Goal: Task Accomplishment & Management: Use online tool/utility

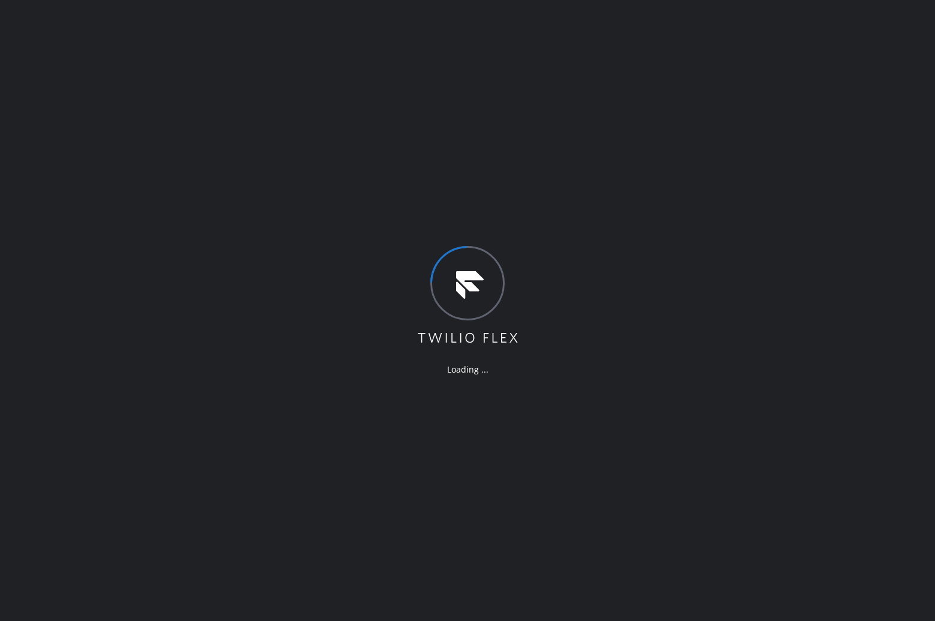
drag, startPoint x: 59, startPoint y: 182, endPoint x: 121, endPoint y: 193, distance: 63.4
click at [61, 186] on div "Loading ..." at bounding box center [467, 310] width 935 height 621
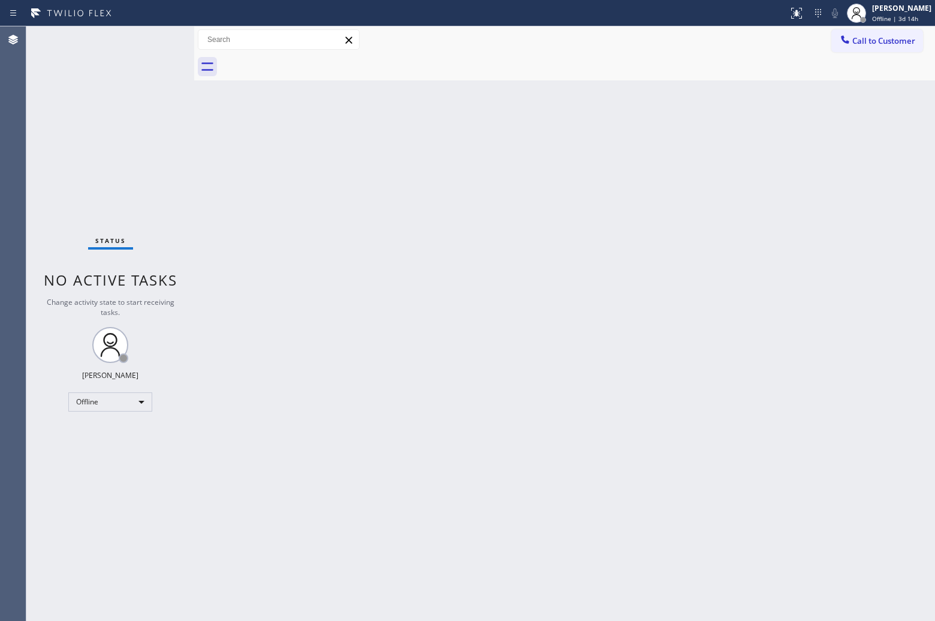
drag, startPoint x: 41, startPoint y: 67, endPoint x: 258, endPoint y: 67, distance: 217.1
click at [46, 67] on div "Status No active tasks Change activity state to start receiving tasks. [PERSON_…" at bounding box center [110, 323] width 168 height 594
click at [880, 11] on div "[PERSON_NAME]" at bounding box center [902, 8] width 59 height 10
click at [873, 76] on button "Unavailable" at bounding box center [876, 79] width 120 height 16
click at [34, 51] on div "Status No active tasks Change activity state to start receiving tasks. [PERSON_…" at bounding box center [110, 323] width 168 height 594
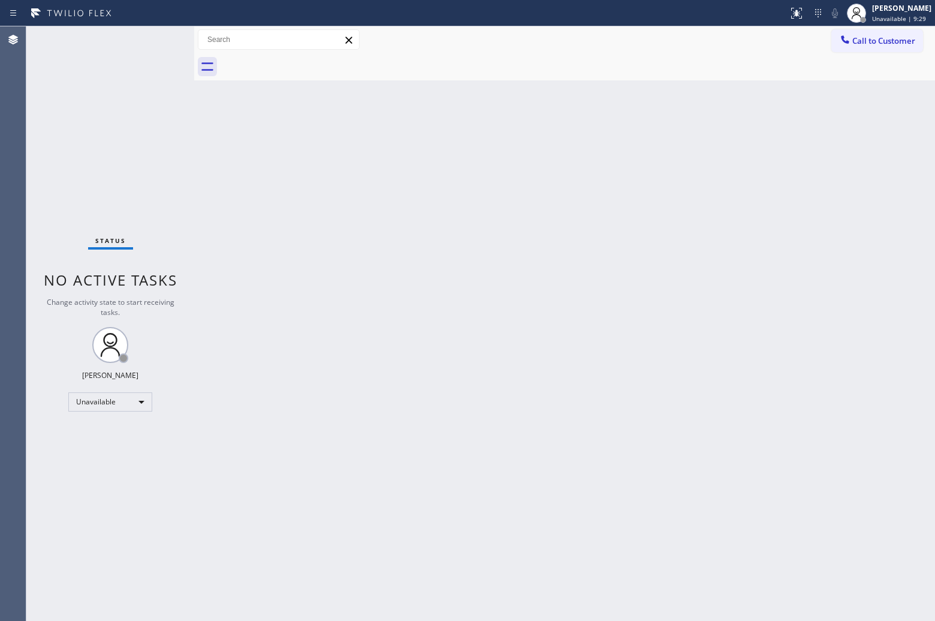
click at [65, 103] on div "Status No active tasks Change activity state to start receiving tasks. [PERSON_…" at bounding box center [110, 323] width 168 height 594
click at [882, 58] on div at bounding box center [578, 66] width 715 height 27
drag, startPoint x: 886, startPoint y: 41, endPoint x: 598, endPoint y: 241, distance: 350.7
click at [883, 42] on span "Call to Customer" at bounding box center [884, 40] width 63 height 11
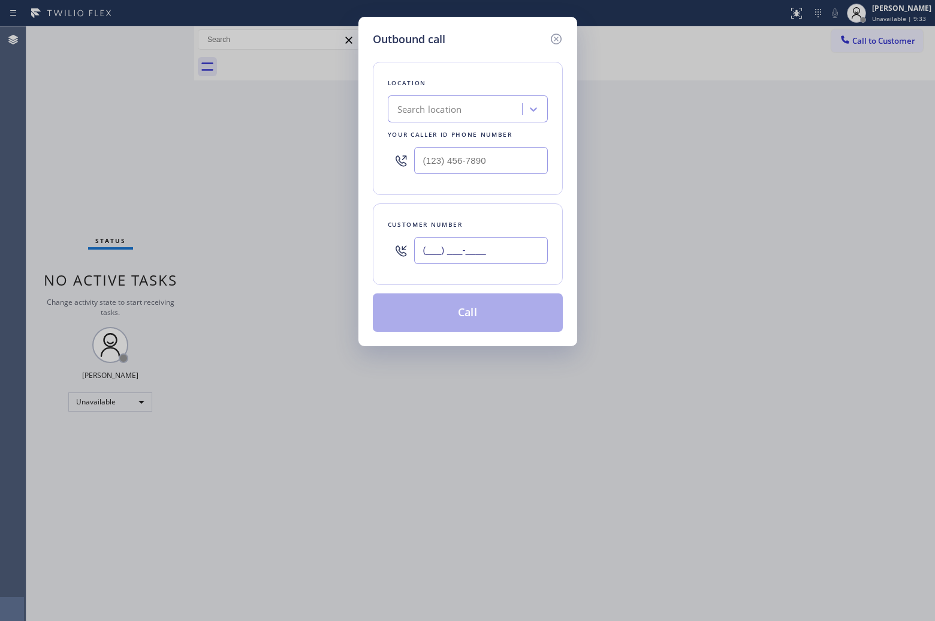
click at [496, 240] on input "(___) ___-____" at bounding box center [481, 250] width 134 height 27
paste input "609) 647-6412"
type input "[PHONE_NUMBER]"
click at [414, 120] on div "Search location" at bounding box center [468, 108] width 160 height 27
click at [452, 165] on input "(___) ___-____" at bounding box center [481, 160] width 134 height 27
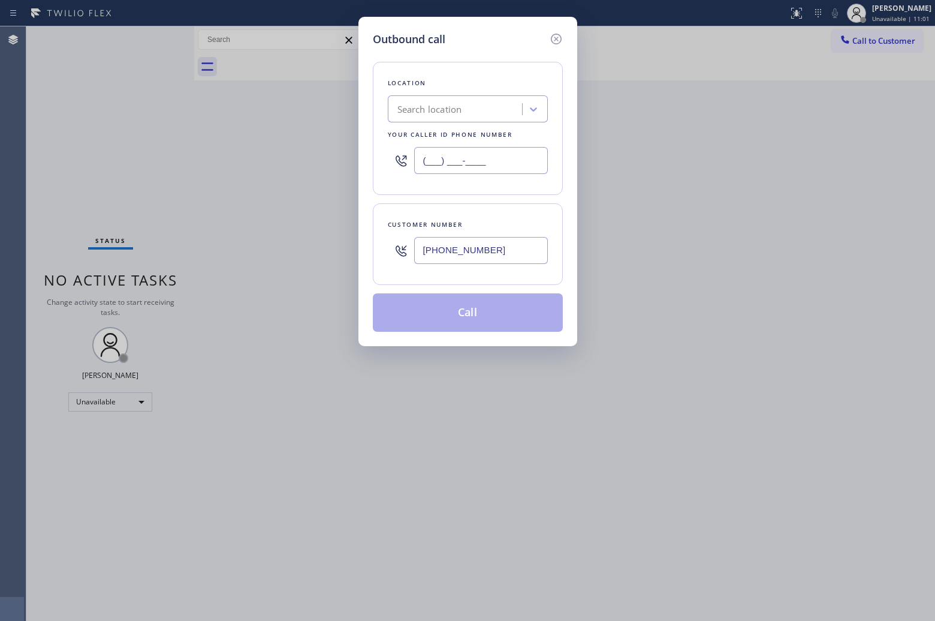
paste input "844) 505-3776"
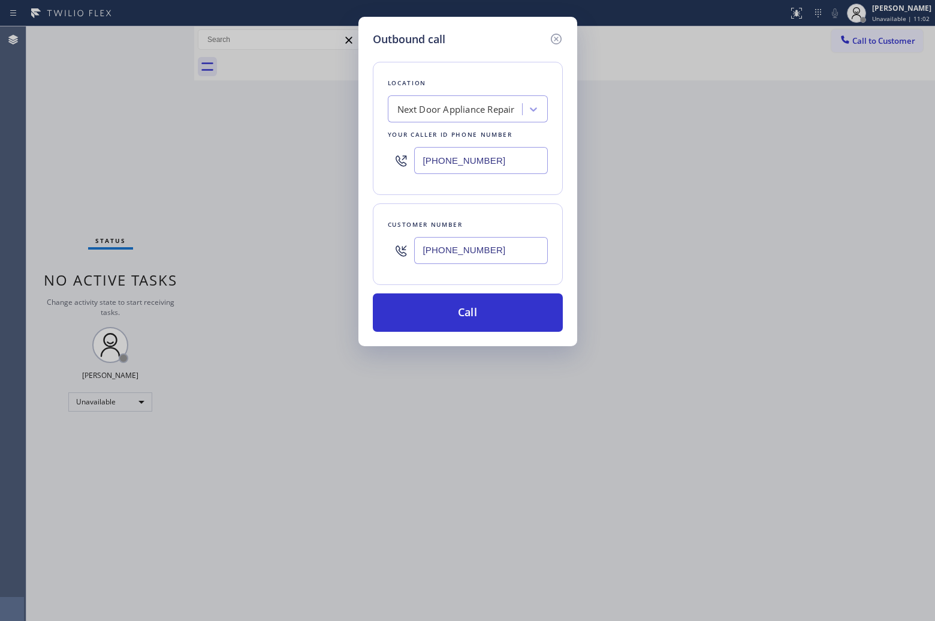
type input "[PHONE_NUMBER]"
click at [469, 252] on input "[PHONE_NUMBER]" at bounding box center [481, 250] width 134 height 27
paste input "text"
type input "[PHONE_NUMBER]"
click at [479, 314] on button "Call" at bounding box center [468, 312] width 190 height 38
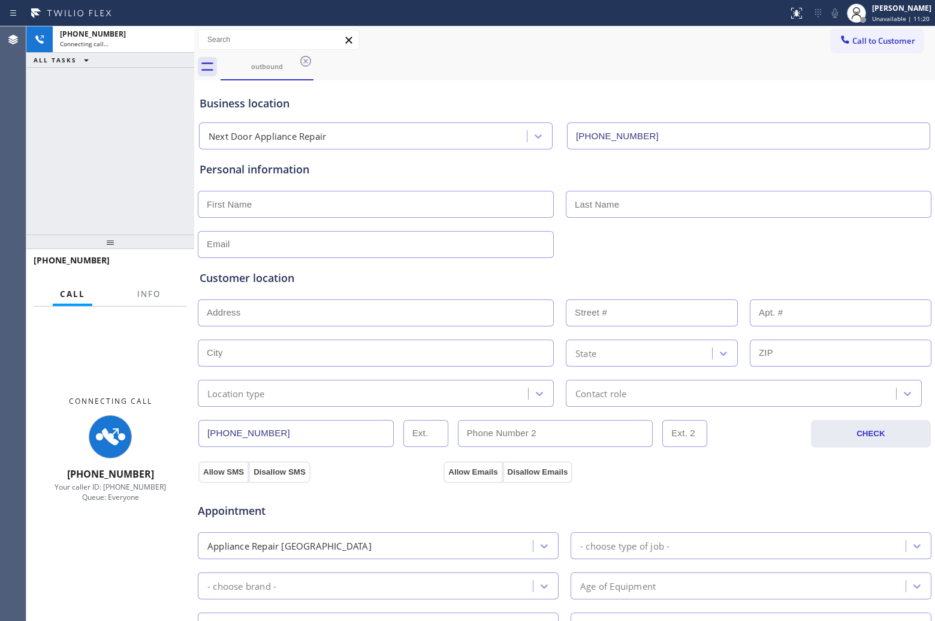
type input "[PHONE_NUMBER]"
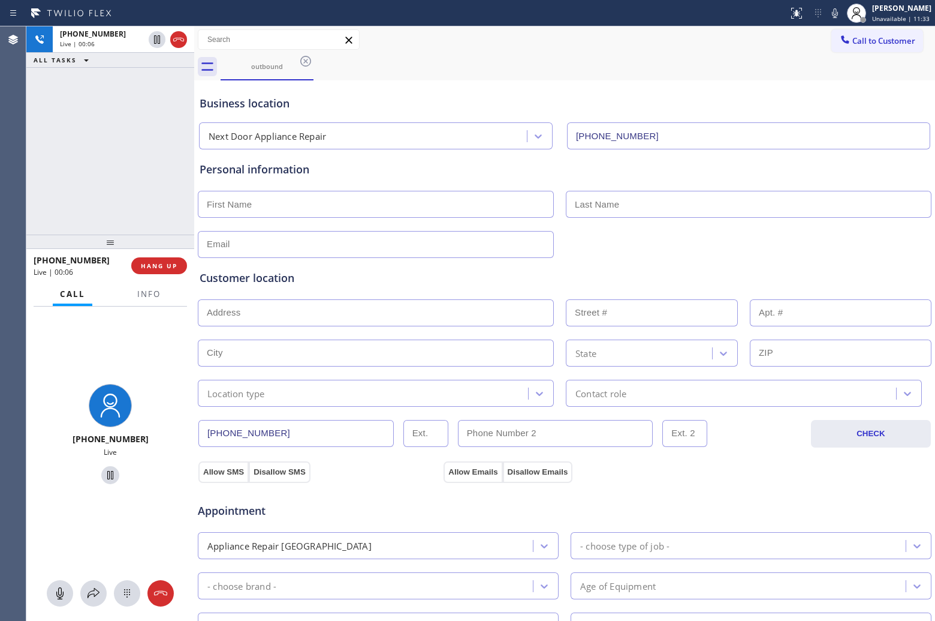
drag, startPoint x: 2, startPoint y: 153, endPoint x: 13, endPoint y: 152, distance: 11.5
click at [3, 153] on div "Agent Desktop" at bounding box center [13, 323] width 26 height 594
click at [32, 118] on div "[PHONE_NUMBER] Live | 00:23 ALL TASKS ALL TASKS ACTIVE TASKS TASKS IN WRAP UP" at bounding box center [110, 130] width 168 height 208
drag, startPoint x: 180, startPoint y: 39, endPoint x: 616, endPoint y: 296, distance: 506.4
click at [180, 39] on icon at bounding box center [178, 40] width 11 height 4
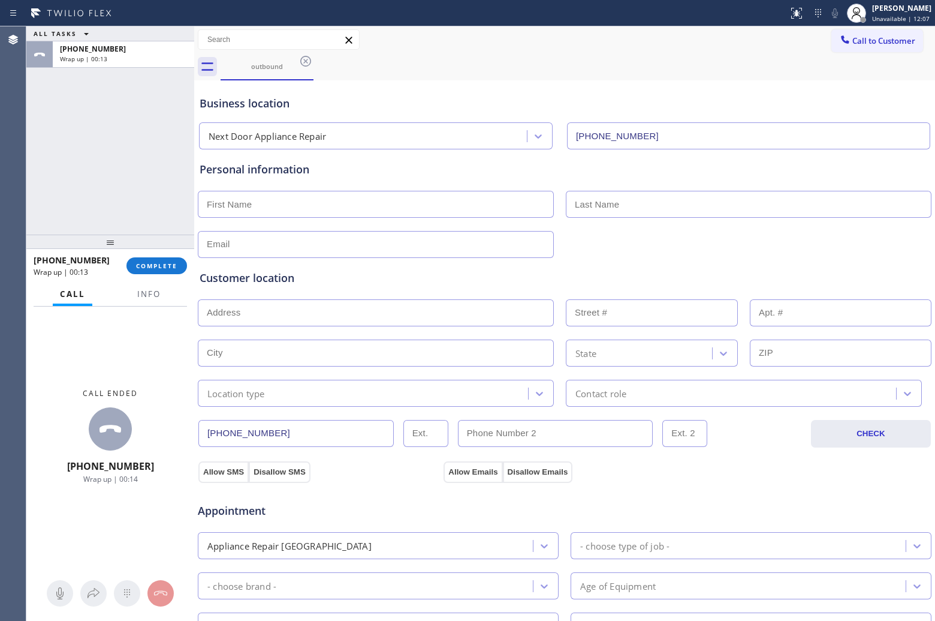
drag, startPoint x: 74, startPoint y: 159, endPoint x: 91, endPoint y: 148, distance: 20.5
click at [74, 159] on div "ALL TASKS ALL TASKS ACTIVE TASKS TASKS IN WRAP UP [PHONE_NUMBER] Wrap up | 00:13" at bounding box center [110, 130] width 168 height 208
drag, startPoint x: 894, startPoint y: 36, endPoint x: 864, endPoint y: 61, distance: 38.7
click at [894, 35] on span "Call to Customer" at bounding box center [884, 40] width 63 height 11
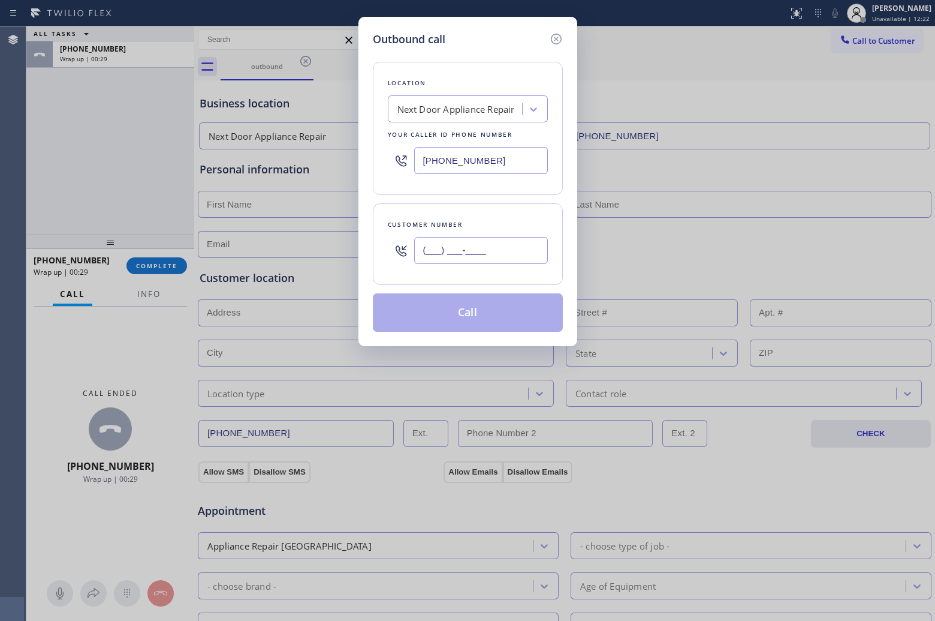
click at [496, 255] on input "(___) ___-____" at bounding box center [481, 250] width 134 height 27
paste input "213) 880-7021"
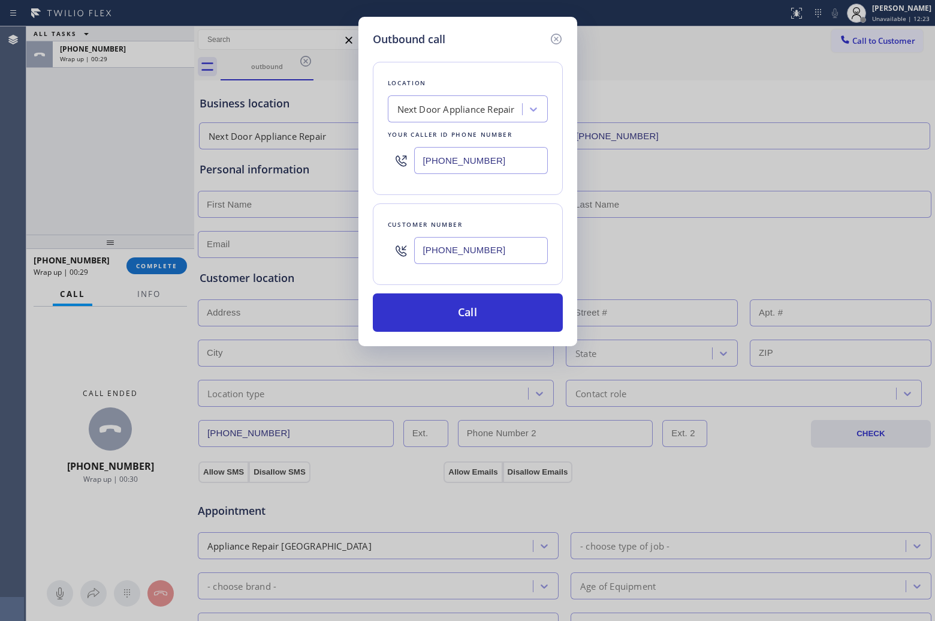
type input "[PHONE_NUMBER]"
drag, startPoint x: 32, startPoint y: 142, endPoint x: 341, endPoint y: 178, distance: 310.9
click at [43, 142] on div "Outbound call Location Next Door Appliance Repair Your caller id phone number […" at bounding box center [467, 310] width 935 height 621
click at [440, 165] on input "[PHONE_NUMBER]" at bounding box center [481, 160] width 134 height 27
paste input "88) 553-8605"
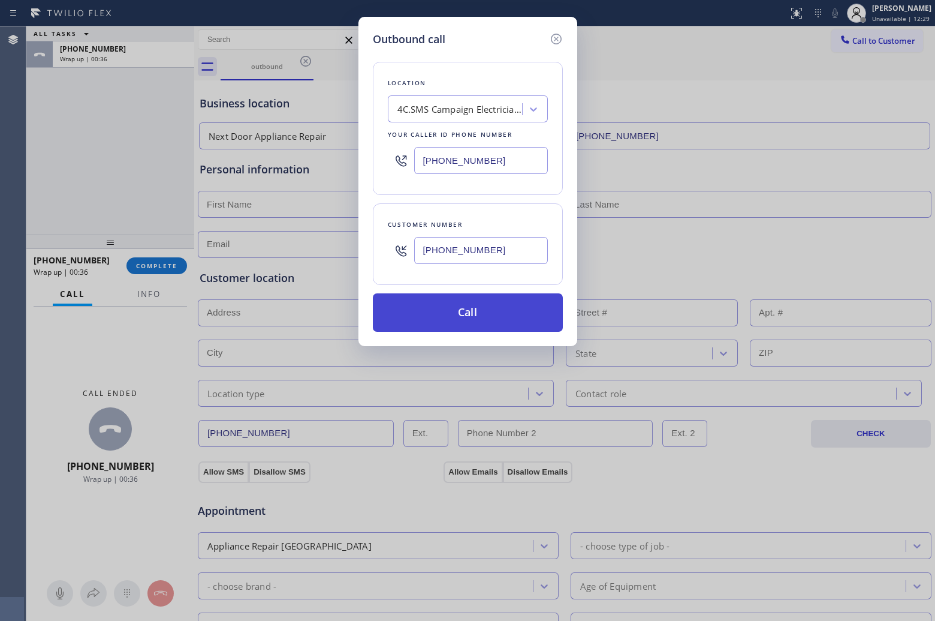
type input "[PHONE_NUMBER]"
click at [481, 319] on button "Call" at bounding box center [468, 312] width 190 height 38
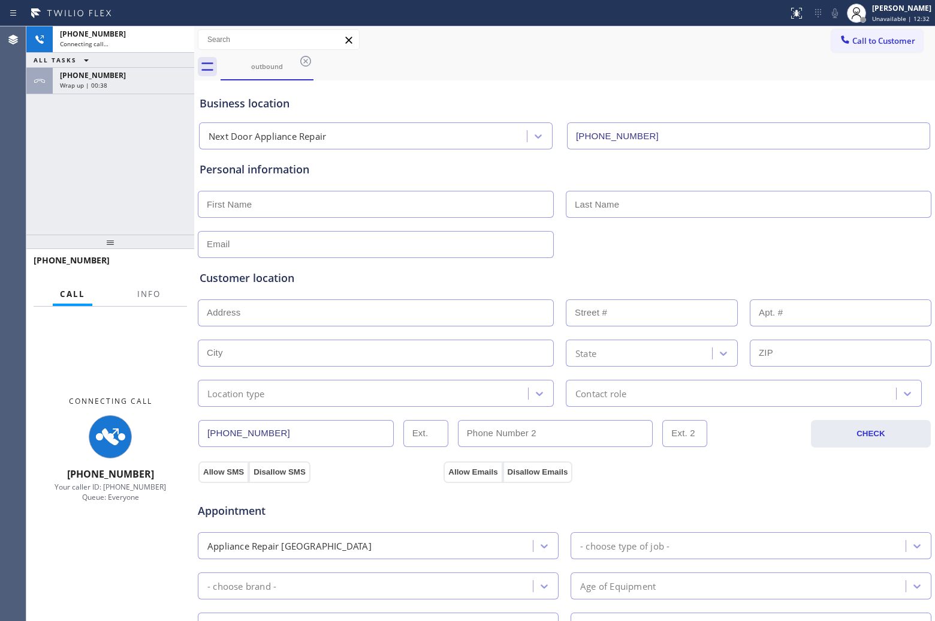
click at [43, 163] on div "[PHONE_NUMBER] Connecting call… ALL TASKS ALL TASKS ACTIVE TASKS TASKS IN WRAP …" at bounding box center [110, 130] width 168 height 208
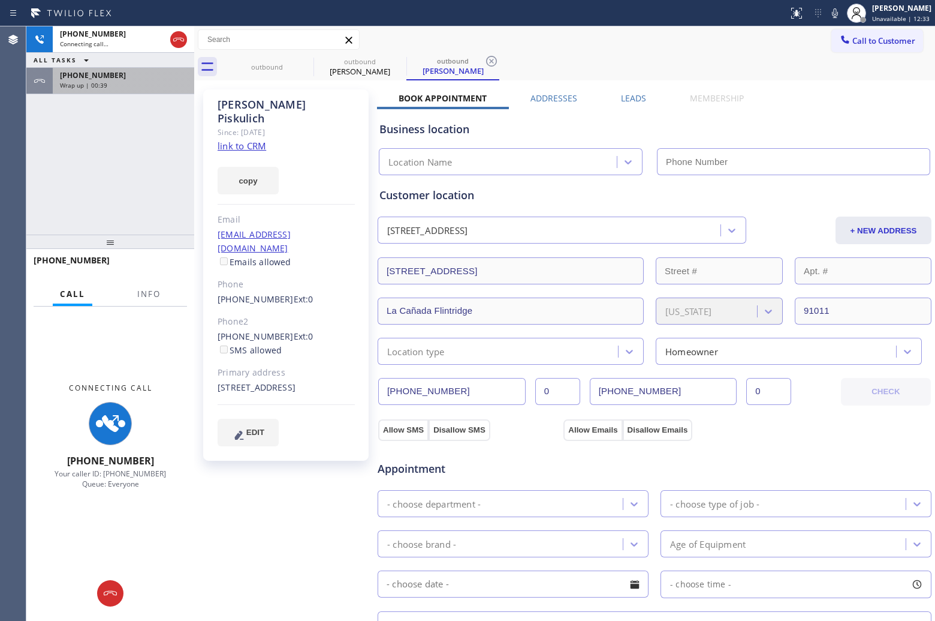
click at [144, 91] on div "[PHONE_NUMBER] Wrap up | 00:39" at bounding box center [121, 81] width 137 height 26
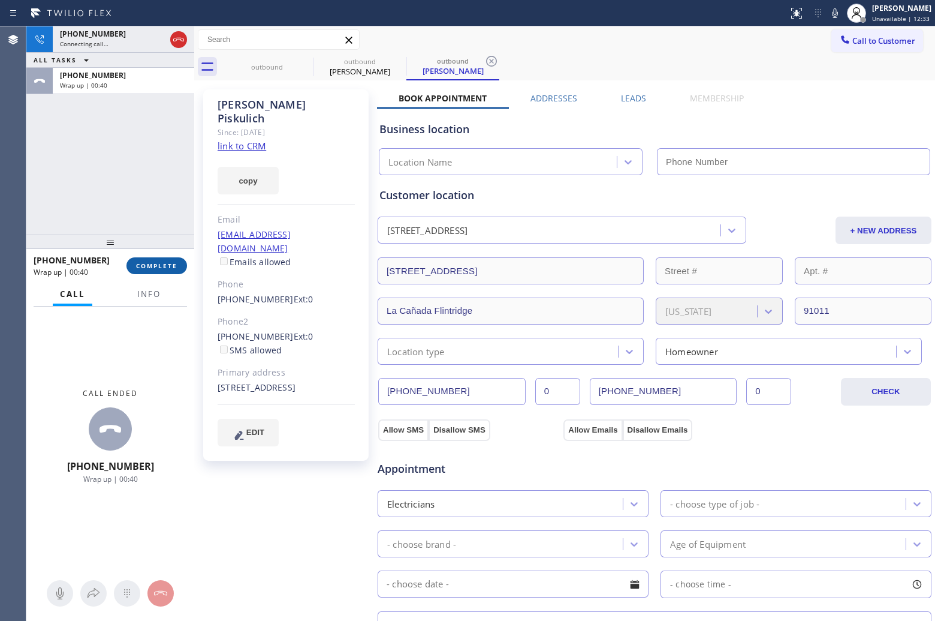
type input "[PHONE_NUMBER]"
click at [154, 266] on span "COMPLETE" at bounding box center [156, 265] width 41 height 8
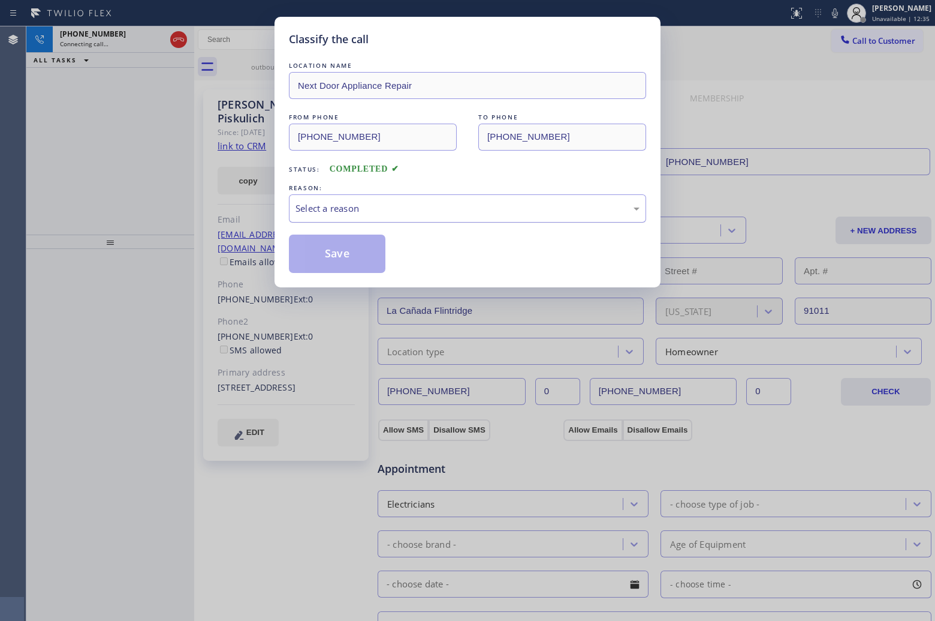
click at [369, 207] on div "Select a reason" at bounding box center [468, 208] width 344 height 14
click at [360, 253] on button "Save" at bounding box center [337, 253] width 97 height 38
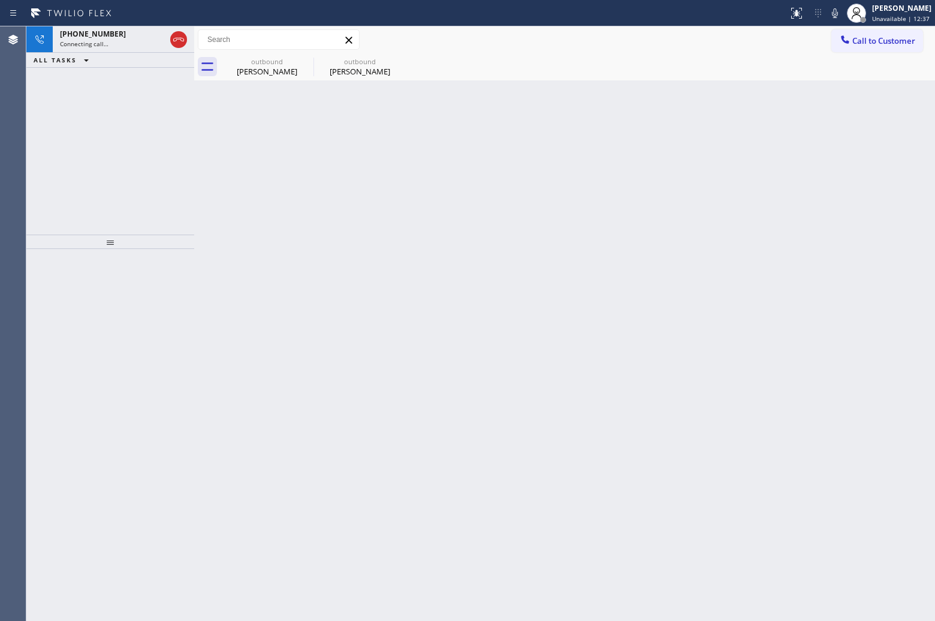
click at [106, 43] on span "Connecting call…" at bounding box center [84, 44] width 49 height 8
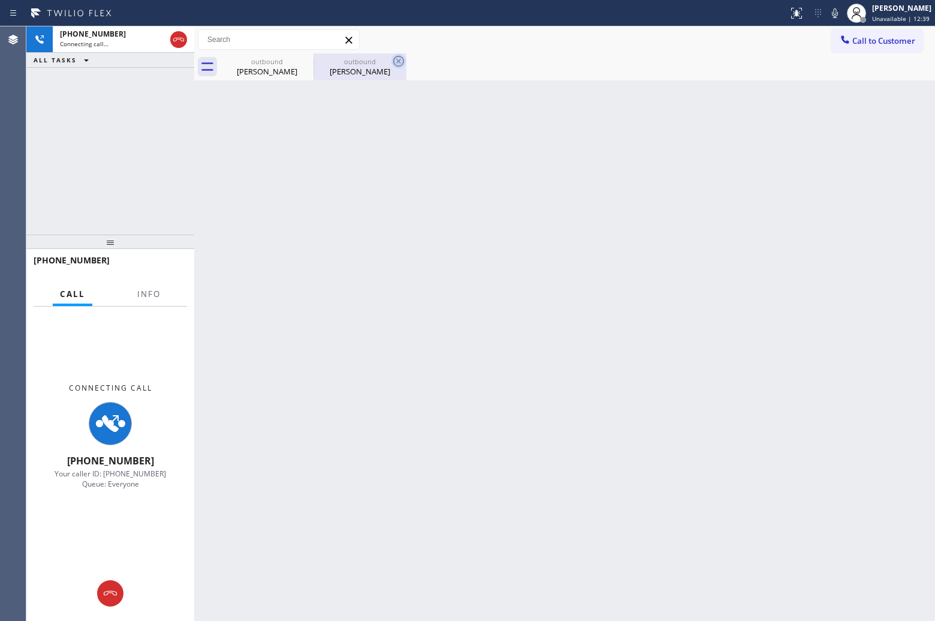
click at [394, 58] on icon at bounding box center [399, 61] width 14 height 14
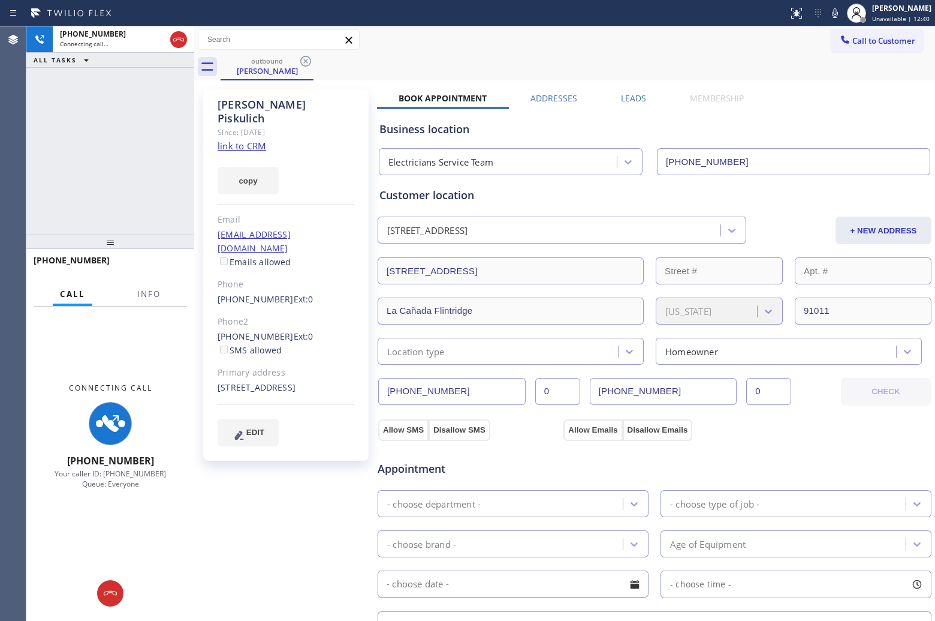
click at [252, 140] on link "link to CRM" at bounding box center [242, 146] width 49 height 12
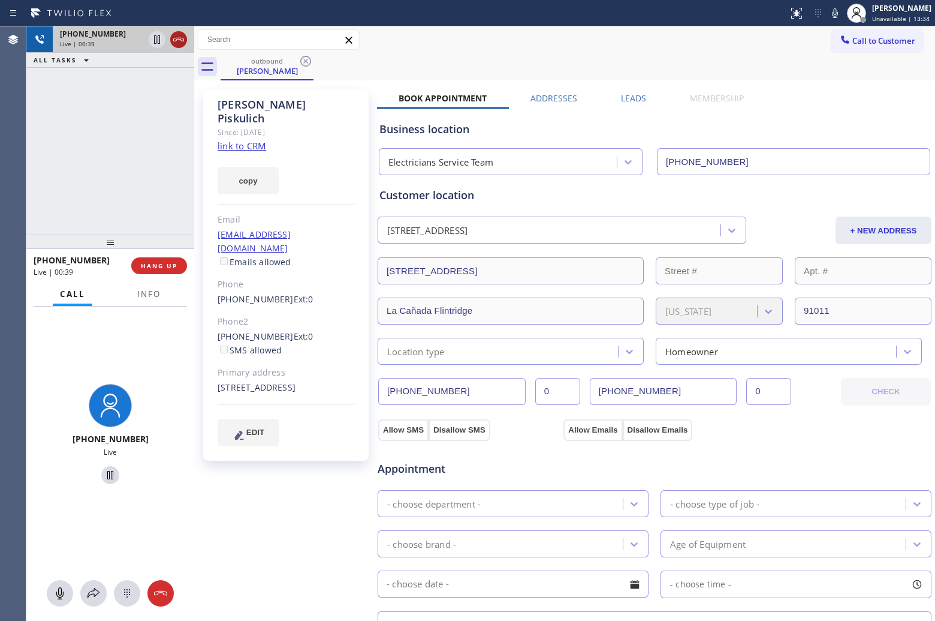
click at [178, 43] on icon at bounding box center [179, 39] width 14 height 14
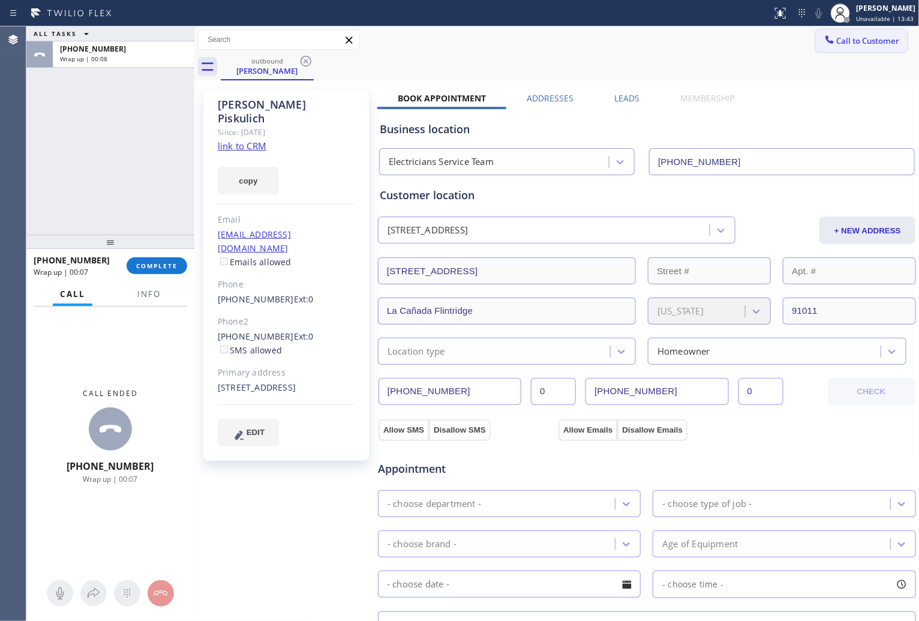
click at [870, 34] on button "Call to Customer" at bounding box center [862, 40] width 92 height 23
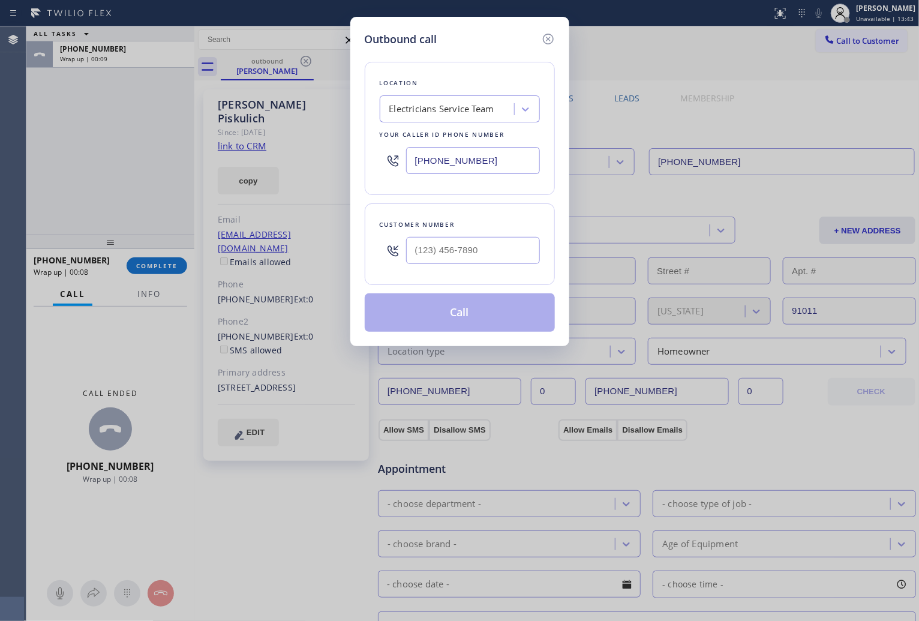
click at [471, 173] on input "[PHONE_NUMBER]" at bounding box center [473, 160] width 134 height 27
paste input "17) 482-5346"
type input "[PHONE_NUMBER]"
type input "(___) ___-____"
click at [55, 150] on div "Outbound call Location appliance parts center Your caller id phone number [PHON…" at bounding box center [459, 310] width 919 height 621
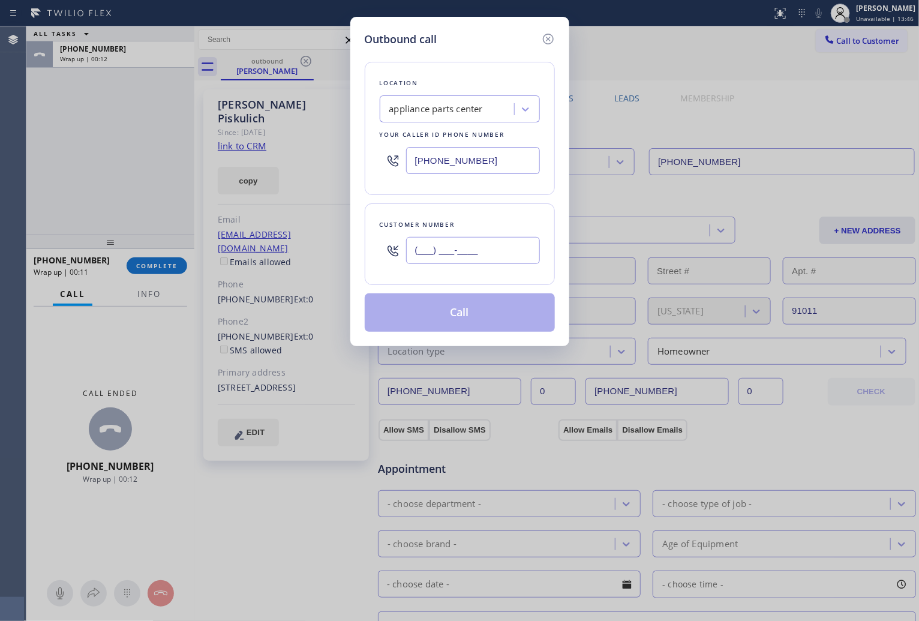
click at [434, 245] on input "(___) ___-____" at bounding box center [473, 250] width 134 height 27
paste input "682) 216-9567"
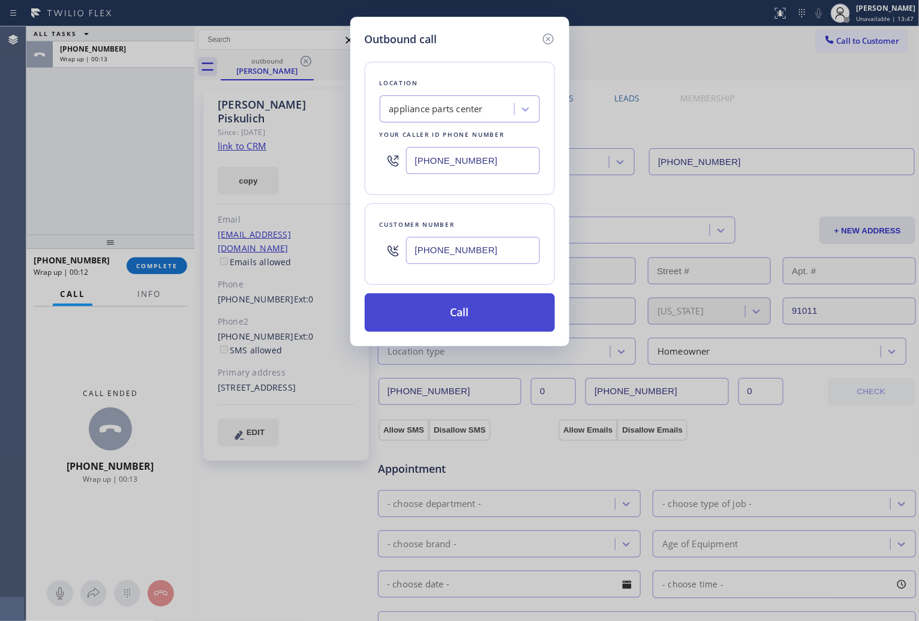
type input "[PHONE_NUMBER]"
click at [447, 301] on button "Call" at bounding box center [460, 312] width 190 height 38
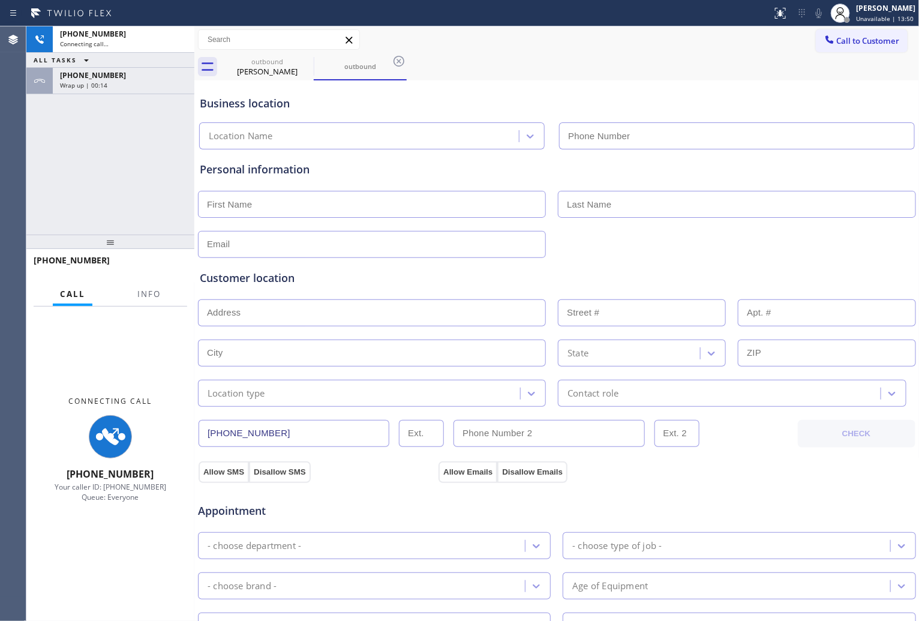
type input "[PHONE_NUMBER]"
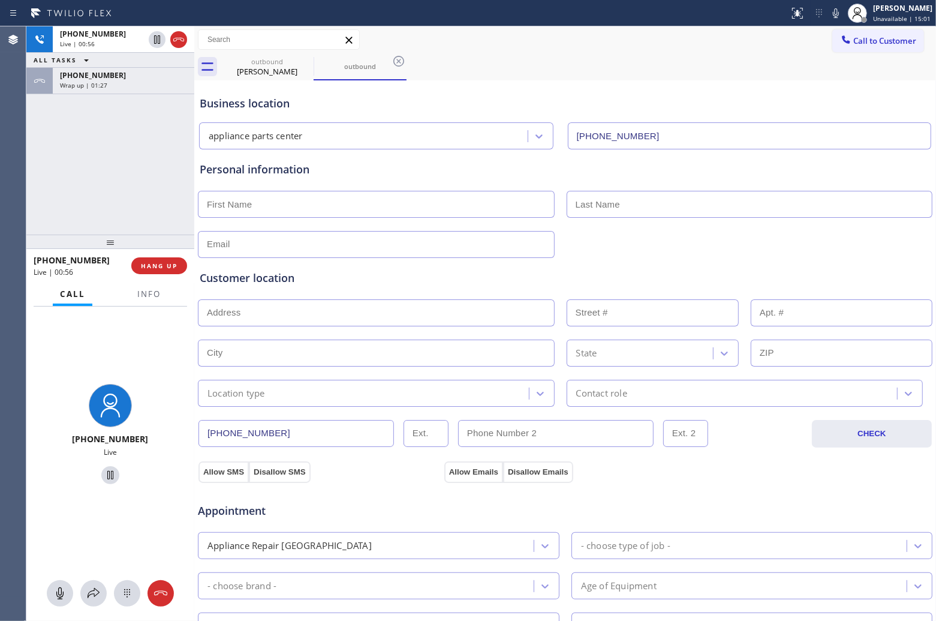
click at [42, 183] on div "[PHONE_NUMBER] Live | 00:56 ALL TASKS ALL TASKS ACTIVE TASKS TASKS IN WRAP UP […" at bounding box center [110, 130] width 168 height 208
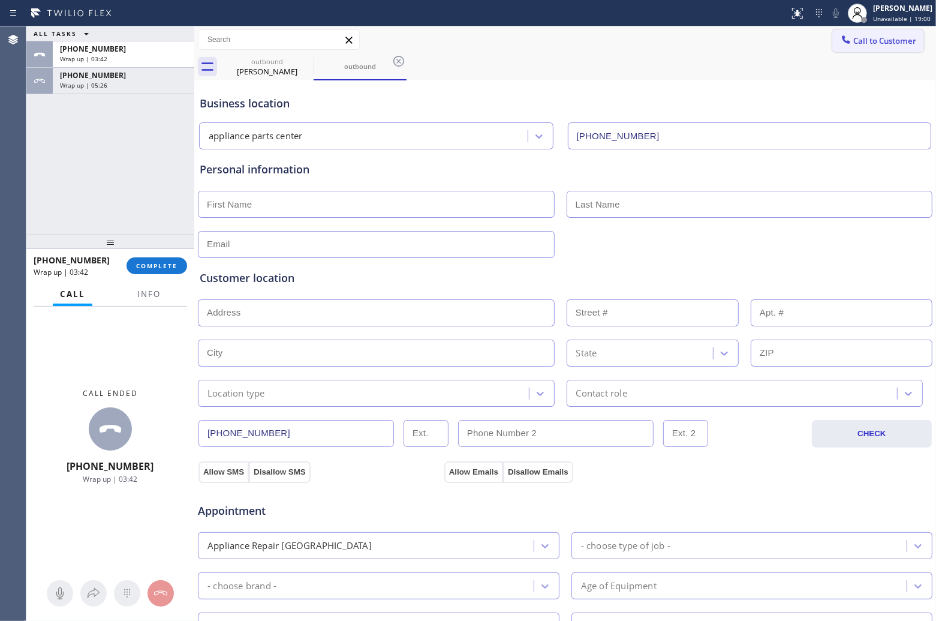
click at [867, 41] on span "Call to Customer" at bounding box center [884, 40] width 63 height 11
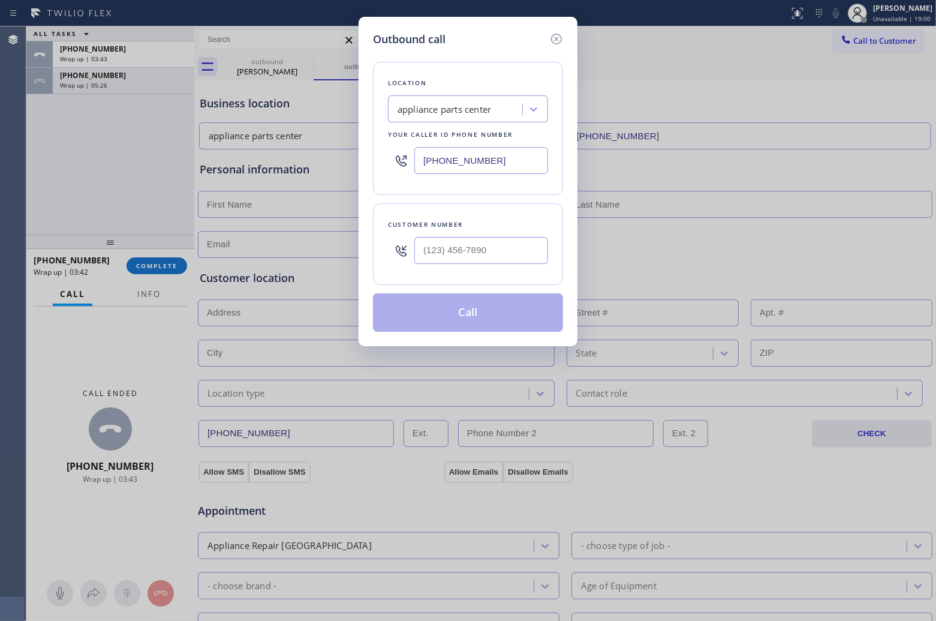
click at [471, 160] on input "[PHONE_NUMBER]" at bounding box center [481, 160] width 134 height 27
paste input "347) 404-5804"
type input "[PHONE_NUMBER]"
click at [469, 265] on div at bounding box center [481, 250] width 134 height 39
click at [471, 249] on input "(___) ___-____" at bounding box center [481, 250] width 134 height 27
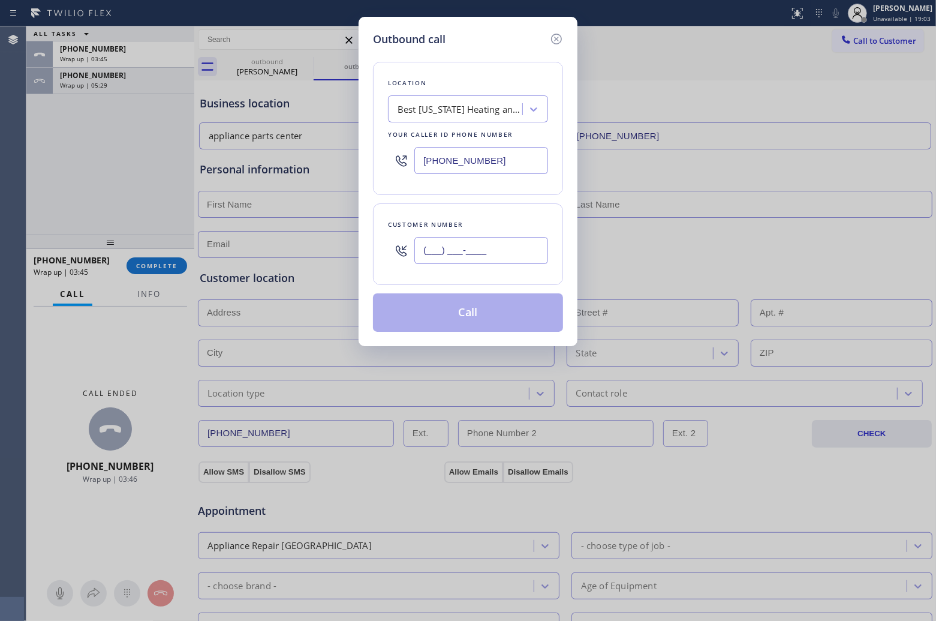
paste input "917) 880-8739"
type input "[PHONE_NUMBER]"
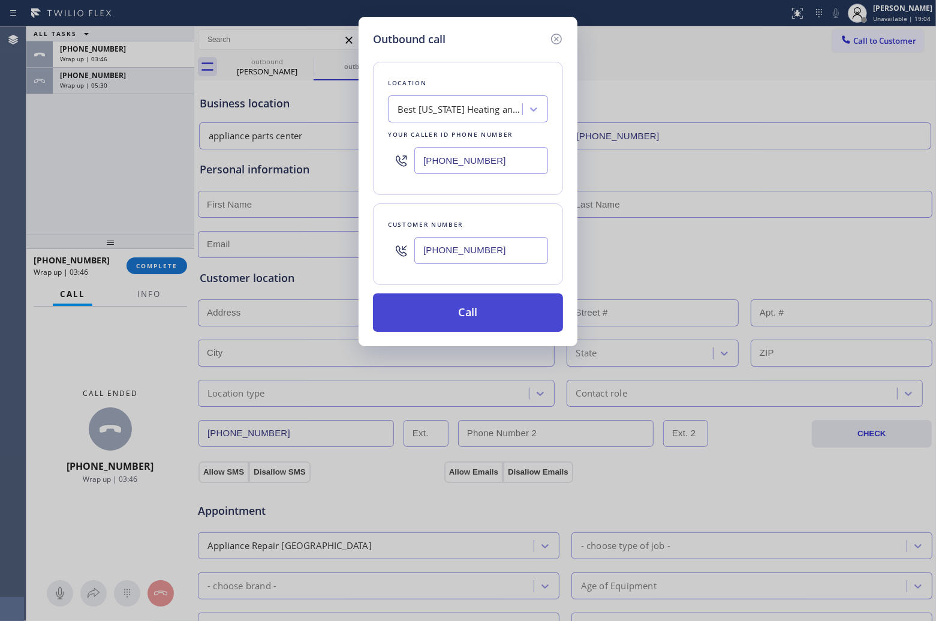
click at [480, 316] on button "Call" at bounding box center [468, 312] width 190 height 38
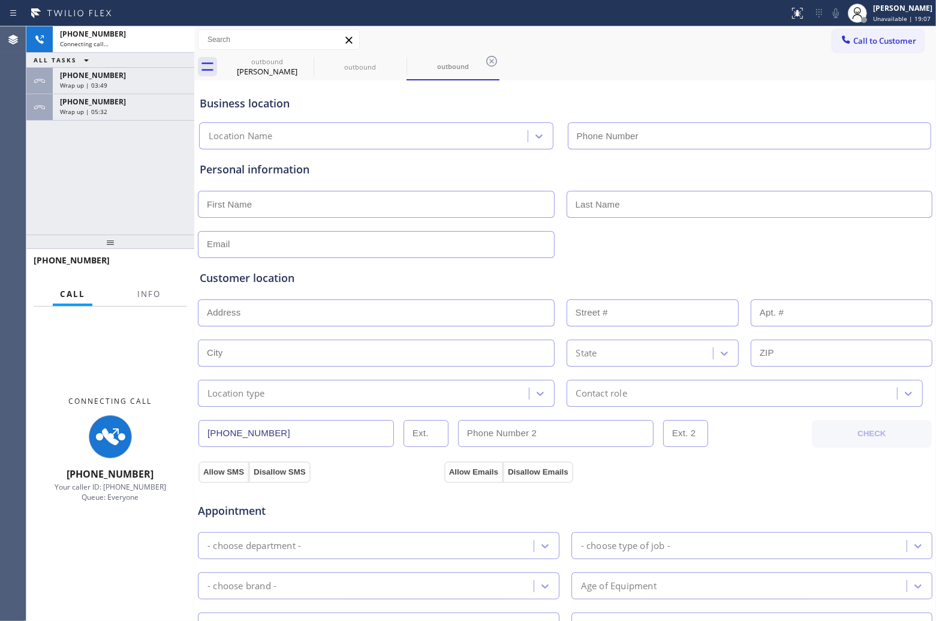
type input "[PHONE_NUMBER]"
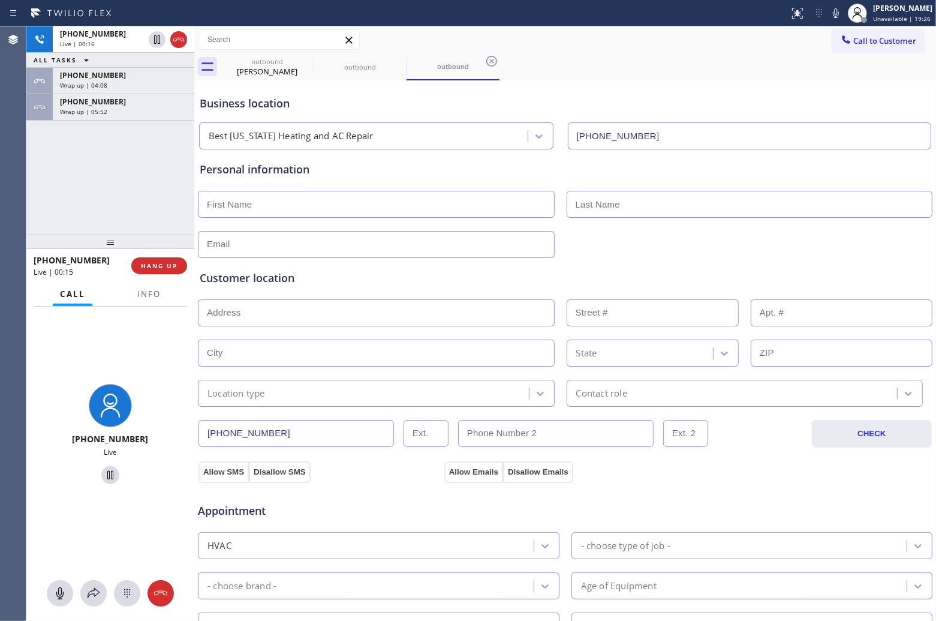
drag, startPoint x: 50, startPoint y: 188, endPoint x: 402, endPoint y: 16, distance: 391.8
click at [50, 188] on div "[PHONE_NUMBER] Live | 00:16 ALL TASKS ALL TASKS ACTIVE TASKS TASKS IN WRAP UP […" at bounding box center [110, 130] width 168 height 208
click at [177, 37] on icon at bounding box center [179, 39] width 14 height 14
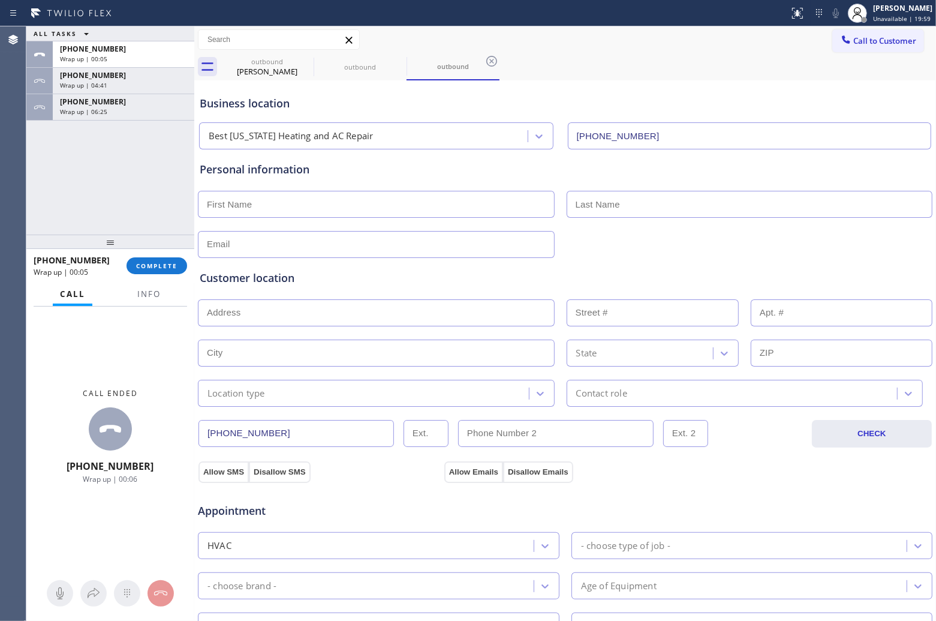
drag, startPoint x: 888, startPoint y: 43, endPoint x: 694, endPoint y: 154, distance: 223.0
click at [874, 54] on div "Call to Customer Outbound call Location Best [US_STATE] Heating and AC Repair Y…" at bounding box center [565, 53] width 742 height 54
click at [856, 46] on button "Call to Customer" at bounding box center [878, 40] width 92 height 23
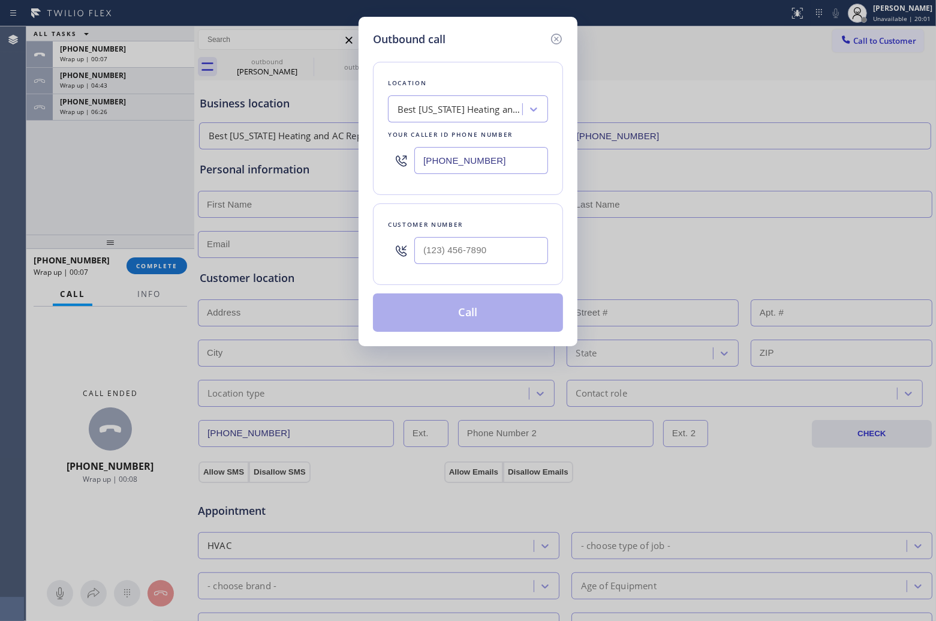
drag, startPoint x: 540, startPoint y: 236, endPoint x: 525, endPoint y: 249, distance: 19.5
click at [529, 246] on div at bounding box center [481, 250] width 134 height 39
drag, startPoint x: 523, startPoint y: 251, endPoint x: 530, endPoint y: 248, distance: 7.2
click at [525, 248] on input "text" at bounding box center [481, 250] width 134 height 27
paste input "917) 880-8739"
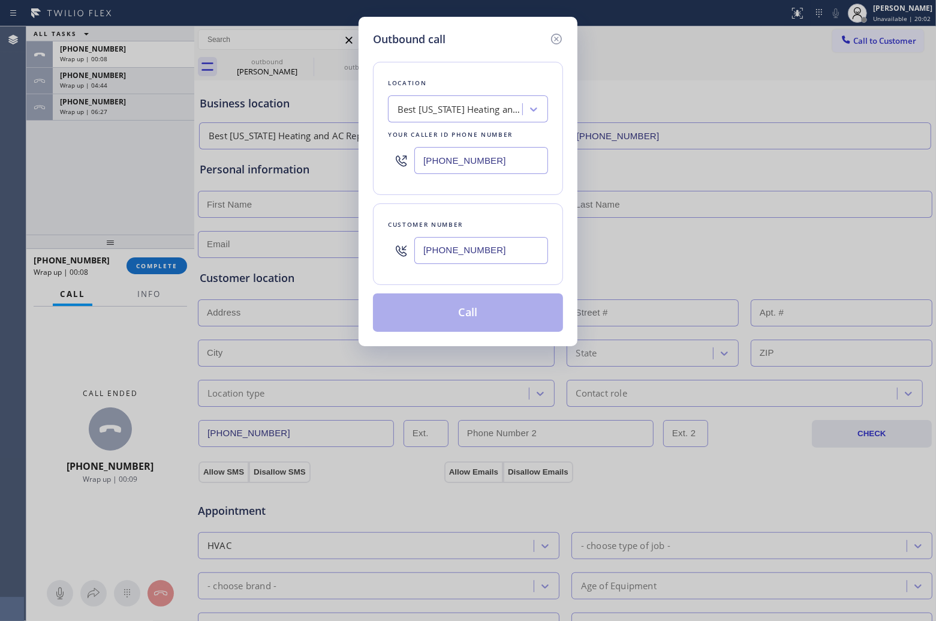
type input "[PHONE_NUMBER]"
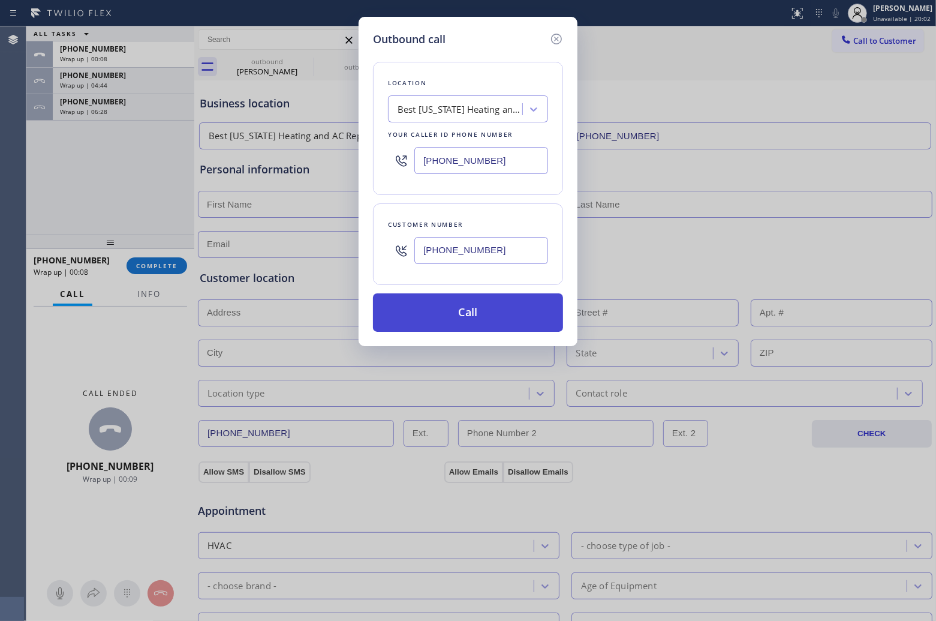
click at [492, 317] on button "Call" at bounding box center [468, 312] width 190 height 38
click at [69, 159] on div "ALL TASKS ALL TASKS ACTIVE TASKS TASKS IN WRAP UP [PHONE_NUMBER] Wrap up | 00:0…" at bounding box center [110, 130] width 168 height 208
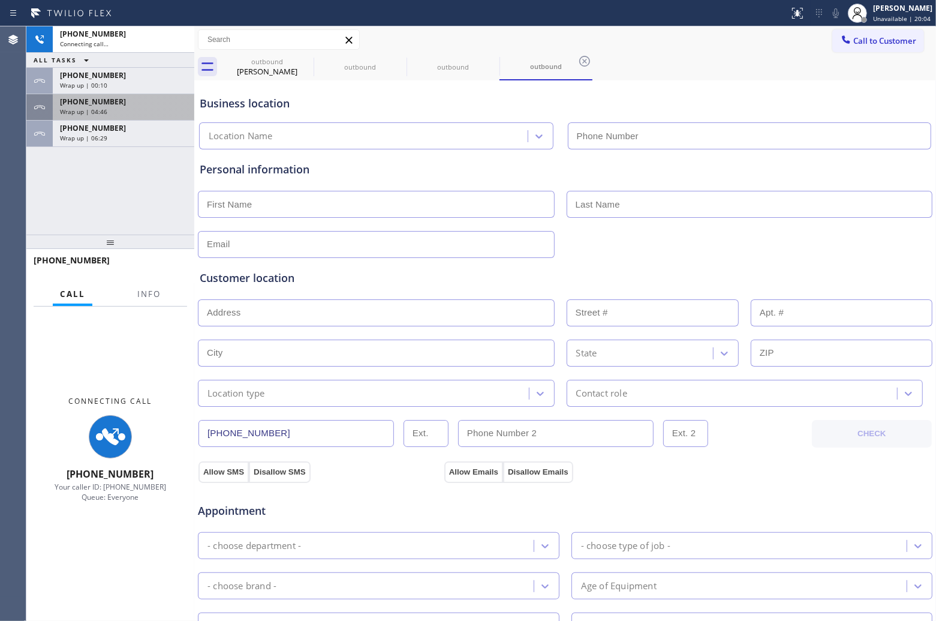
type input "[PHONE_NUMBER]"
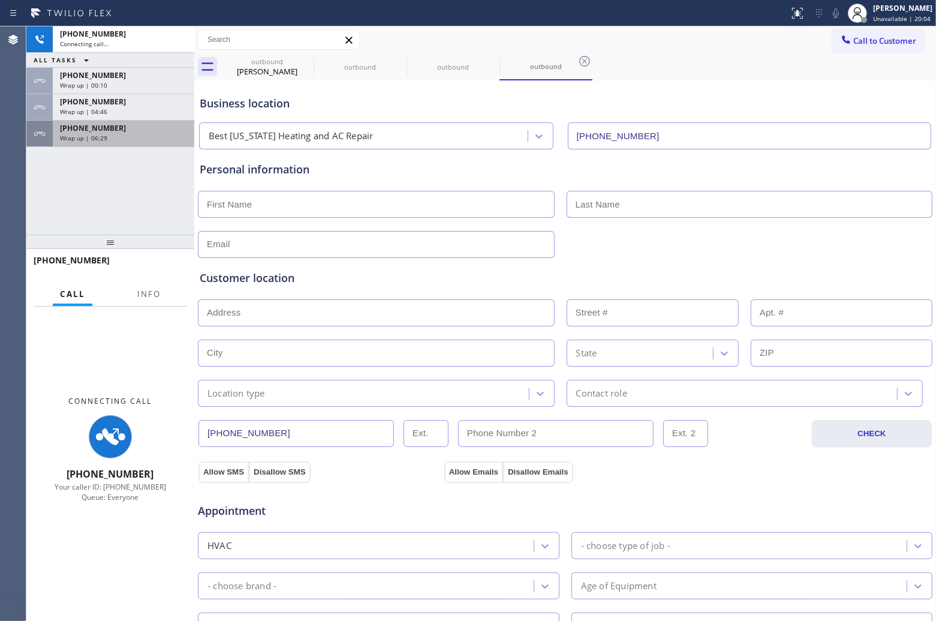
drag, startPoint x: 95, startPoint y: 139, endPoint x: 120, endPoint y: 142, distance: 25.4
click at [95, 139] on span "Wrap up | 06:29" at bounding box center [83, 138] width 47 height 8
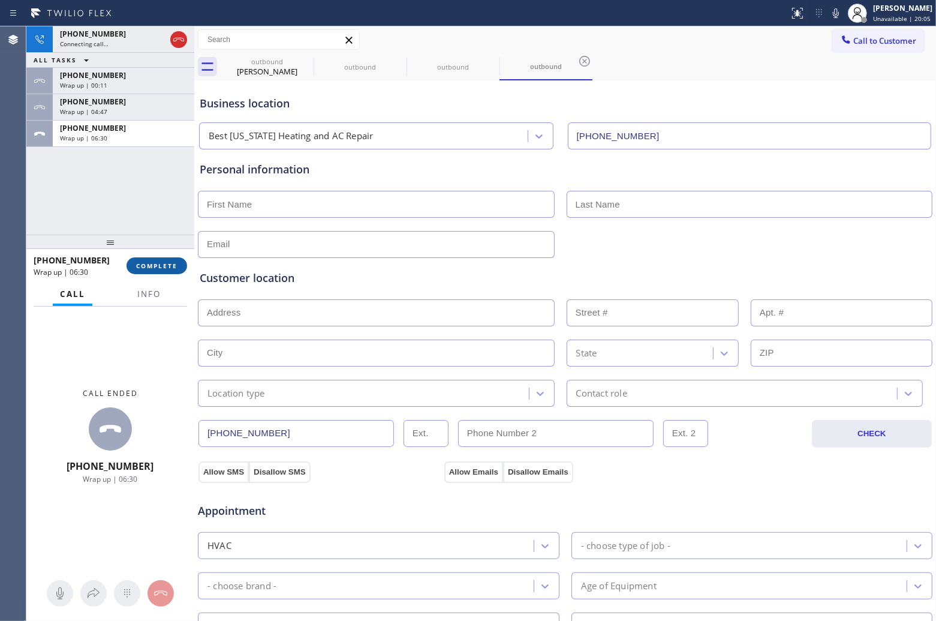
click at [160, 263] on span "COMPLETE" at bounding box center [156, 265] width 41 height 8
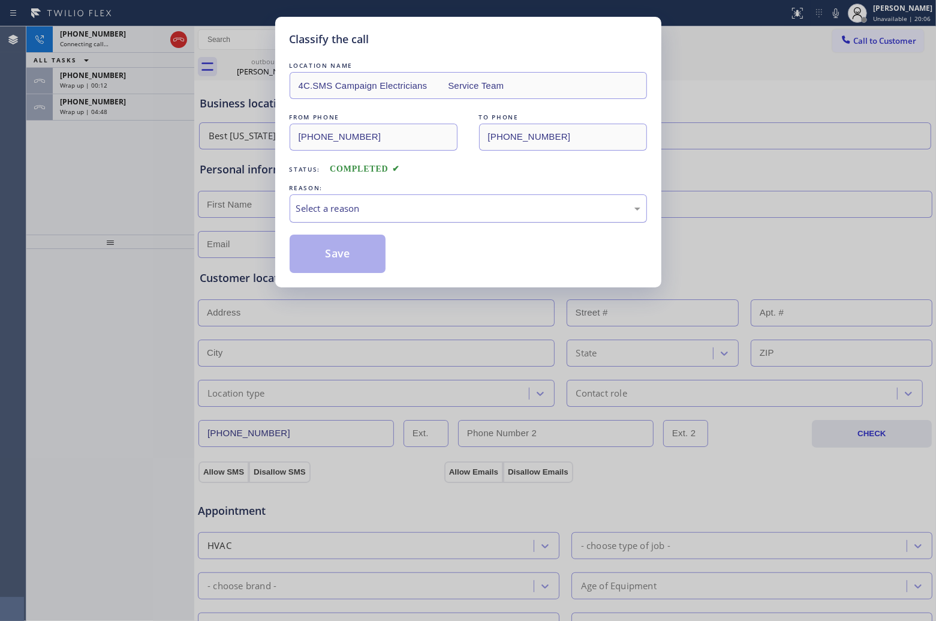
click at [390, 204] on div "Select a reason" at bounding box center [468, 208] width 344 height 14
click at [366, 255] on button "Save" at bounding box center [338, 253] width 97 height 38
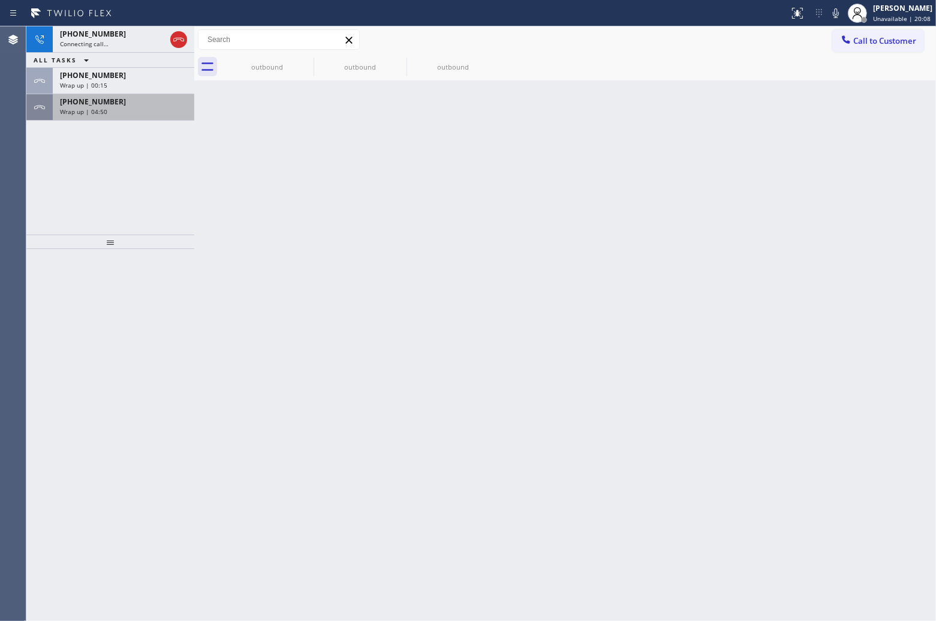
click at [90, 111] on span "Wrap up | 04:50" at bounding box center [83, 111] width 47 height 8
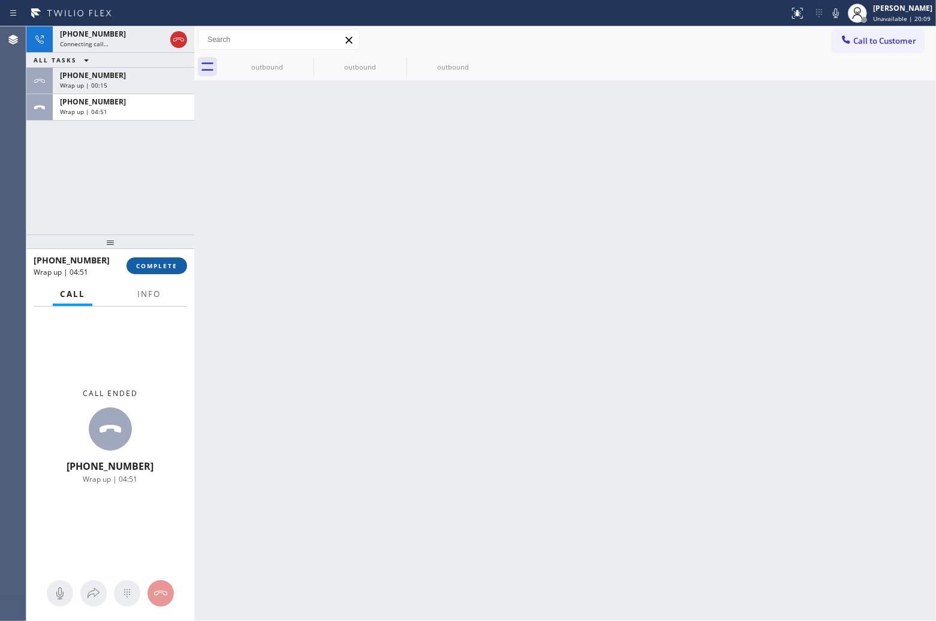
click at [165, 270] on button "COMPLETE" at bounding box center [157, 265] width 61 height 17
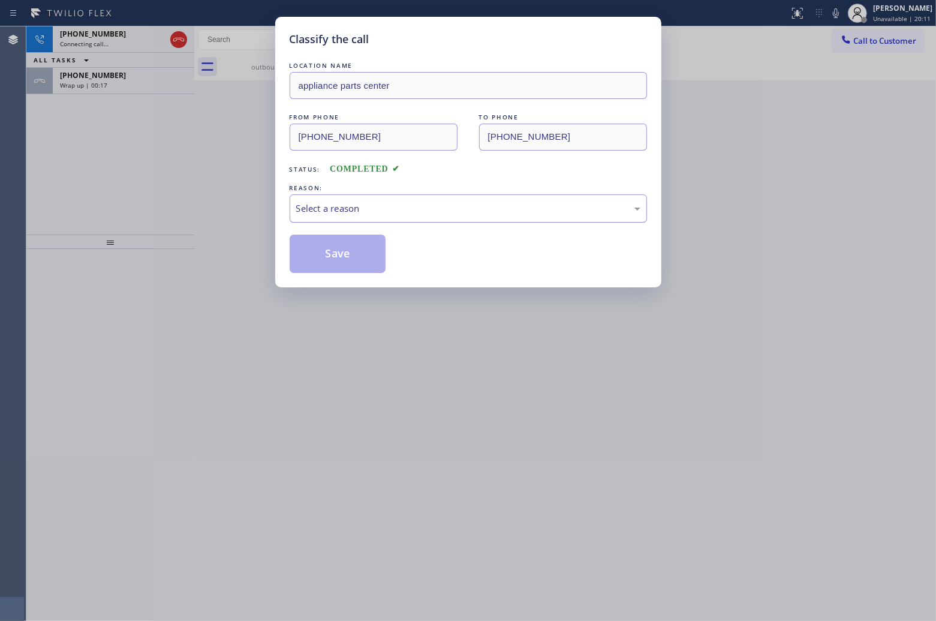
drag, startPoint x: 417, startPoint y: 198, endPoint x: 415, endPoint y: 212, distance: 13.4
click at [417, 199] on div "Select a reason" at bounding box center [468, 208] width 357 height 28
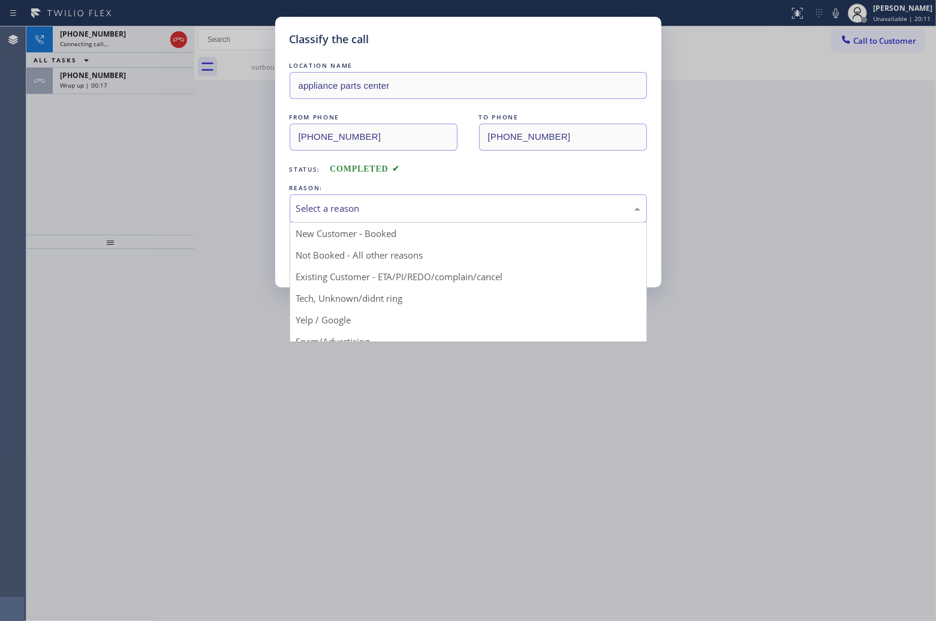
click at [354, 261] on button "Save" at bounding box center [338, 253] width 97 height 38
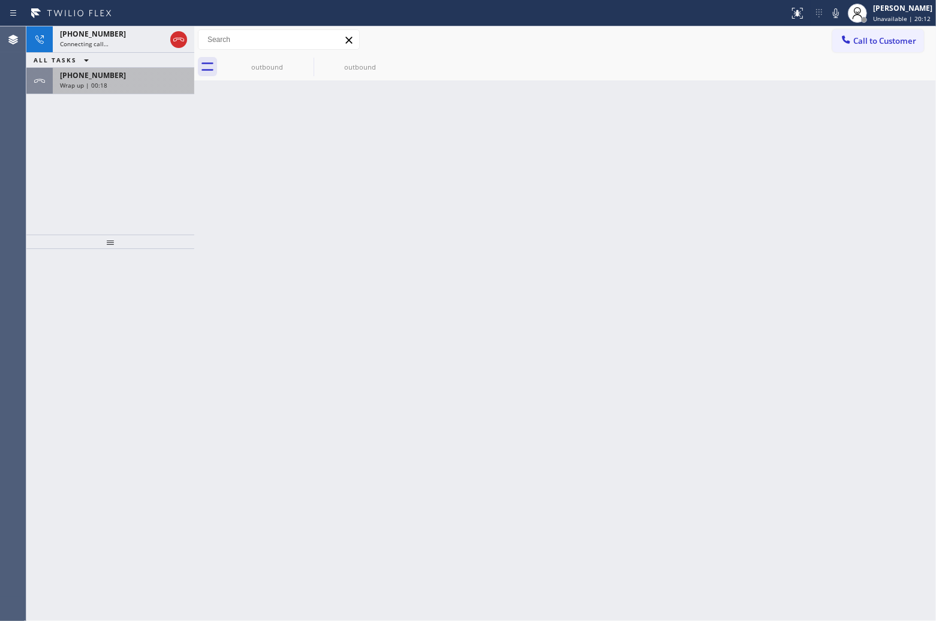
click at [104, 78] on span "[PHONE_NUMBER]" at bounding box center [93, 75] width 66 height 10
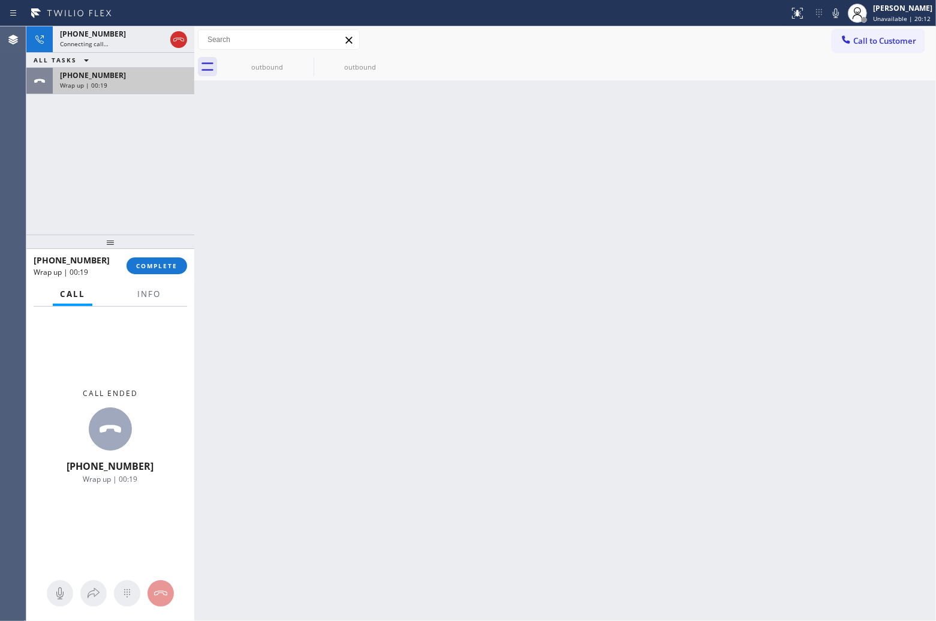
click at [104, 78] on span "[PHONE_NUMBER]" at bounding box center [93, 75] width 66 height 10
click at [151, 262] on span "COMPLETE" at bounding box center [156, 265] width 41 height 8
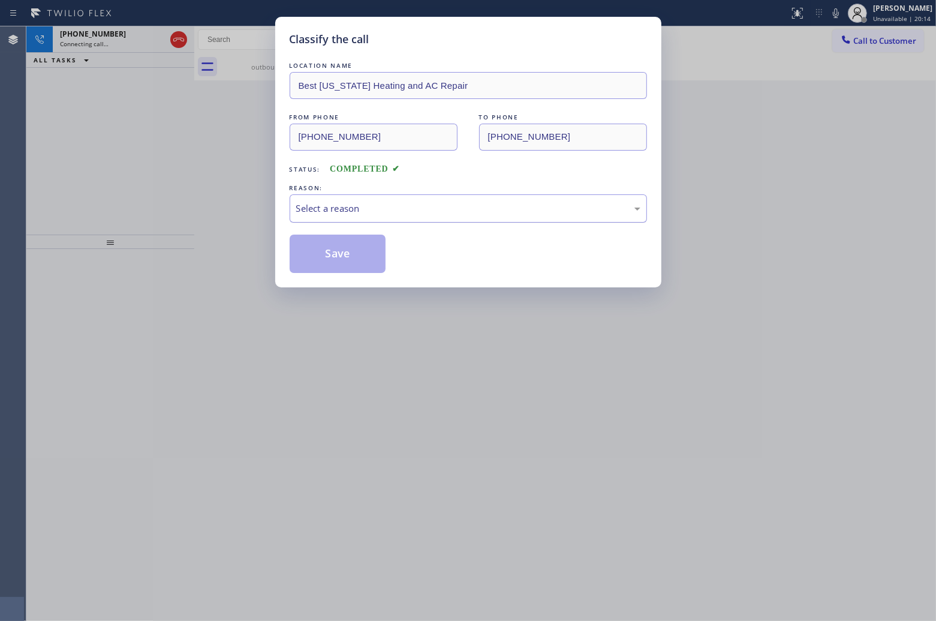
drag, startPoint x: 353, startPoint y: 215, endPoint x: 354, endPoint y: 222, distance: 7.3
click at [353, 216] on div "Select a reason" at bounding box center [468, 208] width 357 height 28
click at [345, 255] on button "Save" at bounding box center [338, 253] width 97 height 38
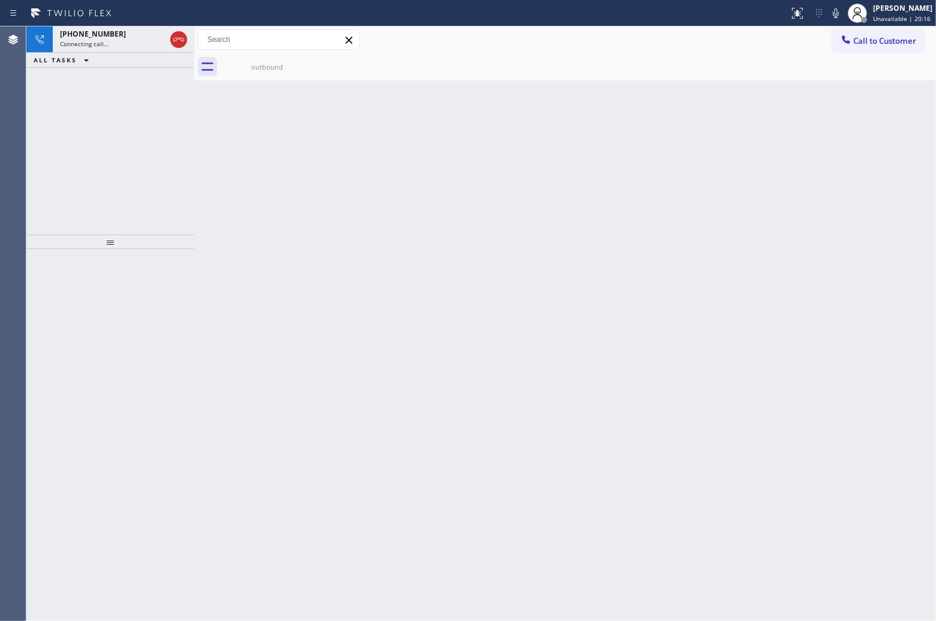
click at [316, 61] on div "outbound" at bounding box center [578, 66] width 715 height 27
click at [31, 162] on div "[PHONE_NUMBER] Live | 02:06 ALL TASKS ALL TASKS ACTIVE TASKS TASKS IN WRAP UP" at bounding box center [110, 130] width 168 height 208
click at [156, 40] on icon at bounding box center [157, 39] width 14 height 14
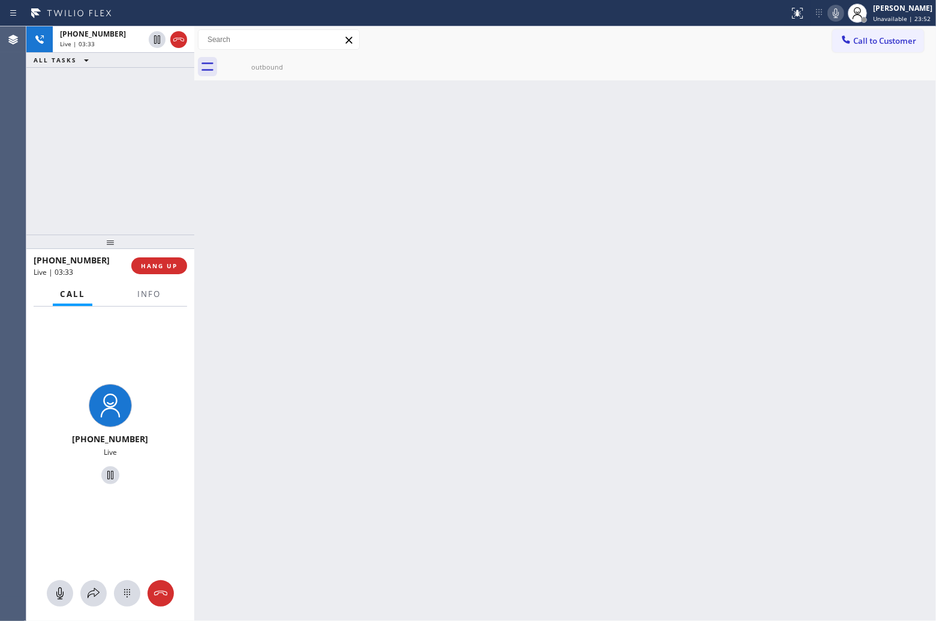
click at [832, 15] on icon at bounding box center [836, 13] width 14 height 14
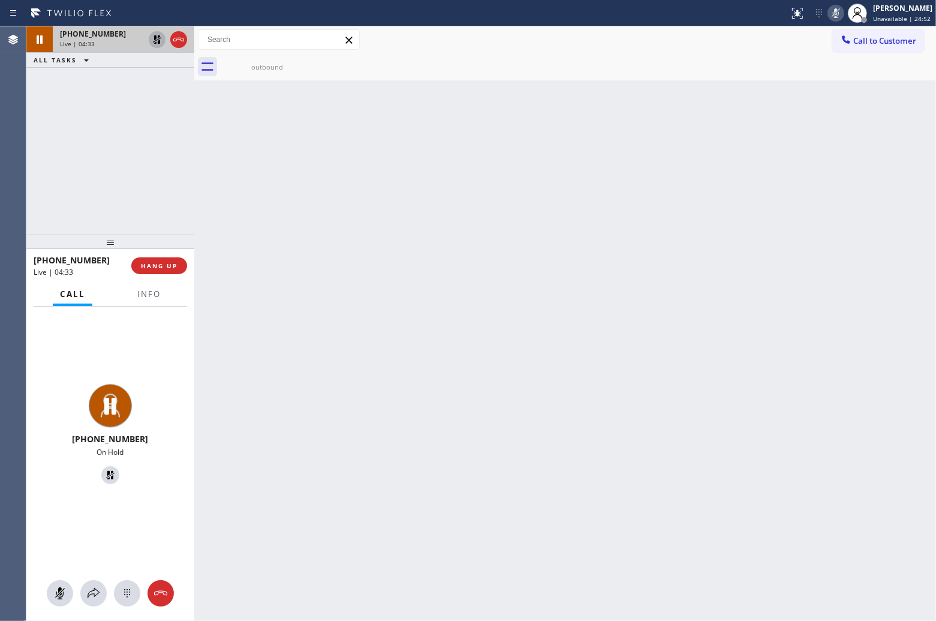
click at [151, 38] on icon at bounding box center [157, 39] width 14 height 14
click at [829, 16] on icon at bounding box center [836, 13] width 14 height 14
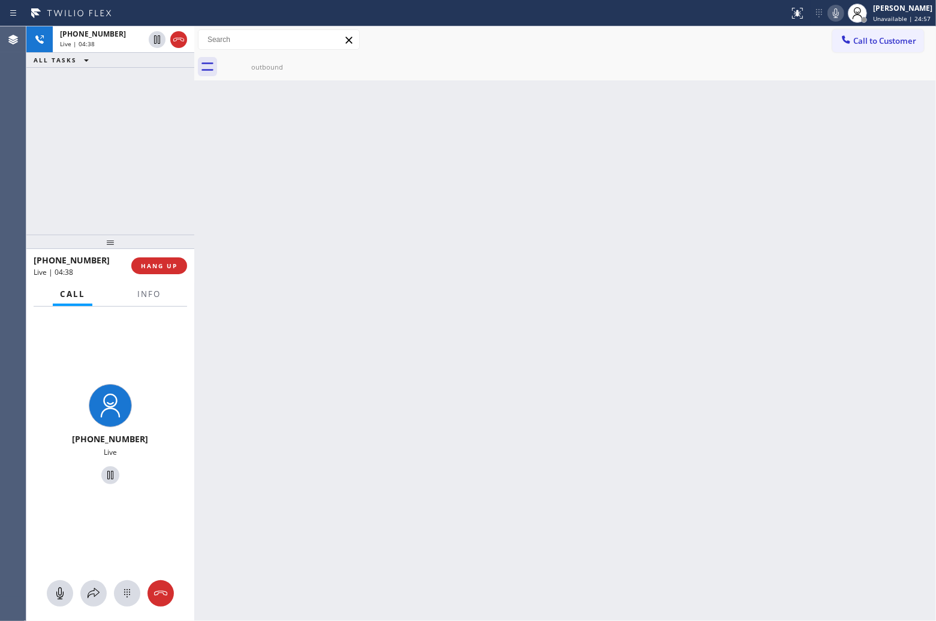
click at [31, 158] on div "[PHONE_NUMBER] Live | 04:38 ALL TASKS ALL TASKS ACTIVE TASKS TASKS IN WRAP UP" at bounding box center [110, 130] width 168 height 208
click at [133, 294] on button "Info" at bounding box center [149, 293] width 38 height 23
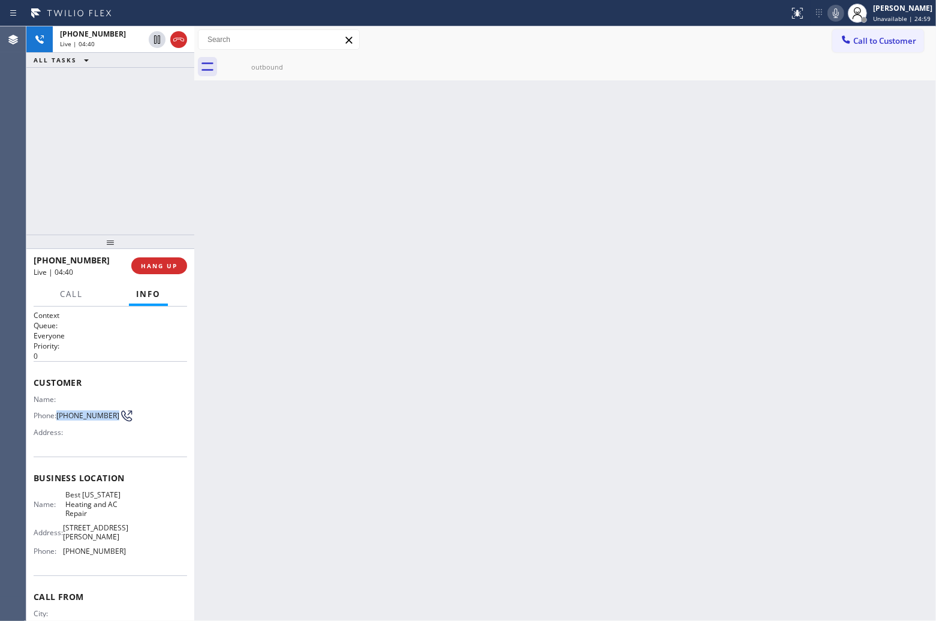
drag, startPoint x: 76, startPoint y: 420, endPoint x: 57, endPoint y: 408, distance: 21.8
click at [57, 408] on div "Phone: [PHONE_NUMBER]" at bounding box center [80, 415] width 92 height 14
copy span "[PHONE_NUMBER]"
click at [57, 152] on div "[PHONE_NUMBER] Live | 08:18 ALL TASKS ALL TASKS ACTIVE TASKS TASKS IN WRAP UP" at bounding box center [110, 130] width 168 height 208
click at [107, 34] on span "[PHONE_NUMBER]" at bounding box center [93, 34] width 66 height 10
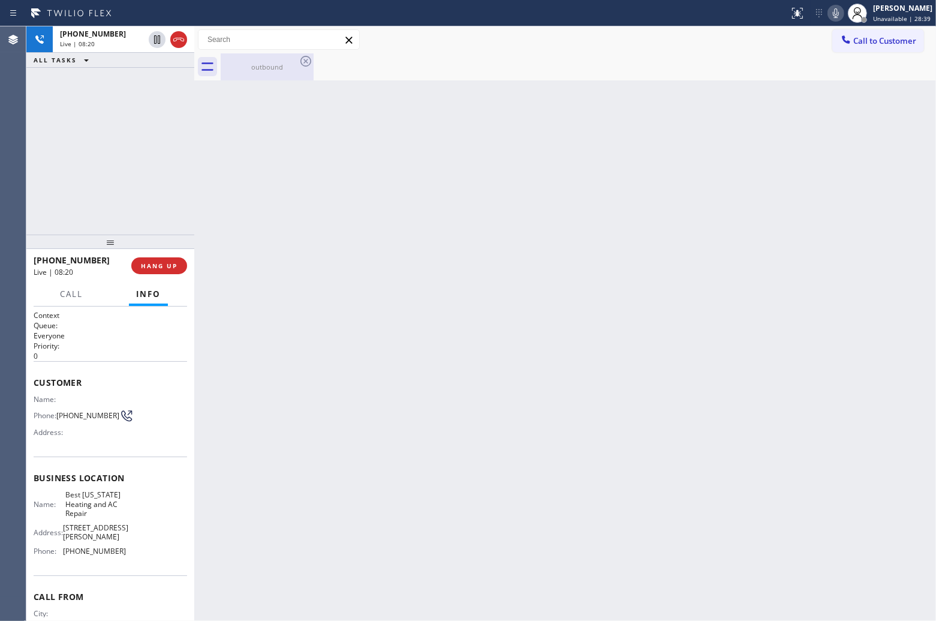
click at [249, 63] on div "outbound" at bounding box center [267, 66] width 91 height 9
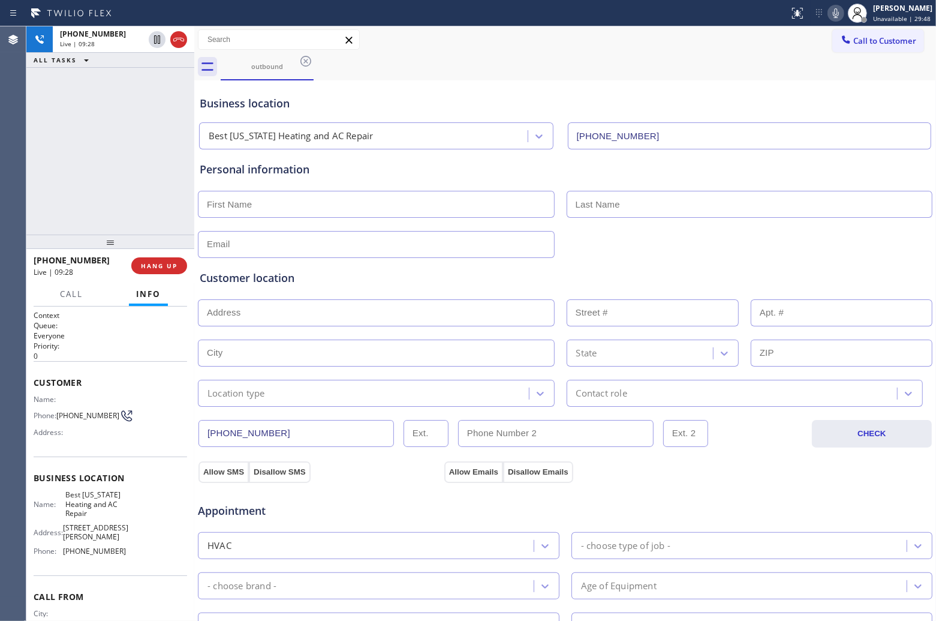
click at [829, 17] on icon at bounding box center [836, 13] width 14 height 14
click at [829, 10] on icon at bounding box center [836, 13] width 14 height 14
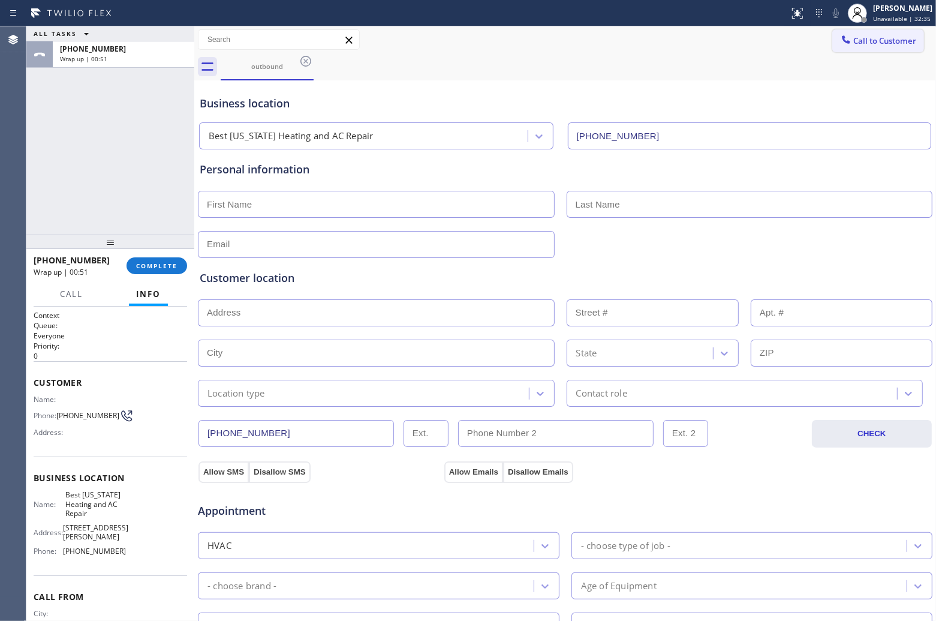
click at [862, 29] on div "Call to Customer Outbound call Location Best [US_STATE] Heating and AC Repair Y…" at bounding box center [565, 39] width 742 height 27
click at [879, 42] on span "Call to Customer" at bounding box center [884, 40] width 63 height 11
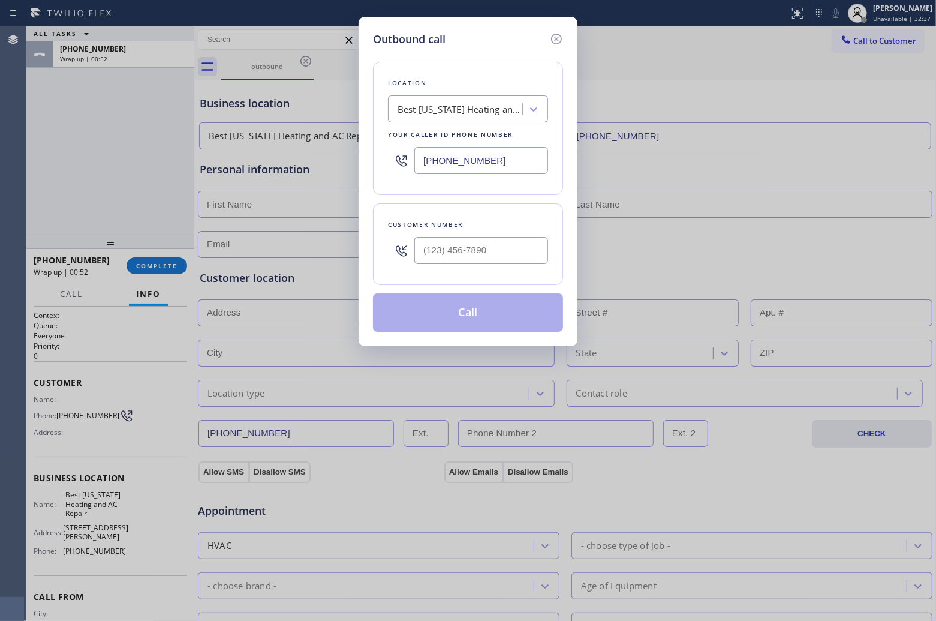
click at [515, 161] on input "[PHONE_NUMBER]" at bounding box center [481, 160] width 134 height 27
paste input "844) 735-4685"
type input "[PHONE_NUMBER]"
type input "(___) ___-____"
click at [521, 249] on input "(___) ___-____" at bounding box center [481, 250] width 134 height 27
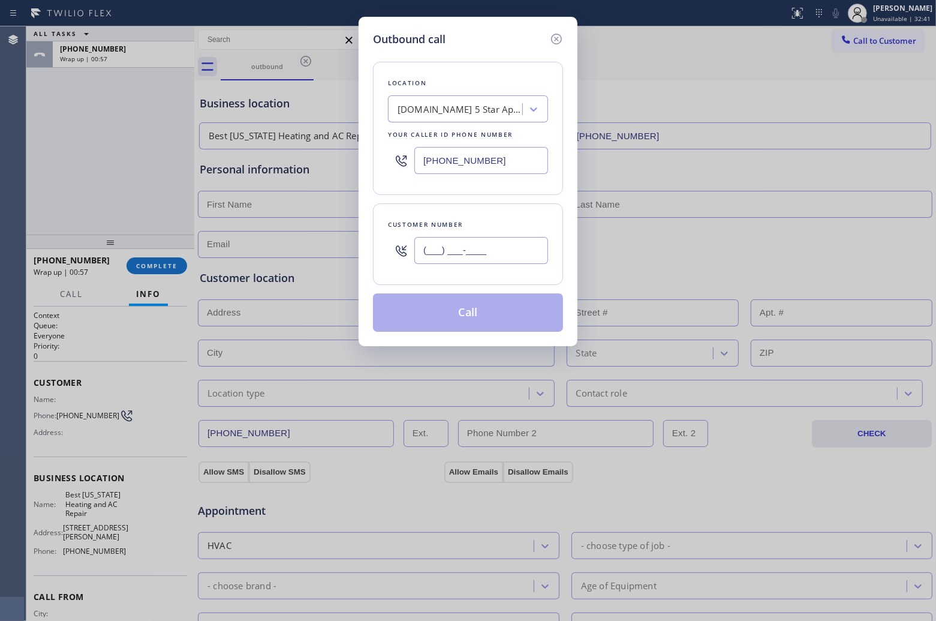
paste input "202) 276-3098"
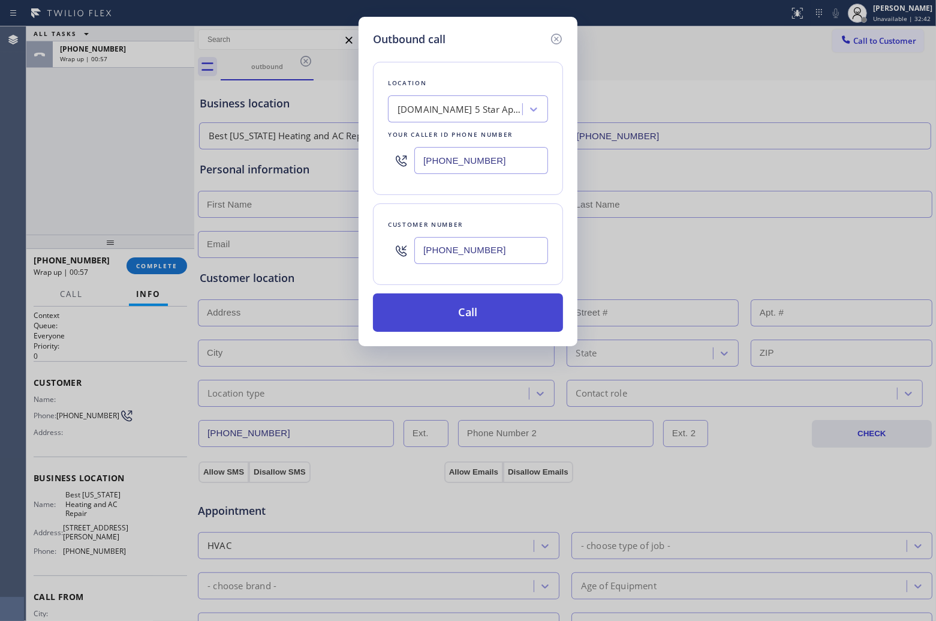
type input "[PHONE_NUMBER]"
click at [477, 309] on button "Call" at bounding box center [468, 312] width 190 height 38
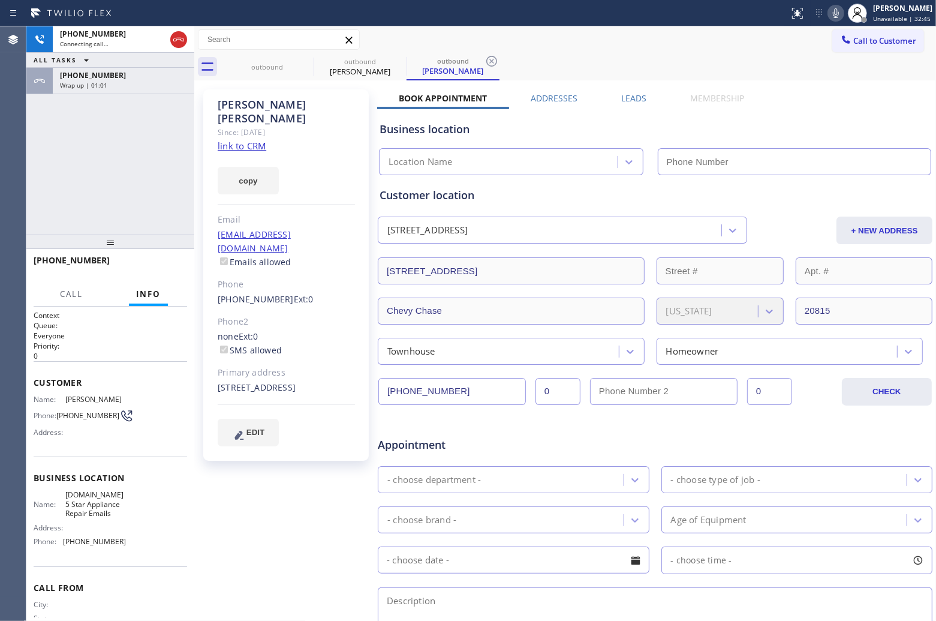
click at [246, 125] on div "Since: [DATE]" at bounding box center [286, 132] width 137 height 14
type input "[PHONE_NUMBER]"
click at [242, 140] on link "link to CRM" at bounding box center [242, 146] width 49 height 12
click at [166, 264] on span "HANG UP" at bounding box center [159, 265] width 37 height 8
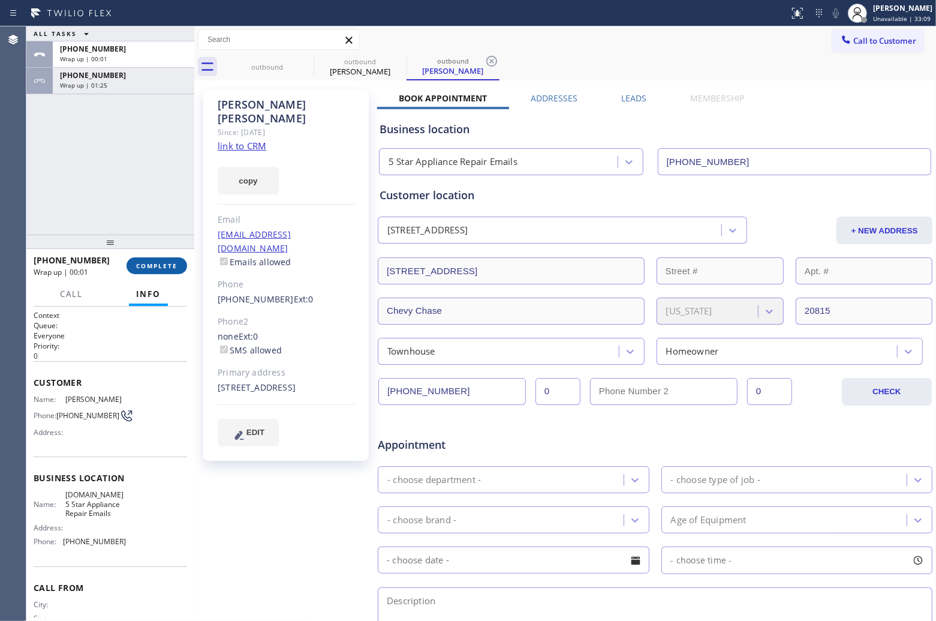
click at [165, 264] on span "COMPLETE" at bounding box center [156, 265] width 41 height 8
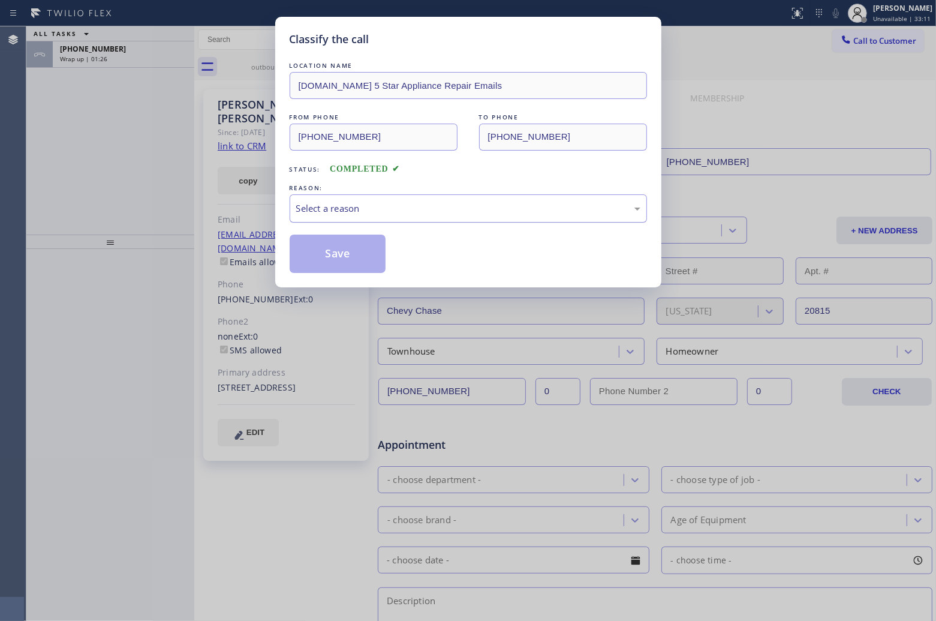
drag, startPoint x: 380, startPoint y: 207, endPoint x: 378, endPoint y: 213, distance: 6.1
click at [379, 207] on div "Select a reason" at bounding box center [468, 208] width 344 height 14
click at [350, 257] on button "Save" at bounding box center [338, 253] width 97 height 38
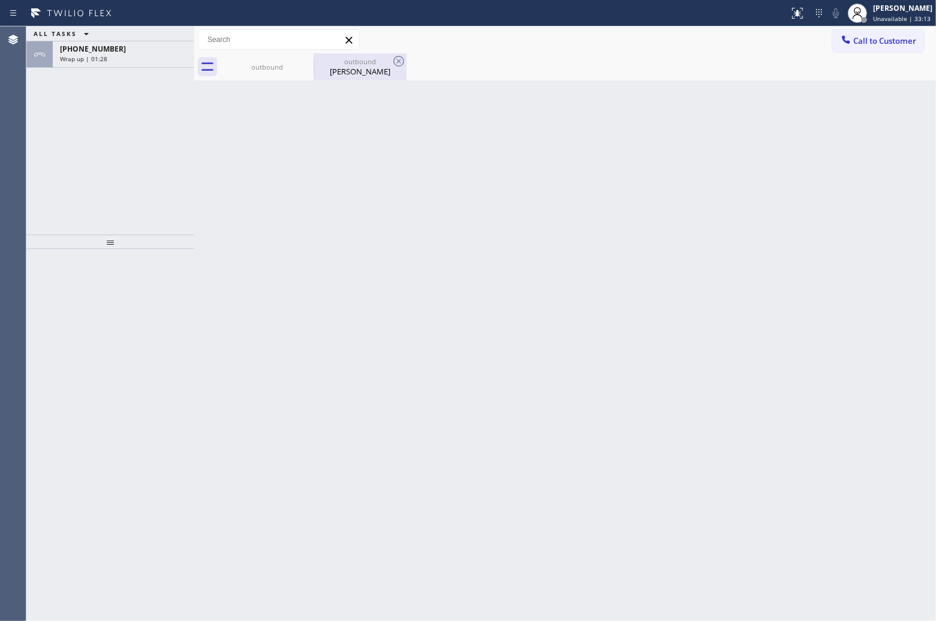
click at [361, 65] on div "outbound" at bounding box center [360, 61] width 91 height 9
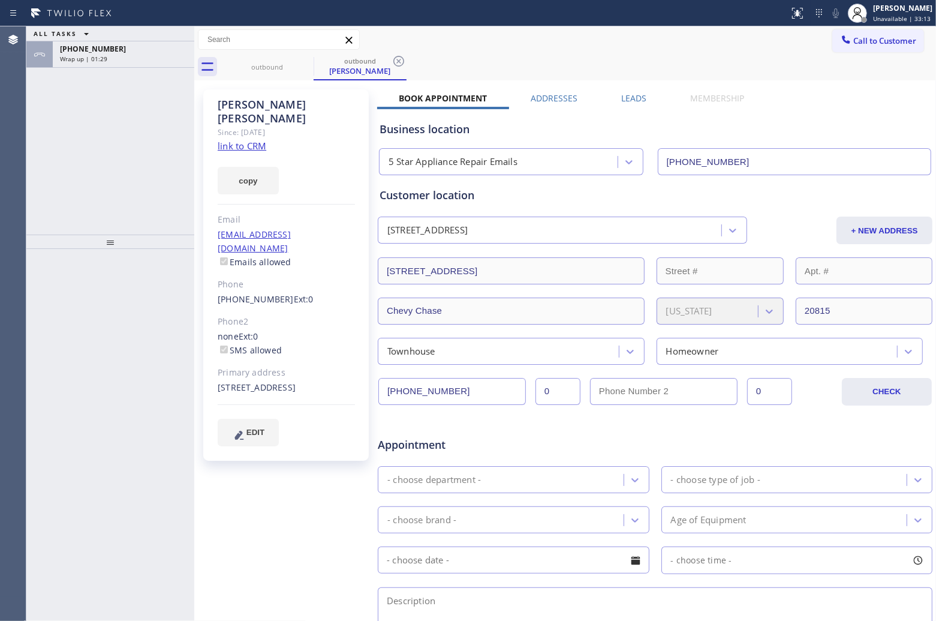
click at [396, 58] on icon at bounding box center [399, 61] width 14 height 14
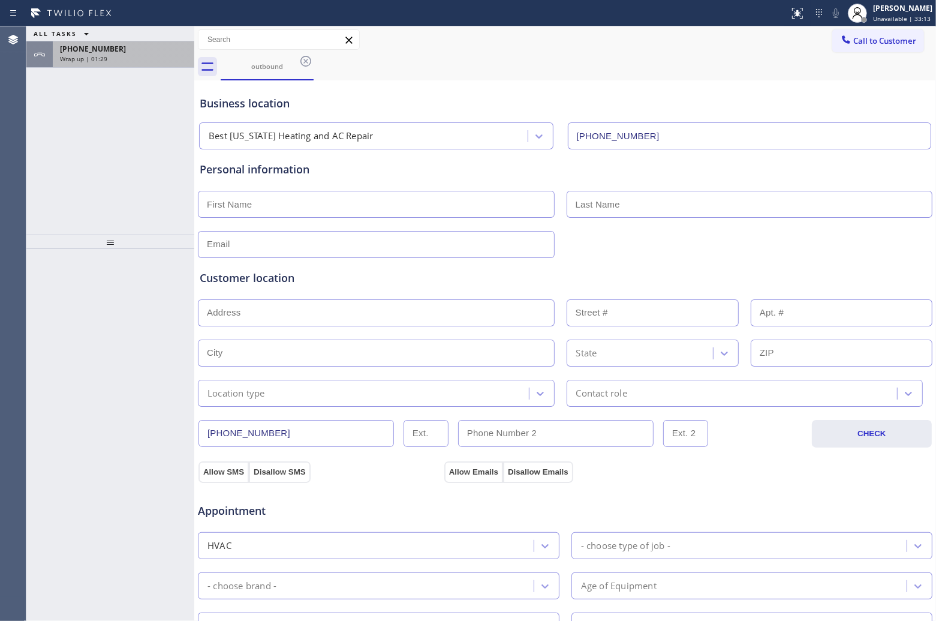
click at [134, 59] on div "Wrap up | 01:29" at bounding box center [123, 59] width 127 height 8
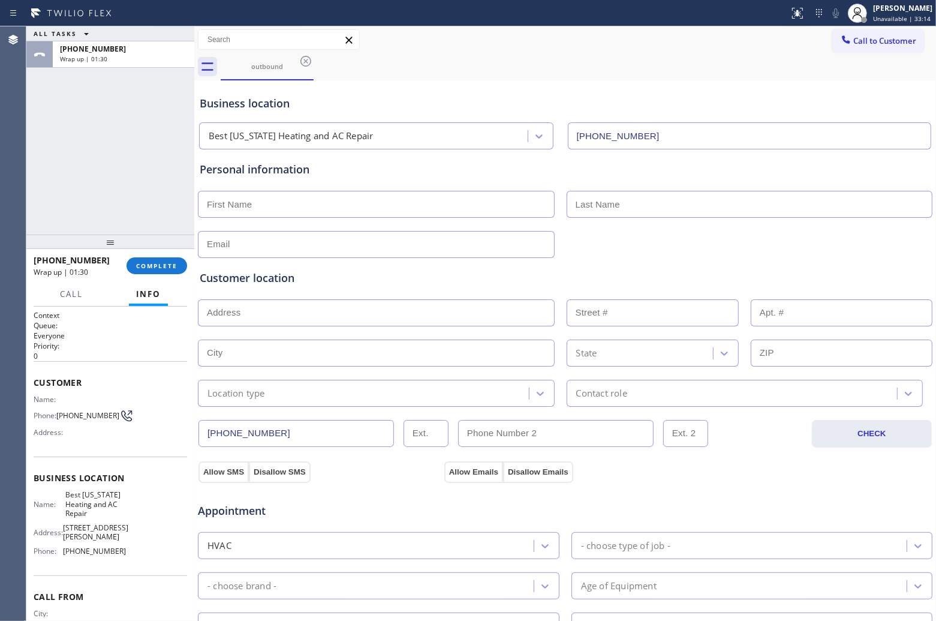
click at [309, 211] on input "text" at bounding box center [376, 204] width 357 height 27
click at [450, 213] on input "text" at bounding box center [376, 204] width 357 height 27
type input "Bill"
type input "[PERSON_NAME]"
click at [288, 257] on div "Customer location >> ADD NEW ADDRESS << + NEW ADDRESS State Location type Conta…" at bounding box center [565, 330] width 736 height 154
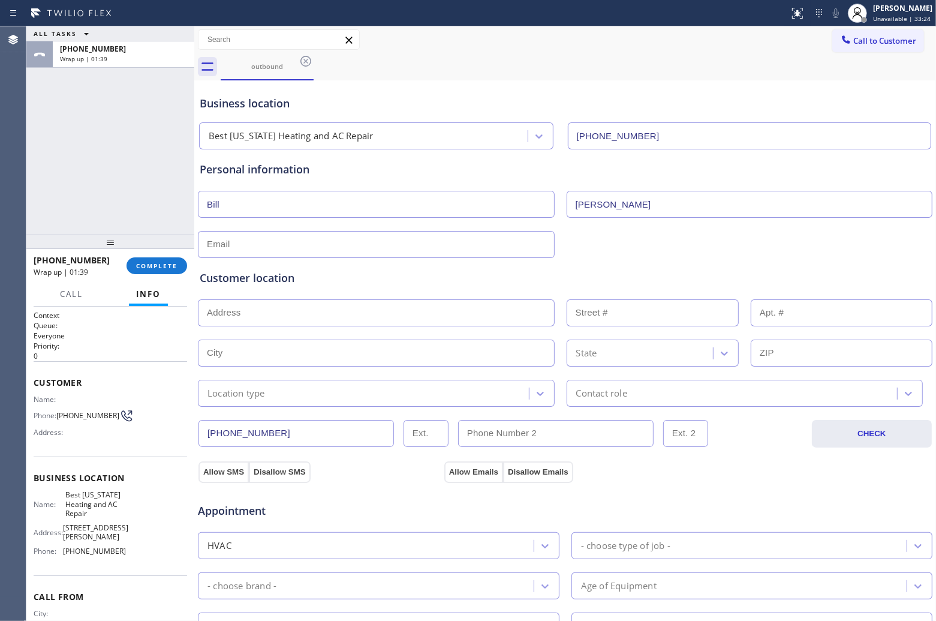
click at [282, 246] on input "text" at bounding box center [376, 244] width 357 height 27
paste input "[EMAIL_ADDRESS][DOMAIN_NAME]"
type input "[EMAIL_ADDRESS][DOMAIN_NAME]"
click at [370, 312] on input "text" at bounding box center [376, 312] width 357 height 27
paste input "[STREET_ADDRESS]"
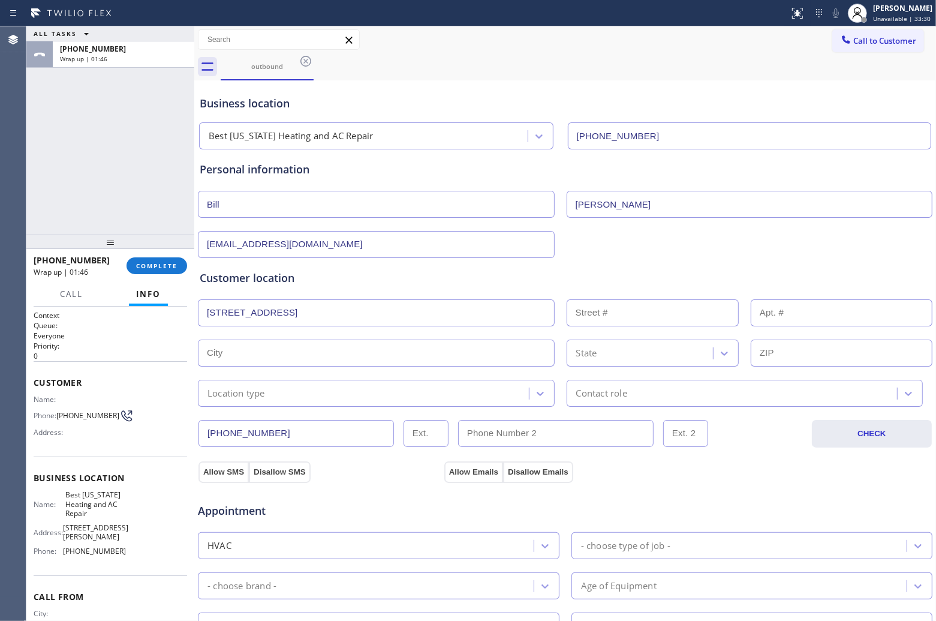
type input "[STREET_ADDRESS]"
type input "100"
type input "[GEOGRAPHIC_DATA]"
type input "11249"
click at [256, 398] on div "Location type" at bounding box center [236, 393] width 58 height 14
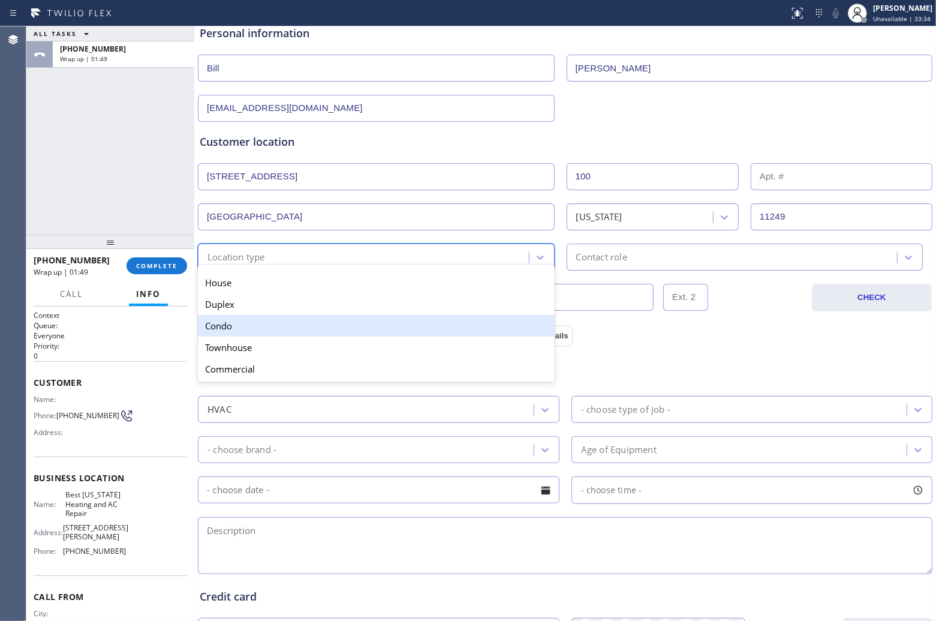
scroll to position [150, 0]
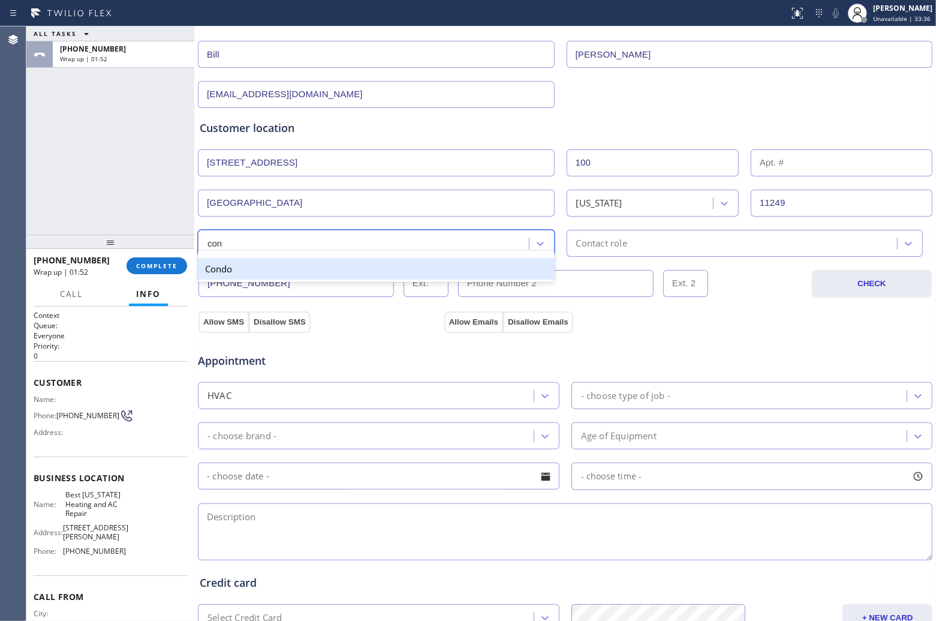
type input "cond"
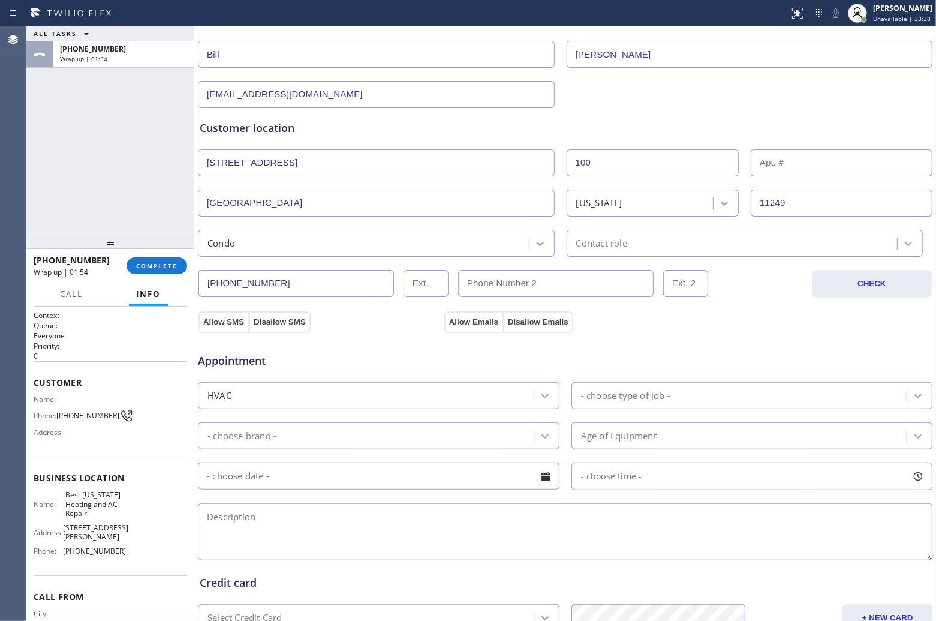
click at [652, 226] on div "Customer location >> ADD NEW ADDRESS << + NEW ADDRESS [STREET_ADDRESS][US_STATE…" at bounding box center [565, 188] width 731 height 137
click at [649, 245] on div "Contact role" at bounding box center [733, 243] width 327 height 21
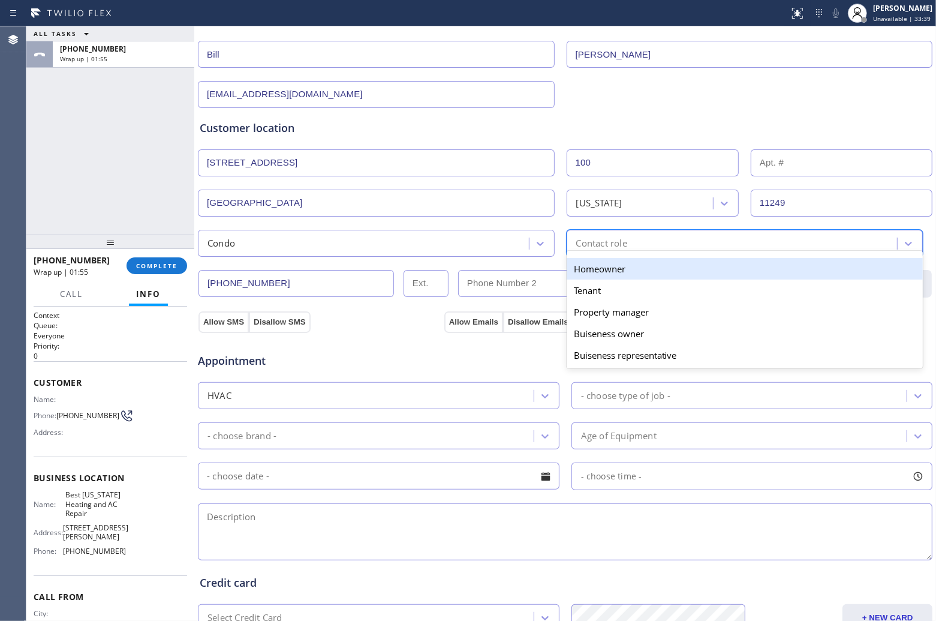
click at [639, 268] on div "Homeowner" at bounding box center [745, 269] width 357 height 22
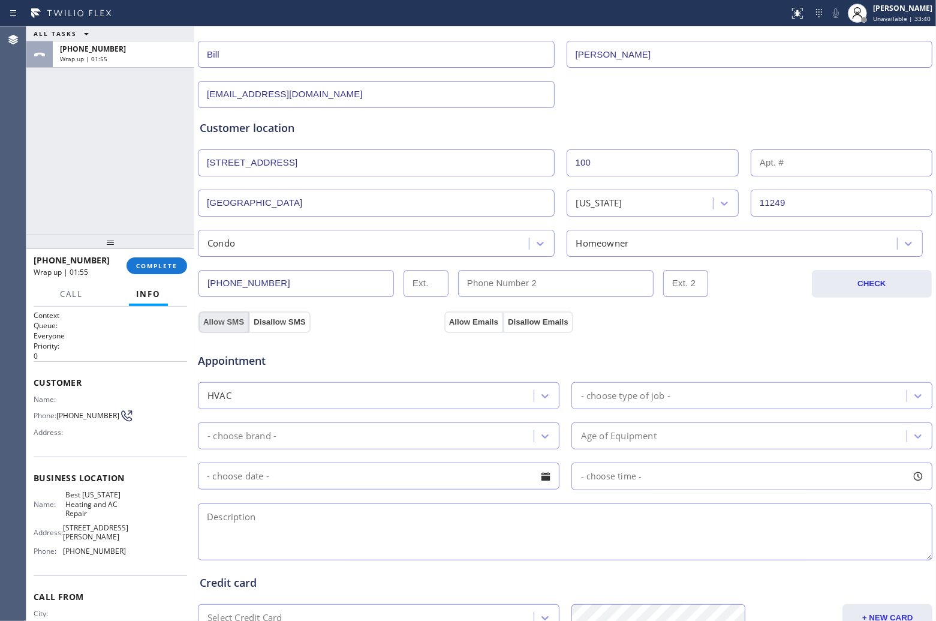
click at [235, 322] on button "Allow SMS" at bounding box center [223, 322] width 50 height 22
click at [469, 321] on button "Allow Emails" at bounding box center [473, 322] width 59 height 22
click at [625, 389] on div "- choose type of job -" at bounding box center [741, 395] width 332 height 21
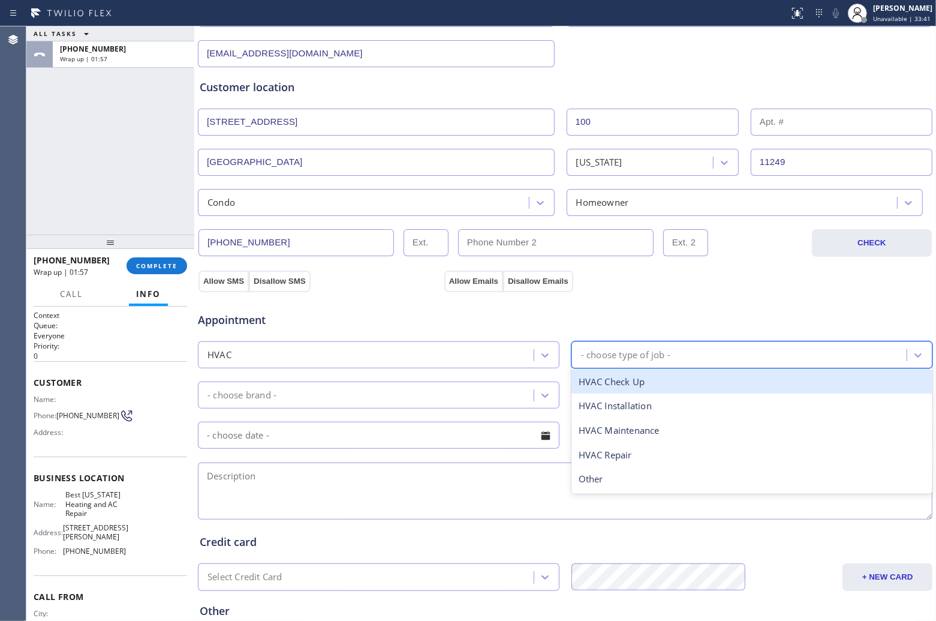
scroll to position [225, 0]
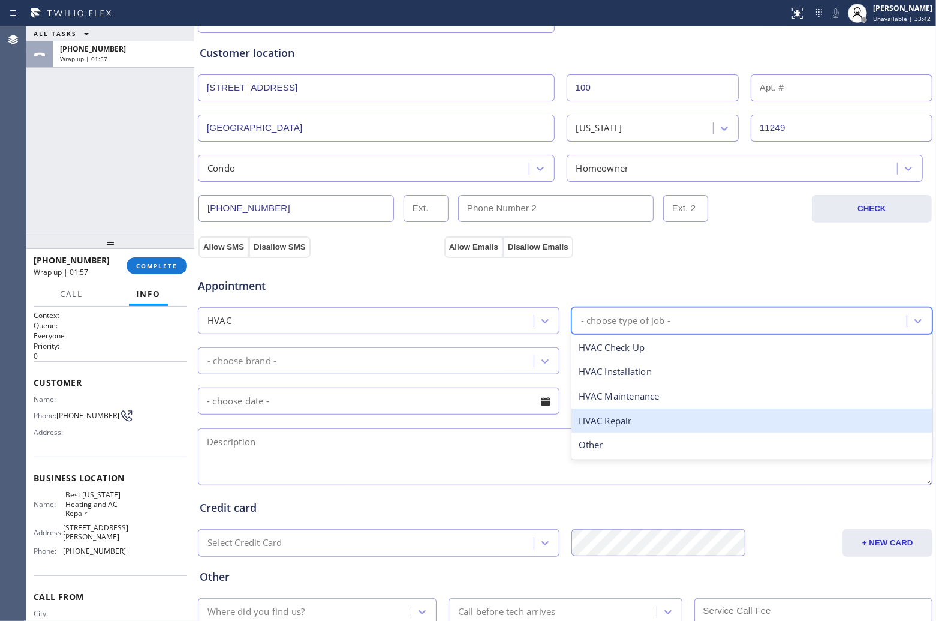
click at [640, 426] on div "HVAC Repair" at bounding box center [752, 420] width 362 height 25
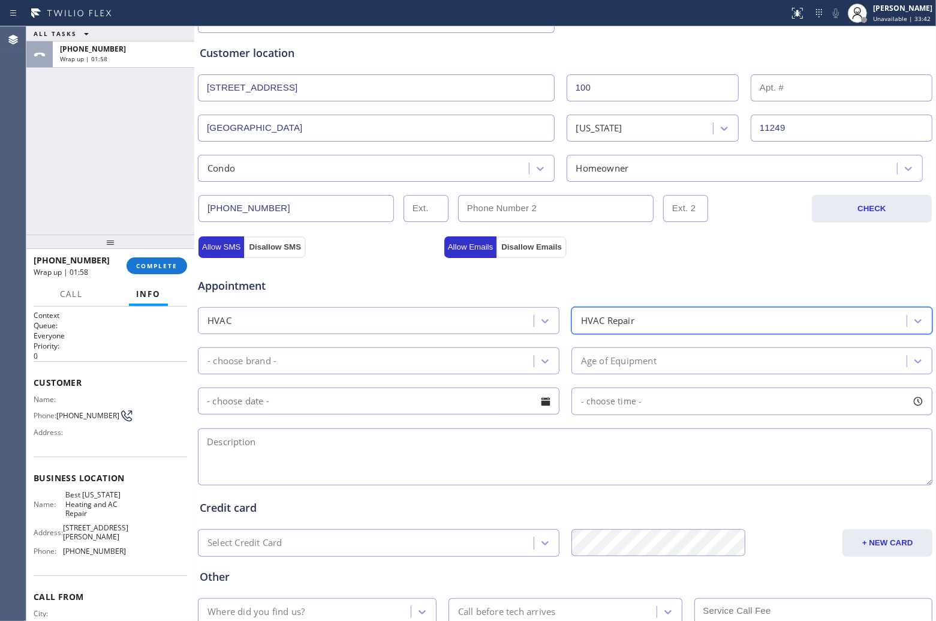
click at [345, 365] on div "- choose brand -" at bounding box center [367, 360] width 332 height 21
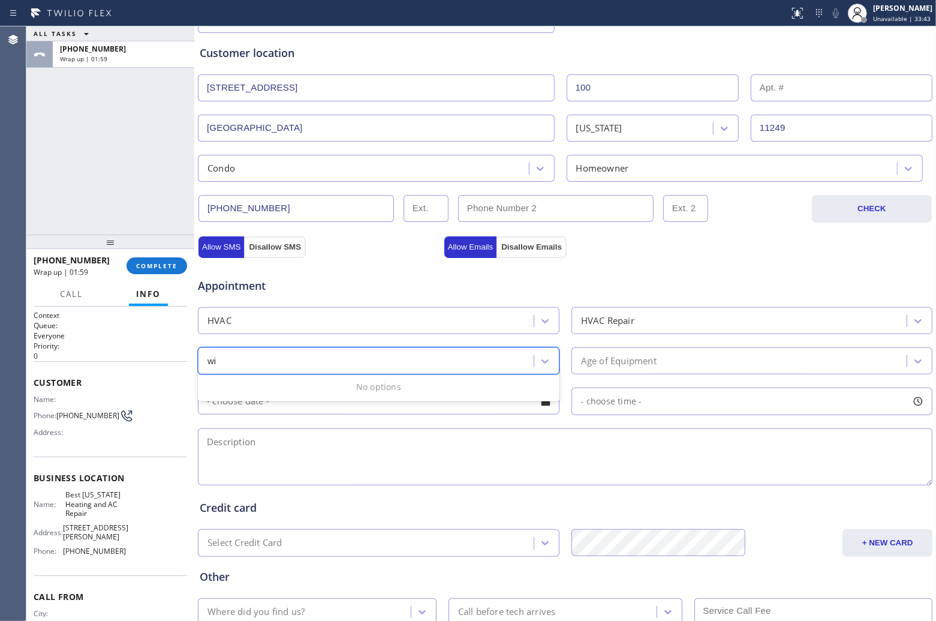
type input "w"
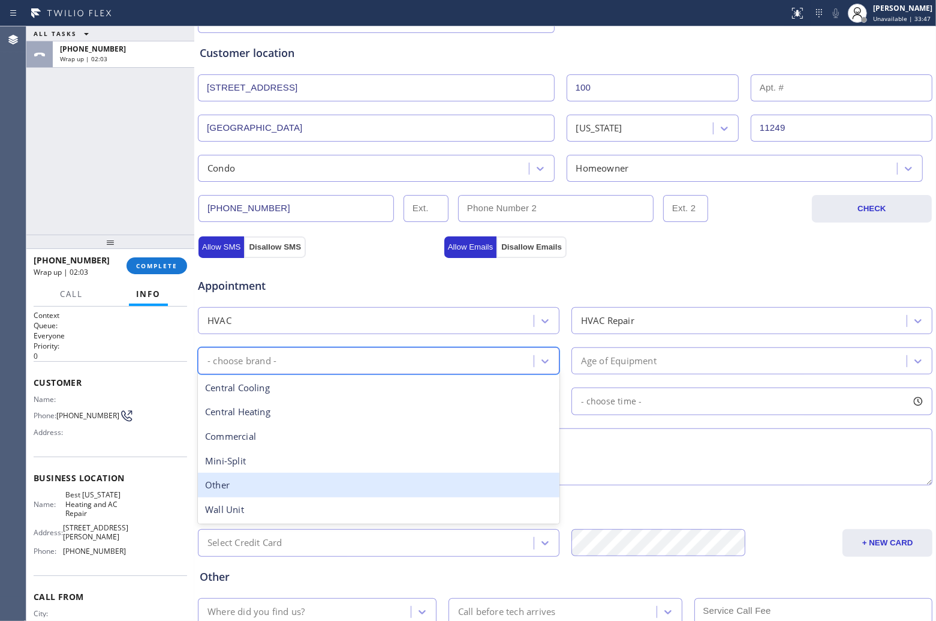
drag, startPoint x: 262, startPoint y: 486, endPoint x: 661, endPoint y: 443, distance: 401.8
click at [262, 487] on div "Other" at bounding box center [379, 485] width 362 height 25
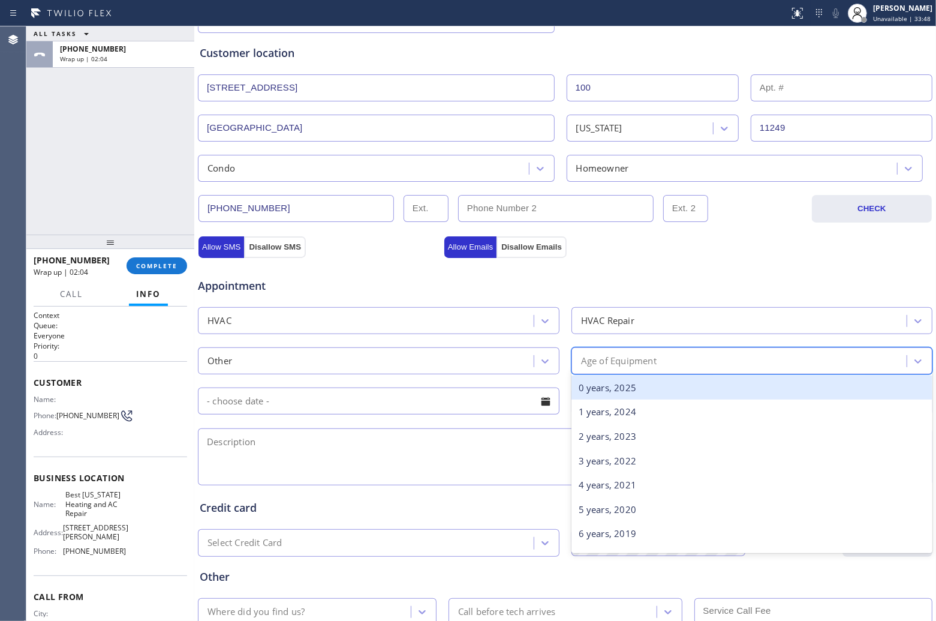
click at [726, 369] on div "Age of Equipment" at bounding box center [741, 360] width 332 height 21
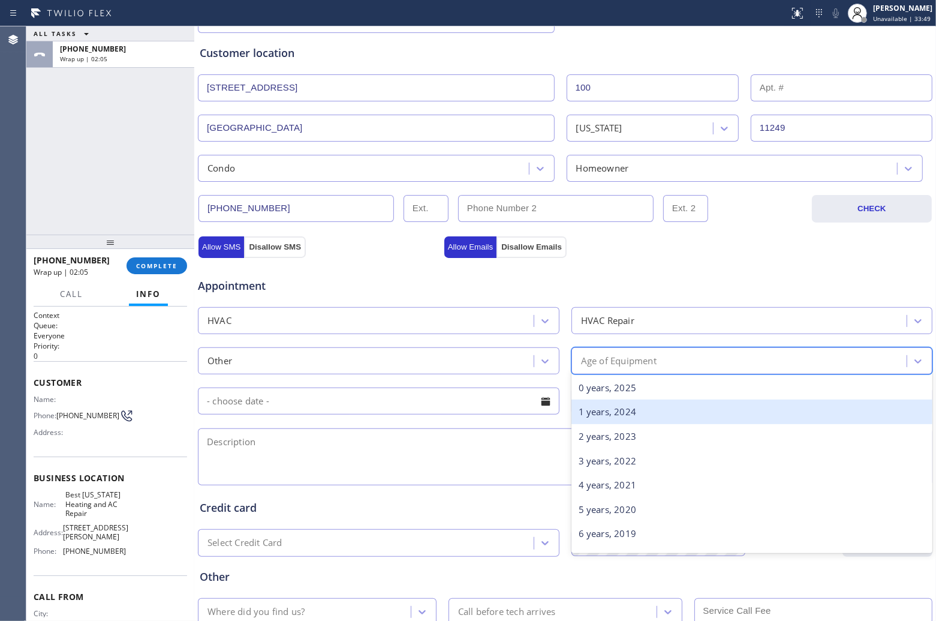
type input "3"
click at [649, 422] on div "3 years, 2022" at bounding box center [752, 411] width 362 height 25
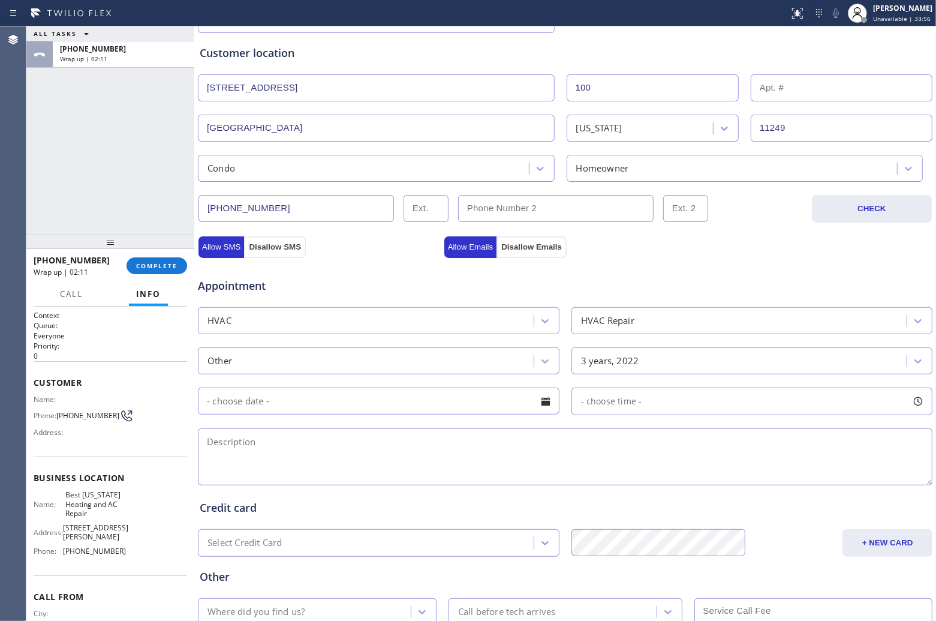
click at [391, 479] on textarea at bounding box center [565, 456] width 735 height 57
paste textarea "Window AC | 3 Yrs Out warranty | It working | [STREET_ADDRESS] Apartment Tenant…"
drag, startPoint x: 87, startPoint y: 510, endPoint x: 59, endPoint y: 498, distance: 30.9
click at [59, 498] on div "Name: Best [US_STATE] Heating and AC Repair" at bounding box center [80, 504] width 92 height 28
click at [87, 514] on span "Best [US_STATE] Heating and AC Repair" at bounding box center [95, 504] width 60 height 28
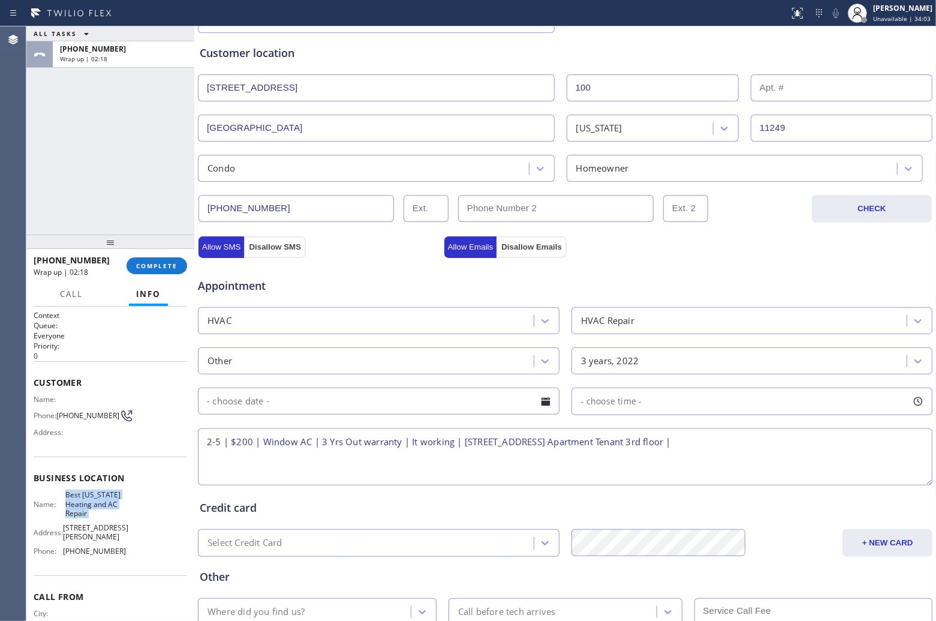
drag, startPoint x: 87, startPoint y: 515, endPoint x: 72, endPoint y: 498, distance: 22.1
click at [65, 498] on span "Best [US_STATE] Heating and AC Repair" at bounding box center [95, 504] width 60 height 28
copy span "Best [US_STATE] Heating and AC Repair"
click at [472, 448] on textarea "2-5 | $200 | Window AC | 3 Yrs Out warranty | It working | [STREET_ADDRESS] Apa…" at bounding box center [565, 456] width 735 height 57
drag, startPoint x: 475, startPoint y: 467, endPoint x: 481, endPoint y: 465, distance: 6.1
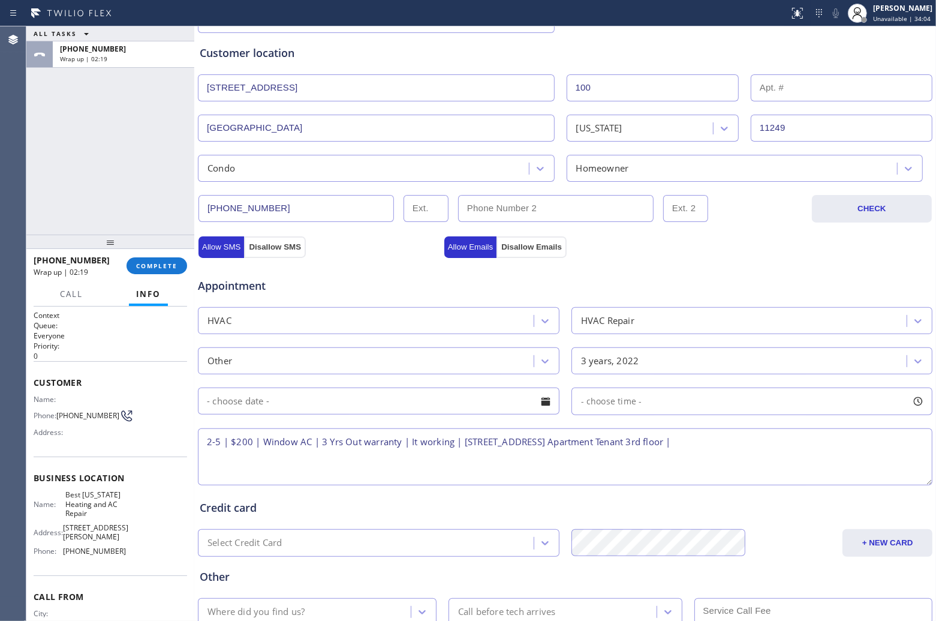
click at [475, 466] on textarea "2-5 | $200 | Window AC | 3 Yrs Out warranty | It working | [STREET_ADDRESS] Apa…" at bounding box center [565, 456] width 735 height 57
paste textarea "Best [US_STATE] Heating and AC Repair"
click at [664, 472] on textarea "2-5 | $200 | Window AC | 3 Yrs Out warranty | It working | [STREET_ADDRESS] Apa…" at bounding box center [565, 456] width 735 height 57
paste textarea "Please call 30 minutes prior to arrival."
click at [783, 452] on textarea "2-5 | $200 | Window AC | 3 Yrs Out warranty | It working | [STREET_ADDRESS] Apa…" at bounding box center [565, 456] width 735 height 57
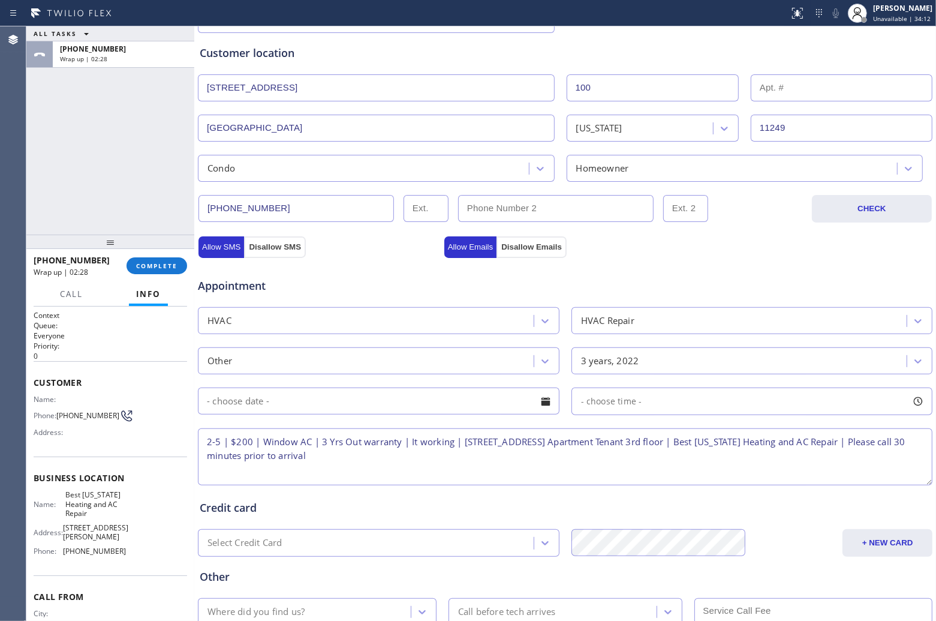
paste textarea "[PHONE_NUMBER] Bill"
type textarea "2-5 | $200 | Window AC | 3 Yrs Out warranty | It working | [STREET_ADDRESS] Apa…"
click at [437, 407] on input "text" at bounding box center [379, 400] width 362 height 27
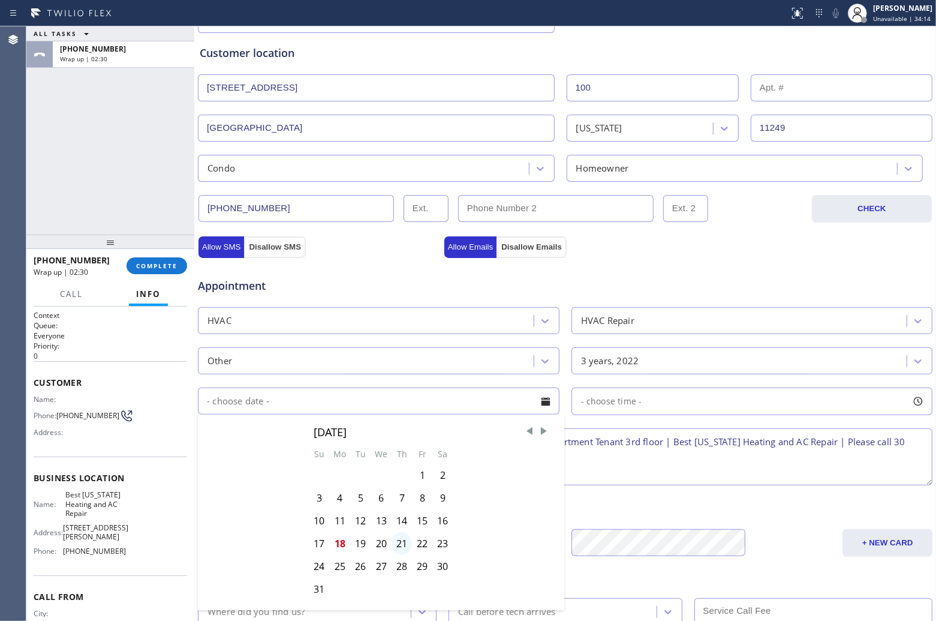
drag, startPoint x: 403, startPoint y: 545, endPoint x: 688, endPoint y: 445, distance: 302.3
click at [405, 545] on div "21" at bounding box center [402, 543] width 20 height 23
type input "[DATE]"
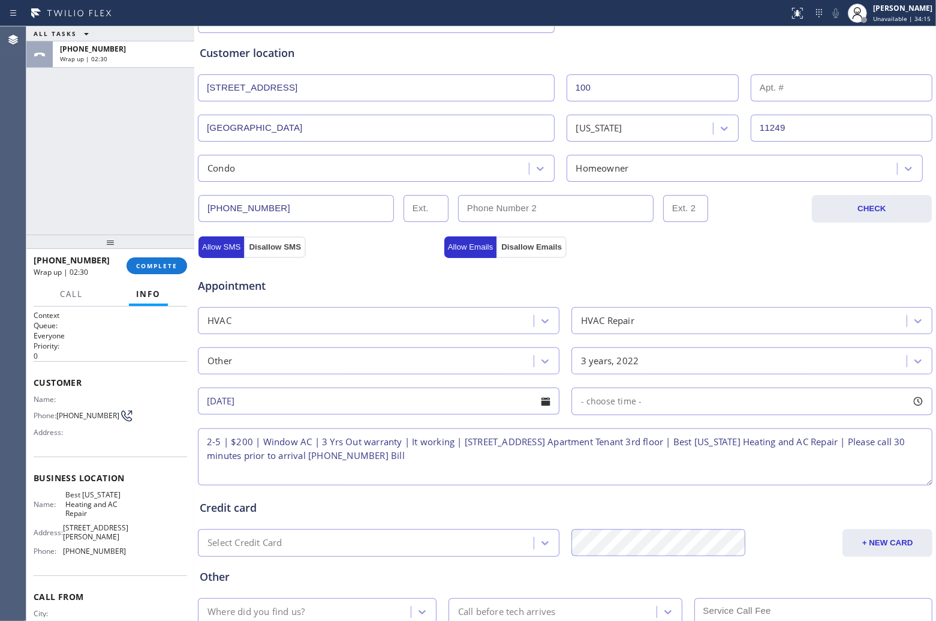
click at [651, 411] on div "- choose time -" at bounding box center [752, 401] width 362 height 28
drag, startPoint x: 577, startPoint y: 477, endPoint x: 814, endPoint y: 489, distance: 237.1
click at [814, 487] on div at bounding box center [820, 474] width 14 height 25
drag, startPoint x: 573, startPoint y: 477, endPoint x: 729, endPoint y: 498, distance: 156.7
click at [729, 498] on div "FROM TILL 2:00 PM 5:00 PM" at bounding box center [743, 458] width 344 height 86
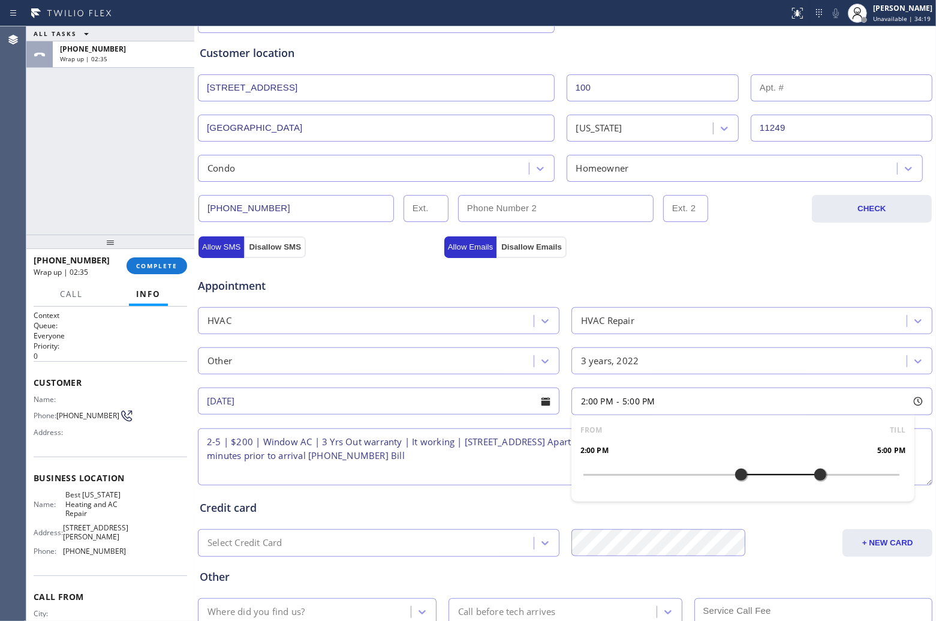
scroll to position [311, 0]
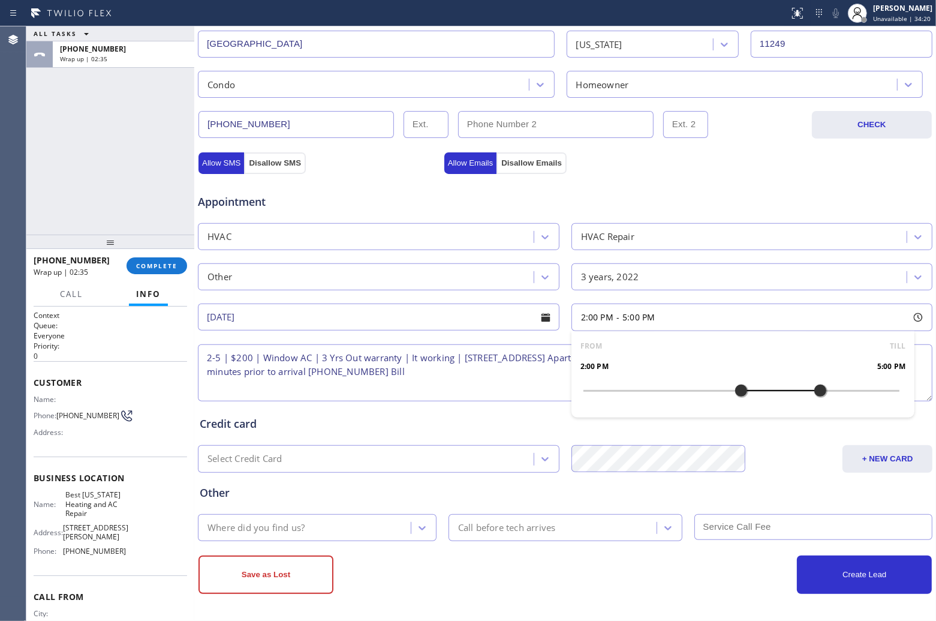
click at [291, 540] on div "Where did you find us?" at bounding box center [317, 527] width 239 height 27
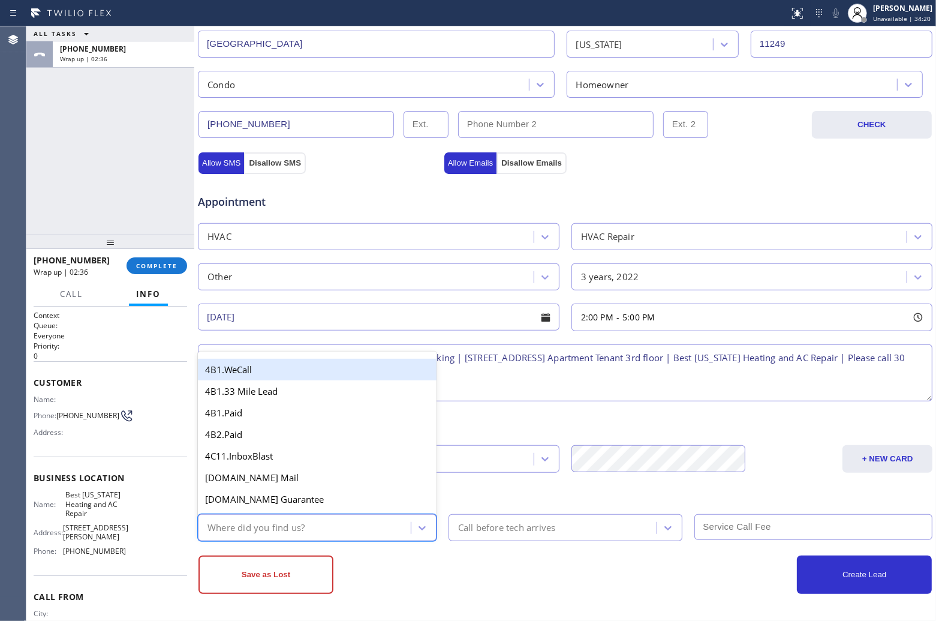
type input "w"
type input "go"
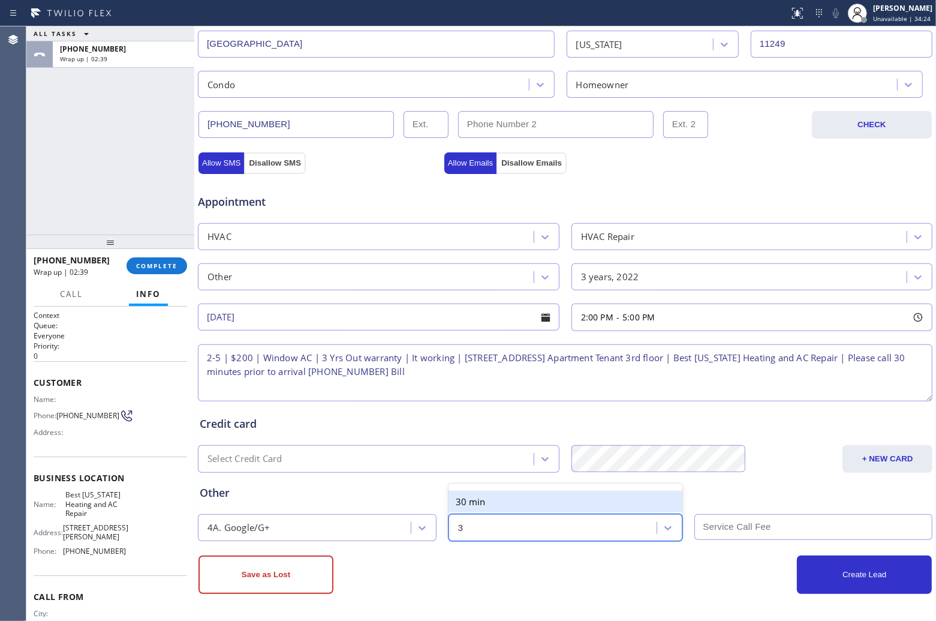
type input "30"
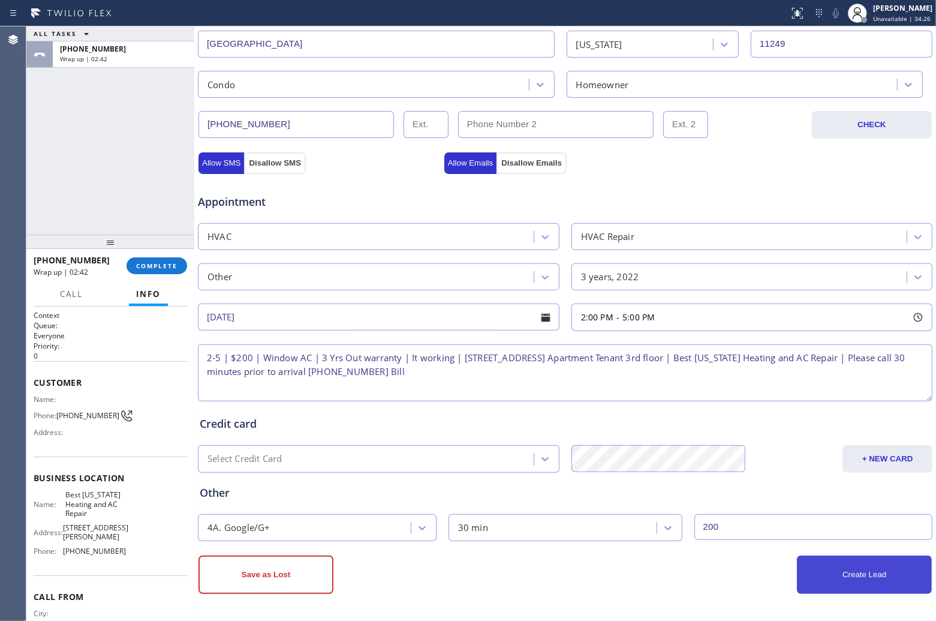
type input "200"
click at [859, 583] on button "Create Lead" at bounding box center [864, 574] width 135 height 38
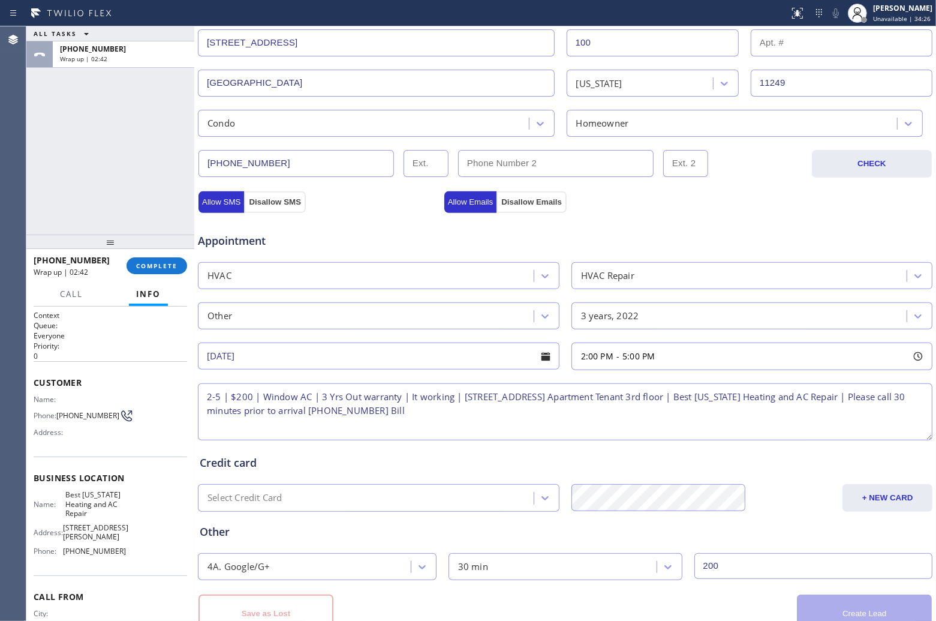
scroll to position [351, 0]
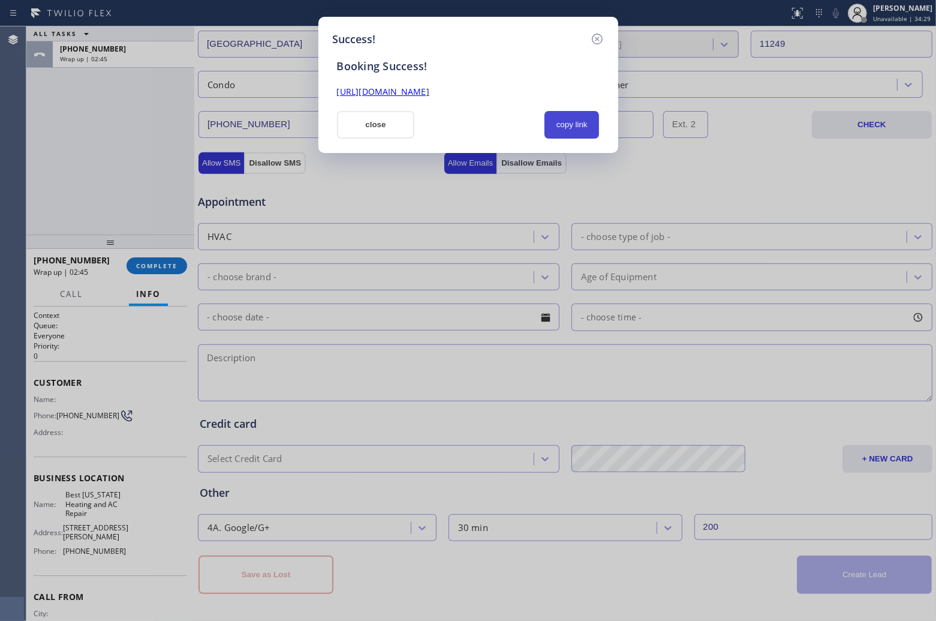
click at [567, 128] on button "copy link" at bounding box center [572, 125] width 55 height 28
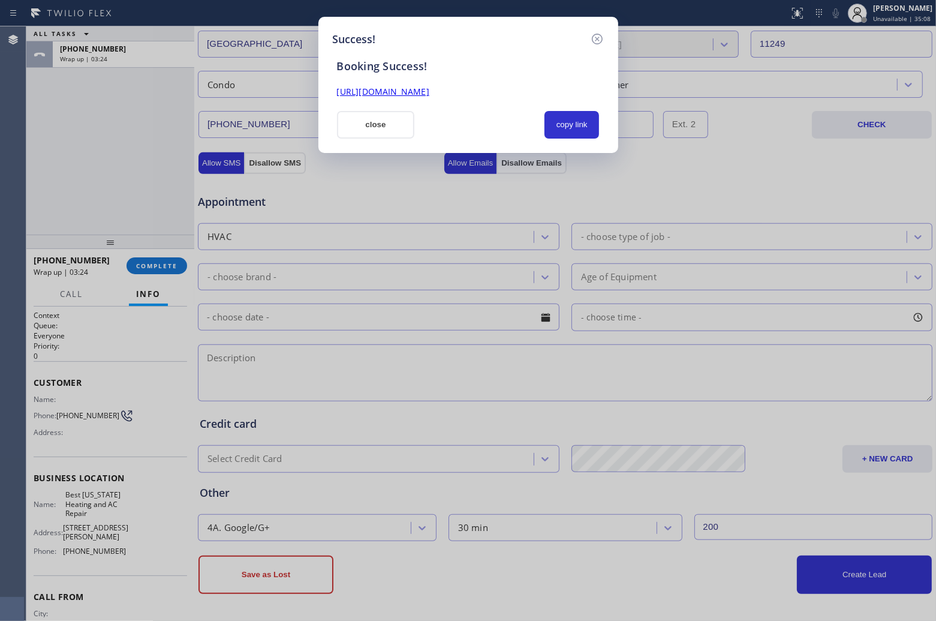
click at [17, 143] on div "Success! Booking Success! [URL][DOMAIN_NAME] close copy link" at bounding box center [468, 310] width 936 height 621
click at [384, 125] on button "close" at bounding box center [376, 125] width 78 height 28
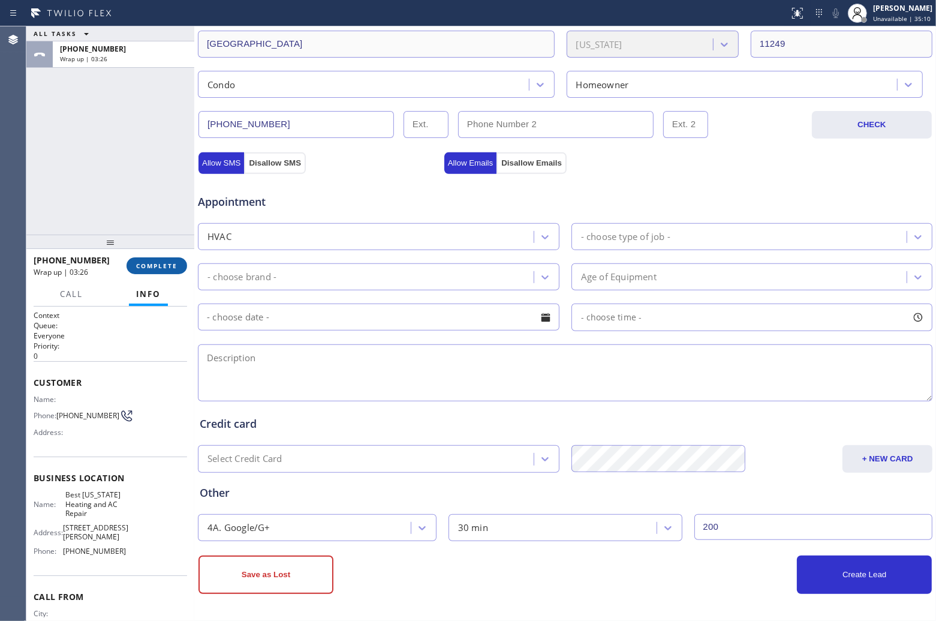
click at [166, 261] on span "COMPLETE" at bounding box center [156, 265] width 41 height 8
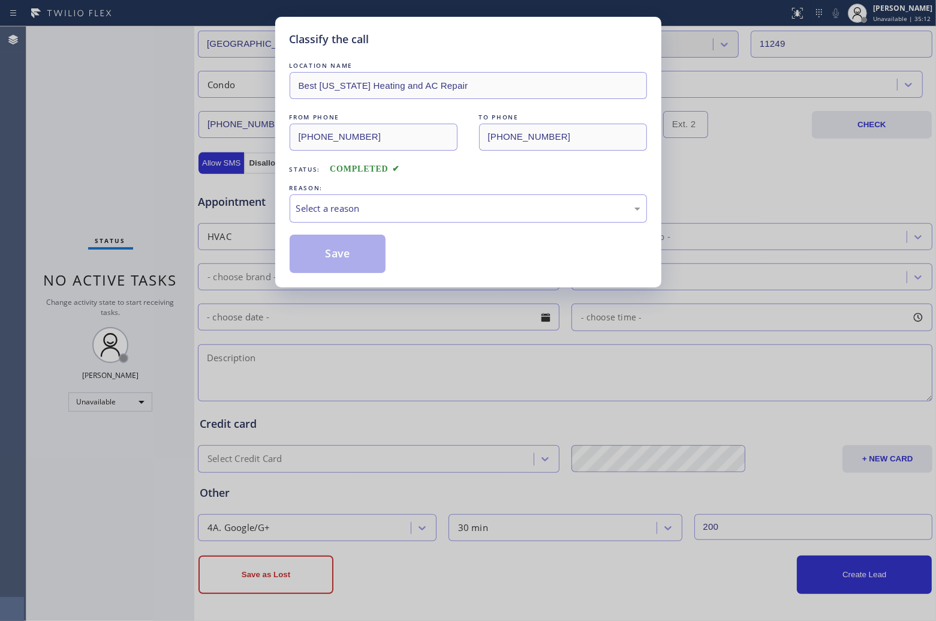
click at [343, 190] on div "REASON:" at bounding box center [468, 188] width 357 height 13
click at [357, 213] on div "Select a reason" at bounding box center [468, 208] width 344 height 14
click at [323, 261] on button "Save" at bounding box center [338, 253] width 97 height 38
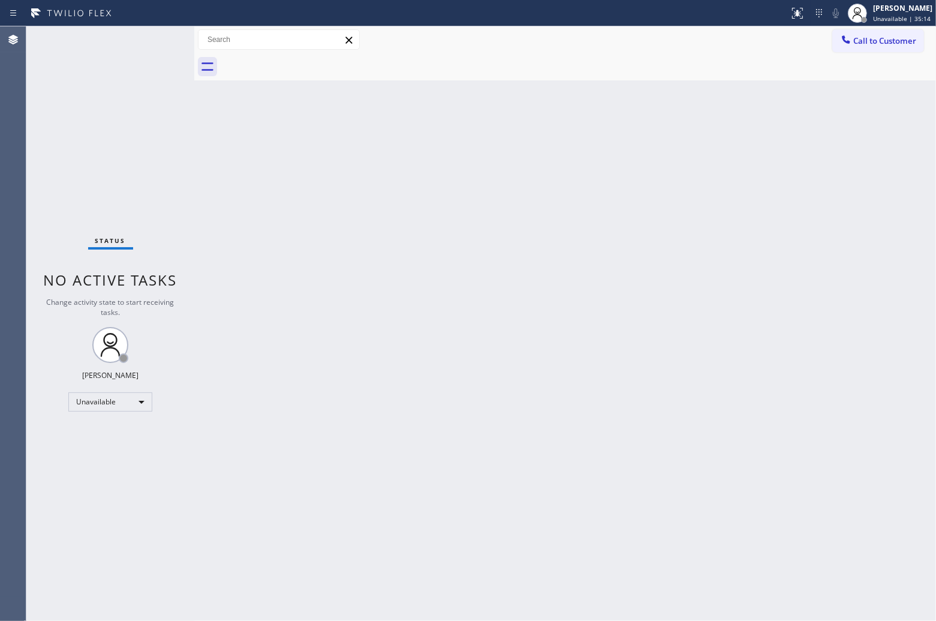
drag, startPoint x: 892, startPoint y: 38, endPoint x: 679, endPoint y: 145, distance: 238.7
click at [877, 46] on span "Call to Customer" at bounding box center [884, 40] width 63 height 11
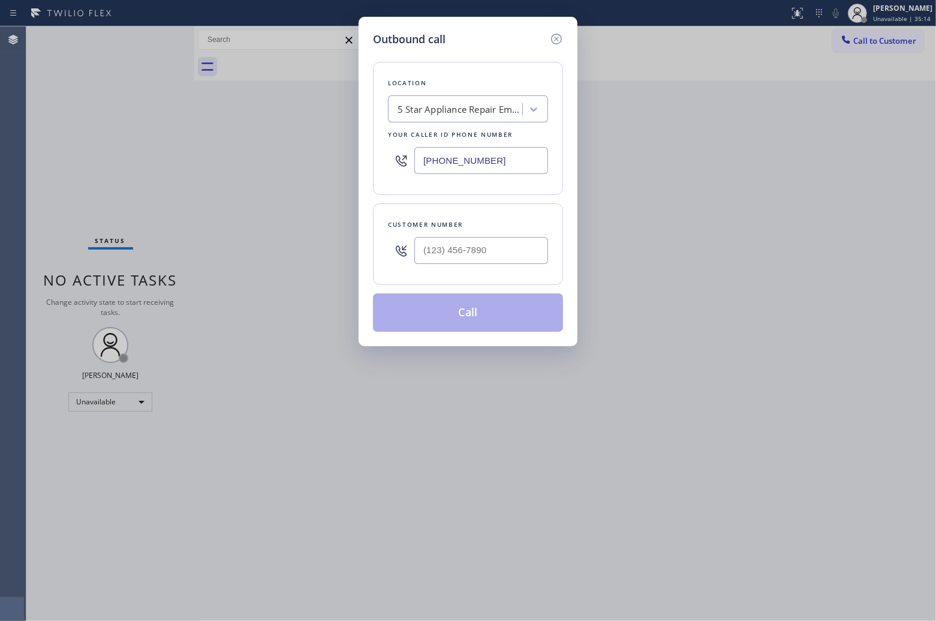
click at [513, 235] on div at bounding box center [481, 250] width 134 height 39
click at [480, 259] on input "(___) ___-____" at bounding box center [481, 250] width 134 height 27
paste input "954) 600-3542"
type input "[PHONE_NUMBER]"
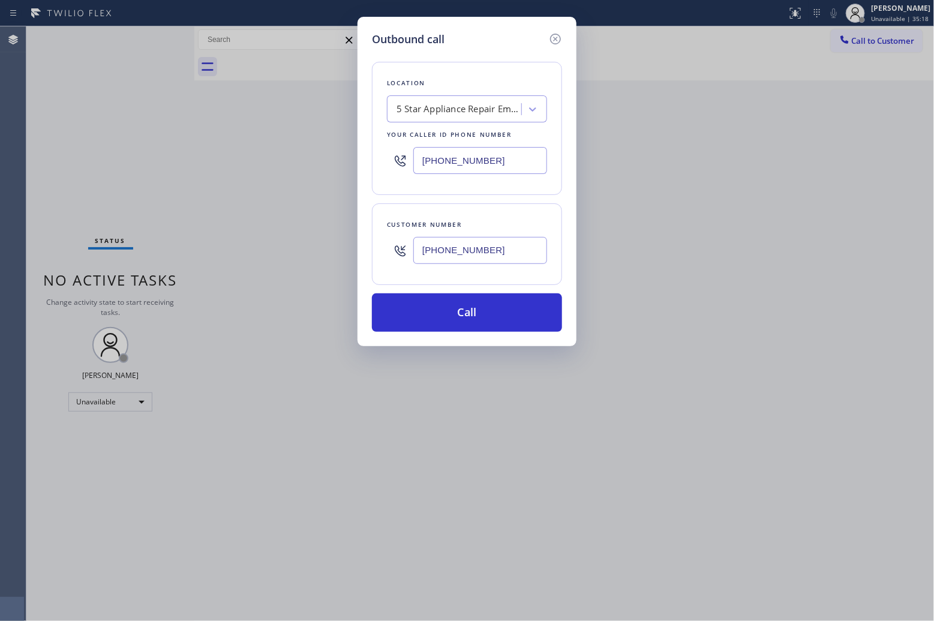
click at [452, 115] on div "5 Star Appliance Repair Emails" at bounding box center [459, 110] width 126 height 14
type input "LG appliance Rep"
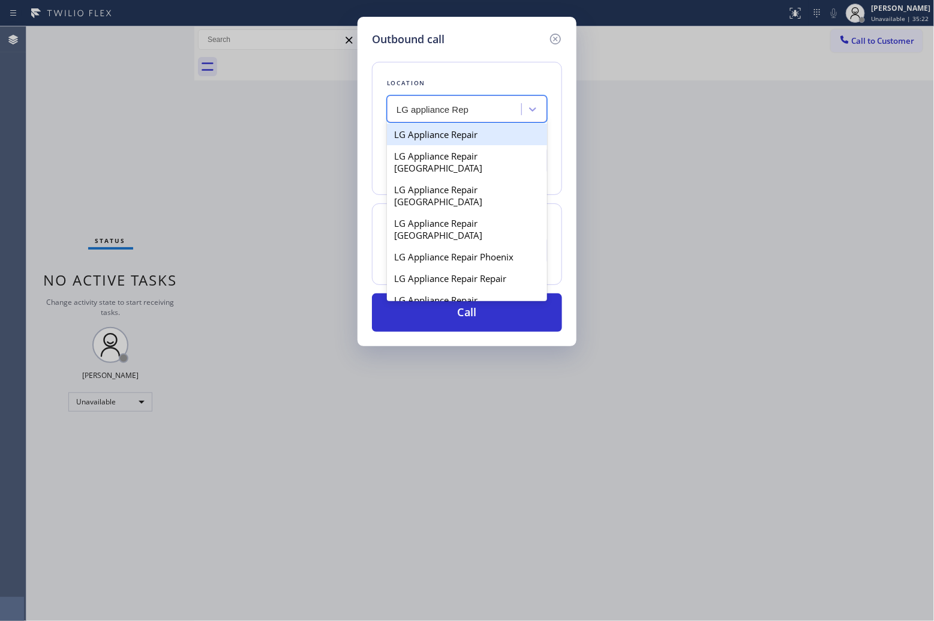
click at [454, 135] on div "LG Appliance Repair" at bounding box center [467, 135] width 160 height 22
type input "[PHONE_NUMBER]"
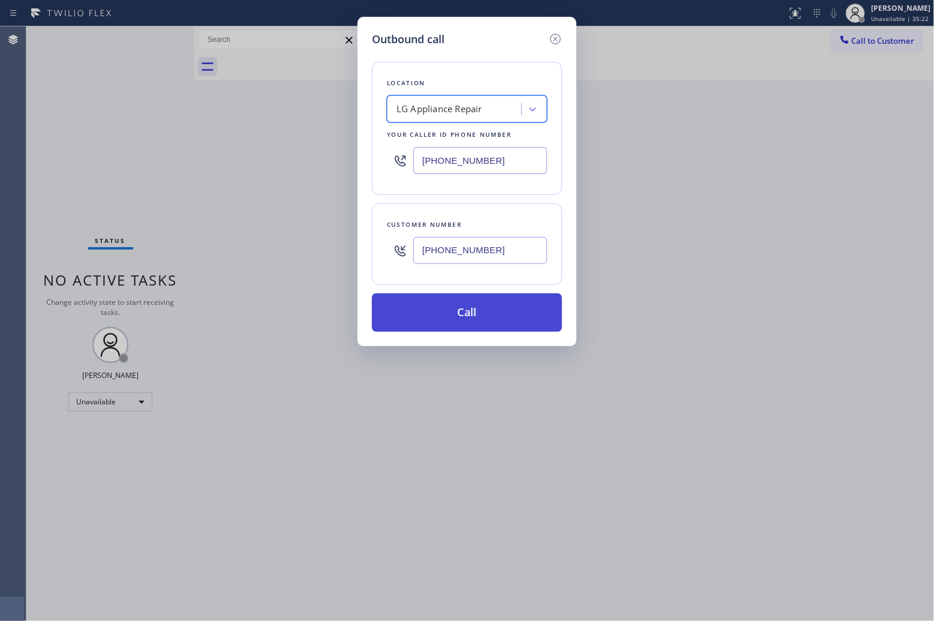
click at [489, 305] on button "Call" at bounding box center [467, 312] width 190 height 38
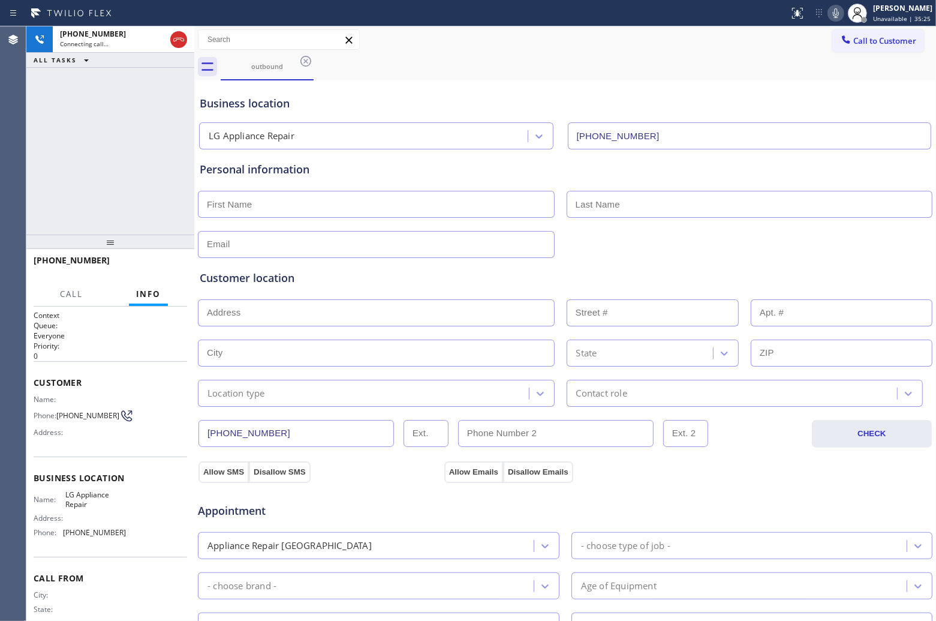
type input "[PHONE_NUMBER]"
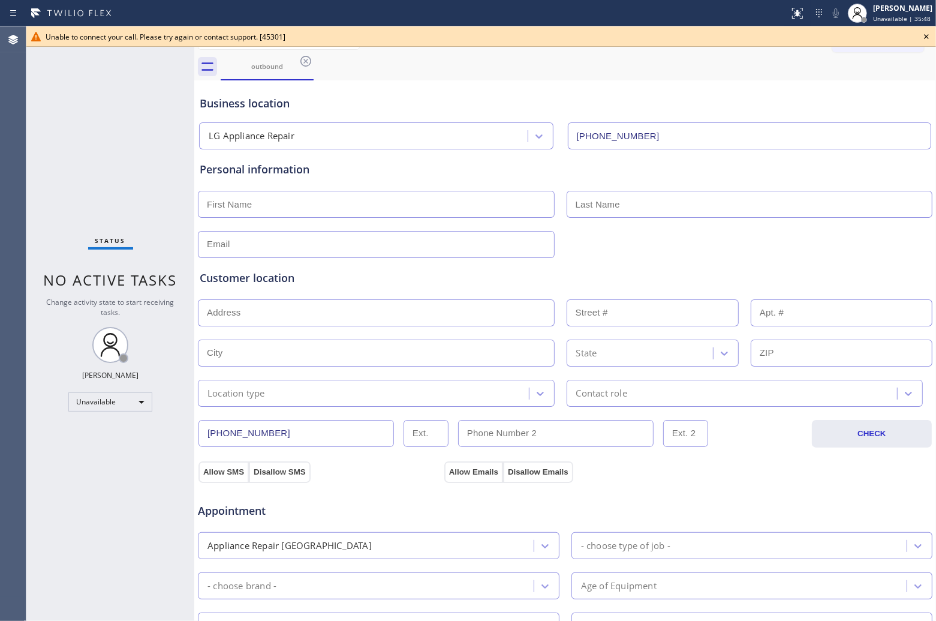
click at [926, 36] on icon at bounding box center [926, 36] width 5 height 5
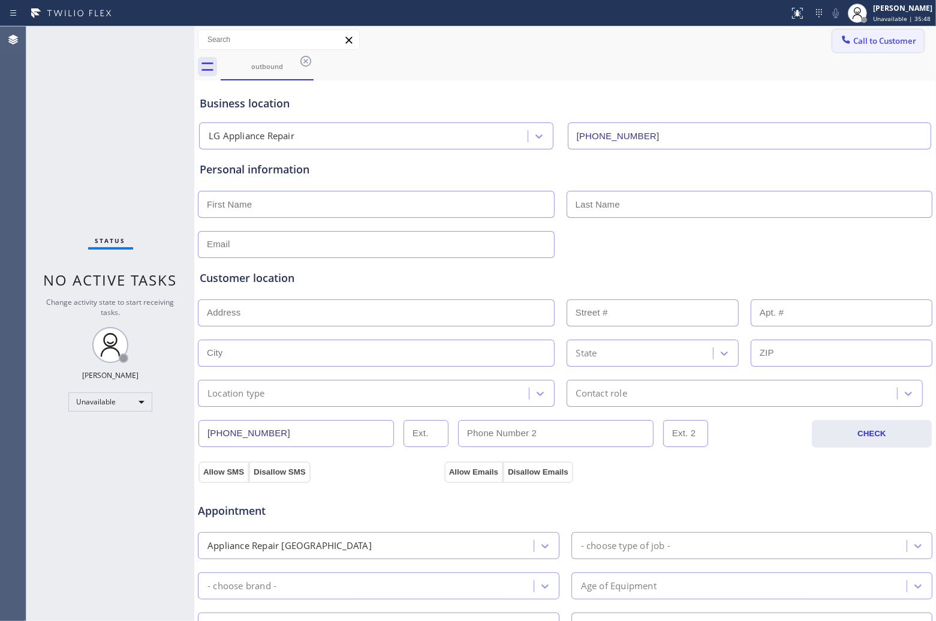
click at [891, 37] on span "Call to Customer" at bounding box center [884, 40] width 63 height 11
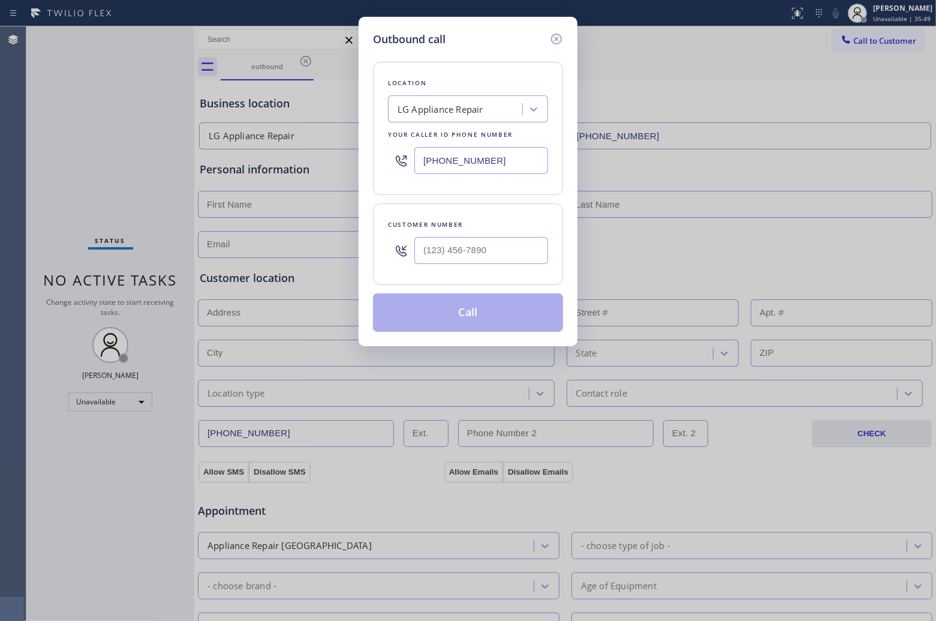
click at [466, 163] on input "[PHONE_NUMBER]" at bounding box center [481, 160] width 134 height 27
paste input "55) 441-805"
type input "[PHONE_NUMBER]"
click at [471, 258] on input "(___) ___-____" at bounding box center [478, 250] width 134 height 27
paste input "954) 600-3542"
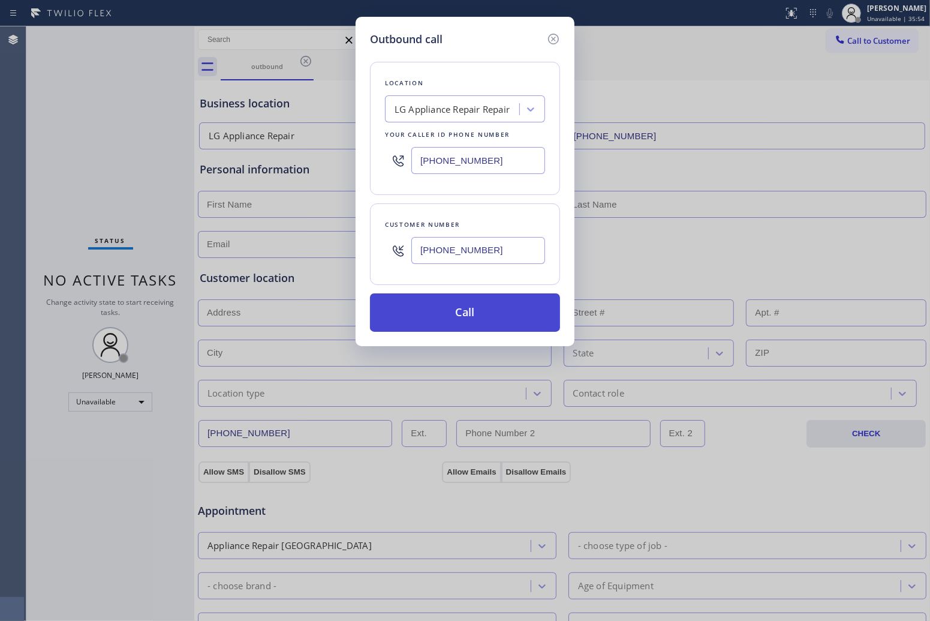
type input "[PHONE_NUMBER]"
click at [458, 317] on button "Call" at bounding box center [465, 312] width 190 height 38
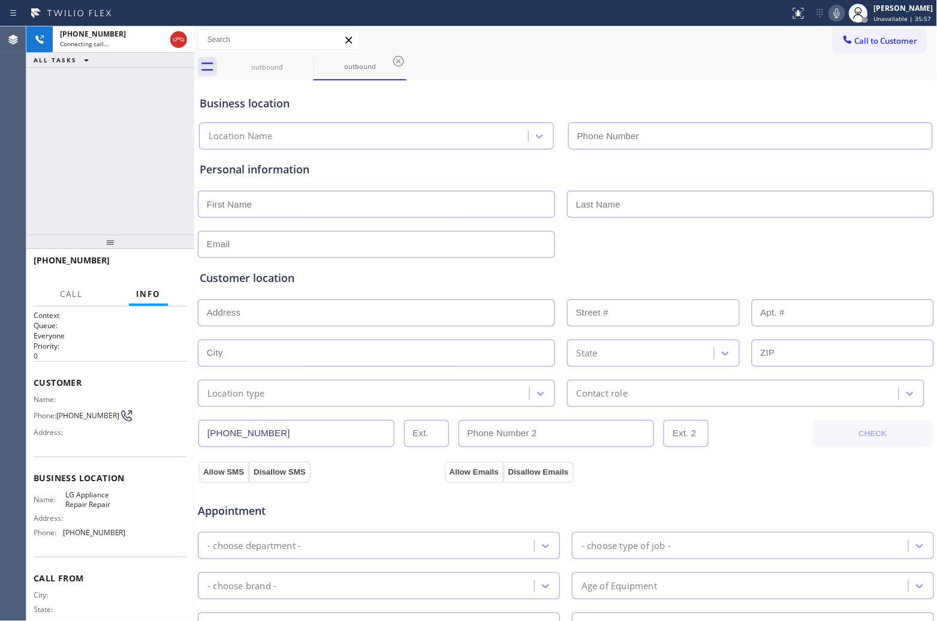
type input "[PHONE_NUMBER]"
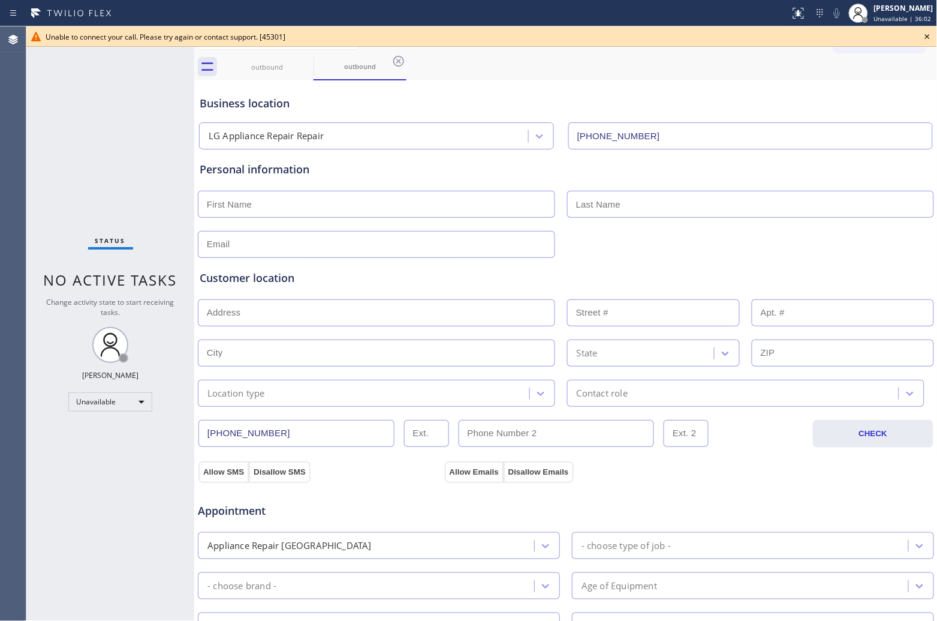
click at [930, 33] on icon at bounding box center [927, 36] width 14 height 14
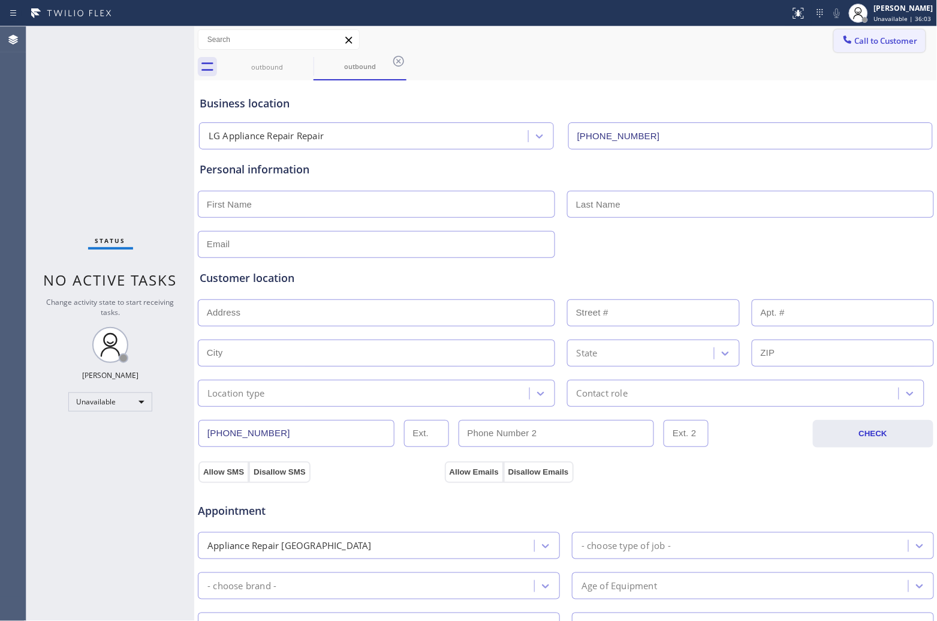
click at [894, 34] on button "Call to Customer" at bounding box center [880, 40] width 92 height 23
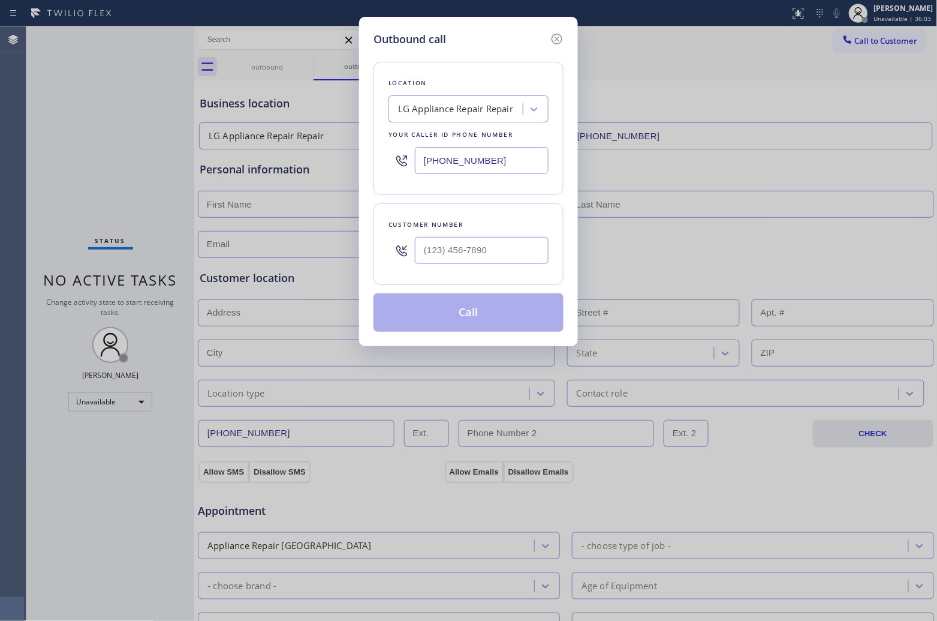
click at [479, 236] on div at bounding box center [482, 250] width 134 height 39
click at [468, 252] on input "(___) ___-____" at bounding box center [482, 250] width 134 height 27
paste input "954) 600-3542"
type input "[PHONE_NUMBER]"
click at [442, 115] on div "LG Appliance Repair Repair" at bounding box center [455, 110] width 115 height 14
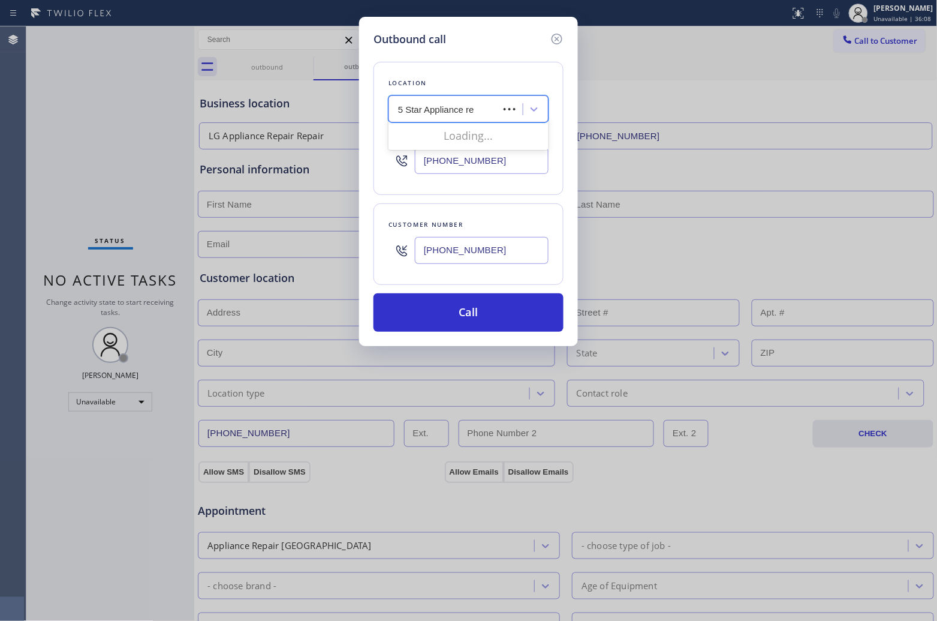
type input "5 Star Appliance rep"
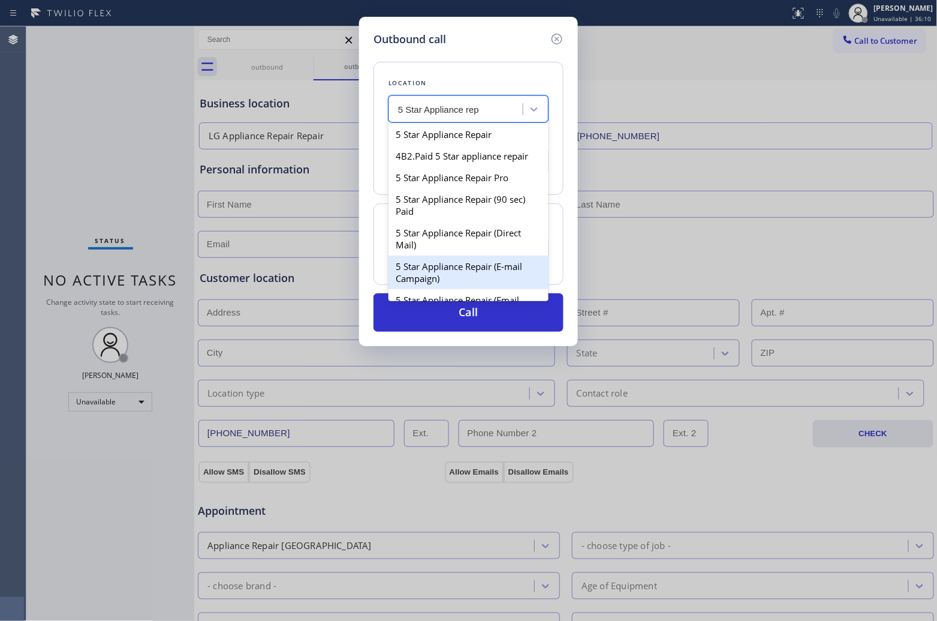
drag, startPoint x: 491, startPoint y: 277, endPoint x: 490, endPoint y: 287, distance: 9.6
click at [491, 278] on div "5 Star Appliance Repair (E-mail Campaign)" at bounding box center [469, 272] width 160 height 34
type input "[PHONE_NUMBER]"
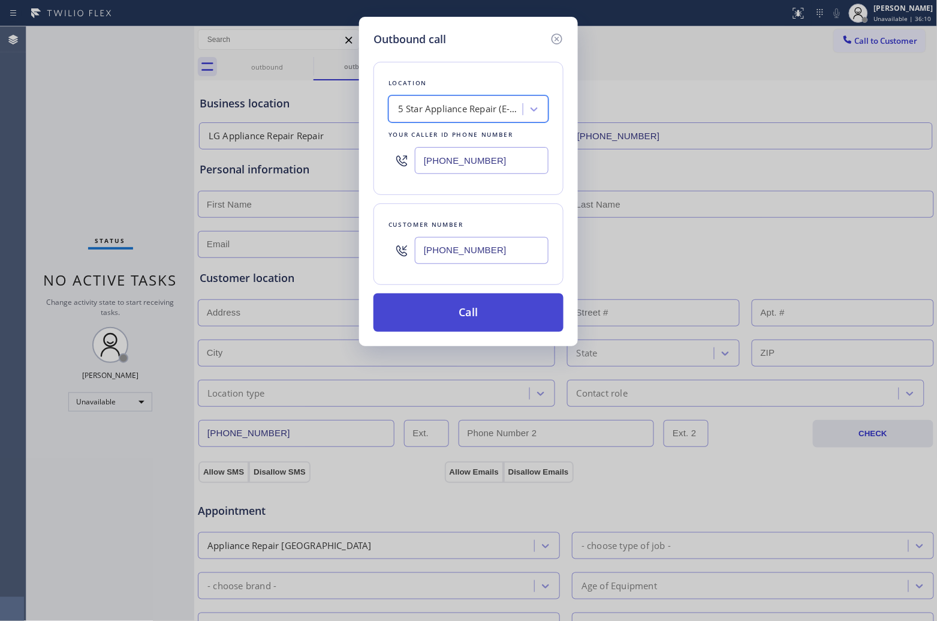
click at [486, 309] on button "Call" at bounding box center [469, 312] width 190 height 38
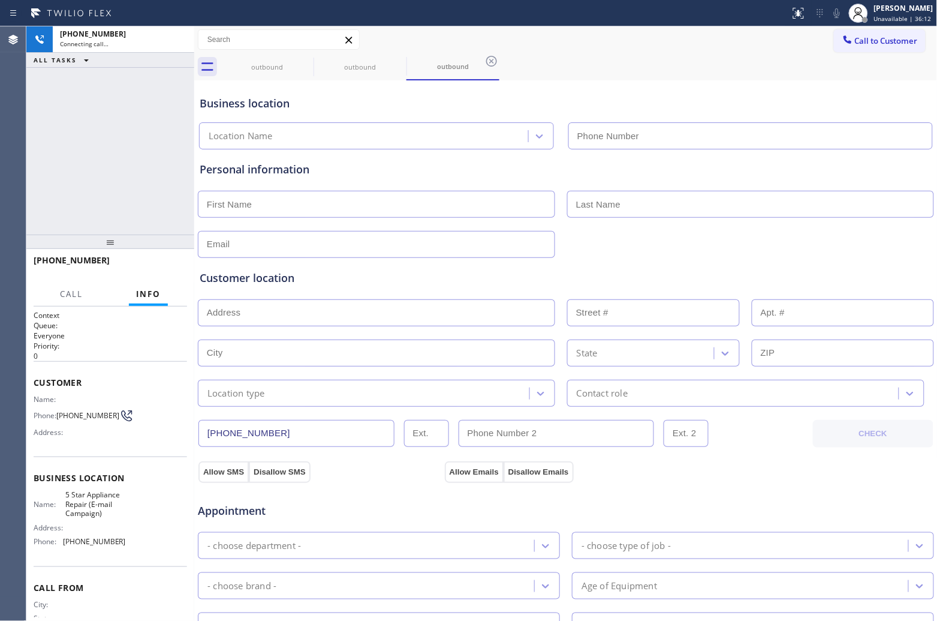
type input "[PHONE_NUMBER]"
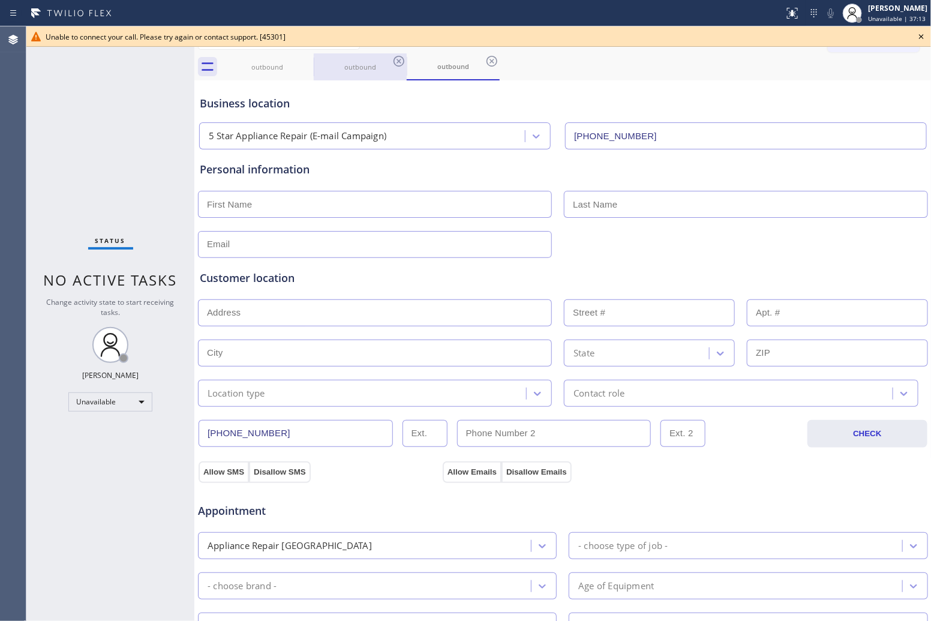
click at [363, 70] on div "outbound" at bounding box center [360, 66] width 91 height 9
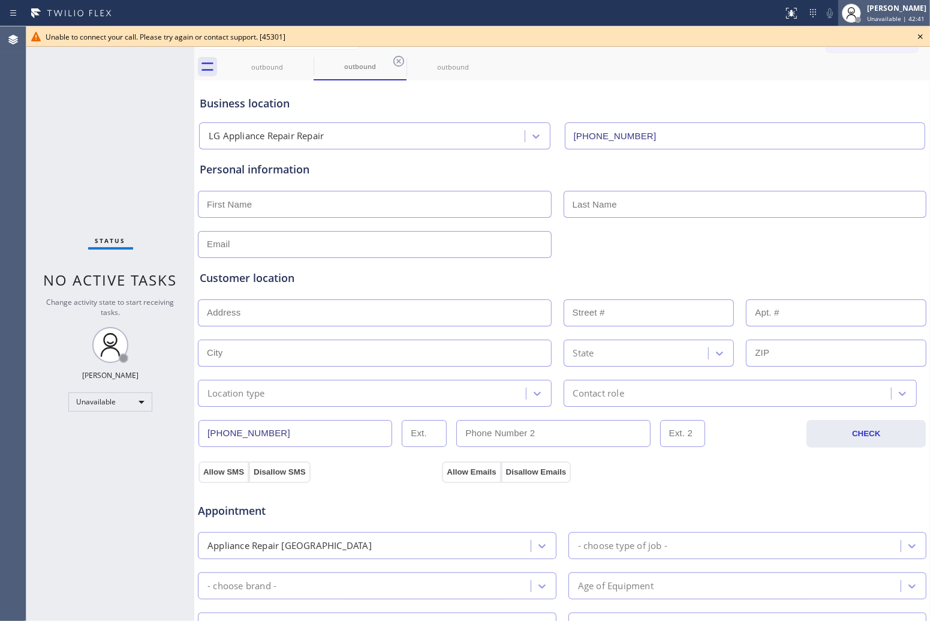
click at [891, 10] on div "[PERSON_NAME]" at bounding box center [896, 8] width 59 height 10
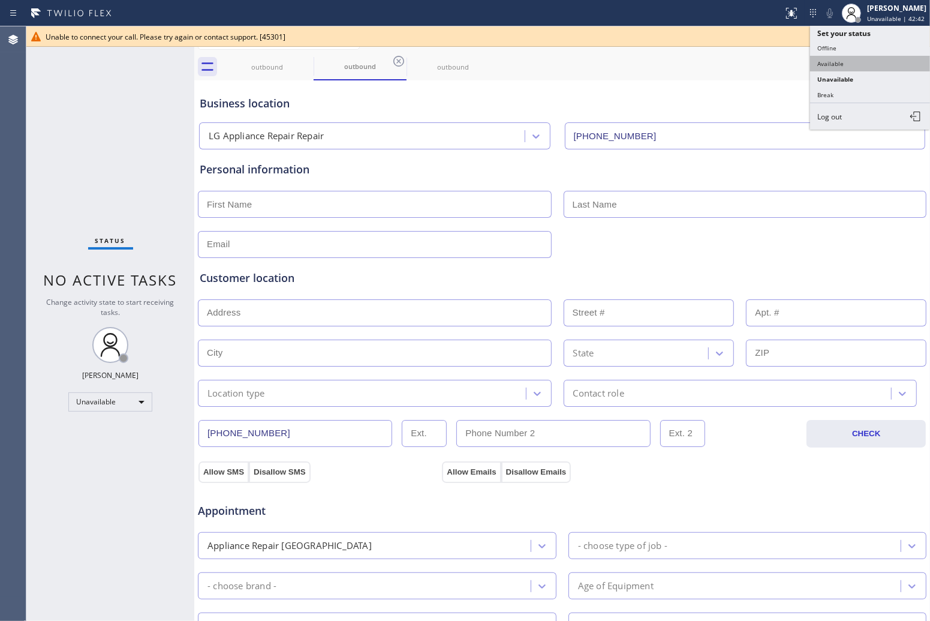
click at [843, 61] on button "Available" at bounding box center [870, 64] width 120 height 16
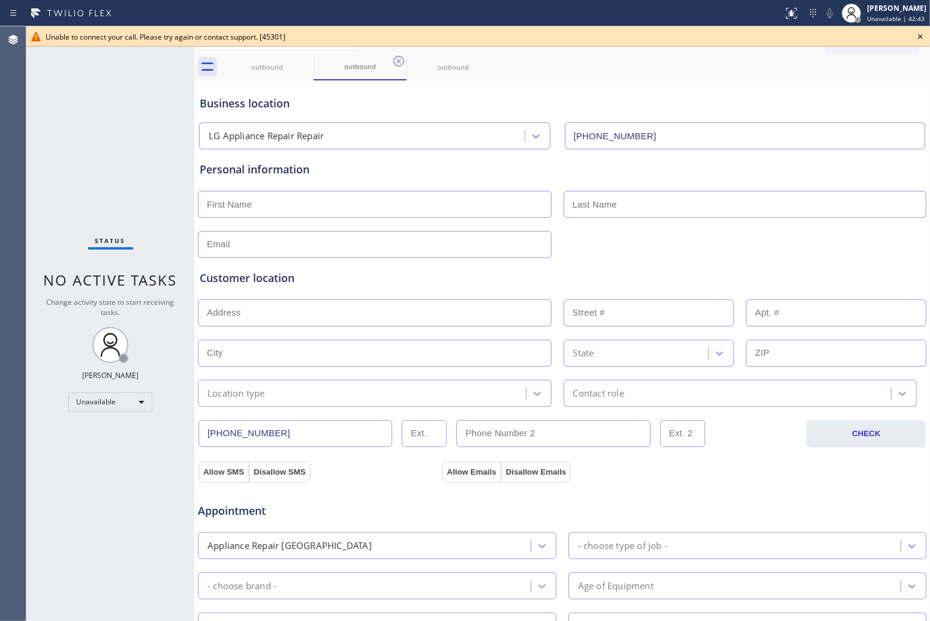
drag, startPoint x: 775, startPoint y: 37, endPoint x: 826, endPoint y: 39, distance: 51.0
click at [790, 39] on div "Unable to connect your call. Please try again or contact support. [45301]" at bounding box center [478, 37] width 865 height 10
click at [922, 34] on icon at bounding box center [920, 36] width 14 height 14
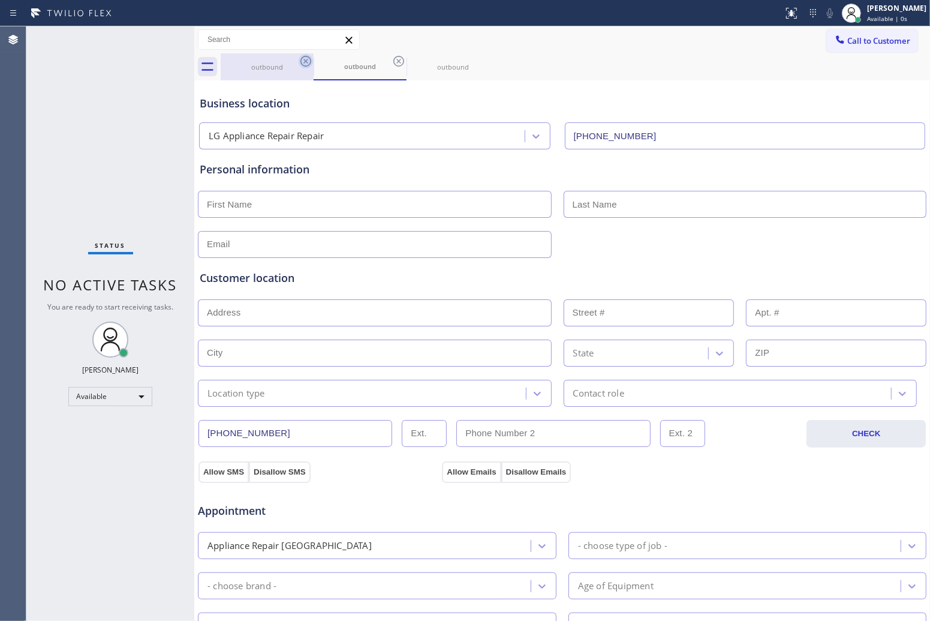
click at [300, 56] on icon at bounding box center [306, 61] width 14 height 14
click at [303, 58] on icon at bounding box center [306, 61] width 14 height 14
click at [392, 58] on icon at bounding box center [399, 61] width 14 height 14
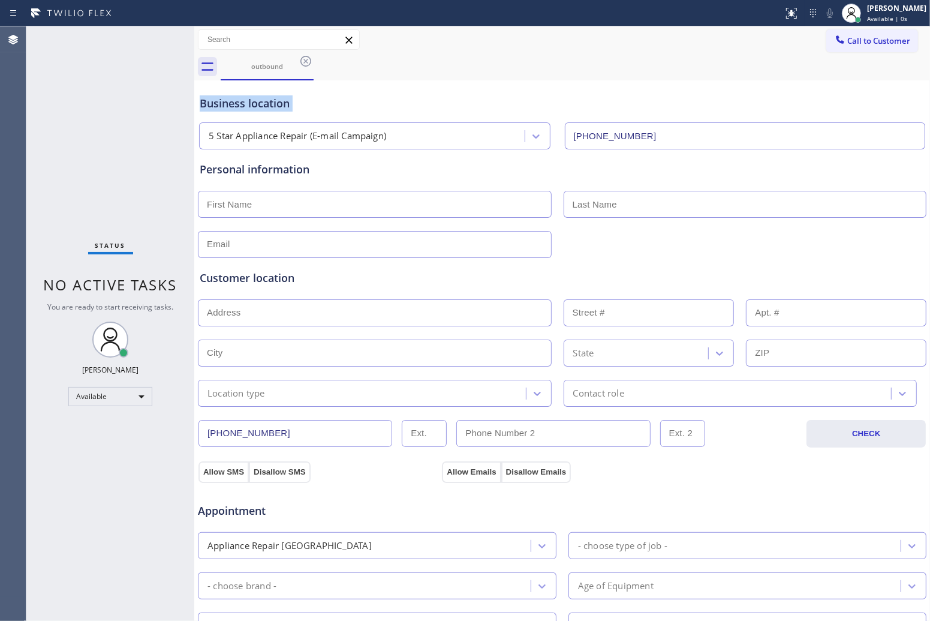
click at [303, 58] on icon at bounding box center [306, 61] width 14 height 14
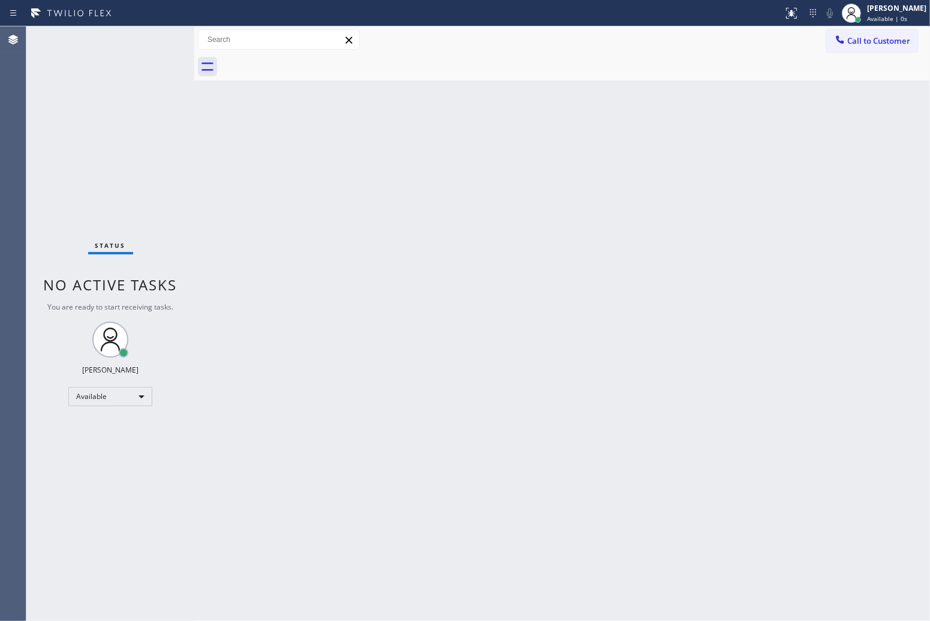
click at [303, 58] on div at bounding box center [575, 66] width 709 height 27
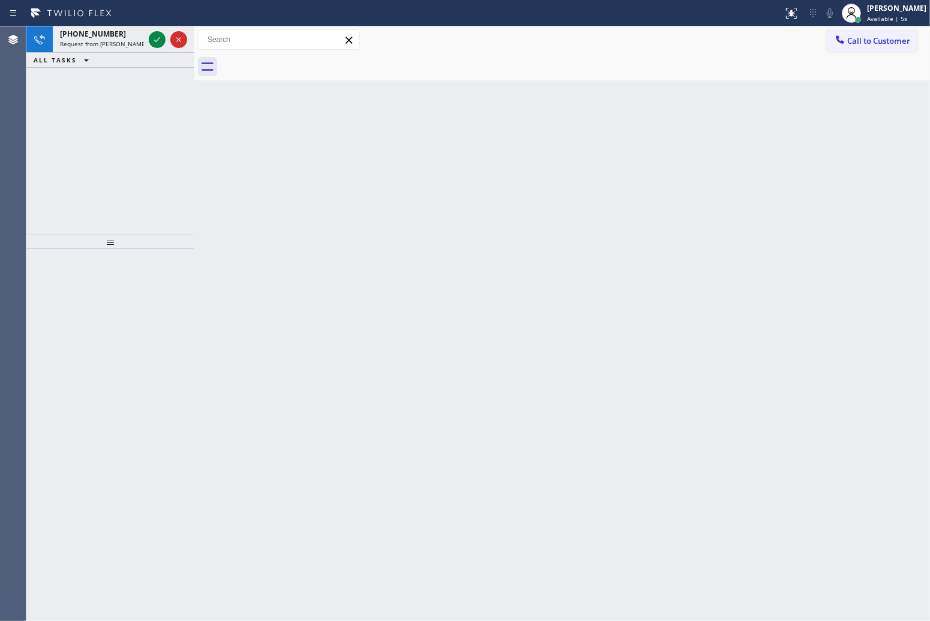
click at [40, 123] on div "Agent Desktop Classify the call LOCATION NAME Next Door Appliance Repair FROM P…" at bounding box center [465, 323] width 930 height 594
click at [154, 42] on icon at bounding box center [157, 39] width 14 height 14
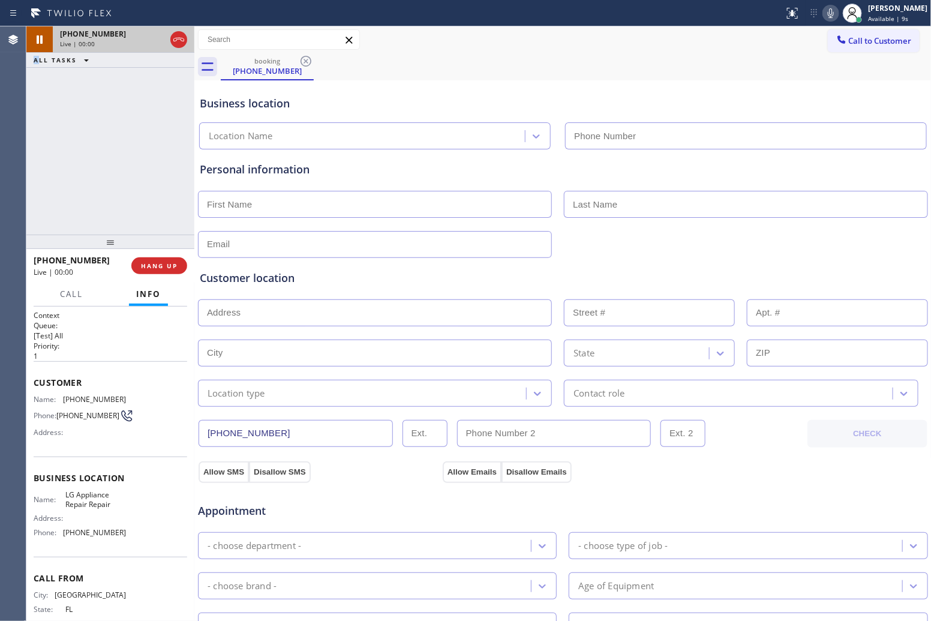
type input "[PHONE_NUMBER]"
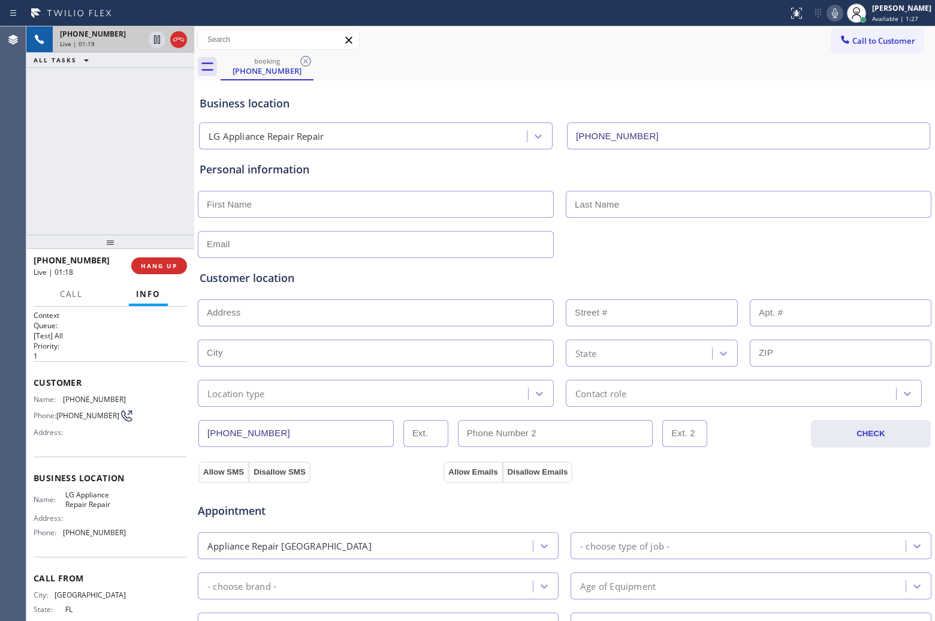
click at [10, 136] on div "Agent Desktop" at bounding box center [13, 323] width 26 height 594
click at [153, 39] on icon at bounding box center [157, 39] width 14 height 14
click at [835, 9] on icon at bounding box center [835, 13] width 14 height 14
click at [64, 112] on div "[PHONE_NUMBER] Live | 03:06 ALL TASKS ALL TASKS ACTIVE TASKS TASKS IN WRAP UP" at bounding box center [110, 130] width 168 height 208
drag, startPoint x: 160, startPoint y: 40, endPoint x: 588, endPoint y: 49, distance: 428.3
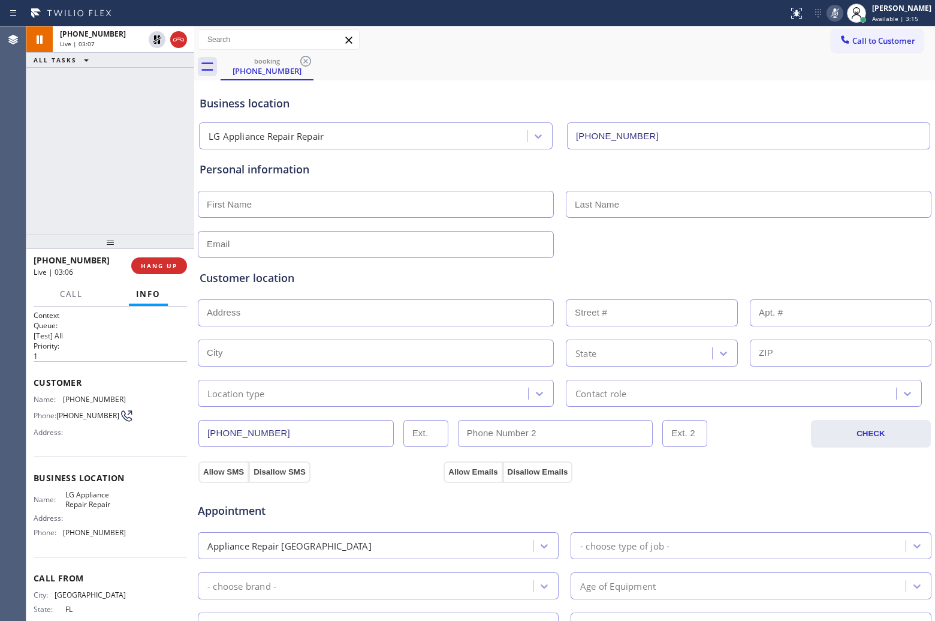
click at [159, 41] on icon at bounding box center [157, 39] width 8 height 8
click at [828, 5] on button at bounding box center [835, 13] width 17 height 17
click at [7, 139] on div "Agent Desktop" at bounding box center [13, 323] width 26 height 594
click at [308, 214] on input "text" at bounding box center [376, 204] width 356 height 27
paste input "[PERSON_NAME]"
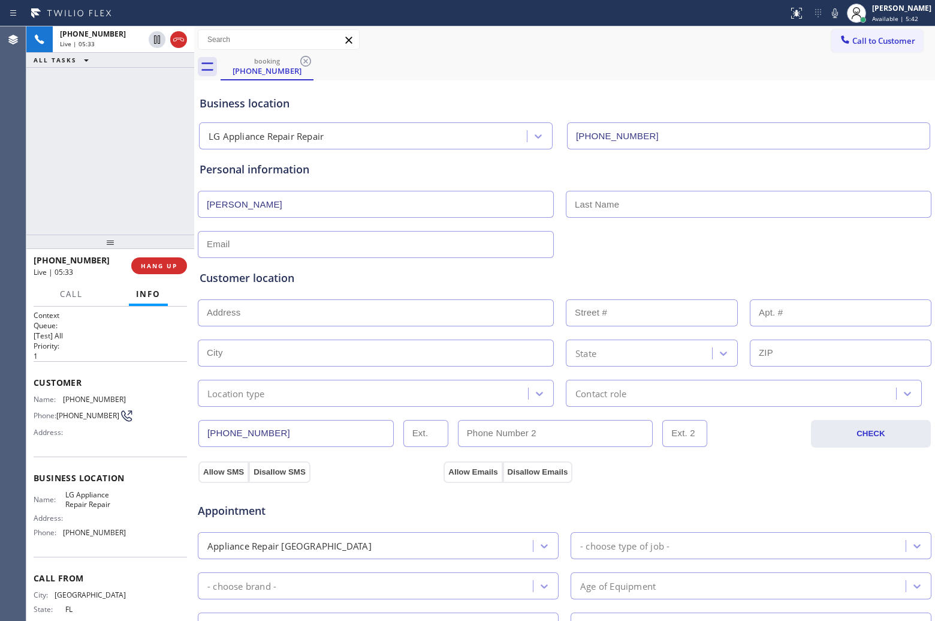
type input "[PERSON_NAME]"
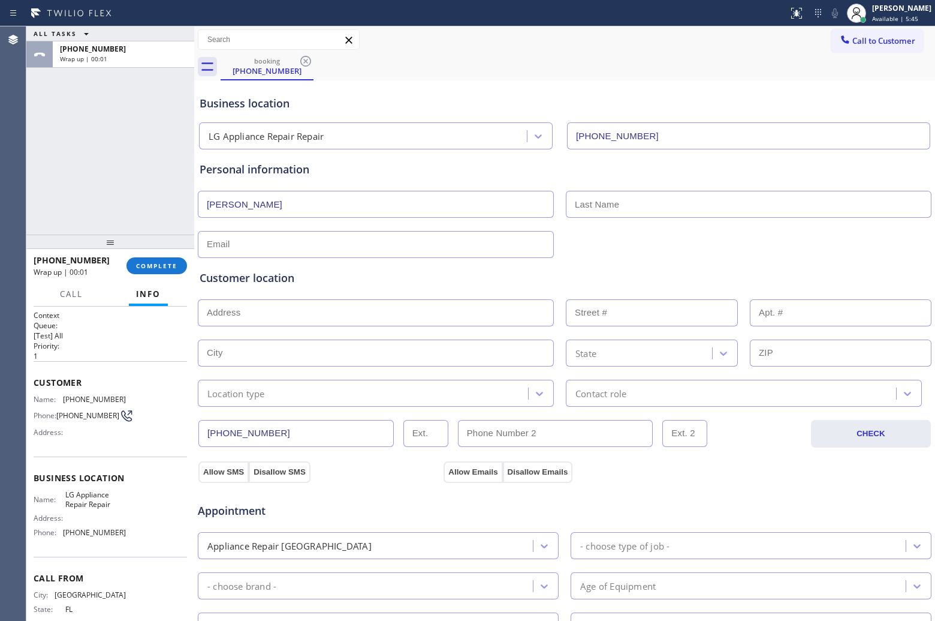
click at [690, 214] on input "text" at bounding box center [749, 204] width 366 height 27
type input "[PERSON_NAME]"
click at [363, 242] on input "text" at bounding box center [376, 244] width 356 height 27
paste input "[EMAIL_ADDRESS][DOMAIN_NAME]"
type input "[EMAIL_ADDRESS][DOMAIN_NAME]"
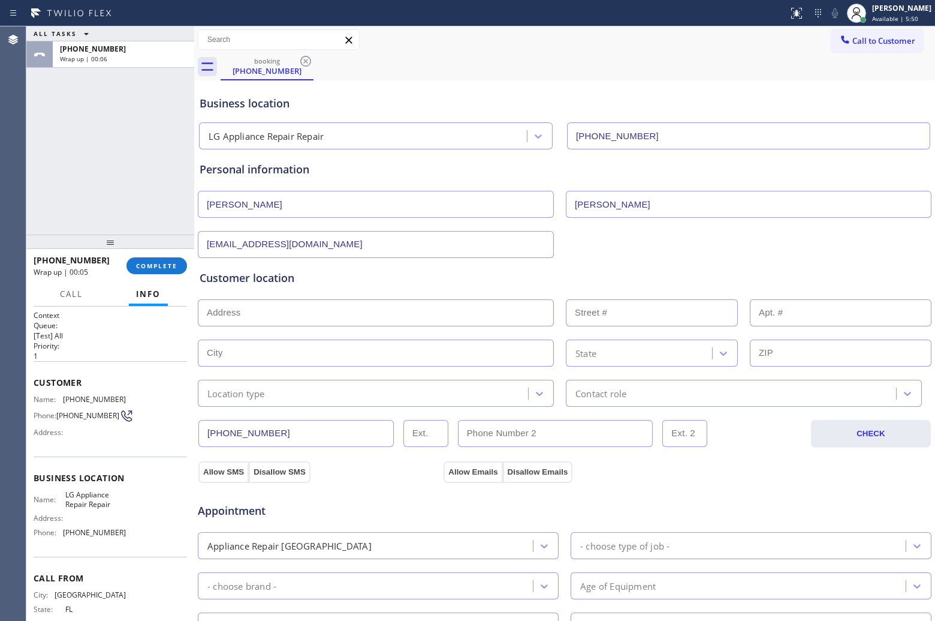
click at [324, 318] on input "text" at bounding box center [376, 312] width 356 height 27
click at [336, 324] on input "text" at bounding box center [376, 312] width 356 height 27
paste input "[STREET_ADDRESS]"
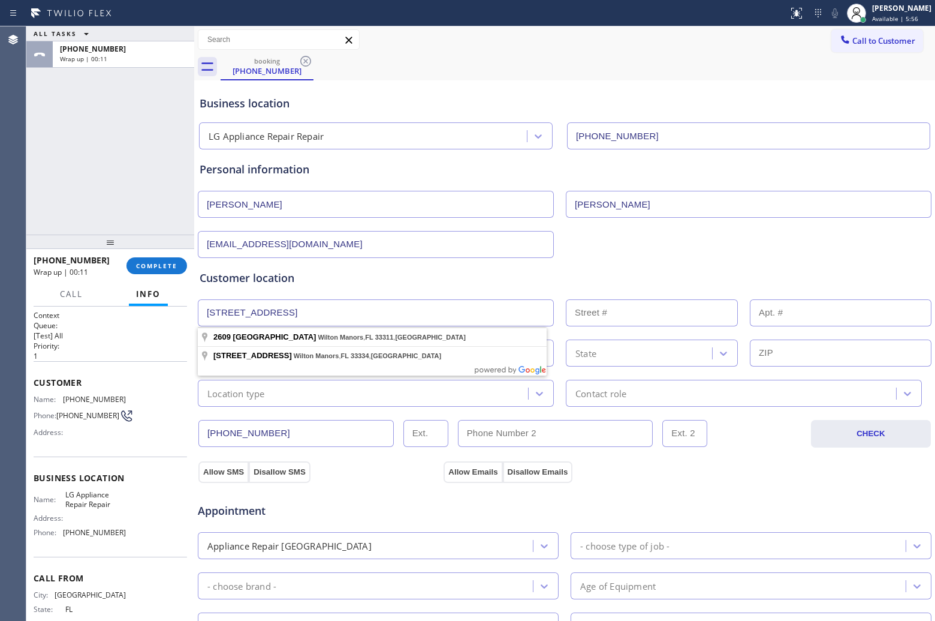
type input "[STREET_ADDRESS]"
type input "2609"
type input "Wilton Manors"
type input "33311"
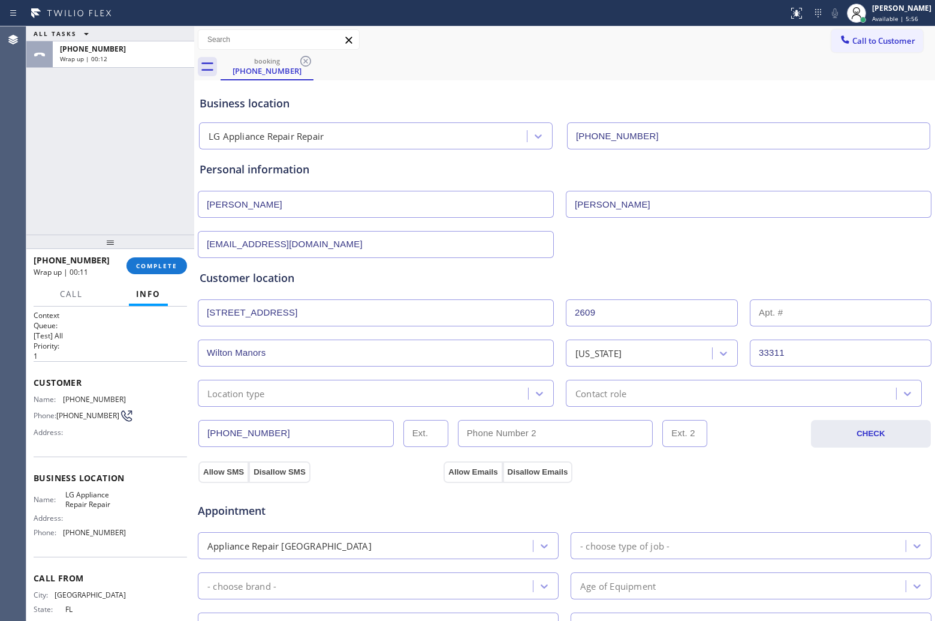
drag, startPoint x: 261, startPoint y: 380, endPoint x: 257, endPoint y: 402, distance: 22.7
click at [261, 385] on div "Location type Contact role" at bounding box center [565, 391] width 736 height 29
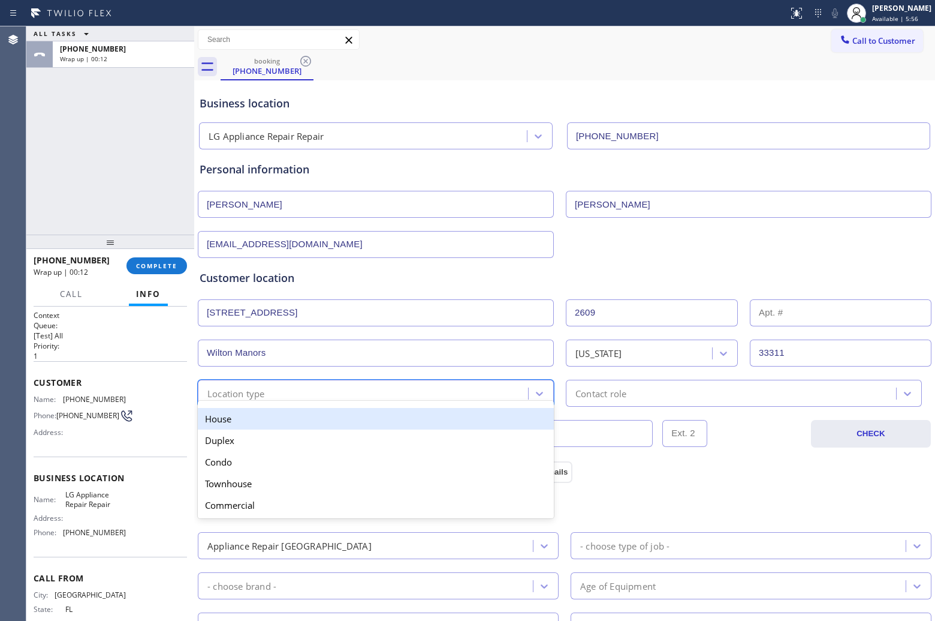
click at [257, 402] on div "option House focused, 1 of 5. 5 results available. Use Up and Down to choose op…" at bounding box center [376, 393] width 356 height 27
drag, startPoint x: 247, startPoint y: 421, endPoint x: 606, endPoint y: 420, distance: 359.2
click at [248, 421] on div "House" at bounding box center [376, 419] width 356 height 22
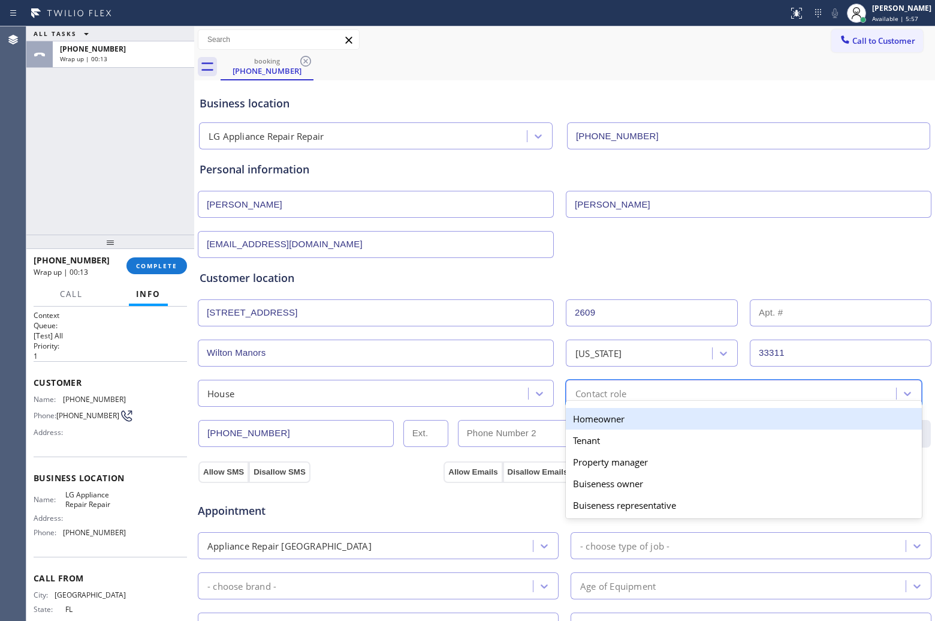
click at [613, 393] on div "Contact role" at bounding box center [601, 393] width 51 height 14
click at [607, 425] on div "Homeowner" at bounding box center [744, 419] width 356 height 22
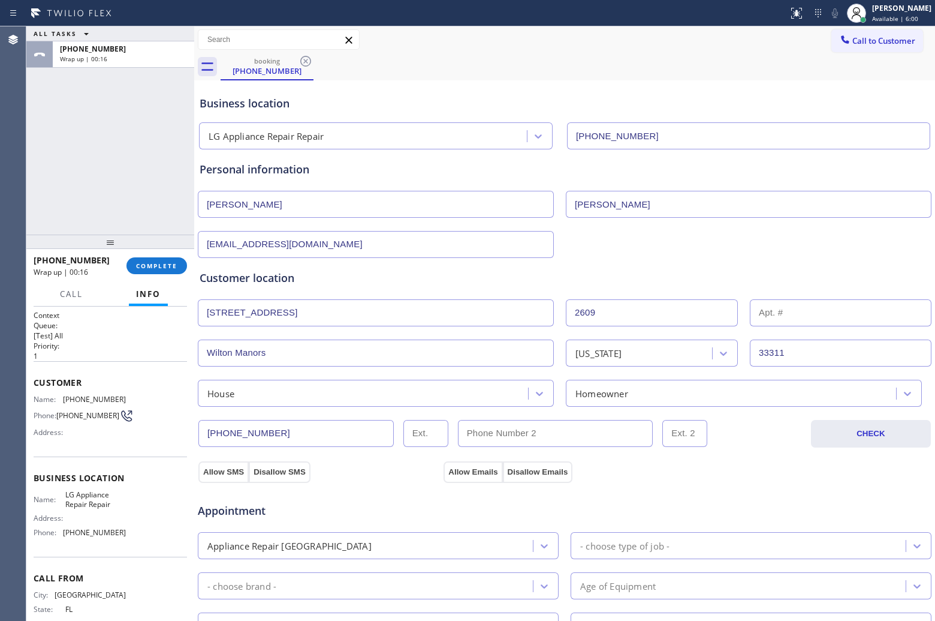
click at [543, 451] on div "Allow SMS Disallow SMS Allow Emails Disallow Emails" at bounding box center [564, 464] width 735 height 35
click at [533, 444] on div "Allow SMS Disallow SMS Allow Emails Disallow Emails" at bounding box center [564, 463] width 735 height 40
click at [510, 443] on input "(___) ___-____" at bounding box center [555, 433] width 195 height 27
paste input "954) 687-9258"
type input "[PHONE_NUMBER]"
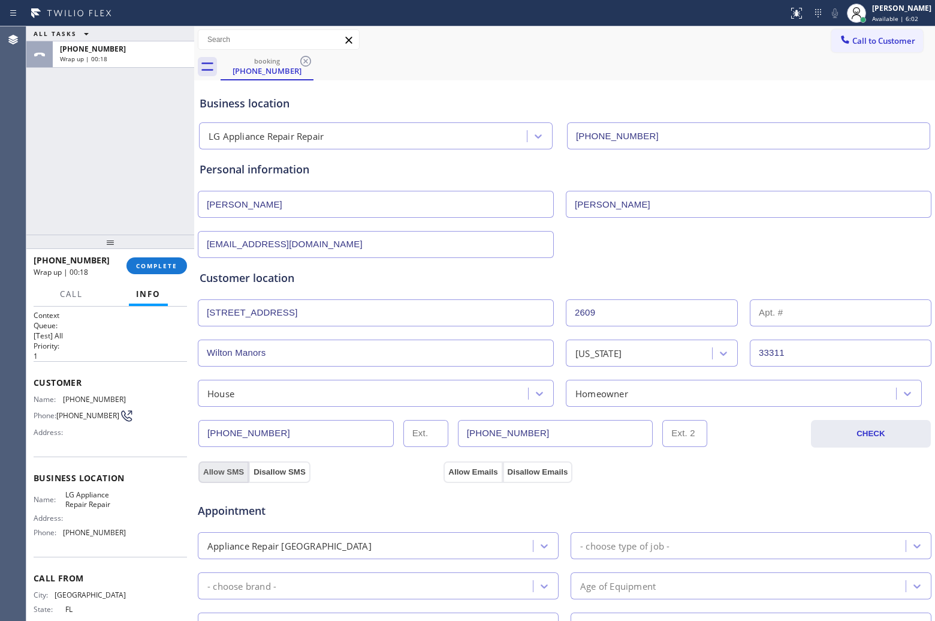
drag, startPoint x: 208, startPoint y: 473, endPoint x: 237, endPoint y: 474, distance: 28.8
click at [209, 473] on button "Allow SMS" at bounding box center [223, 472] width 50 height 22
click at [471, 478] on div "Appointment Appliance Repair High End - choose type of job - - choose brand - A…" at bounding box center [564, 594] width 735 height 235
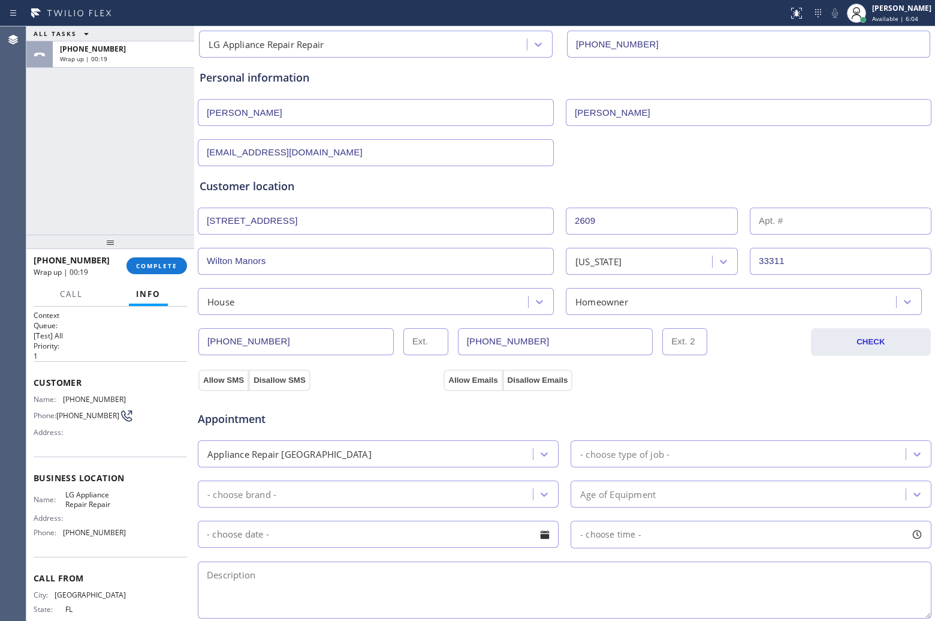
scroll to position [225, 0]
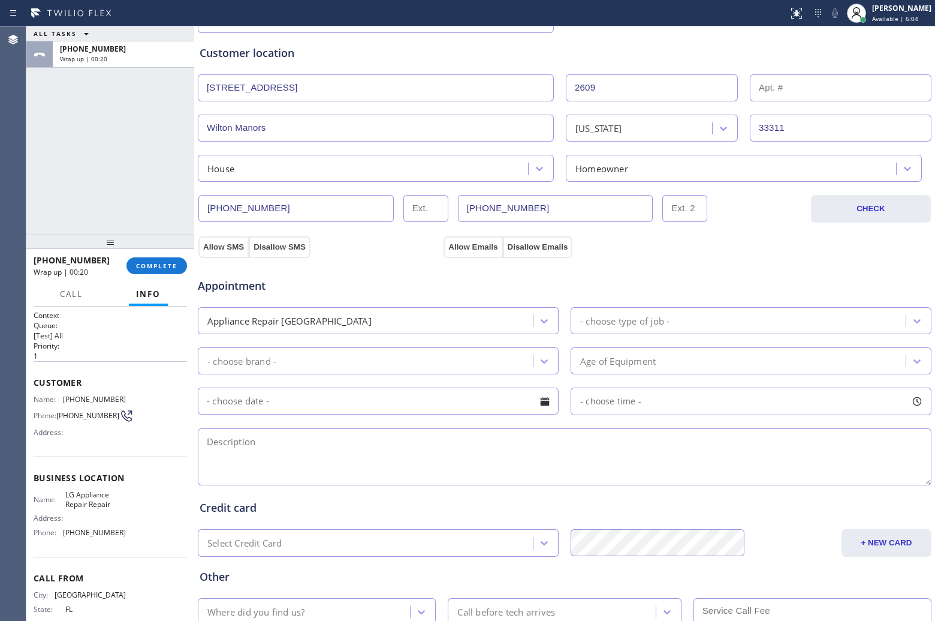
click at [300, 324] on div "Appliance Repair [GEOGRAPHIC_DATA]" at bounding box center [289, 321] width 164 height 14
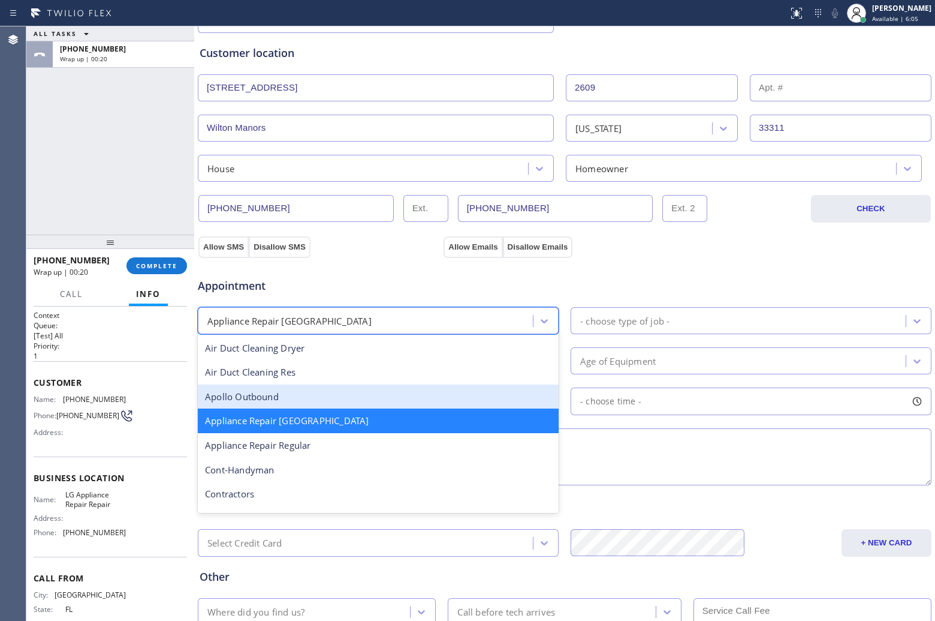
scroll to position [76, 0]
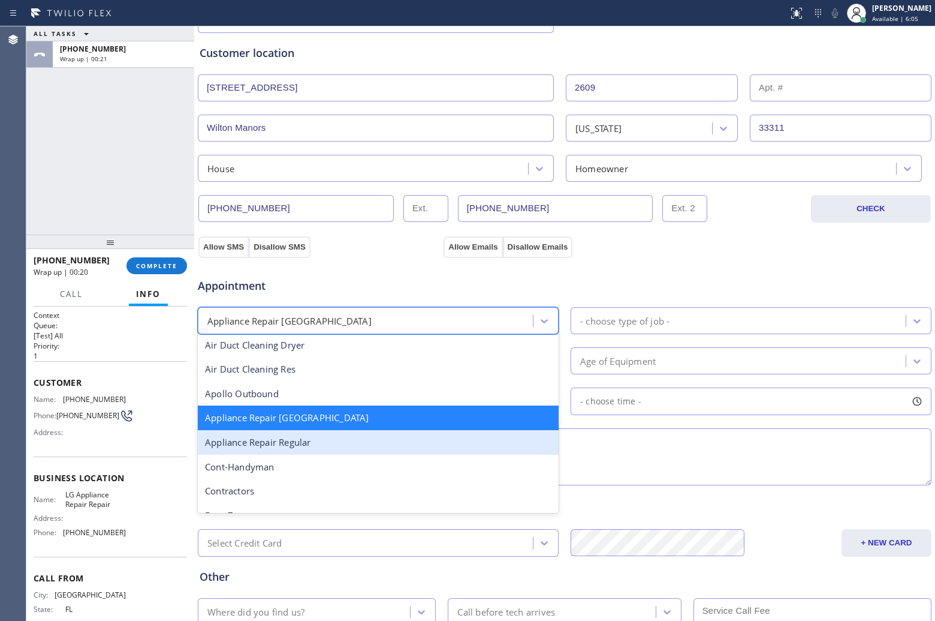
click at [309, 445] on div "Appliance Repair Regular" at bounding box center [378, 442] width 361 height 25
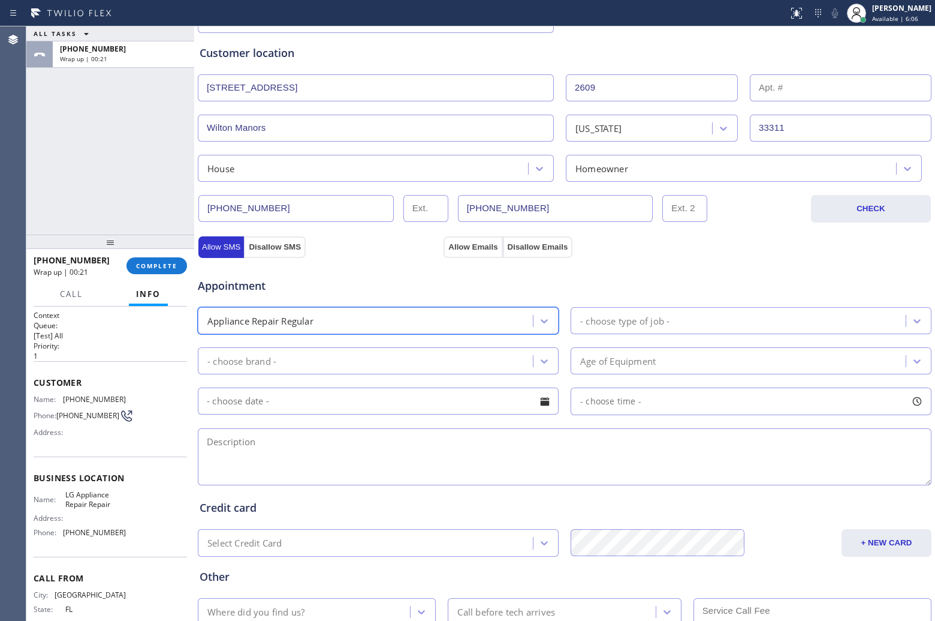
click at [666, 323] on div "- choose type of job -" at bounding box center [740, 320] width 332 height 21
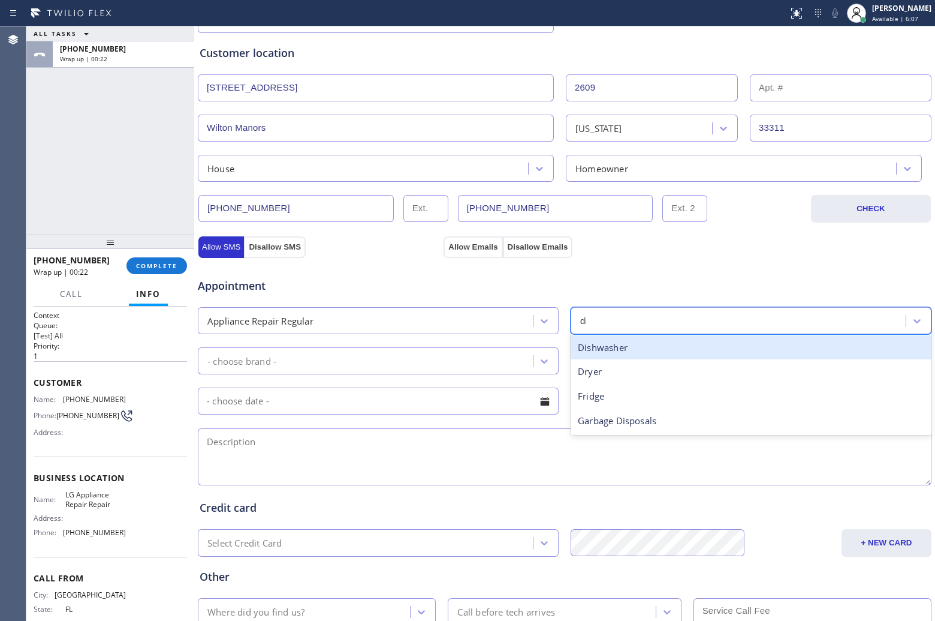
type input "dis"
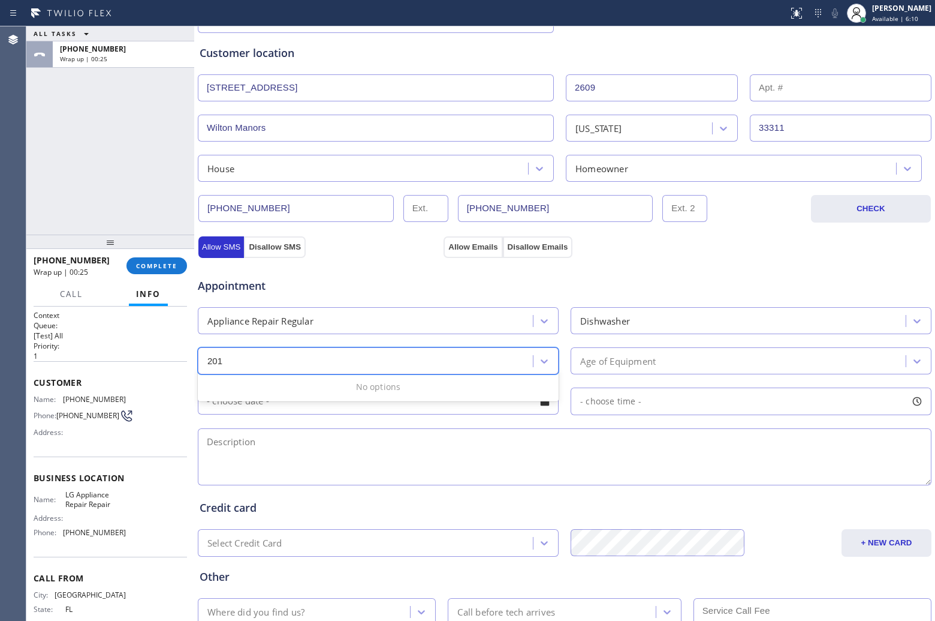
type input "2019"
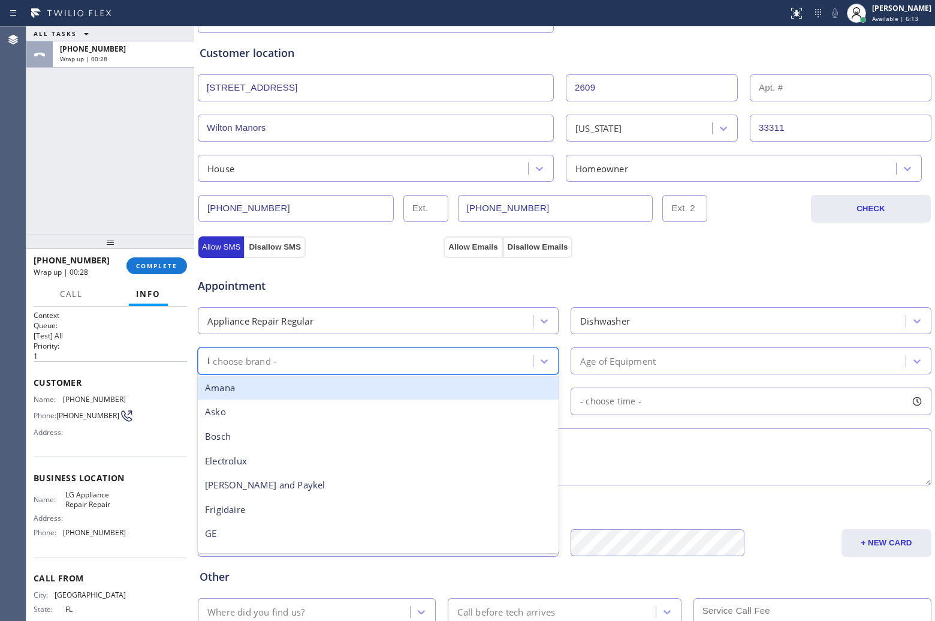
type input "lg"
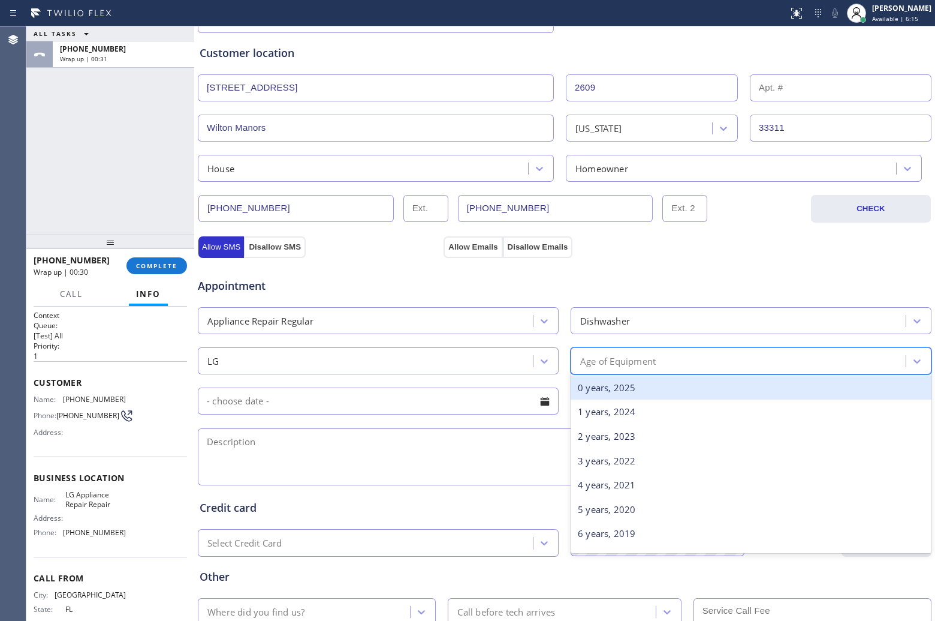
click at [739, 369] on div "Age of Equipment" at bounding box center [740, 360] width 332 height 21
type input "0"
type input "2019"
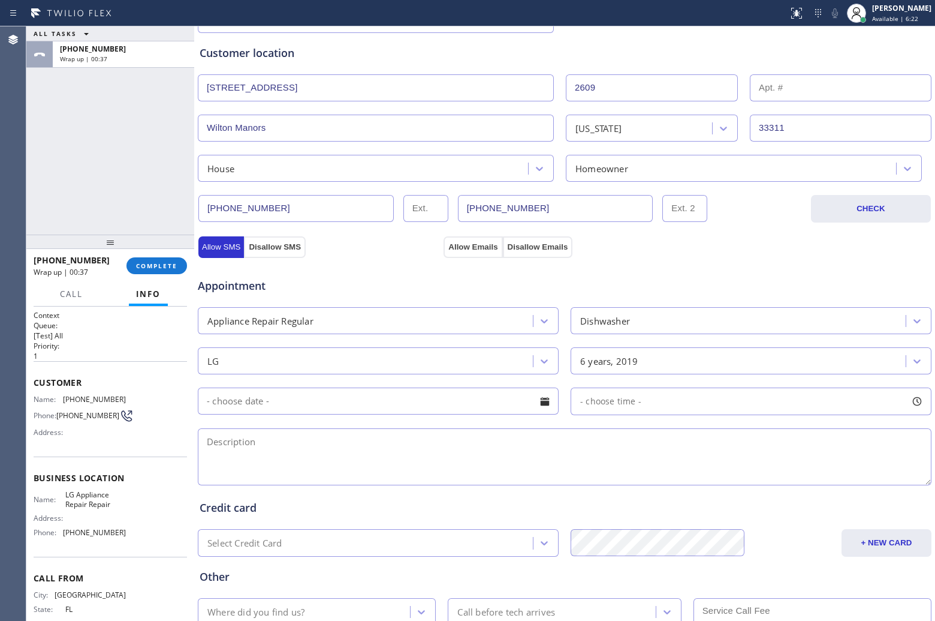
click at [439, 462] on textarea at bounding box center [565, 456] width 734 height 57
paste textarea "LG | Dishwasher |Model: LDT6809SS | 2019 |Vario Motor error code it run some an…"
drag, startPoint x: 111, startPoint y: 507, endPoint x: 297, endPoint y: 454, distance: 193.2
click at [65, 495] on span "LG Appliance Repair Repair" at bounding box center [95, 499] width 60 height 19
copy span "LG Appliance Repair Repair"
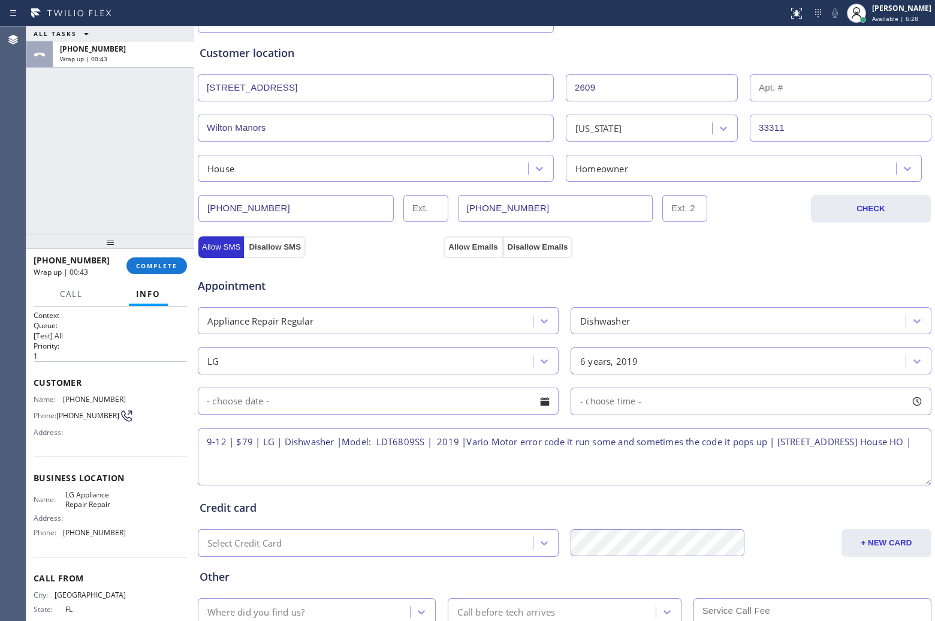
click at [389, 469] on textarea "9-12 | $79 | LG | Dishwasher |Model: LDT6809SS | 2019 |Vario Motor error code i…" at bounding box center [565, 456] width 734 height 57
paste textarea "LG Appliance Repair Repair"
click at [613, 462] on textarea "9-12 | $79 | LG | Dishwasher |Model: LDT6809SS | 2019 |Vario Motor error code i…" at bounding box center [565, 456] width 734 height 57
paste textarea "Please call 30 minutes prior to arrival."
click at [717, 468] on textarea "9-12 | $79 | LG | Dishwasher |Model: LDT6809SS | 2019 |Vario Motor error code i…" at bounding box center [565, 456] width 734 height 57
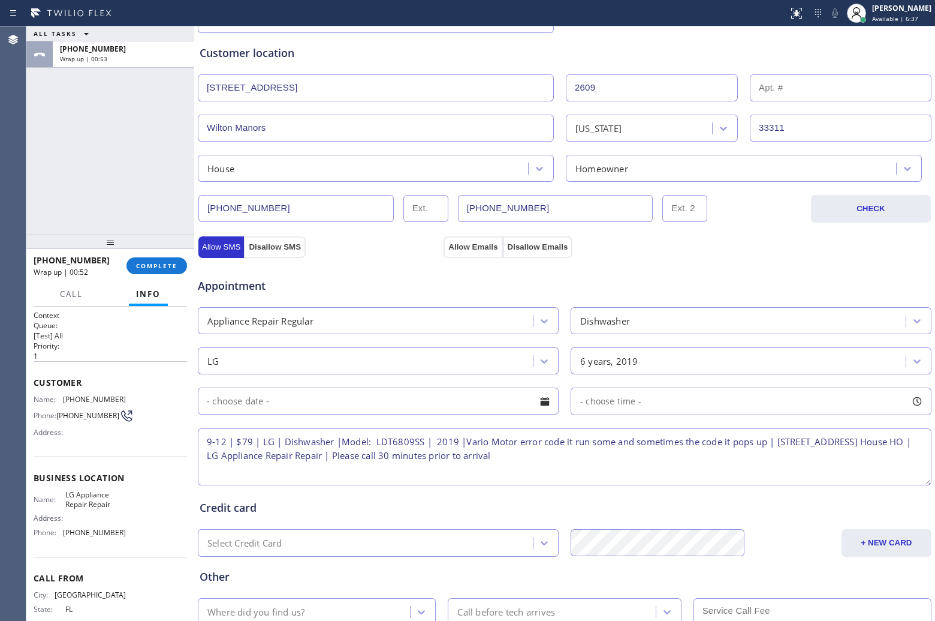
paste textarea "9546003542"
click at [786, 462] on textarea "9-12 | $79 | LG | Dishwasher |Model: LDT6809SS | 2019 |Vario Motor error code i…" at bounding box center [565, 456] width 734 height 57
paste textarea "9546879258 [PERSON_NAME]"
type textarea "9-12 | $79 | LG | Dishwasher |Model: LDT6809SS | 2019 |Vario Motor error code i…"
click at [273, 405] on input "text" at bounding box center [378, 400] width 361 height 27
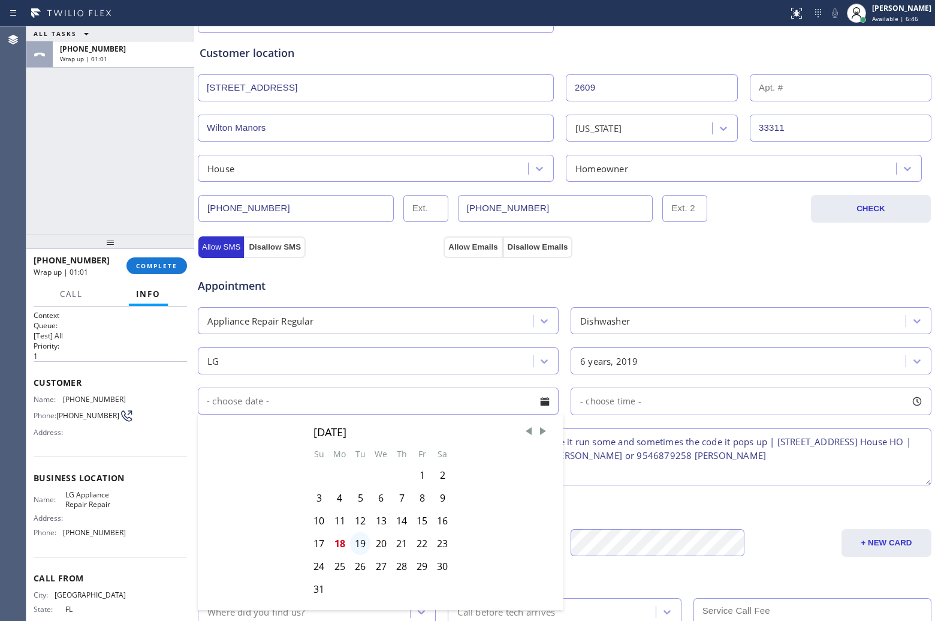
click at [366, 546] on div "19" at bounding box center [360, 543] width 20 height 23
type input "[DATE]"
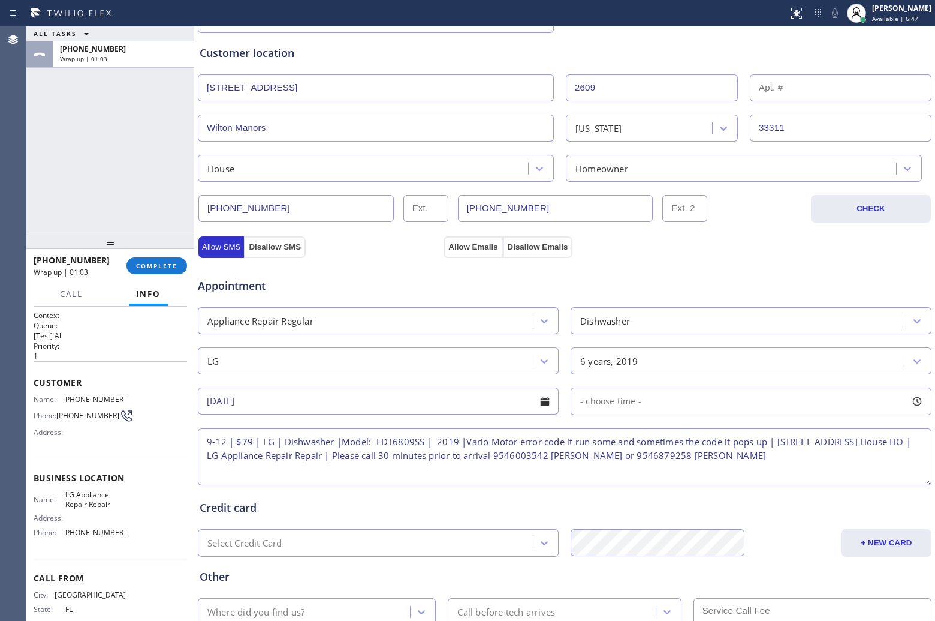
click at [637, 411] on div "- choose time -" at bounding box center [751, 401] width 361 height 28
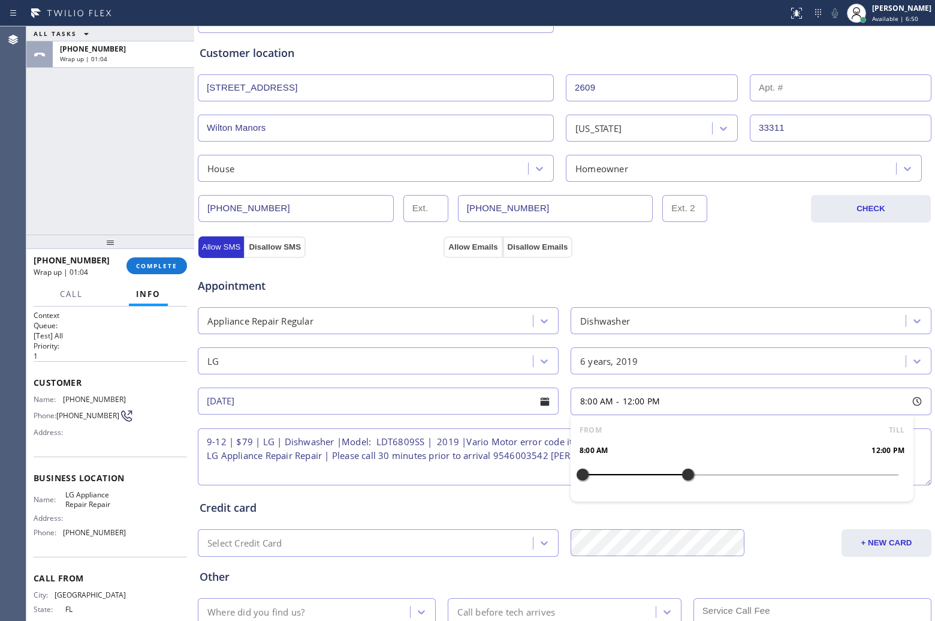
drag, startPoint x: 573, startPoint y: 476, endPoint x: 684, endPoint y: 480, distance: 110.4
click at [684, 480] on div at bounding box center [688, 474] width 14 height 25
drag, startPoint x: 577, startPoint y: 477, endPoint x: 600, endPoint y: 485, distance: 23.5
click at [602, 485] on div at bounding box center [609, 474] width 14 height 25
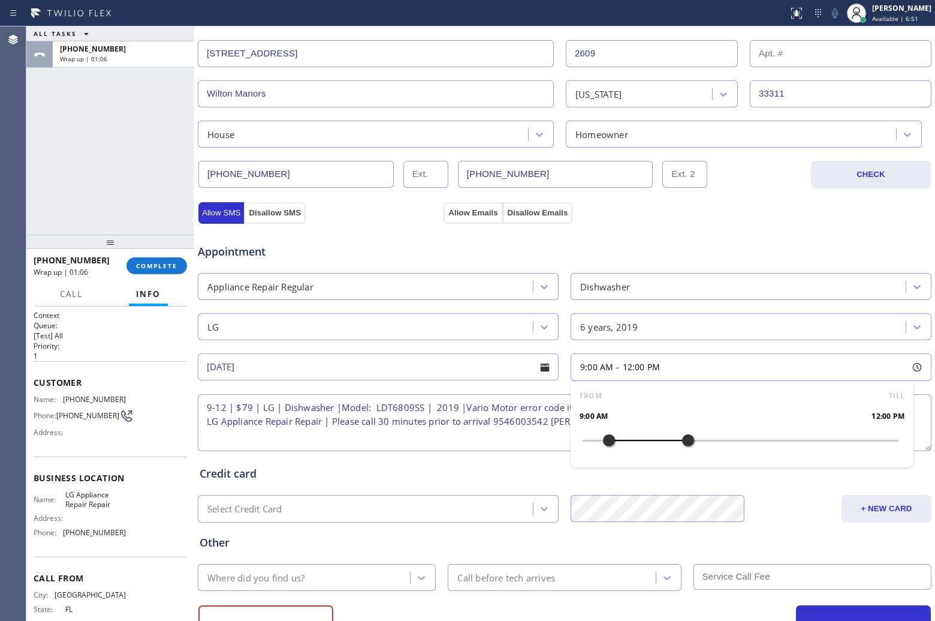
scroll to position [311, 0]
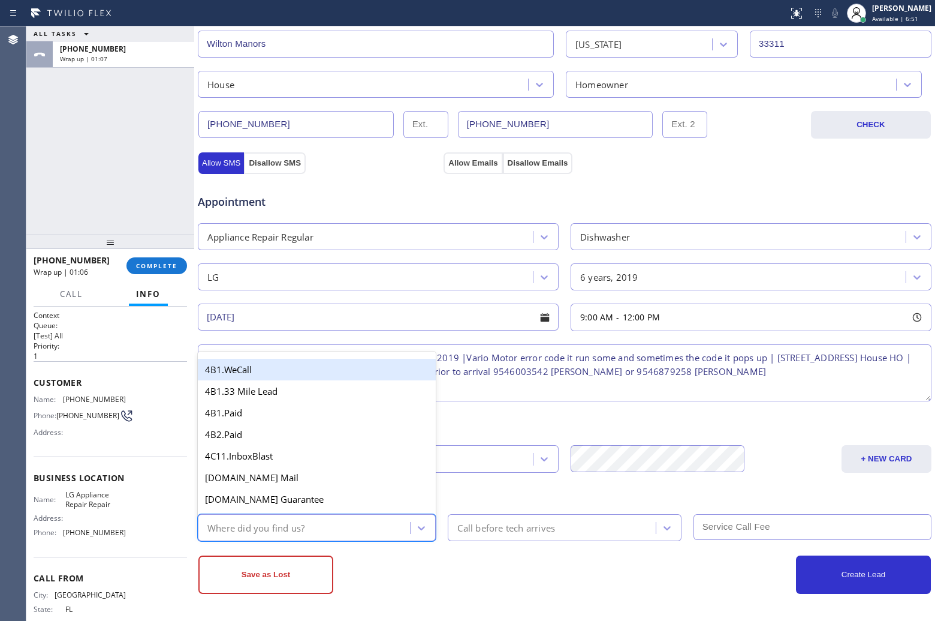
click at [278, 539] on div "Where did you find us?" at bounding box center [317, 527] width 238 height 27
type input "we"
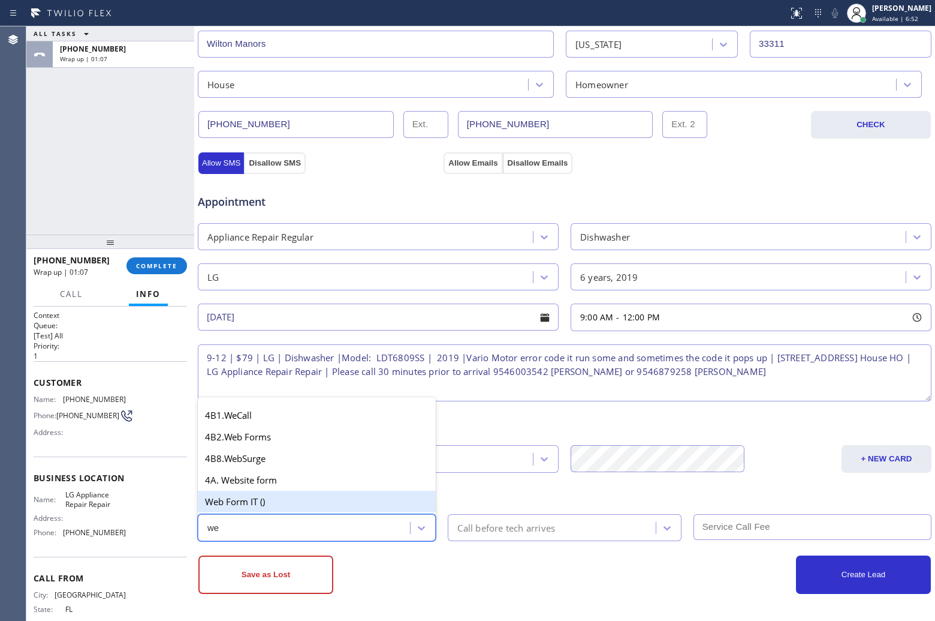
click at [252, 501] on div "Web Form IT ()" at bounding box center [317, 502] width 238 height 22
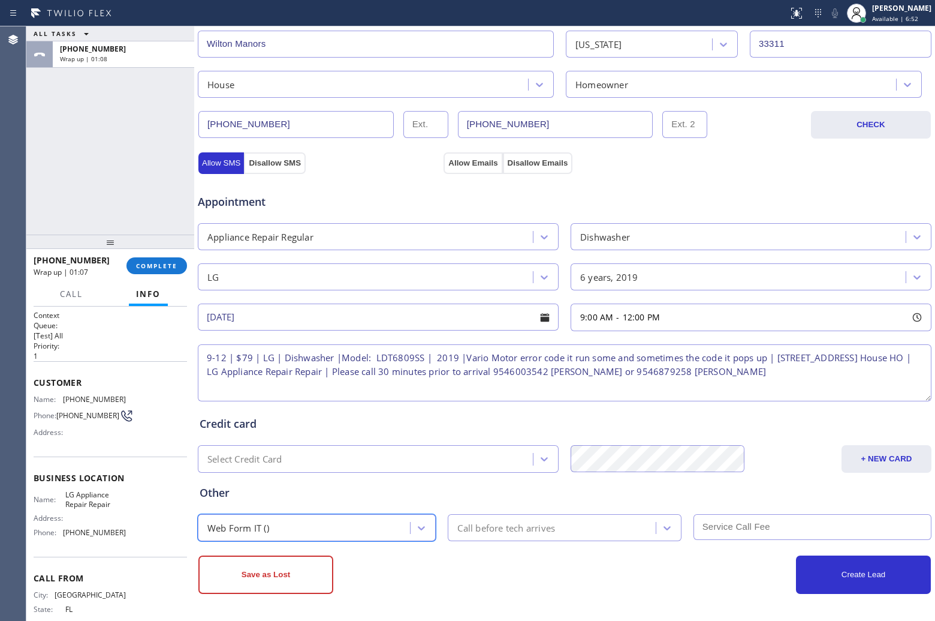
click at [526, 527] on div "Call before tech arrives" at bounding box center [507, 528] width 98 height 14
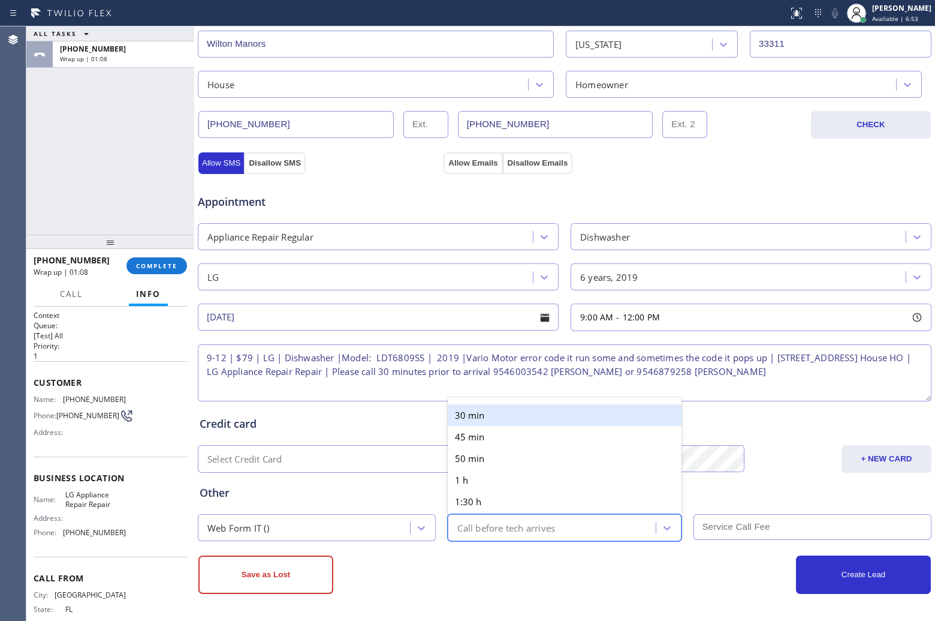
click at [499, 417] on div "30 min" at bounding box center [564, 415] width 233 height 22
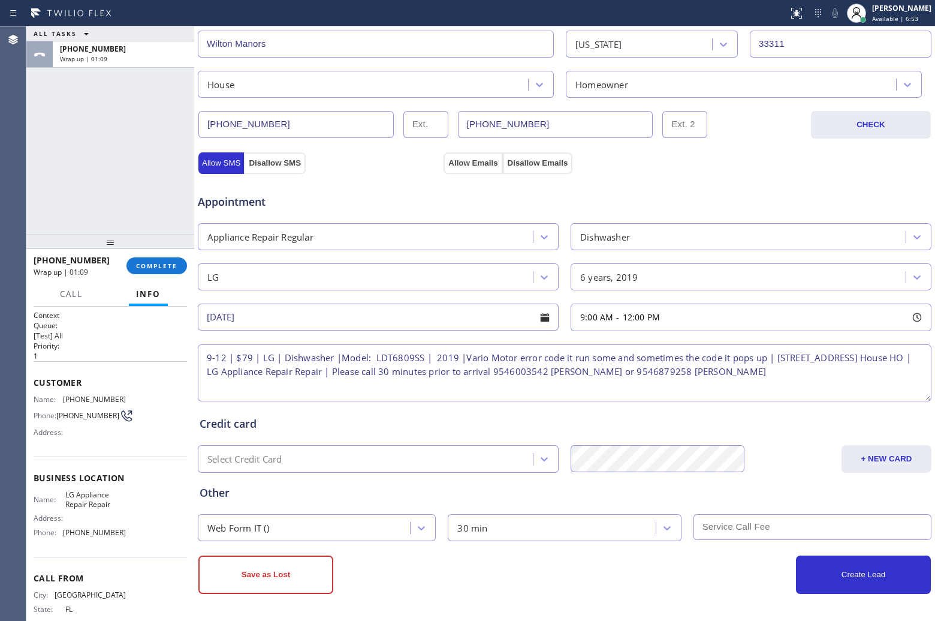
click at [763, 530] on input "text" at bounding box center [813, 527] width 238 height 26
type input "79"
click at [814, 576] on button "Create Lead" at bounding box center [863, 574] width 135 height 38
click at [469, 165] on button "Allow Emails" at bounding box center [473, 163] width 59 height 22
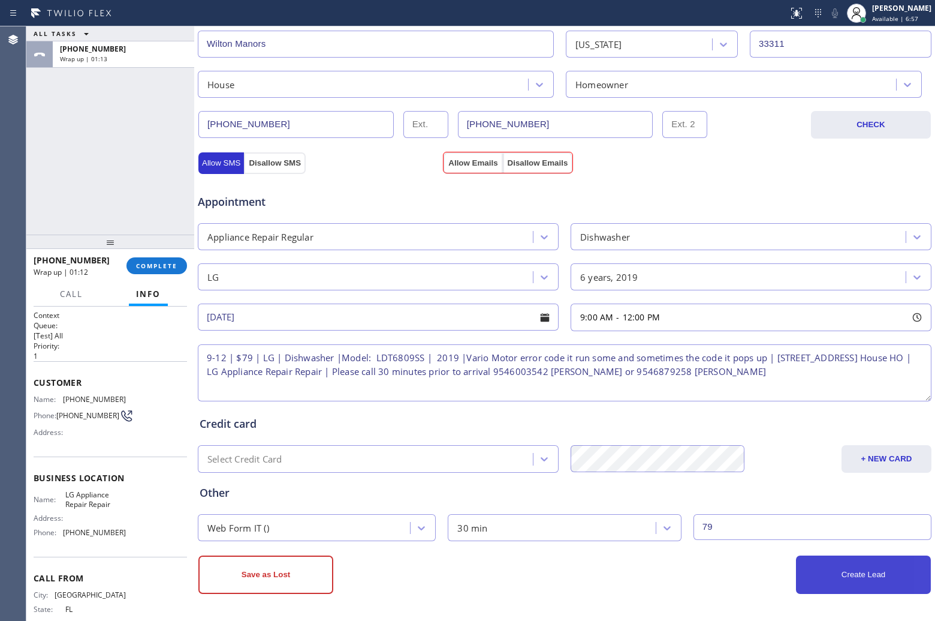
click at [865, 570] on button "Create Lead" at bounding box center [863, 574] width 135 height 38
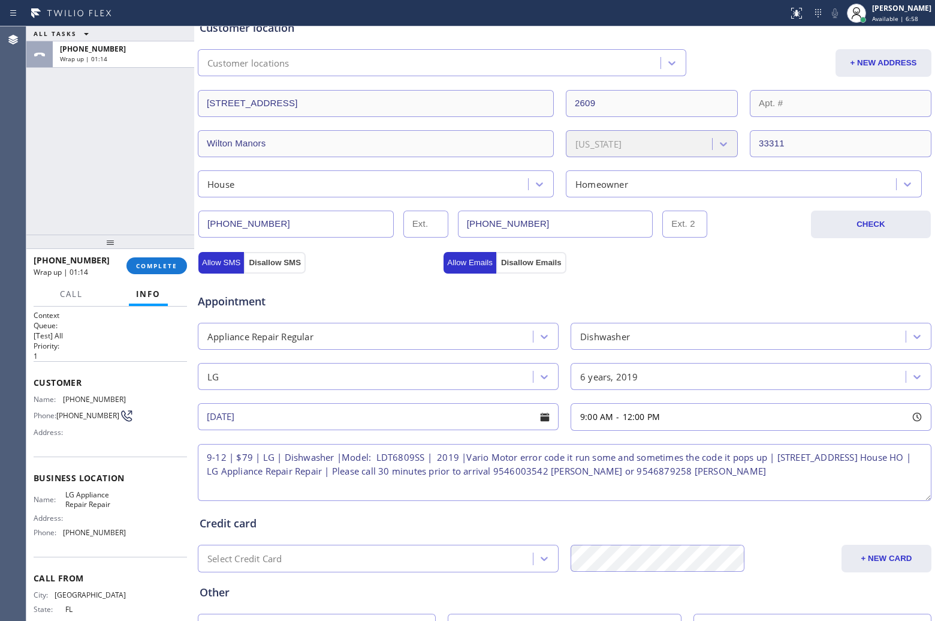
scroll to position [0, 0]
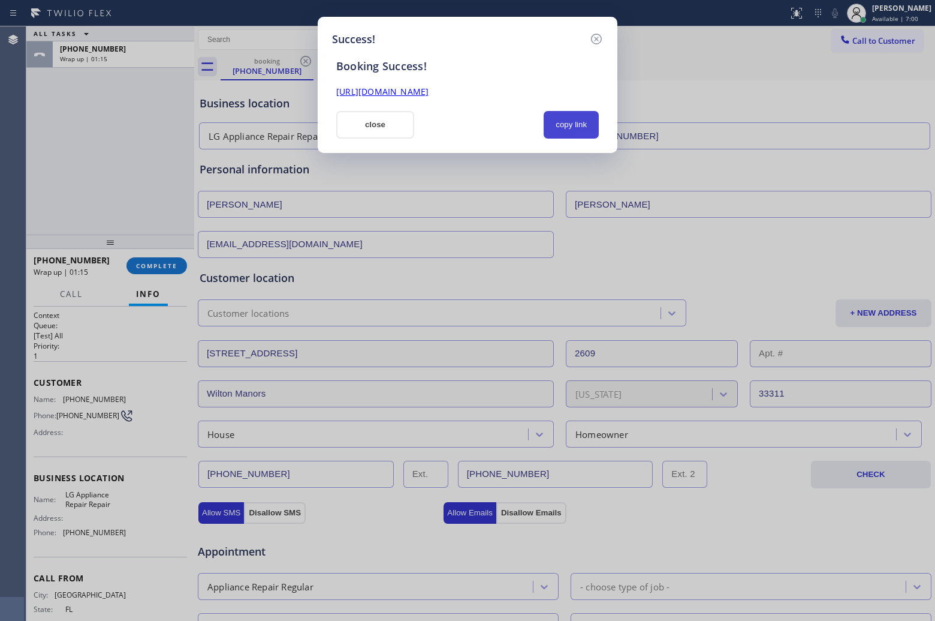
click at [571, 126] on button "copy link" at bounding box center [571, 125] width 55 height 28
drag, startPoint x: 21, startPoint y: 151, endPoint x: 246, endPoint y: 234, distance: 239.8
click at [22, 151] on div "Success! Booking Success! [URL][DOMAIN_NAME] close copy link" at bounding box center [467, 310] width 935 height 621
click at [372, 113] on button "close" at bounding box center [375, 125] width 78 height 28
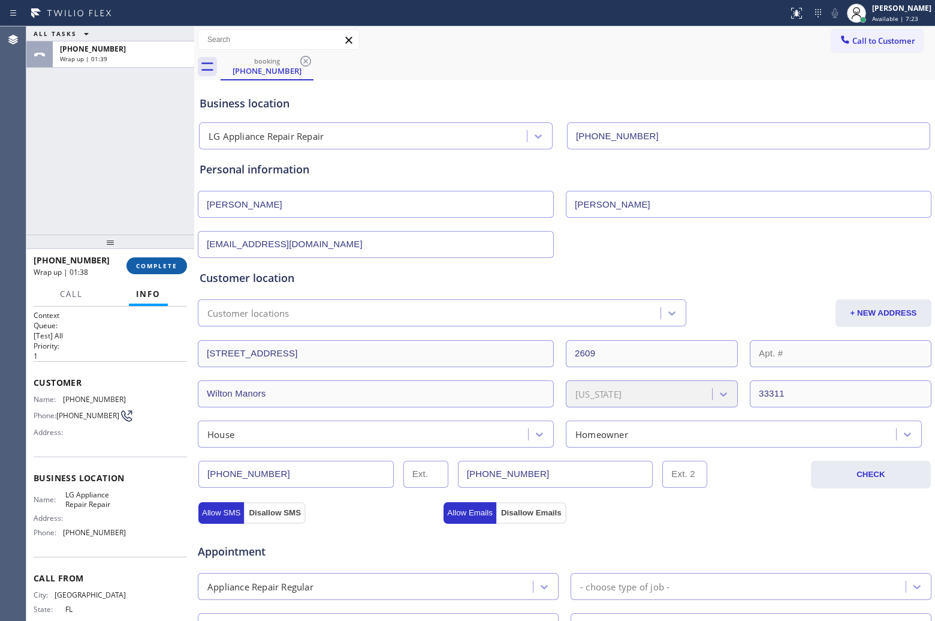
click at [148, 264] on span "COMPLETE" at bounding box center [156, 265] width 41 height 8
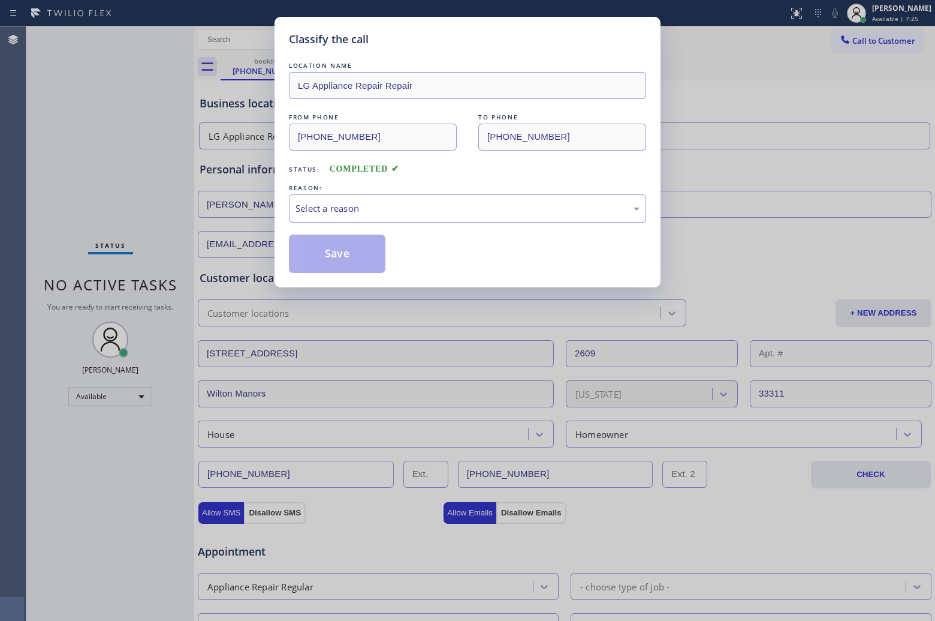
click at [423, 202] on div "Select a reason" at bounding box center [468, 208] width 344 height 14
click at [353, 240] on button "Save" at bounding box center [337, 253] width 97 height 38
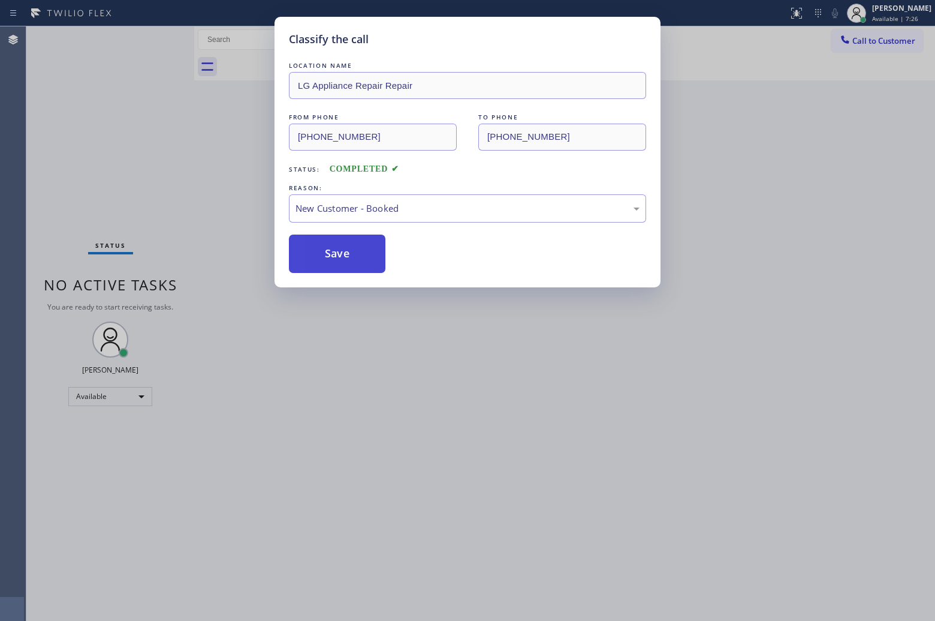
click at [339, 261] on button "Save" at bounding box center [337, 253] width 97 height 38
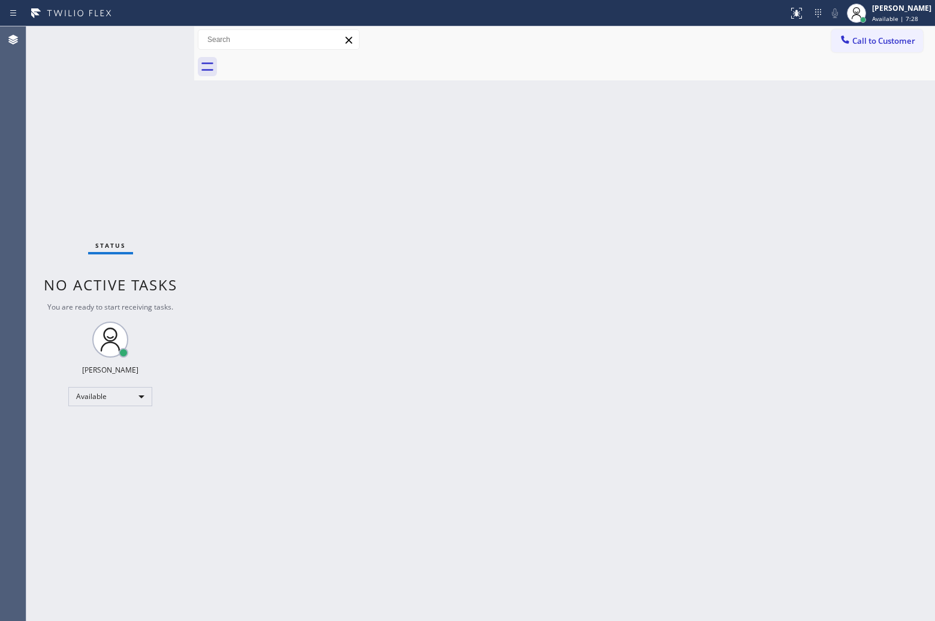
click at [882, 43] on span "Call to Customer" at bounding box center [884, 40] width 63 height 11
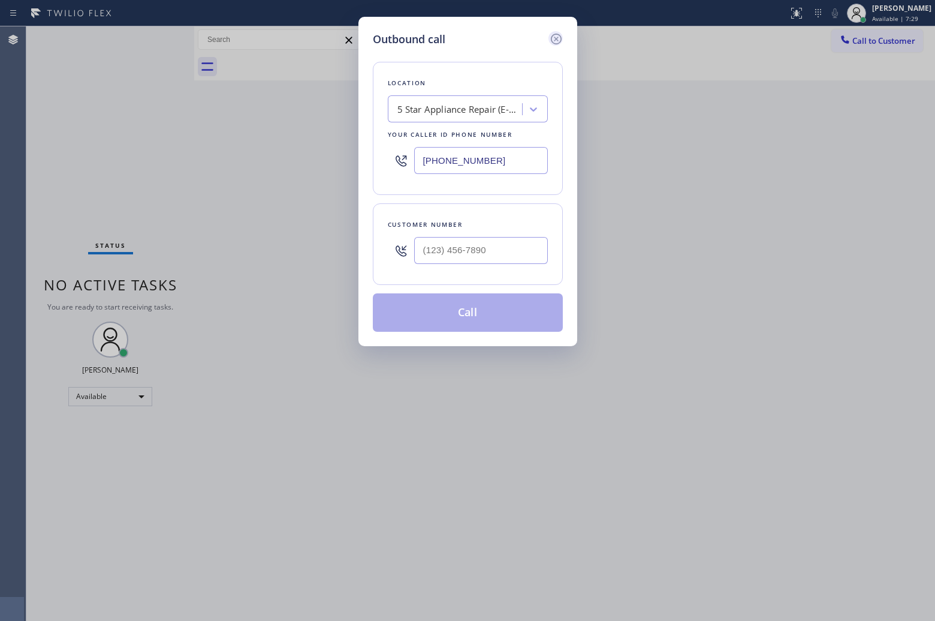
click at [562, 40] on icon at bounding box center [556, 39] width 14 height 14
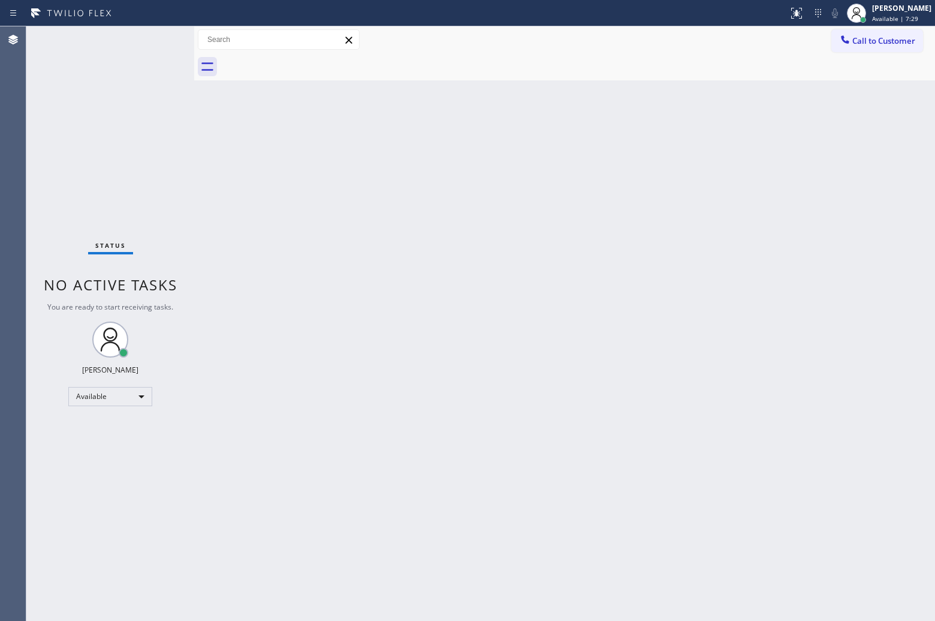
click at [556, 40] on div "Call to Customer Outbound call Location Search location Your caller id phone nu…" at bounding box center [564, 39] width 741 height 21
drag, startPoint x: 879, startPoint y: 4, endPoint x: 868, endPoint y: 59, distance: 56.2
click at [879, 4] on div "[PERSON_NAME]" at bounding box center [902, 8] width 59 height 10
click at [850, 83] on button "Unavailable" at bounding box center [876, 79] width 120 height 16
click at [900, 35] on span "Call to Customer" at bounding box center [884, 40] width 63 height 11
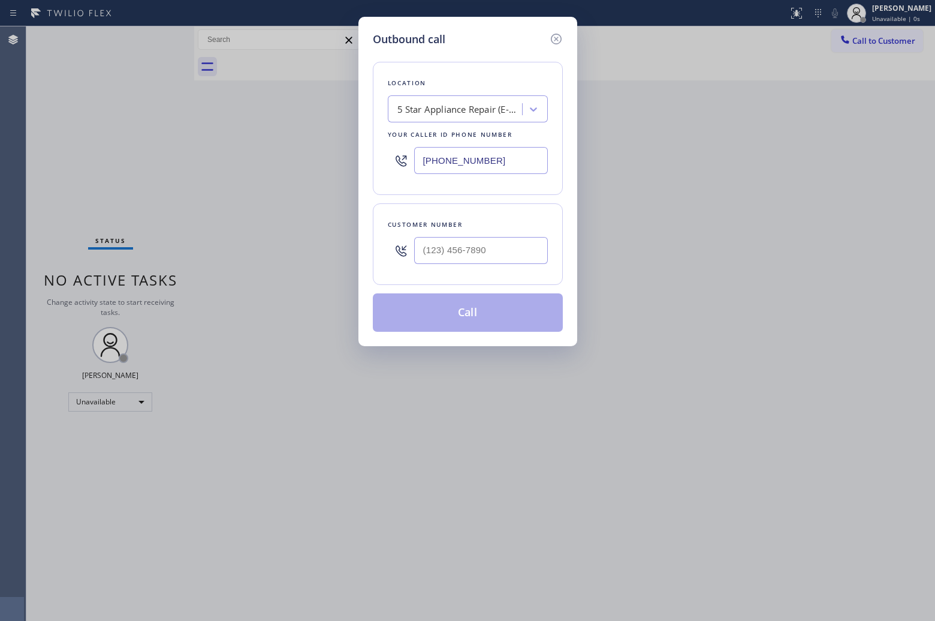
click at [481, 165] on input "[PHONE_NUMBER]" at bounding box center [481, 160] width 134 height 27
paste input "18) 217-8551"
type input "[PHONE_NUMBER]"
type input "(___) ___-____"
click at [495, 257] on input "(___) ___-____" at bounding box center [481, 250] width 134 height 27
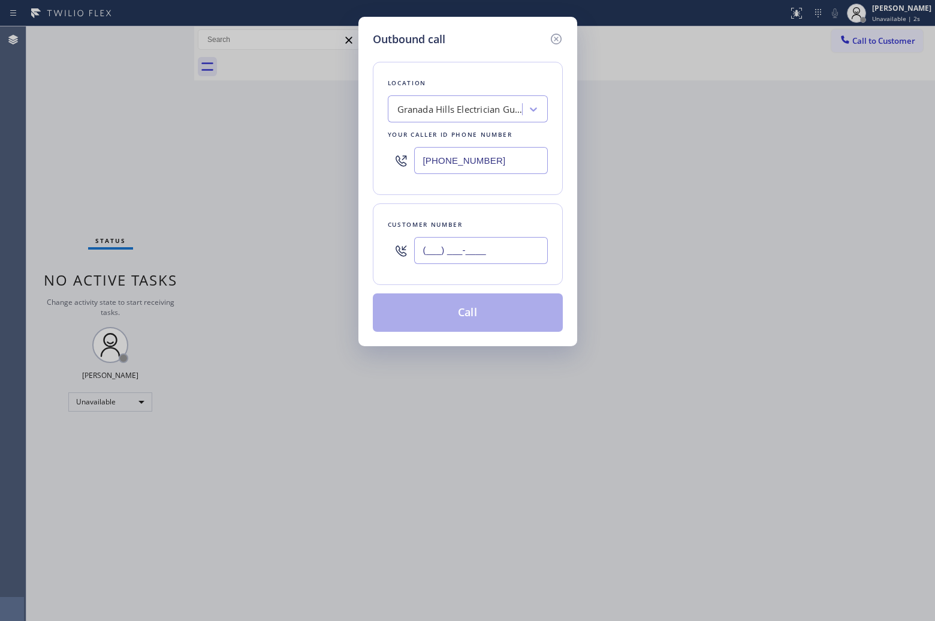
paste input "424) 422-5067"
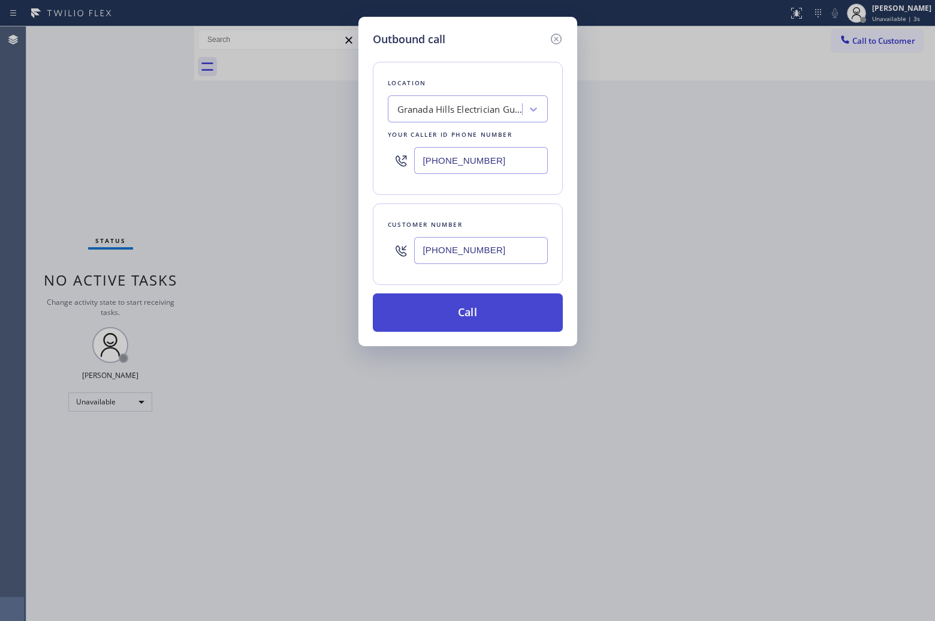
type input "[PHONE_NUMBER]"
click at [476, 306] on button "Call" at bounding box center [468, 312] width 190 height 38
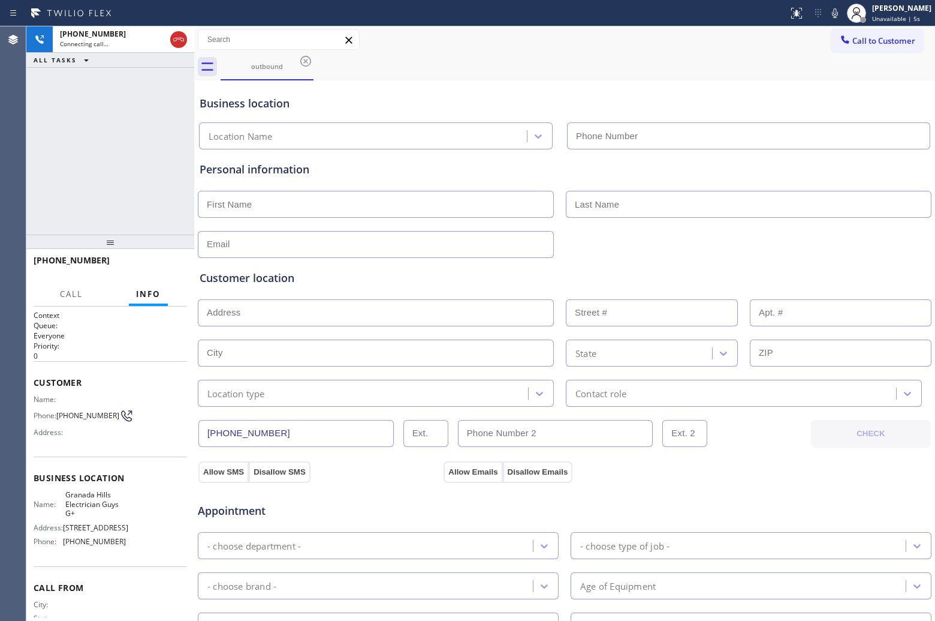
type input "[PHONE_NUMBER]"
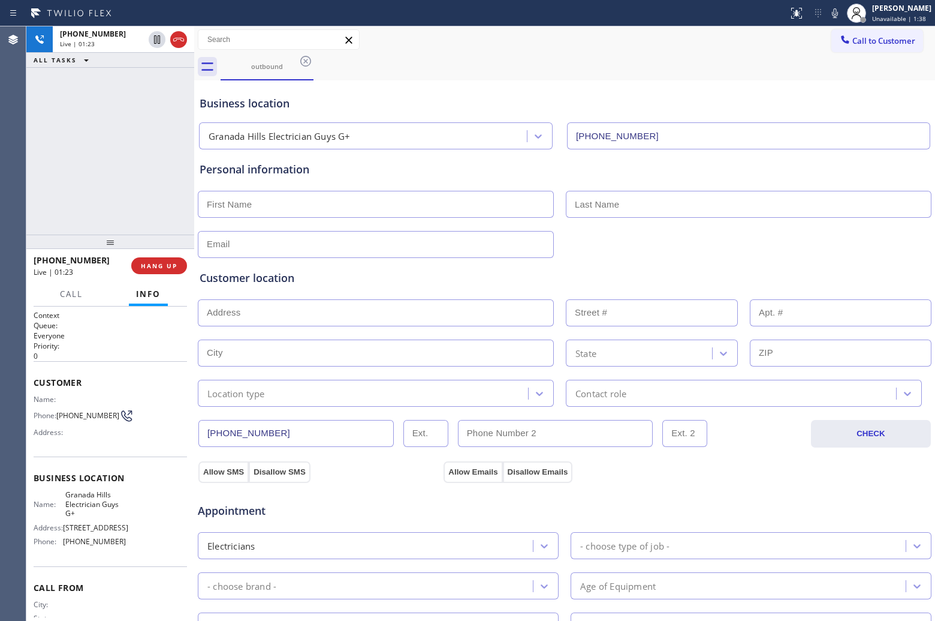
click at [11, 157] on div "Agent Desktop" at bounding box center [13, 323] width 26 height 594
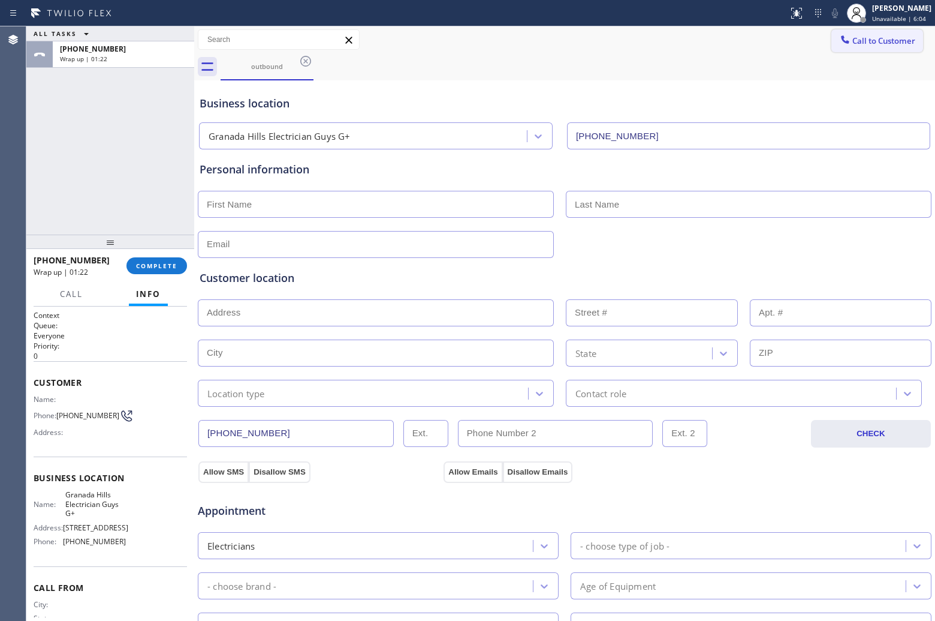
drag, startPoint x: 874, startPoint y: 37, endPoint x: 612, endPoint y: 195, distance: 306.7
click at [873, 40] on span "Call to Customer" at bounding box center [884, 40] width 63 height 11
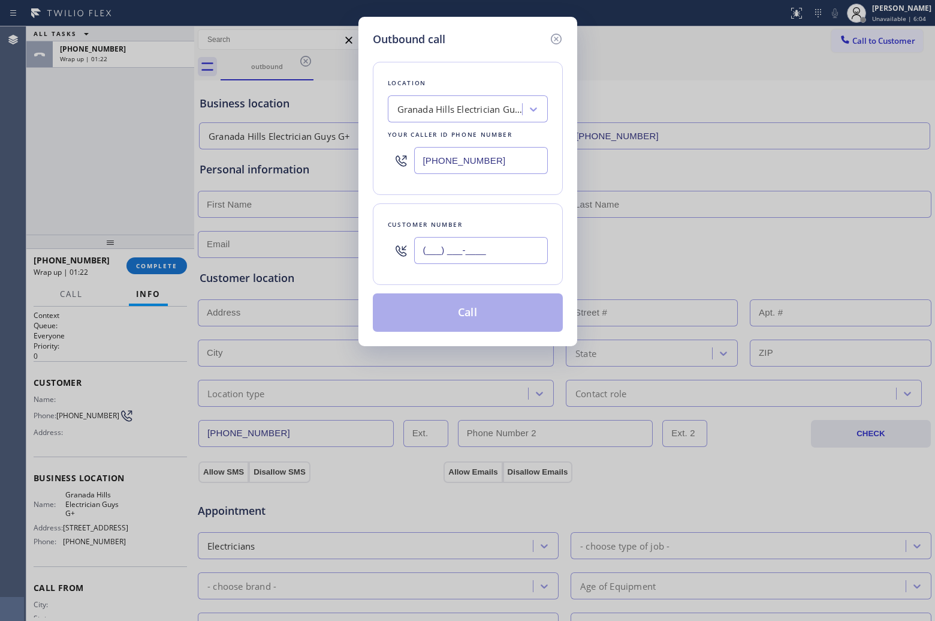
click at [466, 244] on input "(___) ___-____" at bounding box center [481, 250] width 134 height 27
paste input "213) 880-7021"
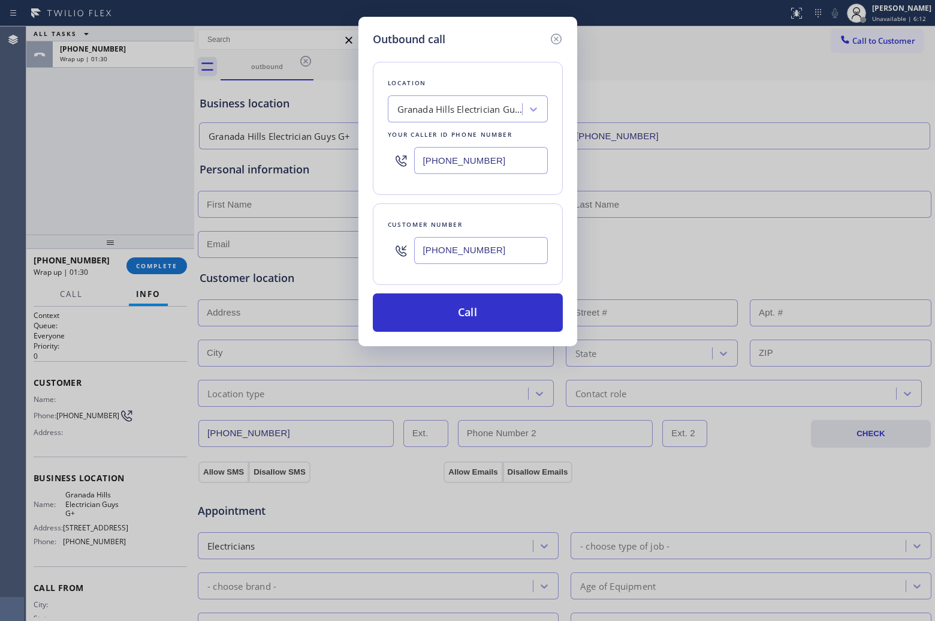
click at [19, 155] on div "Outbound call Location [GEOGRAPHIC_DATA] Electrician Guys G+ Your caller id pho…" at bounding box center [467, 310] width 935 height 621
click at [504, 257] on input "[PHONE_NUMBER]" at bounding box center [481, 250] width 134 height 27
paste input "888) 553-8605"
type input "[PHONE_NUMBER]"
paste input "88) 553-8605"
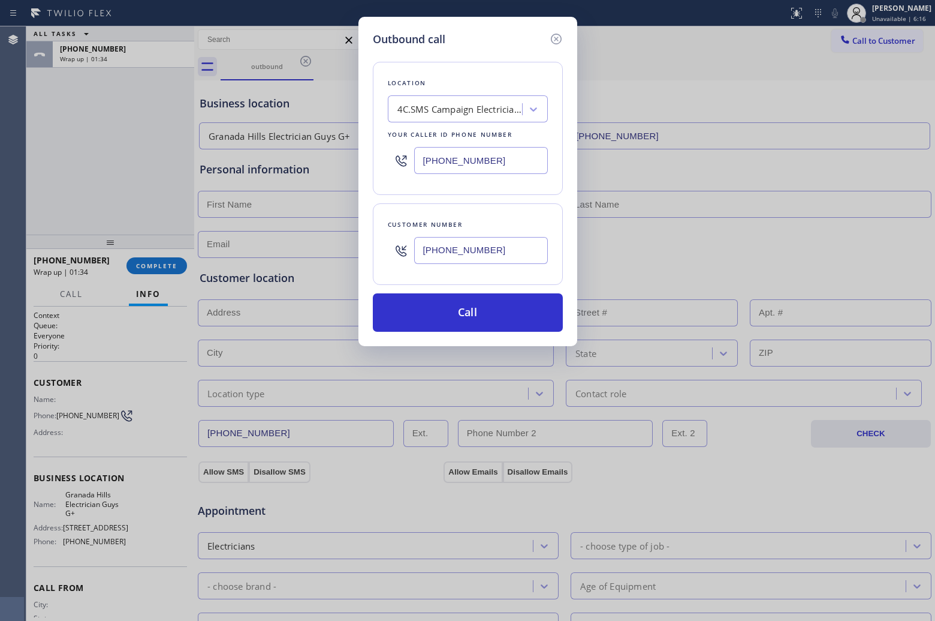
type input "[PHONE_NUMBER]"
click at [502, 254] on input "[PHONE_NUMBER]" at bounding box center [481, 250] width 134 height 27
paste input "213) 880-7021"
type input "[PHONE_NUMBER]"
click at [504, 320] on button "Call" at bounding box center [468, 312] width 190 height 38
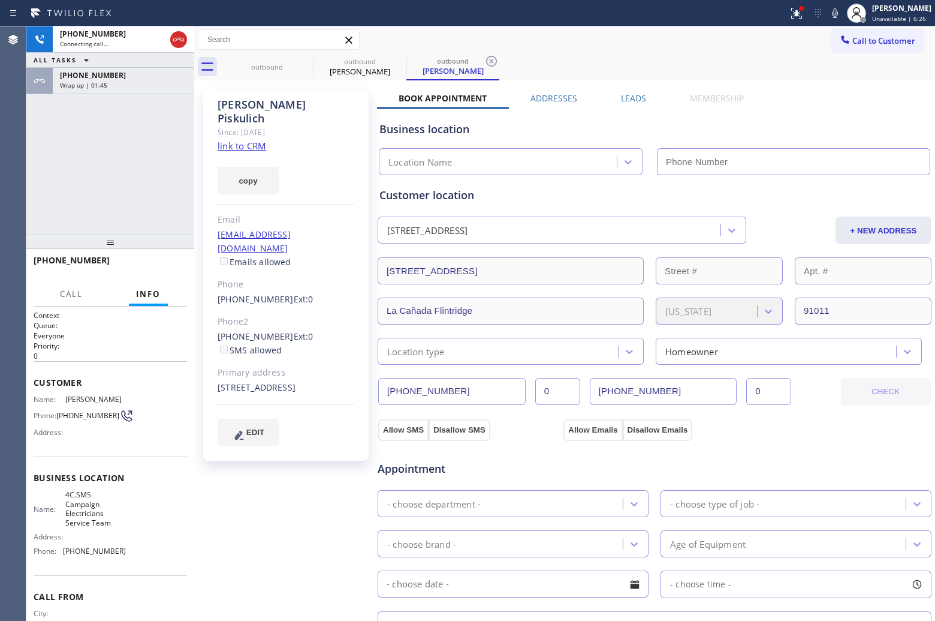
type input "[PHONE_NUMBER]"
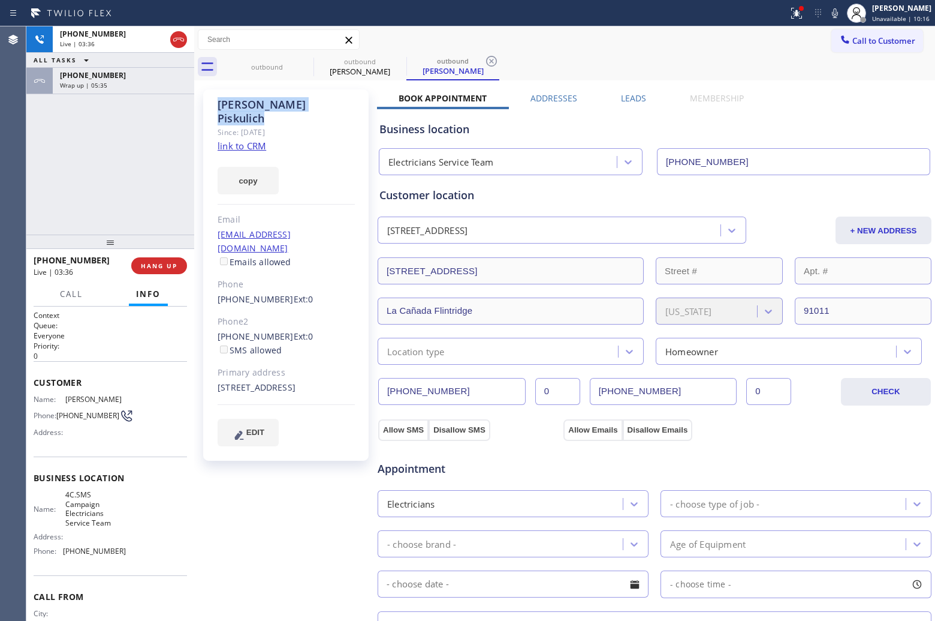
copy div "[PERSON_NAME]"
drag, startPoint x: 213, startPoint y: 103, endPoint x: 301, endPoint y: 109, distance: 88.4
click at [302, 106] on div "[PERSON_NAME] Since: [DATE] link to CRM copy Email [EMAIL_ADDRESS][DOMAIN_NAME]…" at bounding box center [286, 274] width 166 height 371
drag, startPoint x: 69, startPoint y: 416, endPoint x: 58, endPoint y: 409, distance: 13.2
click at [58, 411] on span "[PHONE_NUMBER]" at bounding box center [87, 415] width 63 height 9
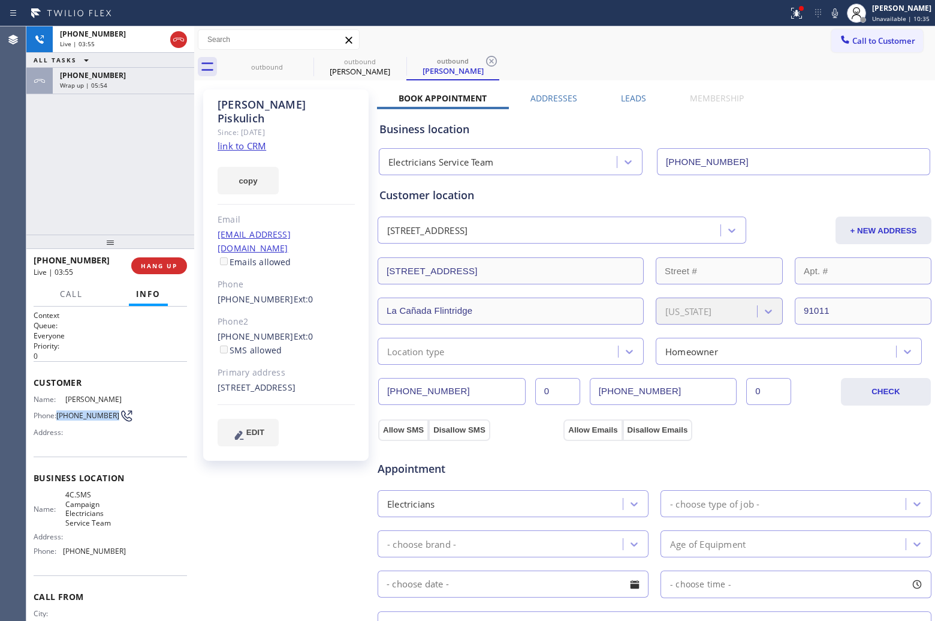
copy span "[PHONE_NUMBER]"
drag, startPoint x: 297, startPoint y: 224, endPoint x: 213, endPoint y: 224, distance: 84.6
click at [213, 224] on div "[PERSON_NAME] Since: [DATE] link to CRM copy Email [EMAIL_ADDRESS][DOMAIN_NAME]…" at bounding box center [286, 274] width 166 height 371
copy link "[EMAIL_ADDRESS][DOMAIN_NAME]"
drag, startPoint x: 45, startPoint y: 178, endPoint x: 73, endPoint y: 175, distance: 28.3
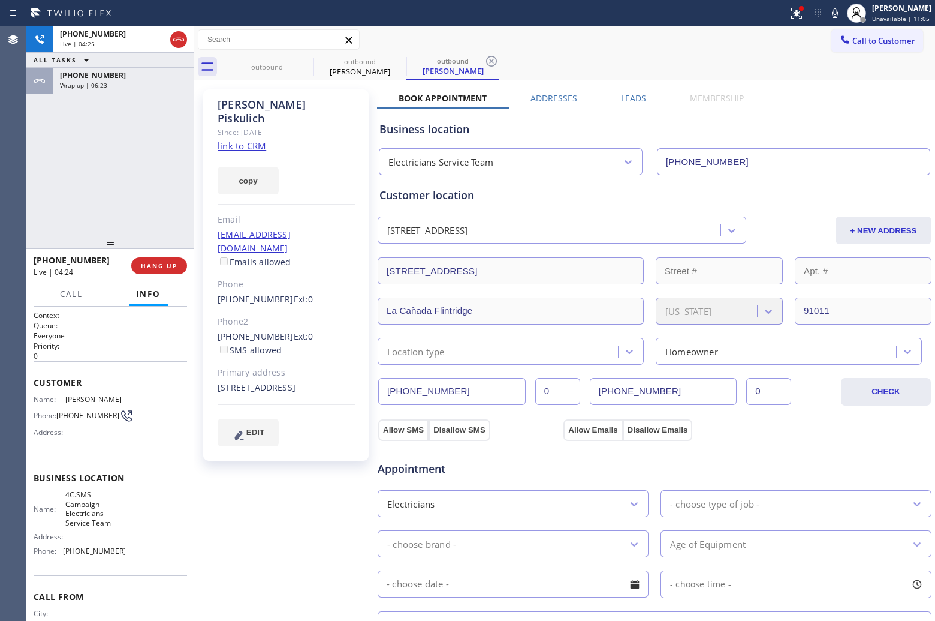
click at [45, 178] on div "[PHONE_NUMBER] Live | 04:25 ALL TASKS ALL TASKS ACTIVE TASKS TASKS IN WRAP UP […" at bounding box center [110, 130] width 168 height 208
drag, startPoint x: 305, startPoint y: 219, endPoint x: 216, endPoint y: 219, distance: 88.8
click at [216, 219] on div "[PERSON_NAME] Since: [DATE] link to CRM copy Email [EMAIL_ADDRESS][DOMAIN_NAME]…" at bounding box center [286, 274] width 166 height 371
copy link "[EMAIL_ADDRESS][DOMAIN_NAME]"
click at [14, 202] on div "Agent Desktop" at bounding box center [13, 323] width 26 height 594
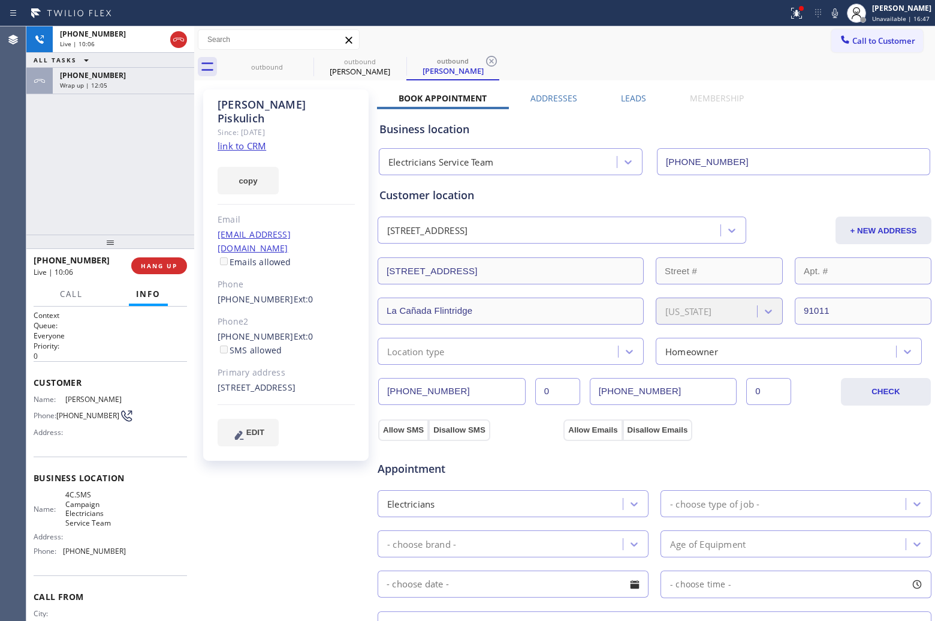
click at [831, 13] on icon at bounding box center [835, 13] width 14 height 14
click at [834, 13] on icon at bounding box center [835, 13] width 6 height 10
click at [3, 114] on div "Agent Desktop" at bounding box center [13, 323] width 26 height 594
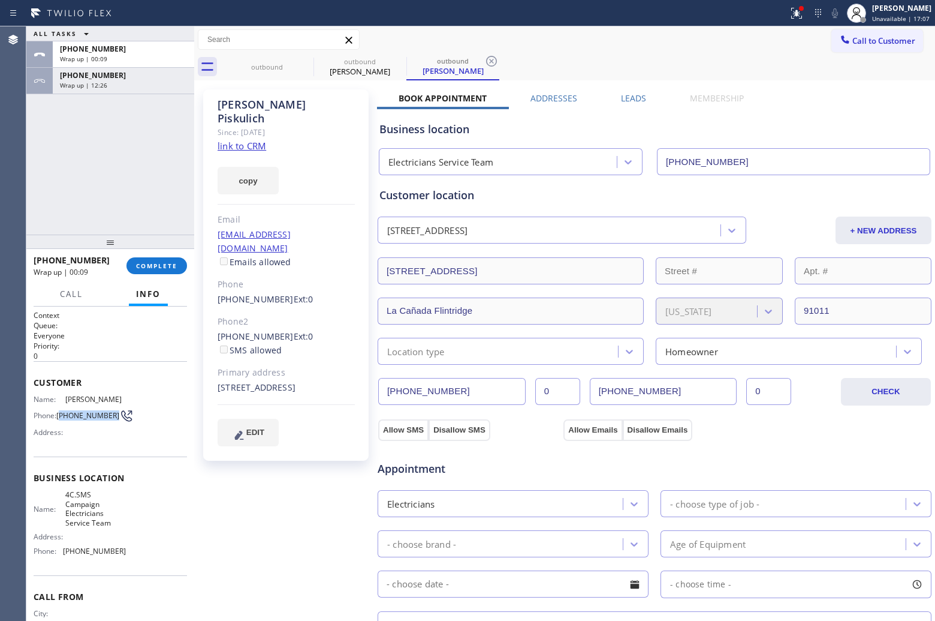
drag, startPoint x: 75, startPoint y: 421, endPoint x: 61, endPoint y: 409, distance: 18.7
click at [61, 411] on span "[PHONE_NUMBER]" at bounding box center [87, 415] width 63 height 9
copy span "213) 880-7021"
click at [874, 47] on button "Call to Customer" at bounding box center [878, 40] width 92 height 23
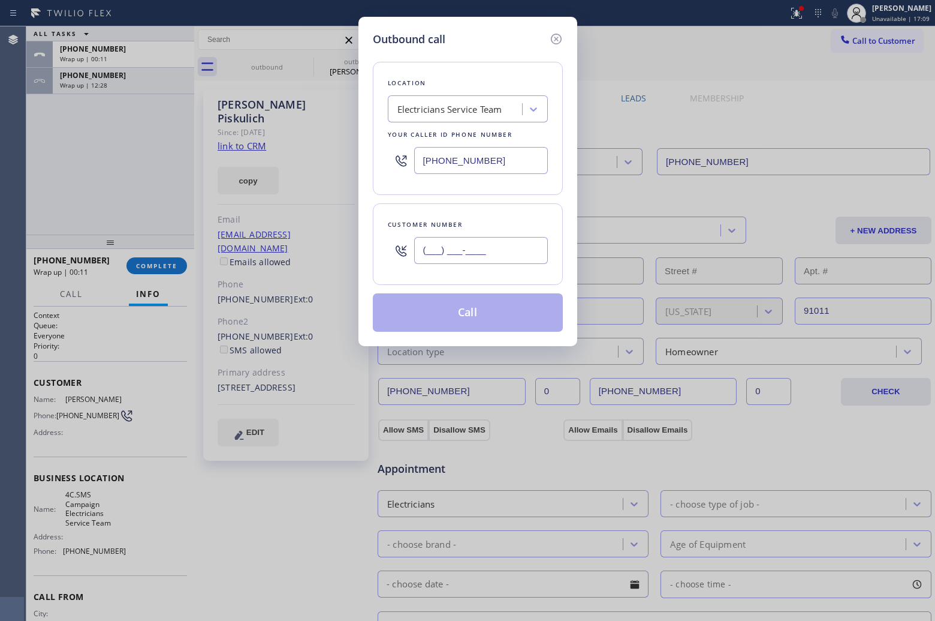
click at [465, 264] on input "(___) ___-____" at bounding box center [481, 250] width 134 height 27
paste input "213) 880-7021"
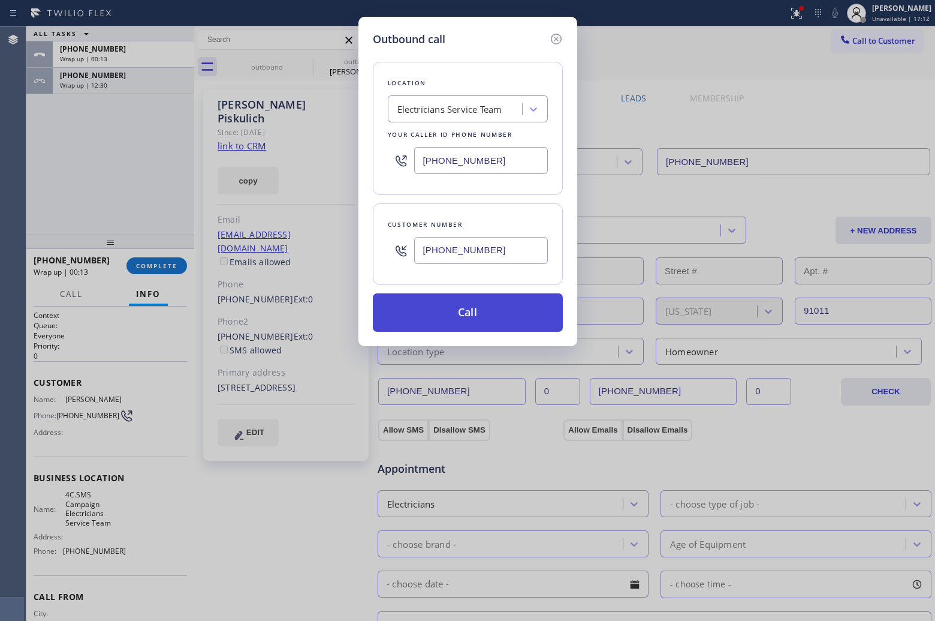
type input "[PHONE_NUMBER]"
click at [501, 315] on button "Call" at bounding box center [468, 312] width 190 height 38
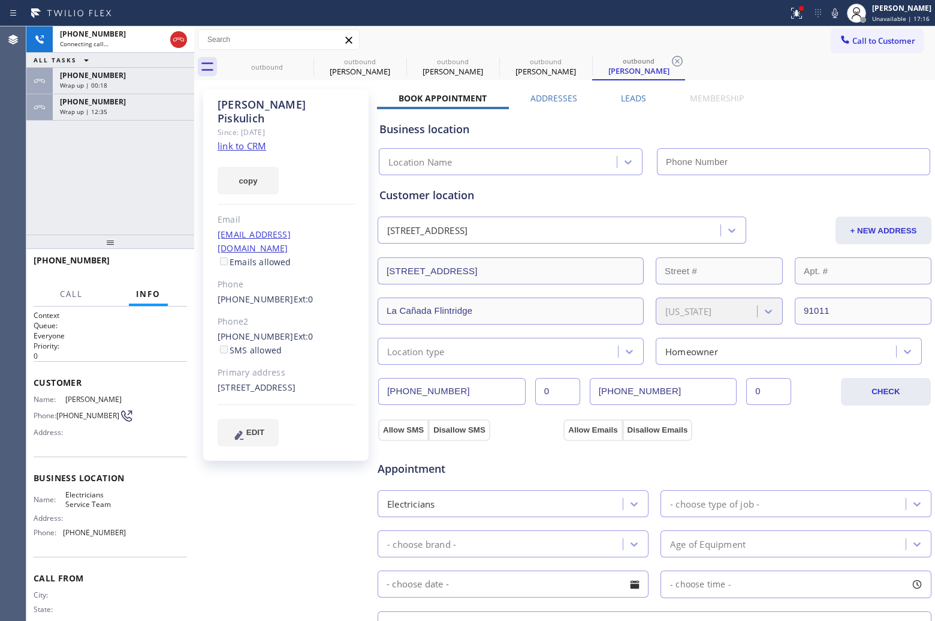
type input "[PHONE_NUMBER]"
click at [39, 194] on div "[PHONE_NUMBER] Connecting call… ALL TASKS ALL TASKS ACTIVE TASKS TASKS IN WRAP …" at bounding box center [110, 130] width 168 height 208
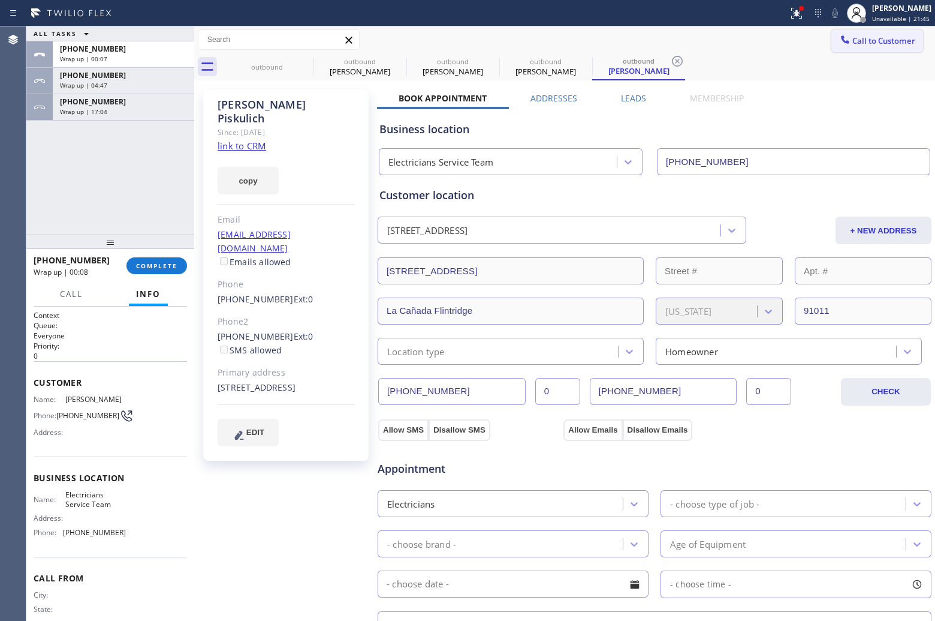
drag, startPoint x: 880, startPoint y: 43, endPoint x: 856, endPoint y: 53, distance: 25.5
click at [877, 43] on span "Call to Customer" at bounding box center [884, 40] width 63 height 11
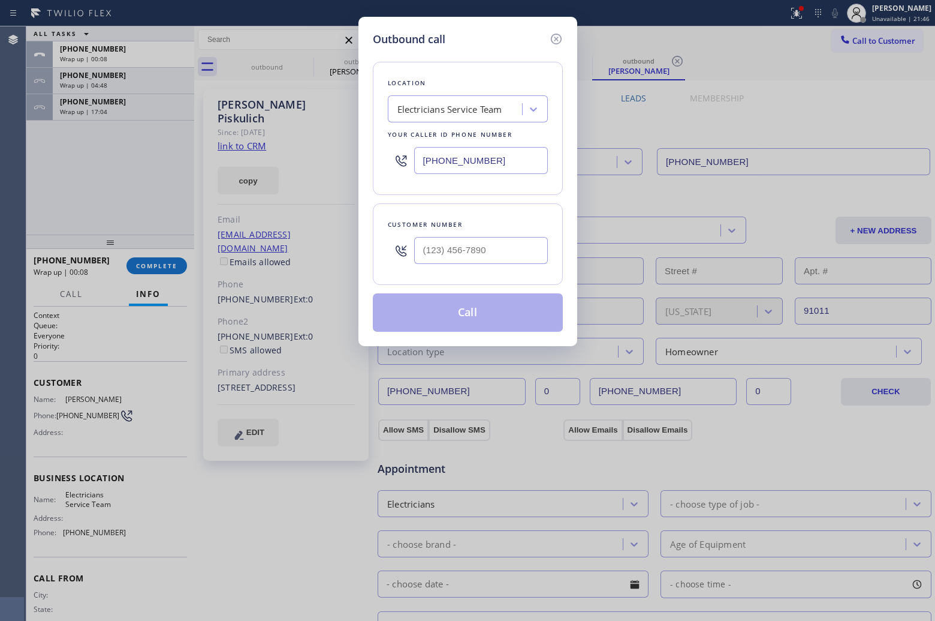
click at [508, 163] on input "[PHONE_NUMBER]" at bounding box center [481, 160] width 134 height 27
paste input "48) 371-0378"
type input "[PHONE_NUMBER]"
type input "(___) ___-____"
click at [482, 253] on input "(___) ___-____" at bounding box center [481, 250] width 134 height 27
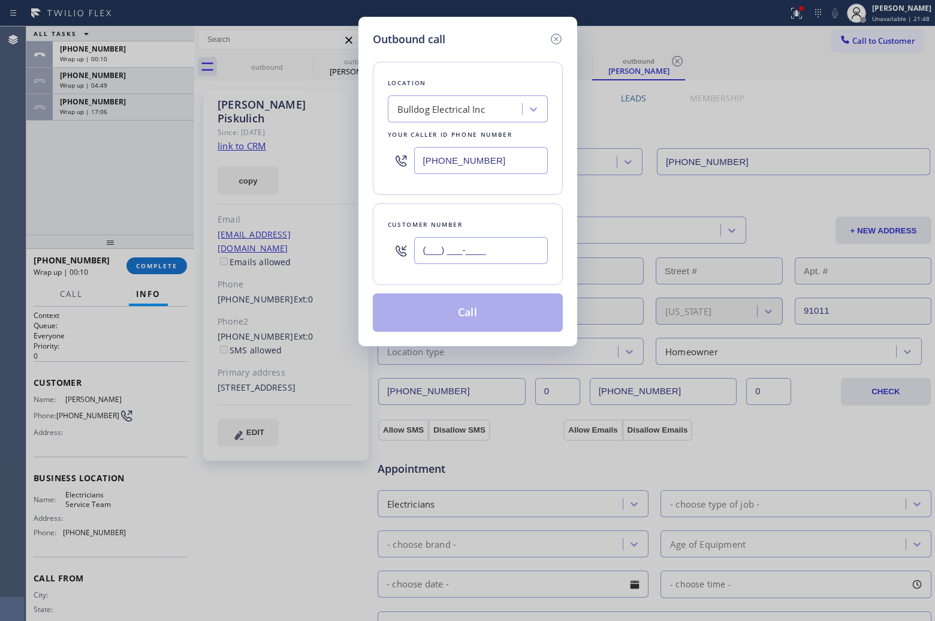
paste input "732) 407-0930"
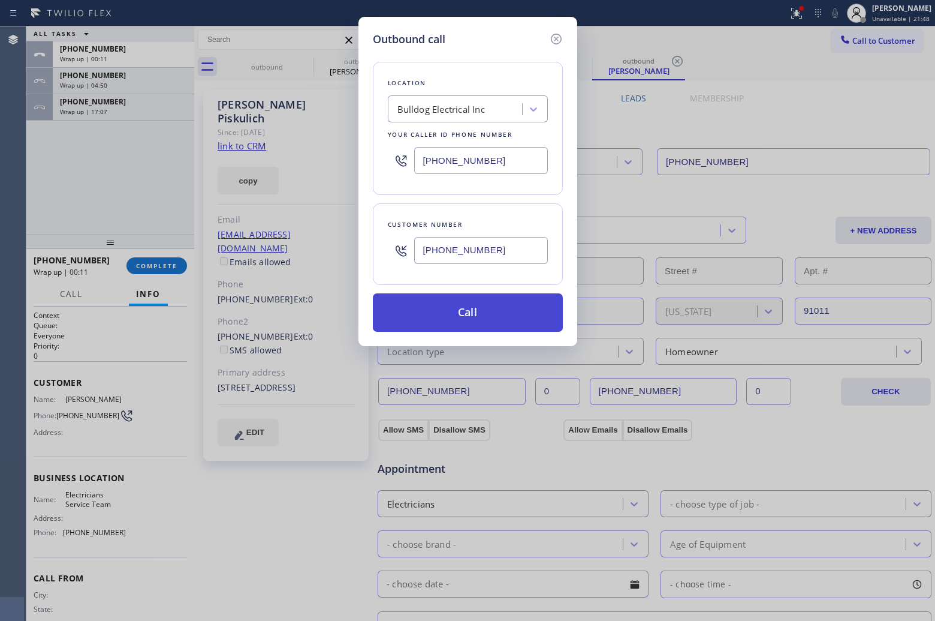
type input "[PHONE_NUMBER]"
click at [495, 309] on button "Call" at bounding box center [468, 312] width 190 height 38
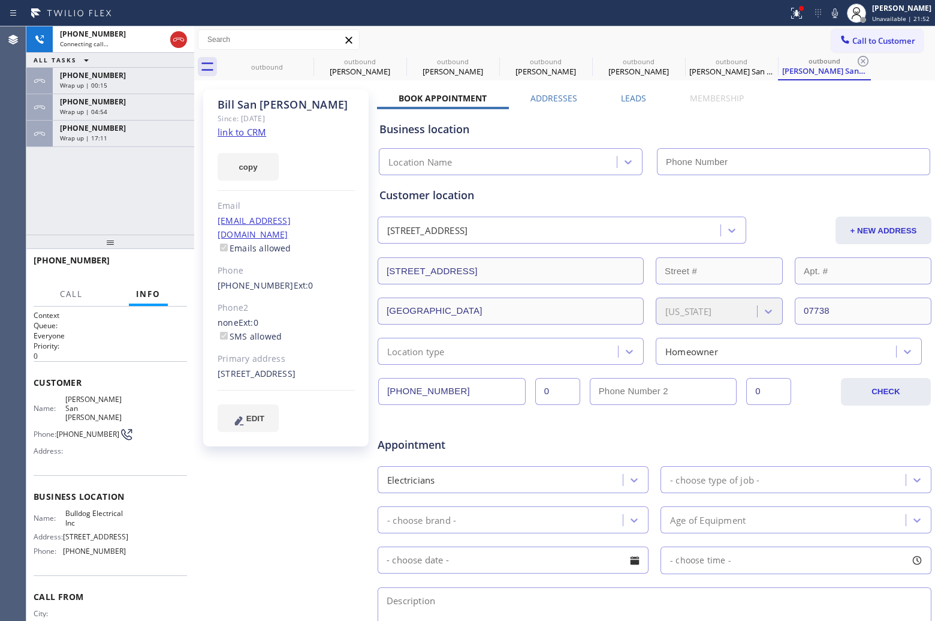
type input "[PHONE_NUMBER]"
click at [42, 193] on div "[PHONE_NUMBER] Live | 00:03 ALL TASKS ALL TASKS ACTIVE TASKS TASKS IN WRAP UP […" at bounding box center [110, 130] width 168 height 208
click at [240, 133] on link "link to CRM" at bounding box center [242, 132] width 49 height 12
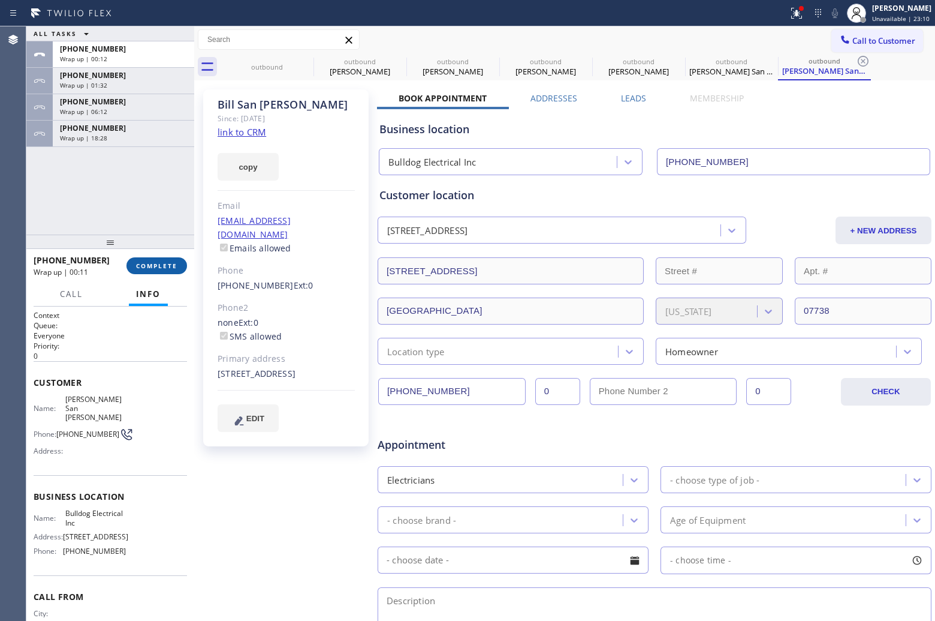
click at [153, 266] on span "COMPLETE" at bounding box center [156, 265] width 41 height 8
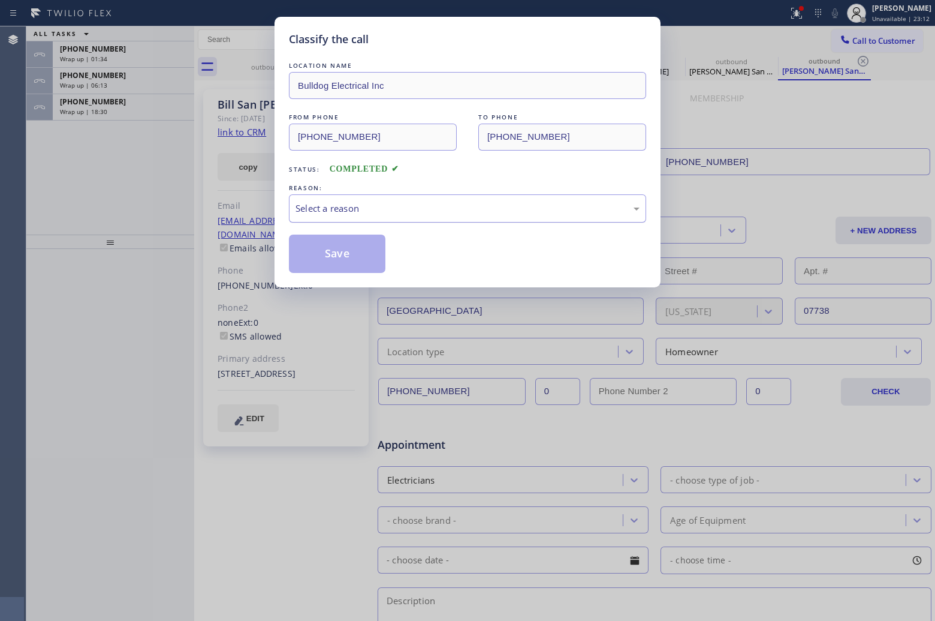
drag, startPoint x: 334, startPoint y: 211, endPoint x: 337, endPoint y: 217, distance: 6.7
click at [335, 212] on div "Select a reason" at bounding box center [468, 208] width 344 height 14
click at [326, 205] on div "Not Booked - All other reasons" at bounding box center [468, 208] width 344 height 14
click at [333, 255] on button "Save" at bounding box center [337, 253] width 97 height 38
click at [108, 69] on div "[PHONE_NUMBER] Wrap up | 06:16" at bounding box center [121, 81] width 137 height 26
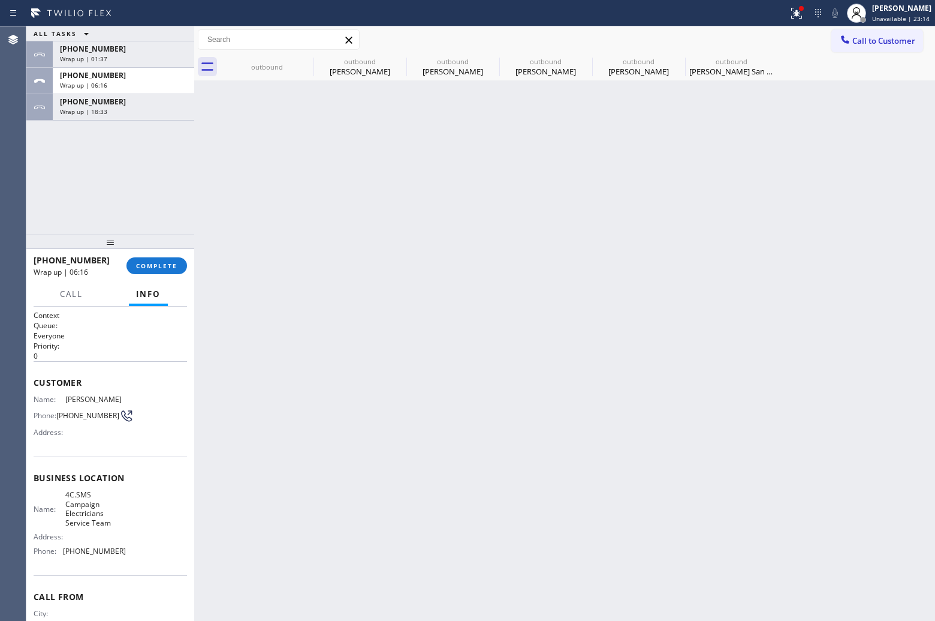
click at [108, 69] on div "[PHONE_NUMBER] Wrap up | 06:16" at bounding box center [121, 81] width 137 height 26
click at [108, 62] on div "Wrap up | 01:37" at bounding box center [123, 59] width 127 height 8
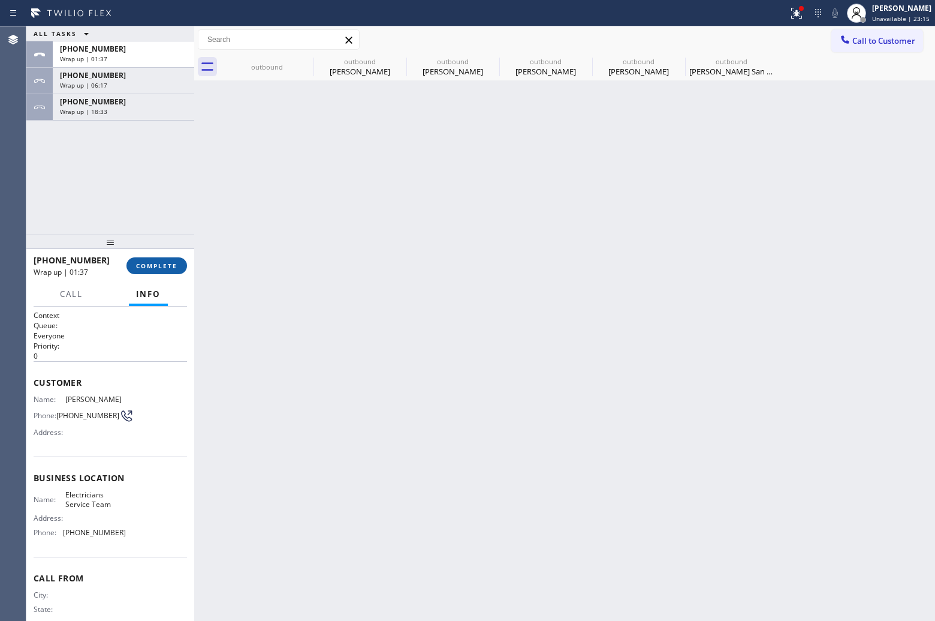
click at [160, 257] on button "COMPLETE" at bounding box center [157, 265] width 61 height 17
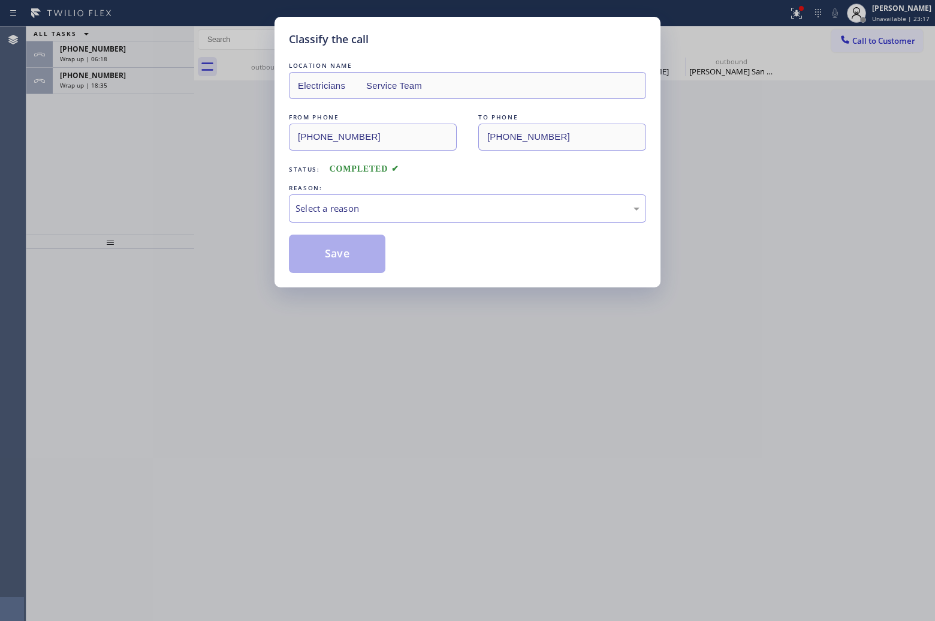
click at [372, 192] on div "REASON:" at bounding box center [467, 188] width 357 height 13
click at [368, 212] on div "Select a reason" at bounding box center [468, 208] width 344 height 14
click at [330, 262] on button "Save" at bounding box center [337, 253] width 97 height 38
type input "[PHONE_NUMBER]"
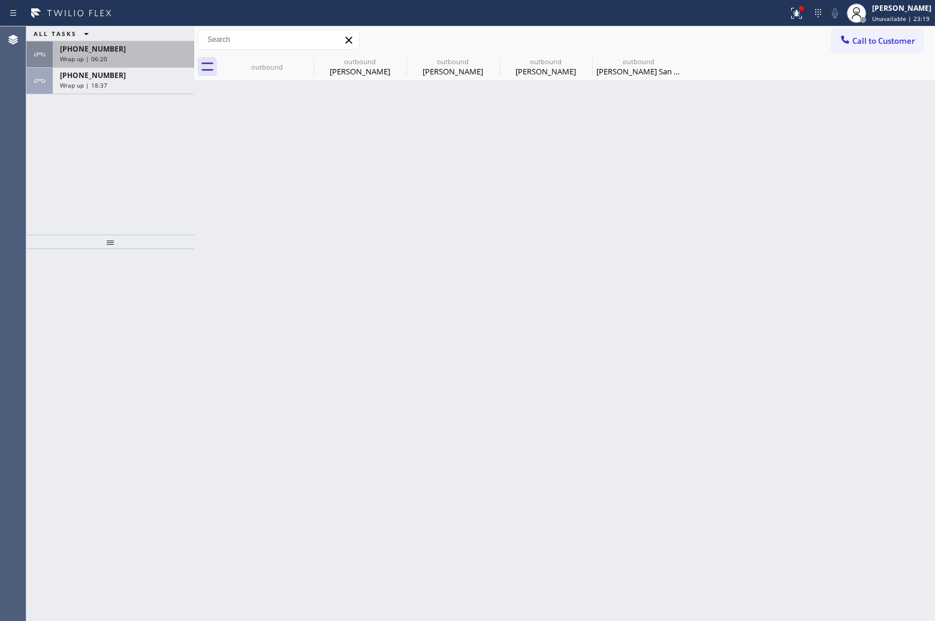
click at [88, 53] on span "[PHONE_NUMBER]" at bounding box center [93, 49] width 66 height 10
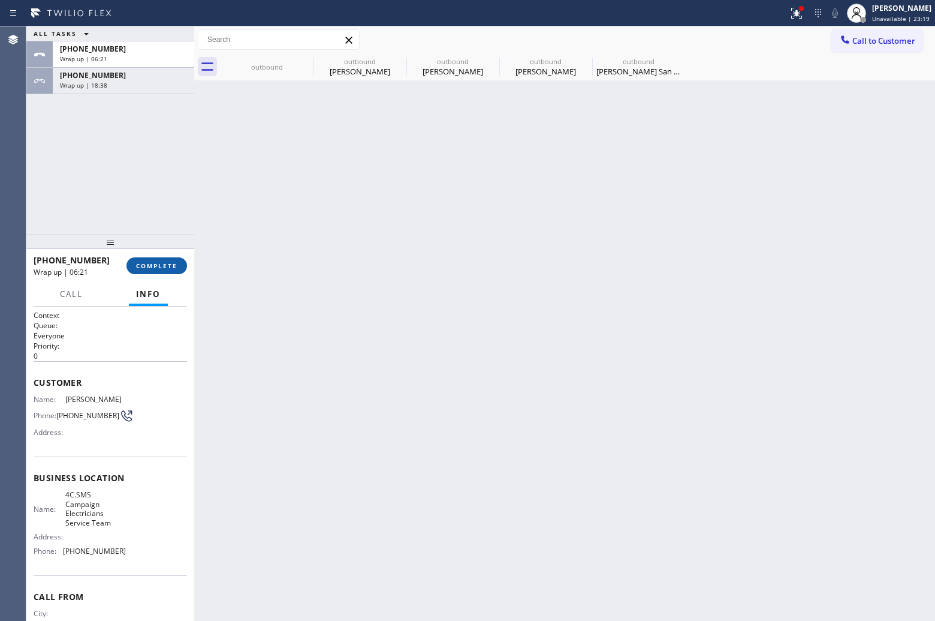
click at [163, 265] on span "COMPLETE" at bounding box center [156, 265] width 41 height 8
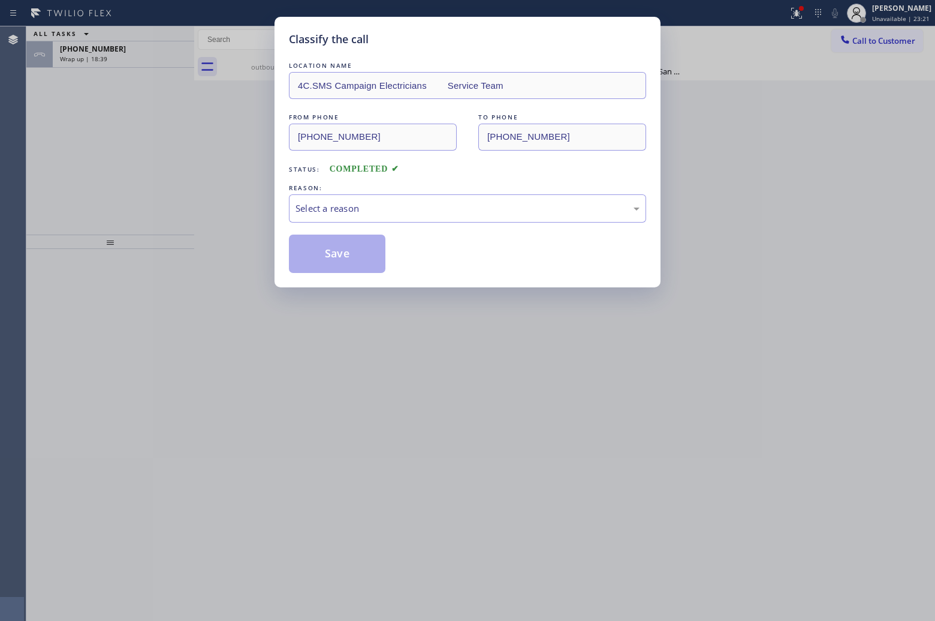
click at [372, 186] on div "REASON:" at bounding box center [467, 188] width 357 height 13
click at [372, 207] on div "Select a reason" at bounding box center [468, 208] width 344 height 14
click at [348, 246] on button "Save" at bounding box center [337, 253] width 97 height 38
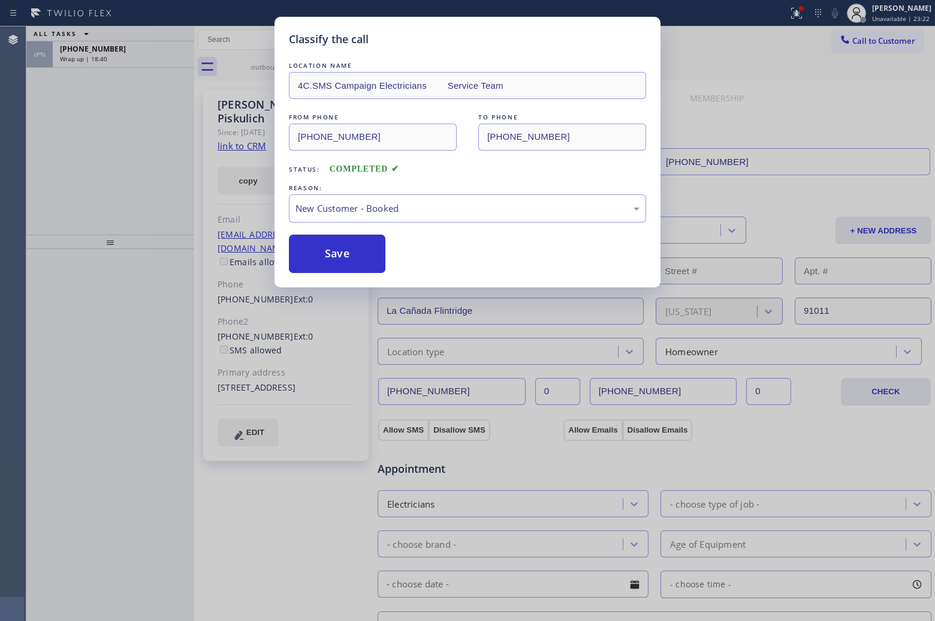
click at [123, 57] on div "Classify the call LOCATION NAME 4C.SMS Campaign Electricians Service Team FROM …" at bounding box center [467, 310] width 935 height 621
click at [123, 57] on div "Wrap up | 18:41" at bounding box center [123, 59] width 127 height 8
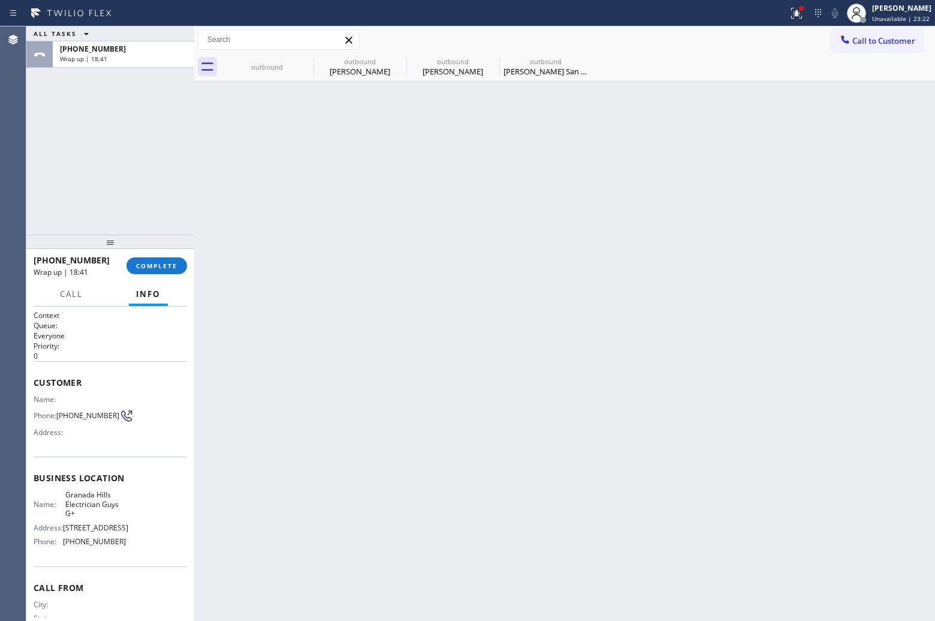
click at [123, 57] on div "Wrap up | 18:41" at bounding box center [123, 59] width 127 height 8
click at [160, 273] on button "COMPLETE" at bounding box center [157, 265] width 61 height 17
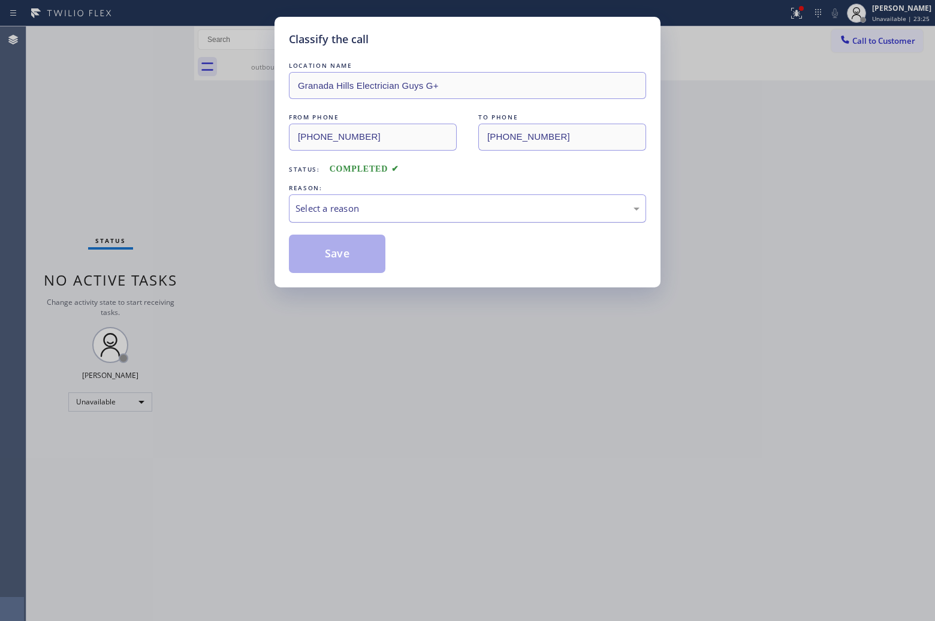
click at [390, 218] on div "Select a reason" at bounding box center [467, 208] width 357 height 28
click at [326, 255] on button "Save" at bounding box center [337, 253] width 97 height 38
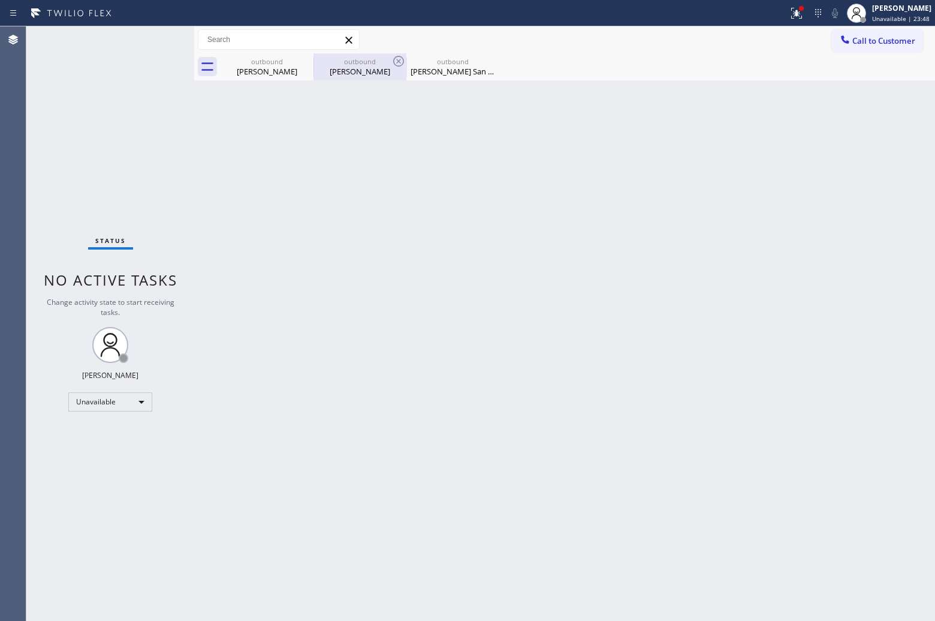
click at [336, 64] on div "outbound" at bounding box center [360, 61] width 91 height 9
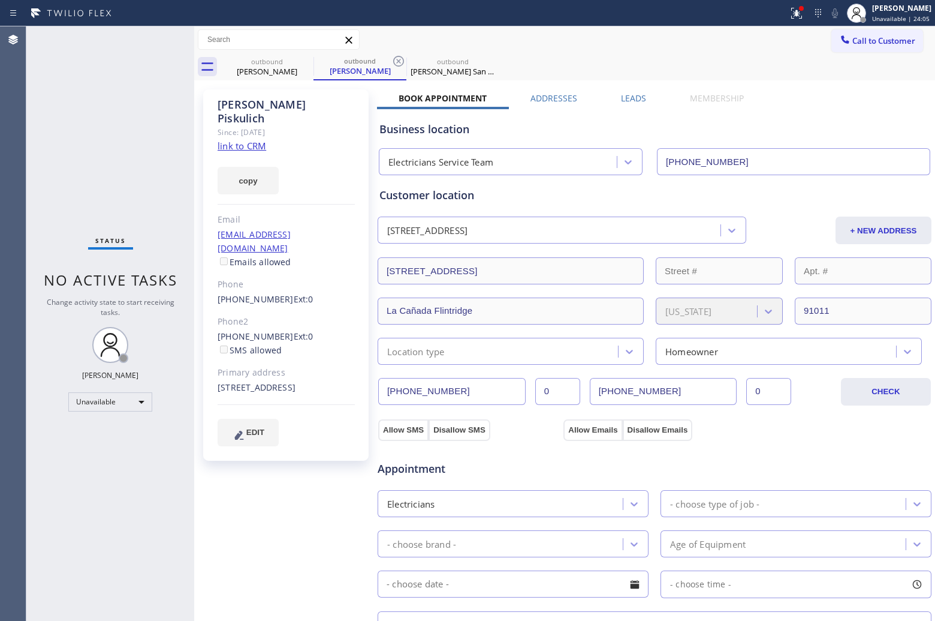
click at [16, 128] on div "Agent Desktop" at bounding box center [13, 323] width 26 height 594
drag, startPoint x: 868, startPoint y: 44, endPoint x: 565, endPoint y: 137, distance: 317.4
click at [864, 45] on span "Call to Customer" at bounding box center [884, 40] width 63 height 11
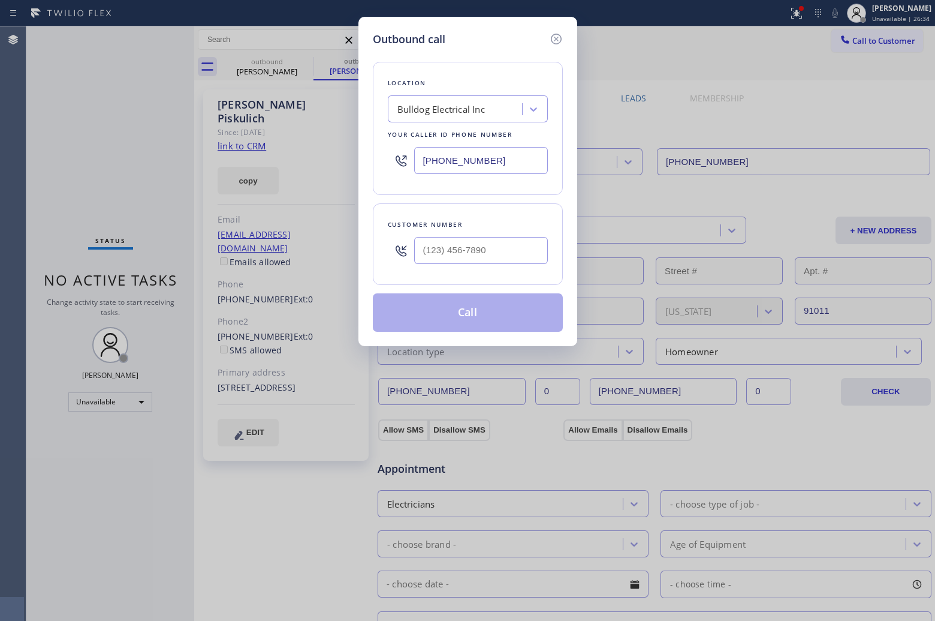
click at [485, 163] on input "[PHONE_NUMBER]" at bounding box center [481, 160] width 134 height 27
paste input "973) 791-5586"
type input "[PHONE_NUMBER]"
type input "(___) ___-____"
click at [489, 253] on input "(___) ___-____" at bounding box center [481, 250] width 134 height 27
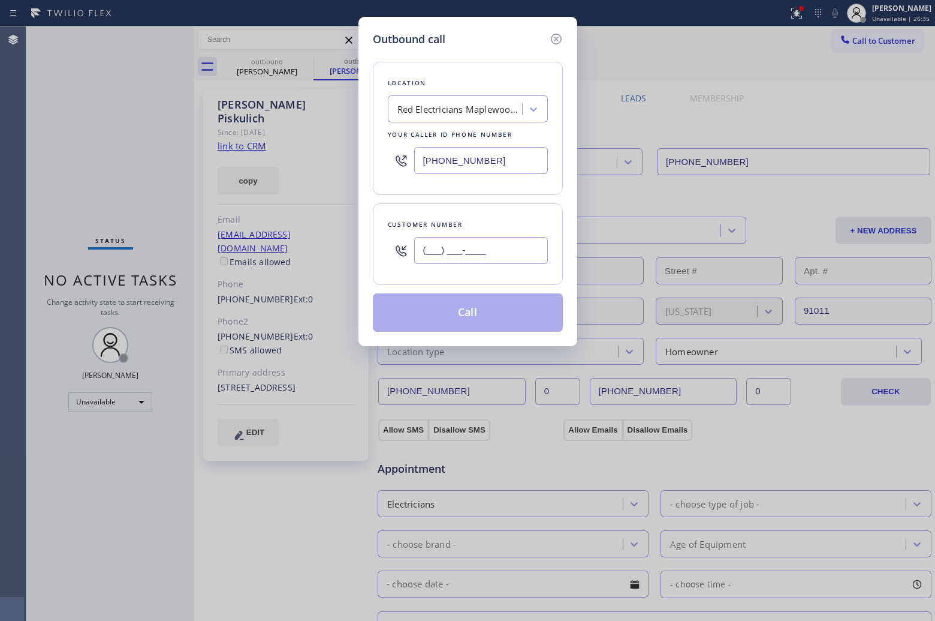
paste input "201) 400-9160"
type input "[PHONE_NUMBER]"
click at [483, 314] on button "Call" at bounding box center [468, 312] width 190 height 38
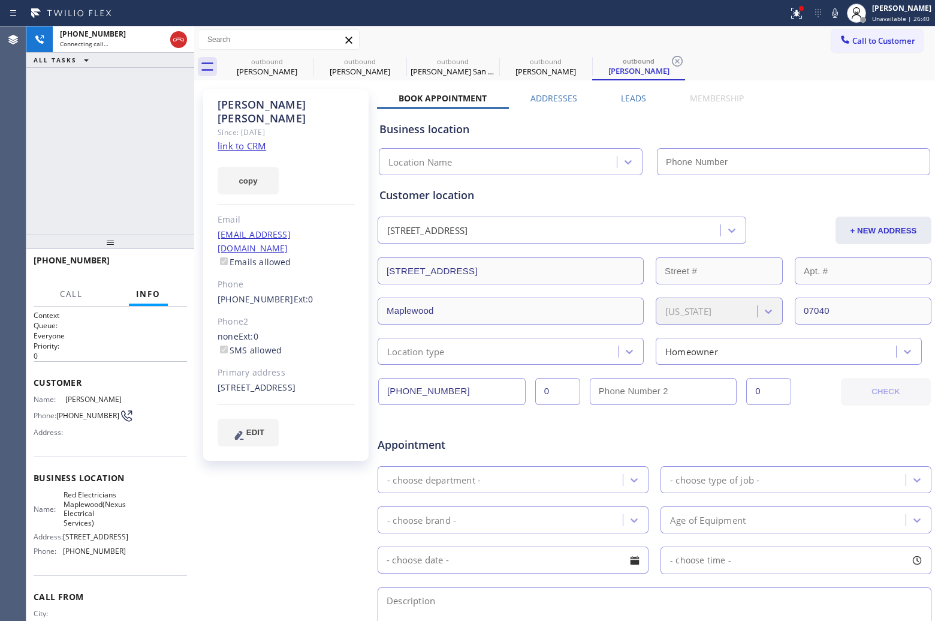
type input "[PHONE_NUMBER]"
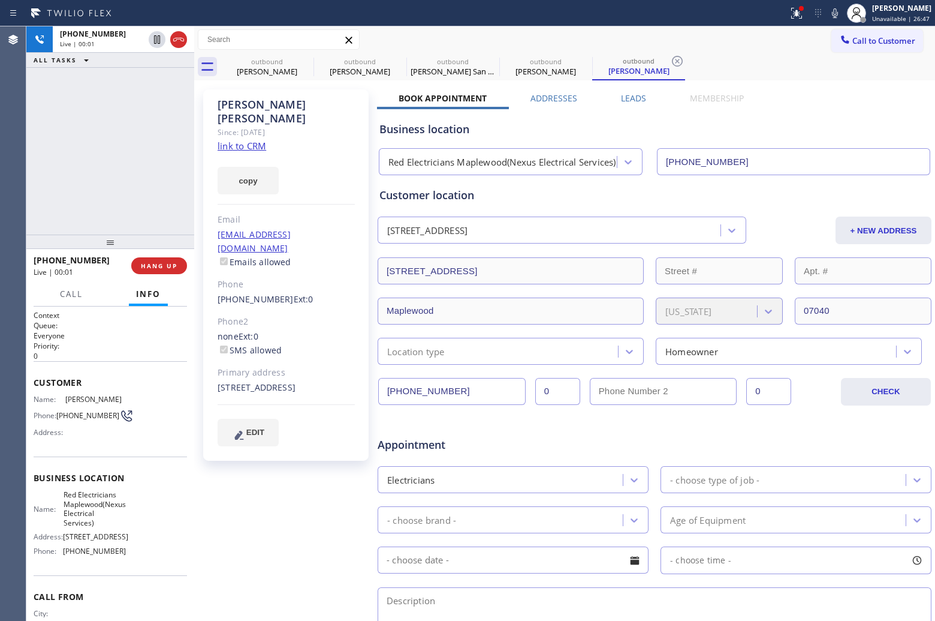
click at [1, 156] on div "Agent Desktop" at bounding box center [13, 323] width 26 height 594
click at [243, 140] on link "link to CRM" at bounding box center [242, 146] width 49 height 12
click at [174, 40] on icon at bounding box center [178, 40] width 11 height 4
click at [169, 260] on button "HANG UP" at bounding box center [159, 265] width 56 height 17
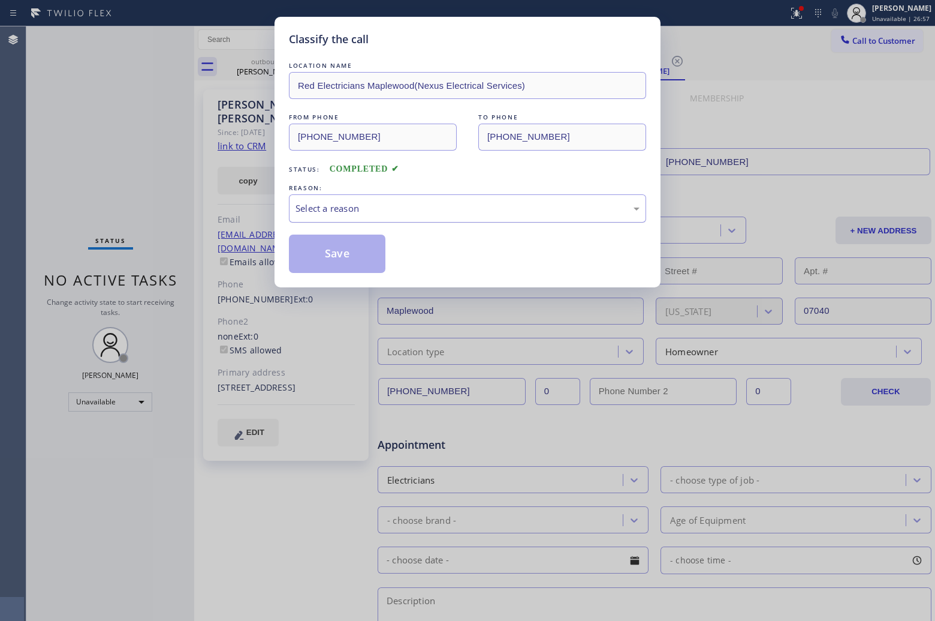
click at [418, 211] on div "Select a reason" at bounding box center [468, 208] width 344 height 14
click at [324, 259] on button "Save" at bounding box center [337, 253] width 97 height 38
type input "[PHONE_NUMBER]"
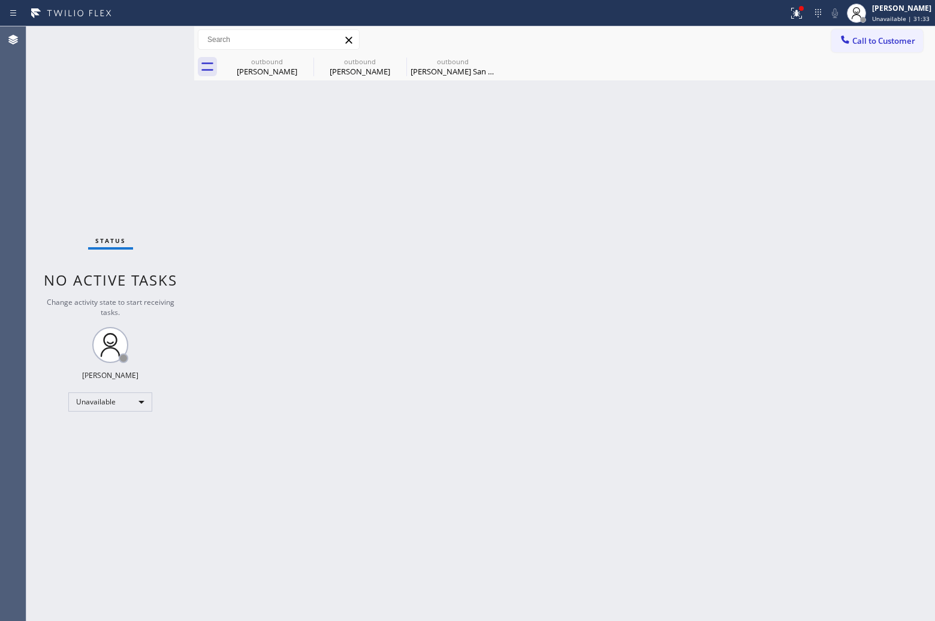
drag, startPoint x: 874, startPoint y: 40, endPoint x: 579, endPoint y: 180, distance: 327.2
click at [867, 42] on span "Call to Customer" at bounding box center [884, 40] width 63 height 11
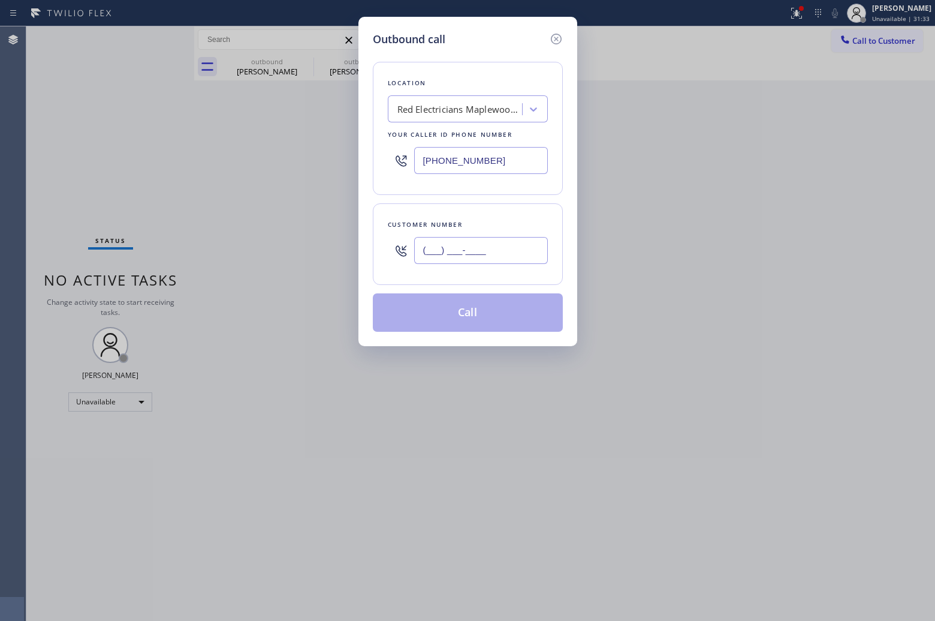
drag, startPoint x: 488, startPoint y: 254, endPoint x: 762, endPoint y: 2, distance: 372.6
click at [489, 250] on input "(___) ___-____" at bounding box center [481, 250] width 134 height 27
paste input "718) 490-7164"
type input "[PHONE_NUMBER]"
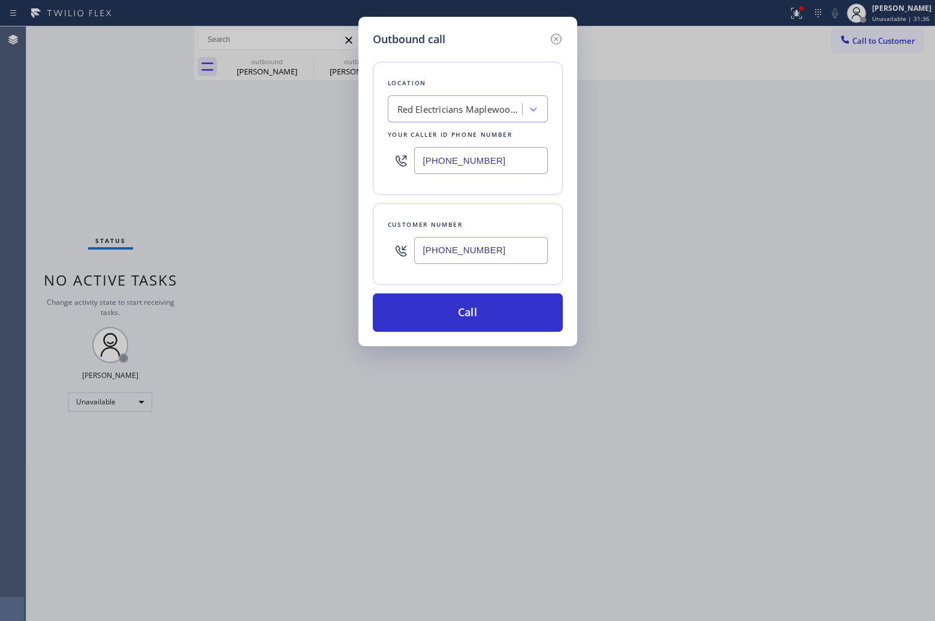
click at [466, 172] on input "[PHONE_NUMBER]" at bounding box center [481, 160] width 134 height 27
paste input "347) 851-1283"
type input "[PHONE_NUMBER]"
click at [485, 319] on button "Call" at bounding box center [468, 312] width 190 height 38
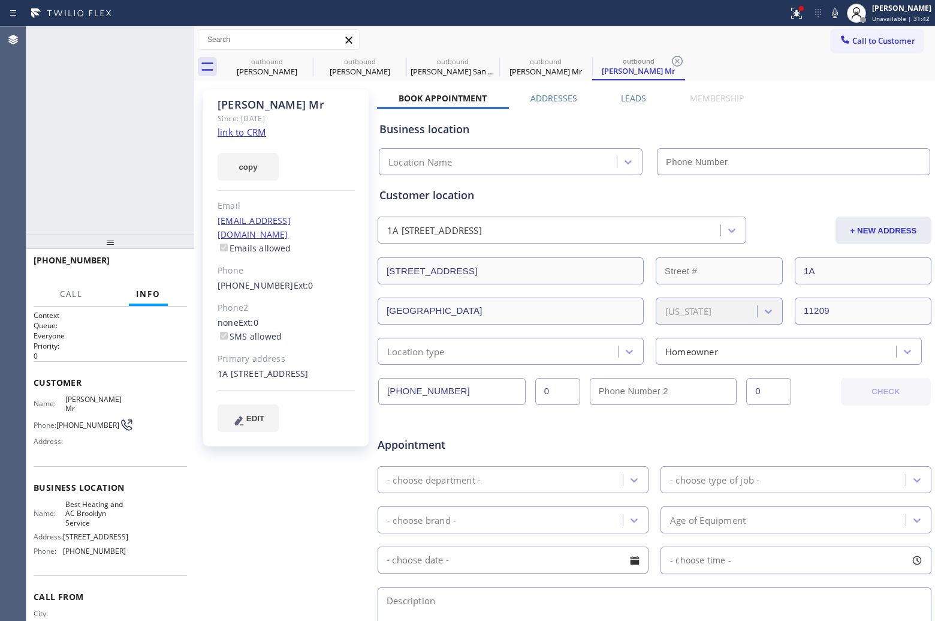
type input "[PHONE_NUMBER]"
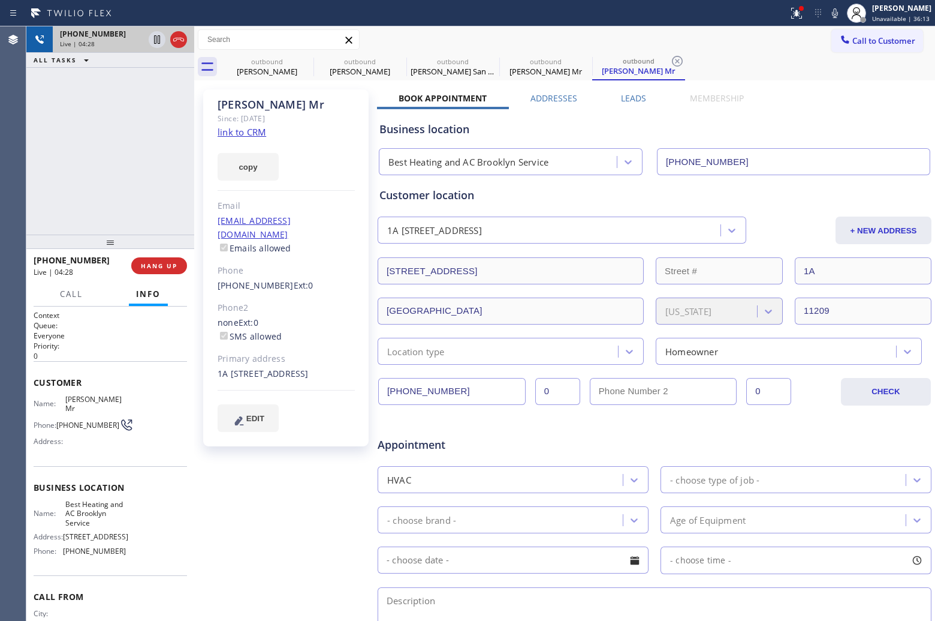
drag, startPoint x: 44, startPoint y: 162, endPoint x: 148, endPoint y: 47, distance: 155.0
click at [48, 154] on div "[PHONE_NUMBER] Live | 04:28 ALL TASKS ALL TASKS ACTIVE TASKS TASKS IN WRAP UP" at bounding box center [110, 130] width 168 height 208
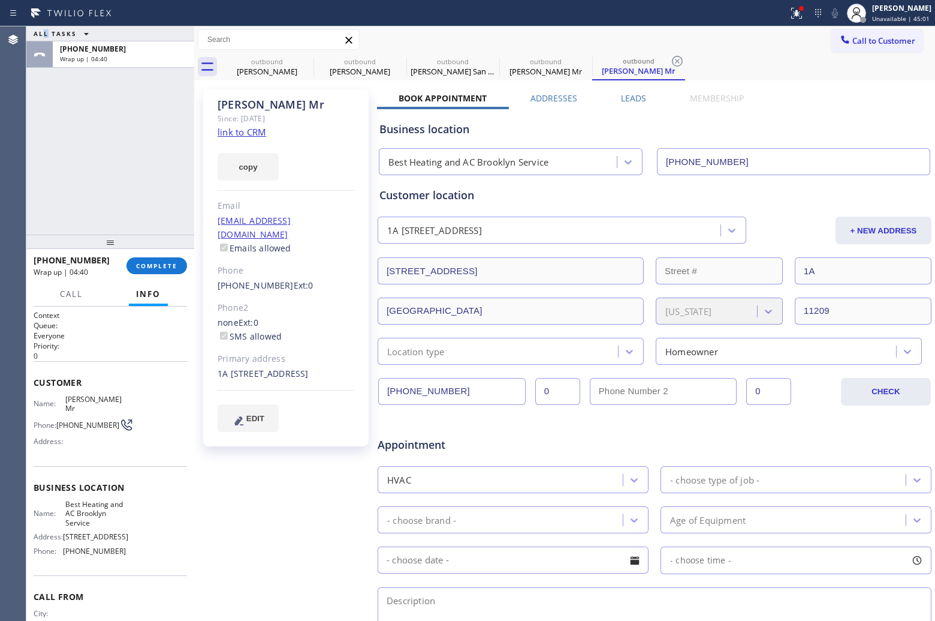
click at [871, 46] on button "Call to Customer" at bounding box center [878, 40] width 92 height 23
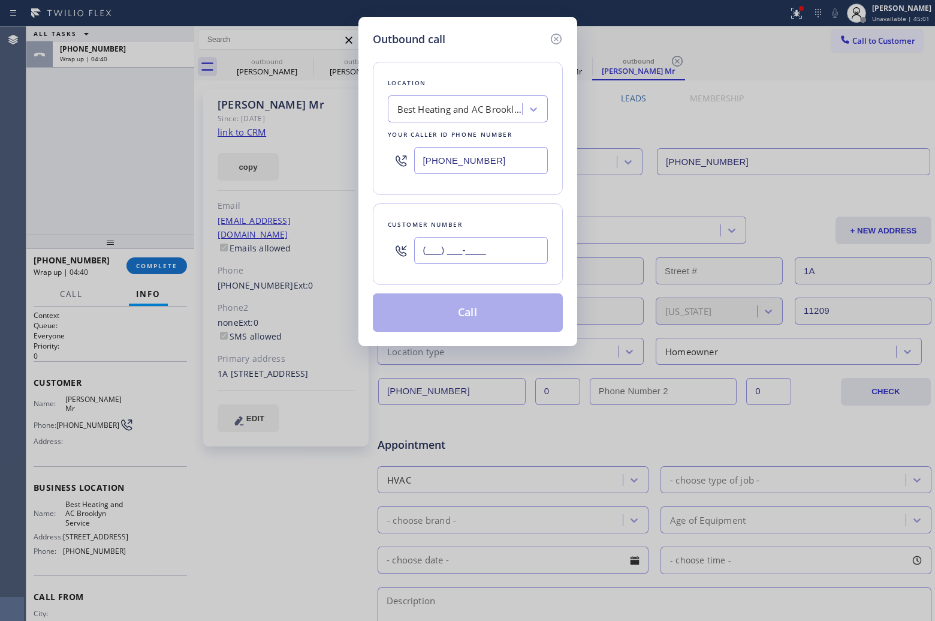
click at [516, 251] on input "(___) ___-____" at bounding box center [481, 250] width 134 height 27
paste input "713) 818-5390"
type input "[PHONE_NUMBER]"
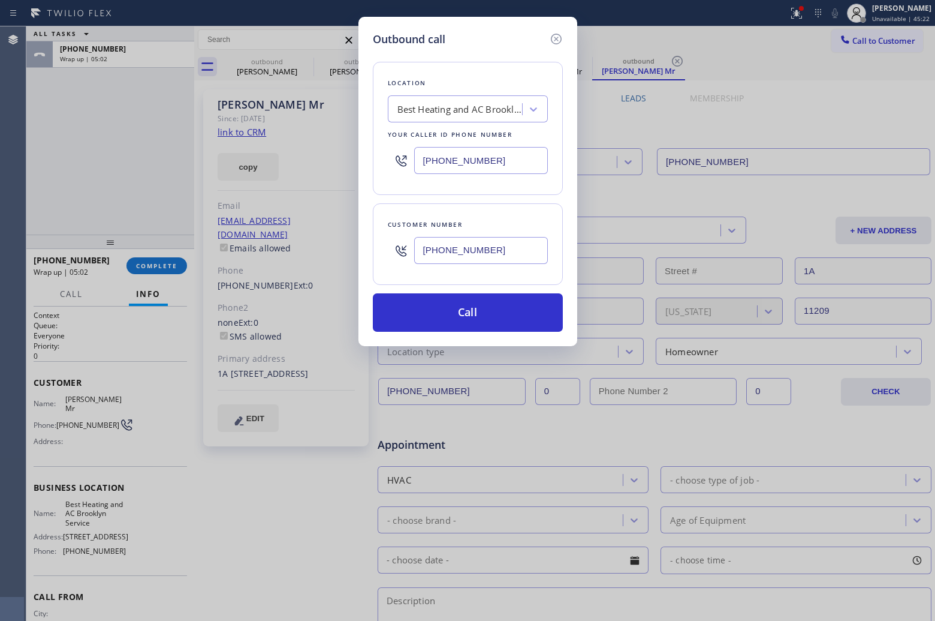
click at [483, 169] on input "[PHONE_NUMBER]" at bounding box center [481, 160] width 134 height 27
paste input "855) 662-5332"
type input "[PHONE_NUMBER]"
click at [468, 321] on button "Call" at bounding box center [468, 312] width 190 height 38
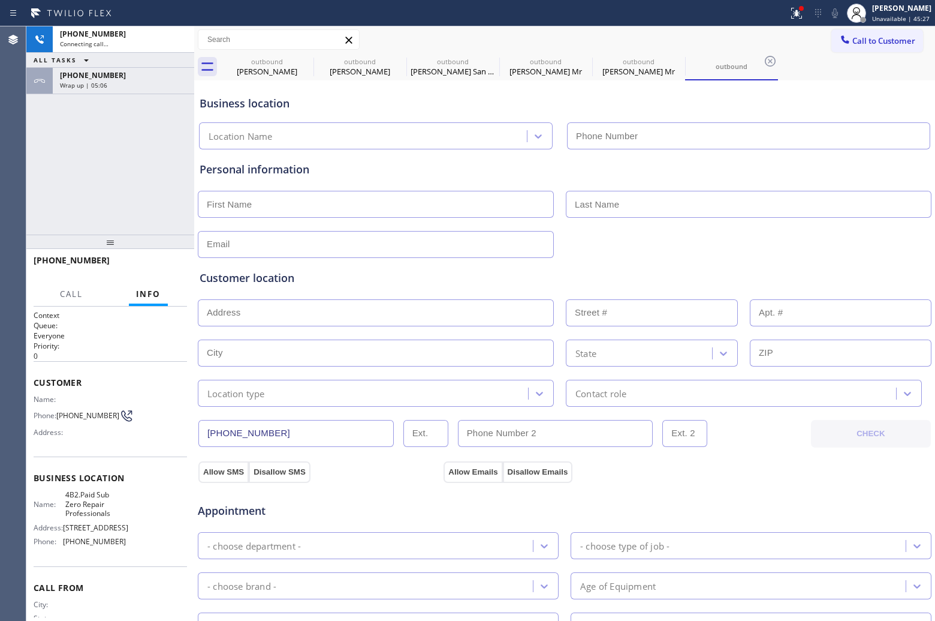
type input "[PHONE_NUMBER]"
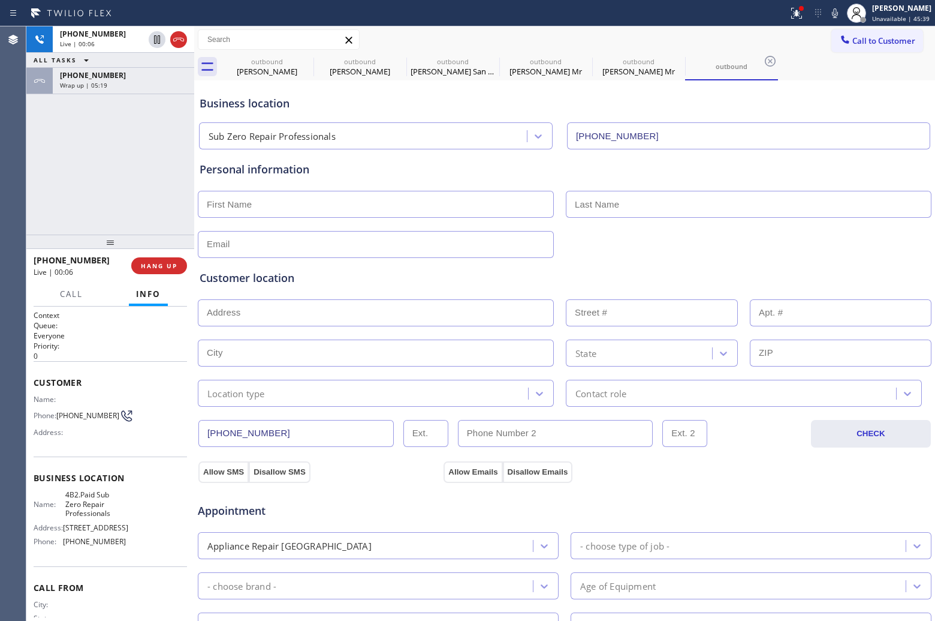
click at [37, 168] on div "[PHONE_NUMBER] Live | 00:06 ALL TASKS ALL TASKS ACTIVE TASKS TASKS IN WRAP UP […" at bounding box center [110, 130] width 168 height 208
click at [158, 37] on icon at bounding box center [157, 39] width 6 height 8
click at [832, 13] on icon at bounding box center [835, 13] width 14 height 14
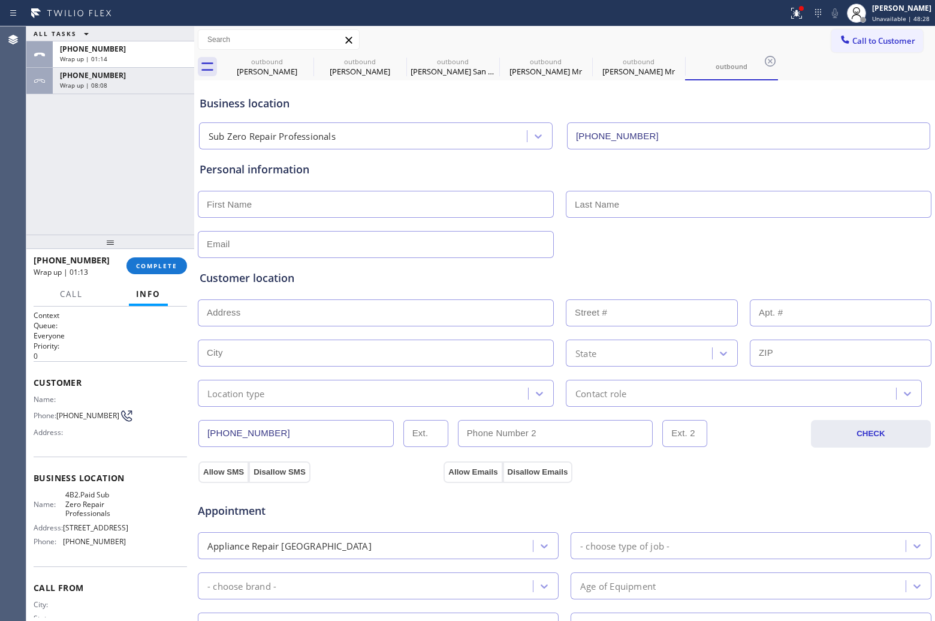
click at [37, 155] on div "ALL TASKS ALL TASKS ACTIVE TASKS TASKS IN WRAP UP [PHONE_NUMBER] Wrap up | 01:1…" at bounding box center [110, 130] width 168 height 208
drag, startPoint x: 69, startPoint y: 419, endPoint x: 59, endPoint y: 411, distance: 12.5
click at [59, 411] on span "[PHONE_NUMBER]" at bounding box center [87, 415] width 63 height 9
copy span "[PHONE_NUMBER]"
click at [28, 205] on div "ALL TASKS ALL TASKS ACTIVE TASKS TASKS IN WRAP UP [PHONE_NUMBER] Wrap up | 01:1…" at bounding box center [110, 130] width 168 height 208
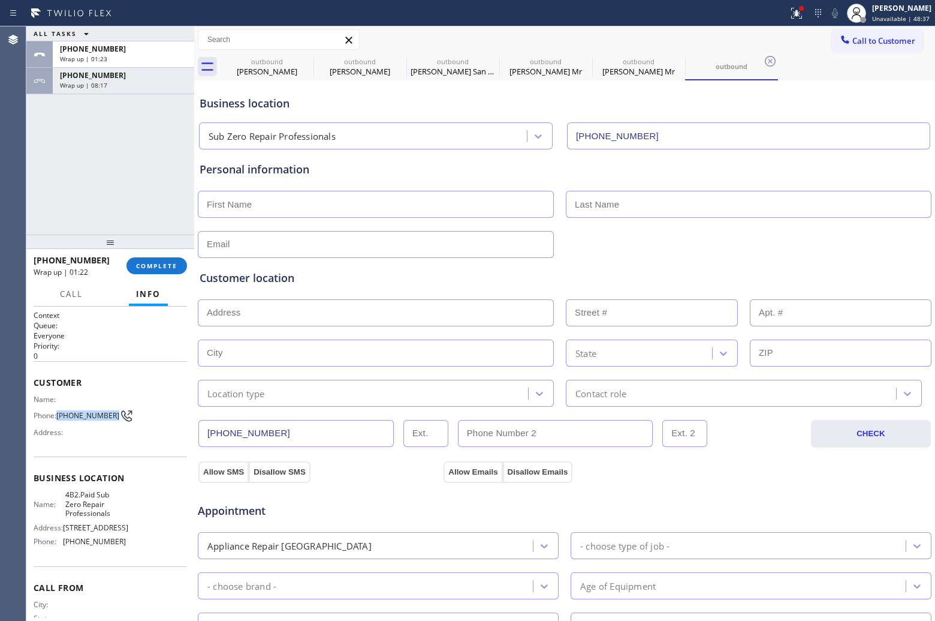
drag, startPoint x: 84, startPoint y: 418, endPoint x: 59, endPoint y: 409, distance: 26.7
click at [59, 411] on span "[PHONE_NUMBER]" at bounding box center [87, 415] width 63 height 9
copy span "[PHONE_NUMBER]"
drag, startPoint x: 37, startPoint y: 178, endPoint x: 50, endPoint y: 198, distance: 24.3
click at [37, 178] on div "ALL TASKS ALL TASKS ACTIVE TASKS TASKS IN WRAP UP [PHONE_NUMBER] Wrap up | 01:4…" at bounding box center [110, 130] width 168 height 208
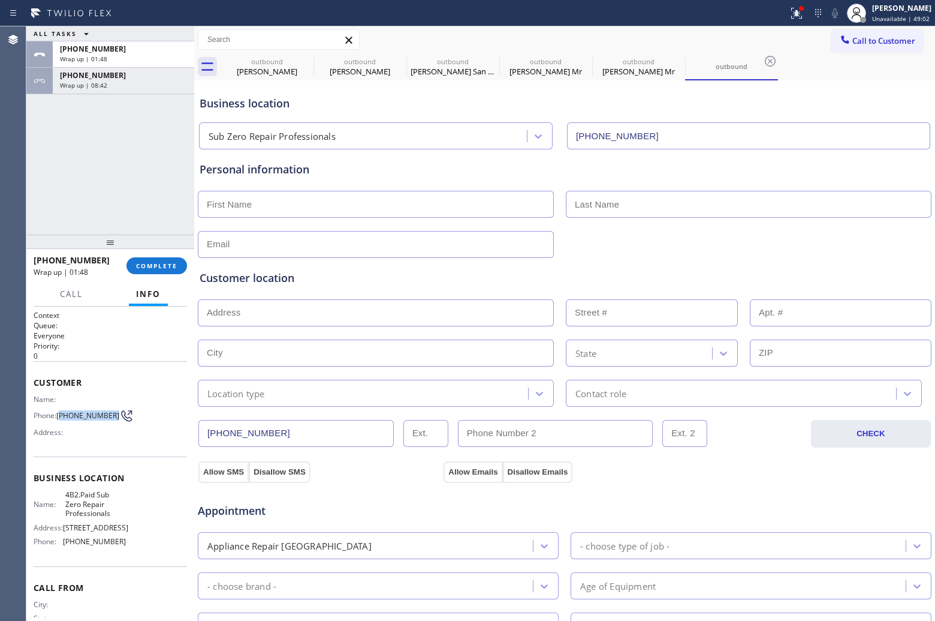
drag, startPoint x: 76, startPoint y: 418, endPoint x: 61, endPoint y: 410, distance: 17.2
click at [61, 411] on span "[PHONE_NUMBER]" at bounding box center [87, 415] width 63 height 9
drag, startPoint x: 879, startPoint y: 49, endPoint x: 799, endPoint y: 84, distance: 86.5
click at [877, 50] on button "Call to Customer" at bounding box center [878, 40] width 92 height 23
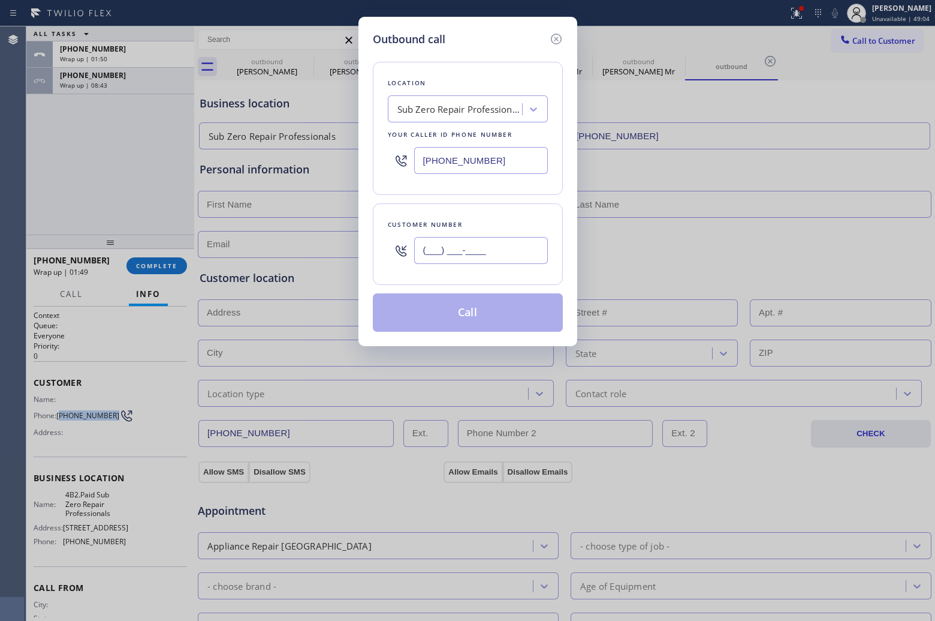
click at [489, 239] on input "(___) ___-____" at bounding box center [481, 250] width 134 height 27
paste input "713) 818-5390"
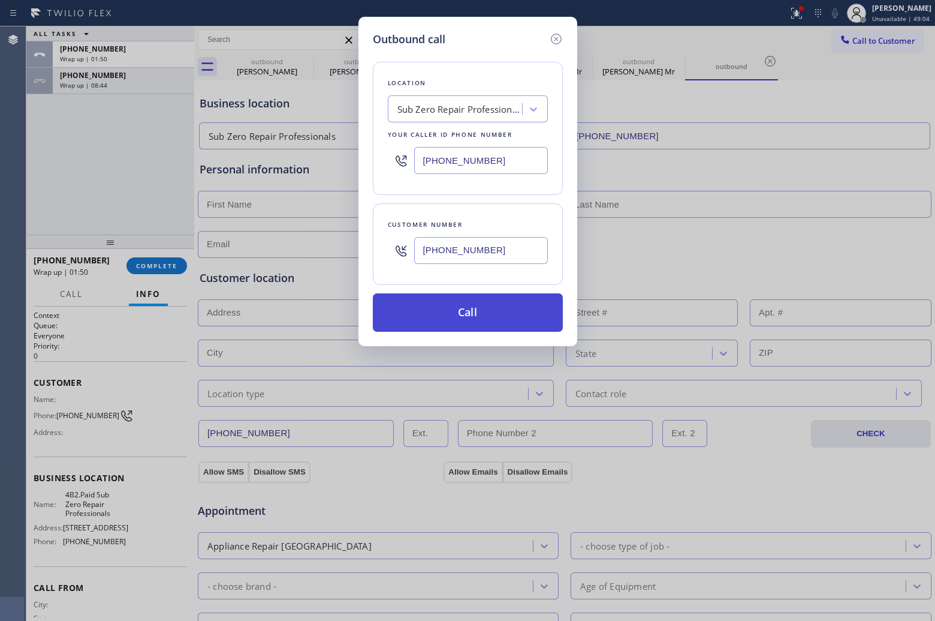
type input "[PHONE_NUMBER]"
click at [492, 324] on button "Call" at bounding box center [468, 312] width 190 height 38
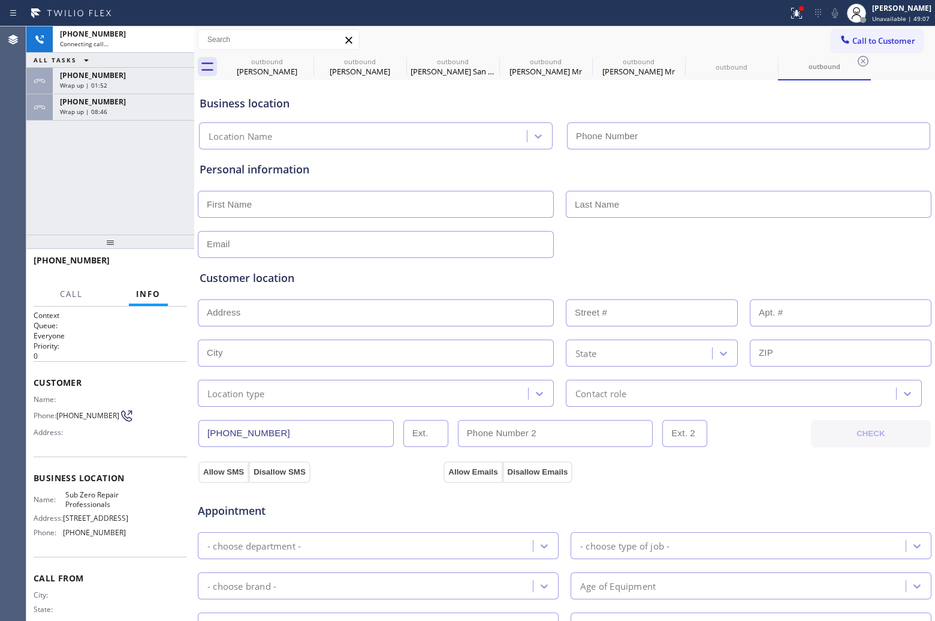
type input "[PHONE_NUMBER]"
click at [28, 192] on div "[PHONE_NUMBER] Connecting call… ALL TASKS ALL TASKS ACTIVE TASKS TASKS IN WRAP …" at bounding box center [110, 130] width 168 height 208
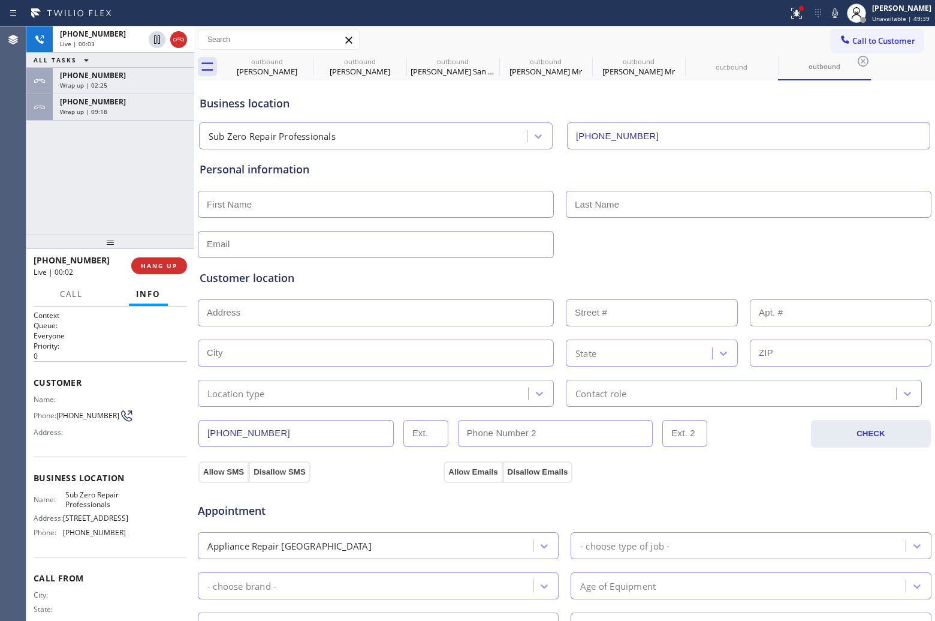
click at [43, 226] on div "[PHONE_NUMBER] Live | 00:03 ALL TASKS ALL TASKS ACTIVE TASKS TASKS IN WRAP UP […" at bounding box center [110, 130] width 168 height 208
drag, startPoint x: 78, startPoint y: 417, endPoint x: 58, endPoint y: 407, distance: 22.5
click at [58, 411] on span "[PHONE_NUMBER]" at bounding box center [87, 415] width 63 height 9
click at [164, 269] on span "HANG UP" at bounding box center [159, 265] width 37 height 8
click at [880, 36] on span "Call to Customer" at bounding box center [884, 40] width 63 height 11
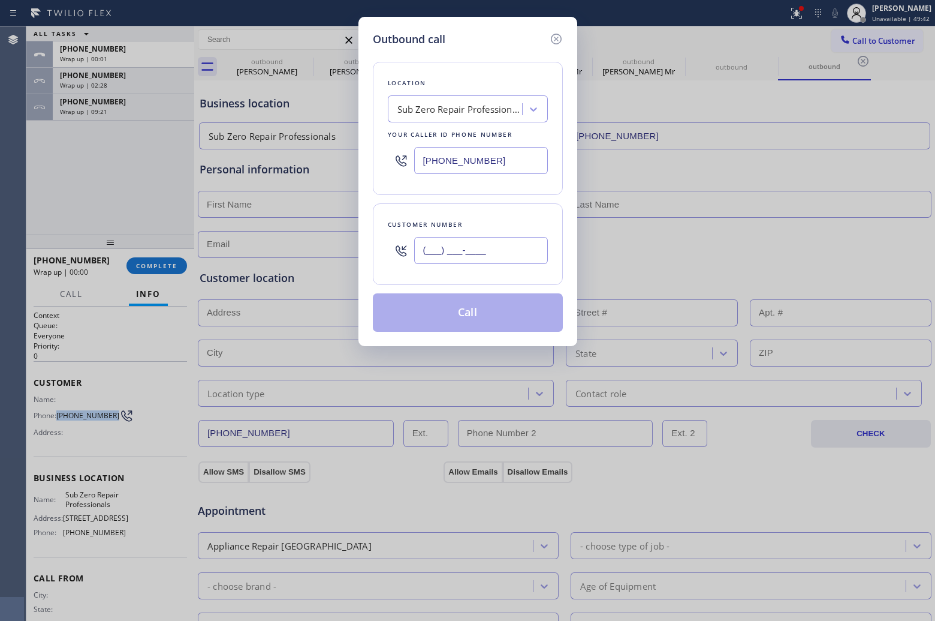
click at [476, 249] on input "(___) ___-____" at bounding box center [481, 250] width 134 height 27
paste input "713) 818-5390"
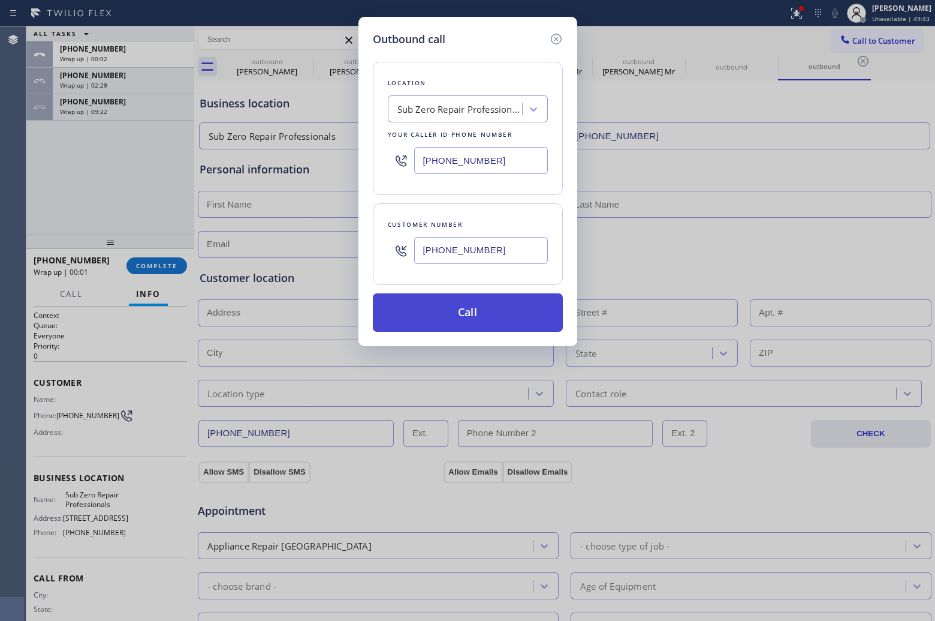
type input "[PHONE_NUMBER]"
click at [509, 315] on button "Call" at bounding box center [468, 312] width 190 height 38
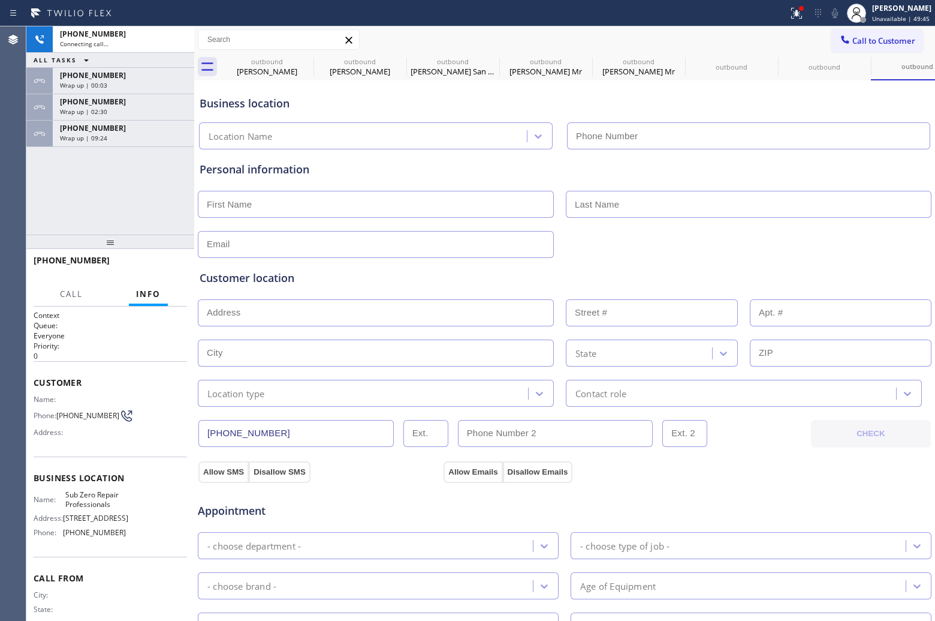
type input "[PHONE_NUMBER]"
click at [56, 203] on div "[PHONE_NUMBER] Connecting call… ALL TASKS ALL TASKS ACTIVE TASKS TASKS IN WRAP …" at bounding box center [110, 130] width 168 height 208
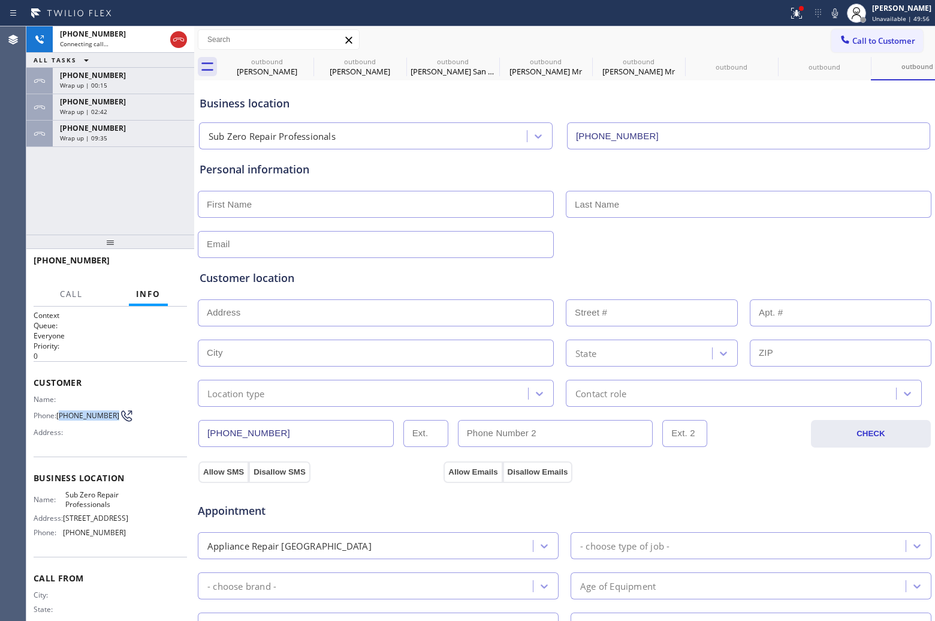
drag, startPoint x: 82, startPoint y: 417, endPoint x: 61, endPoint y: 410, distance: 22.4
click at [61, 411] on span "[PHONE_NUMBER]" at bounding box center [87, 415] width 63 height 9
drag, startPoint x: 112, startPoint y: 510, endPoint x: 60, endPoint y: 497, distance: 53.2
click at [60, 497] on div "Name: Sub Zero Repair Professionals" at bounding box center [80, 499] width 92 height 19
click at [46, 200] on div "[PHONE_NUMBER] Live | 00:28 ALL TASKS ALL TASKS ACTIVE TASKS TASKS IN WRAP UP […" at bounding box center [110, 130] width 168 height 208
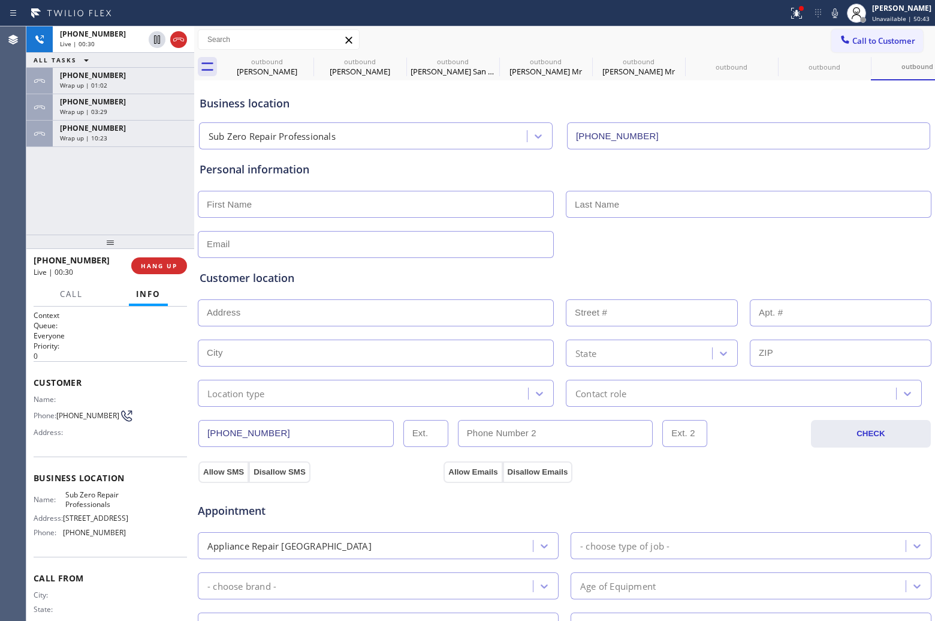
drag, startPoint x: 179, startPoint y: 41, endPoint x: 309, endPoint y: 5, distance: 135.0
click at [178, 41] on icon at bounding box center [179, 39] width 14 height 14
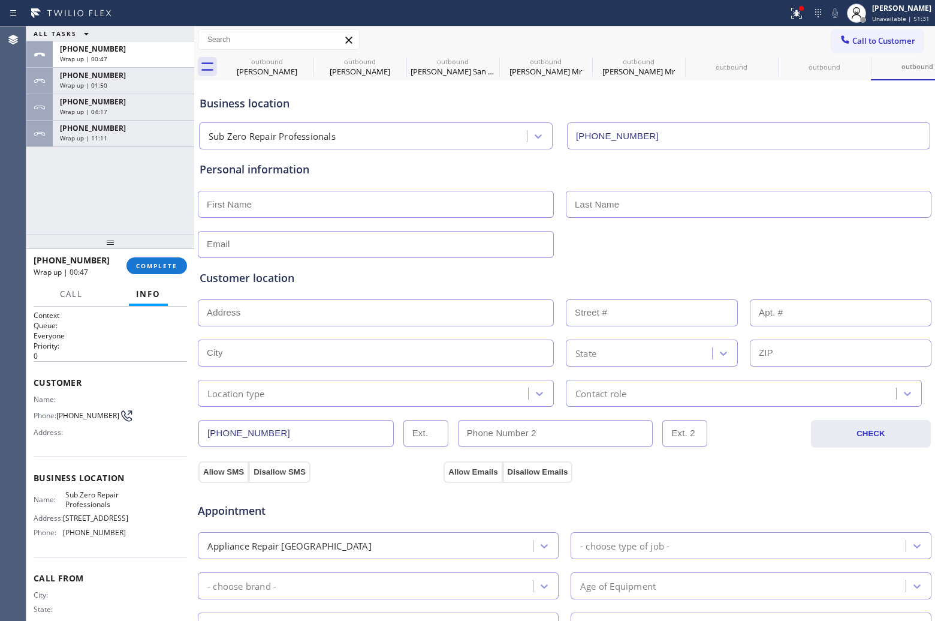
click at [322, 201] on input "text" at bounding box center [376, 204] width 356 height 27
type input "[PERSON_NAME]"
click at [43, 166] on div "ALL TASKS ALL TASKS ACTIVE TASKS TASKS IN WRAP UP [PHONE_NUMBER] Wrap up | 00:5…" at bounding box center [110, 130] width 168 height 208
click at [637, 203] on input "text" at bounding box center [749, 204] width 366 height 27
paste input "[PERSON_NAME]"
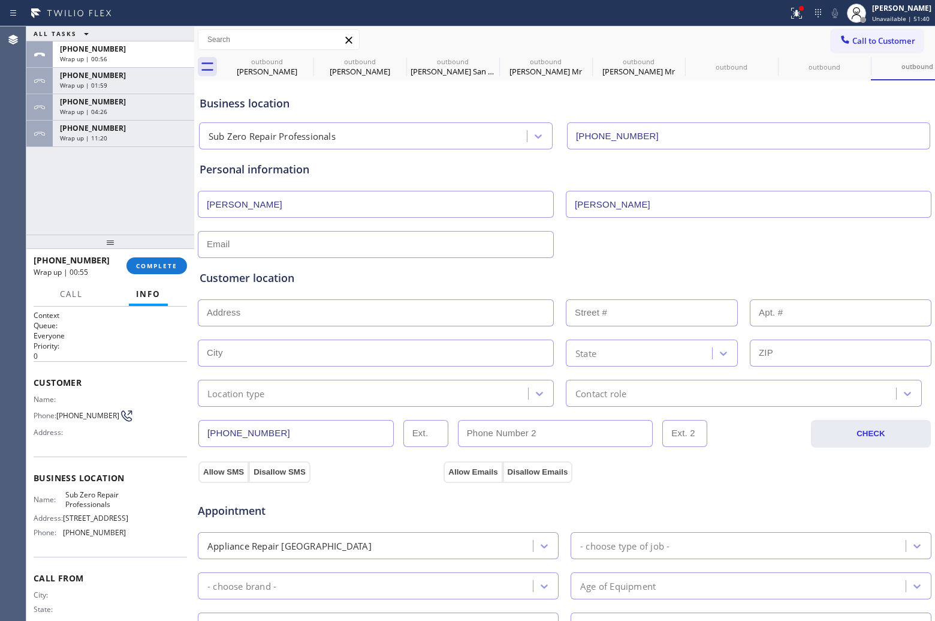
type input "[PERSON_NAME]"
click at [355, 232] on input "text" at bounding box center [376, 244] width 356 height 27
drag, startPoint x: 26, startPoint y: 198, endPoint x: 106, endPoint y: 220, distance: 83.2
click at [33, 200] on div "Agent Desktop Classify the call LOCATION NAME Next Door Appliance Repair FROM P…" at bounding box center [467, 323] width 935 height 594
click at [330, 306] on input "text" at bounding box center [376, 312] width 356 height 27
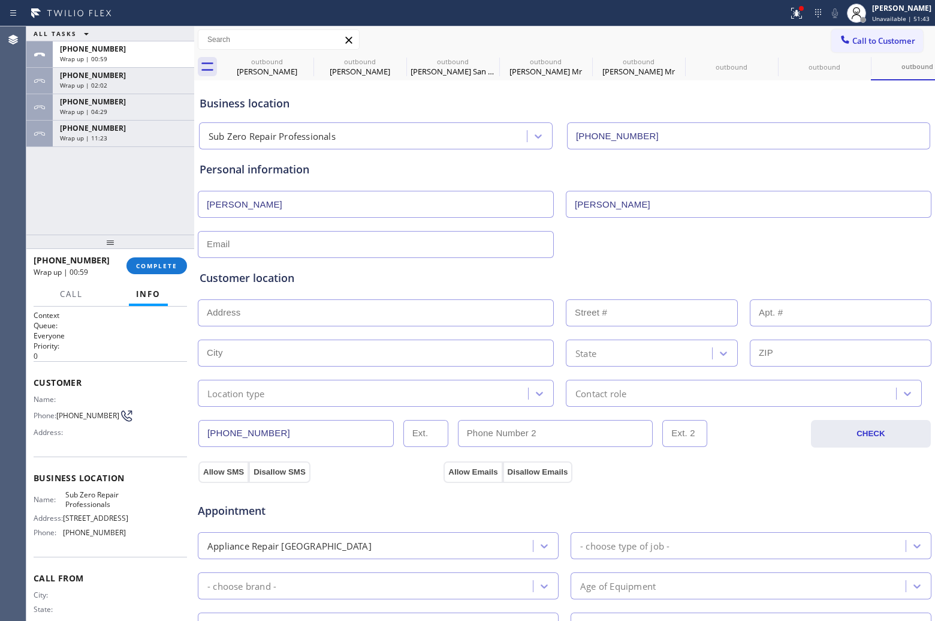
paste input "[EMAIL_ADDRESS][DOMAIN_NAME]"
type input "[EMAIL_ADDRESS][DOMAIN_NAME]"
click at [282, 240] on input "text" at bounding box center [376, 244] width 356 height 27
paste input "[EMAIL_ADDRESS][DOMAIN_NAME]"
type input "[EMAIL_ADDRESS][DOMAIN_NAME]"
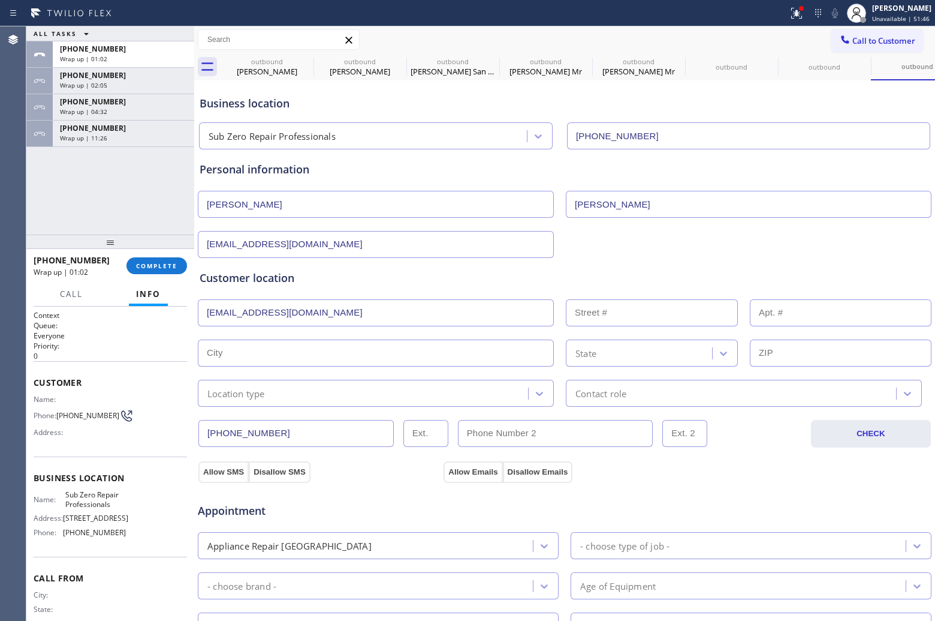
click at [23, 190] on div "Agent Desktop" at bounding box center [13, 323] width 26 height 594
click at [279, 316] on input "[EMAIL_ADDRESS][DOMAIN_NAME]" at bounding box center [376, 312] width 356 height 27
paste input "77059"
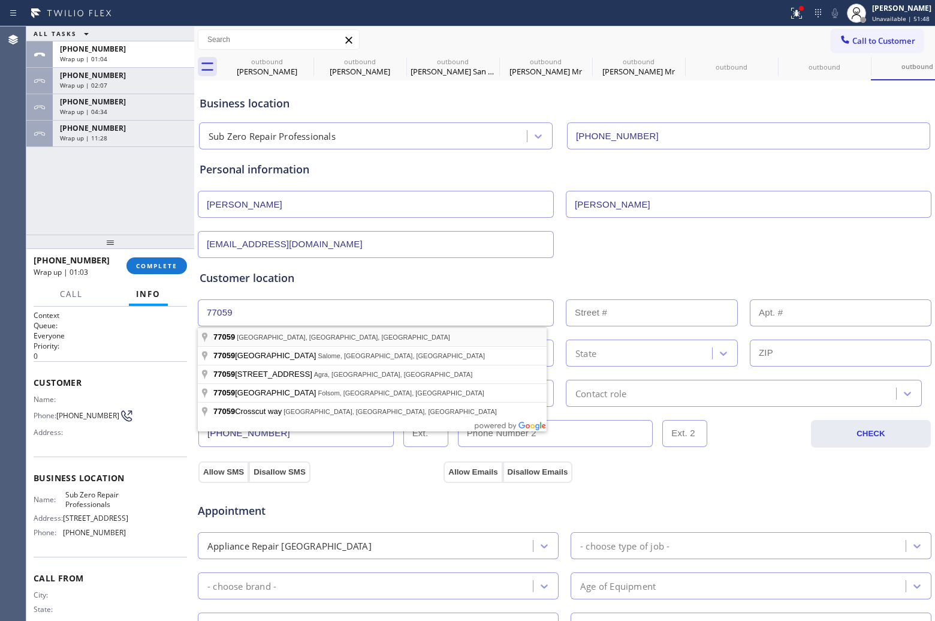
type input "[GEOGRAPHIC_DATA], [GEOGRAPHIC_DATA]"
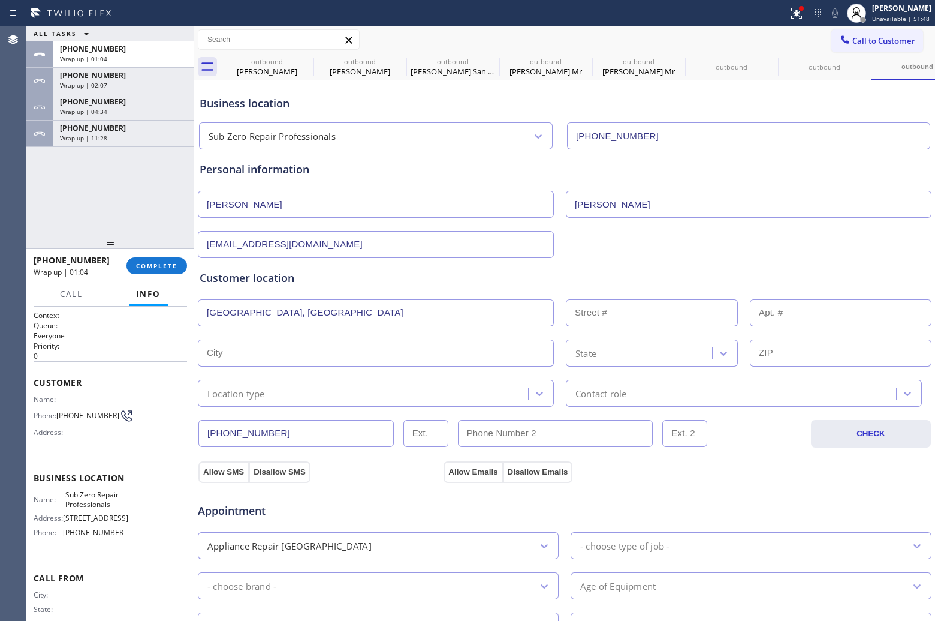
type input "[GEOGRAPHIC_DATA]"
type input "77059"
click at [258, 394] on div "Location type" at bounding box center [236, 393] width 58 height 14
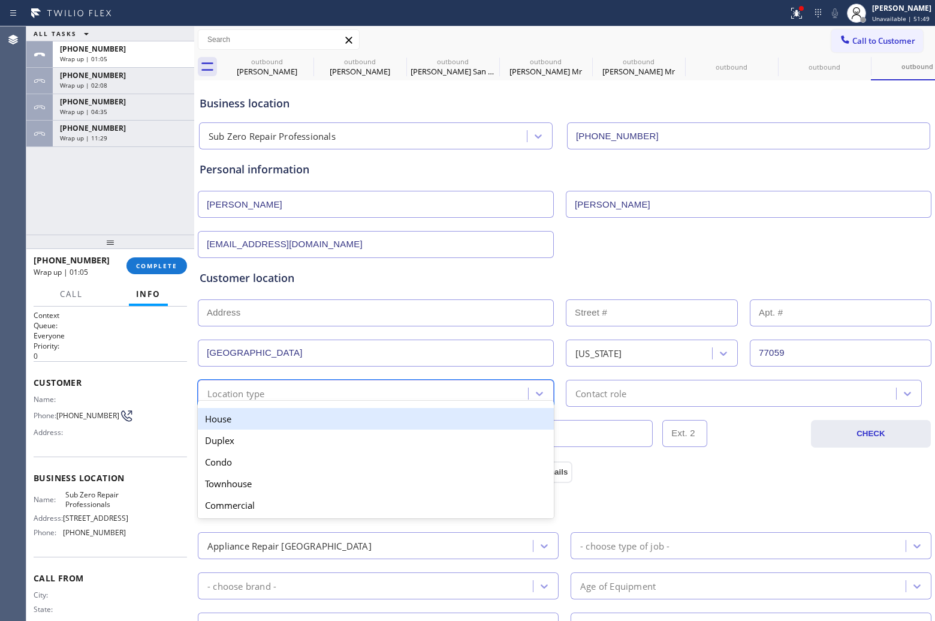
click at [252, 416] on div "House" at bounding box center [376, 419] width 356 height 22
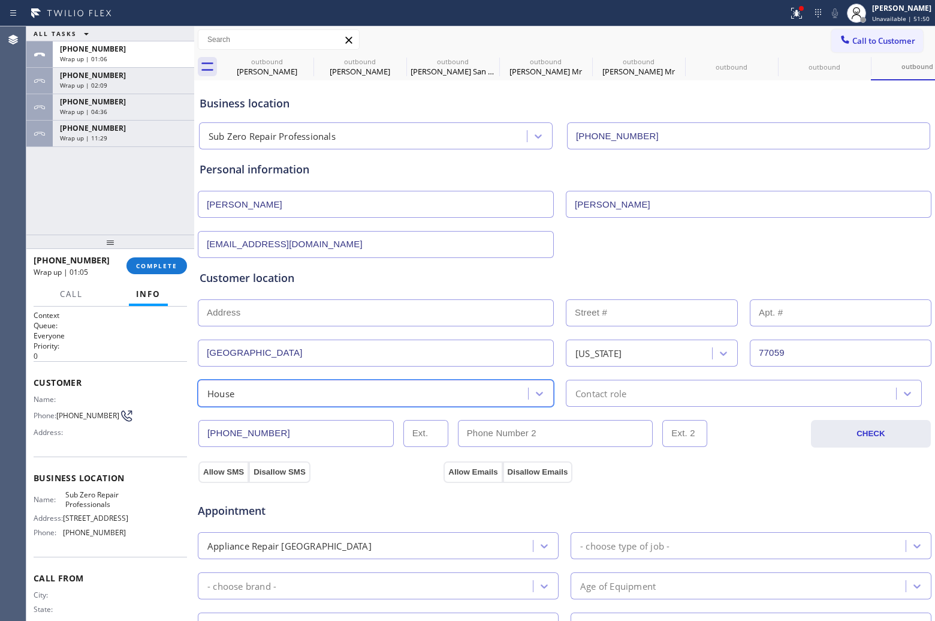
click at [661, 405] on div "Contact role" at bounding box center [744, 393] width 356 height 27
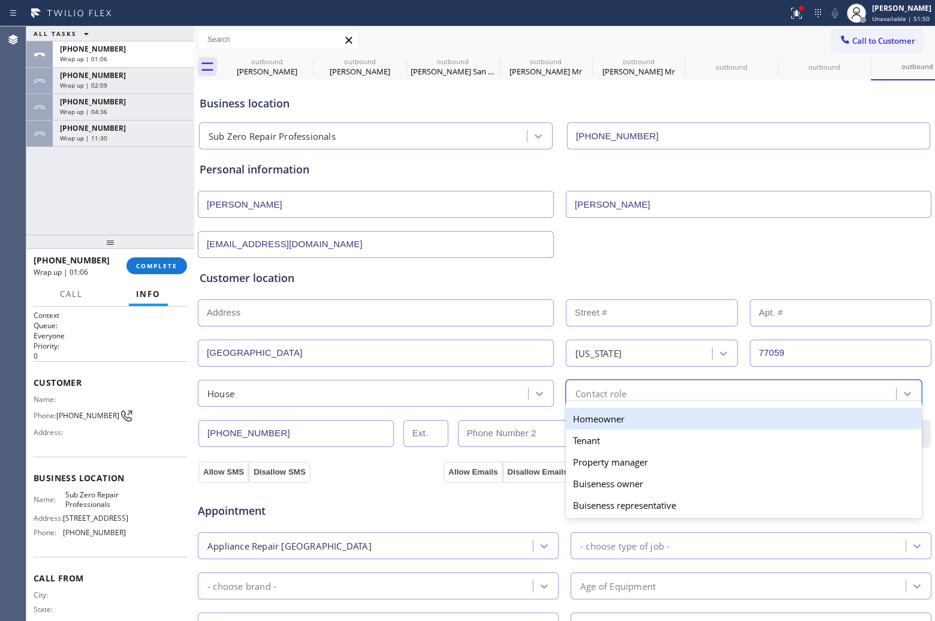
click at [634, 423] on div "Homeowner" at bounding box center [744, 419] width 356 height 22
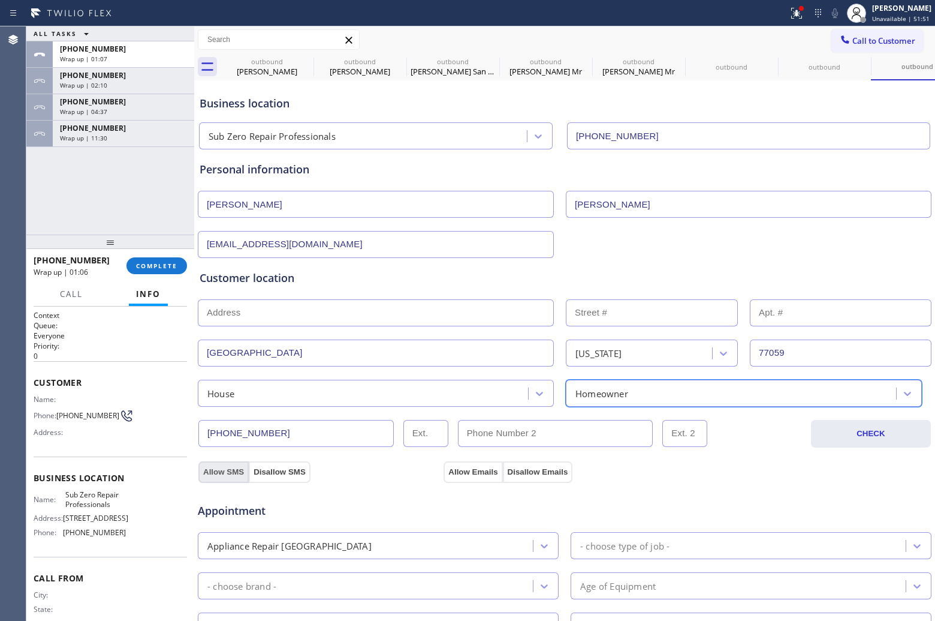
click at [219, 464] on button "Allow SMS" at bounding box center [223, 472] width 50 height 22
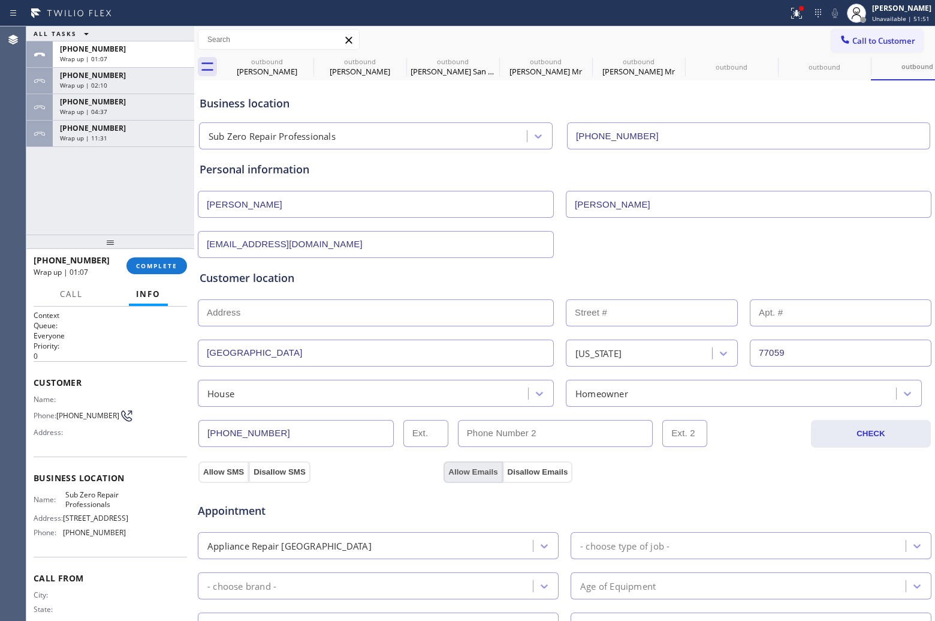
click at [467, 471] on button "Allow Emails" at bounding box center [473, 472] width 59 height 22
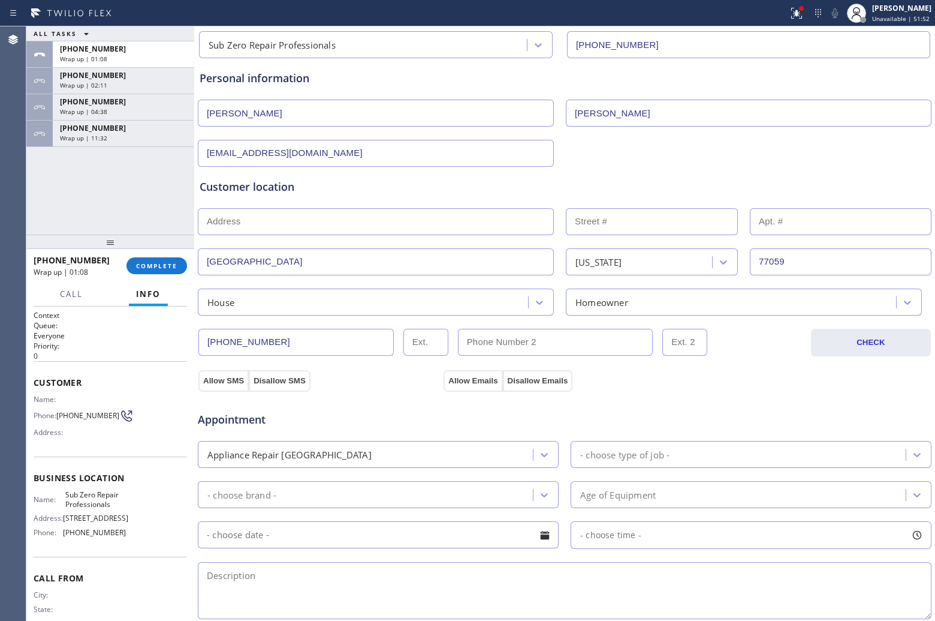
scroll to position [225, 0]
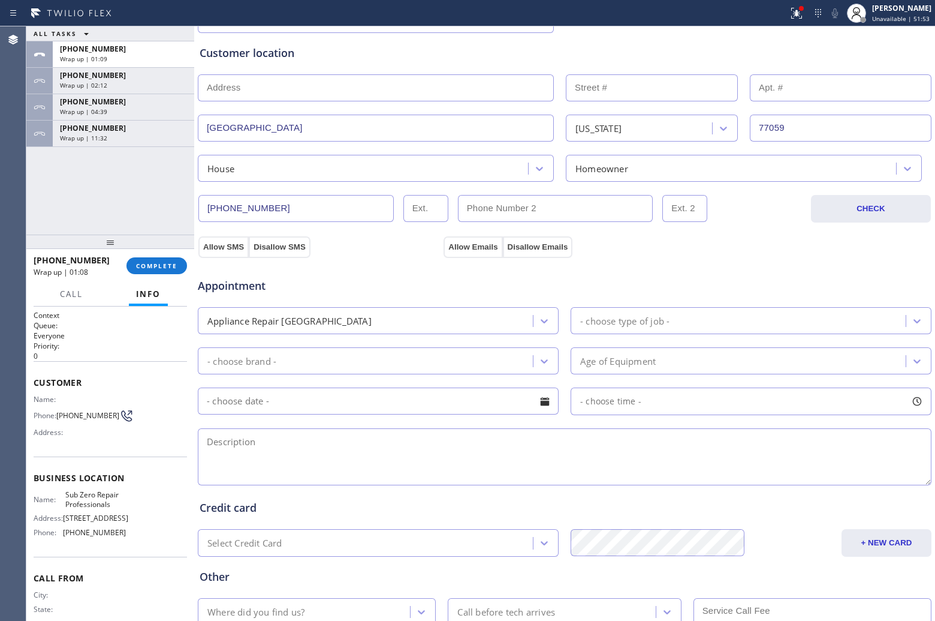
drag, startPoint x: 658, startPoint y: 324, endPoint x: 640, endPoint y: 329, distance: 18.6
click at [657, 324] on div "- choose type of job -" at bounding box center [624, 321] width 89 height 14
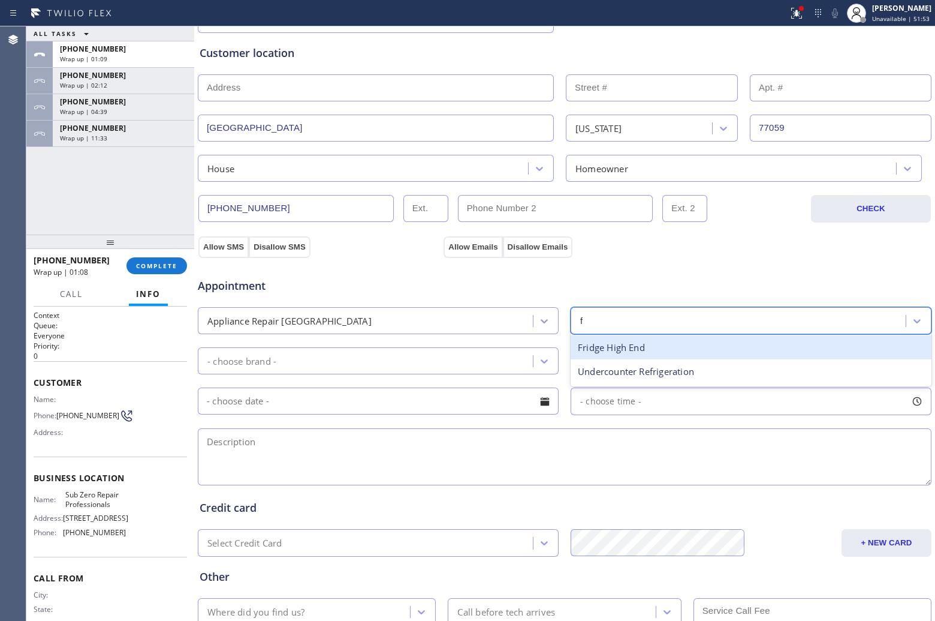
type input "fr"
click at [610, 357] on div "Fridge High End" at bounding box center [751, 347] width 361 height 25
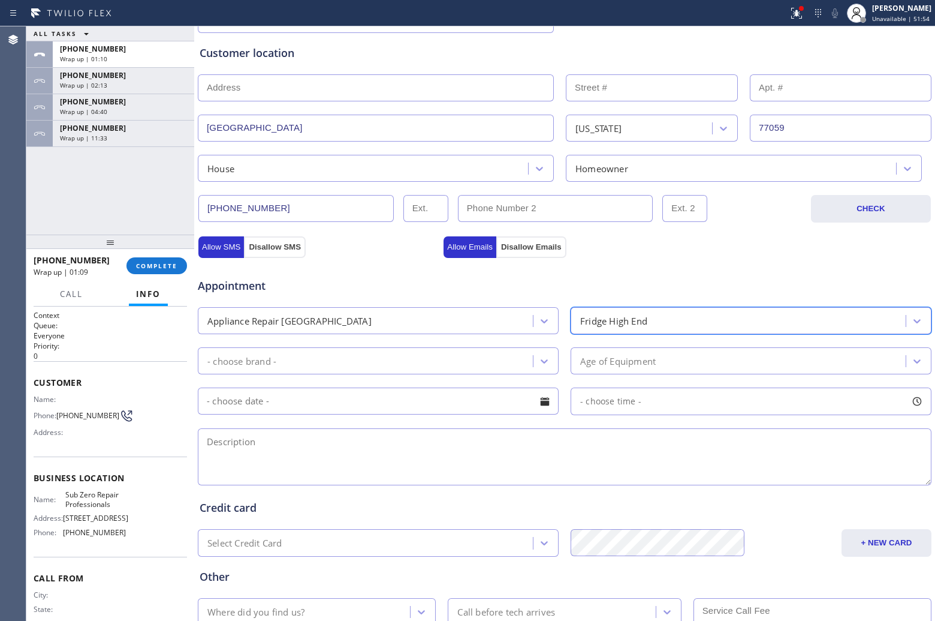
click at [260, 366] on div "- choose brand -" at bounding box center [241, 361] width 69 height 14
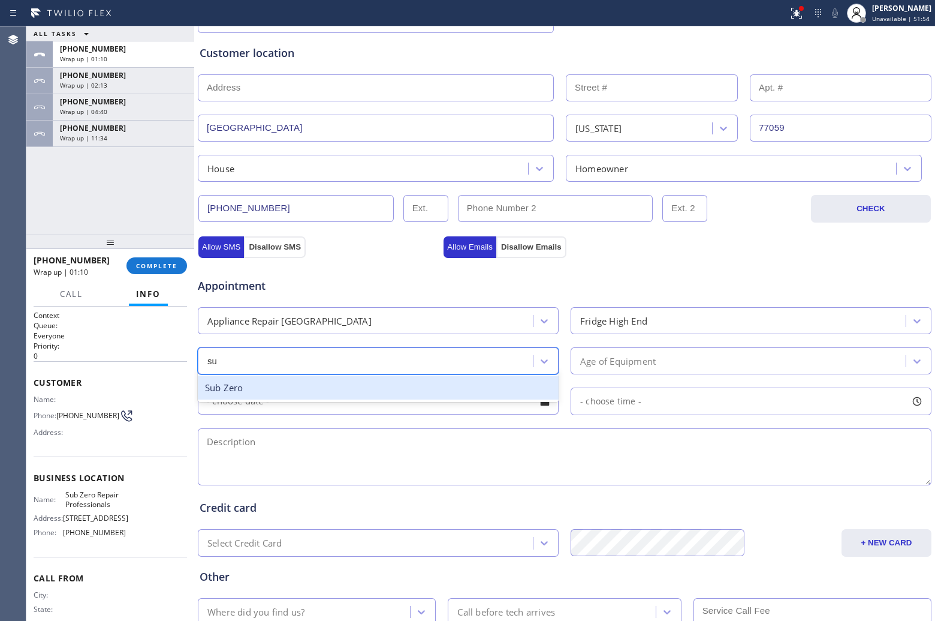
type input "sub"
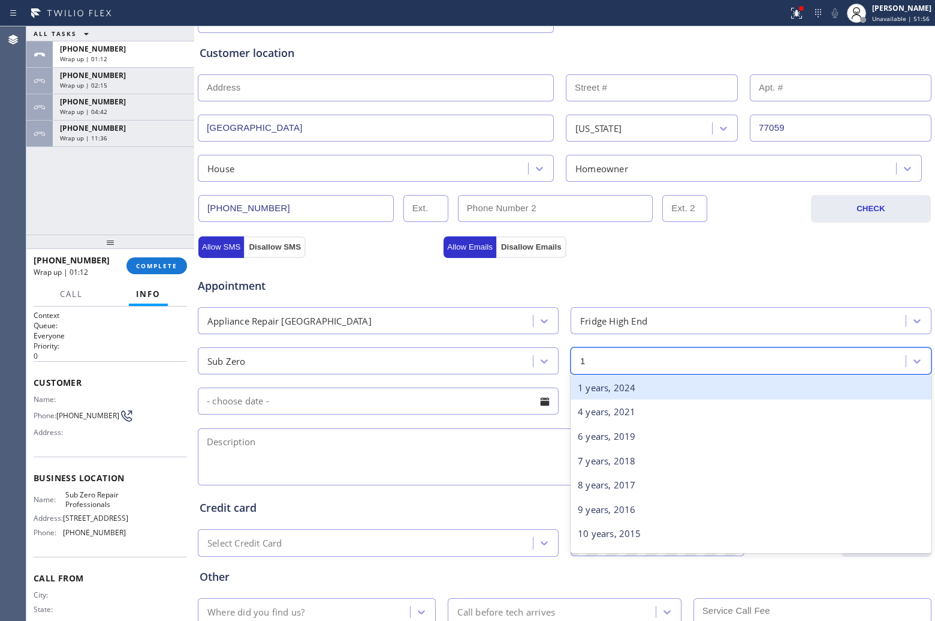
type input "12"
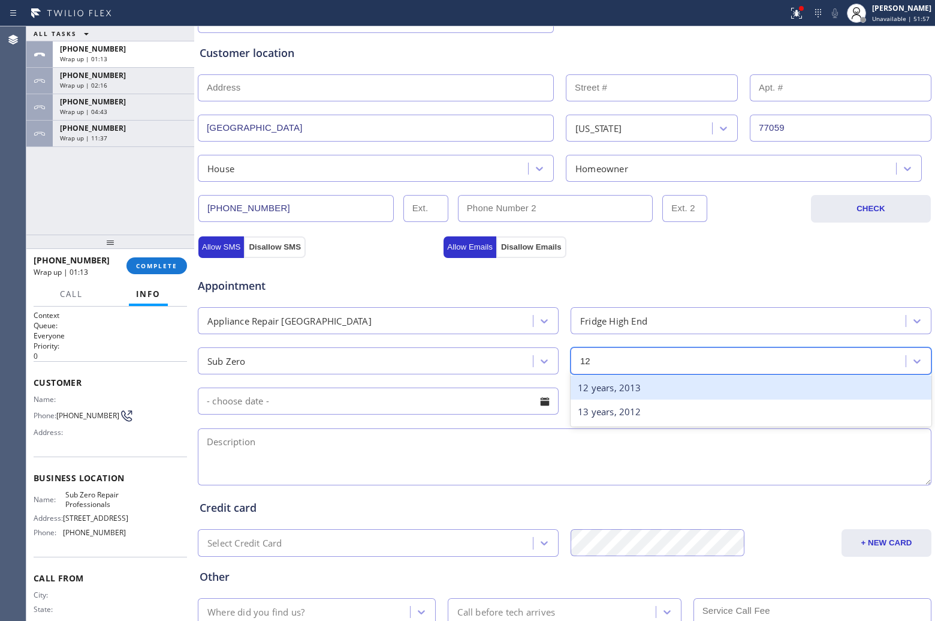
click at [625, 386] on div "12 years, 2013" at bounding box center [751, 387] width 361 height 25
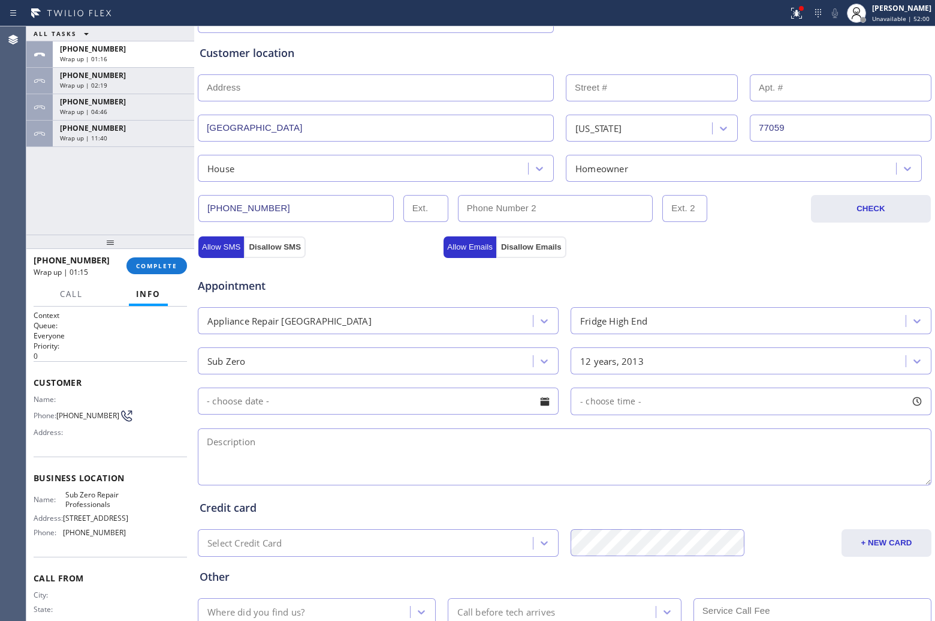
click at [404, 474] on textarea at bounding box center [565, 456] width 734 height 57
paste textarea "Sub Zerp | Fridge | 12 yrs | Ice maker is out and some lights need o replace | …"
click at [231, 444] on textarea "Sub Zerp | Fridge | 12 yrs | Ice maker is out and some lights need o replace | …" at bounding box center [565, 456] width 734 height 57
click at [497, 442] on textarea "Sub Zero | Fridge | 12 yrs | Ice maker is out and some lights need o replace | …" at bounding box center [565, 456] width 734 height 57
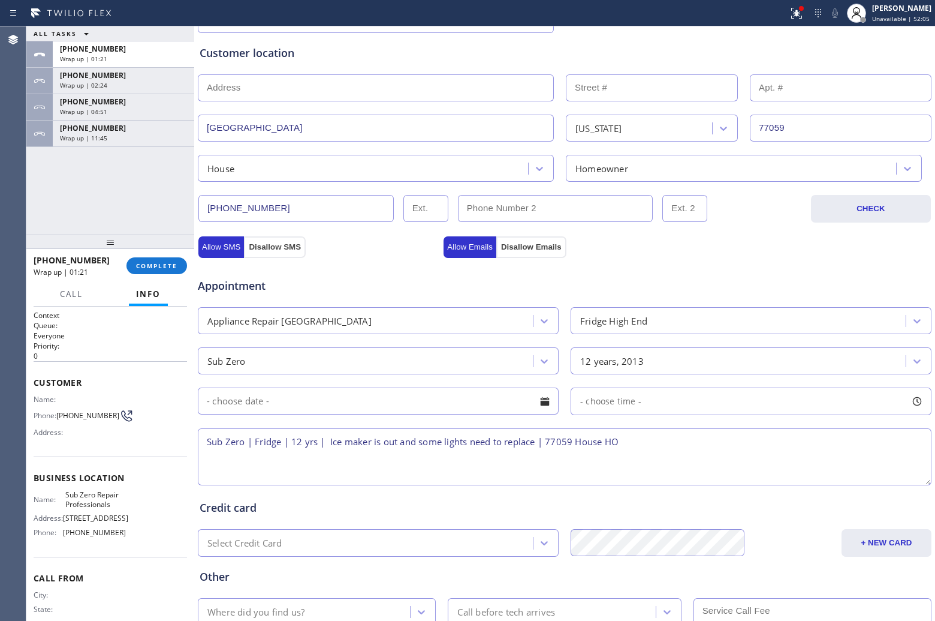
click at [655, 438] on textarea "Sub Zero | Fridge | 12 yrs | Ice maker is out and some lights need to replace |…" at bounding box center [565, 456] width 734 height 57
drag, startPoint x: 124, startPoint y: 507, endPoint x: 59, endPoint y: 497, distance: 66.2
click at [59, 497] on div "Name: Sub Zero Repair Professionals Address: [STREET_ADDRESS] Phone: [PHONE_NUM…" at bounding box center [111, 516] width 154 height 52
click at [694, 453] on textarea "Sub Zero | Fridge | 12 yrs | Ice maker is out and some lights need to replace |…" at bounding box center [565, 456] width 734 height 57
paste textarea "Sub Zero Repair Professionals"
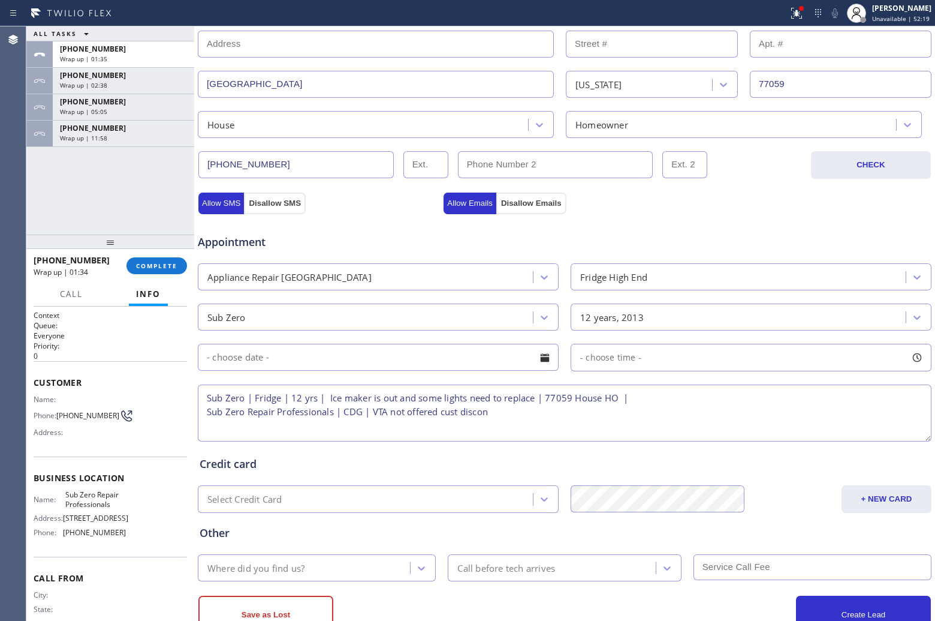
scroll to position [311, 0]
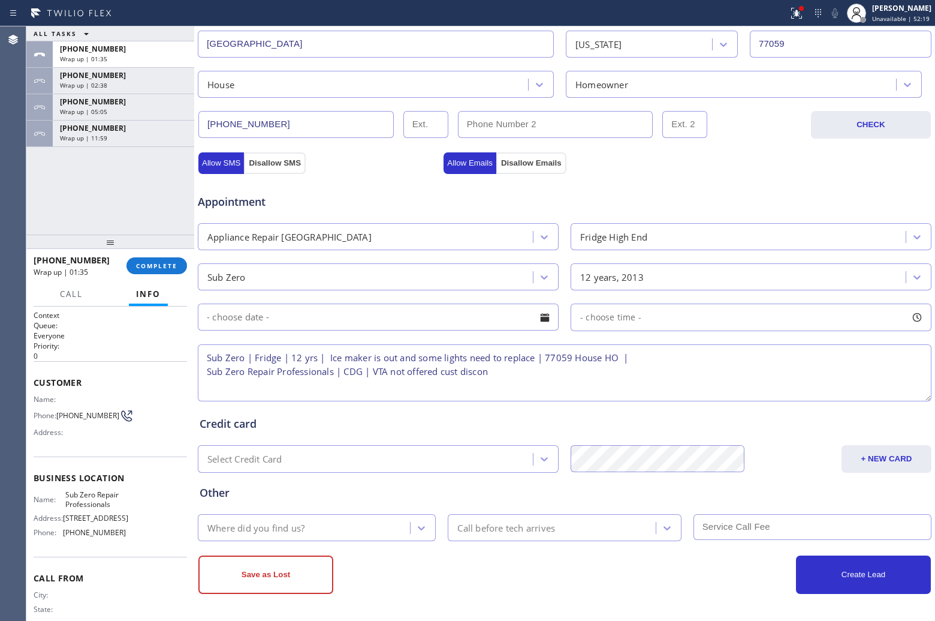
type textarea "Sub Zero | Fridge | 12 yrs | Ice maker is out and some lights need to replace |…"
click at [291, 524] on div "Where did you find us?" at bounding box center [255, 528] width 97 height 14
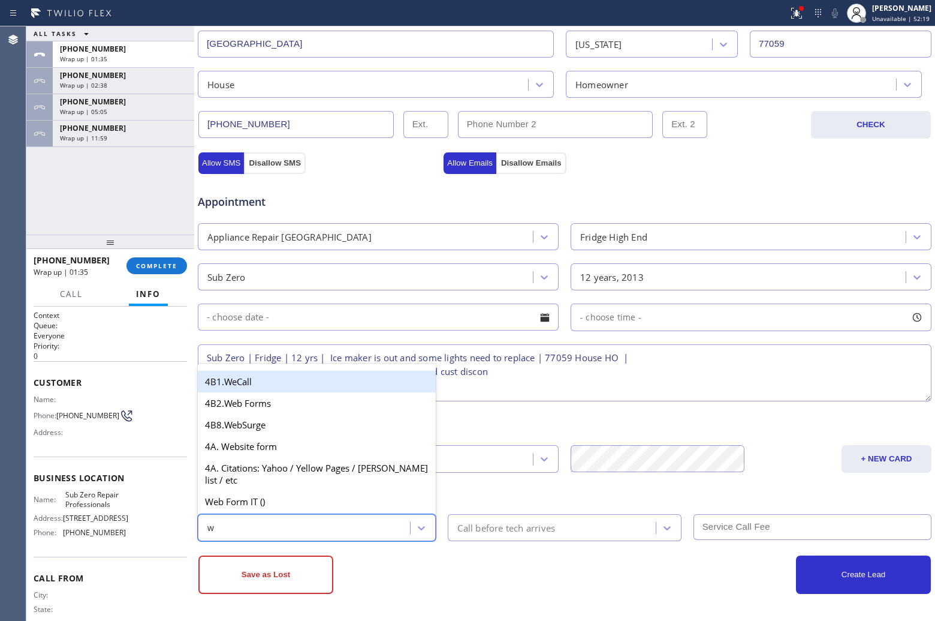
type input "we"
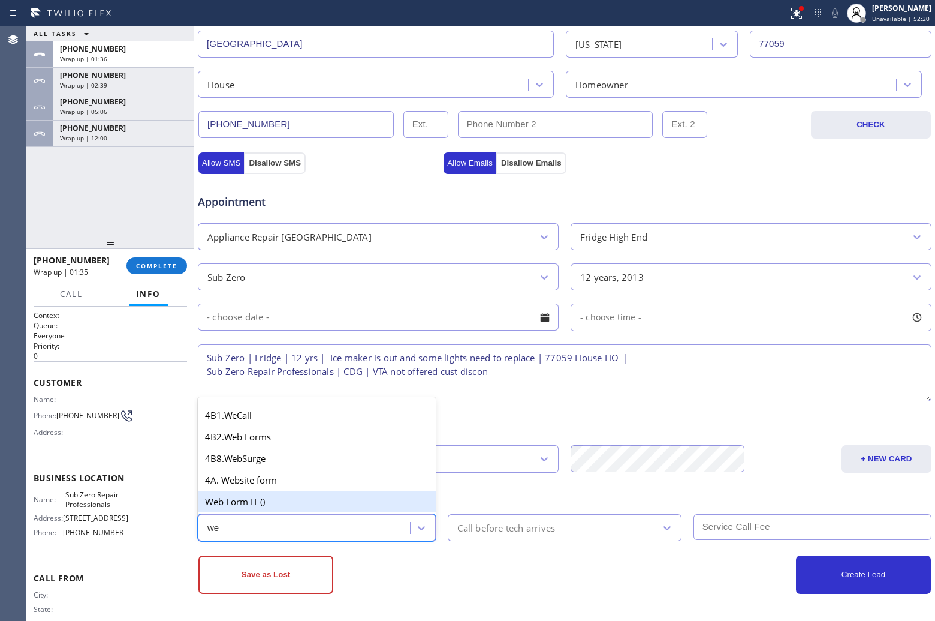
click at [261, 501] on div "Web Form IT ()" at bounding box center [317, 502] width 238 height 22
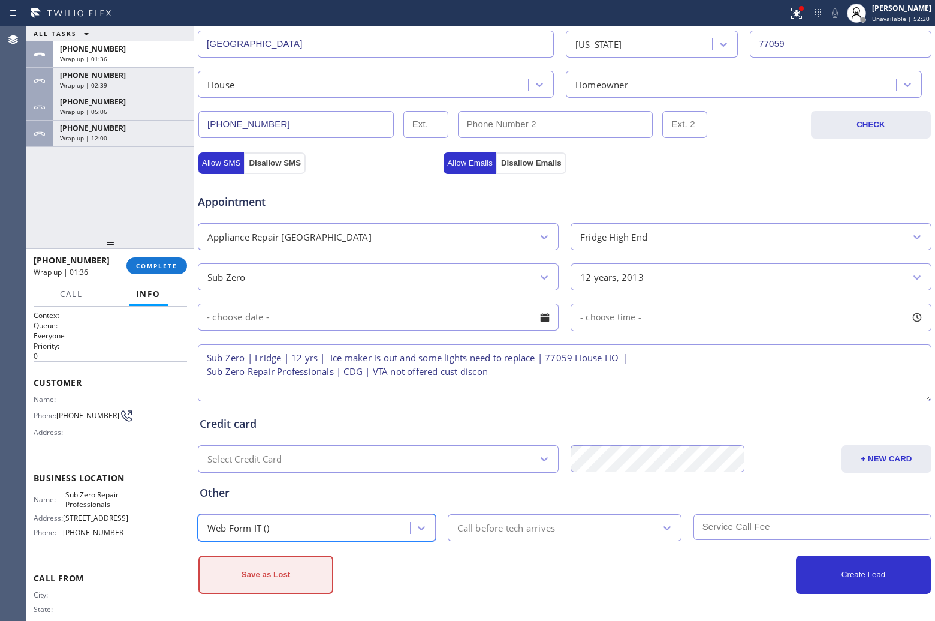
click at [274, 571] on button "Save as Lost" at bounding box center [265, 574] width 135 height 38
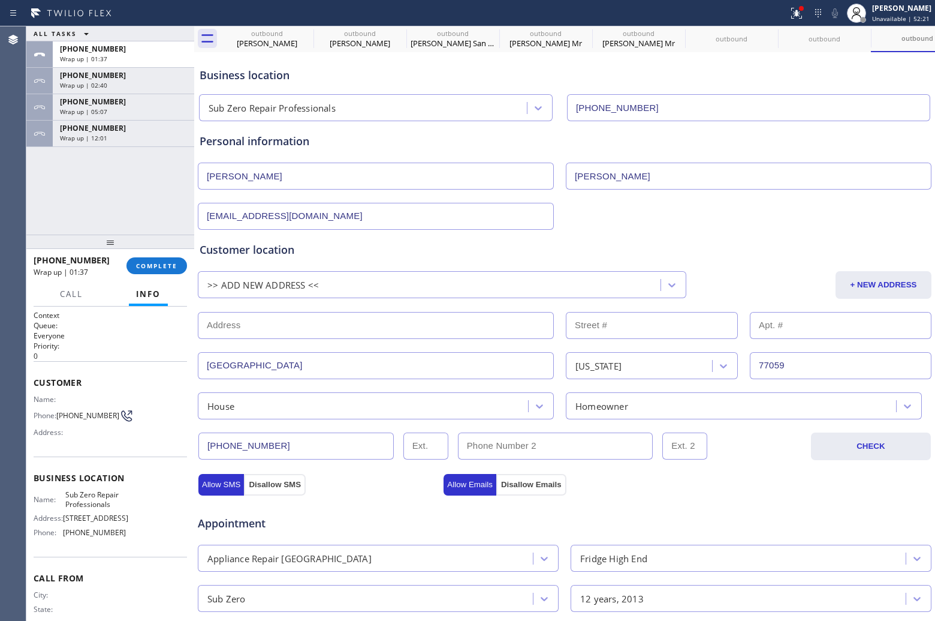
scroll to position [0, 0]
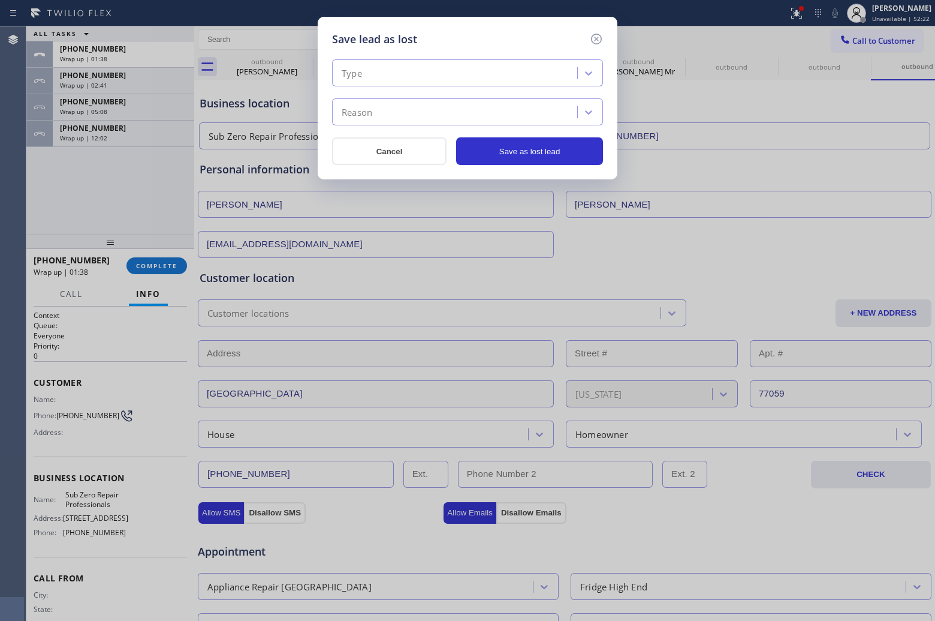
click at [375, 70] on div "Type" at bounding box center [457, 73] width 242 height 21
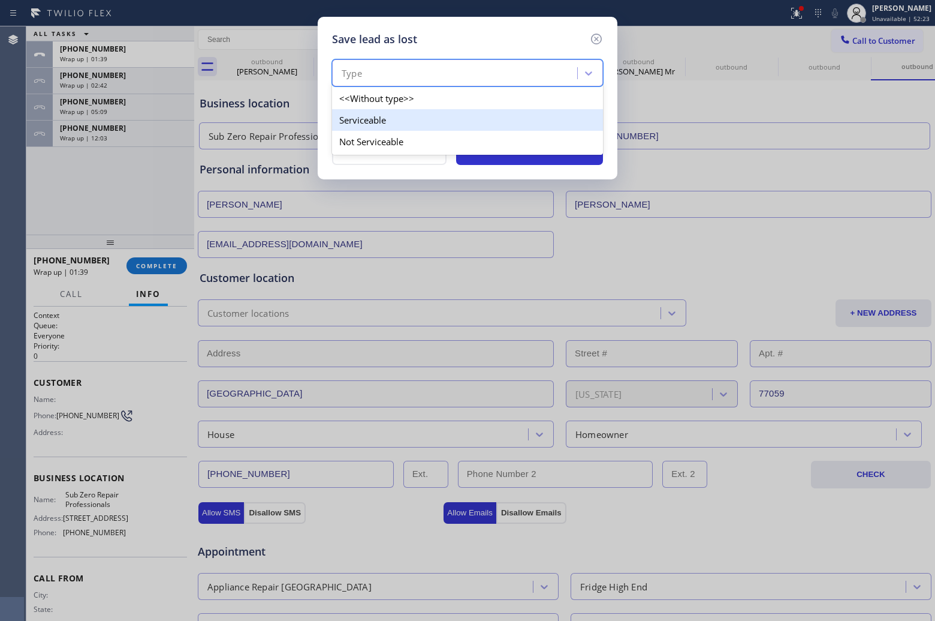
click at [387, 126] on div "Serviceable" at bounding box center [467, 120] width 271 height 22
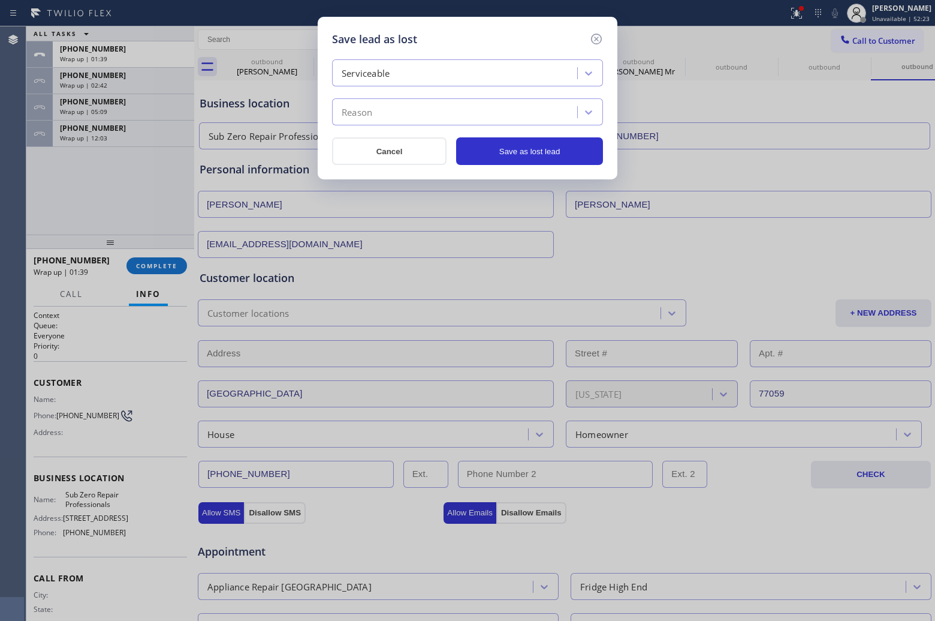
click at [393, 110] on div "Reason" at bounding box center [457, 112] width 242 height 21
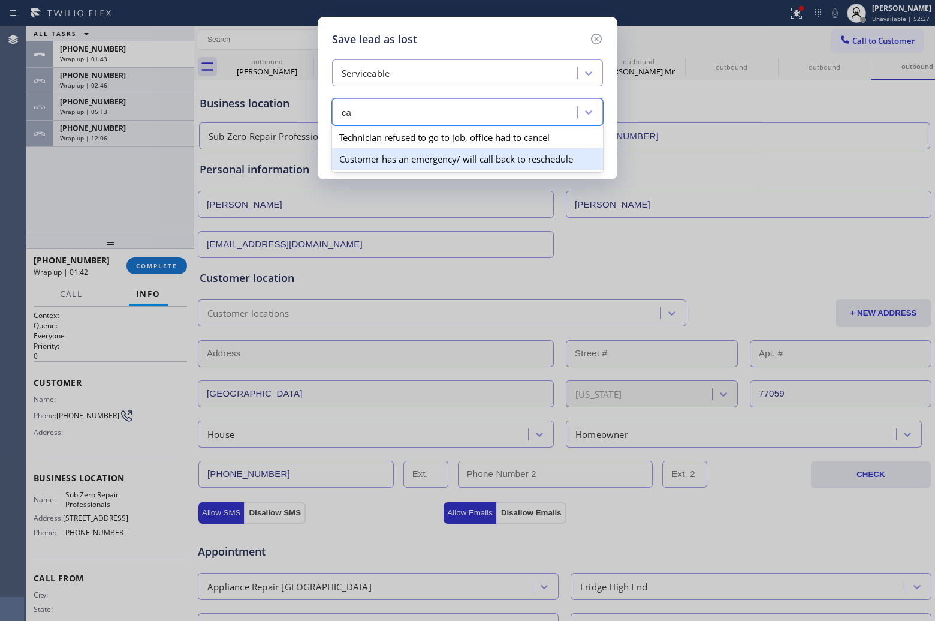
type input "c"
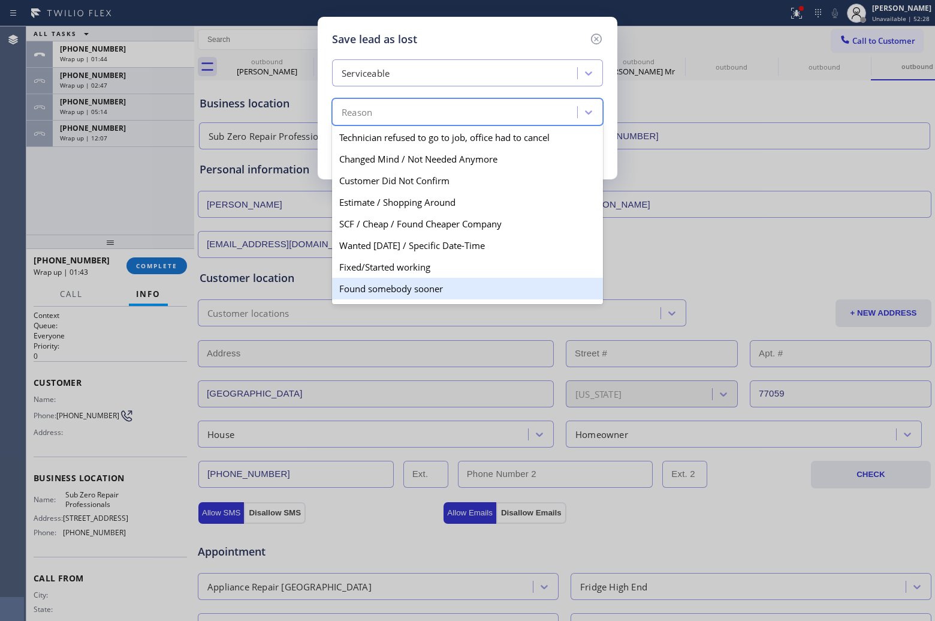
scroll to position [70, 0]
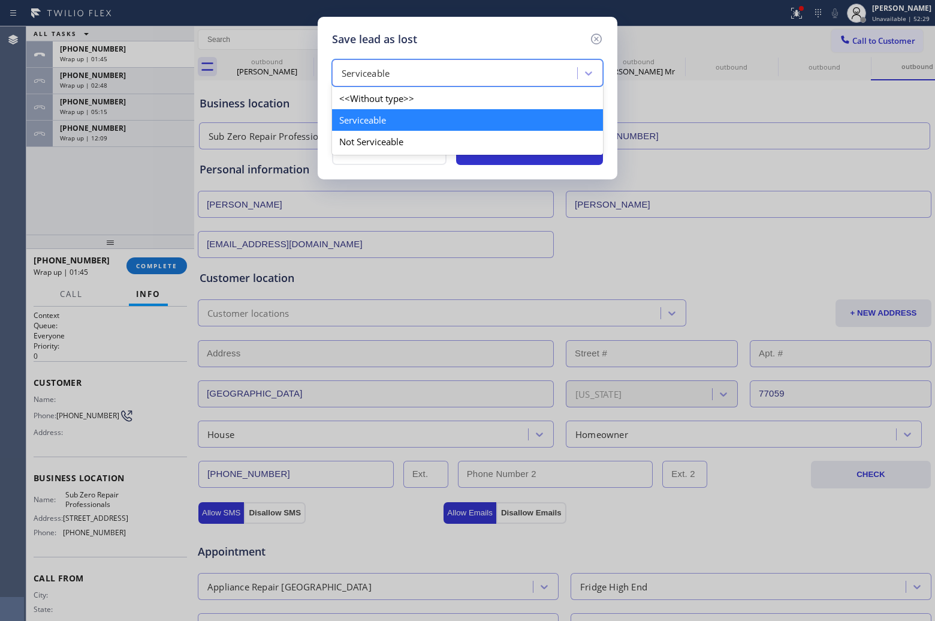
click at [398, 79] on div "Serviceable" at bounding box center [457, 73] width 242 height 21
click at [390, 148] on div "Not Serviceable" at bounding box center [467, 142] width 271 height 22
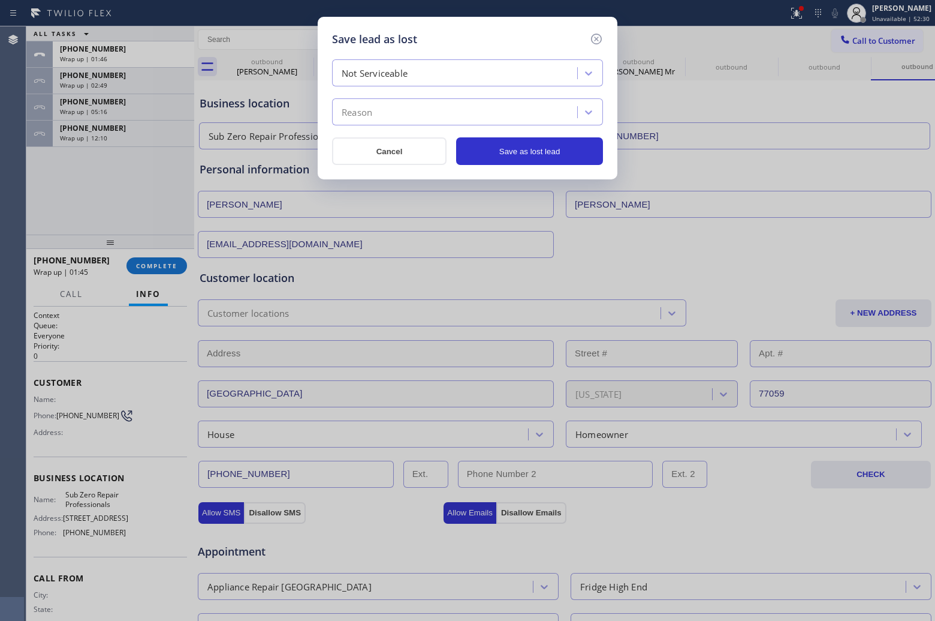
click at [394, 102] on div "Reason" at bounding box center [457, 112] width 242 height 21
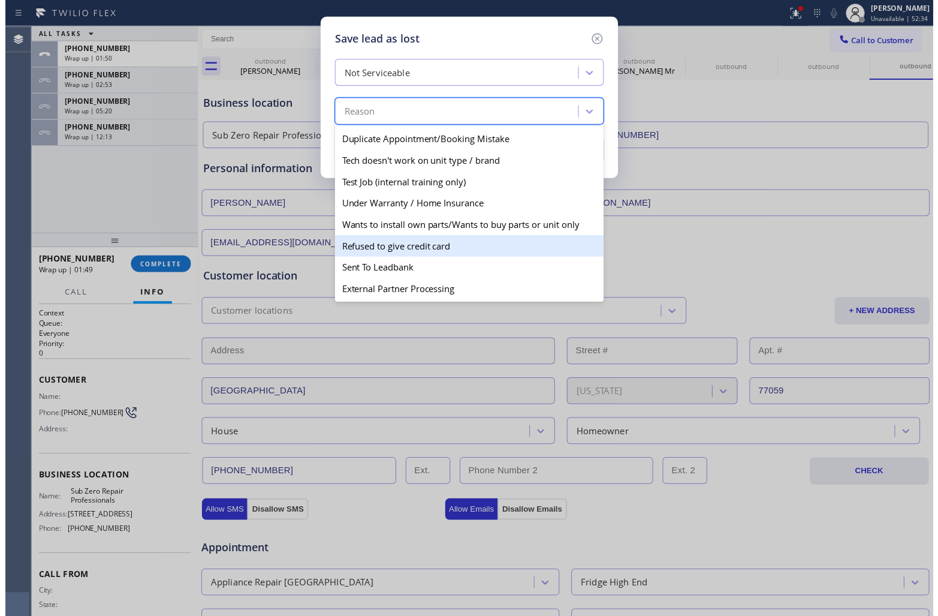
scroll to position [0, 0]
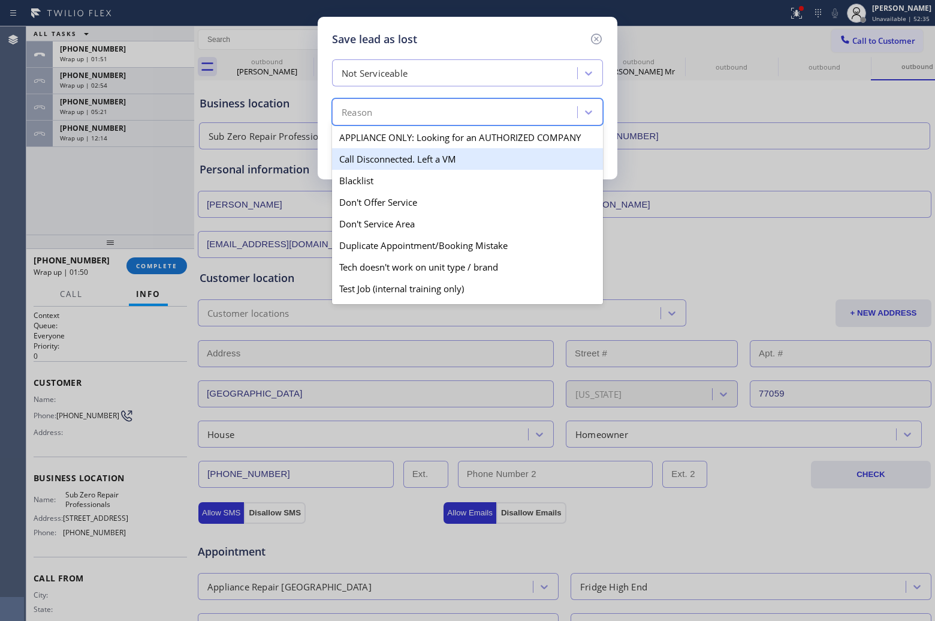
click at [408, 166] on div "Call Disconnected. Left a VM" at bounding box center [467, 159] width 271 height 22
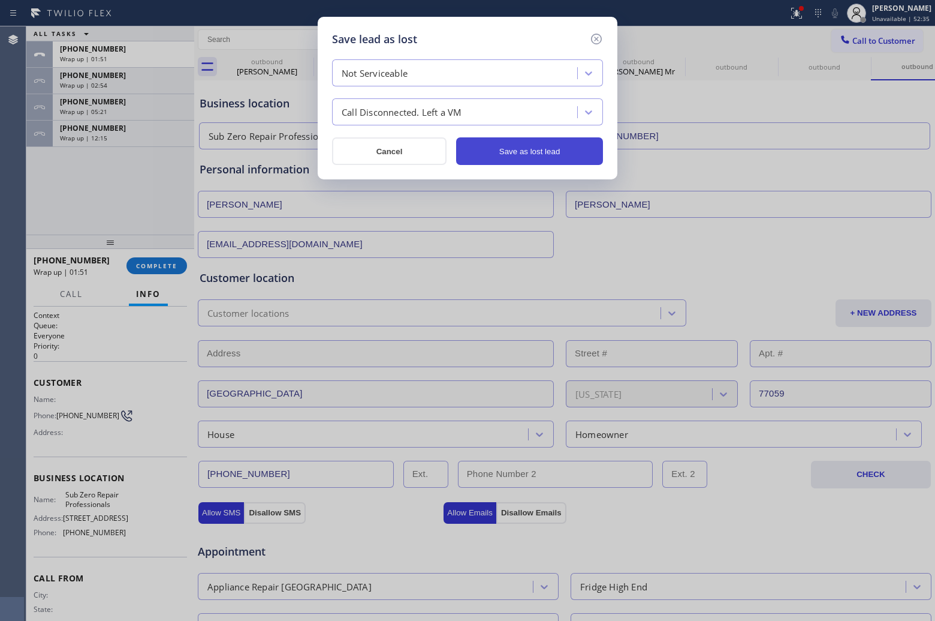
click at [526, 151] on button "Save as lost lead" at bounding box center [529, 151] width 147 height 28
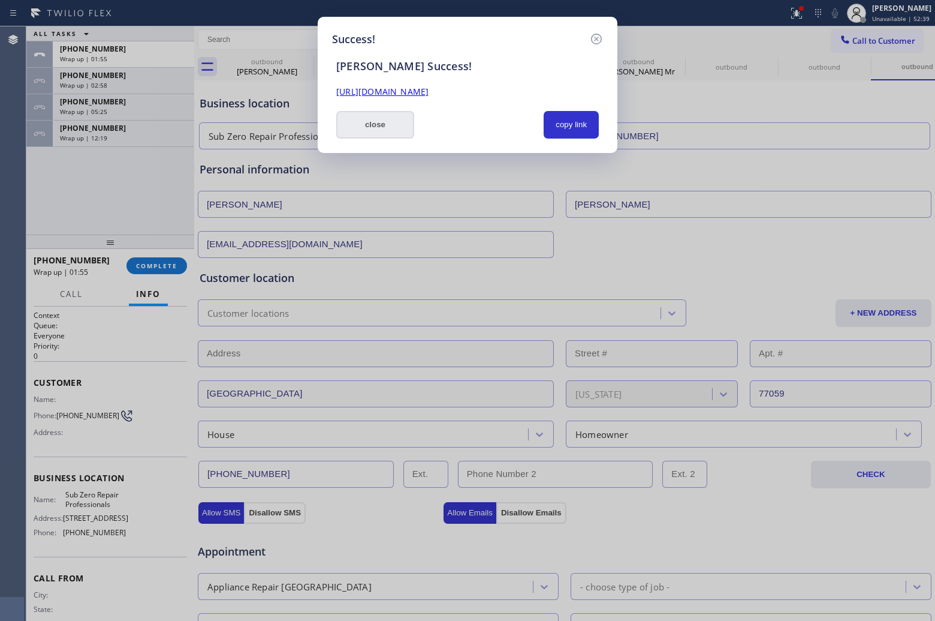
click at [367, 124] on button "close" at bounding box center [375, 125] width 78 height 28
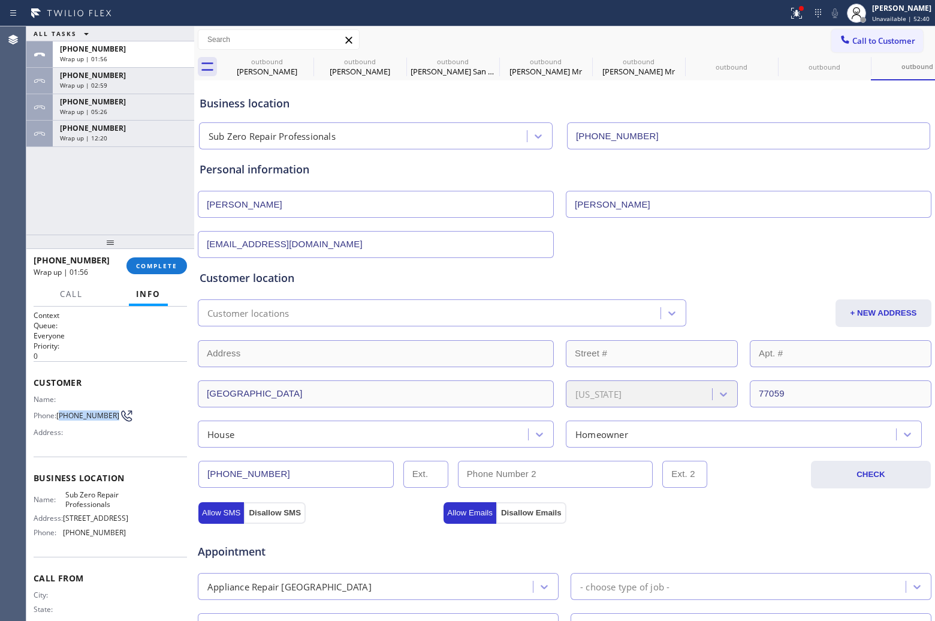
click at [61, 411] on span "[PHONE_NUMBER]" at bounding box center [87, 415] width 63 height 9
drag, startPoint x: 874, startPoint y: 46, endPoint x: 537, endPoint y: 185, distance: 363.8
click at [870, 47] on button "Call to Customer" at bounding box center [878, 40] width 92 height 23
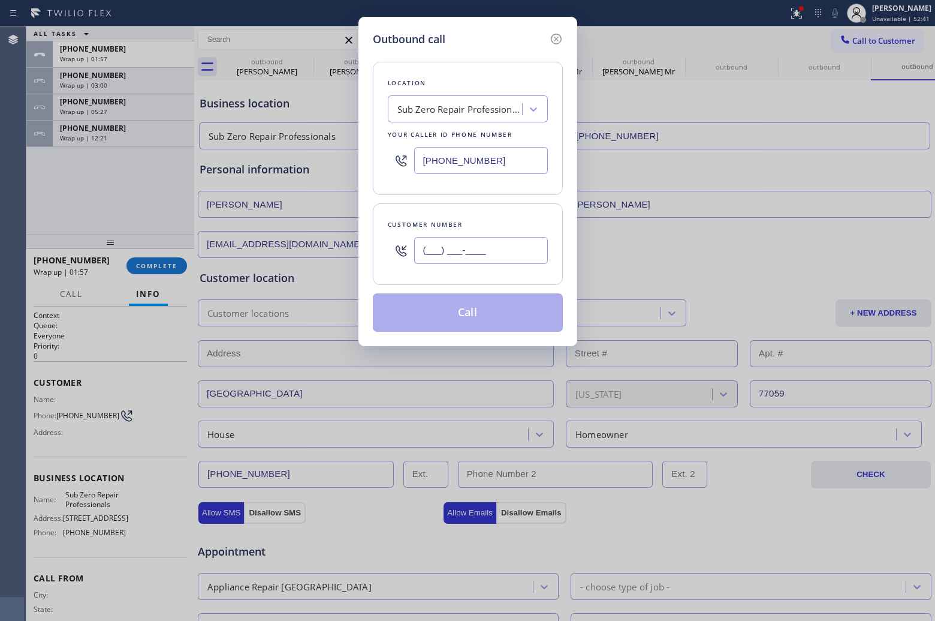
drag, startPoint x: 469, startPoint y: 249, endPoint x: 474, endPoint y: 252, distance: 6.2
click at [468, 251] on input "(___) ___-____" at bounding box center [481, 250] width 134 height 27
paste input "713) 818-5390"
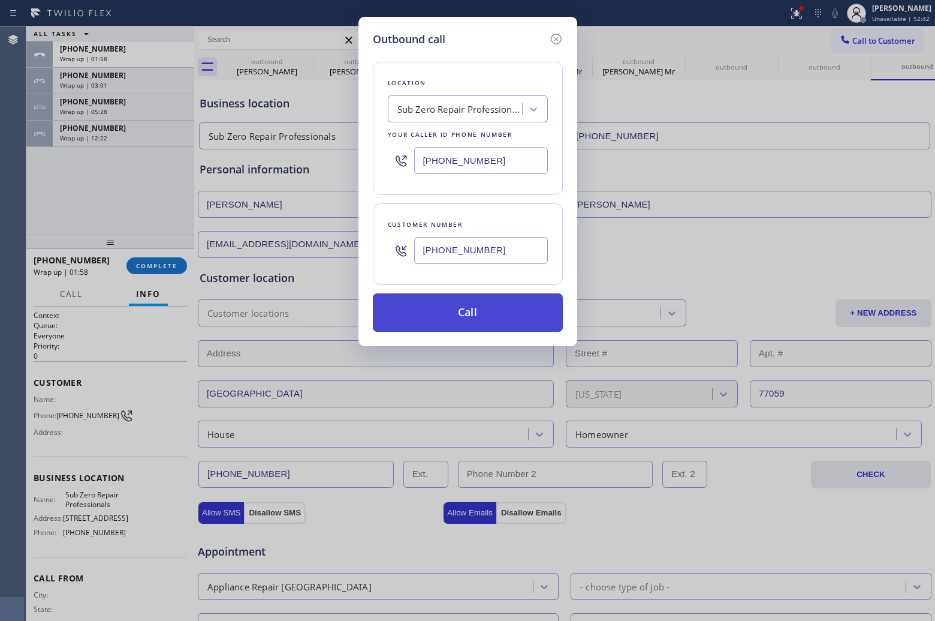
type input "[PHONE_NUMBER]"
click at [489, 318] on button "Call" at bounding box center [468, 312] width 190 height 38
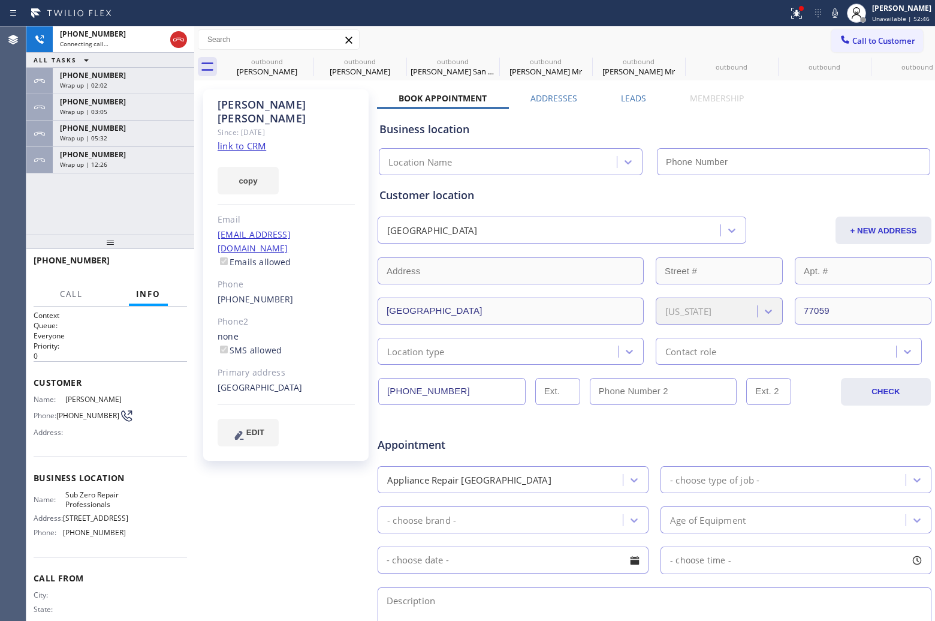
type input "[PHONE_NUMBER]"
drag, startPoint x: 56, startPoint y: 207, endPoint x: 205, endPoint y: 156, distance: 157.8
click at [56, 207] on div "[PHONE_NUMBER] Live | 01:19 ALL TASKS ALL TASKS ACTIVE TASKS TASKS IN WRAP UP […" at bounding box center [110, 130] width 168 height 208
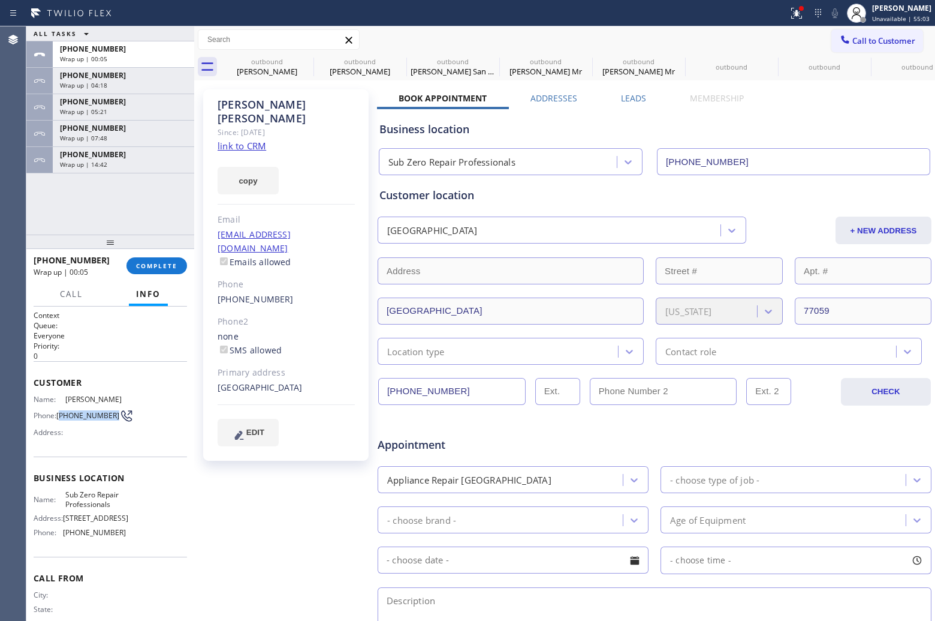
drag, startPoint x: 82, startPoint y: 422, endPoint x: 61, endPoint y: 411, distance: 23.3
click at [61, 411] on span "[PHONE_NUMBER]" at bounding box center [87, 415] width 63 height 9
click at [885, 39] on span "Call to Customer" at bounding box center [884, 40] width 63 height 11
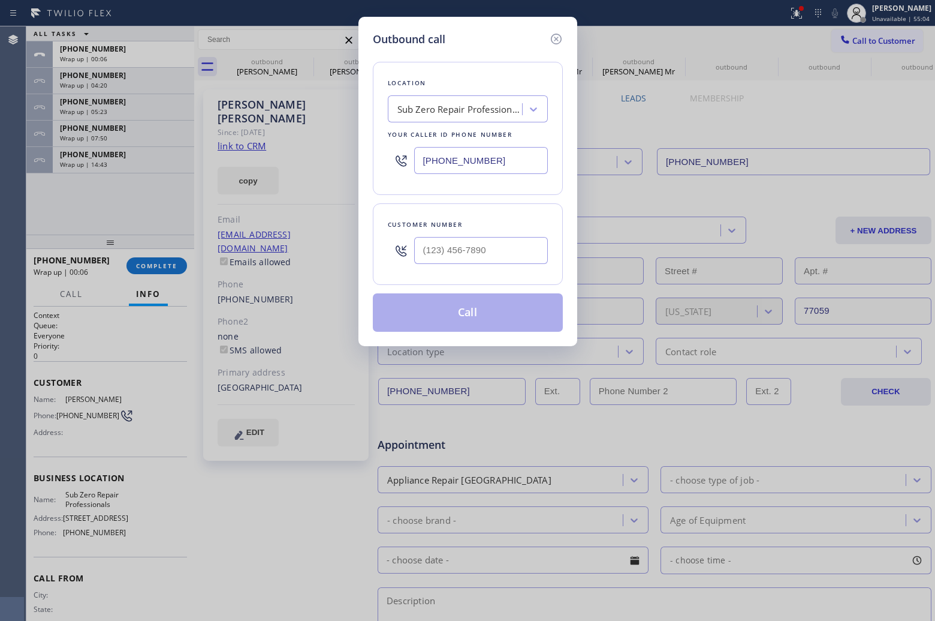
click at [453, 265] on div at bounding box center [481, 250] width 134 height 39
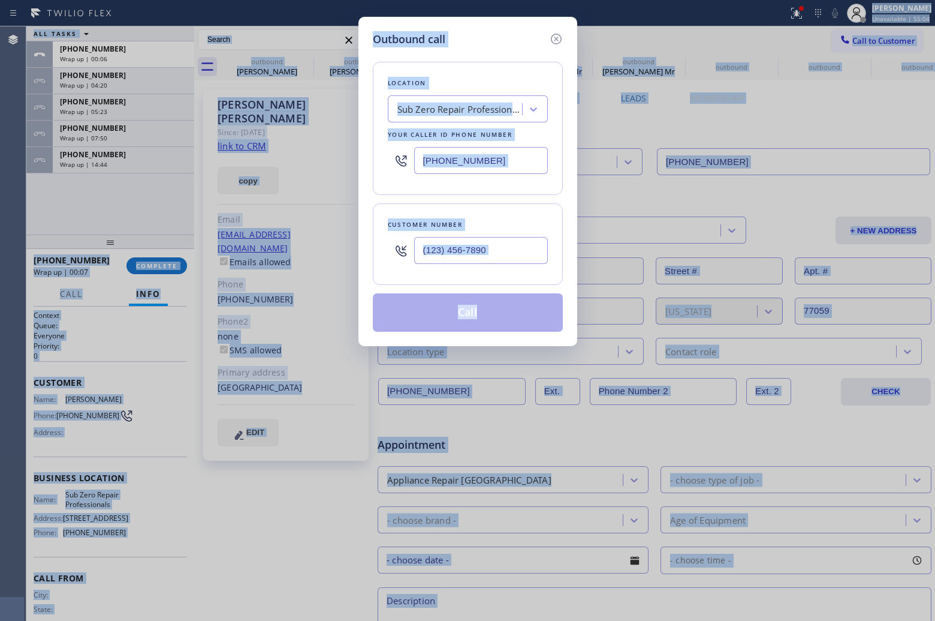
click at [468, 237] on div at bounding box center [481, 250] width 134 height 39
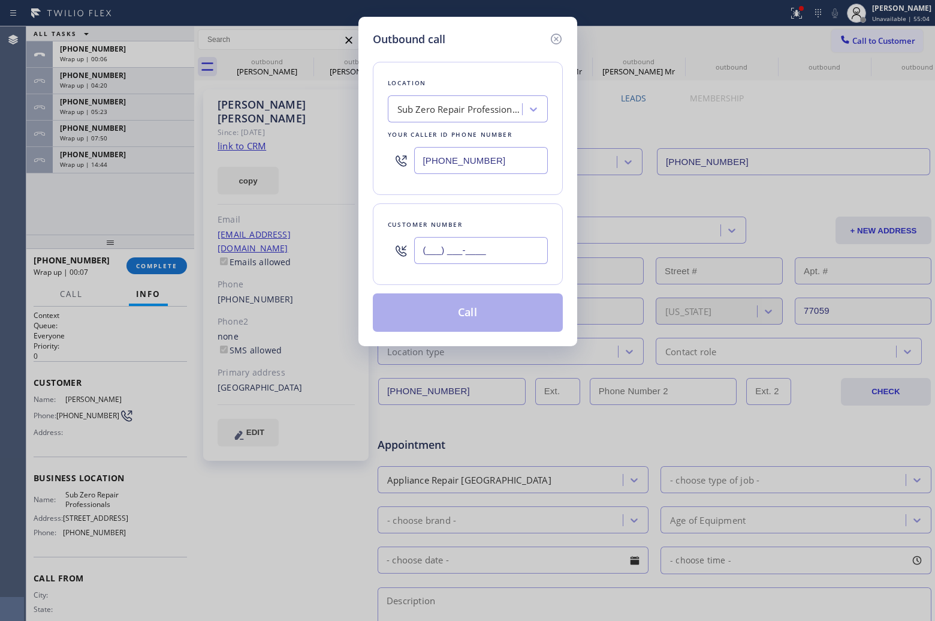
click at [482, 253] on input "(___) ___-____" at bounding box center [481, 250] width 134 height 27
paste input "713) 818-5390"
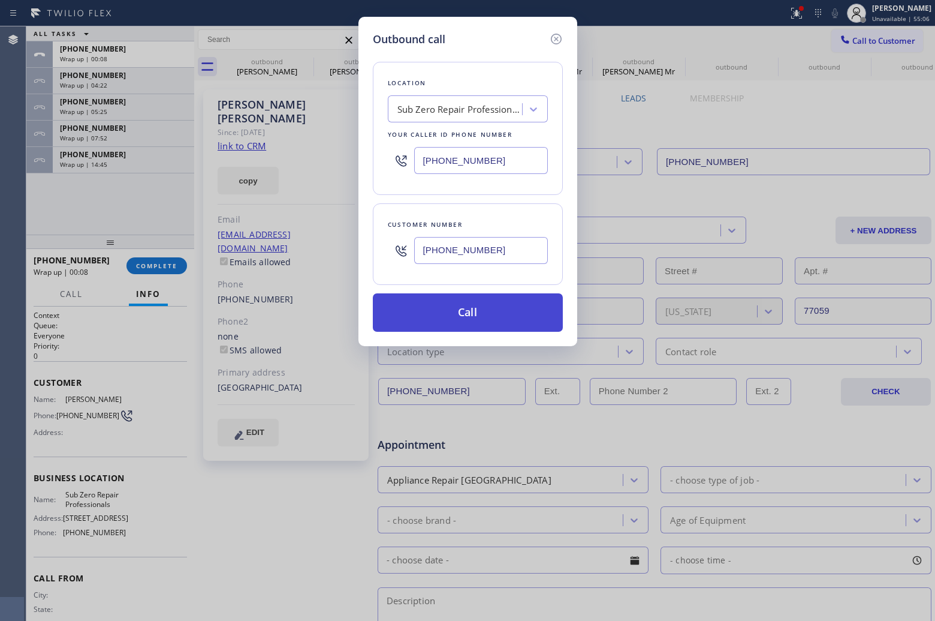
type input "[PHONE_NUMBER]"
click at [507, 306] on button "Call" at bounding box center [468, 312] width 190 height 38
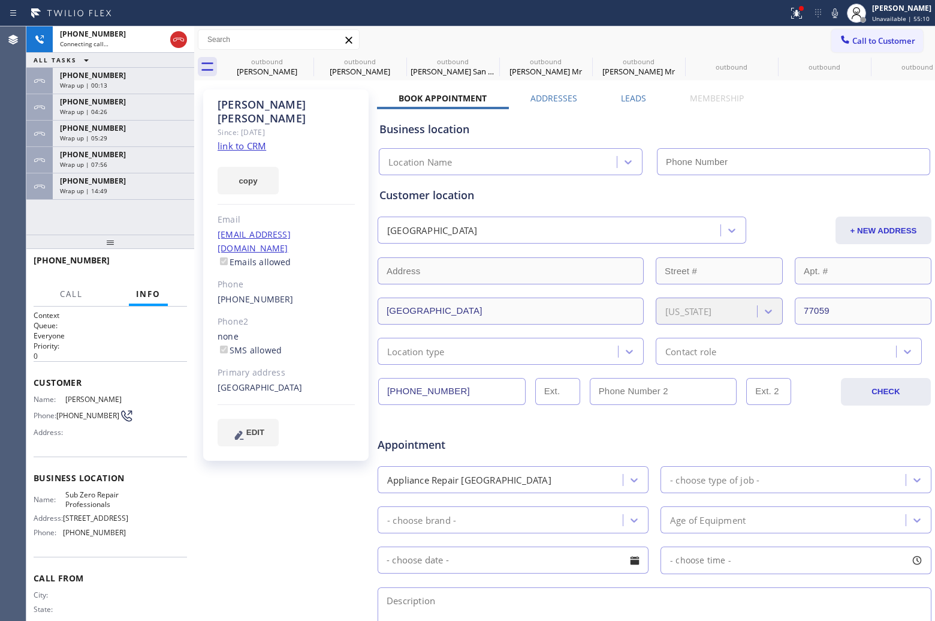
type input "[PHONE_NUMBER]"
click at [51, 234] on div at bounding box center [110, 241] width 168 height 14
click at [44, 234] on div at bounding box center [110, 241] width 168 height 14
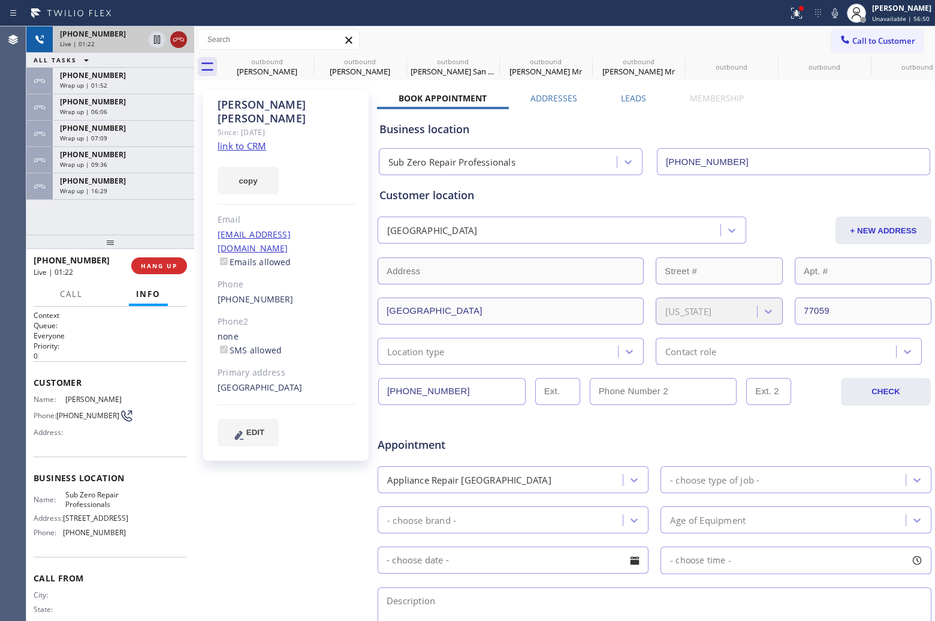
click at [178, 39] on icon at bounding box center [178, 40] width 11 height 4
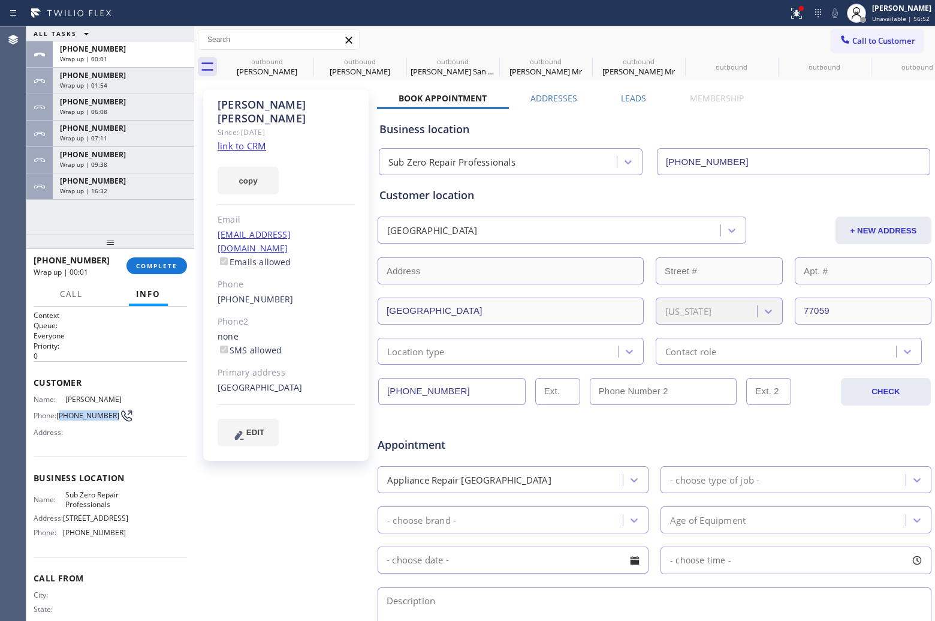
drag, startPoint x: 72, startPoint y: 420, endPoint x: 61, endPoint y: 414, distance: 12.6
click at [61, 414] on span "[PHONE_NUMBER]" at bounding box center [87, 415] width 63 height 9
click at [868, 32] on button "Call to Customer" at bounding box center [878, 40] width 92 height 23
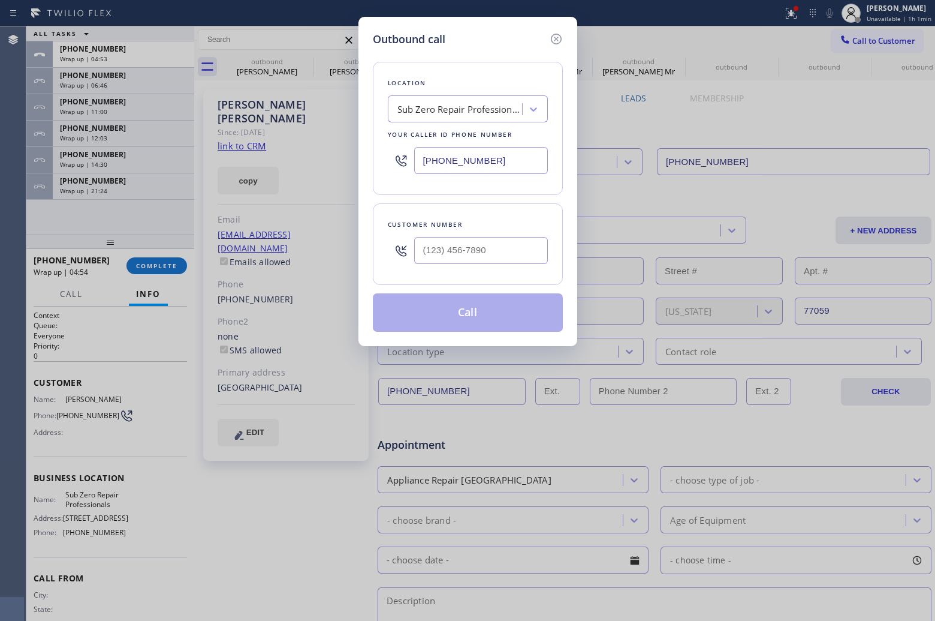
click at [512, 160] on input "[PHONE_NUMBER]" at bounding box center [481, 160] width 134 height 27
paste input "773) 341-2560"
type input "[PHONE_NUMBER]"
click at [507, 252] on input "(___) ___-____" at bounding box center [481, 250] width 134 height 27
paste input "773) 345-5282"
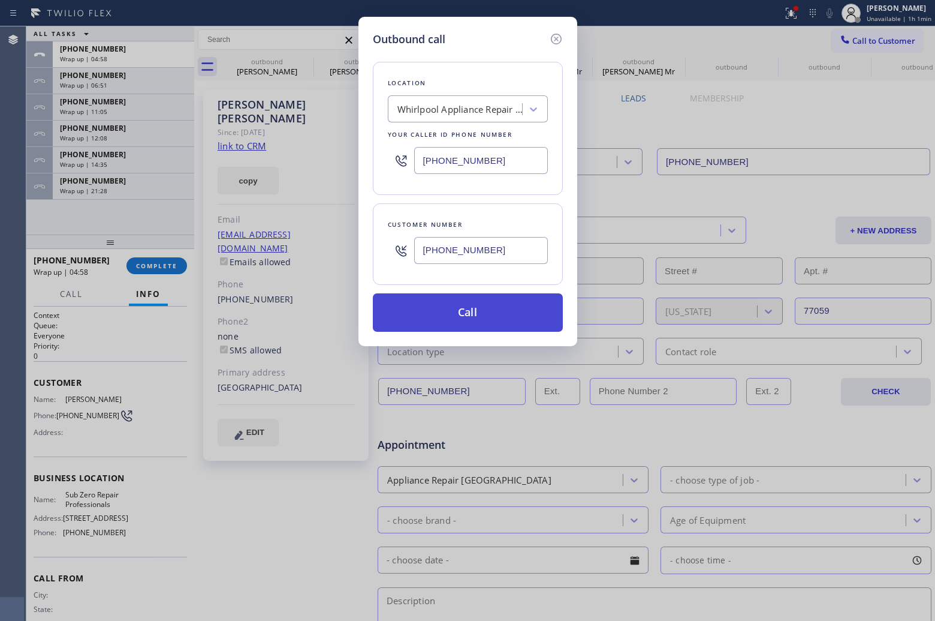
type input "[PHONE_NUMBER]"
click at [459, 309] on button "Call" at bounding box center [468, 312] width 190 height 38
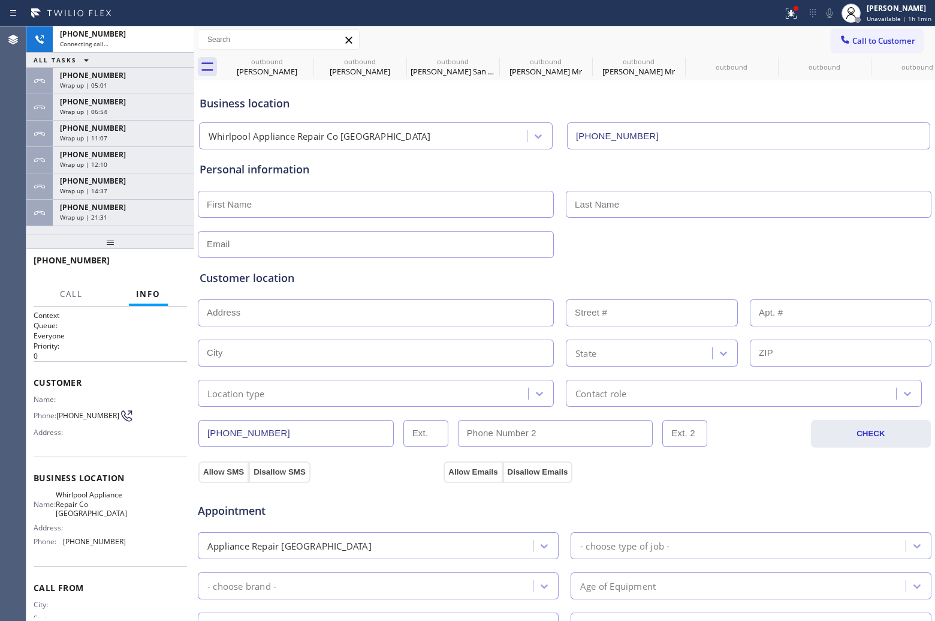
type input "[PHONE_NUMBER]"
click at [32, 249] on div at bounding box center [110, 241] width 168 height 14
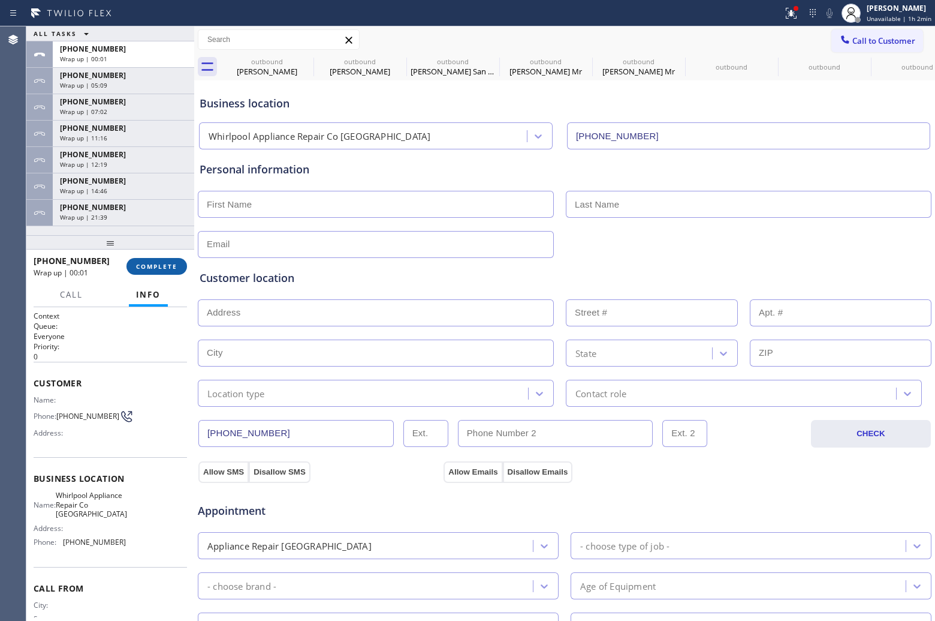
click at [157, 263] on span "COMPLETE" at bounding box center [156, 266] width 41 height 8
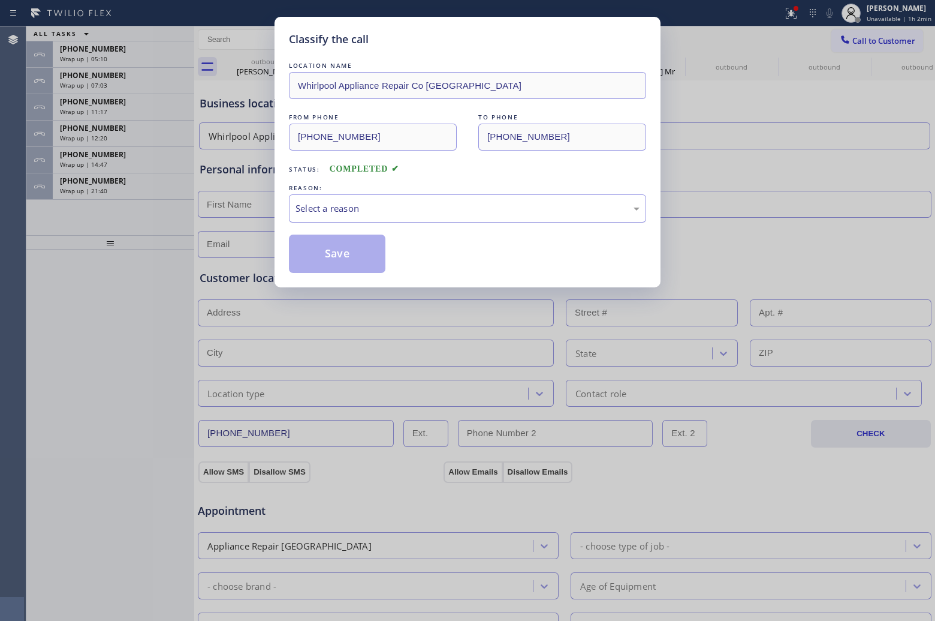
click at [367, 203] on div "Select a reason" at bounding box center [468, 208] width 344 height 14
click at [345, 246] on button "Save" at bounding box center [337, 253] width 97 height 38
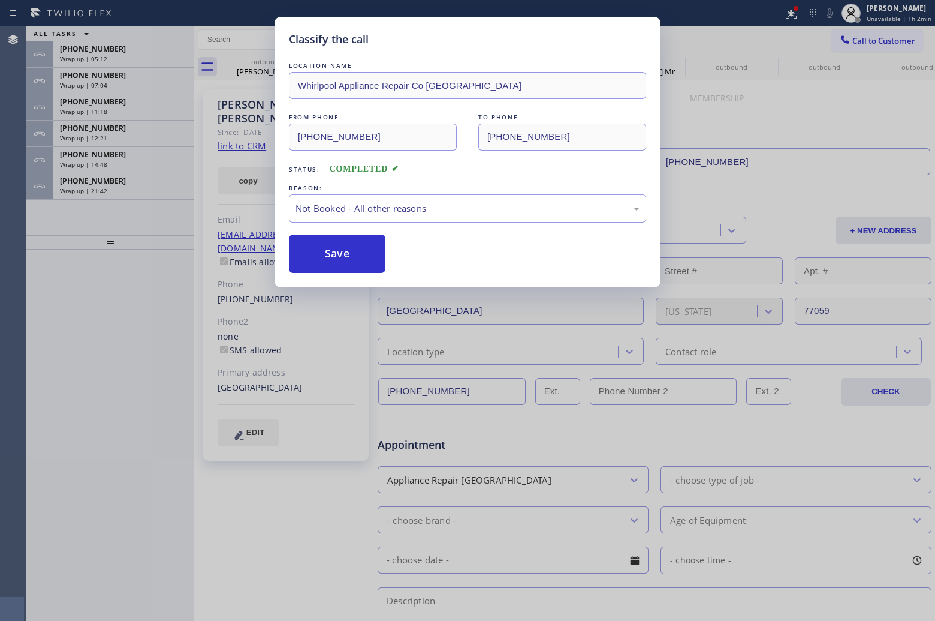
click at [98, 64] on div "Classify the call LOCATION NAME Whirlpool Appliance Repair Co Chicago FROM PHON…" at bounding box center [467, 310] width 935 height 621
click at [102, 61] on div "Classify the call LOCATION NAME Whirlpool Appliance Repair Co Chicago FROM PHON…" at bounding box center [467, 310] width 935 height 621
click at [102, 61] on span "Wrap up | 05:12" at bounding box center [83, 59] width 47 height 8
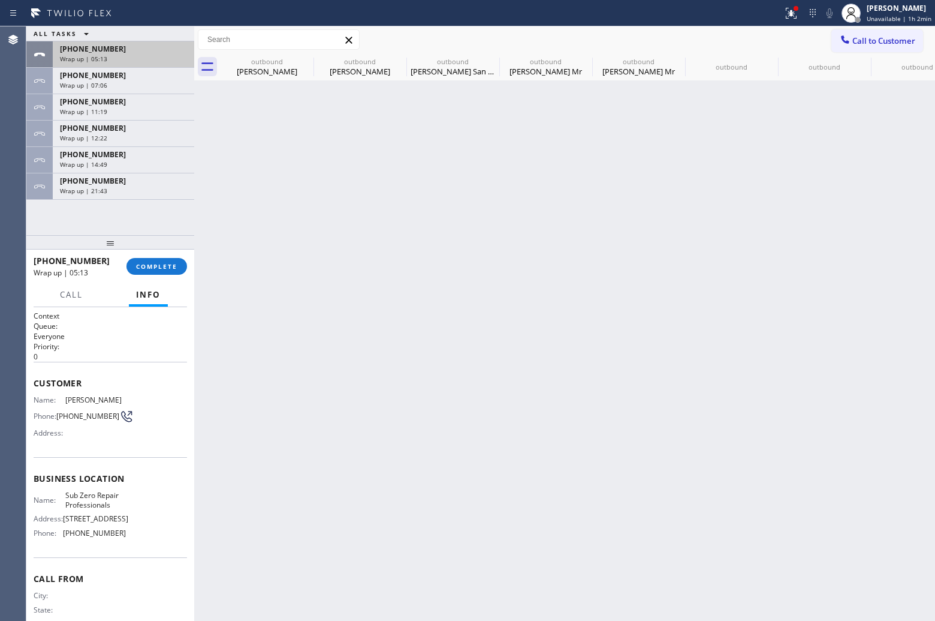
click at [101, 61] on span "Wrap up | 05:13" at bounding box center [83, 59] width 47 height 8
click at [152, 265] on span "COMPLETE" at bounding box center [156, 266] width 41 height 8
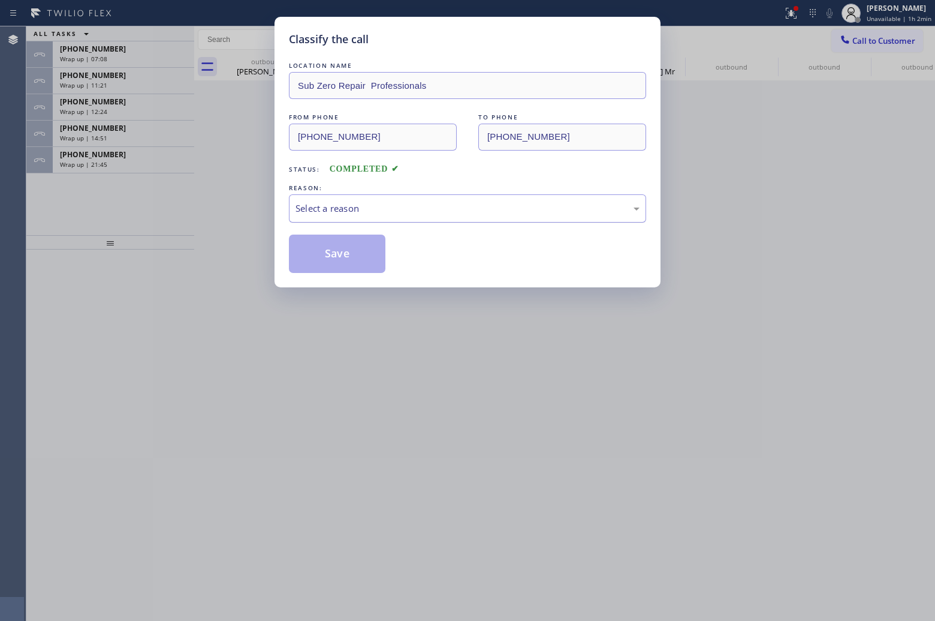
drag, startPoint x: 389, startPoint y: 205, endPoint x: 365, endPoint y: 219, distance: 28.0
click at [389, 207] on div "Select a reason" at bounding box center [468, 208] width 344 height 14
click at [336, 255] on button "Save" at bounding box center [337, 253] width 97 height 38
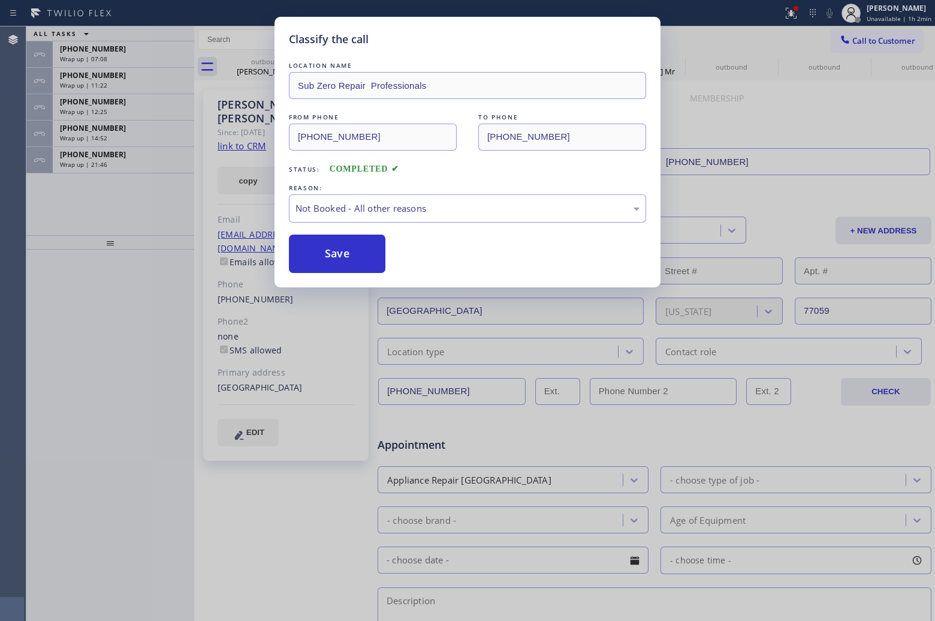
click at [128, 52] on div "Classify the call LOCATION NAME Sub Zero Repair Professionals FROM PHONE [PHONE…" at bounding box center [467, 310] width 935 height 621
click at [128, 52] on div "Classify the call LOCATION NAME Next Door Appliance Repair FROM PHONE [PHONE_NU…" at bounding box center [480, 323] width 909 height 594
click at [128, 52] on div "[PHONE_NUMBER]" at bounding box center [123, 49] width 127 height 10
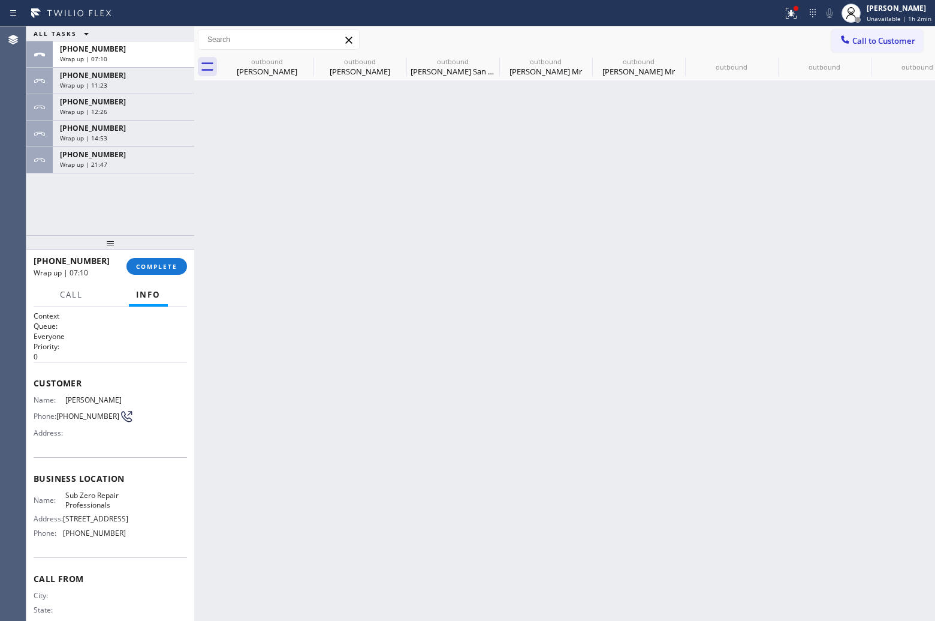
click at [128, 52] on div "[PHONE_NUMBER]" at bounding box center [123, 49] width 127 height 10
click at [164, 260] on button "COMPLETE" at bounding box center [157, 266] width 61 height 17
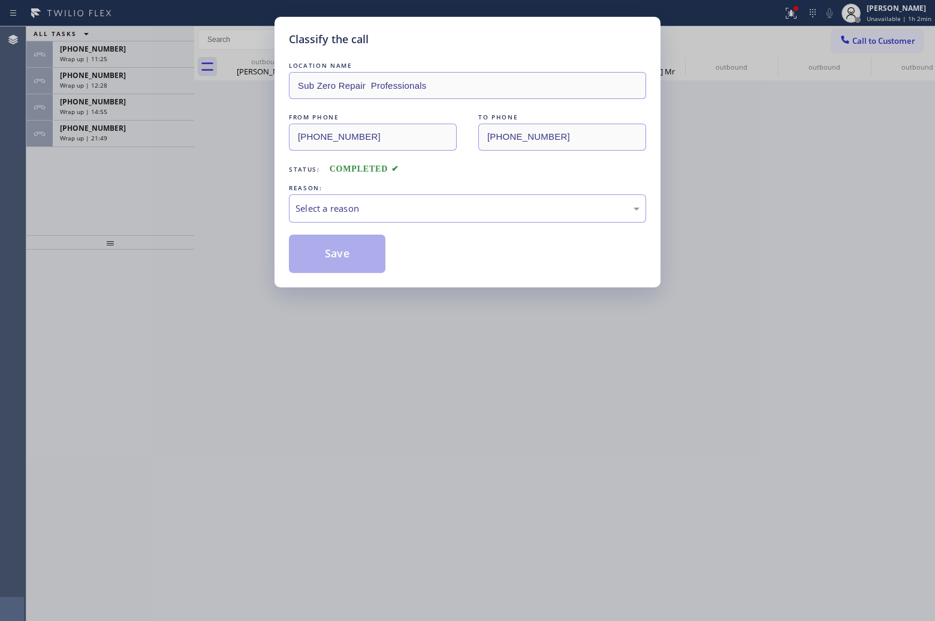
click at [355, 191] on div "REASON:" at bounding box center [467, 188] width 357 height 13
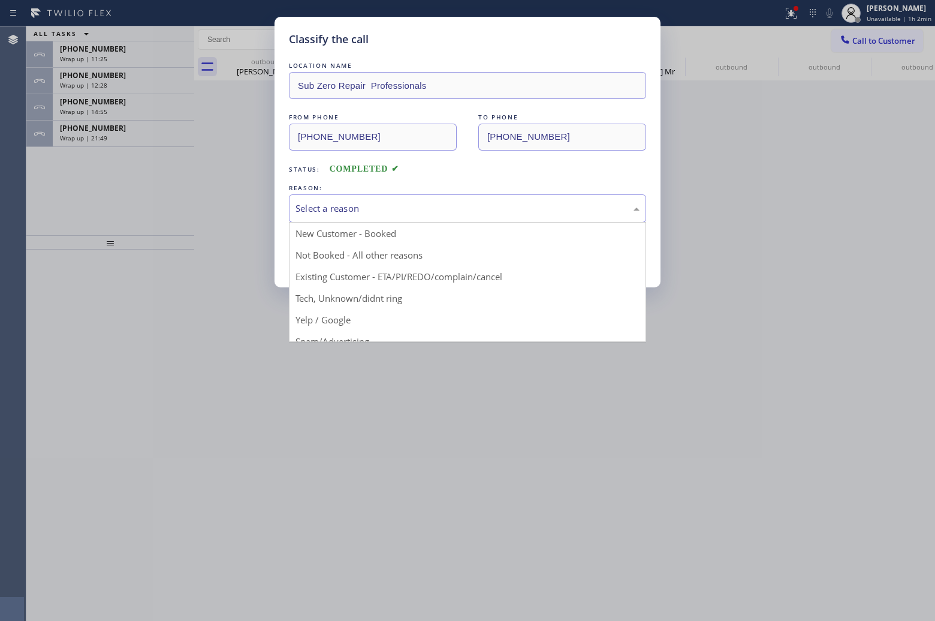
click at [360, 222] on div "Select a reason" at bounding box center [467, 208] width 357 height 28
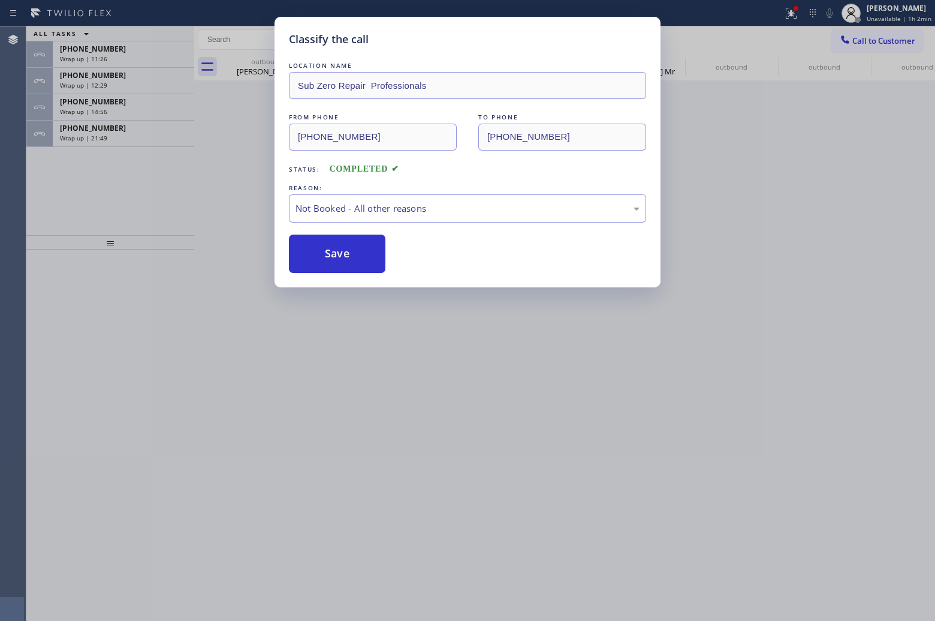
click at [345, 252] on button "Save" at bounding box center [337, 253] width 97 height 38
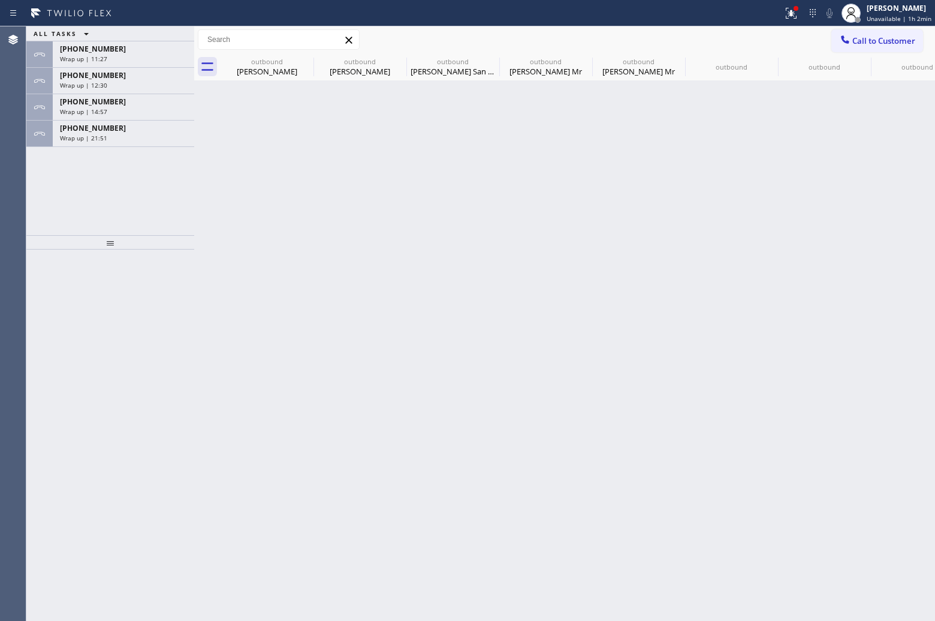
click at [121, 53] on div "[PHONE_NUMBER]" at bounding box center [123, 49] width 127 height 10
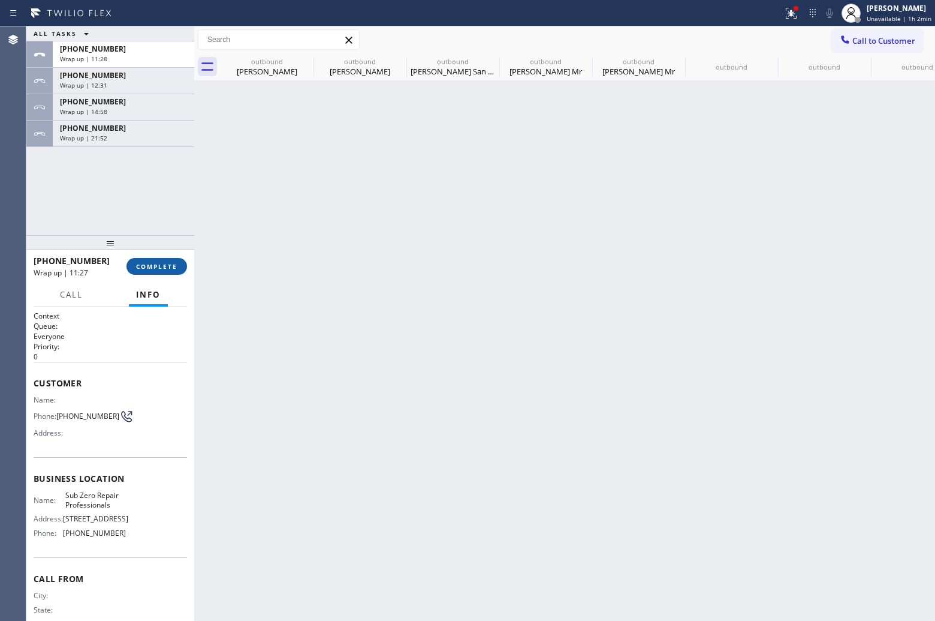
click at [163, 263] on span "COMPLETE" at bounding box center [156, 266] width 41 height 8
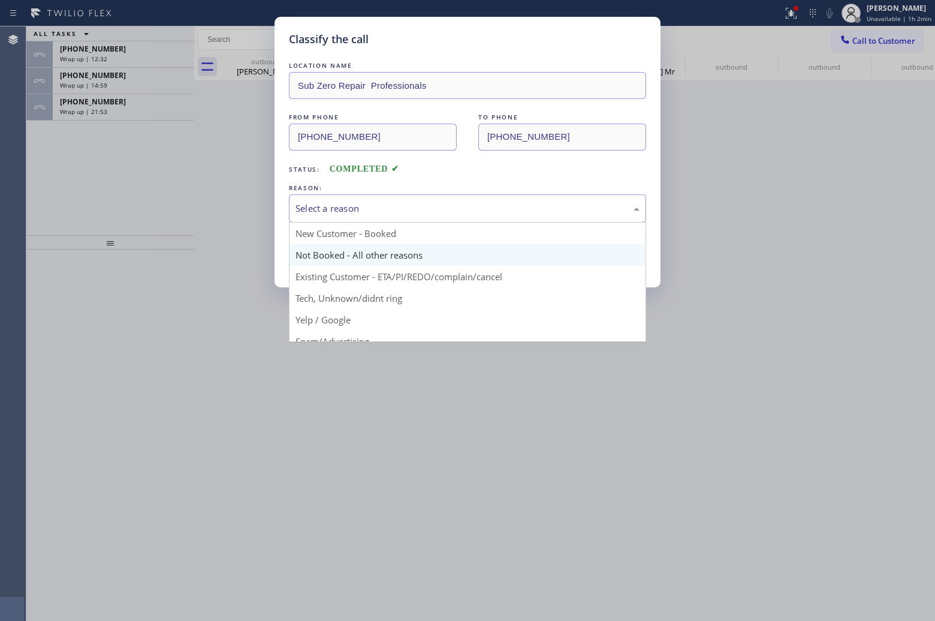
drag, startPoint x: 396, startPoint y: 205, endPoint x: 346, endPoint y: 255, distance: 70.8
click at [395, 207] on div "Select a reason" at bounding box center [468, 208] width 344 height 14
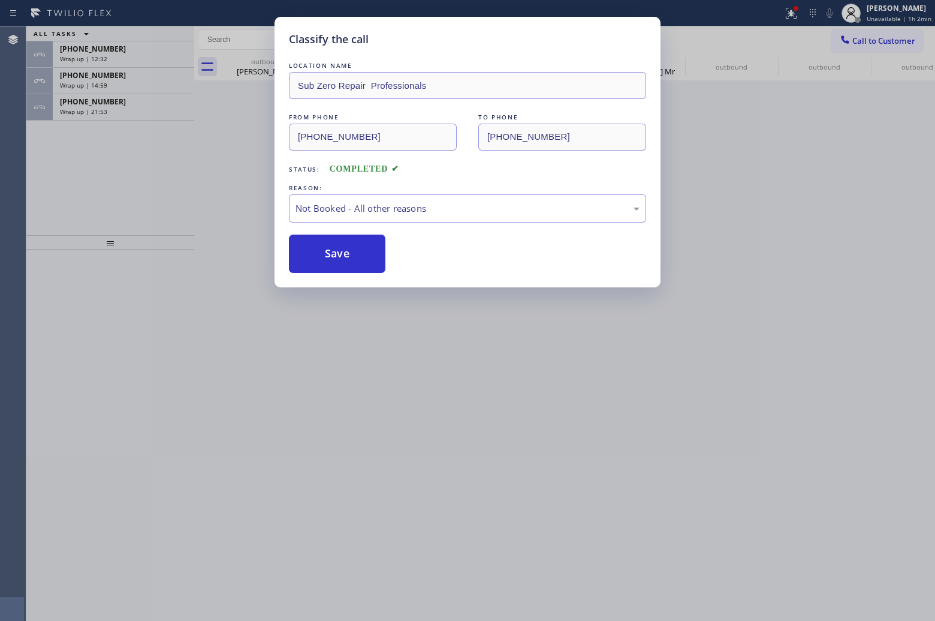
click at [341, 260] on button "Save" at bounding box center [337, 253] width 97 height 38
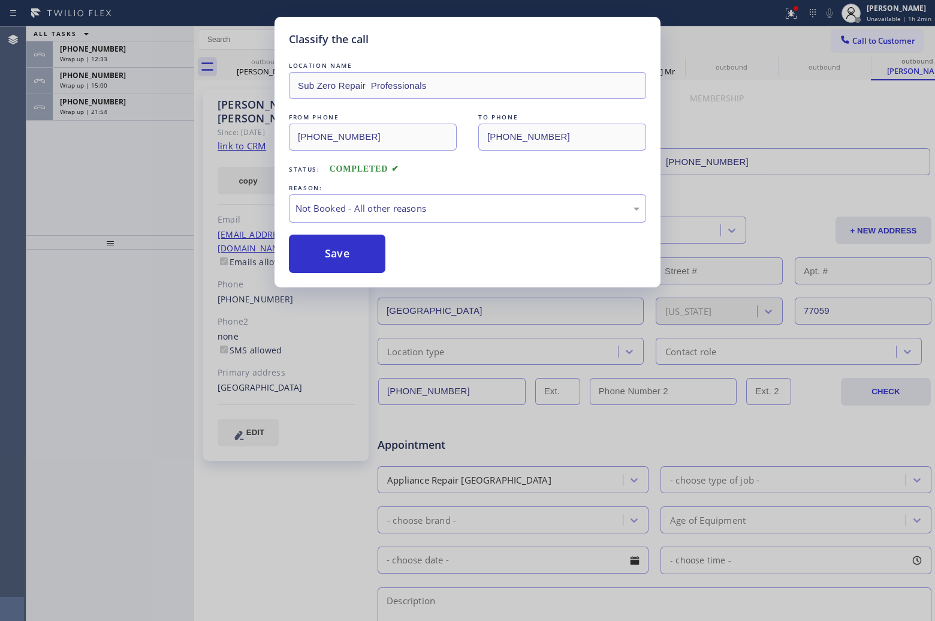
click at [792, 8] on div "Status report Issue detected This issue could affect your workflow. Please cont…" at bounding box center [467, 310] width 935 height 621
click at [792, 8] on icon at bounding box center [791, 13] width 14 height 14
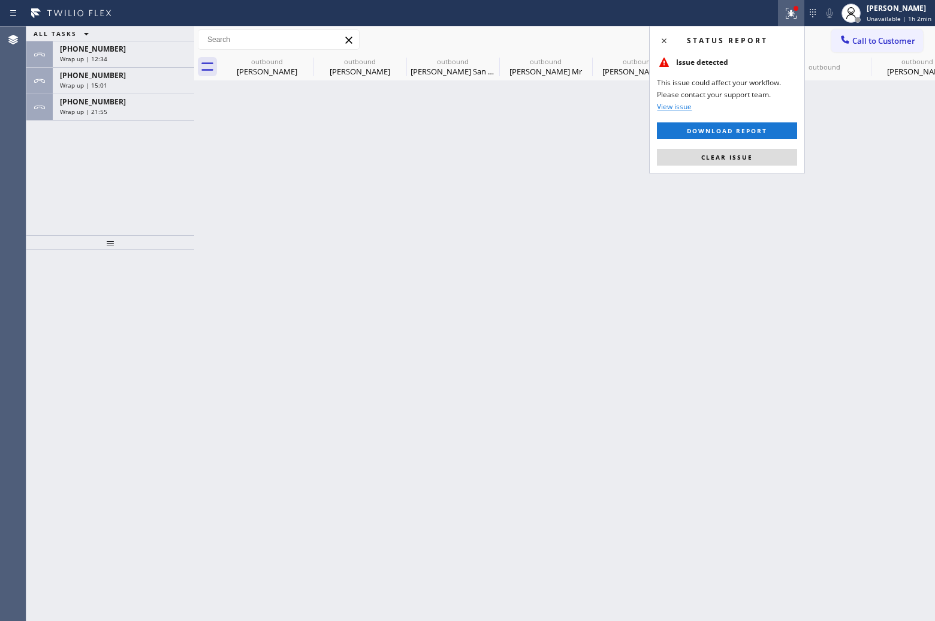
click at [792, 8] on icon at bounding box center [791, 13] width 14 height 14
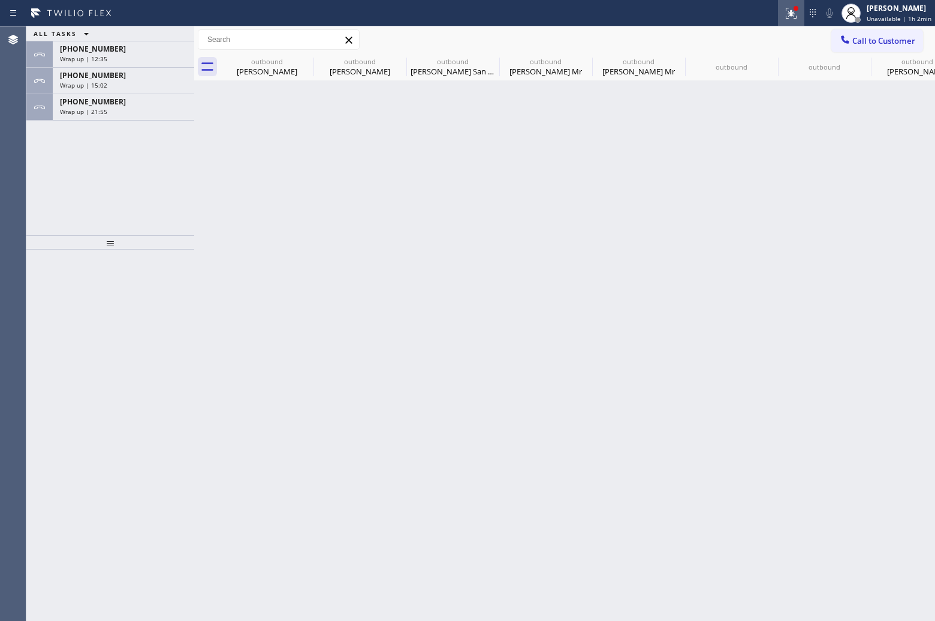
click at [790, 10] on icon at bounding box center [791, 13] width 14 height 14
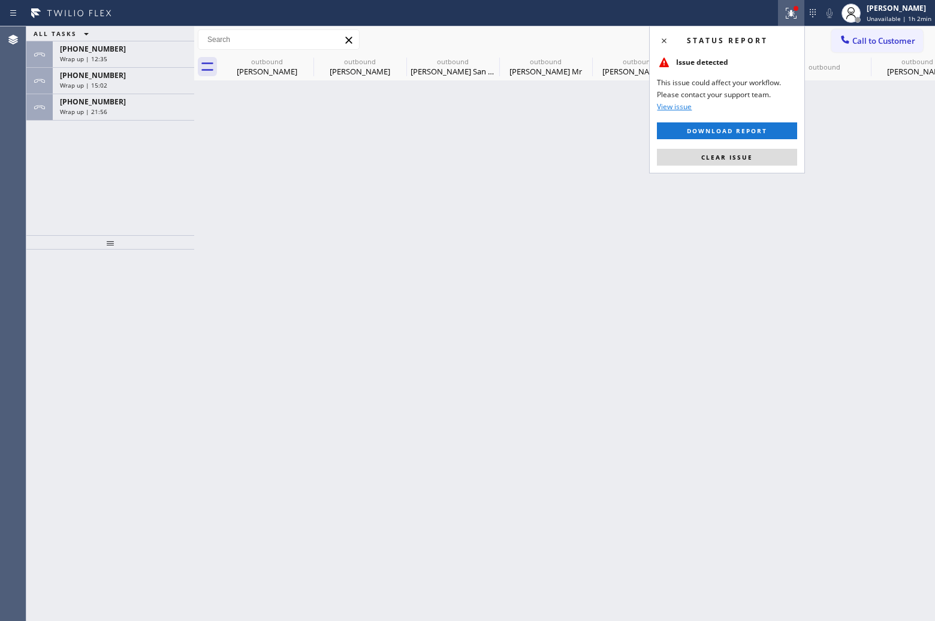
click at [709, 145] on div "Status report Issue detected This issue could affect your workflow. Please cont…" at bounding box center [727, 100] width 156 height 148
click at [711, 150] on button "Clear issue" at bounding box center [727, 157] width 140 height 17
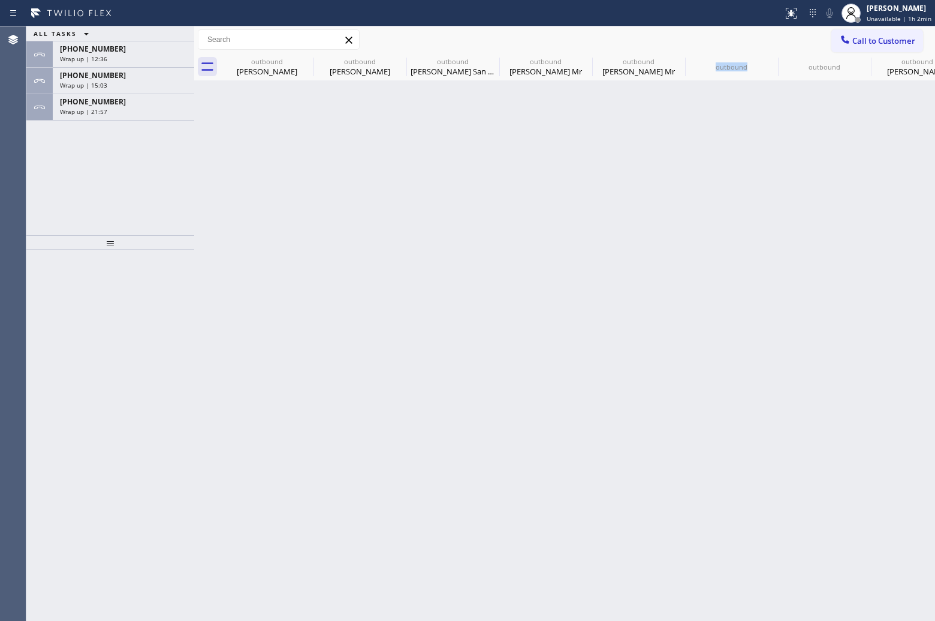
click at [712, 151] on div "Back to Dashboard Change Sender ID Customers Technicians Select a contact Outbo…" at bounding box center [564, 323] width 741 height 594
click at [88, 109] on span "Wrap up | 21:57" at bounding box center [83, 111] width 47 height 8
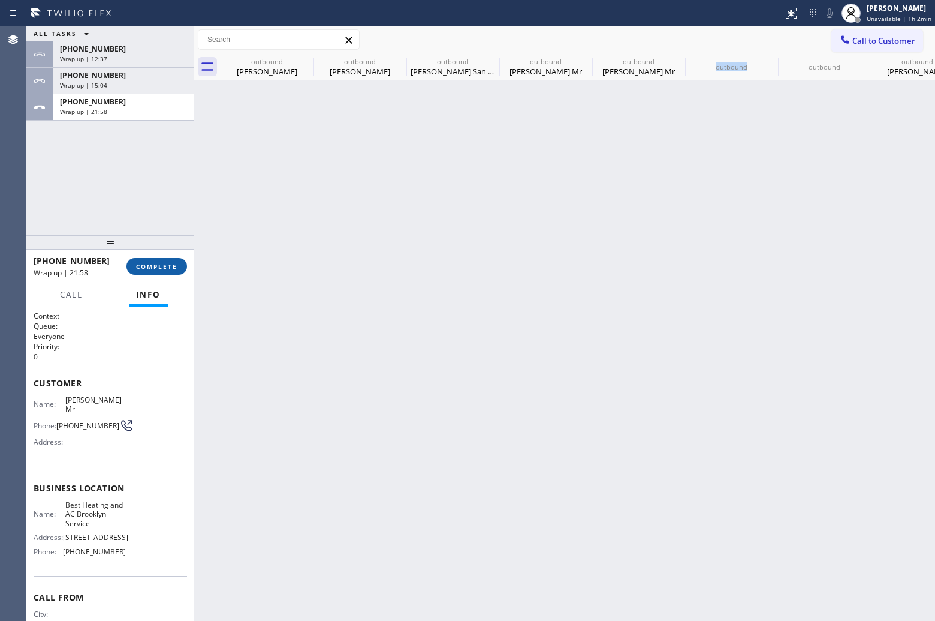
click at [162, 264] on span "COMPLETE" at bounding box center [156, 266] width 41 height 8
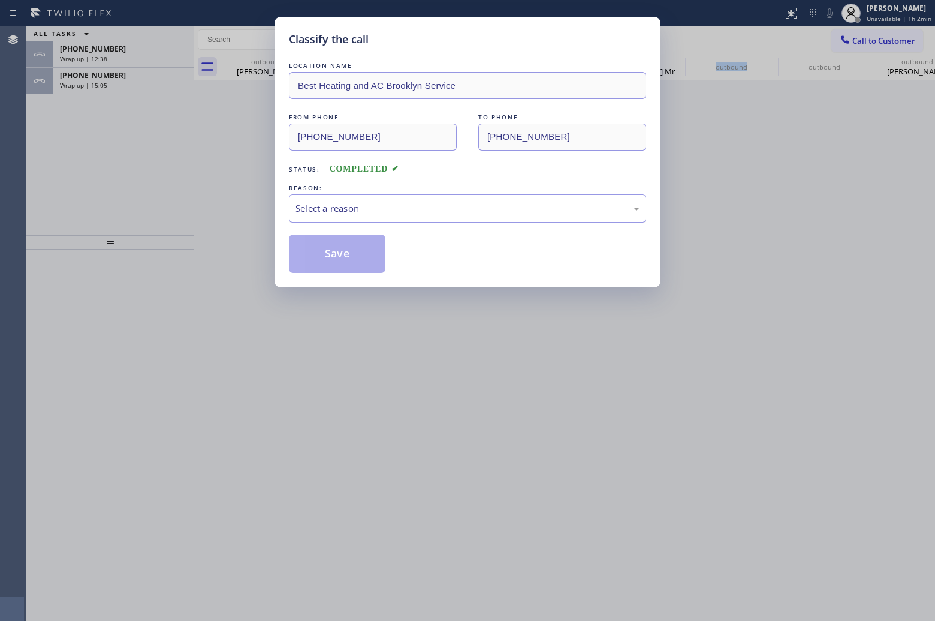
click at [378, 206] on div "Select a reason" at bounding box center [468, 208] width 344 height 14
click at [365, 260] on button "Save" at bounding box center [337, 253] width 97 height 38
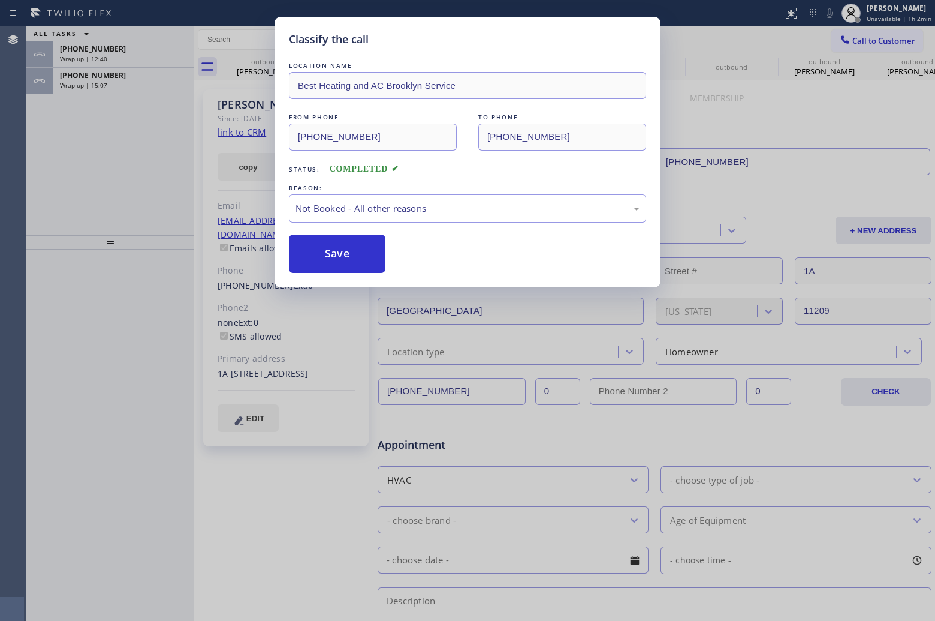
click at [118, 87] on div "Classify the call LOCATION NAME Next Door Appliance Repair FROM PHONE [PHONE_NU…" at bounding box center [480, 323] width 909 height 594
click at [118, 87] on div "Wrap up | 15:07" at bounding box center [123, 85] width 127 height 8
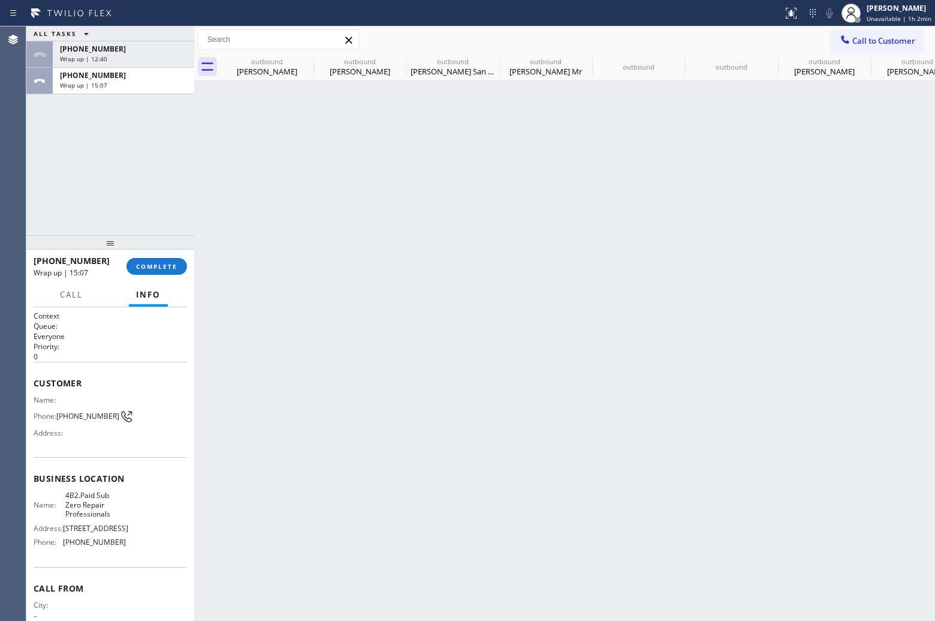
click at [118, 87] on div "Wrap up | 15:07" at bounding box center [123, 85] width 127 height 8
click at [167, 270] on button "COMPLETE" at bounding box center [157, 266] width 61 height 17
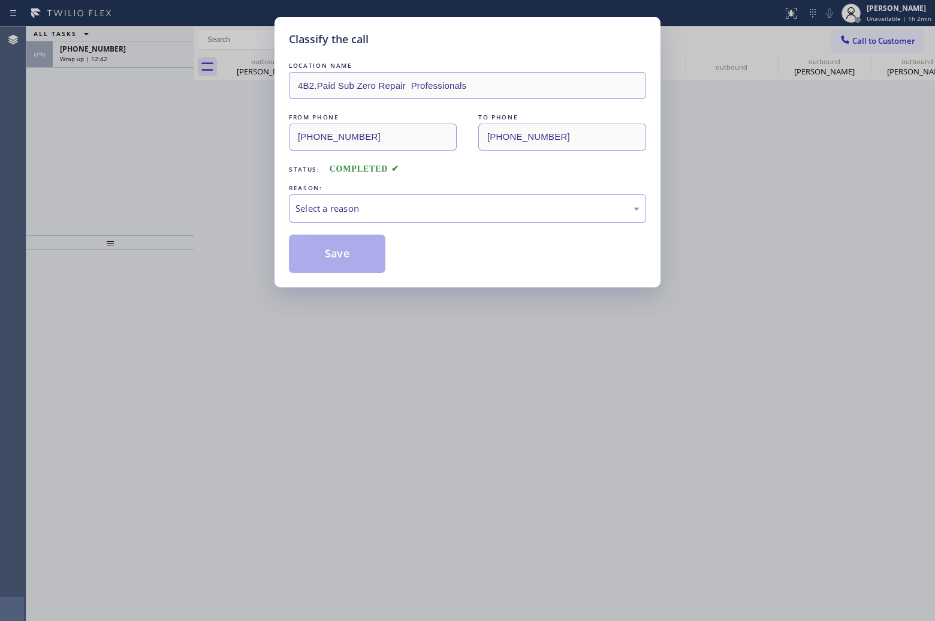
click at [365, 194] on div "REASON:" at bounding box center [467, 188] width 357 height 13
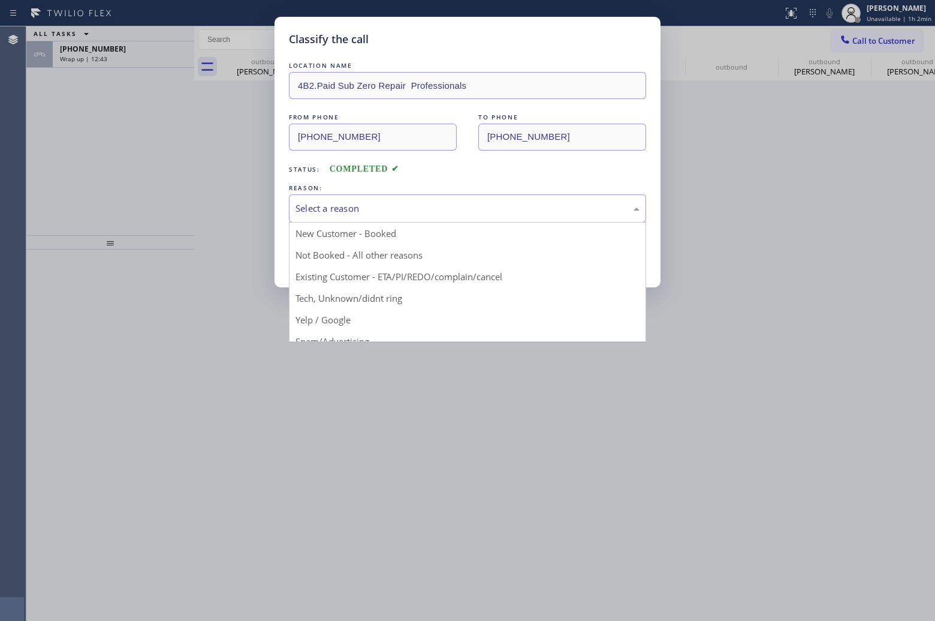
click at [362, 221] on div "Select a reason" at bounding box center [467, 208] width 357 height 28
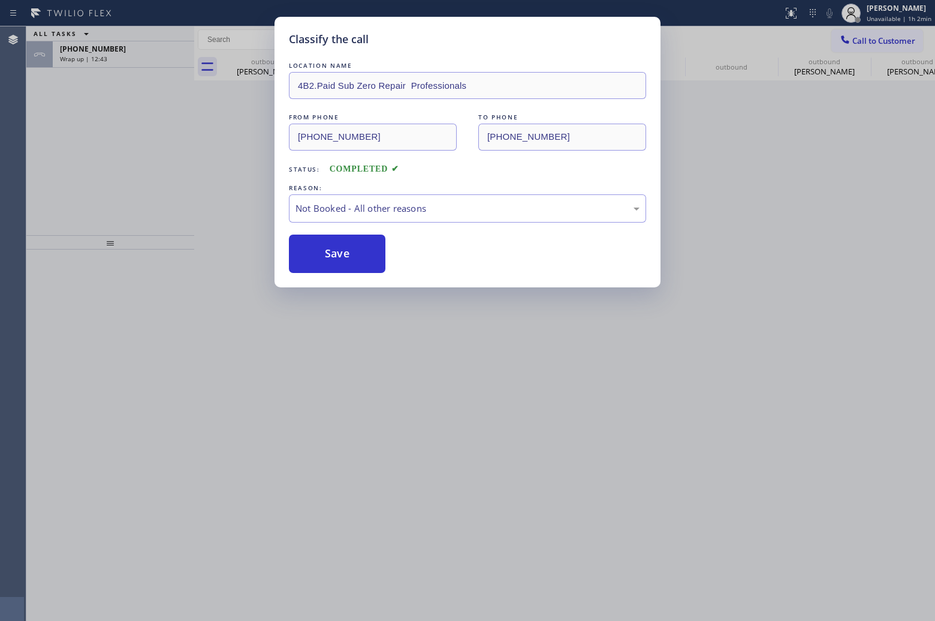
click at [351, 253] on button "Save" at bounding box center [337, 253] width 97 height 38
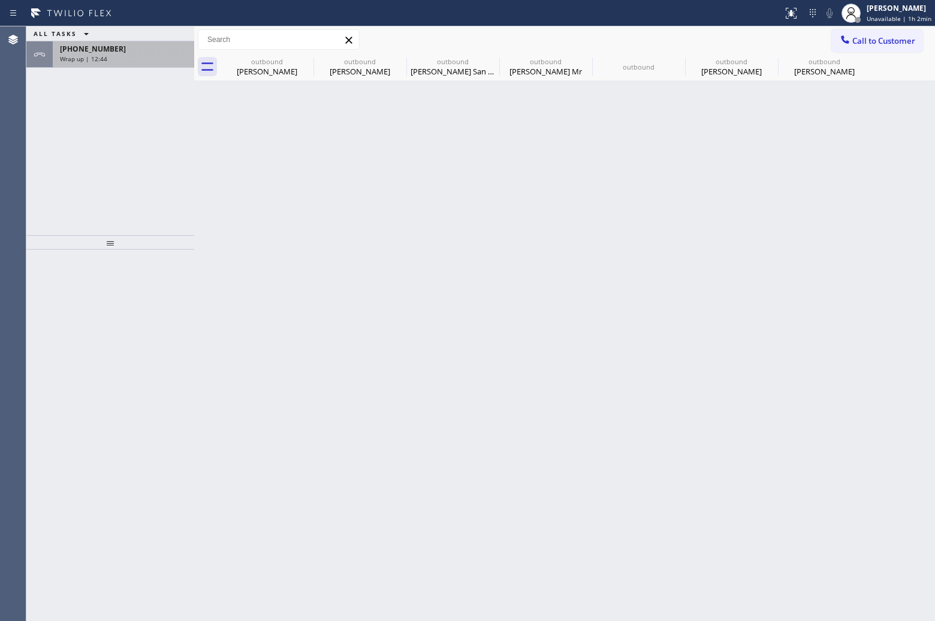
click at [122, 63] on div "[PHONE_NUMBER] Wrap up | 12:44" at bounding box center [121, 54] width 137 height 26
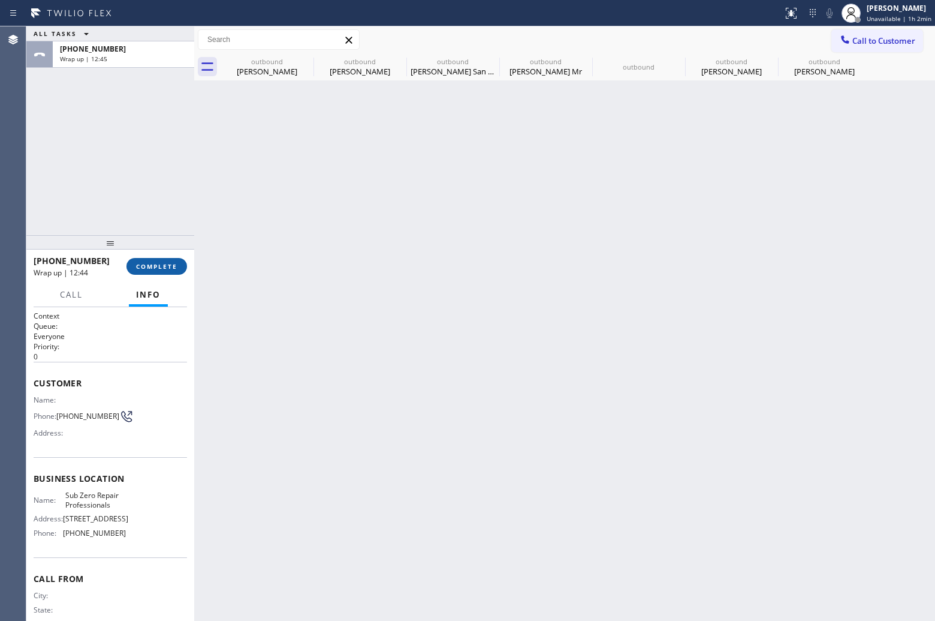
drag, startPoint x: 135, startPoint y: 268, endPoint x: 155, endPoint y: 268, distance: 19.8
click at [136, 268] on button "COMPLETE" at bounding box center [157, 266] width 61 height 17
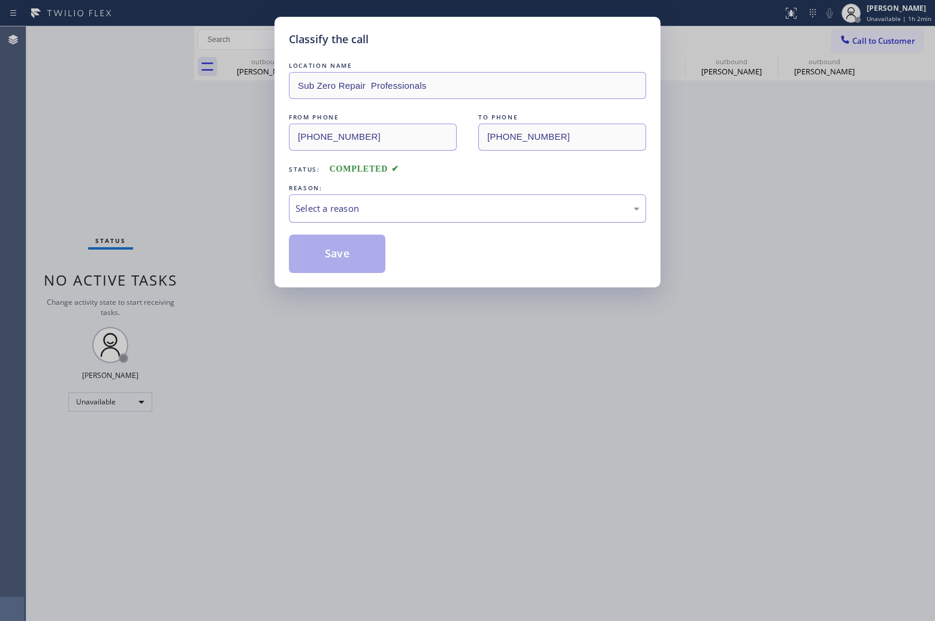
click at [405, 194] on div "REASON:" at bounding box center [467, 188] width 357 height 13
click at [378, 219] on div "Select a reason" at bounding box center [467, 208] width 357 height 28
click at [347, 258] on button "Save" at bounding box center [337, 253] width 97 height 38
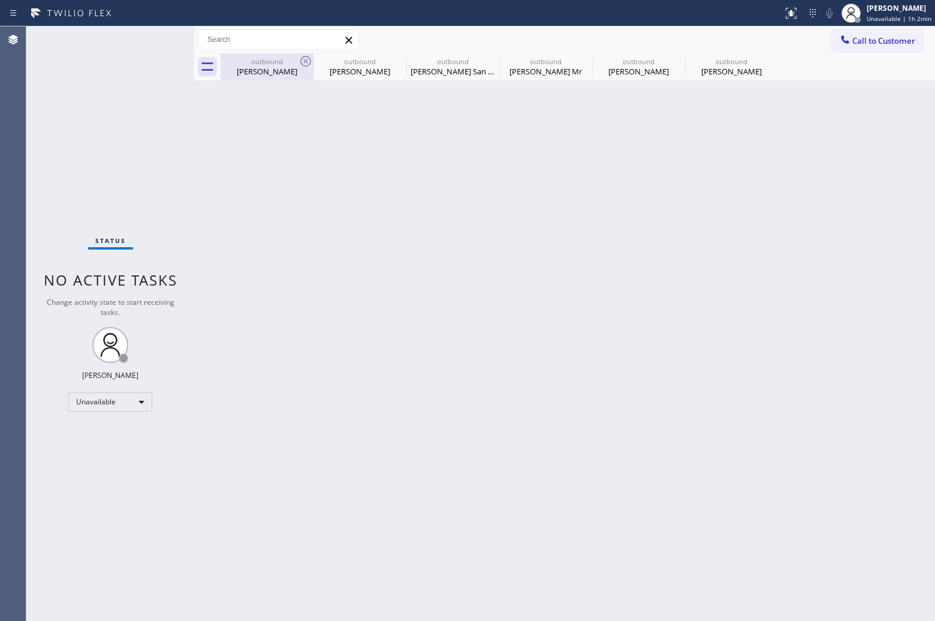
click at [300, 56] on icon at bounding box center [306, 61] width 14 height 14
click at [0, 0] on icon at bounding box center [0, 0] width 0 height 0
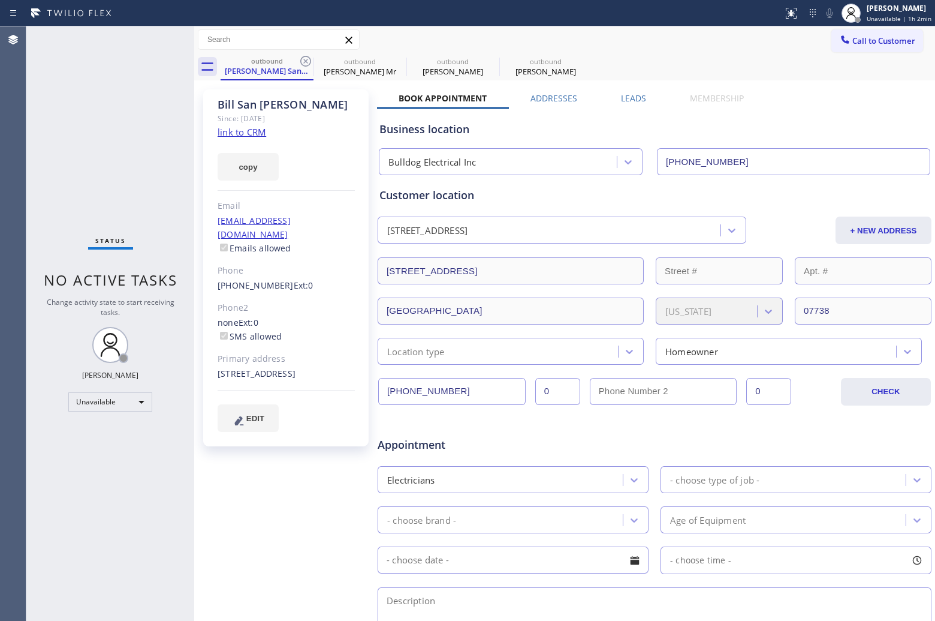
click at [300, 56] on icon at bounding box center [306, 61] width 14 height 14
type input "[PHONE_NUMBER]"
click at [300, 56] on icon at bounding box center [306, 61] width 14 height 14
type input "[PHONE_NUMBER]"
click at [0, 0] on icon at bounding box center [0, 0] width 0 height 0
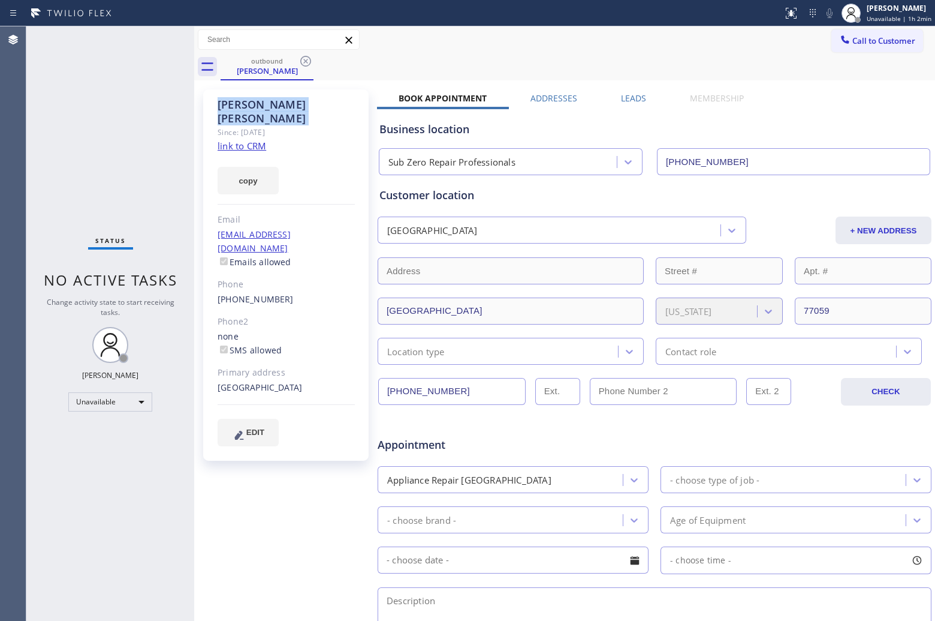
click at [300, 56] on icon at bounding box center [306, 61] width 14 height 14
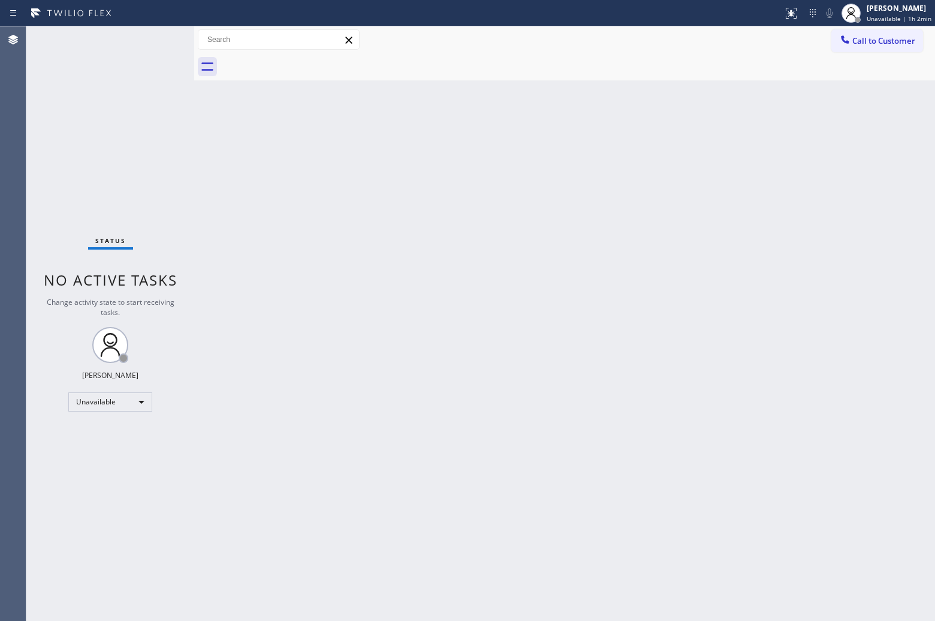
click at [300, 56] on div at bounding box center [578, 66] width 715 height 27
drag, startPoint x: 868, startPoint y: 43, endPoint x: 612, endPoint y: 208, distance: 304.6
click at [865, 44] on span "Call to Customer" at bounding box center [884, 40] width 63 height 11
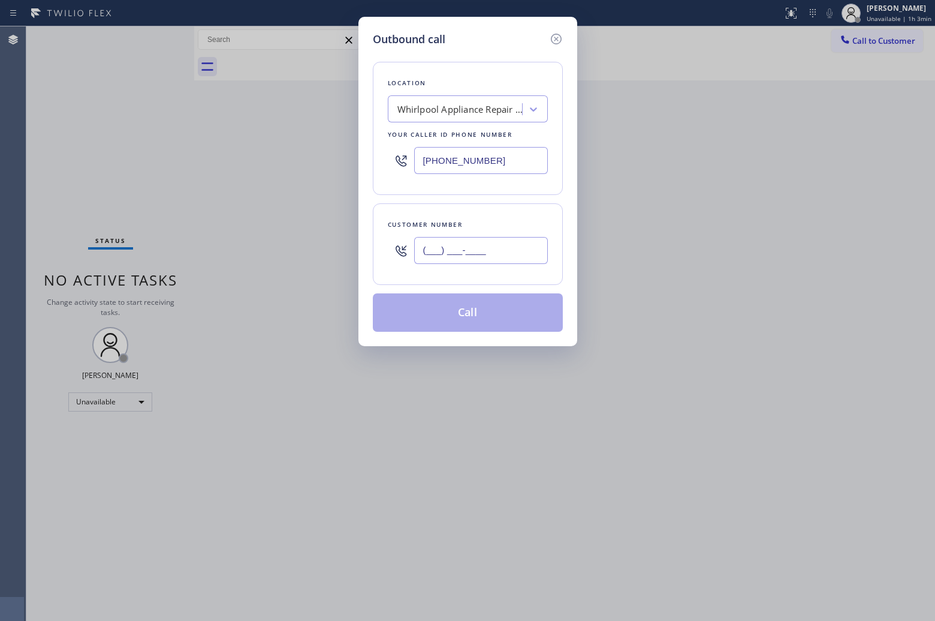
click at [479, 249] on input "(___) ___-____" at bounding box center [481, 250] width 134 height 27
paste input "713) 818-5390"
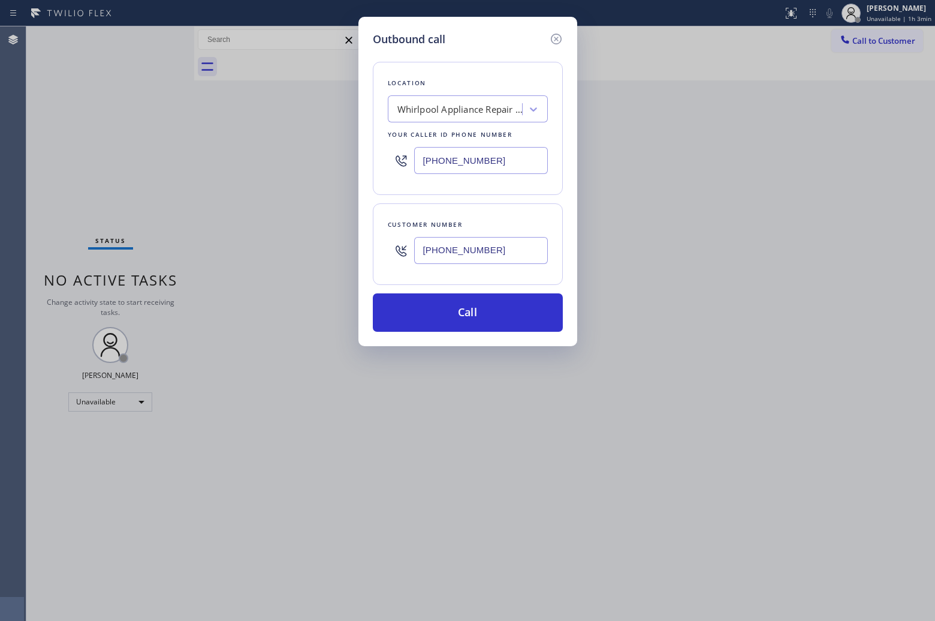
type input "[PHONE_NUMBER]"
click at [465, 159] on input "[PHONE_NUMBER]" at bounding box center [481, 160] width 134 height 27
paste input "855) 662-5332"
type input "[PHONE_NUMBER]"
click at [524, 311] on button "Call" at bounding box center [468, 312] width 190 height 38
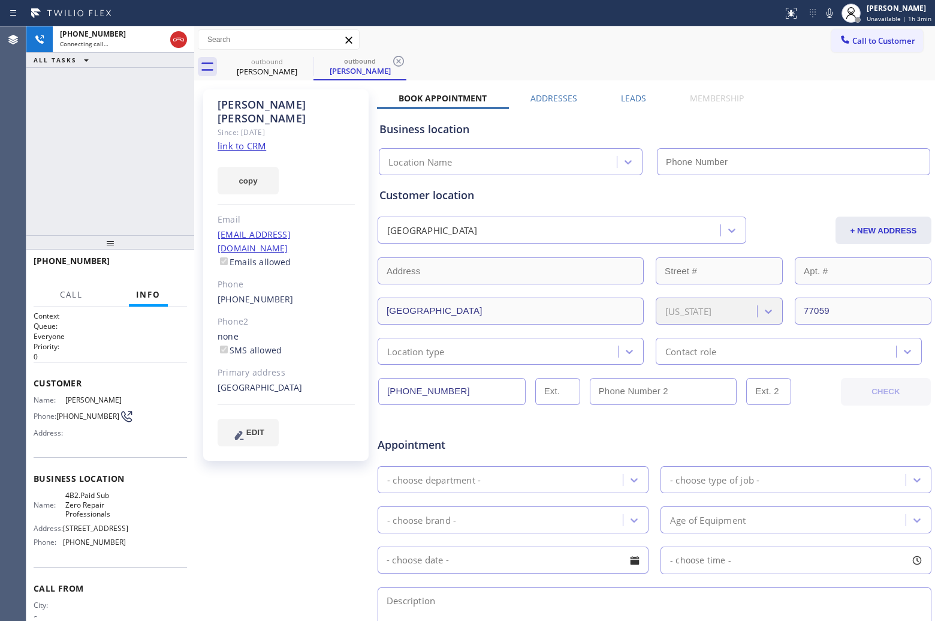
type input "[PHONE_NUMBER]"
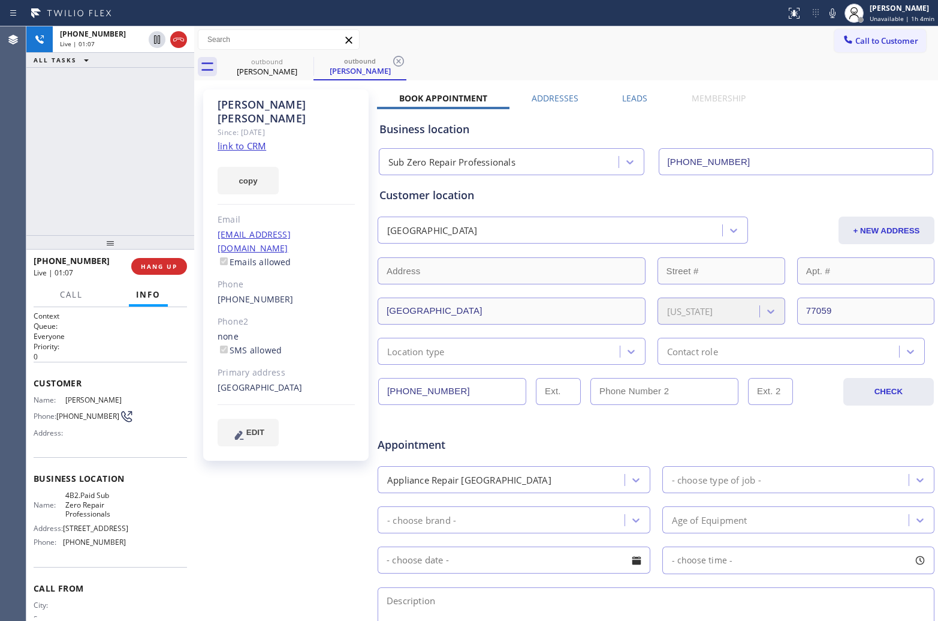
drag, startPoint x: 177, startPoint y: 38, endPoint x: 443, endPoint y: 279, distance: 358.7
click at [177, 38] on icon at bounding box center [179, 39] width 14 height 14
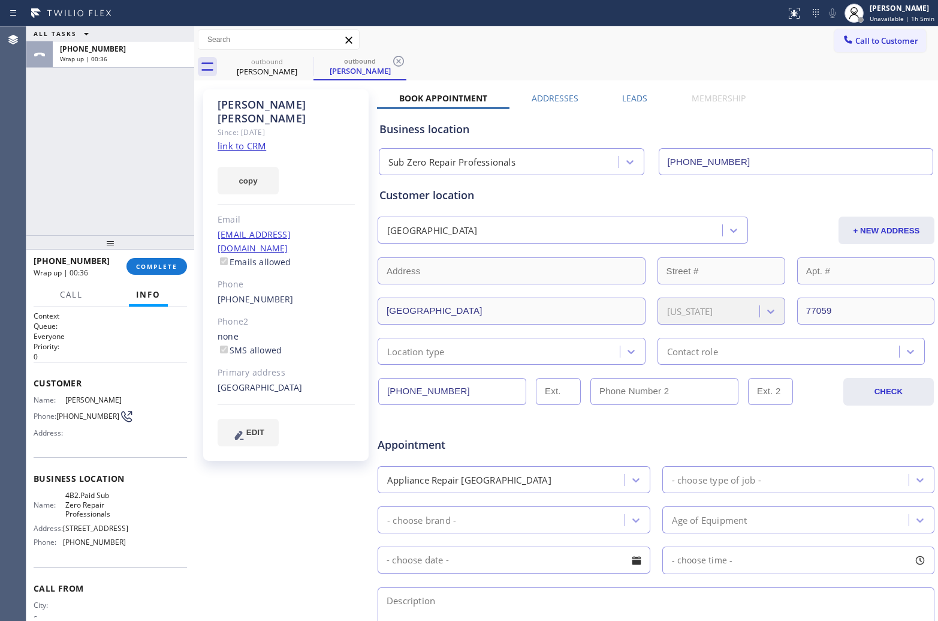
click at [58, 110] on div "ALL TASKS ALL TASKS ACTIVE TASKS TASKS IN WRAP UP [PHONE_NUMBER] Wrap up | 00:36" at bounding box center [110, 130] width 168 height 209
drag, startPoint x: 876, startPoint y: 41, endPoint x: 613, endPoint y: 184, distance: 299.2
click at [871, 44] on span "Call to Customer" at bounding box center [887, 40] width 63 height 11
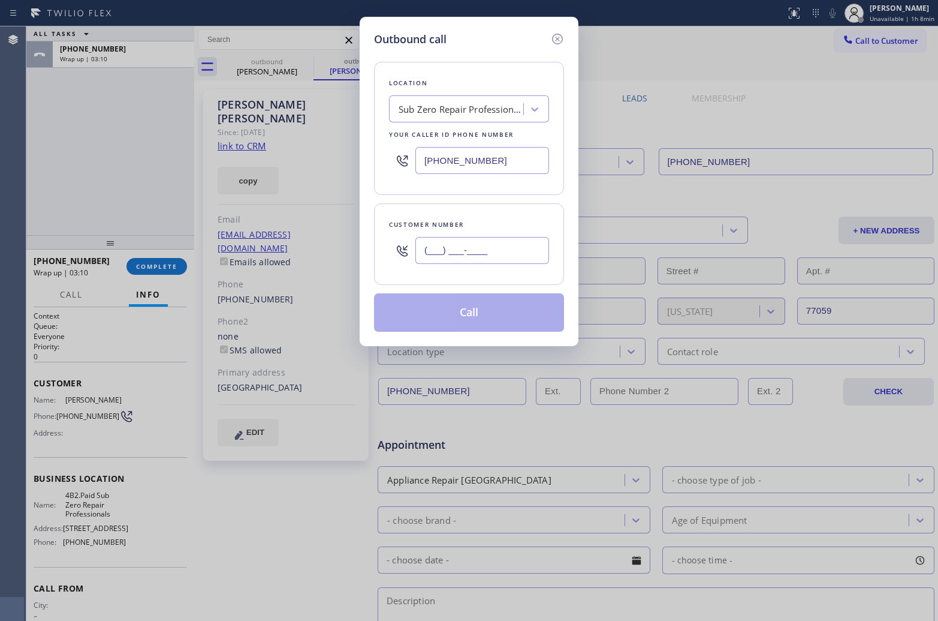
click at [495, 252] on input "(___) ___-____" at bounding box center [483, 250] width 134 height 27
paste input "917) 880-8739"
type input "[PHONE_NUMBER]"
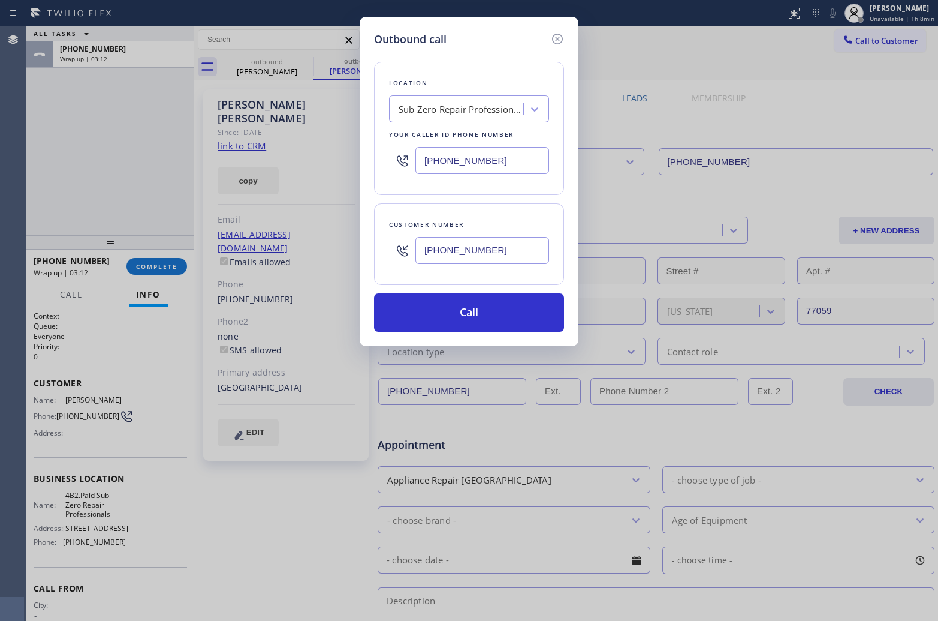
click at [489, 157] on input "[PHONE_NUMBER]" at bounding box center [483, 160] width 134 height 27
paste input "347) 404-5804"
type input "[PHONE_NUMBER]"
drag, startPoint x: 482, startPoint y: 308, endPoint x: 475, endPoint y: 318, distance: 12.7
click at [476, 318] on button "Call" at bounding box center [469, 312] width 190 height 38
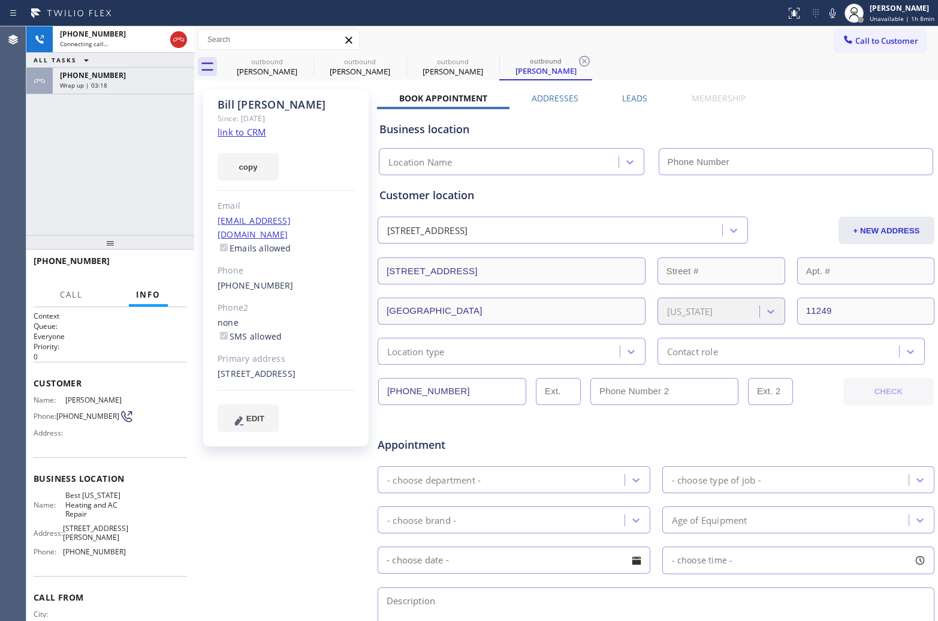
type input "[PHONE_NUMBER]"
click at [829, 13] on icon at bounding box center [833, 13] width 14 height 14
click at [47, 171] on div "[PHONE_NUMBER] Connecting call… ALL TASKS ALL TASKS ACTIVE TASKS TASKS IN WRAP …" at bounding box center [110, 130] width 168 height 209
click at [21, 113] on div "Agent Desktop" at bounding box center [13, 323] width 26 height 594
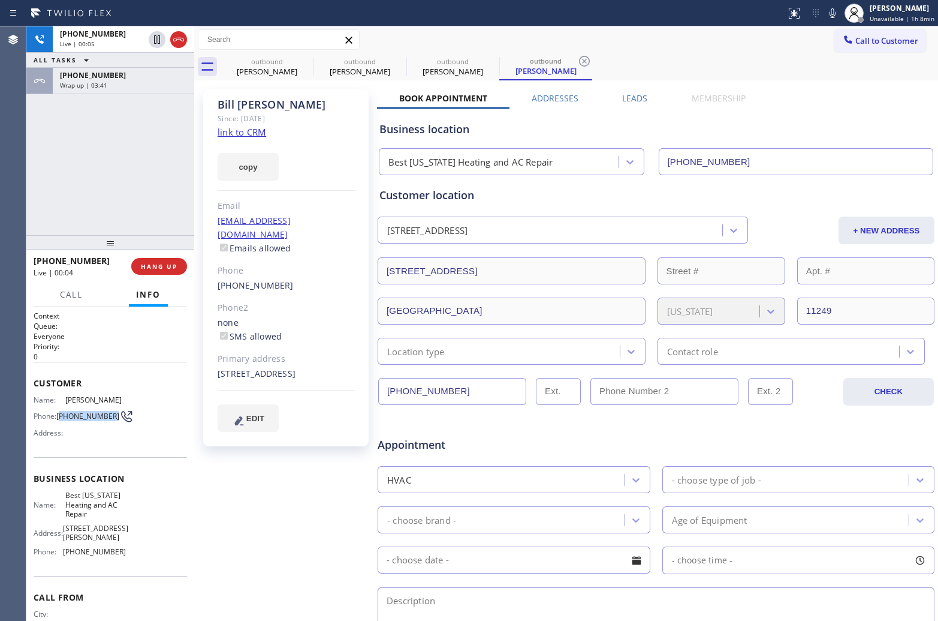
drag, startPoint x: 67, startPoint y: 414, endPoint x: 60, endPoint y: 411, distance: 7.8
click at [60, 411] on span "[PHONE_NUMBER]" at bounding box center [87, 415] width 63 height 9
click at [154, 264] on span "HANG UP" at bounding box center [159, 266] width 37 height 8
click at [865, 39] on span "Call to Customer" at bounding box center [887, 40] width 63 height 11
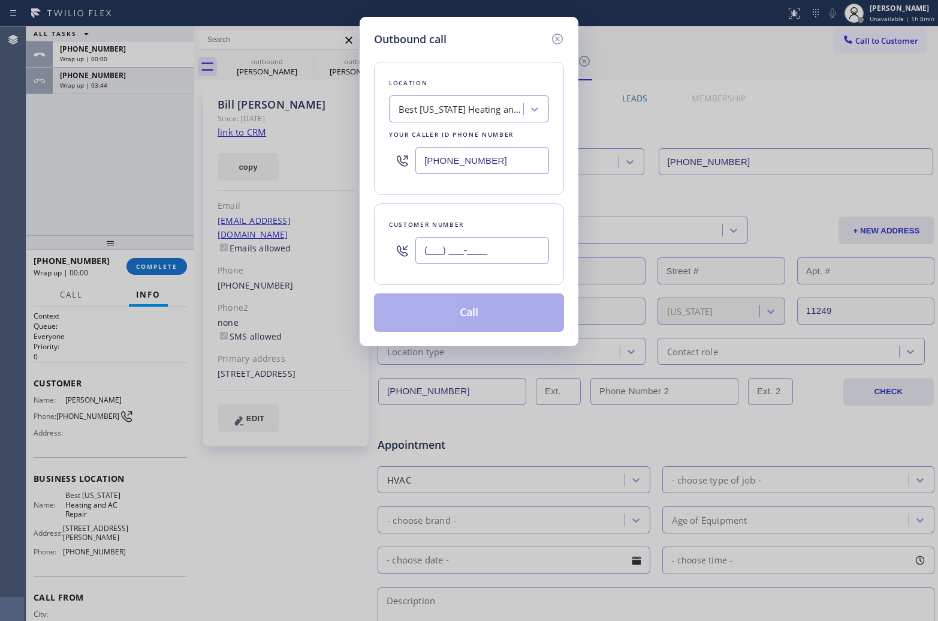
click at [462, 255] on input "(___) ___-____" at bounding box center [483, 250] width 134 height 27
paste input "917) 880-8739"
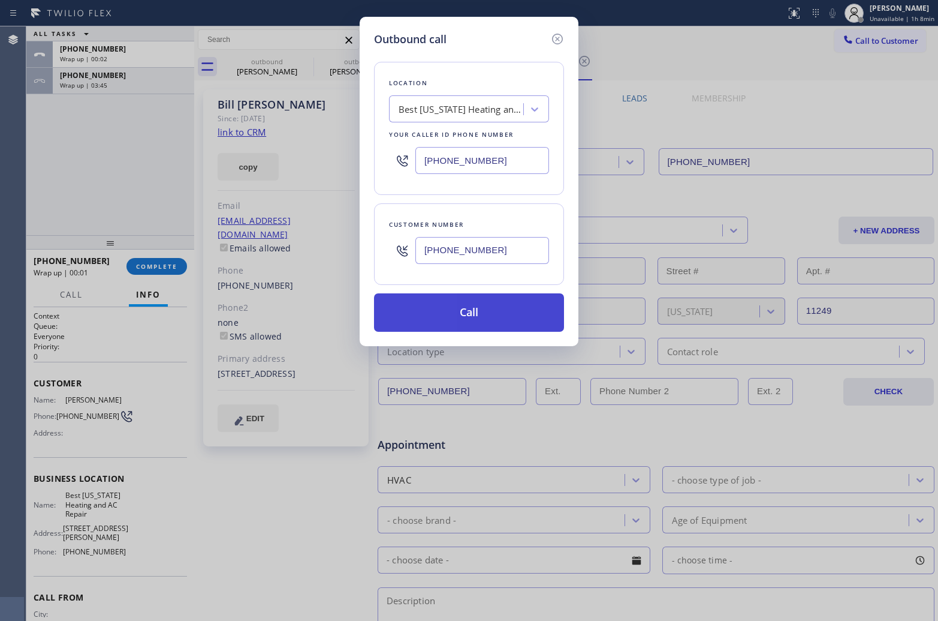
type input "[PHONE_NUMBER]"
click at [489, 331] on button "Call" at bounding box center [469, 312] width 190 height 38
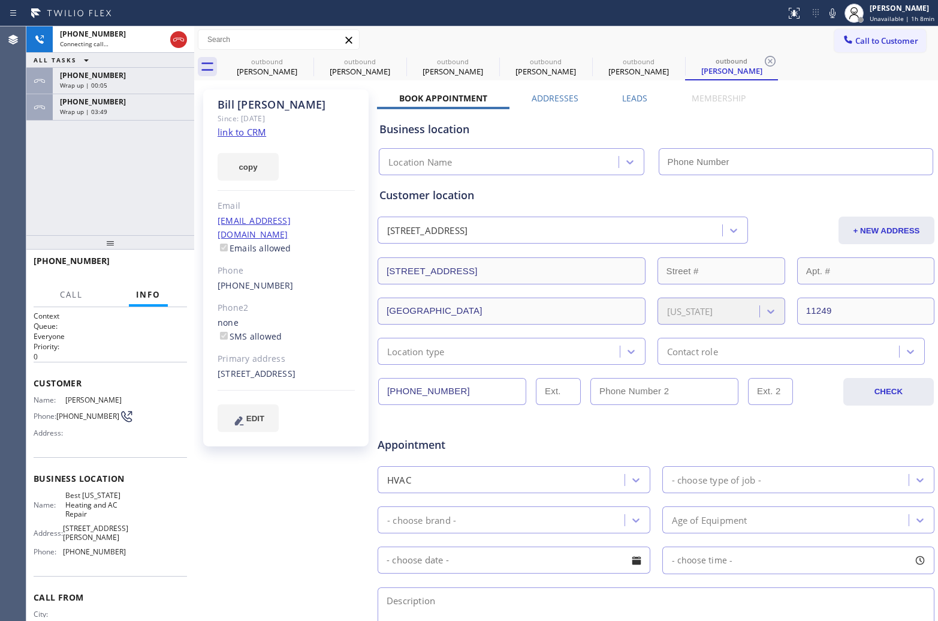
type input "[PHONE_NUMBER]"
click at [255, 135] on link "link to CRM" at bounding box center [242, 132] width 49 height 12
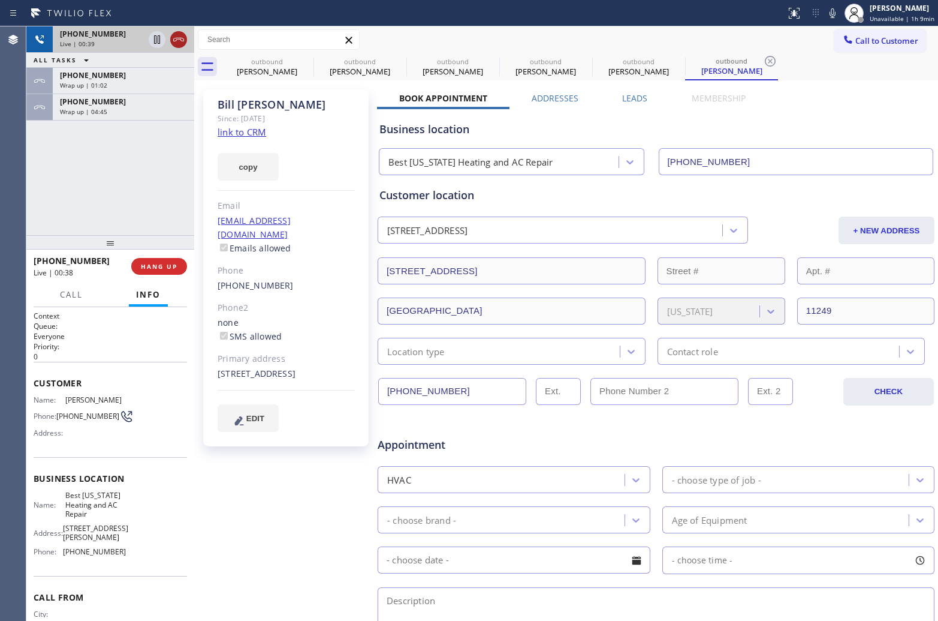
click at [183, 38] on icon at bounding box center [178, 40] width 11 height 4
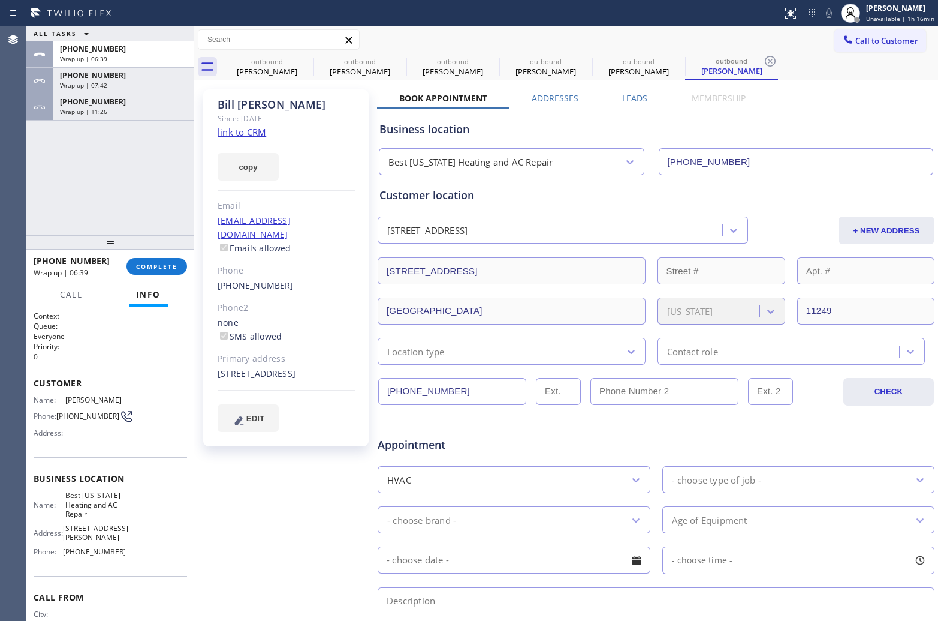
drag, startPoint x: 888, startPoint y: 22, endPoint x: 891, endPoint y: 37, distance: 15.3
click at [888, 25] on div "[PERSON_NAME] Unavailable | 1h 16min" at bounding box center [888, 13] width 101 height 26
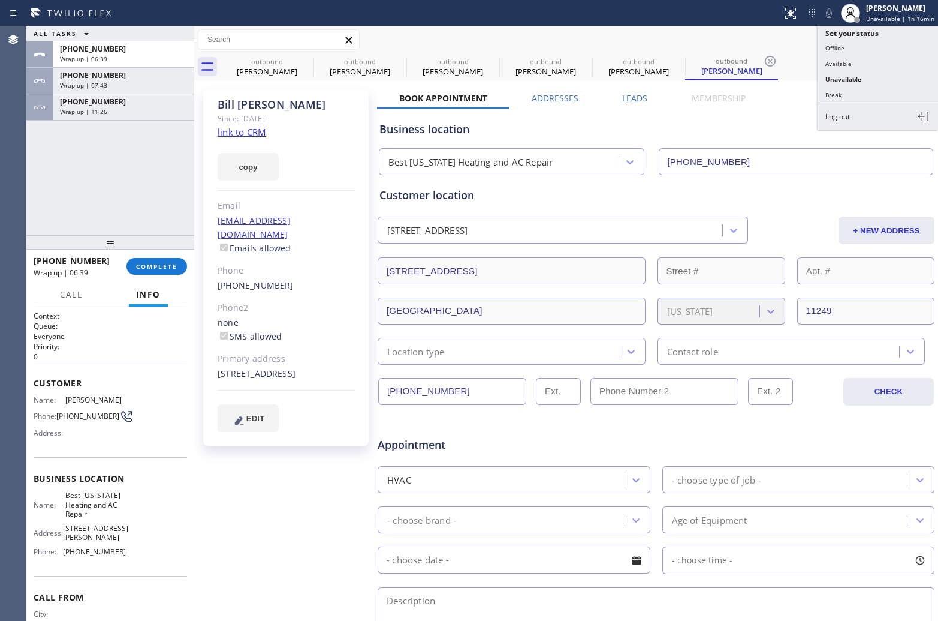
click at [708, 40] on div "Call to Customer Outbound call Location Best [US_STATE] Heating and AC Repair Y…" at bounding box center [566, 39] width 744 height 21
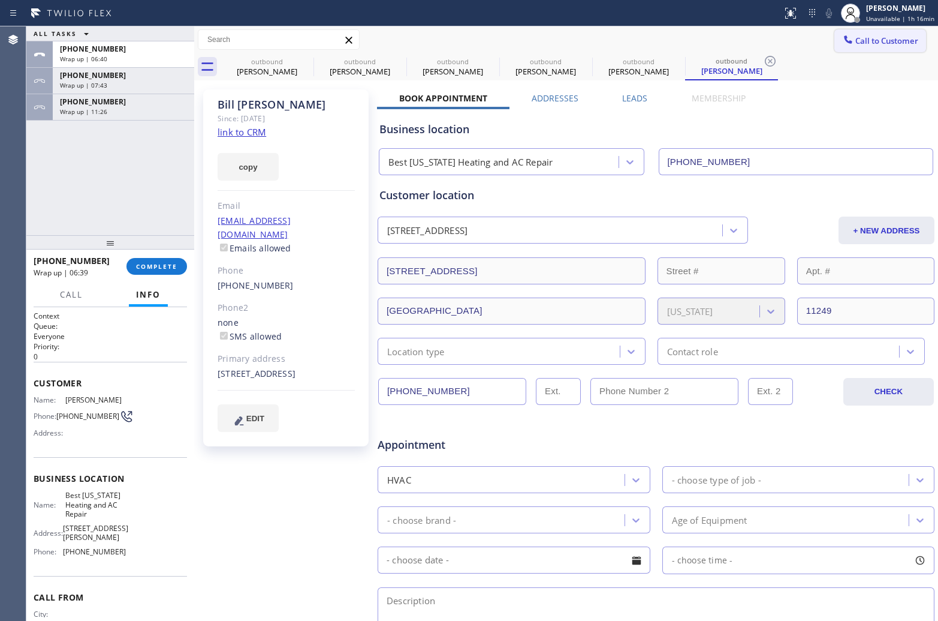
drag, startPoint x: 865, startPoint y: 34, endPoint x: 618, endPoint y: 189, distance: 291.0
click at [864, 36] on button "Call to Customer" at bounding box center [881, 40] width 92 height 23
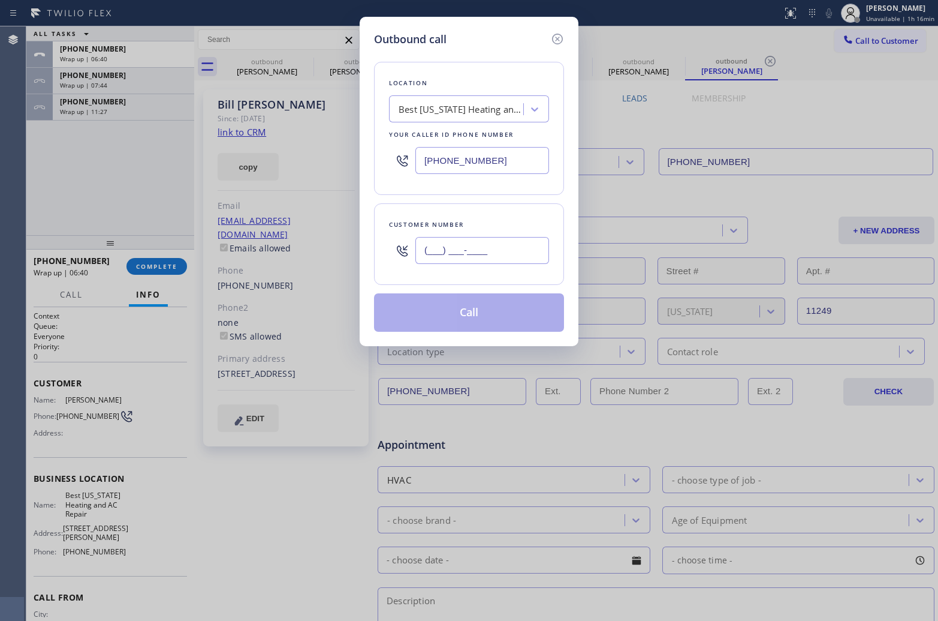
click at [512, 252] on input "(___) ___-____" at bounding box center [483, 250] width 134 height 27
paste input "305) 761-8338"
type input "[PHONE_NUMBER]"
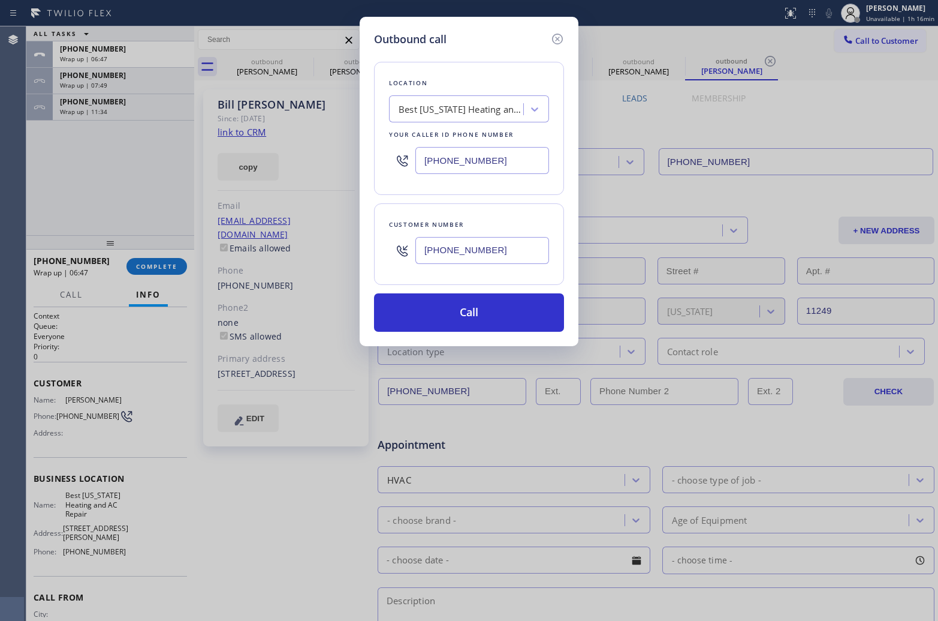
click at [450, 157] on input "[PHONE_NUMBER]" at bounding box center [483, 160] width 134 height 27
paste input "05) 239-8487"
type input "[PHONE_NUMBER]"
click at [474, 303] on button "Call" at bounding box center [469, 312] width 190 height 38
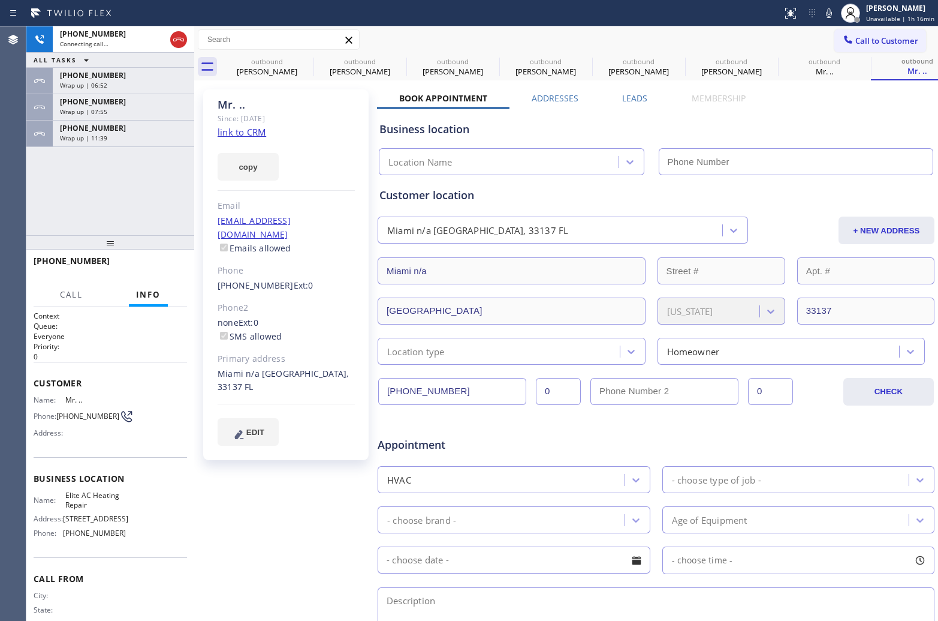
type input "[PHONE_NUMBER]"
click at [25, 168] on div "Agent Desktop" at bounding box center [13, 323] width 26 height 594
click at [118, 118] on div "[PHONE_NUMBER] Wrap up | 07:57" at bounding box center [121, 107] width 137 height 26
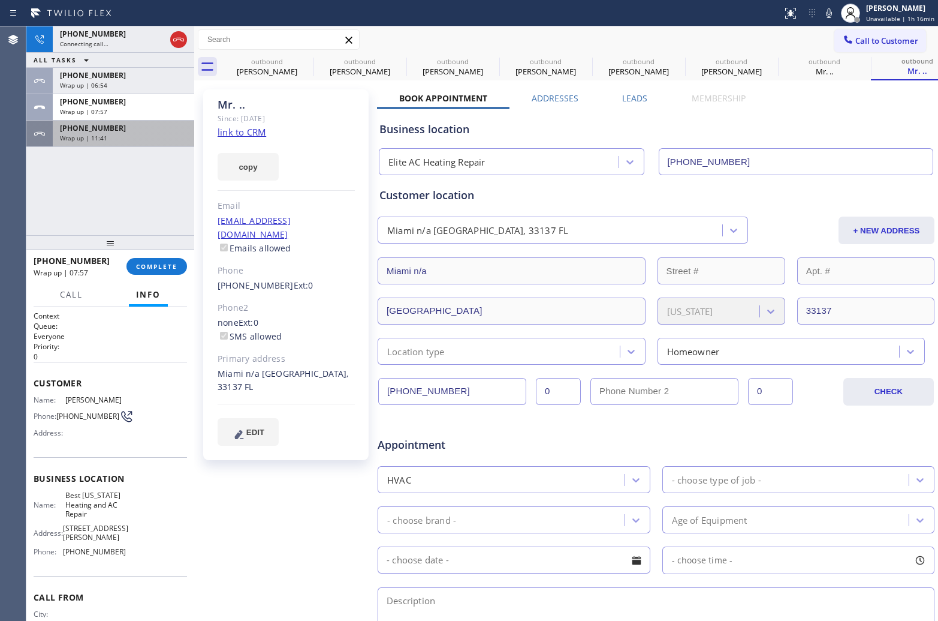
click at [132, 139] on div "Wrap up | 11:41" at bounding box center [123, 138] width 127 height 8
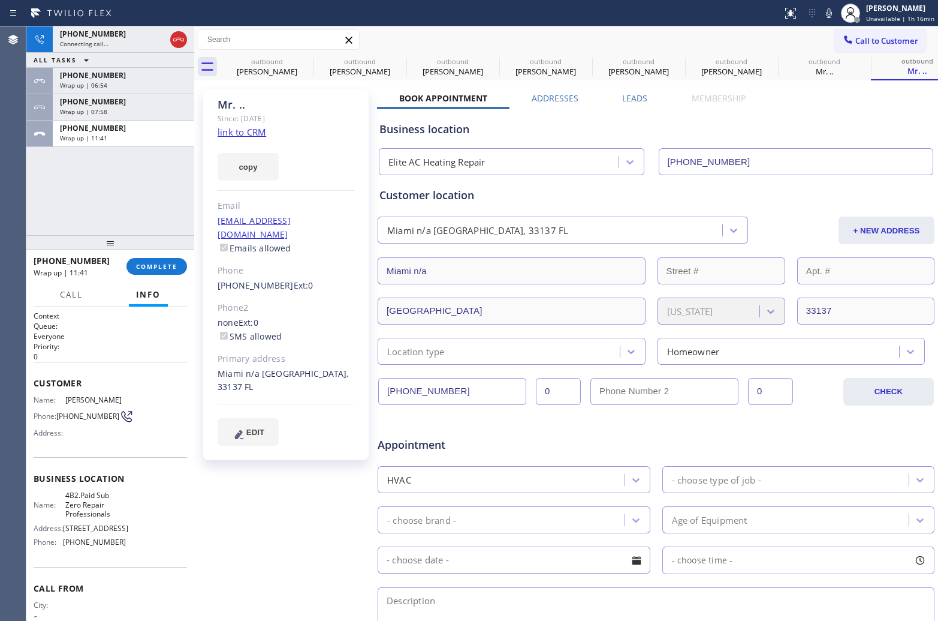
click at [142, 256] on div "[PHONE_NUMBER] Wrap up | 11:41 COMPLETE" at bounding box center [111, 266] width 154 height 31
click at [148, 270] on button "COMPLETE" at bounding box center [157, 266] width 61 height 17
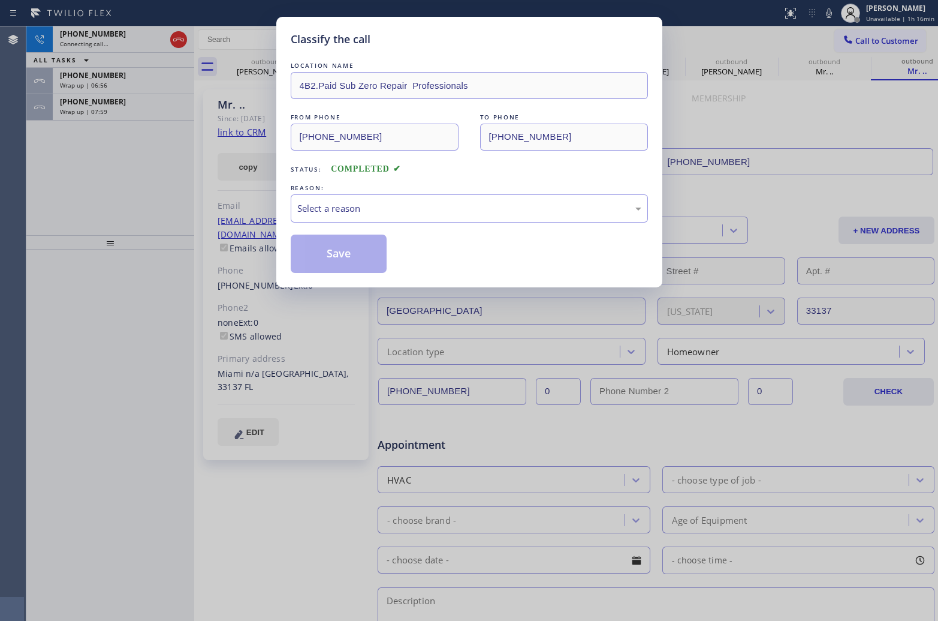
click at [379, 225] on div "LOCATION NAME 4B2.Paid Sub Zero Repair Professionals FROM PHONE [PHONE_NUMBER] …" at bounding box center [469, 165] width 357 height 213
click at [379, 207] on div "Select a reason" at bounding box center [469, 208] width 344 height 14
click at [359, 258] on button "Save" at bounding box center [339, 253] width 97 height 38
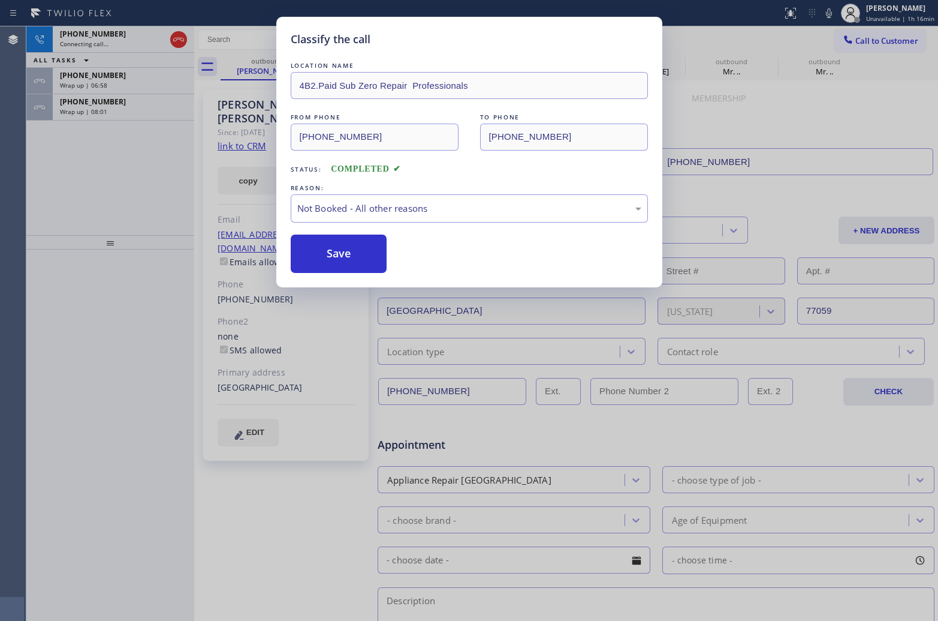
click at [106, 109] on div "Classify the call LOCATION NAME 4B2.Paid Sub Zero Repair Professionals FROM PHO…" at bounding box center [469, 310] width 938 height 621
click at [106, 109] on div "Classify the call LOCATION NAME Next Door Appliance Repair FROM PHONE [PHONE_NU…" at bounding box center [482, 323] width 912 height 594
click at [106, 109] on div "Wrap up | 08:02" at bounding box center [123, 111] width 127 height 8
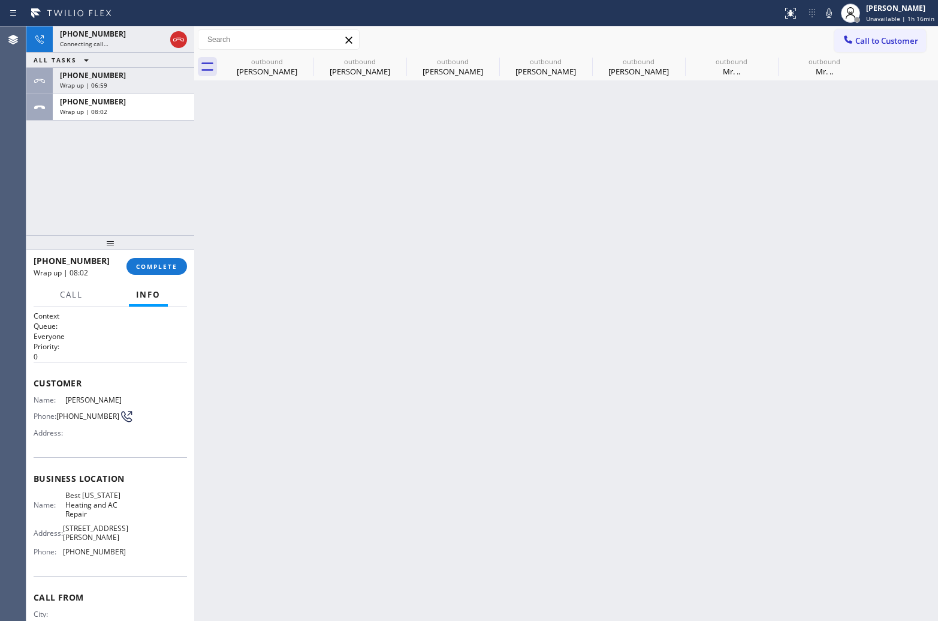
click at [106, 109] on div "Wrap up | 08:02" at bounding box center [123, 111] width 127 height 8
click at [173, 268] on span "COMPLETE" at bounding box center [156, 266] width 41 height 8
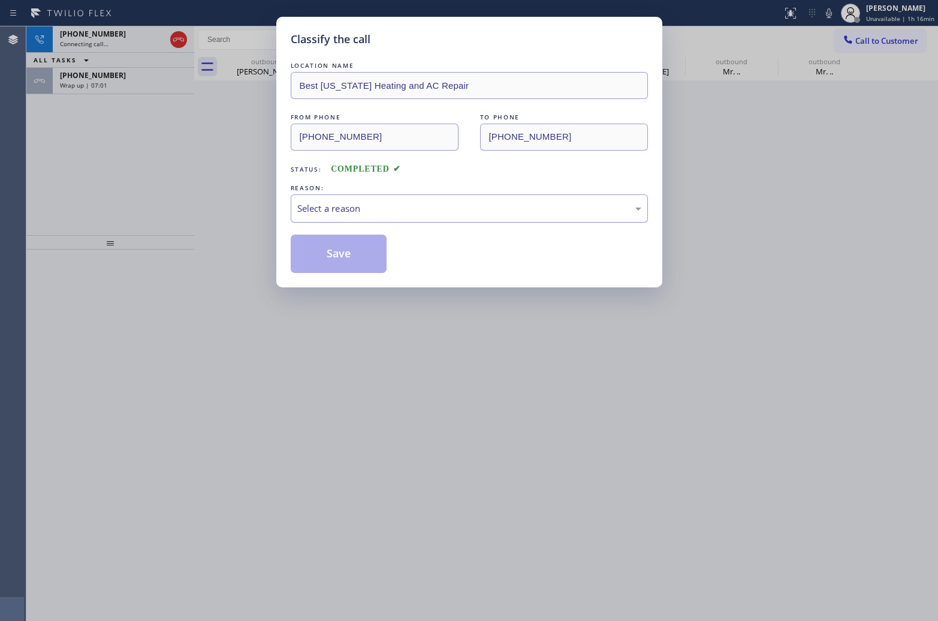
click at [370, 198] on div "Select a reason" at bounding box center [469, 208] width 357 height 28
click at [337, 261] on button "Save" at bounding box center [339, 253] width 97 height 38
type input "[PHONE_NUMBER]"
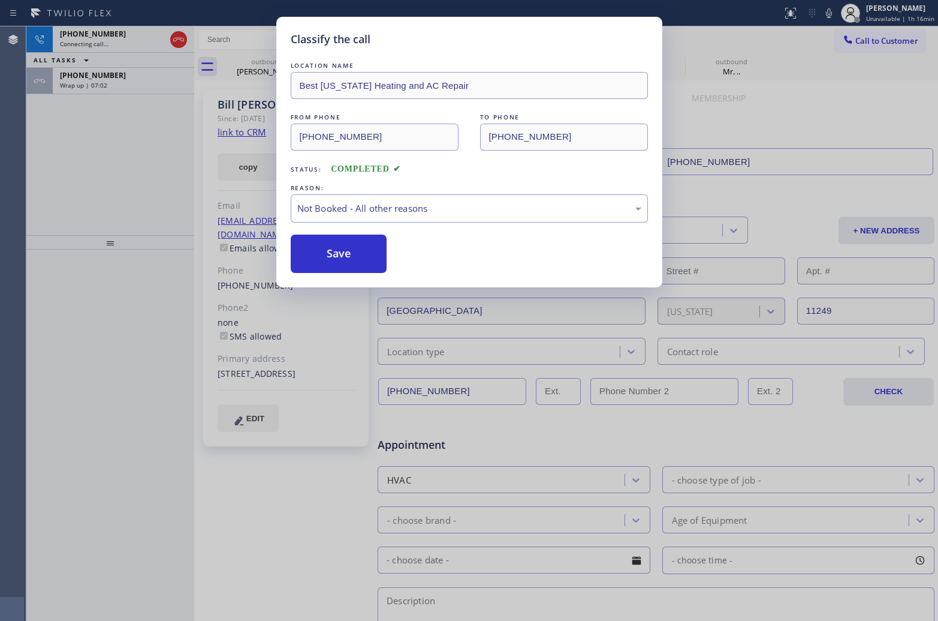
click at [119, 70] on div "Classify the call LOCATION NAME Best [US_STATE] Heating and AC Repair FROM PHON…" at bounding box center [469, 310] width 938 height 621
click at [119, 75] on div "Classify the call LOCATION NAME Best [US_STATE] Heating and AC Repair FROM PHON…" at bounding box center [469, 310] width 938 height 621
click at [119, 75] on div "[PHONE_NUMBER]" at bounding box center [123, 75] width 127 height 10
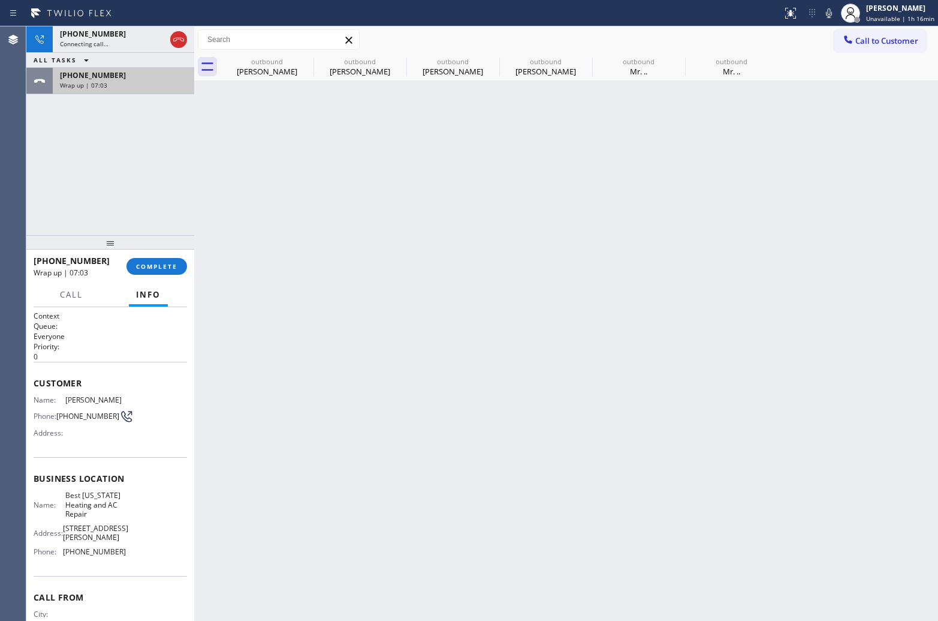
click at [118, 75] on div "[PHONE_NUMBER]" at bounding box center [123, 75] width 127 height 10
click at [166, 268] on span "COMPLETE" at bounding box center [156, 266] width 41 height 8
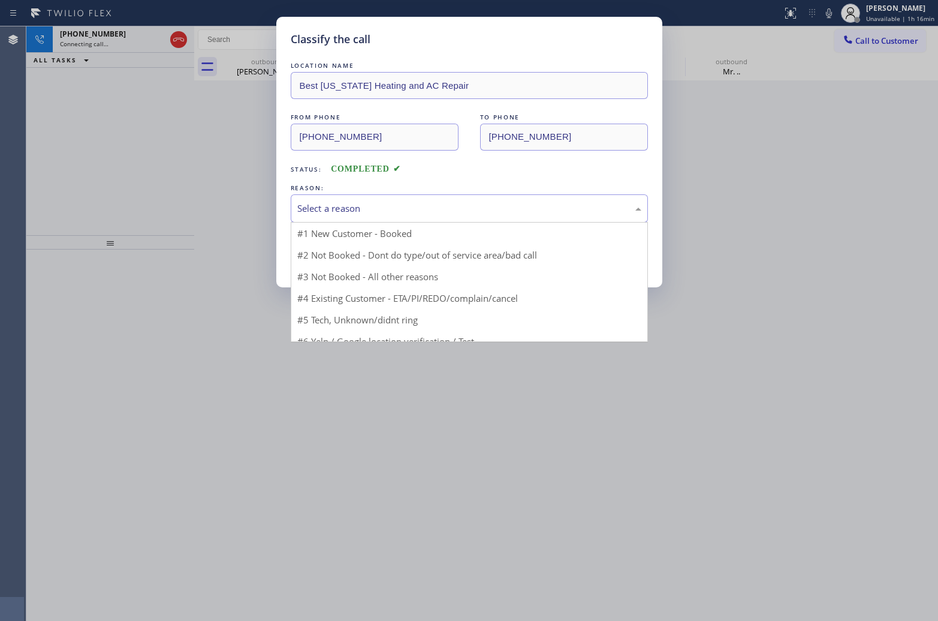
click at [381, 207] on div "Select a reason" at bounding box center [469, 208] width 344 height 14
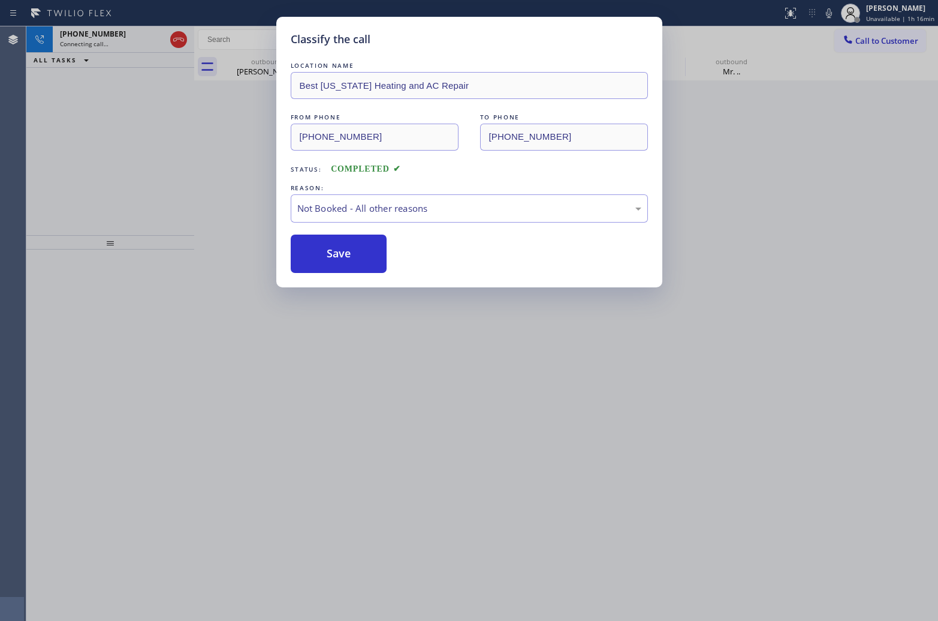
click at [351, 252] on button "Save" at bounding box center [339, 253] width 97 height 38
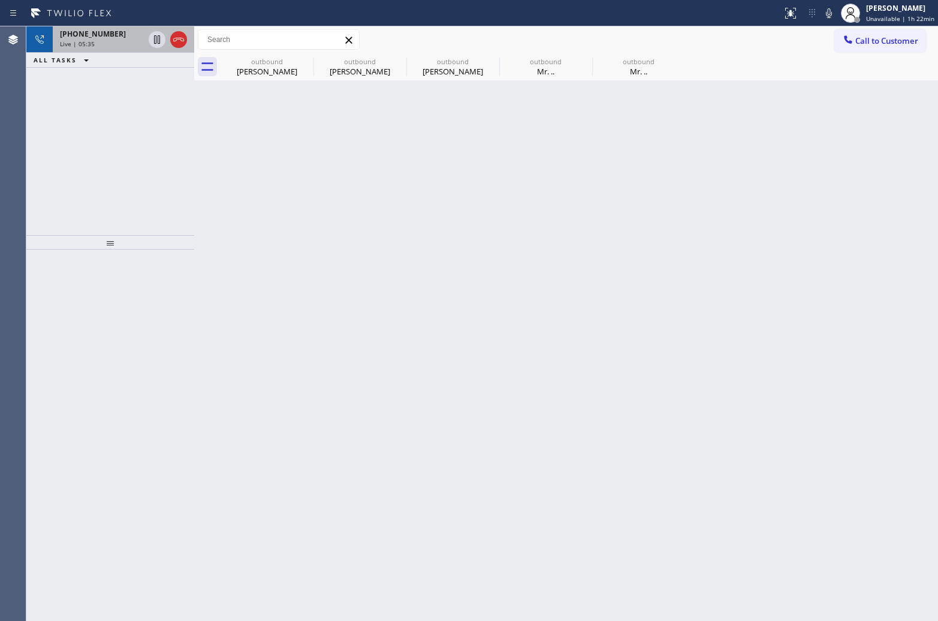
click at [117, 37] on div "[PHONE_NUMBER]" at bounding box center [102, 34] width 84 height 10
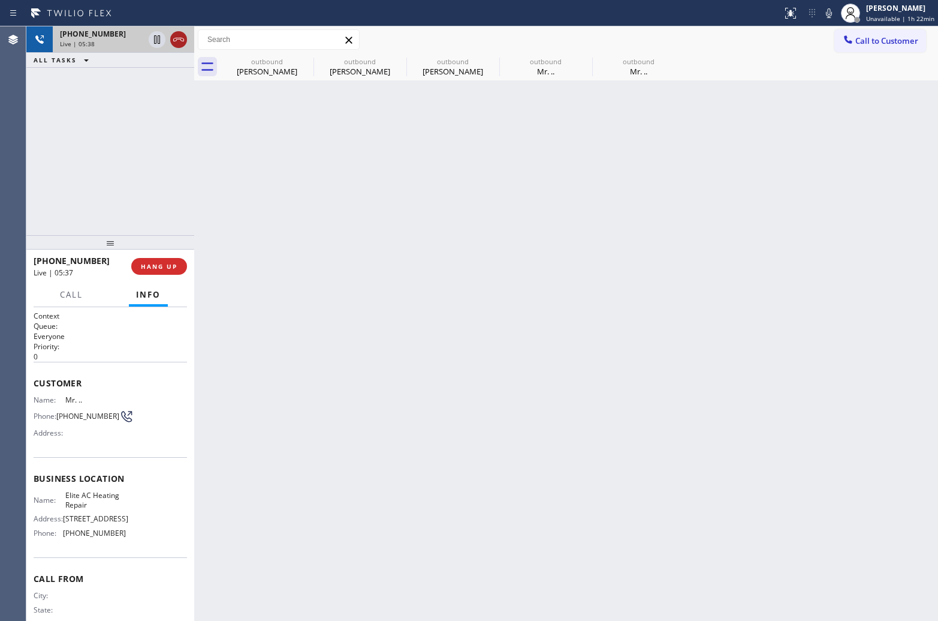
click at [178, 40] on icon at bounding box center [179, 39] width 14 height 14
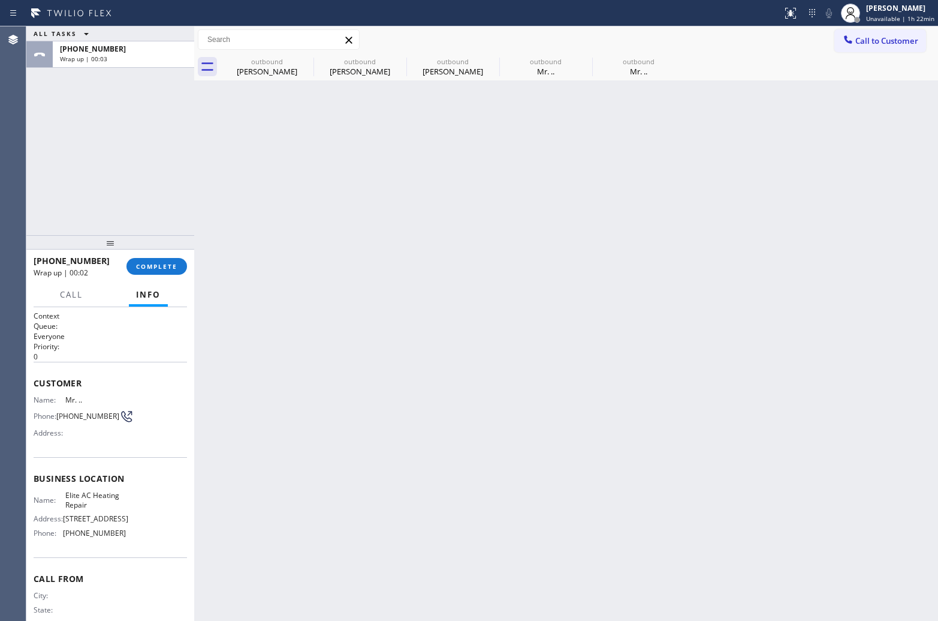
click at [35, 121] on div "ALL TASKS ALL TASKS ACTIVE TASKS TASKS IN WRAP UP [PHONE_NUMBER] Wrap up | 00:03" at bounding box center [110, 130] width 168 height 209
click at [52, 141] on div "ALL TASKS ALL TASKS ACTIVE TASKS TASKS IN WRAP UP [PHONE_NUMBER] Wrap up | 01:14" at bounding box center [110, 130] width 168 height 209
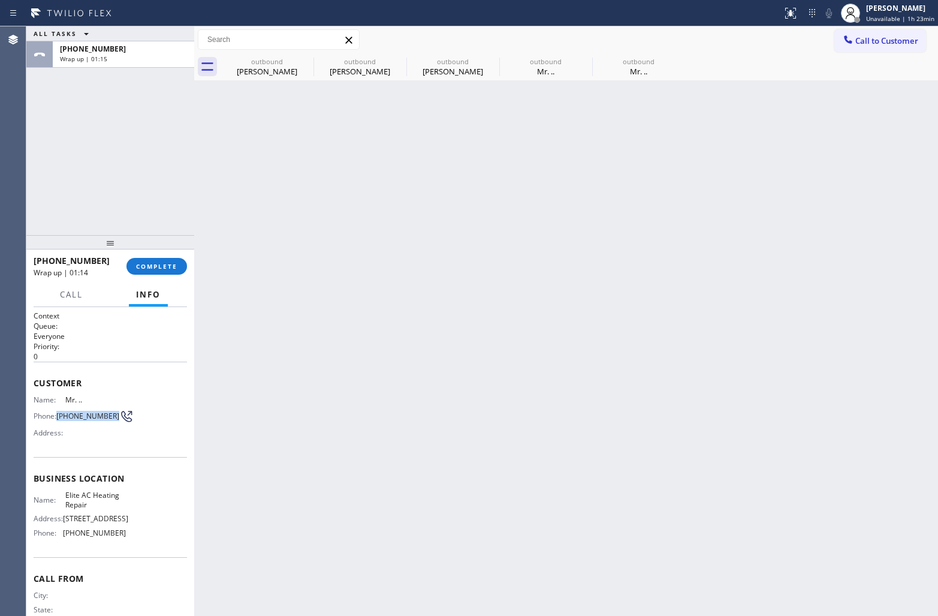
drag, startPoint x: 83, startPoint y: 426, endPoint x: 58, endPoint y: 414, distance: 27.4
click at [58, 414] on div "Name: Mr. .. Phone: [PHONE_NUMBER] Address:" at bounding box center [80, 418] width 92 height 47
drag, startPoint x: 886, startPoint y: 49, endPoint x: 467, endPoint y: 291, distance: 484.1
click at [886, 49] on button "Call to Customer" at bounding box center [881, 40] width 92 height 23
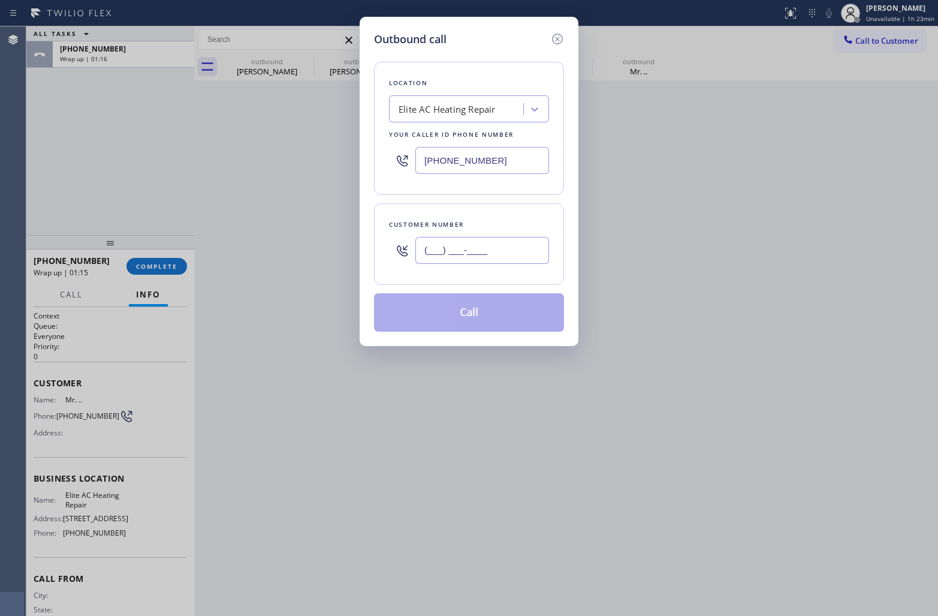
click at [472, 254] on input "(___) ___-____" at bounding box center [483, 250] width 134 height 27
paste input "305) 761-8338"
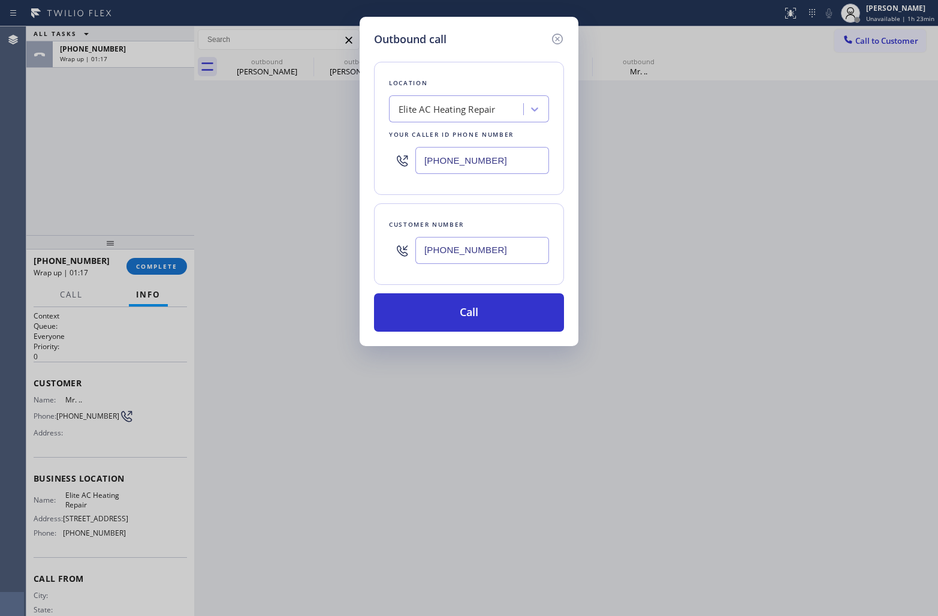
type input "[PHONE_NUMBER]"
drag, startPoint x: 16, startPoint y: 181, endPoint x: 142, endPoint y: 217, distance: 131.1
click at [28, 182] on div "Outbound call Location Elite AC Heating Repair Your caller id phone number [PHO…" at bounding box center [469, 308] width 938 height 616
click at [555, 39] on icon at bounding box center [557, 39] width 14 height 14
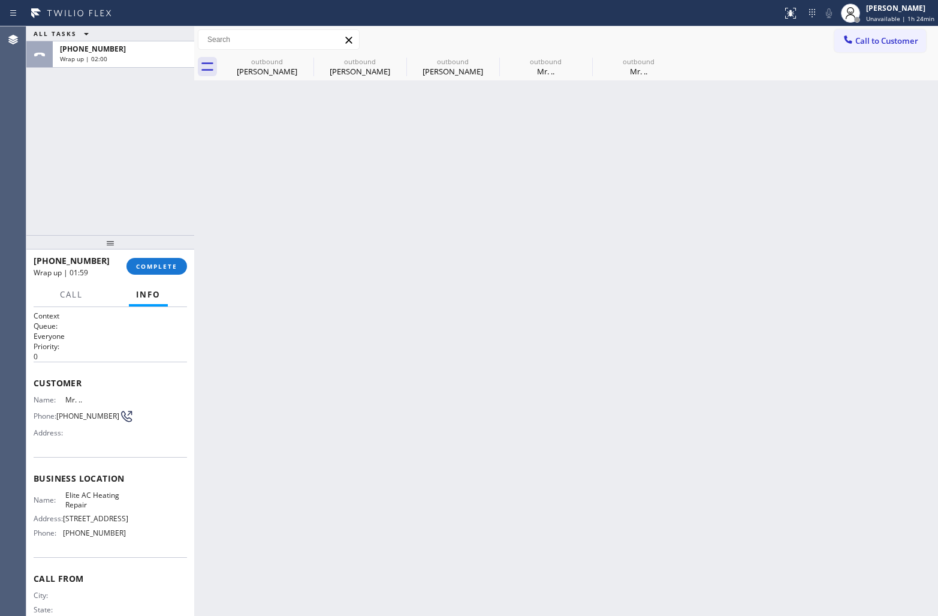
type input "[PHONE_NUMBER]"
drag, startPoint x: 67, startPoint y: 417, endPoint x: 58, endPoint y: 411, distance: 11.3
click at [58, 411] on span "[PHONE_NUMBER]" at bounding box center [87, 415] width 63 height 9
drag, startPoint x: 883, startPoint y: 42, endPoint x: 790, endPoint y: 84, distance: 102.5
click at [871, 49] on button "Call to Customer" at bounding box center [881, 40] width 92 height 23
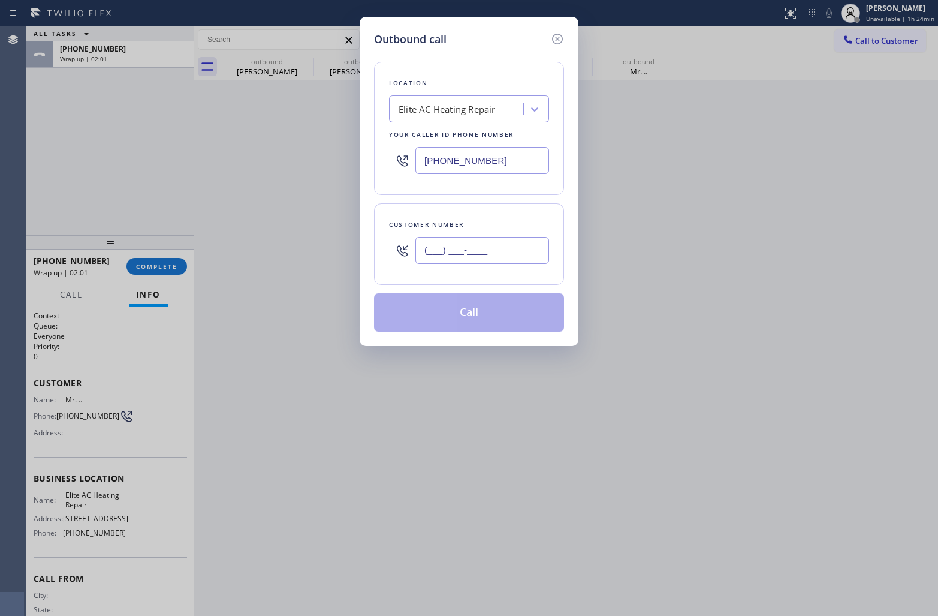
click at [480, 255] on input "(___) ___-____" at bounding box center [483, 250] width 134 height 27
paste input "305) 761-8338"
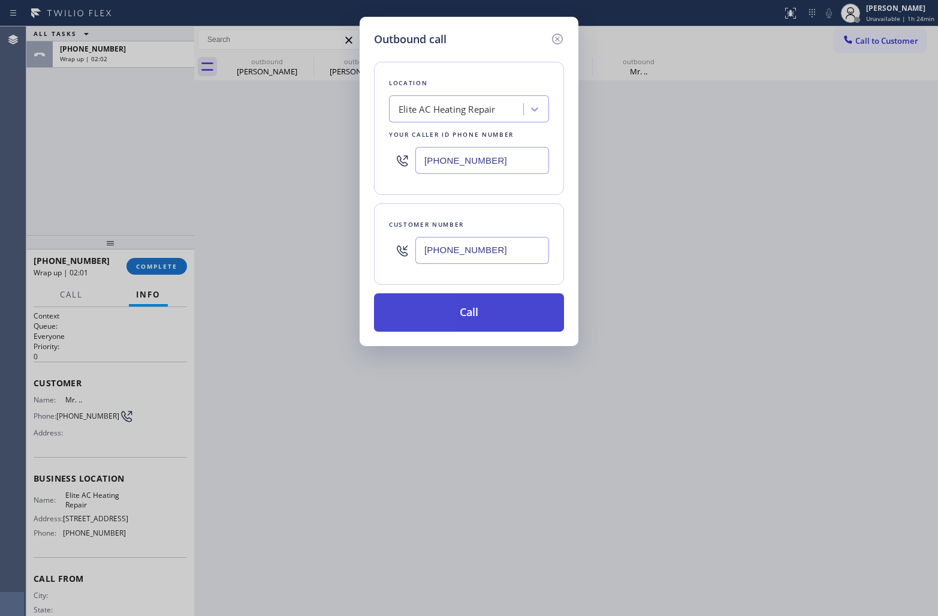
type input "[PHONE_NUMBER]"
click at [489, 327] on button "Call" at bounding box center [469, 312] width 190 height 38
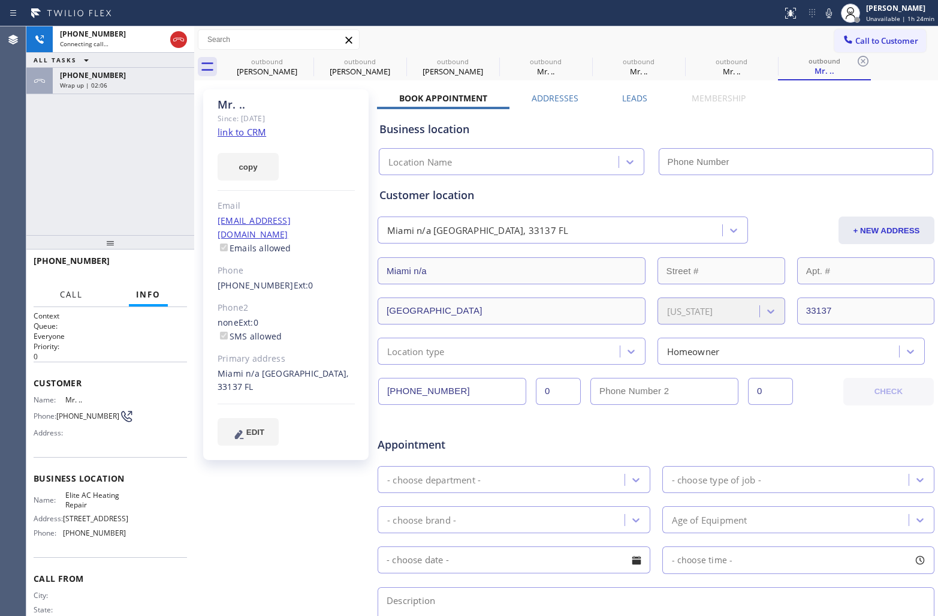
type input "[PHONE_NUMBER]"
click at [56, 181] on div "[PHONE_NUMBER] Live | 00:01 ALL TASKS ALL TASKS ACTIVE TASKS TASKS IN WRAP UP […" at bounding box center [110, 130] width 168 height 209
click at [55, 409] on div "Phone: [PHONE_NUMBER]" at bounding box center [80, 416] width 92 height 14
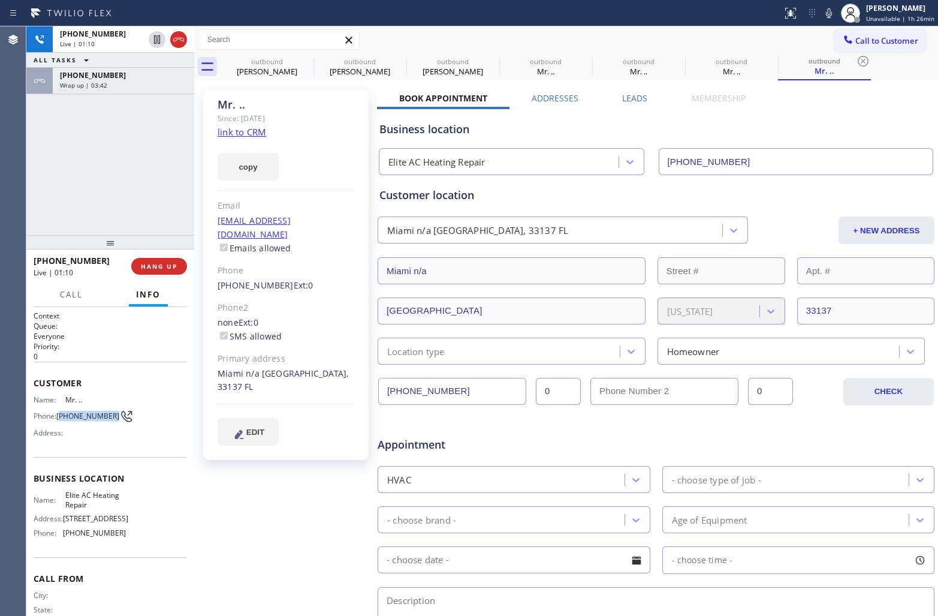
drag, startPoint x: 76, startPoint y: 418, endPoint x: 61, endPoint y: 413, distance: 15.9
click at [61, 413] on span "[PHONE_NUMBER]" at bounding box center [87, 415] width 63 height 9
click at [36, 187] on div "[PHONE_NUMBER] Live | 01:14 ALL TASKS ALL TASKS ACTIVE TASKS TASKS IN WRAP UP […" at bounding box center [110, 130] width 168 height 209
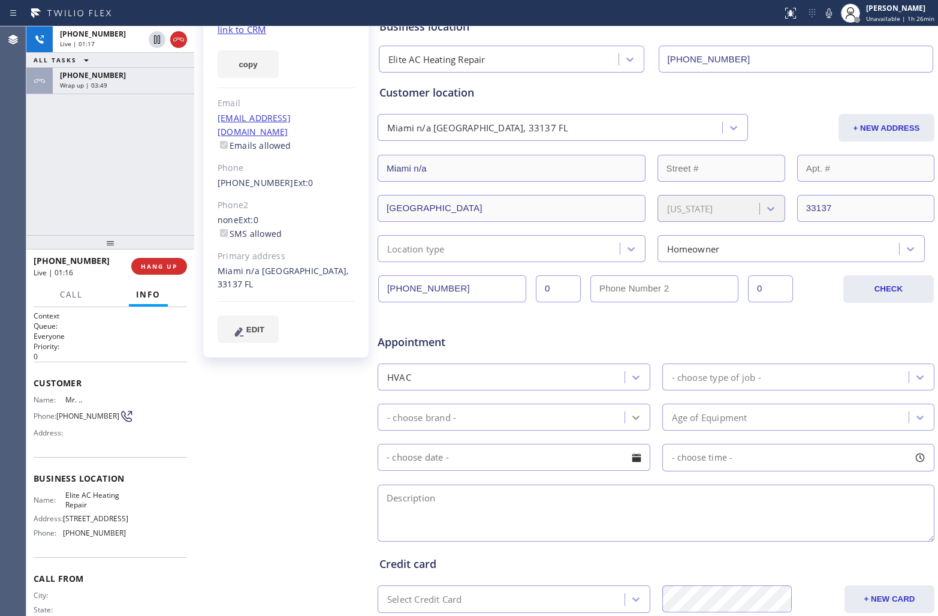
scroll to position [248, 0]
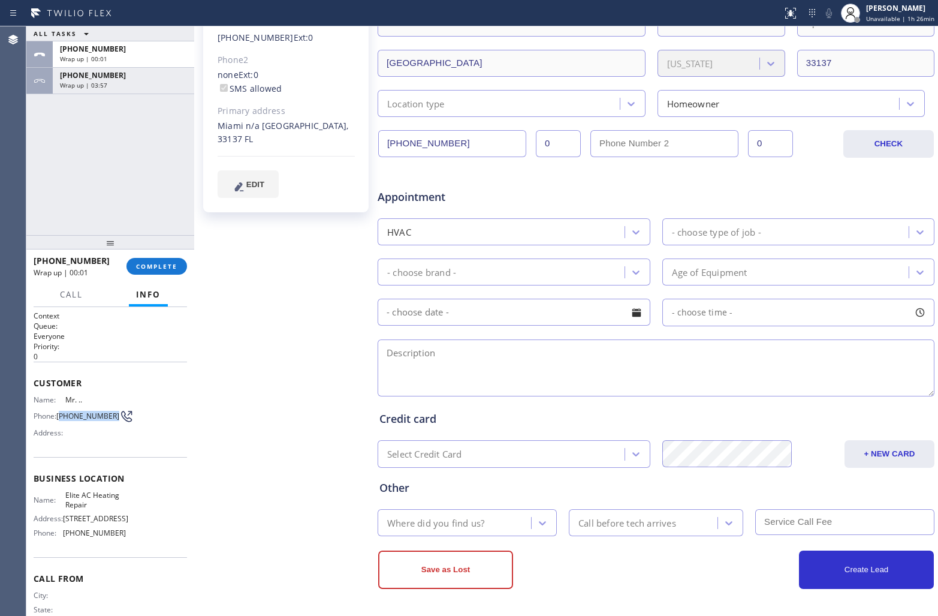
drag, startPoint x: 77, startPoint y: 424, endPoint x: 60, endPoint y: 414, distance: 19.6
click at [60, 414] on span "[PHONE_NUMBER]" at bounding box center [87, 415] width 63 height 9
drag, startPoint x: 91, startPoint y: 505, endPoint x: 65, endPoint y: 494, distance: 28.2
click at [65, 494] on span "Elite AC Heating Repair" at bounding box center [95, 500] width 60 height 19
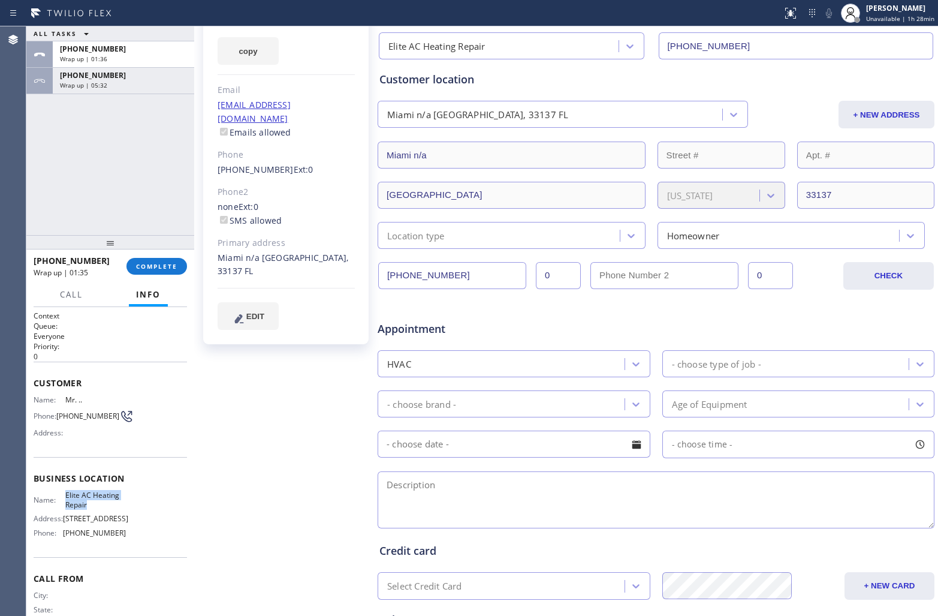
scroll to position [0, 0]
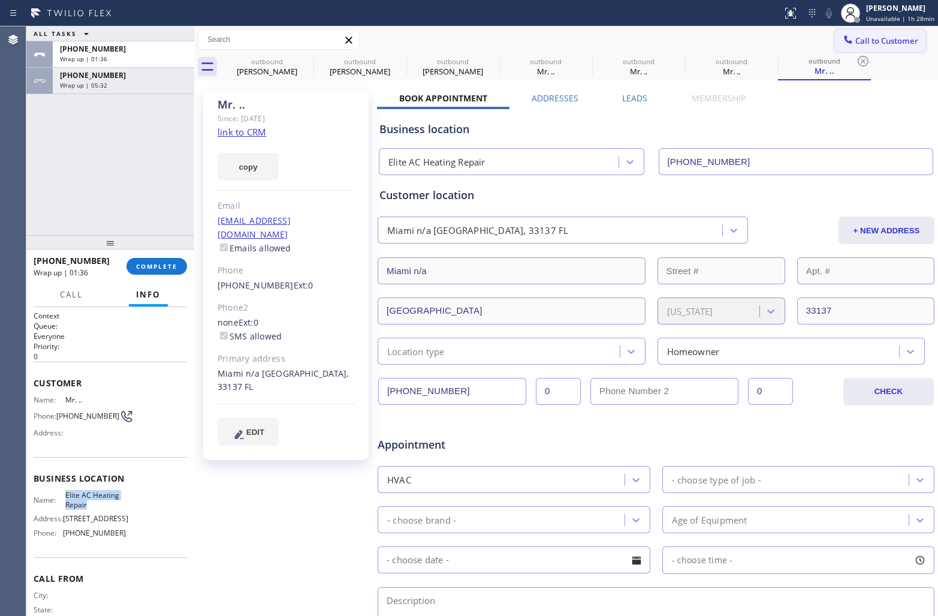
click at [870, 43] on span "Call to Customer" at bounding box center [887, 40] width 63 height 11
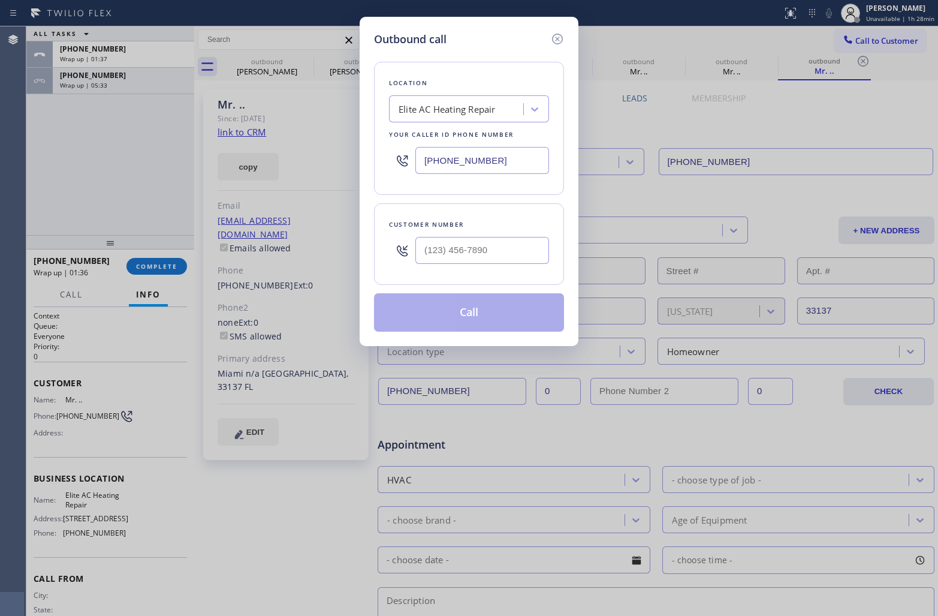
click at [497, 160] on input "[PHONE_NUMBER]" at bounding box center [483, 160] width 134 height 27
paste input "510) 401-3533"
type input "[PHONE_NUMBER]"
type input "(___) ___-____"
drag, startPoint x: 473, startPoint y: 253, endPoint x: 515, endPoint y: 340, distance: 96.6
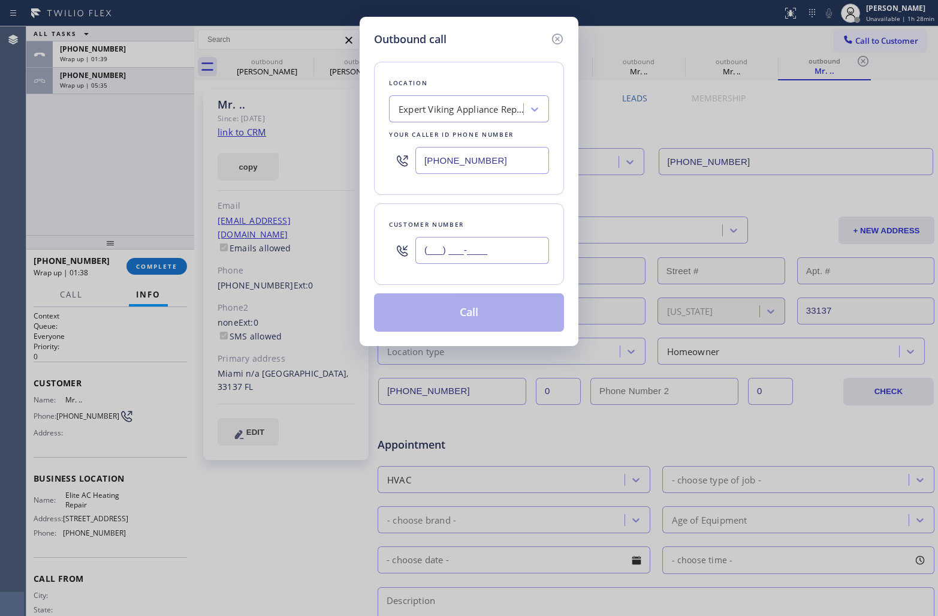
click at [473, 253] on input "(___) ___-____" at bounding box center [483, 250] width 134 height 27
paste input "510) 890-3240"
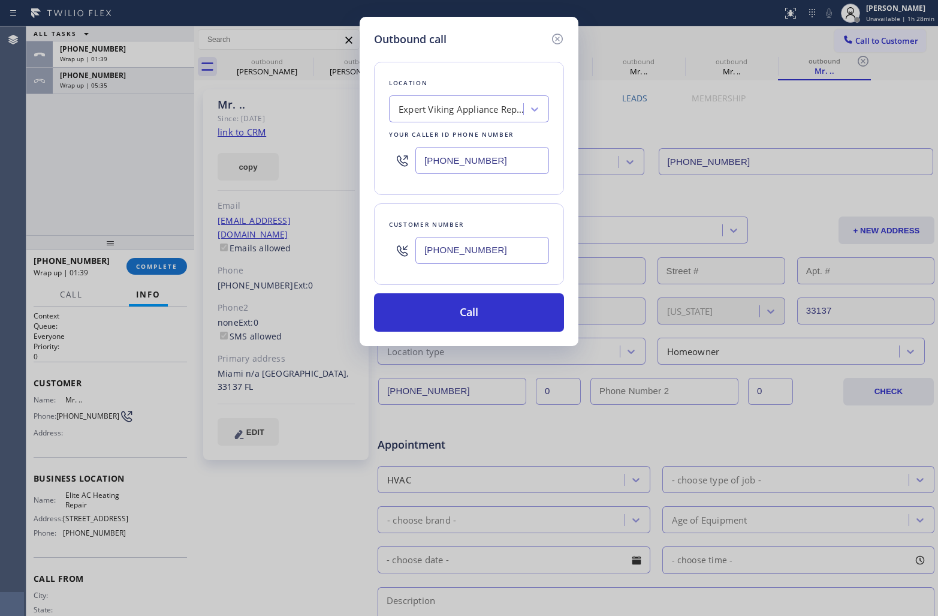
type input "[PHONE_NUMBER]"
click at [469, 318] on button "Call" at bounding box center [469, 312] width 190 height 38
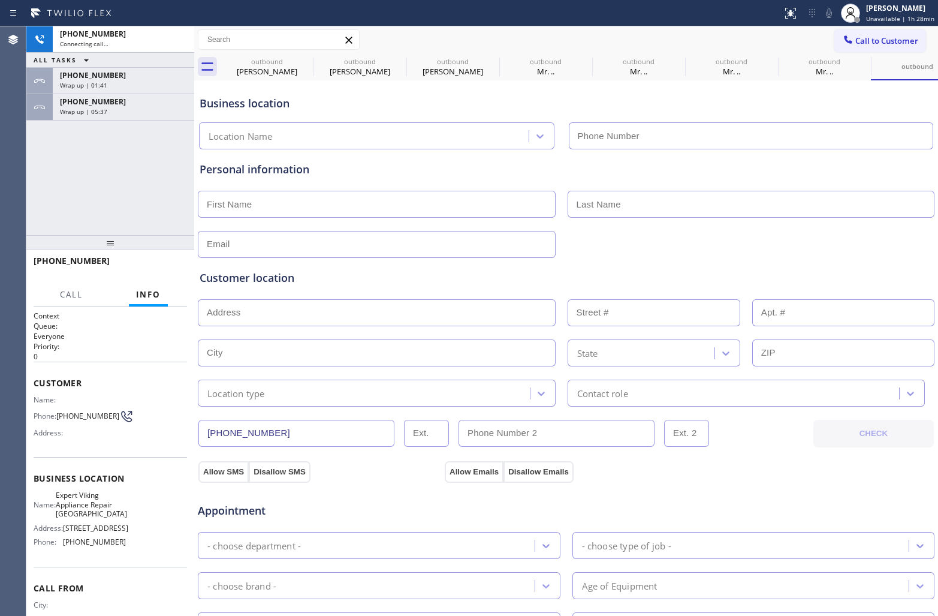
type input "[PHONE_NUMBER]"
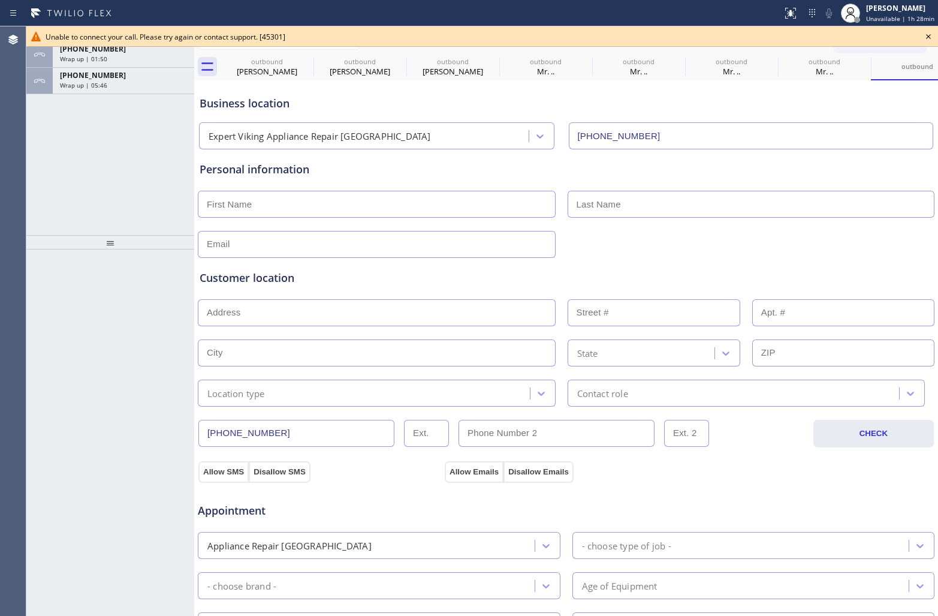
click at [27, 135] on div "ALL TASKS ALL TASKS ACTIVE TASKS TASKS IN WRAP UP [PHONE_NUMBER] Wrap up | 01:5…" at bounding box center [110, 130] width 168 height 209
click at [926, 37] on icon at bounding box center [929, 36] width 14 height 14
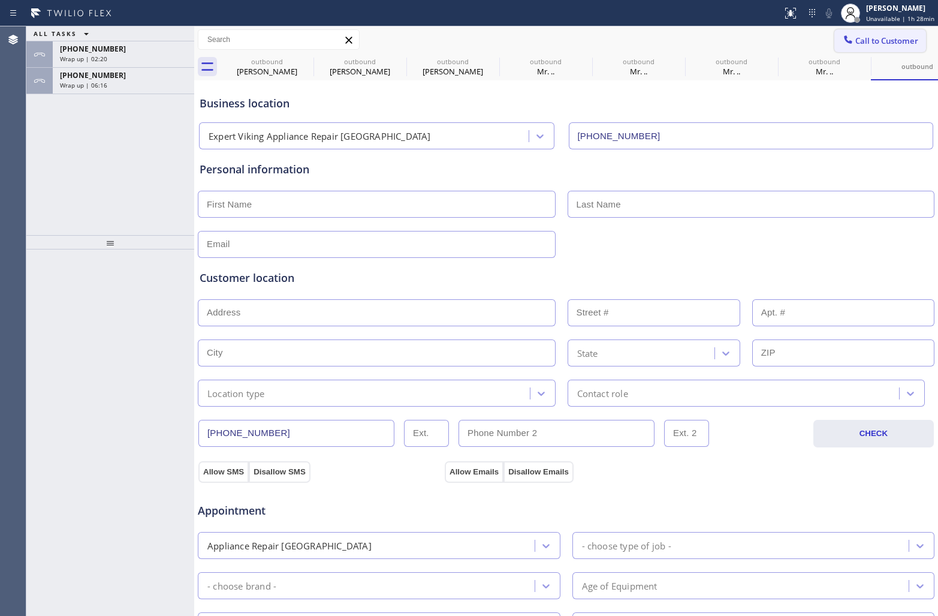
click at [867, 42] on span "Call to Customer" at bounding box center [887, 40] width 63 height 11
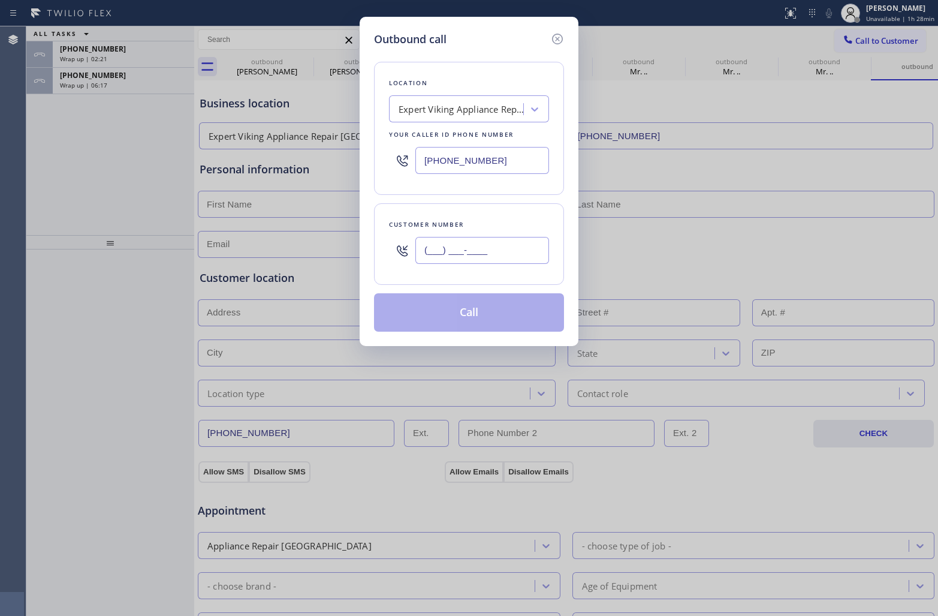
drag, startPoint x: 509, startPoint y: 249, endPoint x: 724, endPoint y: 6, distance: 324.9
click at [512, 244] on input "(___) ___-____" at bounding box center [483, 250] width 134 height 27
paste input "713) 818-5390"
type input "[PHONE_NUMBER]"
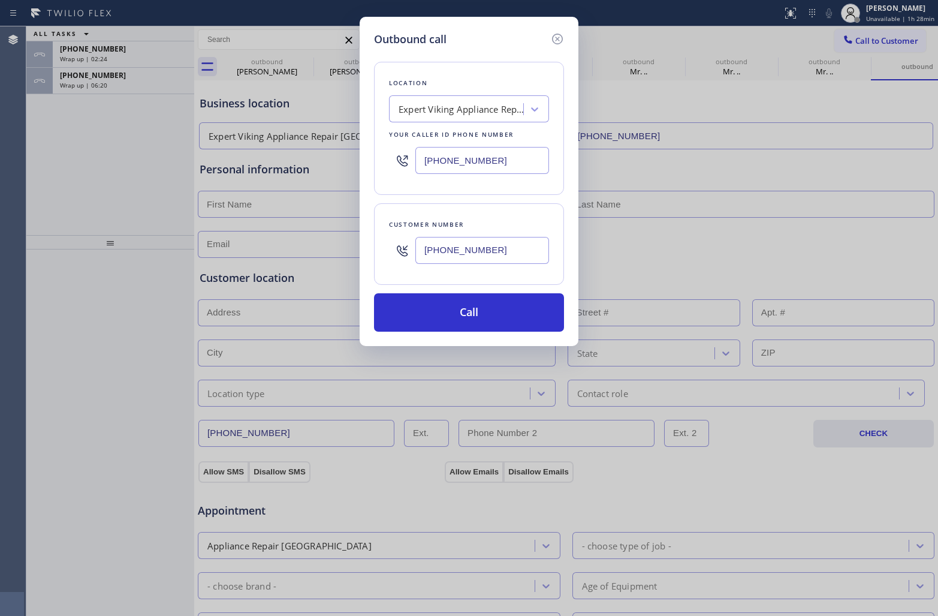
click at [492, 169] on input "[PHONE_NUMBER]" at bounding box center [483, 160] width 134 height 27
paste input "855) 662-5332"
type input "[PHONE_NUMBER]"
click at [492, 252] on input "[PHONE_NUMBER]" at bounding box center [483, 250] width 134 height 27
click at [496, 313] on button "Call" at bounding box center [469, 312] width 190 height 38
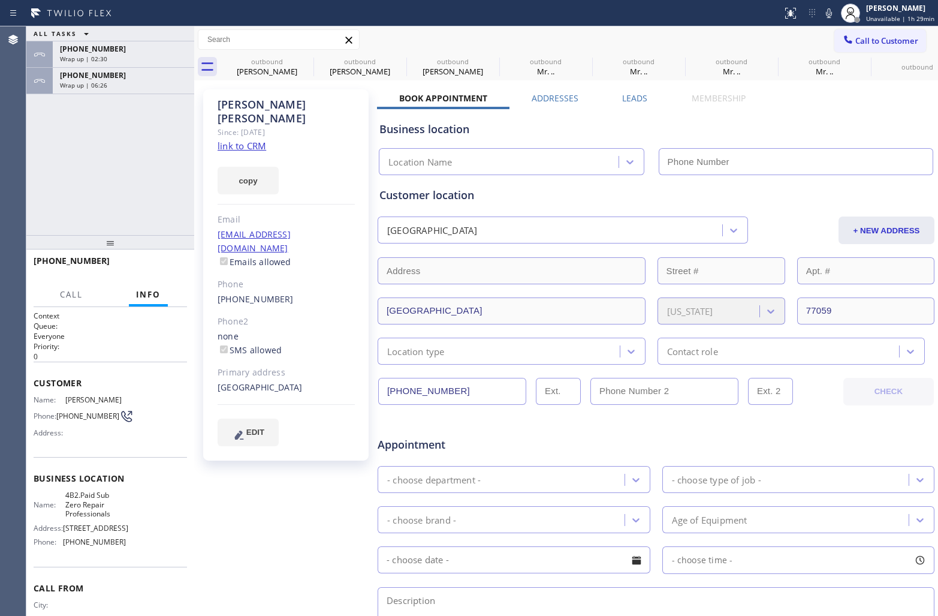
type input "[PHONE_NUMBER]"
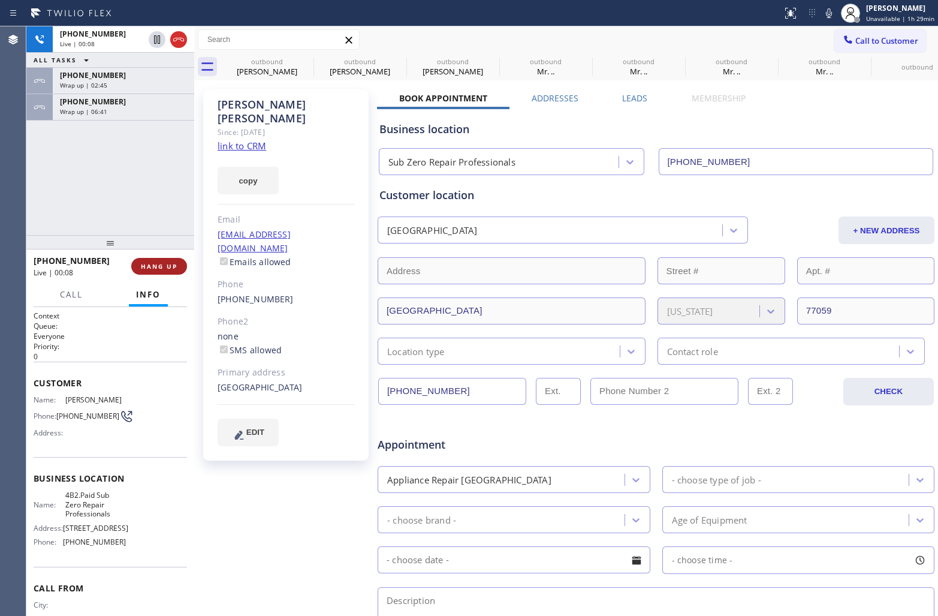
click at [157, 270] on span "HANG UP" at bounding box center [159, 266] width 37 height 8
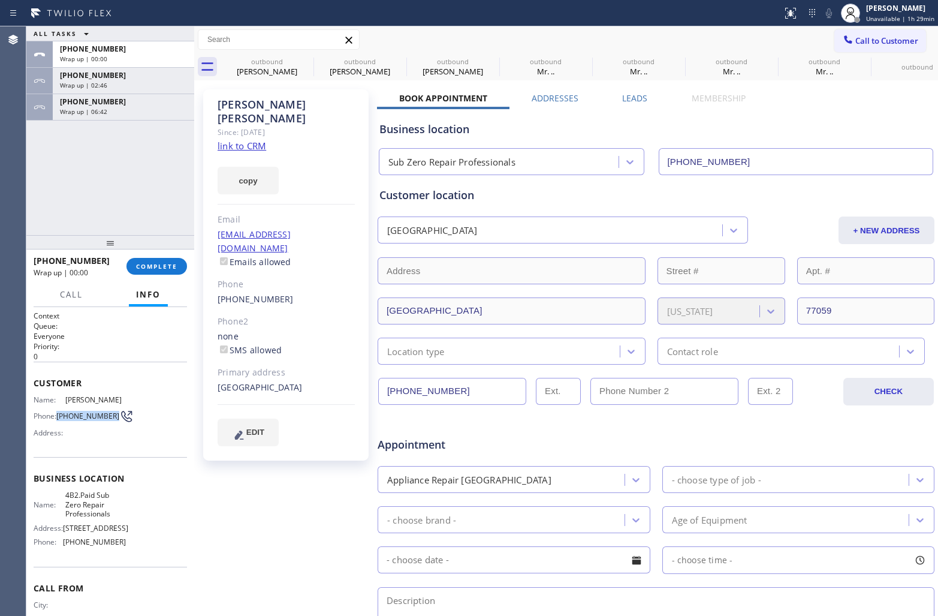
drag, startPoint x: 88, startPoint y: 424, endPoint x: 58, endPoint y: 413, distance: 32.1
click at [58, 413] on span "[PHONE_NUMBER]" at bounding box center [87, 415] width 63 height 9
click at [871, 49] on button "Call to Customer" at bounding box center [881, 40] width 92 height 23
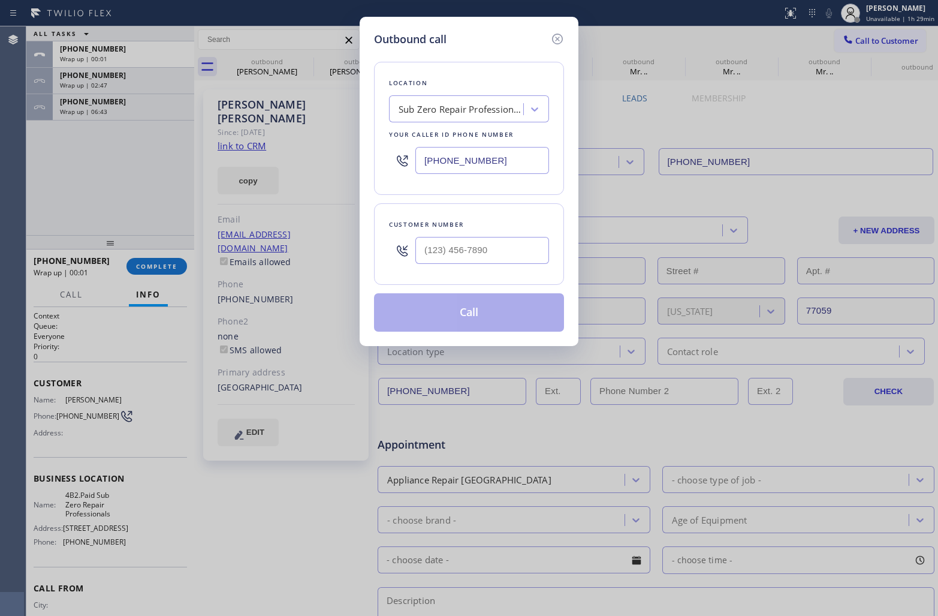
click at [418, 108] on div "Sub Zero Repair Professionals" at bounding box center [462, 110] width 126 height 14
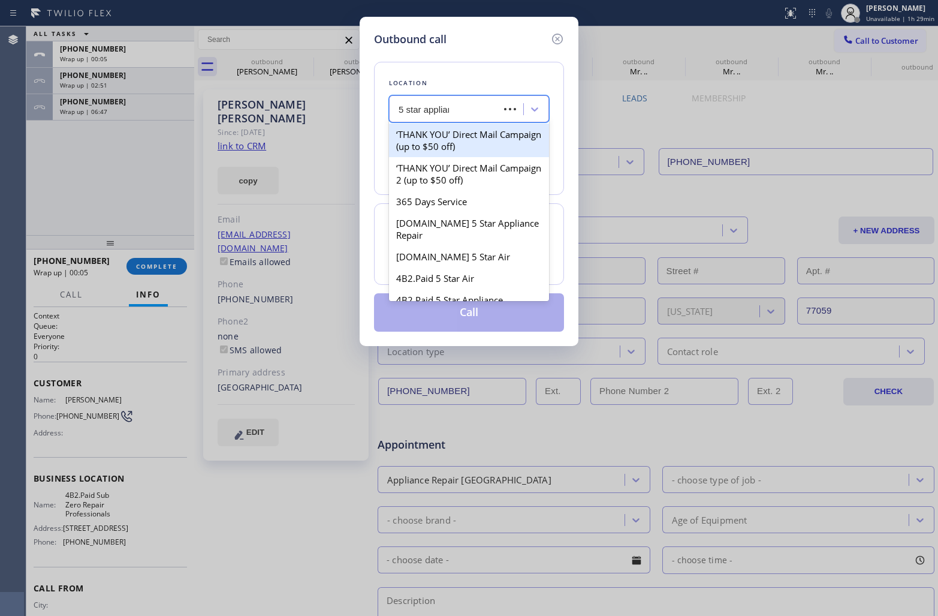
type input "5 star appliance"
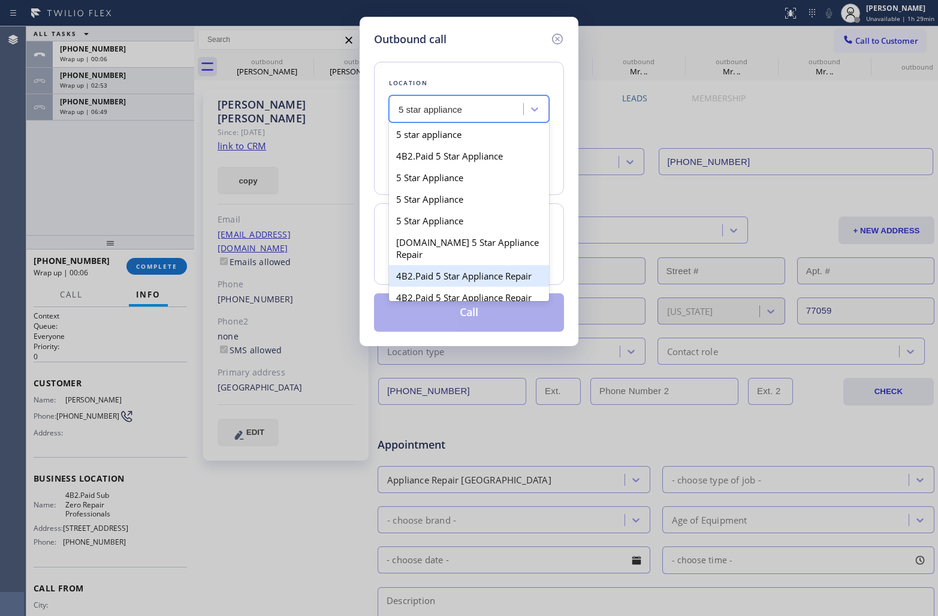
click at [463, 278] on div "4B2.Paid 5 Star Appliance Repair" at bounding box center [469, 276] width 160 height 22
click at [463, 278] on div "Customer number" at bounding box center [469, 244] width 190 height 82
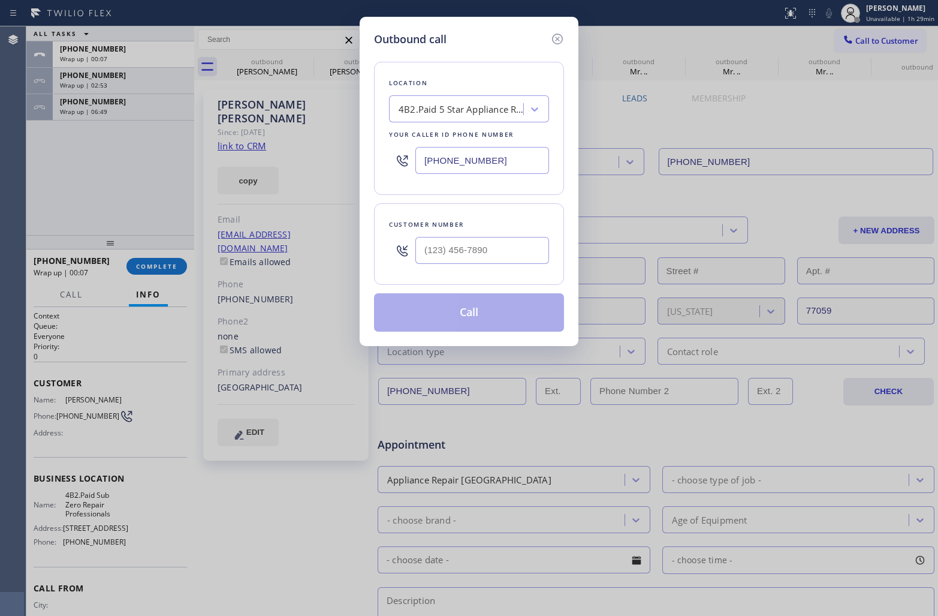
click at [474, 116] on div "4B2.Paid 5 Star Appliance Repair" at bounding box center [462, 110] width 126 height 14
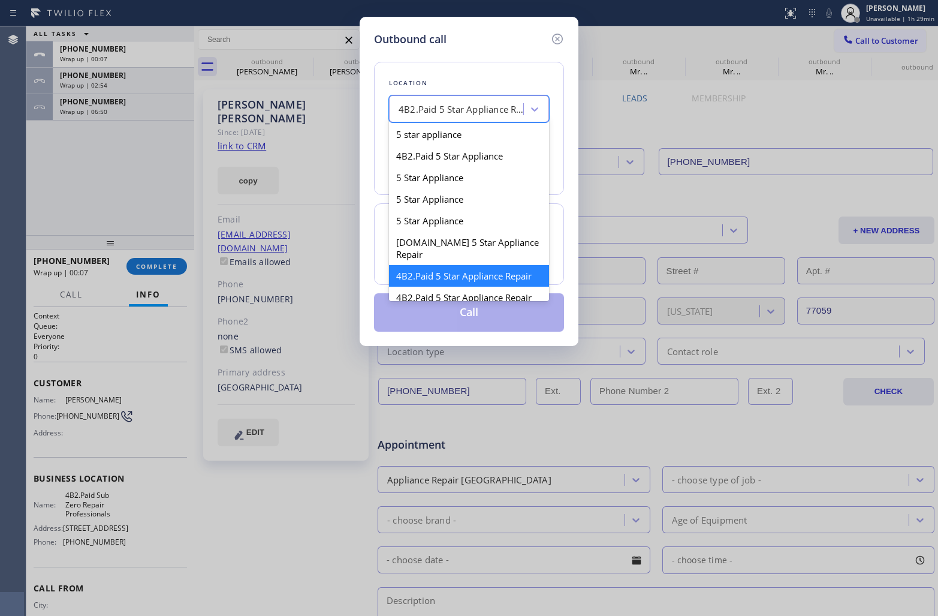
scroll to position [16, 0]
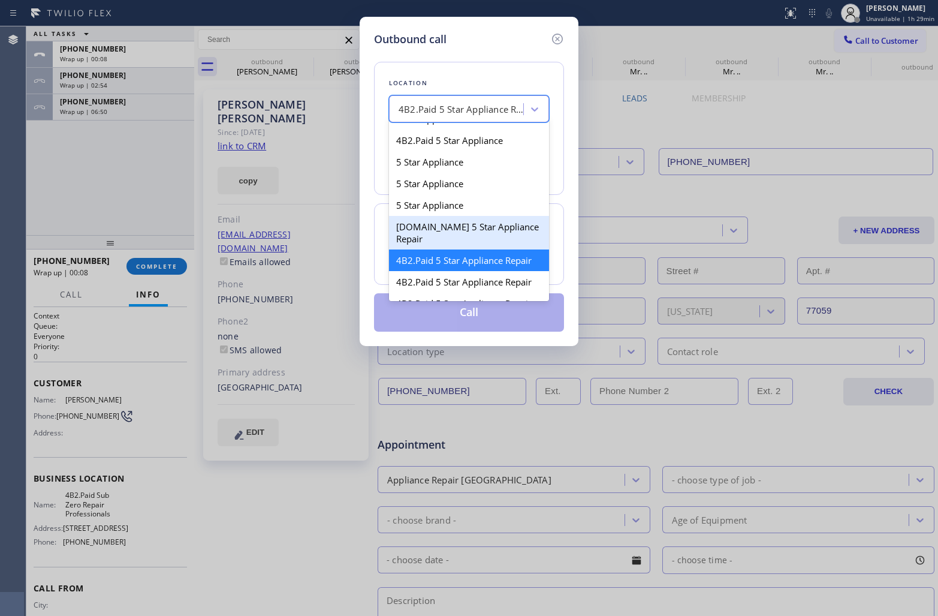
click at [469, 240] on div "[DOMAIN_NAME] 5 Star Appliance Repair" at bounding box center [469, 233] width 160 height 34
type input "[PHONE_NUMBER]"
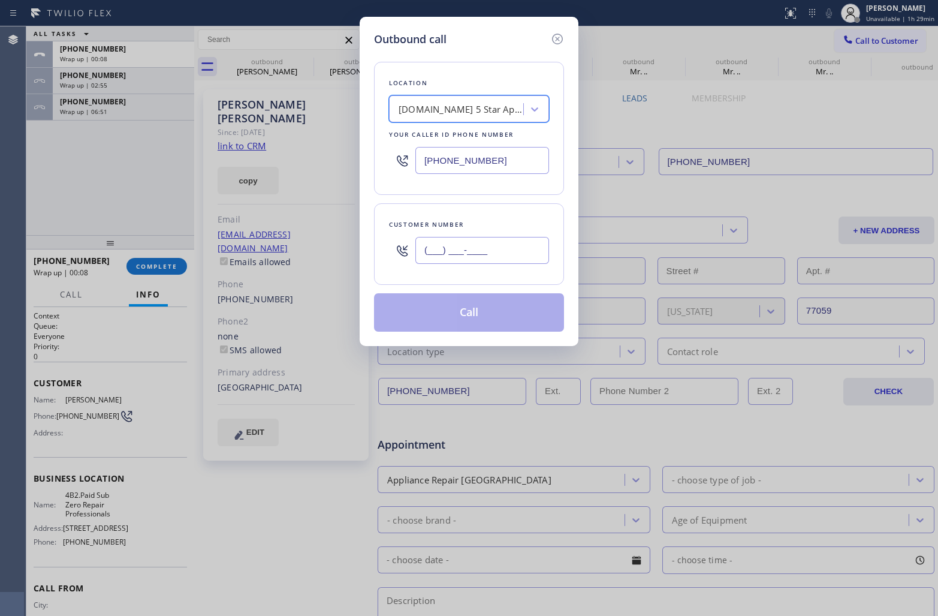
drag, startPoint x: 468, startPoint y: 261, endPoint x: 481, endPoint y: 281, distance: 23.0
click at [472, 269] on div "(___) ___-____" at bounding box center [483, 250] width 134 height 39
paste input "713) 818-5390"
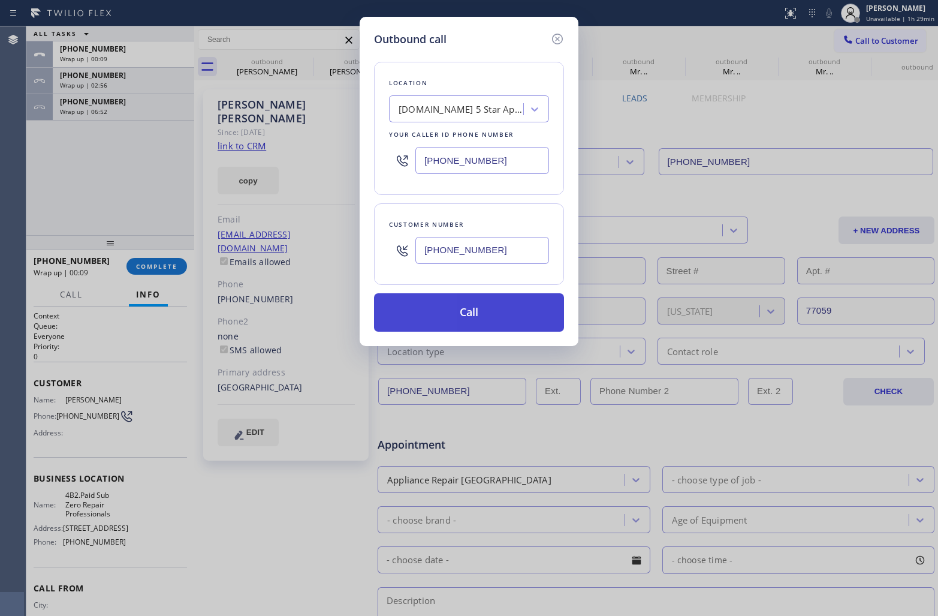
type input "[PHONE_NUMBER]"
click at [484, 315] on button "Call" at bounding box center [469, 312] width 190 height 38
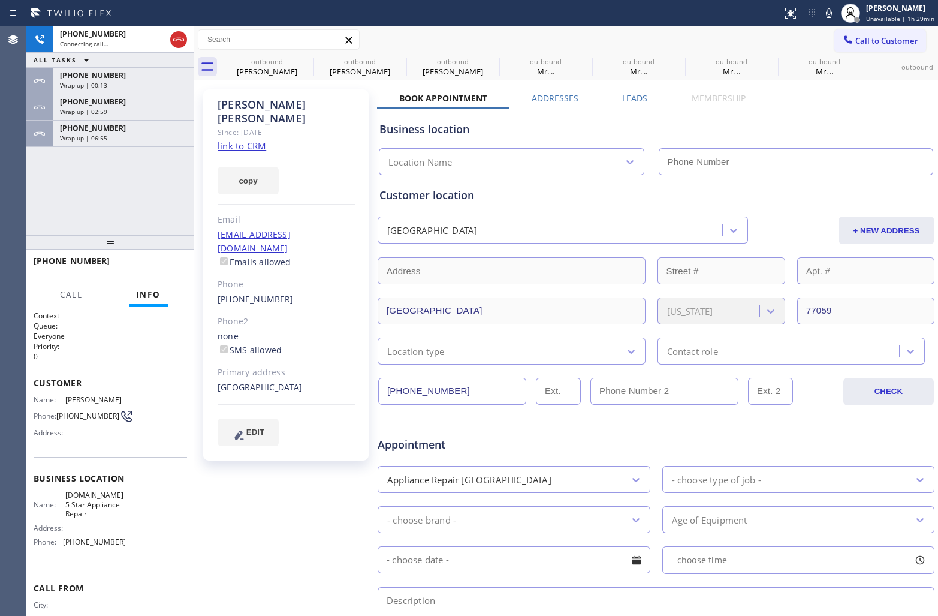
type input "[PHONE_NUMBER]"
click at [34, 210] on div "[PHONE_NUMBER] Connecting call… ALL TASKS ALL TASKS ACTIVE TASKS TASKS IN WRAP …" at bounding box center [110, 130] width 168 height 209
drag, startPoint x: 79, startPoint y: 426, endPoint x: 59, endPoint y: 410, distance: 26.0
click at [59, 410] on div "Name: [PERSON_NAME] Phone: [PHONE_NUMBER] Address:" at bounding box center [80, 418] width 92 height 47
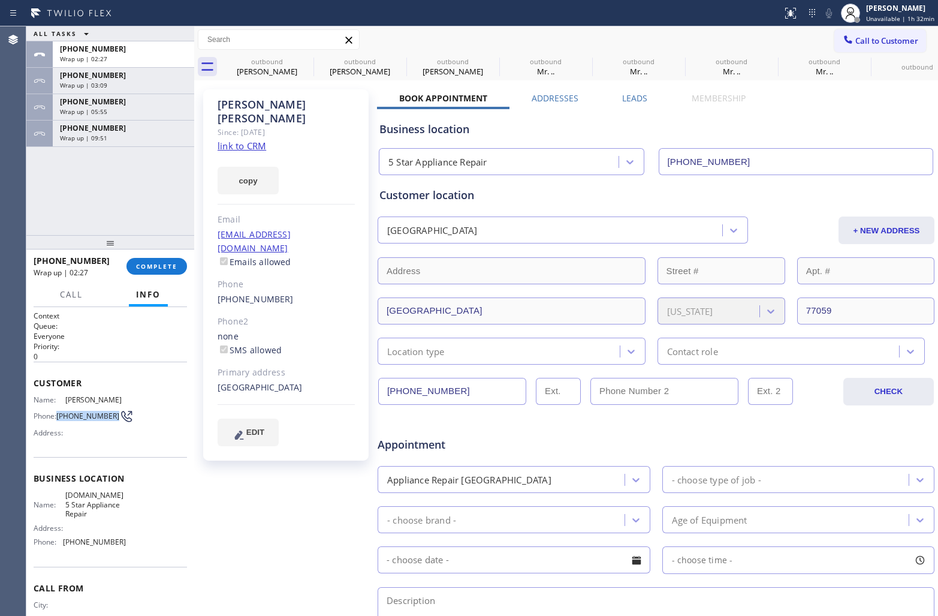
click at [91, 426] on div "Name: [PERSON_NAME] Phone: [PHONE_NUMBER] Address:" at bounding box center [80, 418] width 92 height 47
click at [856, 43] on span "Call to Customer" at bounding box center [887, 40] width 63 height 11
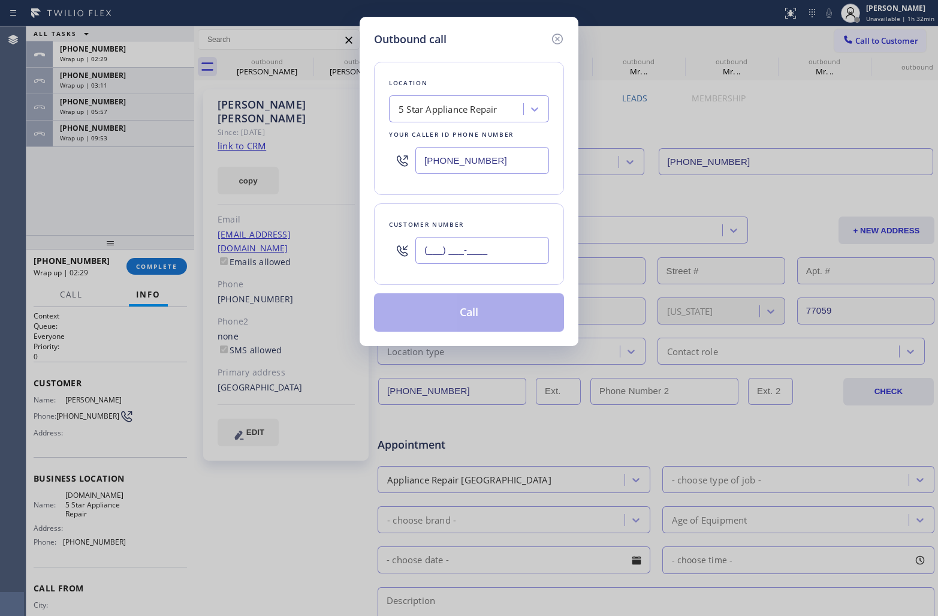
click at [452, 250] on input "(___) ___-____" at bounding box center [483, 250] width 134 height 27
paste input "713) 818-5390"
type input "[PHONE_NUMBER]"
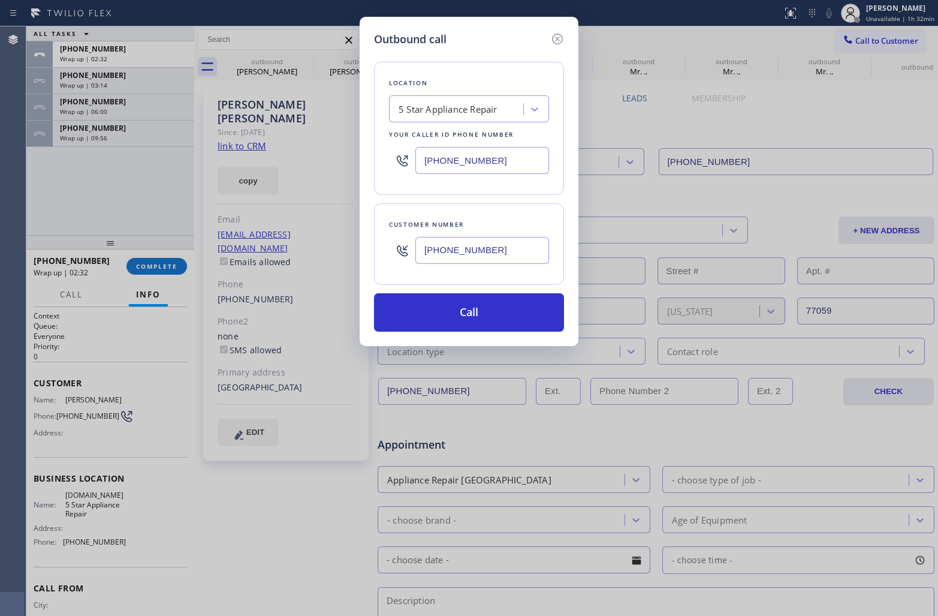
click at [455, 163] on input "[PHONE_NUMBER]" at bounding box center [483, 160] width 134 height 27
paste input "55) 662-533"
type input "[PHONE_NUMBER]"
click at [490, 328] on button "Call" at bounding box center [469, 312] width 190 height 38
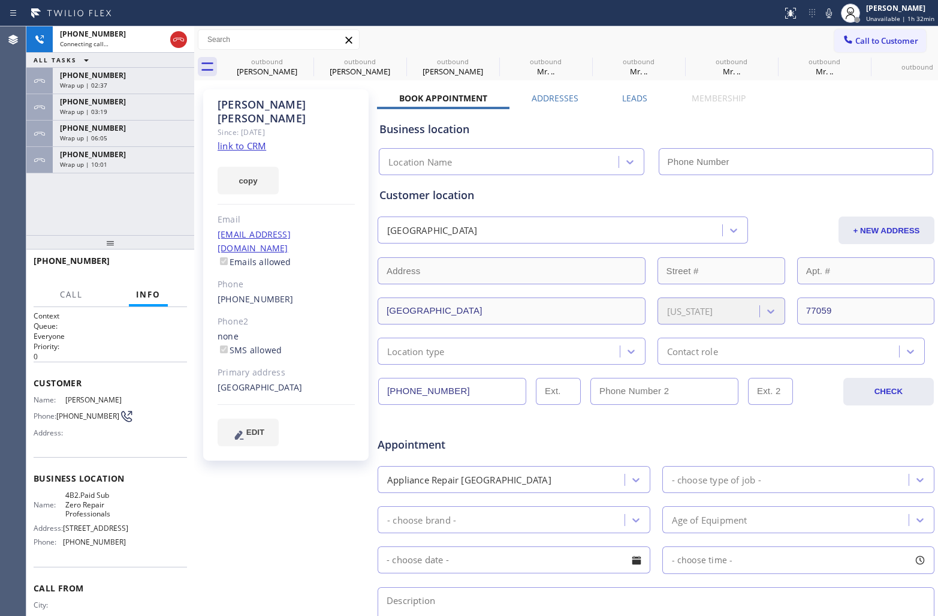
type input "[PHONE_NUMBER]"
click at [41, 198] on div "[PHONE_NUMBER] Live | 00:01 ALL TASKS ALL TASKS ACTIVE TASKS TASKS IN WRAP UP […" at bounding box center [110, 130] width 168 height 209
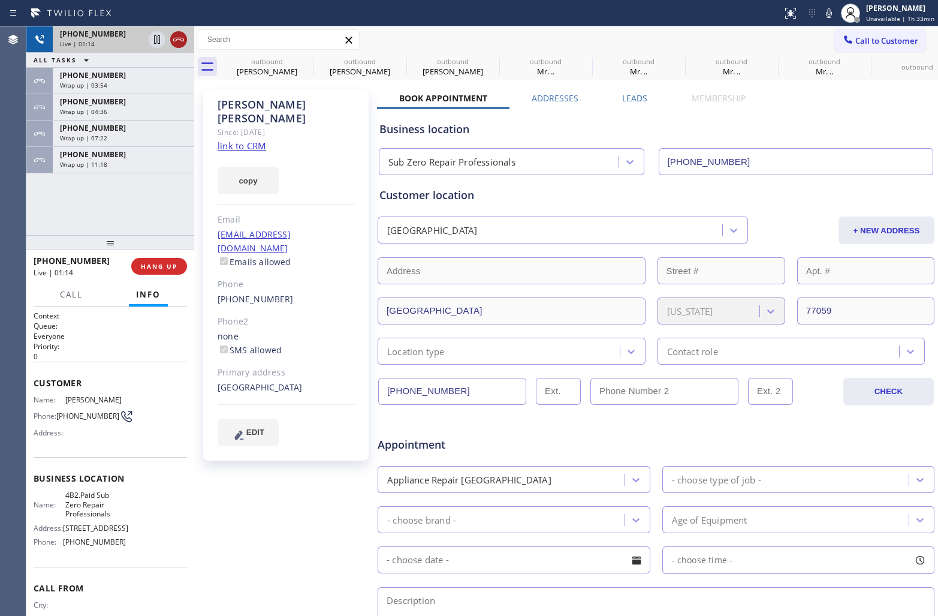
click at [186, 38] on div at bounding box center [178, 39] width 17 height 14
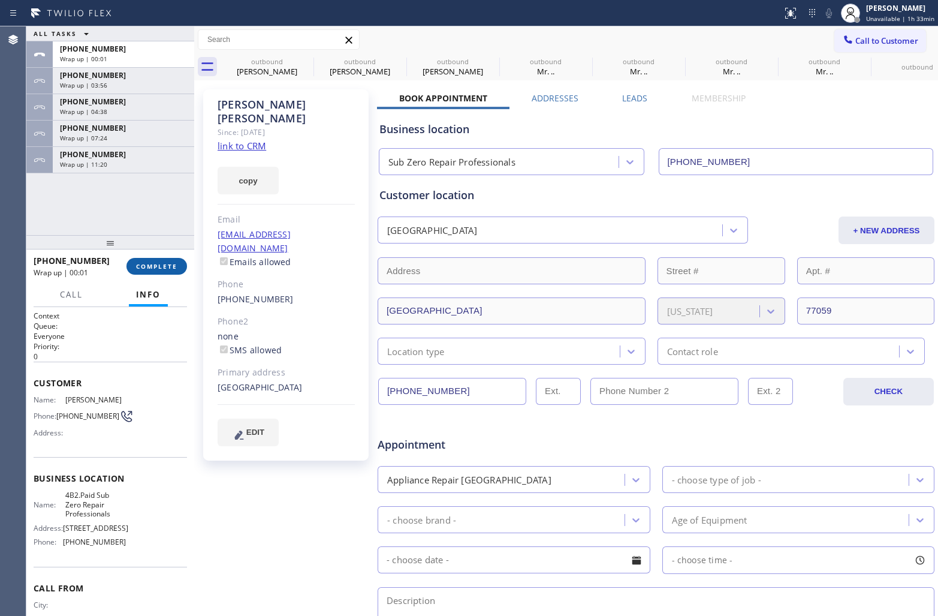
click at [157, 270] on button "COMPLETE" at bounding box center [157, 266] width 61 height 17
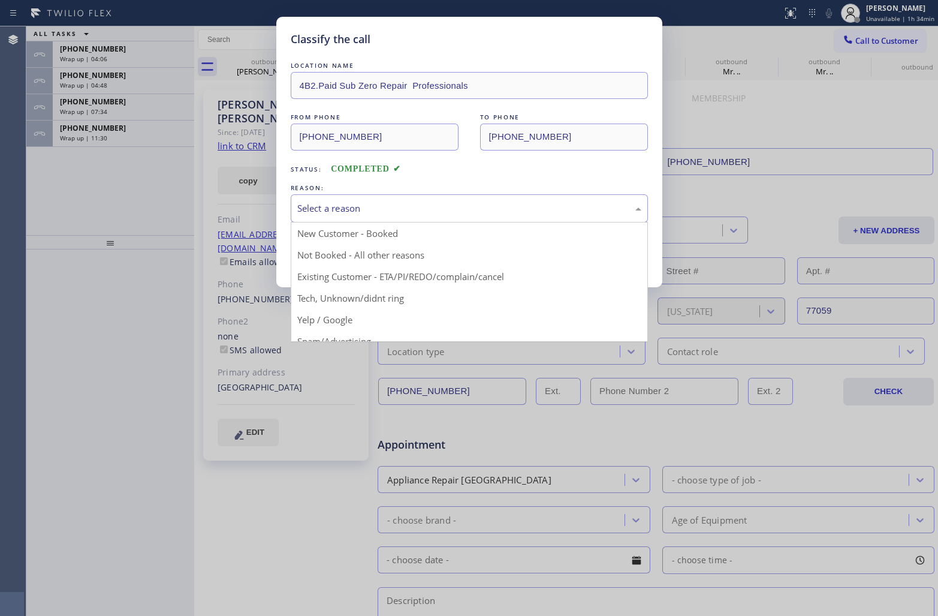
click at [381, 201] on div "Select a reason" at bounding box center [469, 208] width 357 height 28
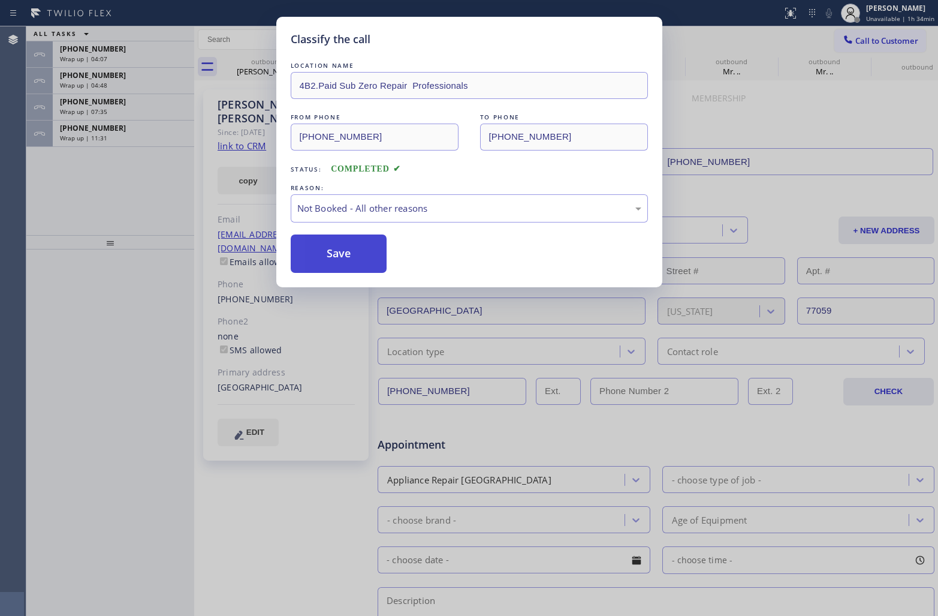
click at [361, 253] on button "Save" at bounding box center [339, 253] width 97 height 38
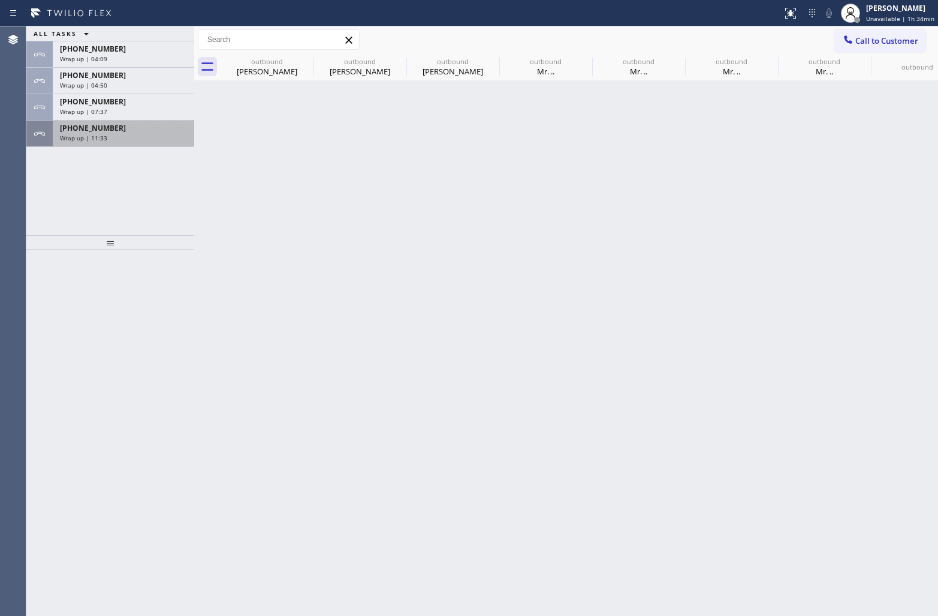
click at [118, 134] on div "Wrap up | 11:33" at bounding box center [123, 138] width 127 height 8
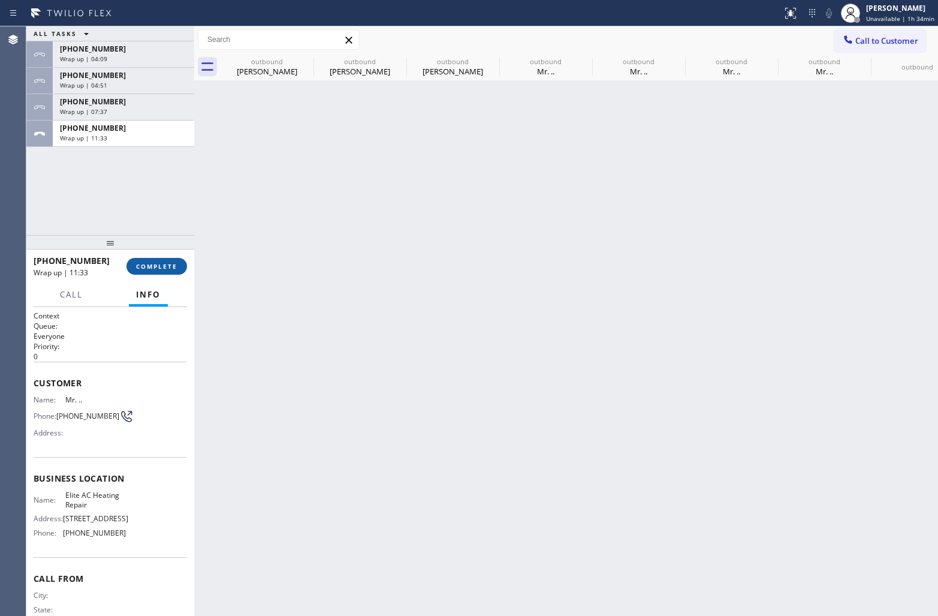
click at [159, 270] on span "COMPLETE" at bounding box center [156, 266] width 41 height 8
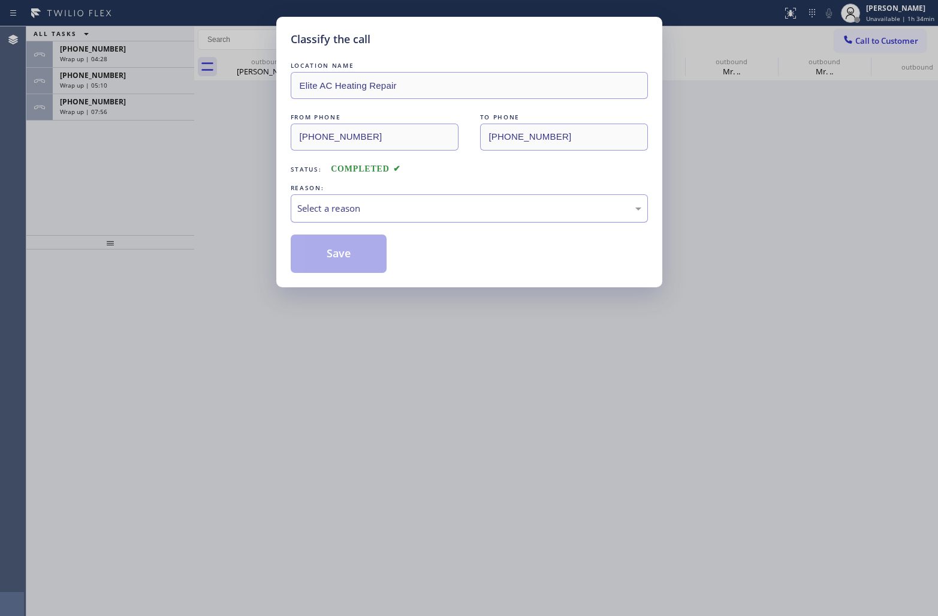
click at [351, 217] on div "Select a reason" at bounding box center [469, 208] width 357 height 28
click at [337, 259] on button "Save" at bounding box center [339, 253] width 97 height 38
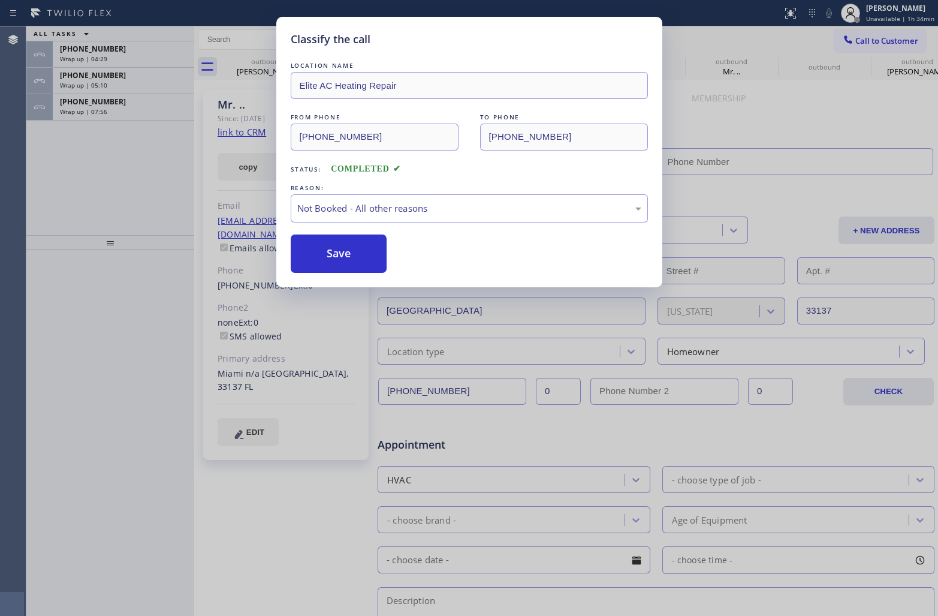
type input "[PHONE_NUMBER]"
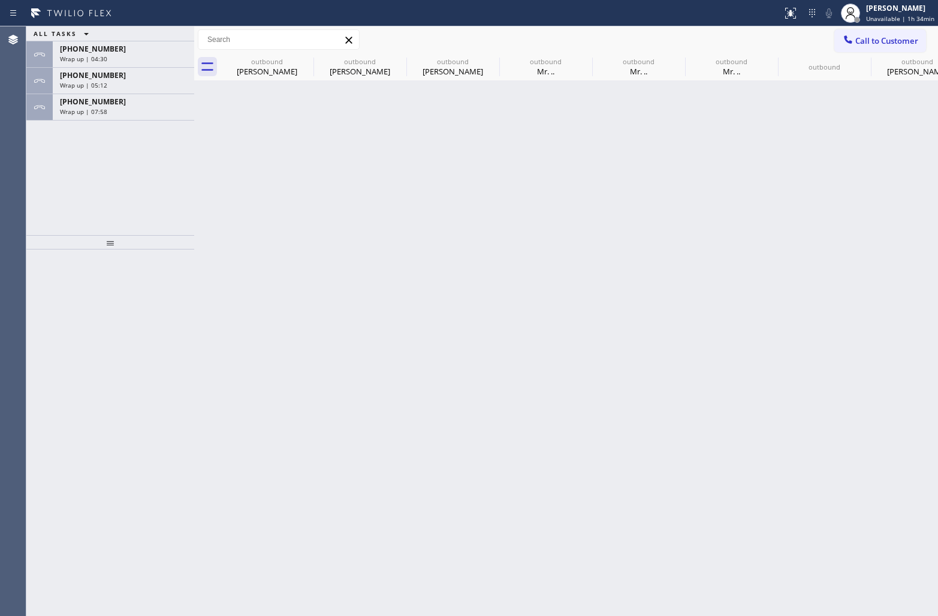
click at [886, 40] on span "Call to Customer" at bounding box center [887, 40] width 63 height 11
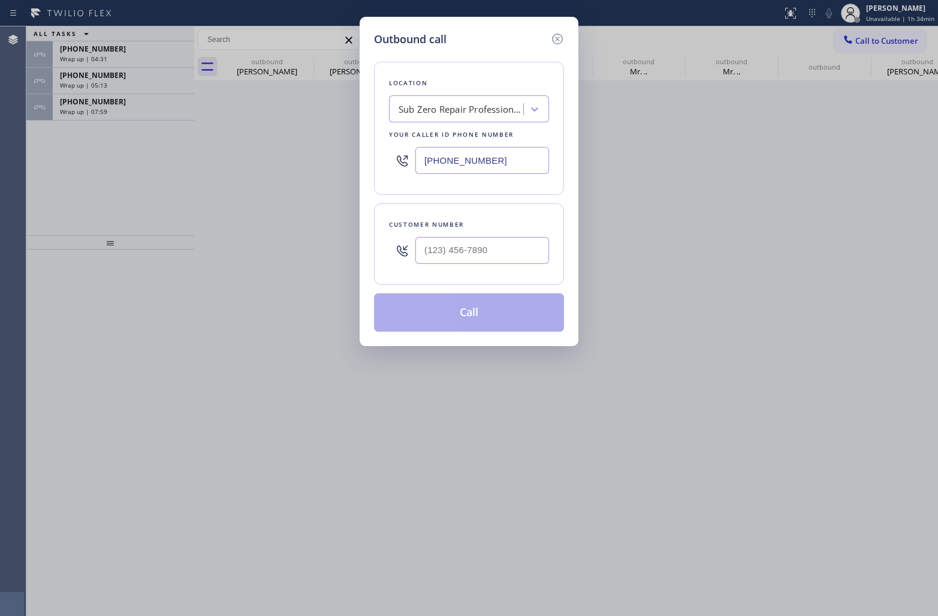
click at [482, 146] on div "[PHONE_NUMBER]" at bounding box center [469, 160] width 160 height 39
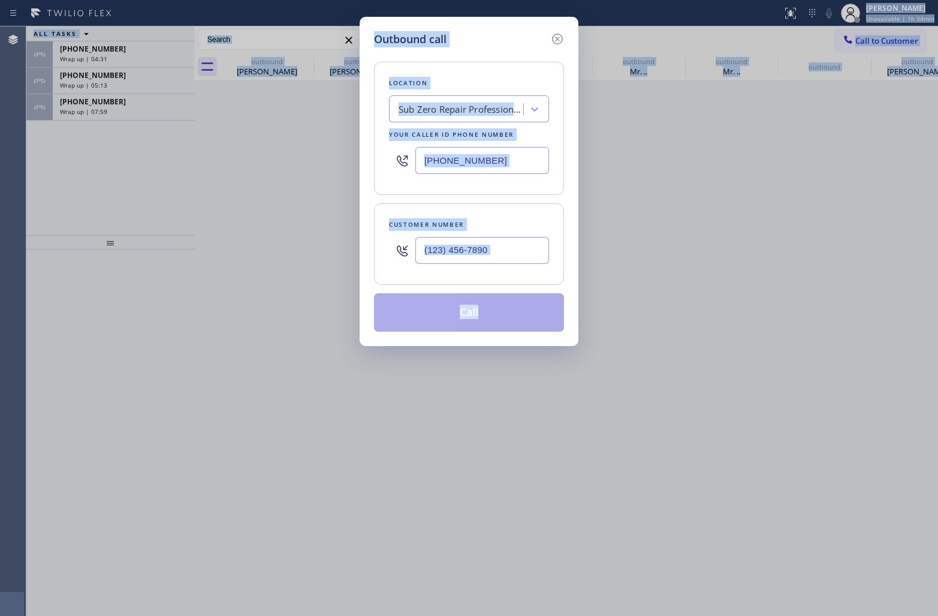
click at [489, 166] on input "[PHONE_NUMBER]" at bounding box center [483, 160] width 134 height 27
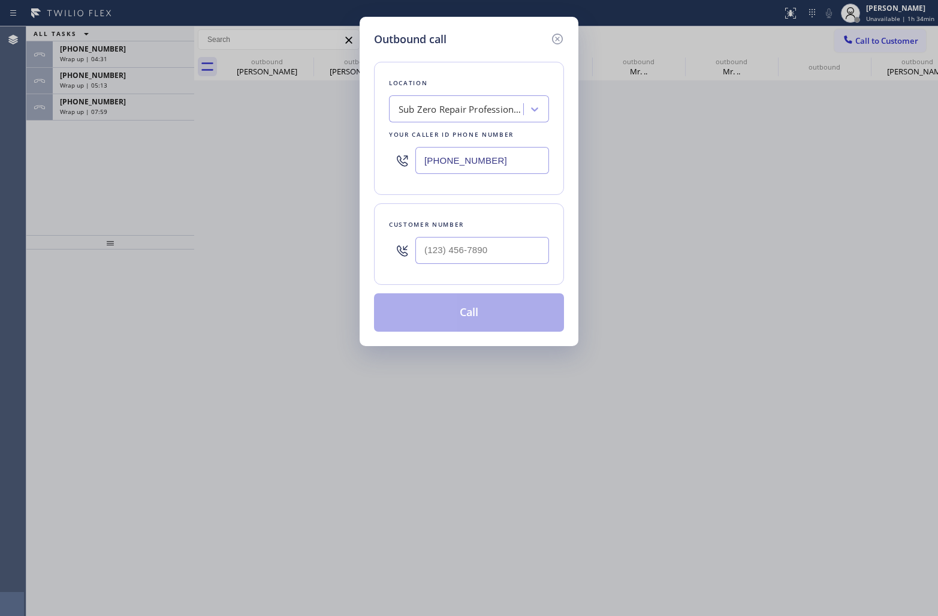
paste input "310) 409-4493"
type input "[PHONE_NUMBER]"
type input "(___) ___-____"
click at [475, 165] on input "[PHONE_NUMBER]" at bounding box center [483, 160] width 134 height 27
paste input "817) 839-2140"
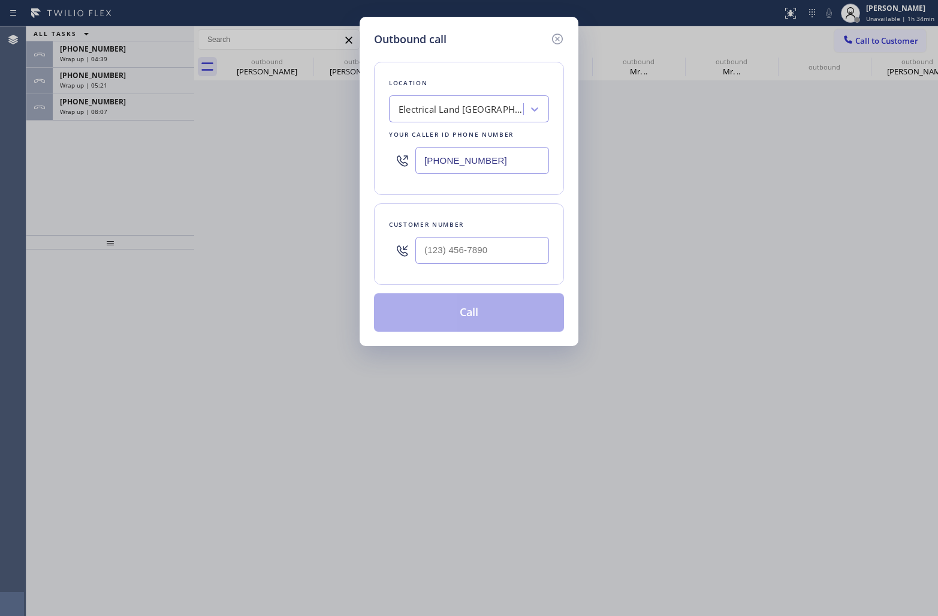
type input "[PHONE_NUMBER]"
type input "(___) ___-____"
click at [510, 250] on input "text" at bounding box center [483, 250] width 134 height 27
paste input "817) 880-4518"
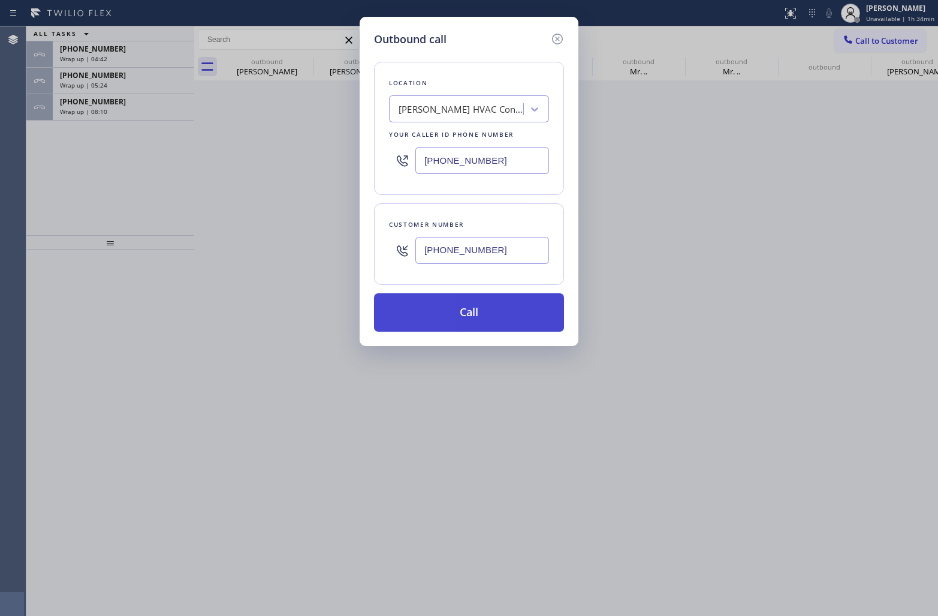
type input "[PHONE_NUMBER]"
click at [468, 304] on button "Call" at bounding box center [469, 312] width 190 height 38
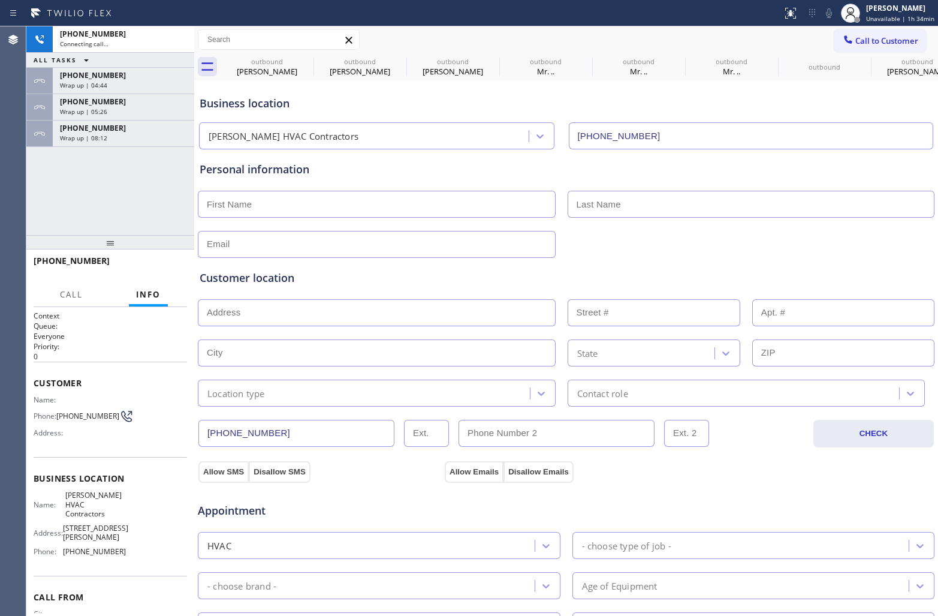
type input "[PHONE_NUMBER]"
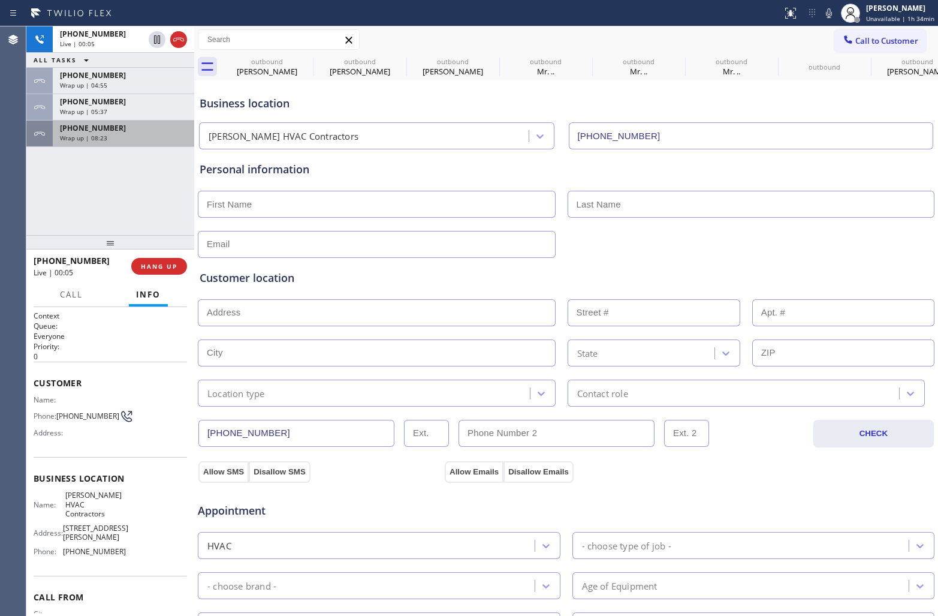
drag, startPoint x: 46, startPoint y: 192, endPoint x: 88, endPoint y: 137, distance: 69.3
click at [46, 192] on div "[PHONE_NUMBER] Live | 00:05 ALL TASKS ALL TASKS ACTIVE TASKS TASKS IN WRAP UP […" at bounding box center [110, 130] width 168 height 209
click at [93, 128] on span "[PHONE_NUMBER]" at bounding box center [93, 128] width 66 height 10
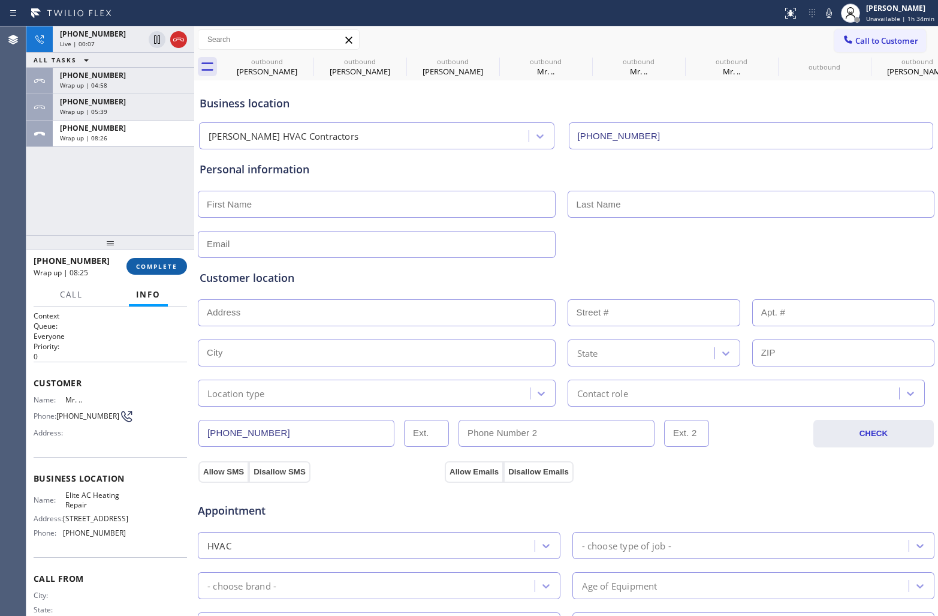
click at [173, 264] on span "COMPLETE" at bounding box center [156, 266] width 41 height 8
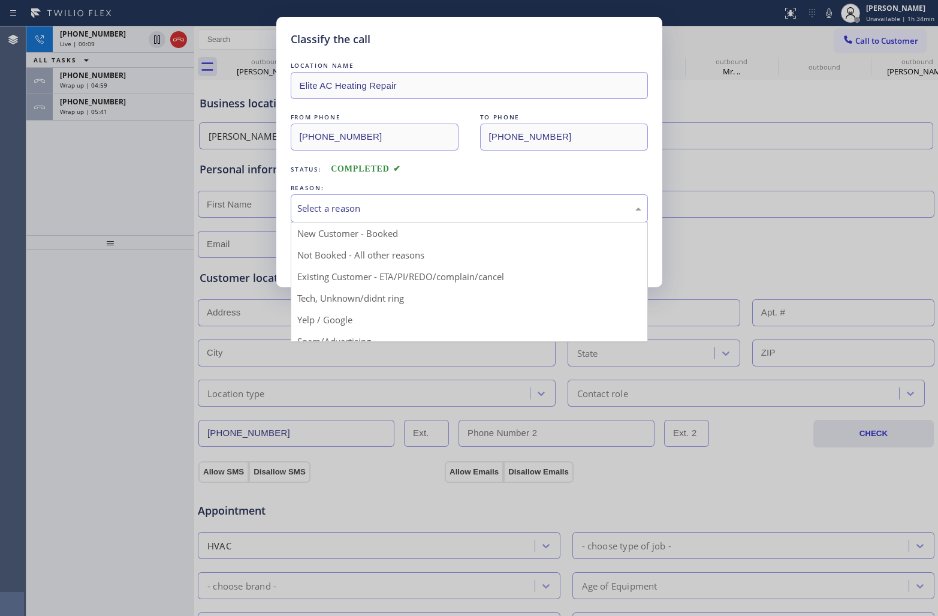
click at [390, 198] on div "Select a reason" at bounding box center [469, 208] width 357 height 28
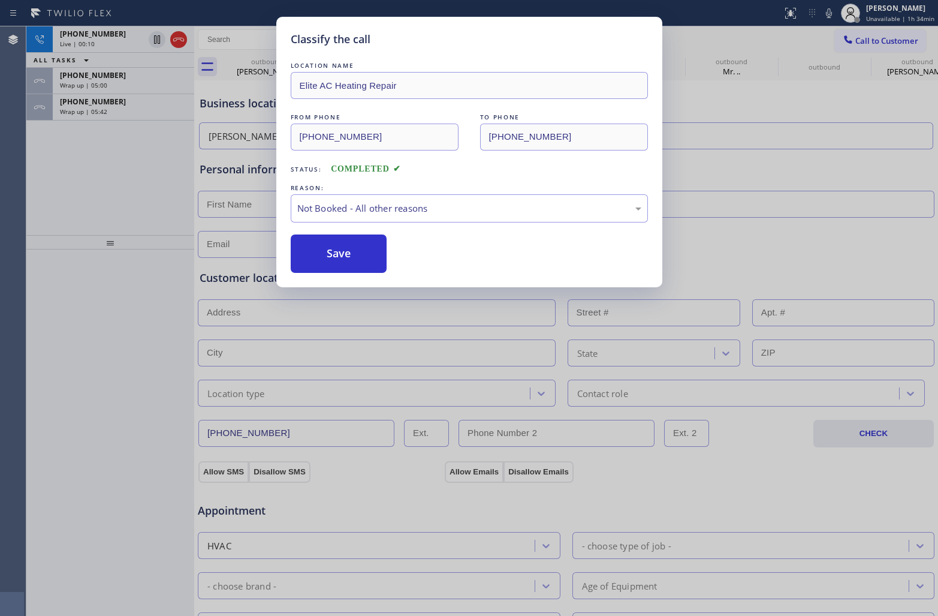
click at [352, 256] on button "Save" at bounding box center [339, 253] width 97 height 38
type input "[PHONE_NUMBER]"
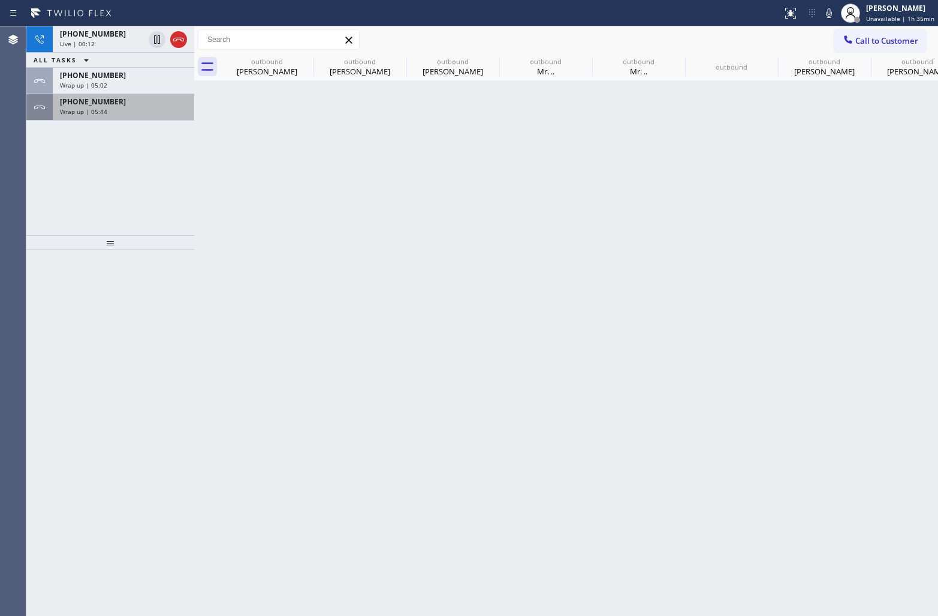
click at [91, 108] on span "Wrap up | 05:44" at bounding box center [83, 111] width 47 height 8
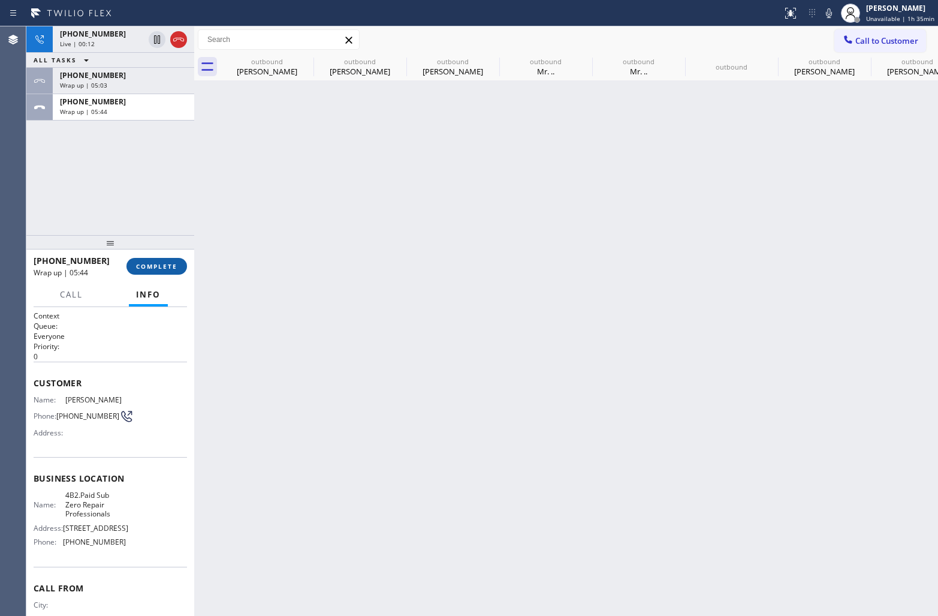
click at [160, 268] on span "COMPLETE" at bounding box center [156, 266] width 41 height 8
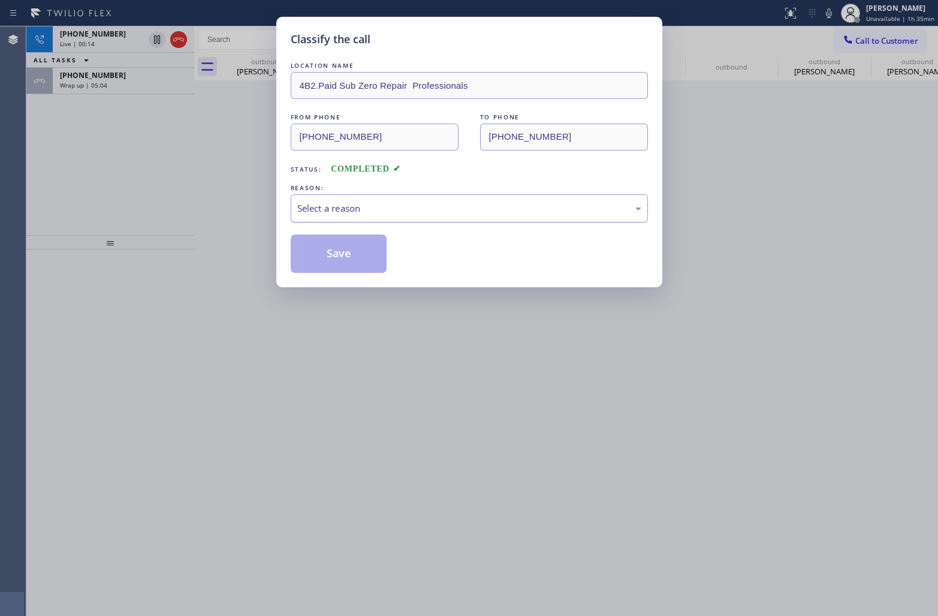
click at [357, 209] on div "Select a reason" at bounding box center [469, 208] width 344 height 14
click at [340, 256] on button "Save" at bounding box center [339, 253] width 97 height 38
type input "[PHONE_NUMBER]"
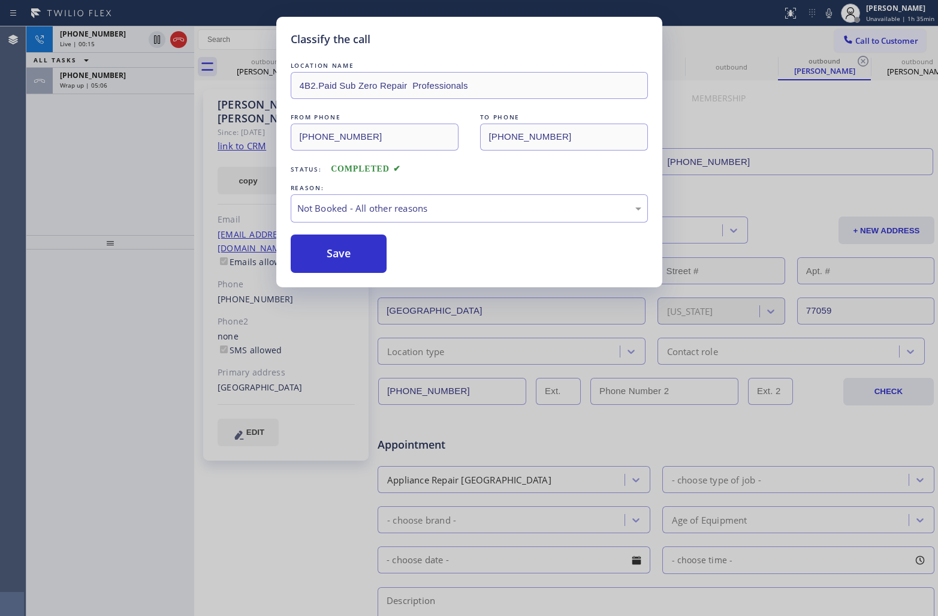
click at [93, 81] on div "Classify the call LOCATION NAME 4B2.Paid Sub Zero Repair Professionals FROM PHO…" at bounding box center [469, 308] width 938 height 616
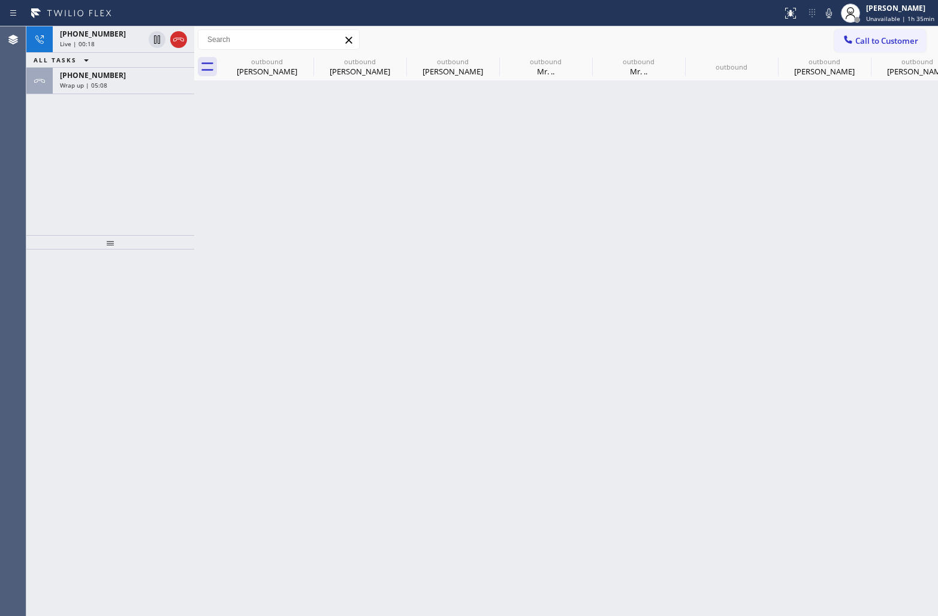
click at [97, 85] on span "Wrap up | 05:08" at bounding box center [83, 85] width 47 height 8
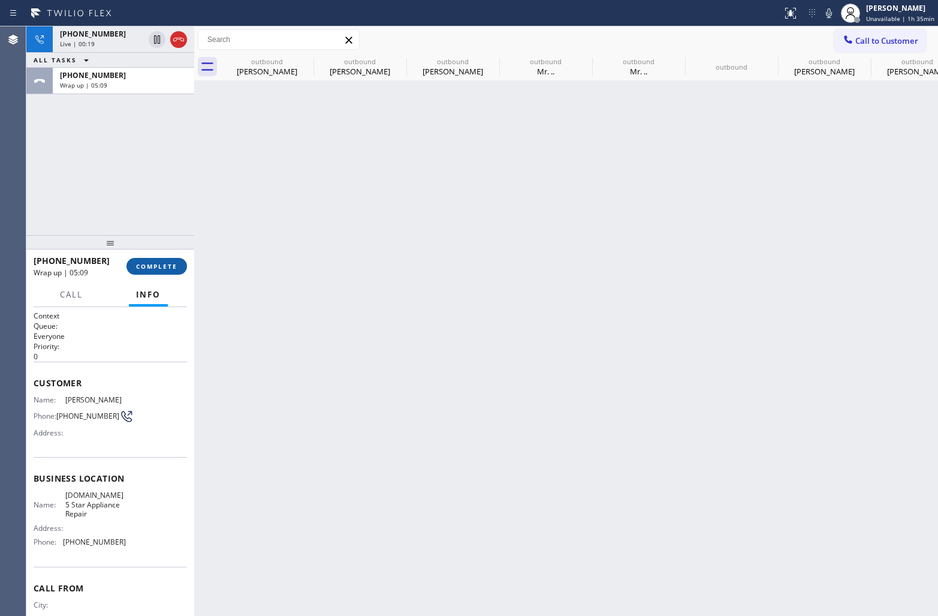
click at [172, 264] on span "COMPLETE" at bounding box center [156, 266] width 41 height 8
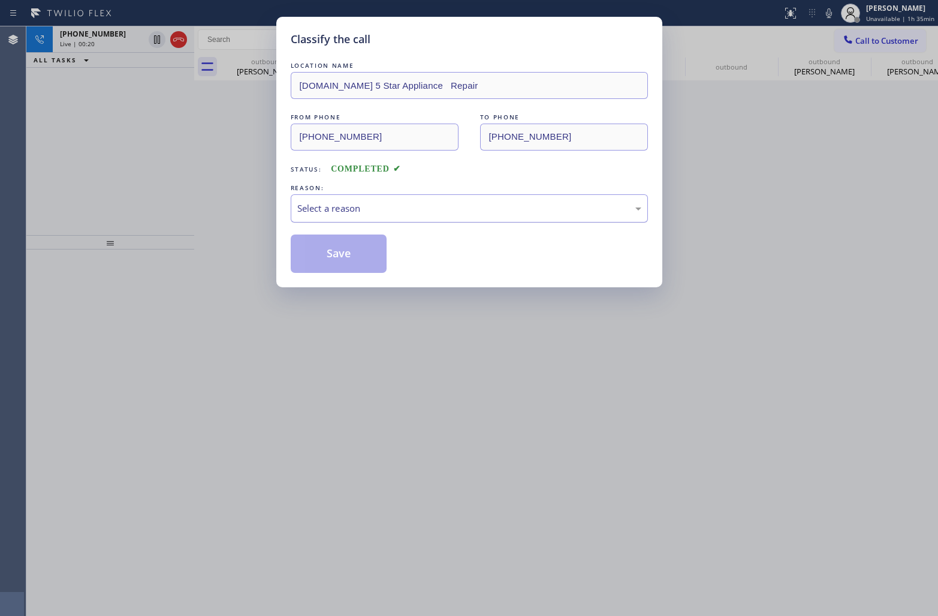
click at [351, 213] on div "Select a reason" at bounding box center [469, 208] width 344 height 14
click at [370, 257] on button "Save" at bounding box center [339, 253] width 97 height 38
type input "[PHONE_NUMBER]"
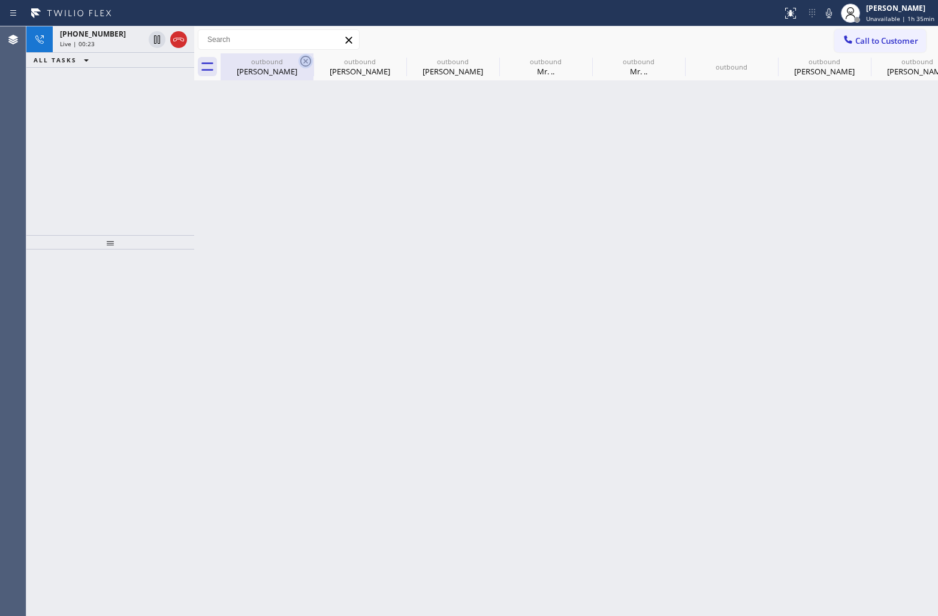
click at [306, 60] on icon at bounding box center [305, 61] width 11 height 11
click at [393, 60] on icon at bounding box center [398, 61] width 11 height 11
click at [0, 0] on icon at bounding box center [0, 0] width 0 height 0
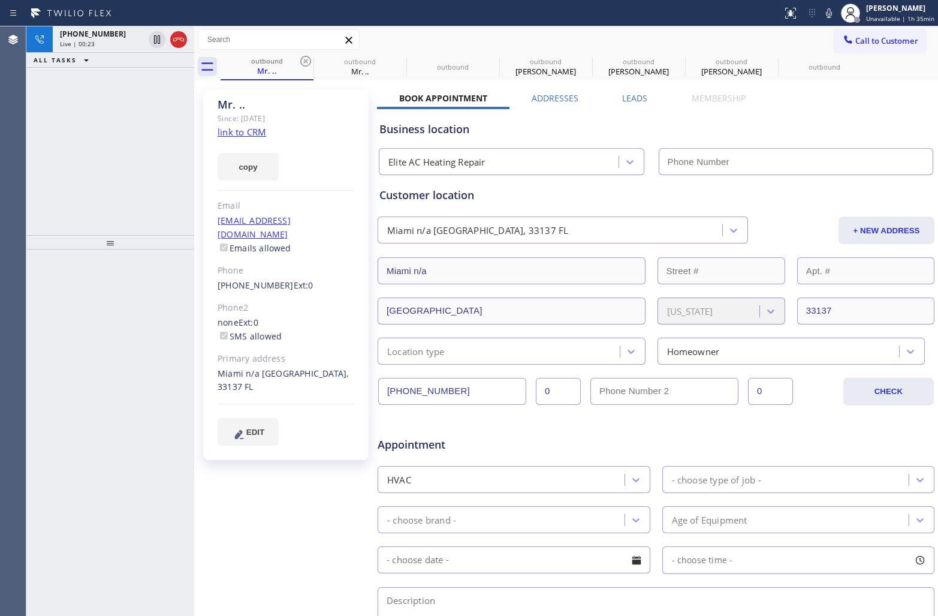
click at [305, 60] on icon at bounding box center [305, 61] width 11 height 11
click at [0, 0] on icon at bounding box center [0, 0] width 0 height 0
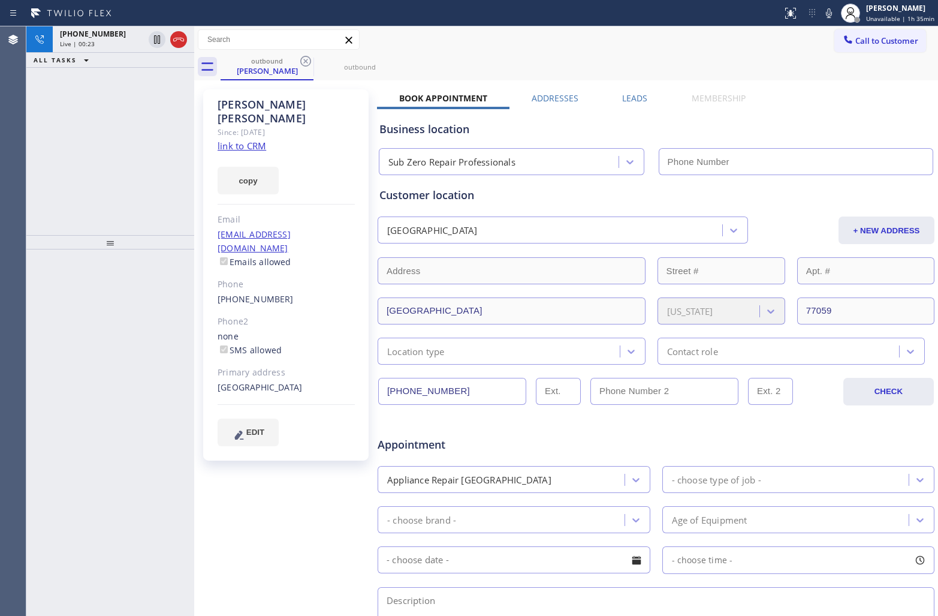
type input "[PHONE_NUMBER]"
click at [305, 60] on icon at bounding box center [305, 61] width 11 height 11
click at [0, 0] on icon at bounding box center [0, 0] width 0 height 0
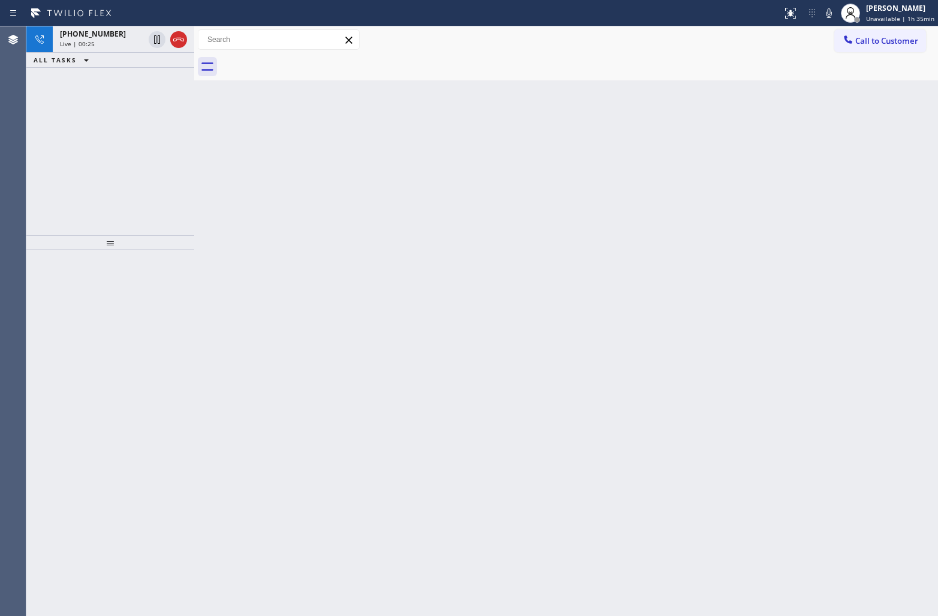
click at [305, 60] on div at bounding box center [580, 66] width 718 height 27
click at [16, 140] on div "Agent Desktop" at bounding box center [13, 320] width 26 height 589
click at [154, 37] on icon at bounding box center [157, 39] width 6 height 8
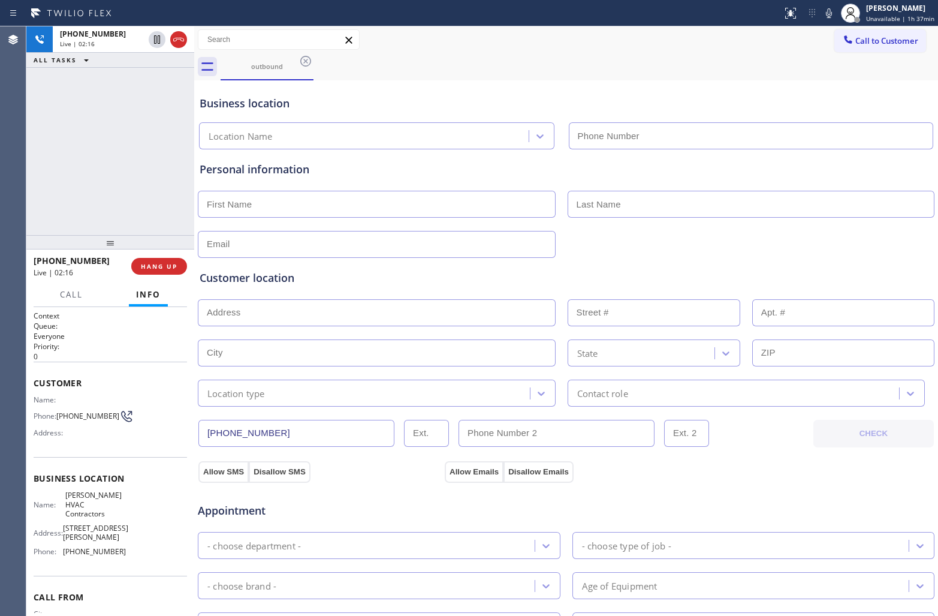
click at [837, 9] on icon at bounding box center [829, 13] width 14 height 14
type input "[PHONE_NUMBER]"
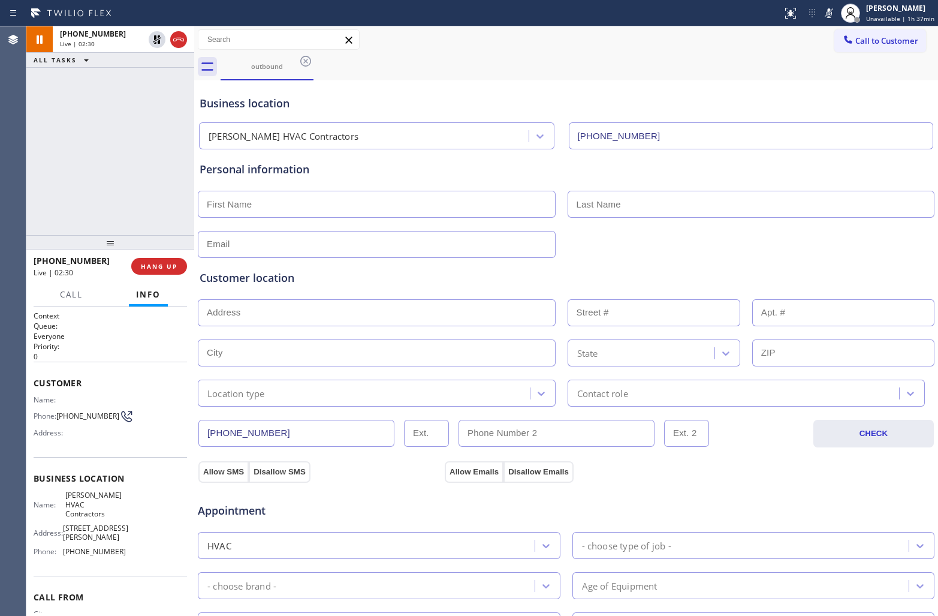
click at [10, 166] on div "Agent Desktop" at bounding box center [13, 320] width 26 height 589
click at [156, 41] on icon at bounding box center [157, 39] width 14 height 14
click at [837, 12] on icon at bounding box center [829, 13] width 14 height 14
click at [37, 203] on div "[PHONE_NUMBER] Live | 02:37 ALL TASKS ALL TASKS ACTIVE TASKS TASKS IN WRAP UP" at bounding box center [110, 130] width 168 height 209
drag, startPoint x: 76, startPoint y: 420, endPoint x: 60, endPoint y: 411, distance: 18.8
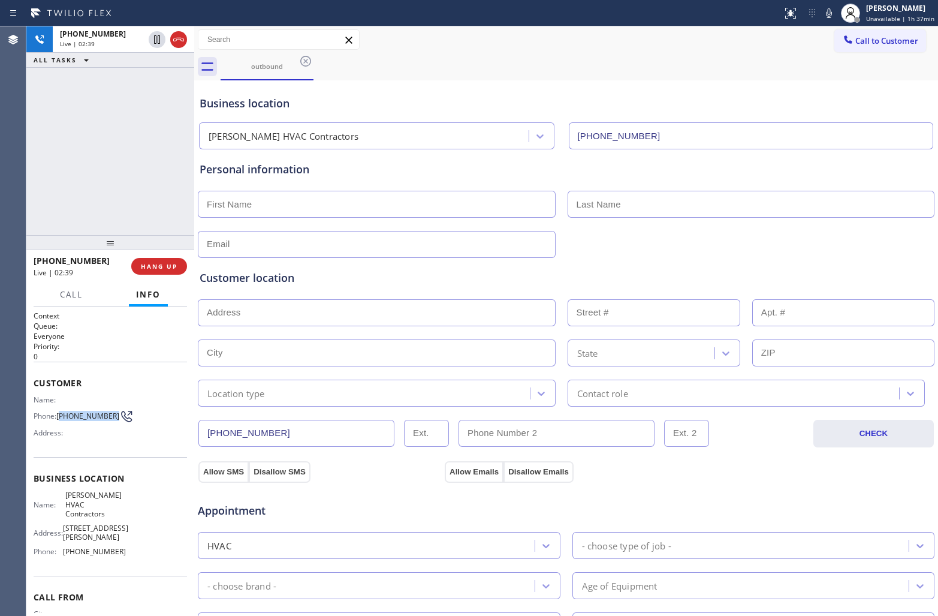
click at [60, 411] on span "[PHONE_NUMBER]" at bounding box center [87, 415] width 63 height 9
click at [41, 136] on div "[PHONE_NUMBER] Live | 02:56 ALL TASKS ALL TASKS ACTIVE TASKS TASKS IN WRAP UP" at bounding box center [110, 130] width 168 height 209
click at [832, 11] on icon at bounding box center [829, 13] width 6 height 10
drag, startPoint x: 38, startPoint y: 146, endPoint x: 861, endPoint y: 33, distance: 831.0
click at [52, 145] on div "[PHONE_NUMBER] Live | 03:04 ALL TASKS ALL TASKS ACTIVE TASKS TASKS IN WRAP UP" at bounding box center [110, 130] width 168 height 209
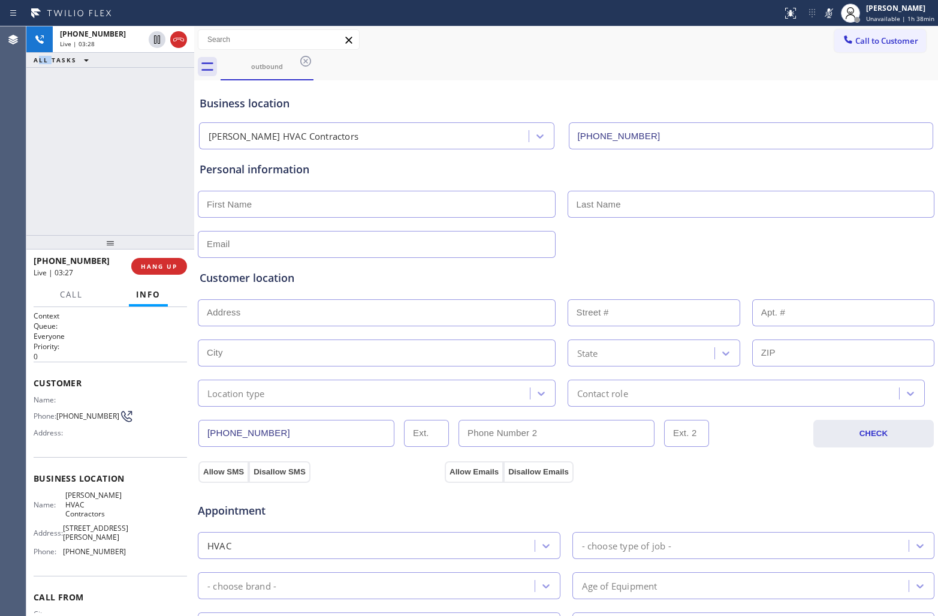
click at [835, 11] on icon at bounding box center [829, 13] width 14 height 14
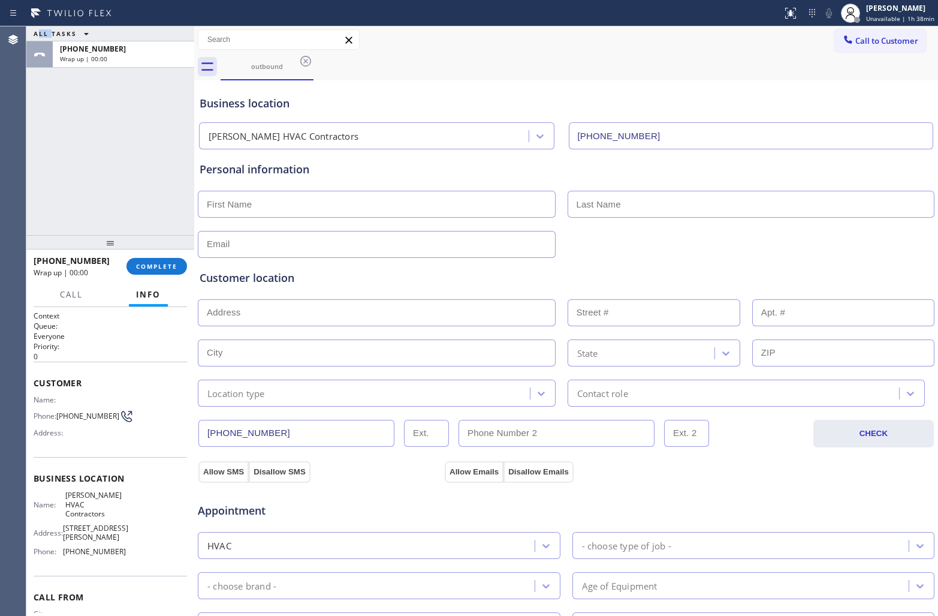
click at [327, 208] on input "text" at bounding box center [377, 204] width 358 height 27
type input "[PERSON_NAME]"
type input "[EMAIL_ADDRESS][DOMAIN_NAME]"
click at [260, 318] on input "text" at bounding box center [377, 312] width 358 height 27
paste input "76036"
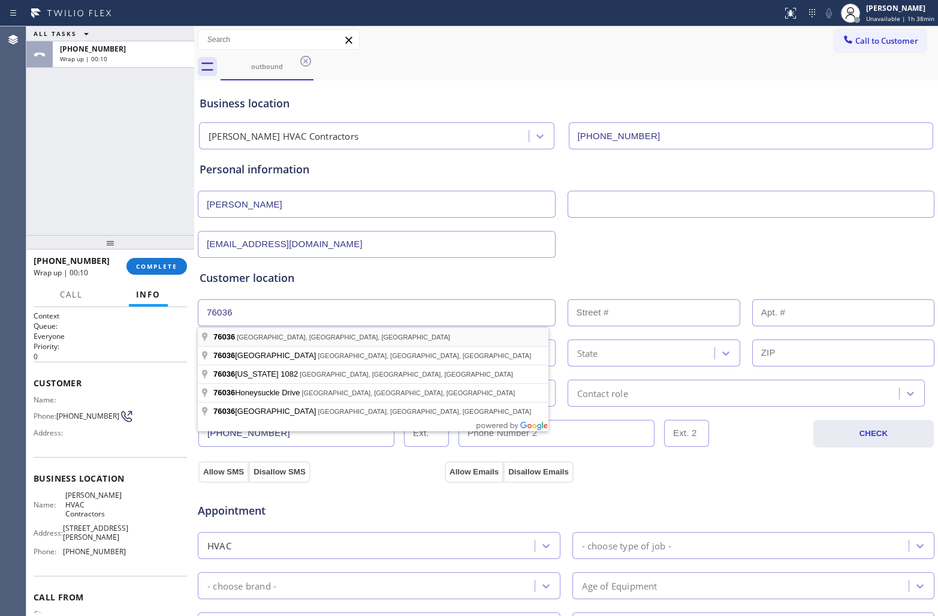
type input "[GEOGRAPHIC_DATA], [GEOGRAPHIC_DATA], [GEOGRAPHIC_DATA]"
type input "[PERSON_NAME]"
type input "76036"
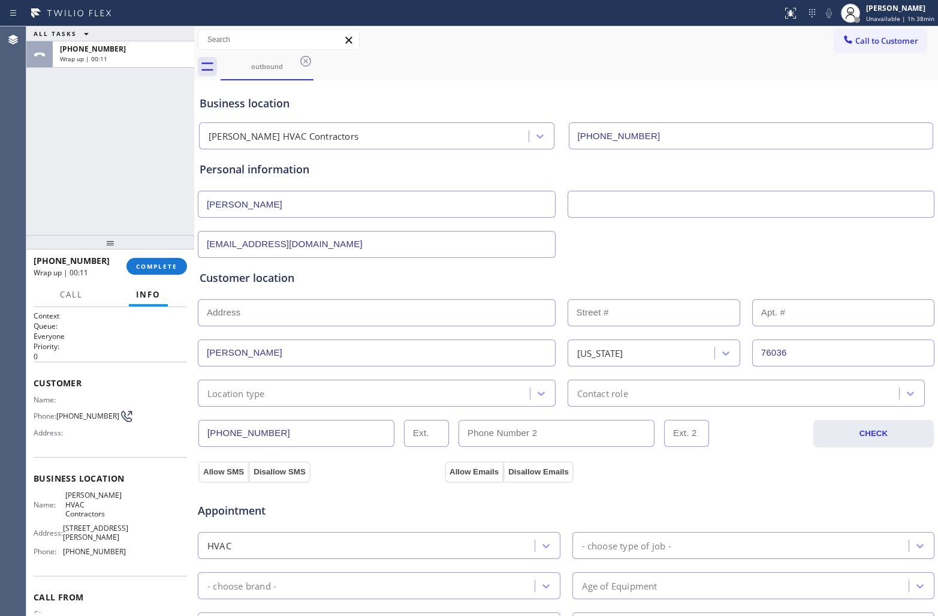
click at [258, 388] on div "Location type" at bounding box center [236, 393] width 58 height 14
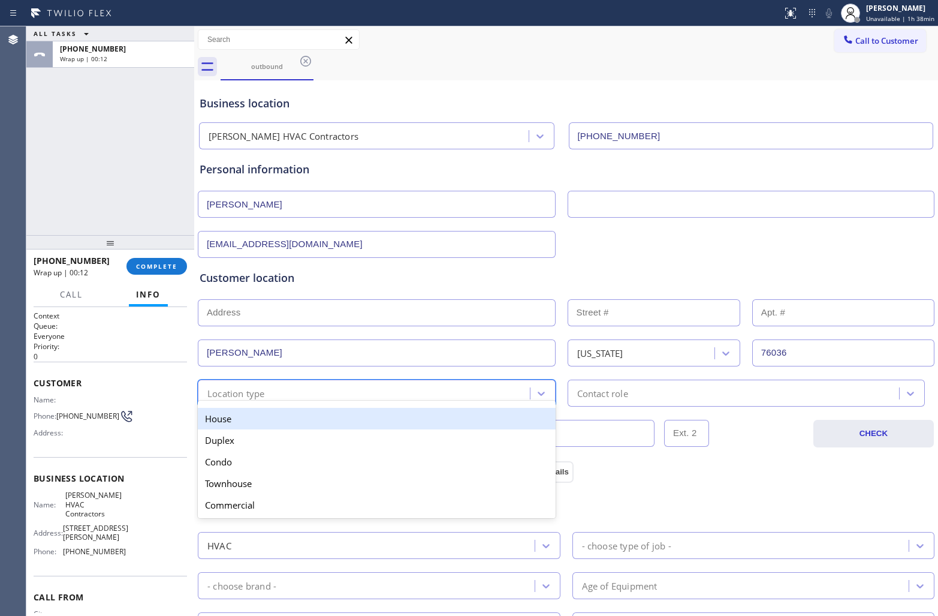
click at [264, 424] on div "House" at bounding box center [377, 419] width 358 height 22
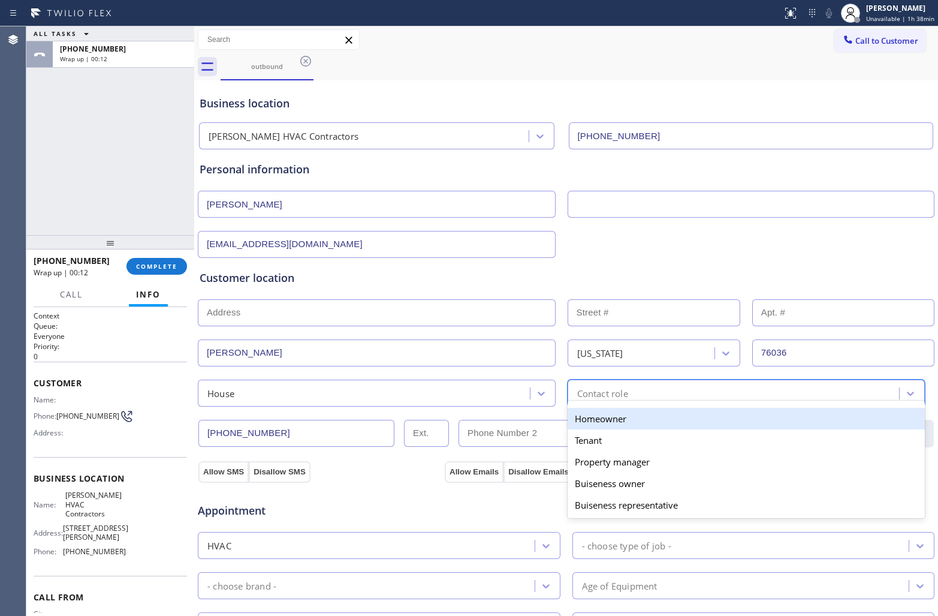
click at [625, 387] on div "Contact role" at bounding box center [735, 393] width 329 height 21
click at [612, 416] on div "Homeowner" at bounding box center [747, 419] width 358 height 22
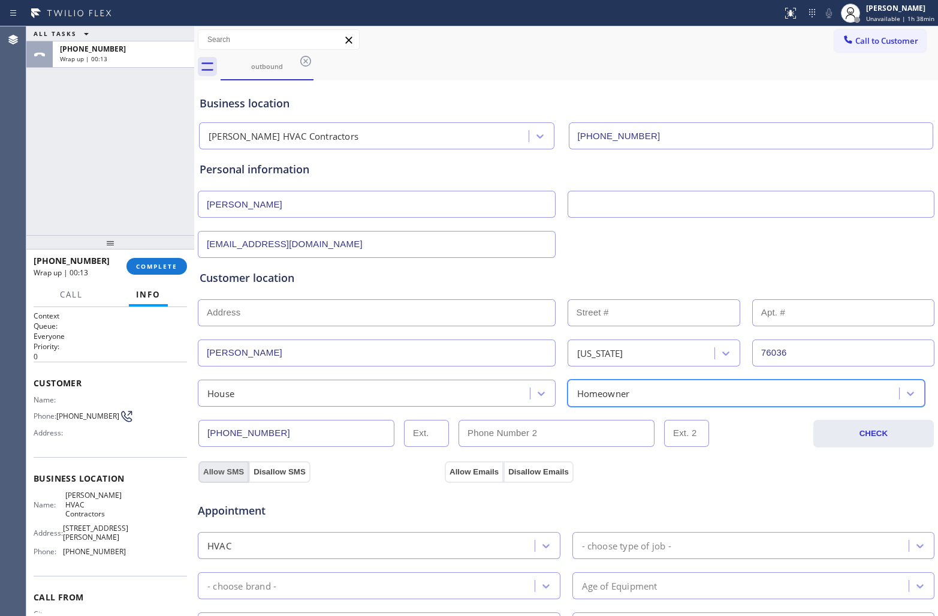
click at [225, 470] on button "Allow SMS" at bounding box center [223, 472] width 50 height 22
click at [473, 469] on button "Allow Emails" at bounding box center [474, 472] width 59 height 22
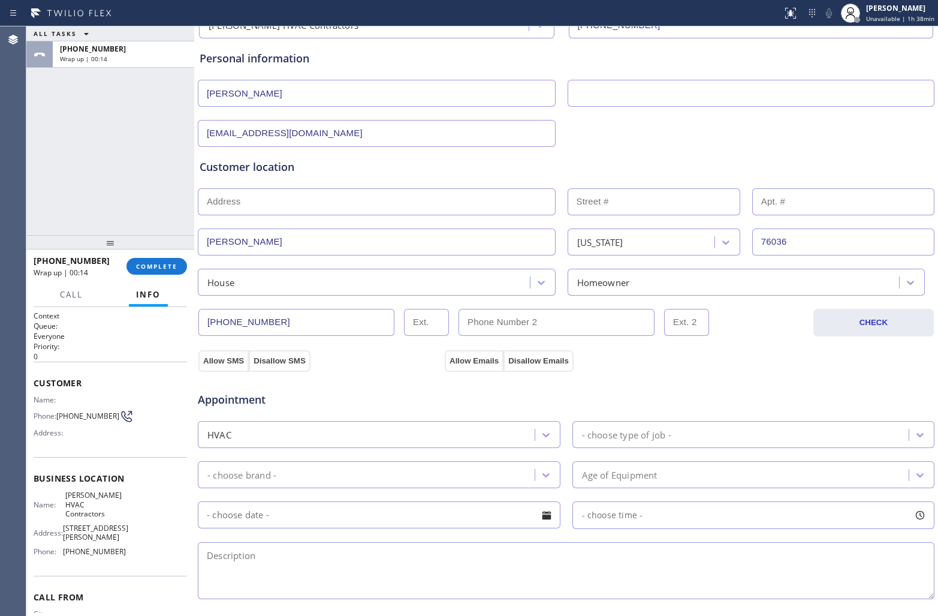
scroll to position [225, 0]
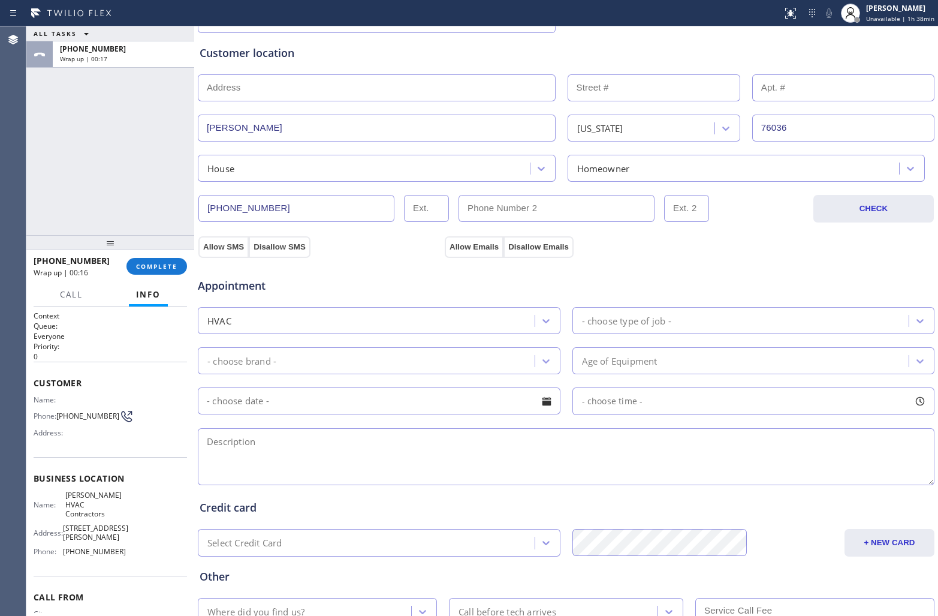
click at [624, 308] on div "- choose type of job -" at bounding box center [754, 320] width 363 height 27
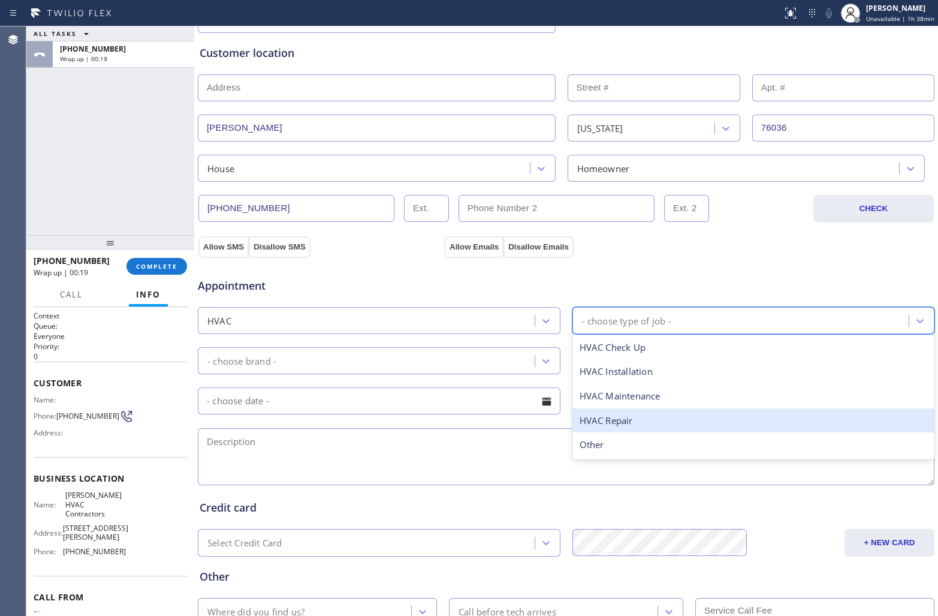
click at [631, 426] on div "HVAC Repair" at bounding box center [754, 420] width 363 height 25
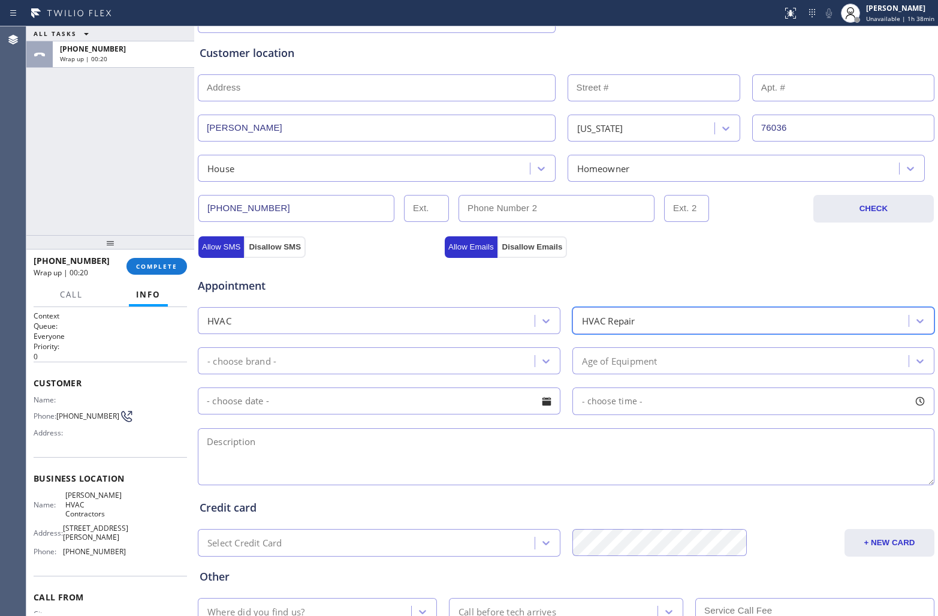
click at [412, 356] on div "- choose brand -" at bounding box center [367, 360] width 333 height 21
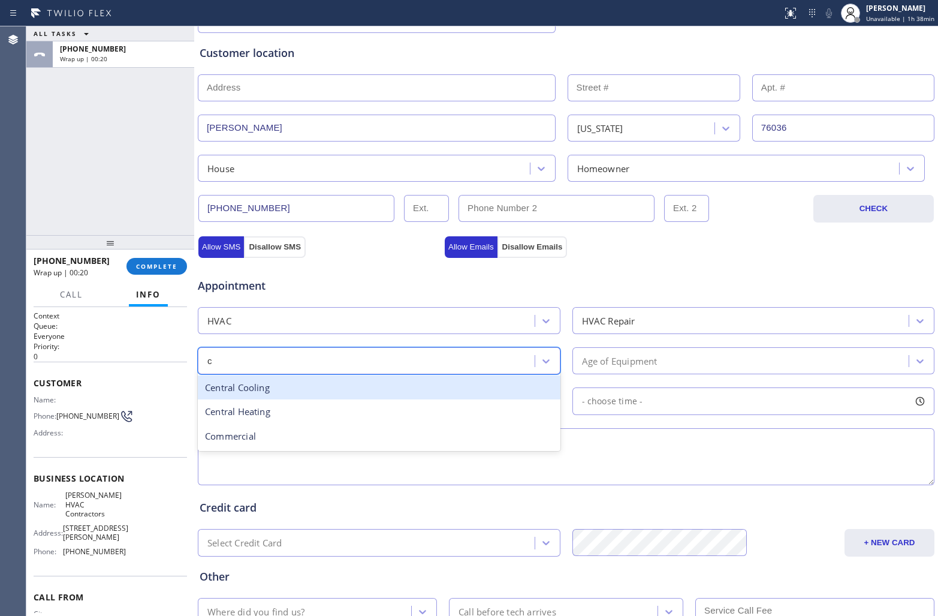
type input "ce"
click at [270, 387] on div "Central Cooling" at bounding box center [379, 387] width 363 height 25
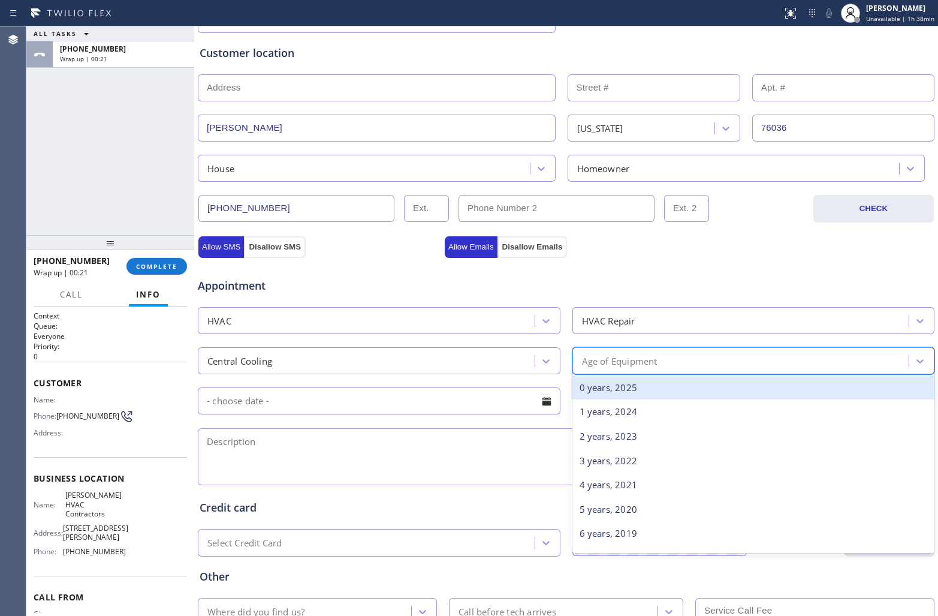
click at [720, 363] on div "Age of Equipment" at bounding box center [742, 360] width 333 height 21
type input "5"
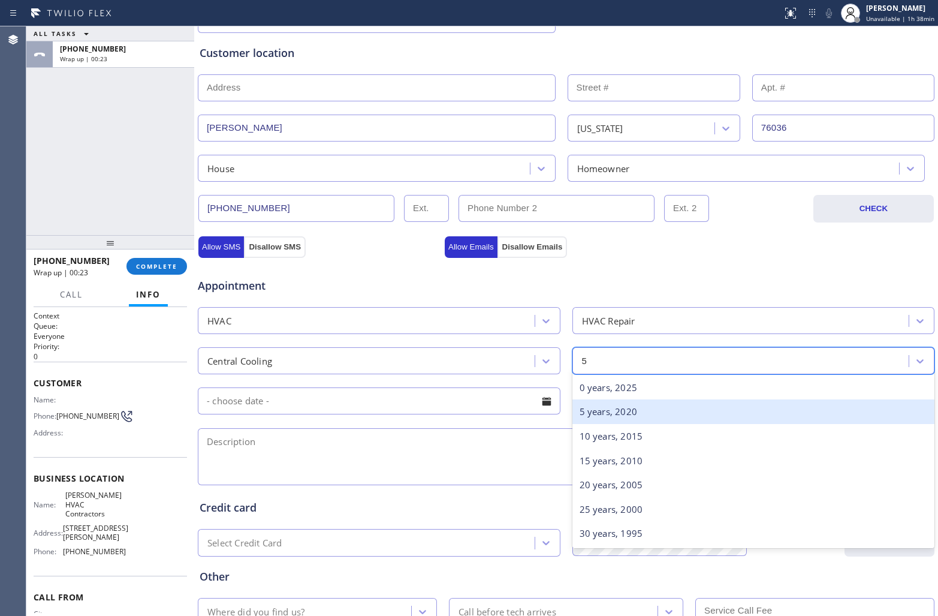
click at [688, 412] on div "5 years, 2020" at bounding box center [754, 411] width 363 height 25
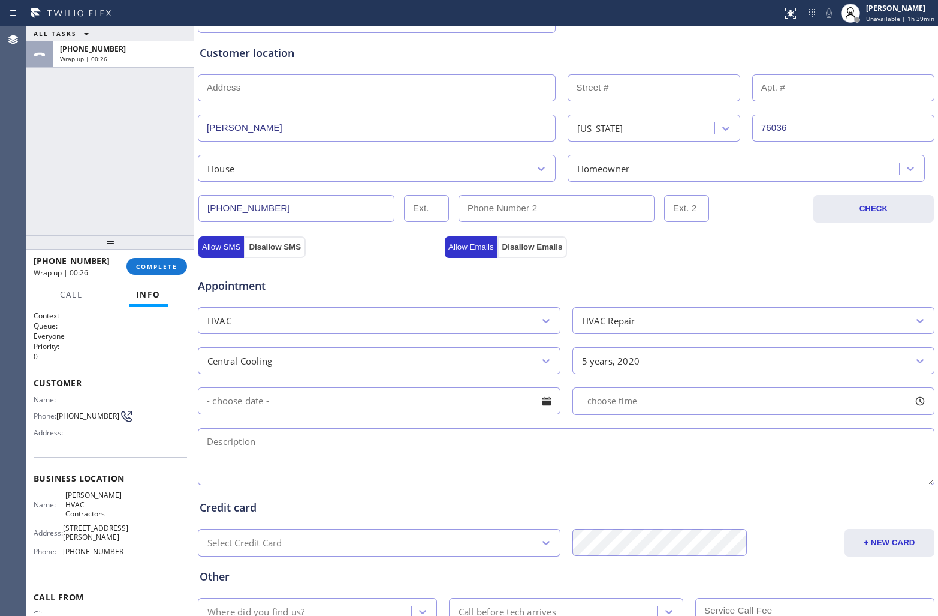
click at [568, 469] on textarea at bounding box center [566, 456] width 737 height 57
paste textarea "Central AC | 5 yrs | Outside accesible | The themosat is not working | 76036 Ho…"
drag, startPoint x: 106, startPoint y: 502, endPoint x: 65, endPoint y: 492, distance: 41.9
click at [65, 492] on span "[PERSON_NAME] HVAC Contractors" at bounding box center [95, 505] width 60 height 28
click at [621, 456] on textarea "Central AC | 5 yrs | Outside accesible | The themosat is not working | 76036 Ho…" at bounding box center [566, 456] width 737 height 57
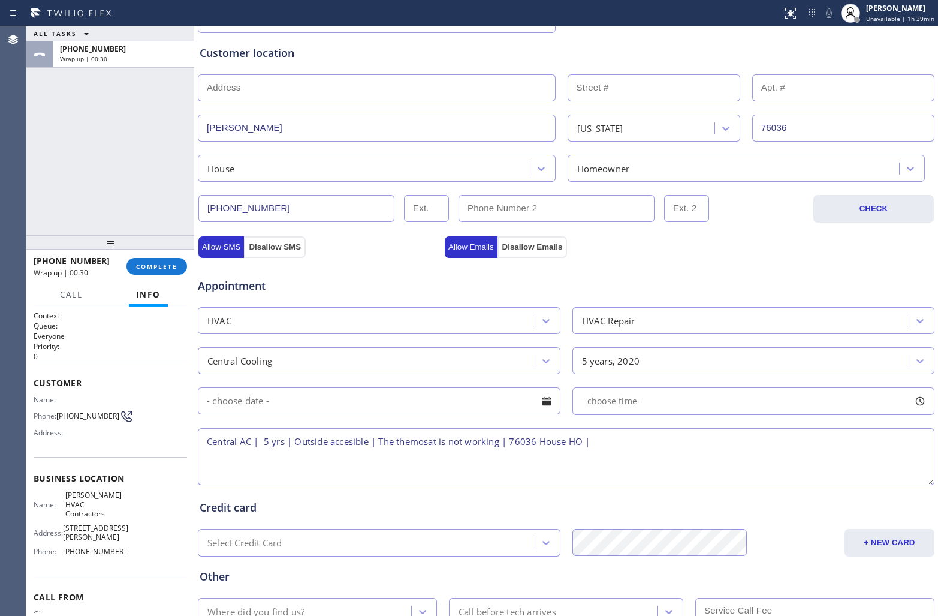
paste textarea "[PERSON_NAME] HVAC Contractors"
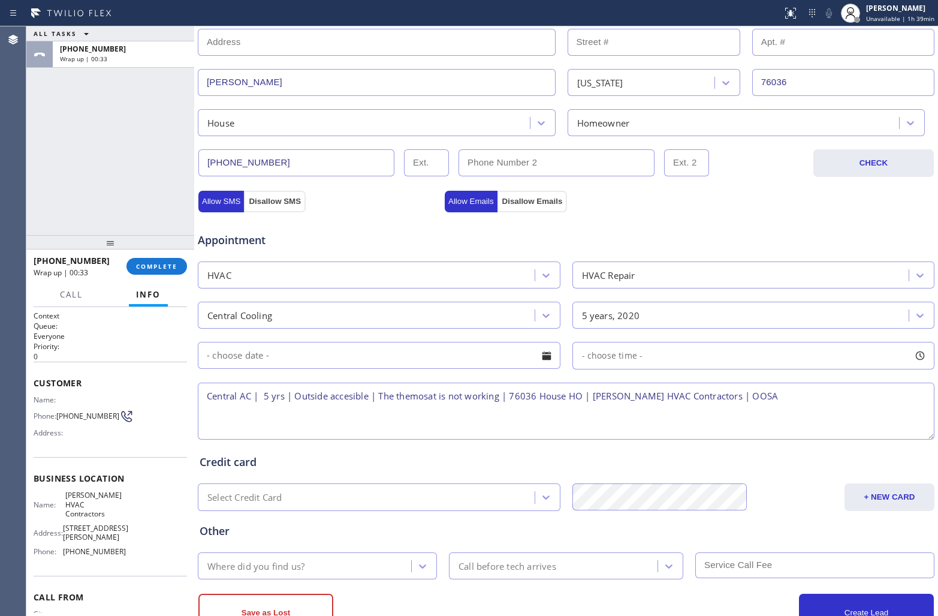
scroll to position [315, 0]
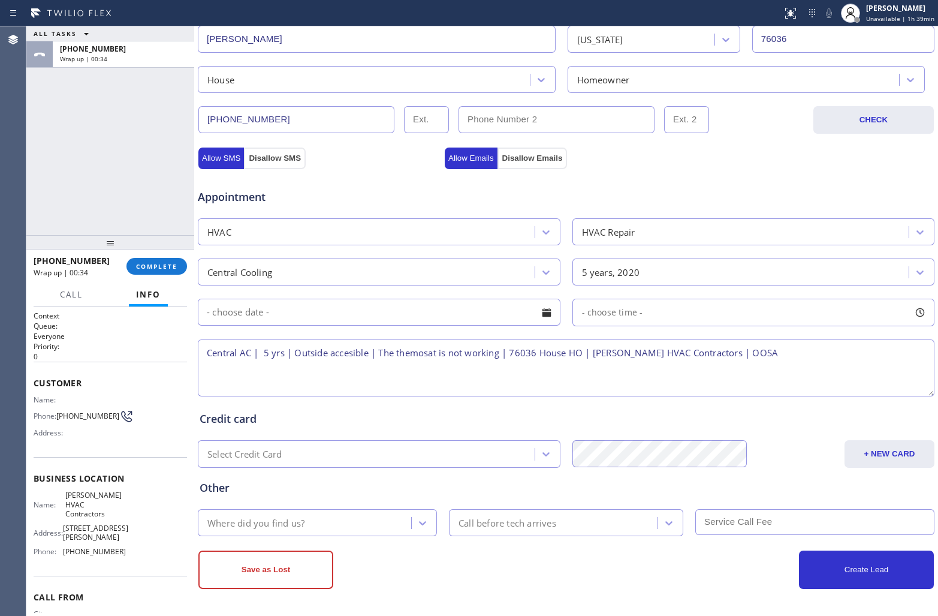
type textarea "Central AC | 5 yrs | Outside accesible | The themosat is not working | 76036 Ho…"
click at [339, 522] on div "Where did you find us?" at bounding box center [306, 522] width 210 height 21
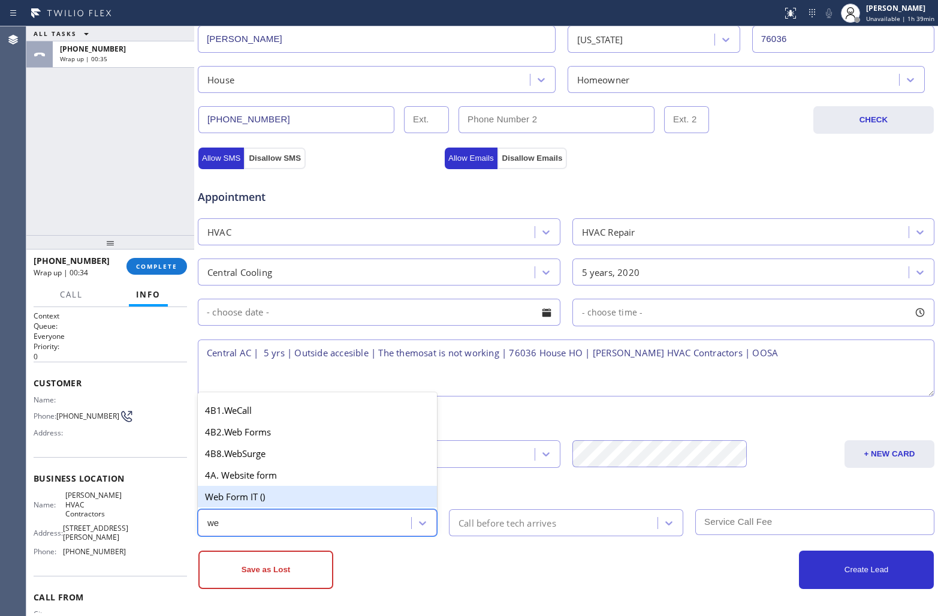
click at [264, 490] on div "Web Form IT ()" at bounding box center [317, 497] width 239 height 22
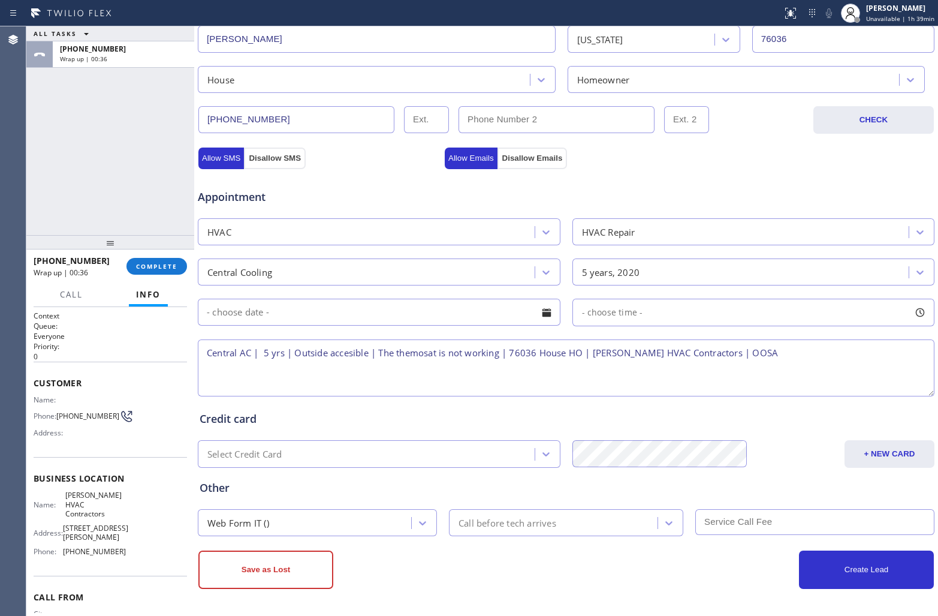
drag, startPoint x: 266, startPoint y: 558, endPoint x: 336, endPoint y: 511, distance: 85.2
click at [339, 503] on div "Business location [PERSON_NAME] HVAC Contractors [PHONE_NUMBER] Personal inform…" at bounding box center [566, 179] width 738 height 819
click at [330, 521] on div "Web Form IT ()" at bounding box center [306, 522] width 210 height 21
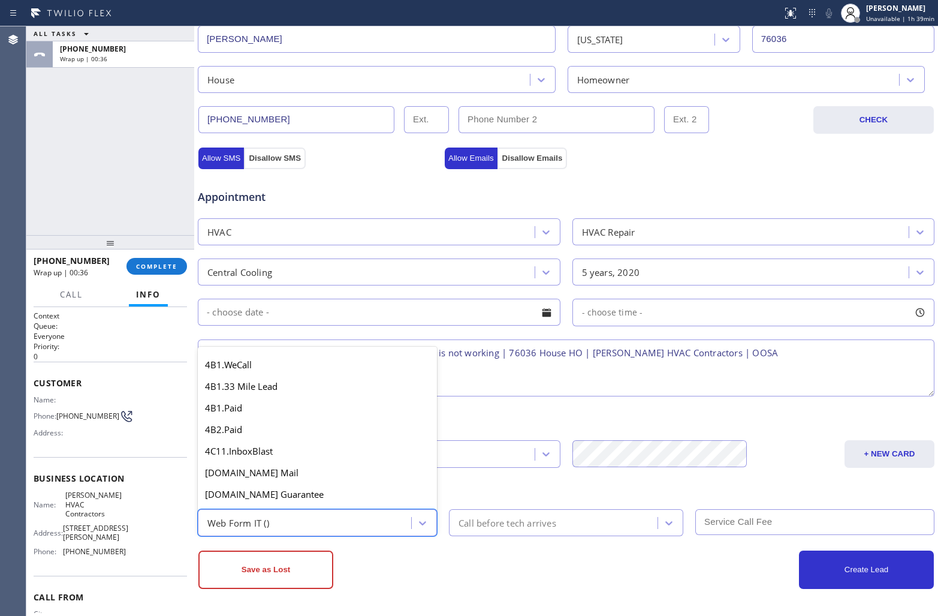
scroll to position [1249, 0]
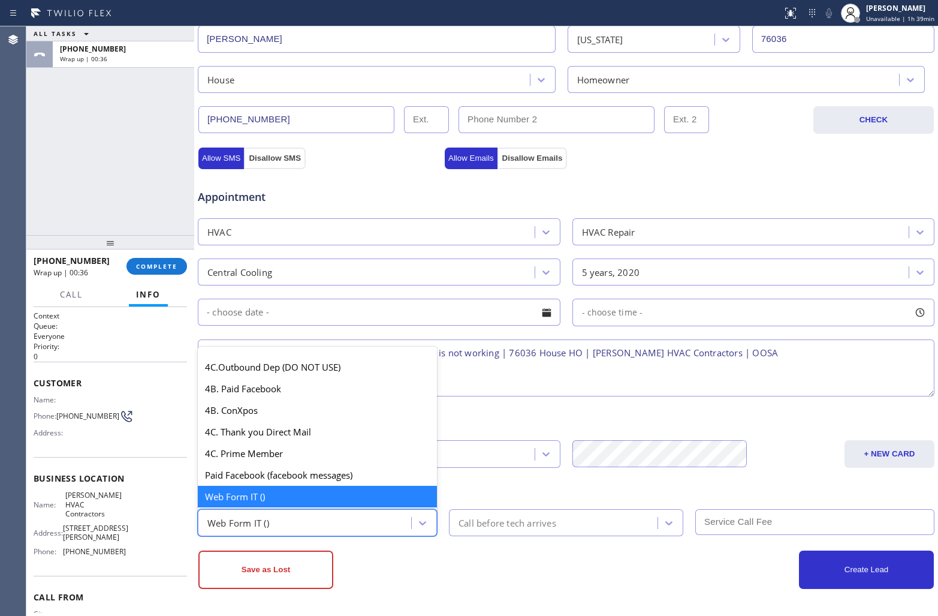
click at [325, 523] on div "Web Form IT ()" at bounding box center [306, 522] width 210 height 21
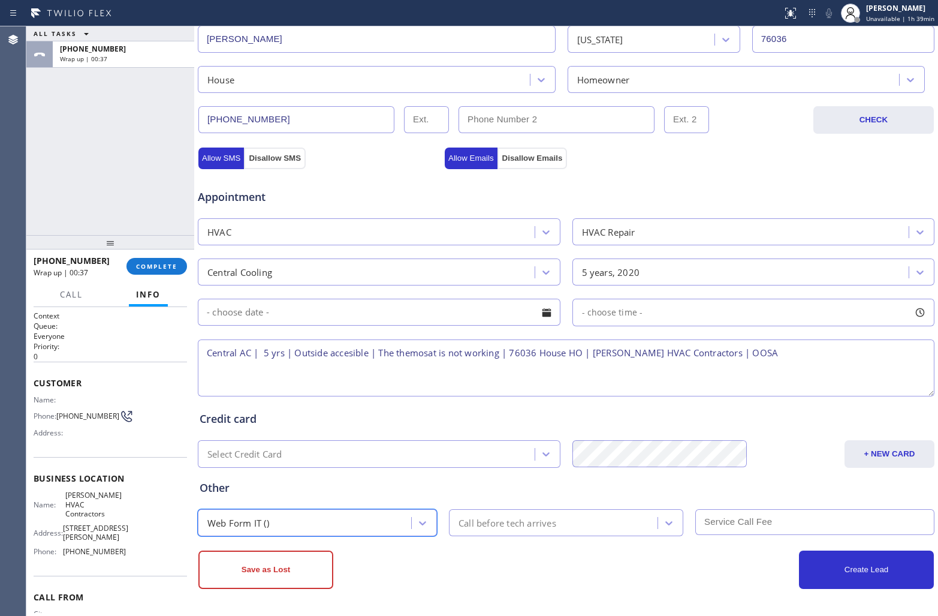
click at [325, 523] on div "Web Form IT ()" at bounding box center [306, 522] width 210 height 21
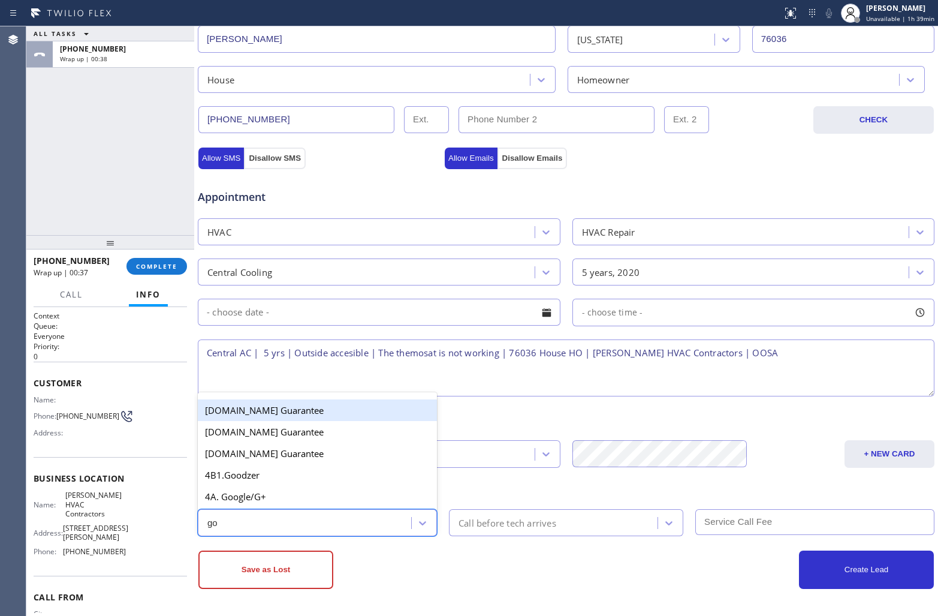
scroll to position [0, 0]
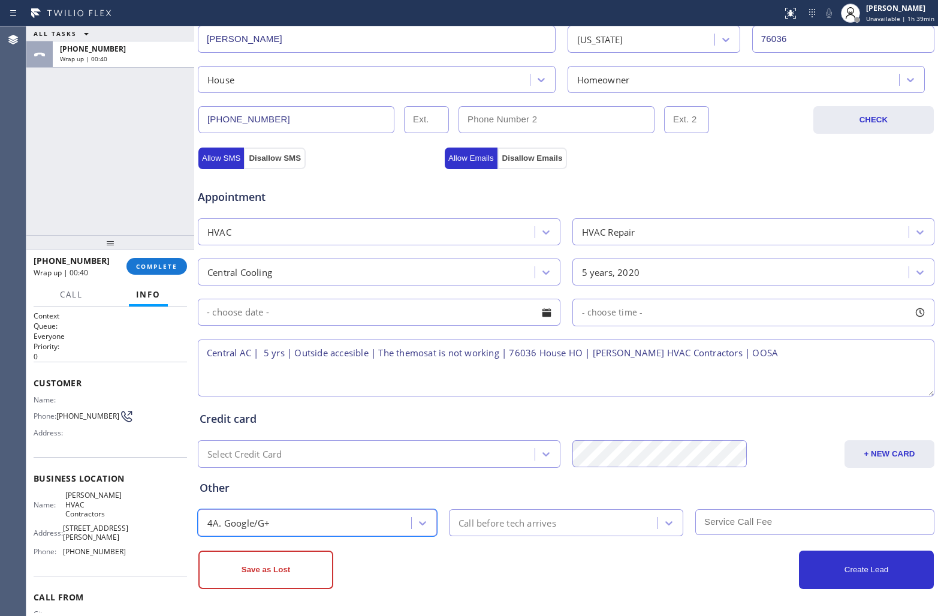
click at [270, 589] on div "Business location [PERSON_NAME] HVAC Contractors [PHONE_NUMBER] Personal inform…" at bounding box center [566, 191] width 744 height 849
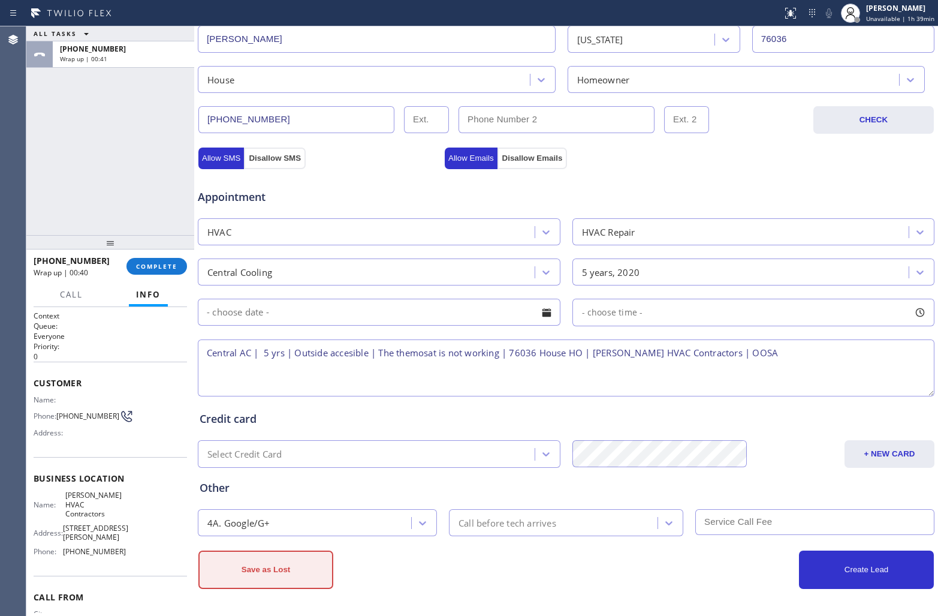
click at [266, 573] on button "Save as Lost" at bounding box center [265, 569] width 135 height 38
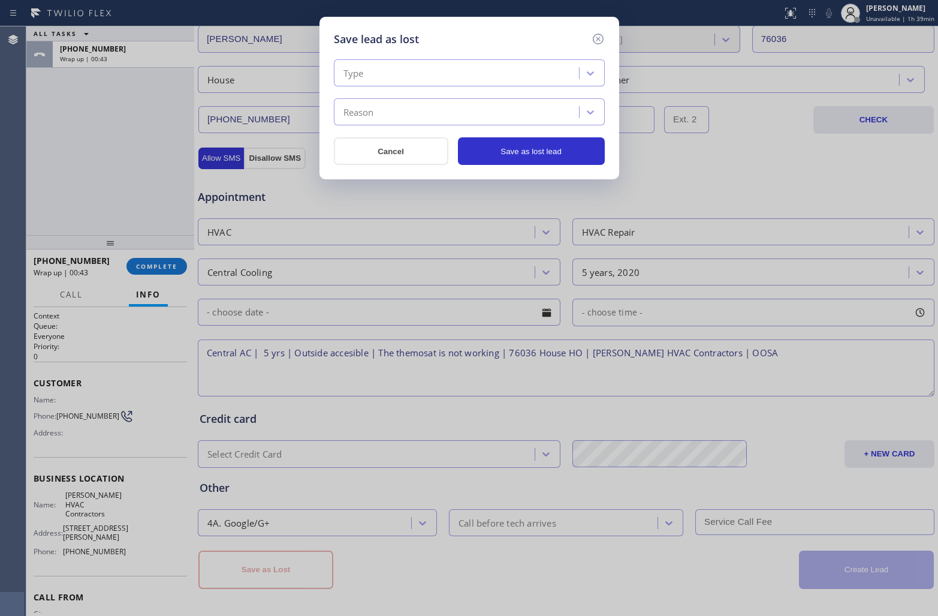
click at [396, 75] on div "Type" at bounding box center [459, 73] width 242 height 21
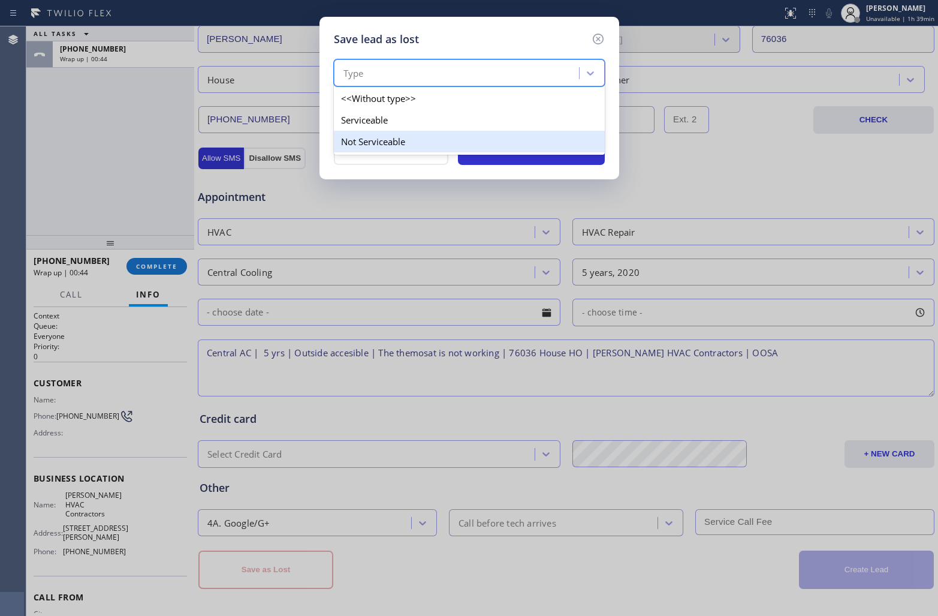
click at [409, 148] on div "Not Serviceable" at bounding box center [469, 142] width 271 height 22
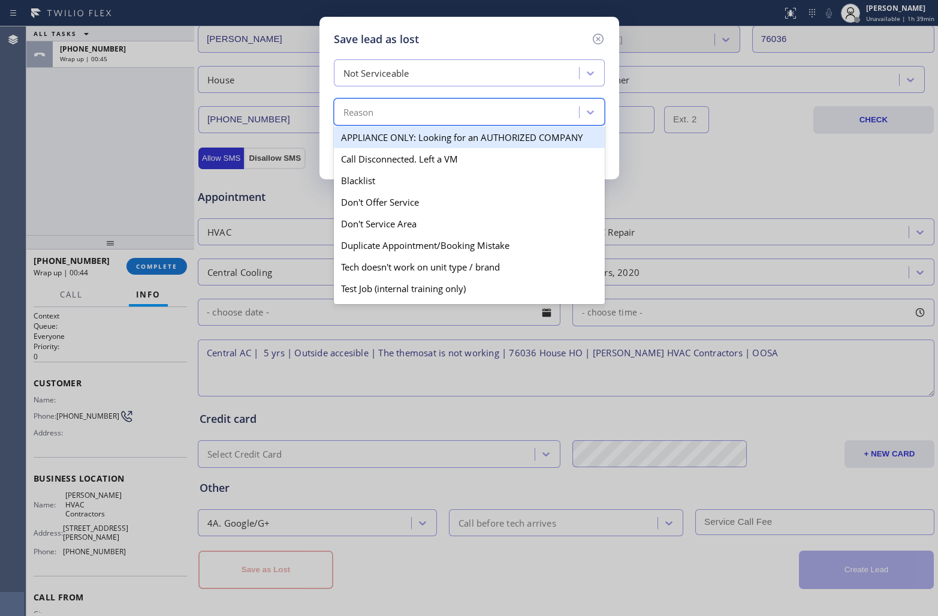
click at [417, 109] on div "Reason" at bounding box center [459, 112] width 242 height 21
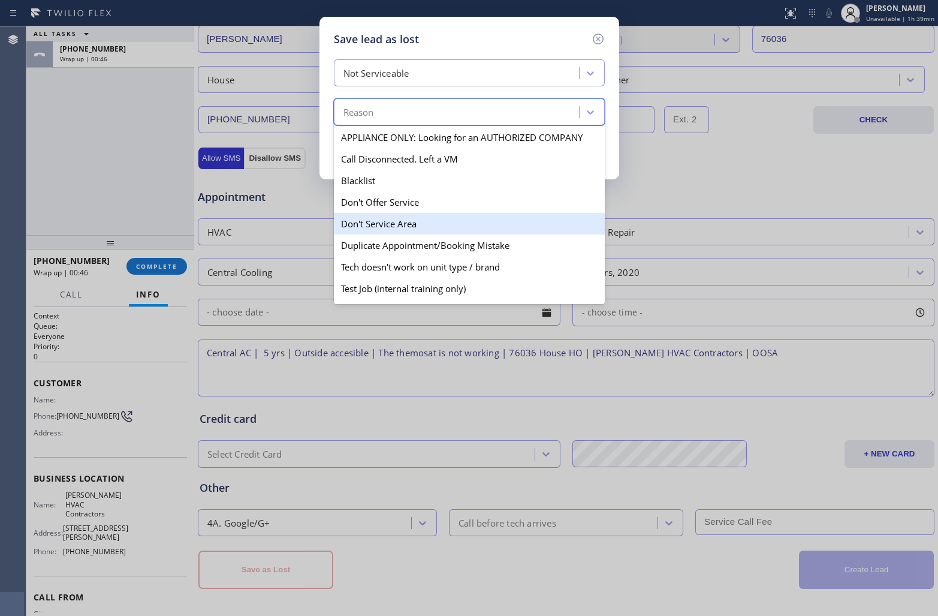
click at [415, 225] on div "Don't Service Area" at bounding box center [469, 224] width 271 height 22
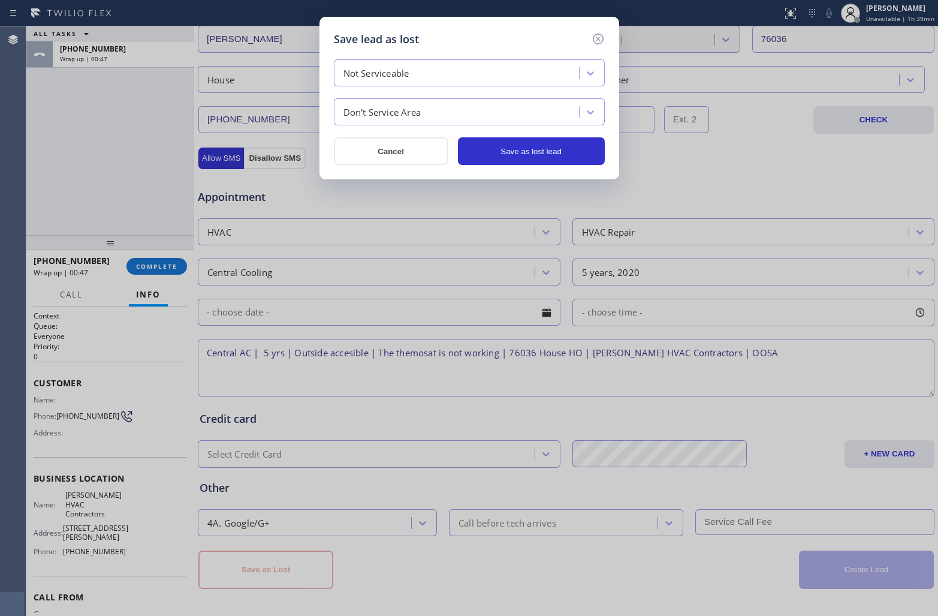
drag, startPoint x: 532, startPoint y: 152, endPoint x: 795, endPoint y: 163, distance: 262.9
click at [542, 152] on button "Save as lost lead" at bounding box center [531, 151] width 147 height 28
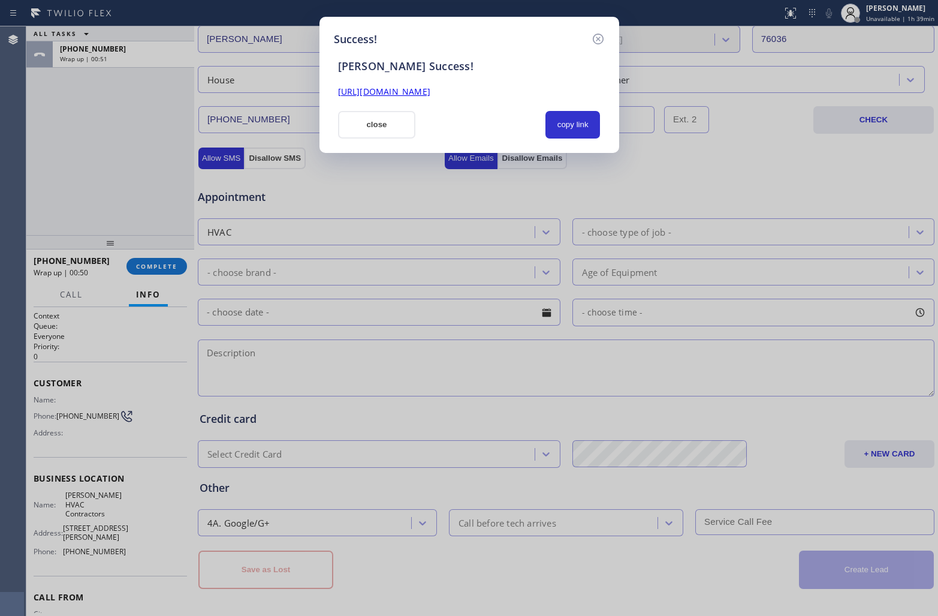
drag, startPoint x: 385, startPoint y: 125, endPoint x: 903, endPoint y: 66, distance: 521.4
click at [385, 125] on button "close" at bounding box center [377, 125] width 78 height 28
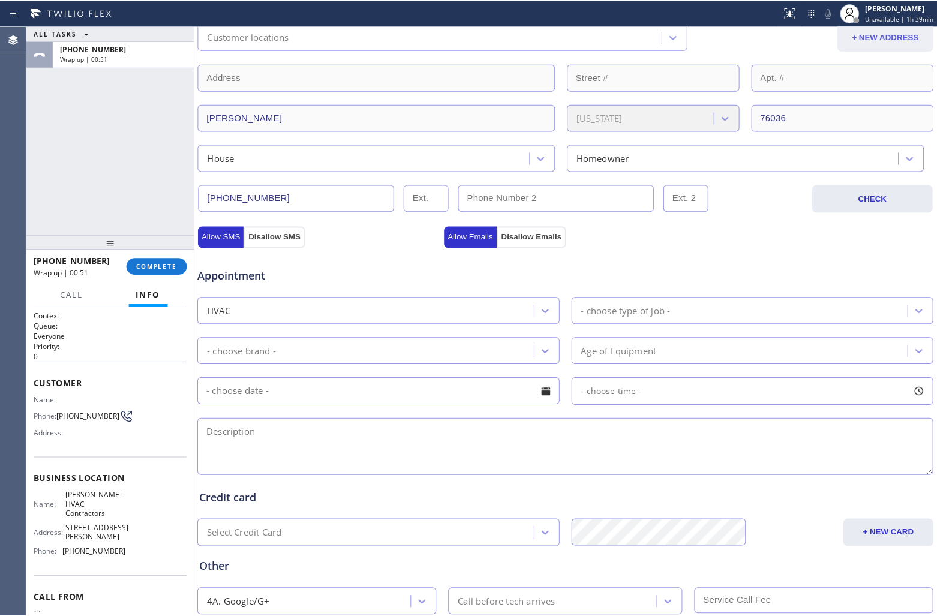
scroll to position [0, 0]
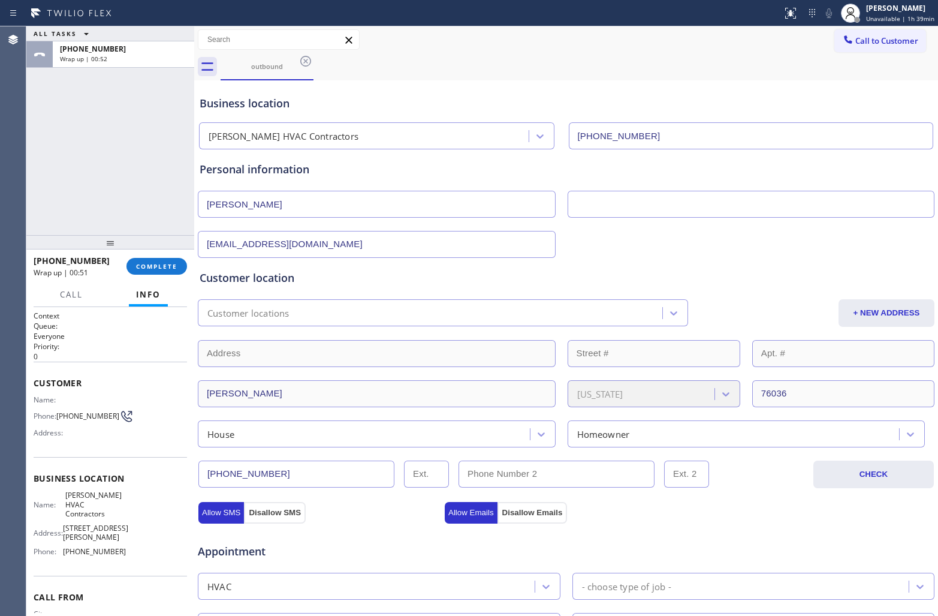
click at [867, 46] on span "Call to Customer" at bounding box center [887, 40] width 63 height 11
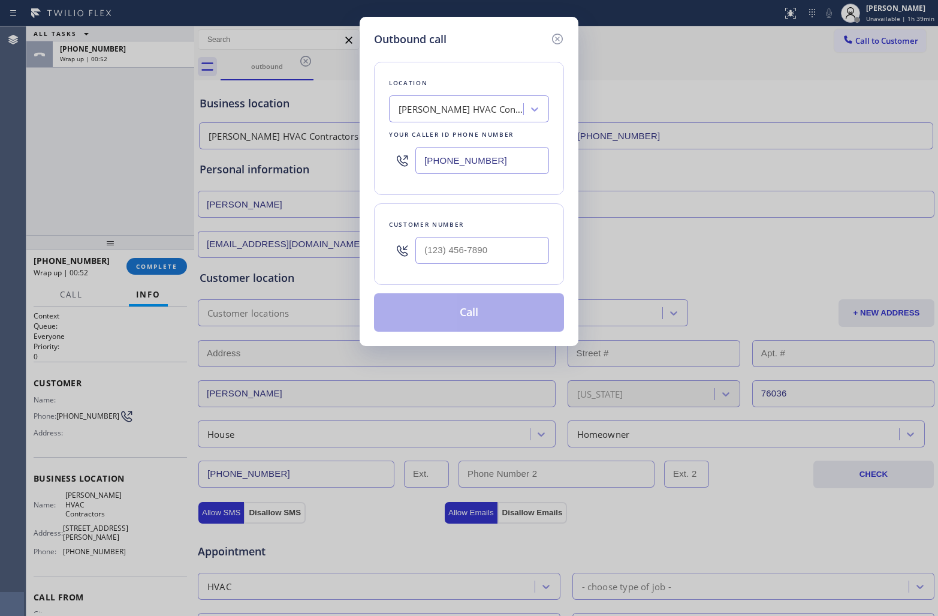
click at [459, 165] on input "[PHONE_NUMBER]" at bounding box center [483, 160] width 134 height 27
paste input "310) 409-4493"
click at [487, 262] on input "text" at bounding box center [483, 250] width 134 height 27
paste input "310) 985-8300"
click at [505, 319] on button "Call" at bounding box center [469, 312] width 190 height 38
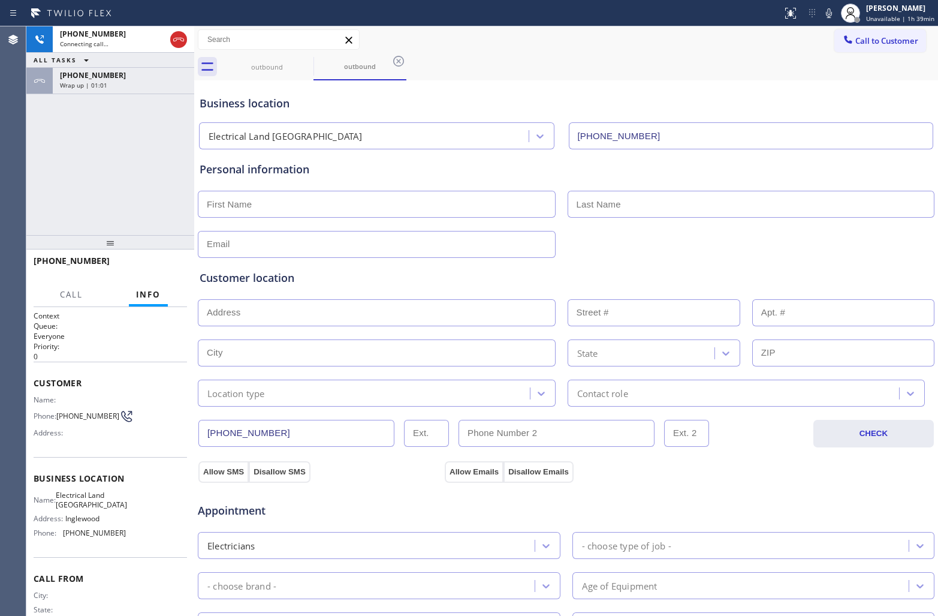
click at [68, 173] on div "[PHONE_NUMBER] Connecting call… ALL TASKS ALL TASKS ACTIVE TASKS TASKS IN WRAP …" at bounding box center [110, 130] width 168 height 209
click at [12, 182] on div "Agent Desktop" at bounding box center [13, 320] width 26 height 589
drag, startPoint x: 78, startPoint y: 422, endPoint x: 60, endPoint y: 409, distance: 22.0
click at [60, 411] on span "[PHONE_NUMBER]" at bounding box center [87, 415] width 63 height 9
click at [167, 265] on div "[PHONE_NUMBER] Live | 00:10 HANG UP" at bounding box center [111, 266] width 154 height 31
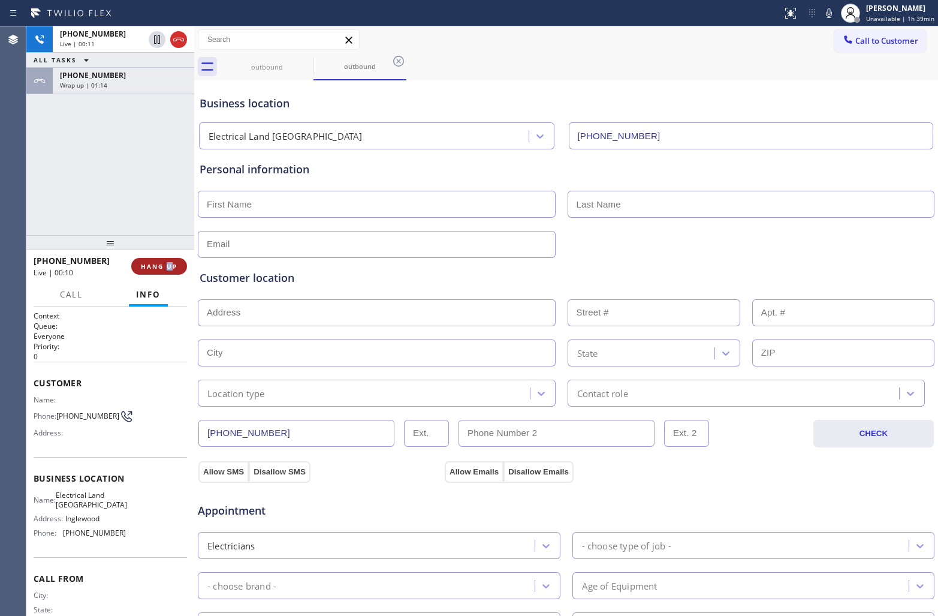
click at [167, 267] on span "HANG UP" at bounding box center [159, 266] width 37 height 8
click at [903, 52] on button "Call to Customer" at bounding box center [881, 40] width 92 height 23
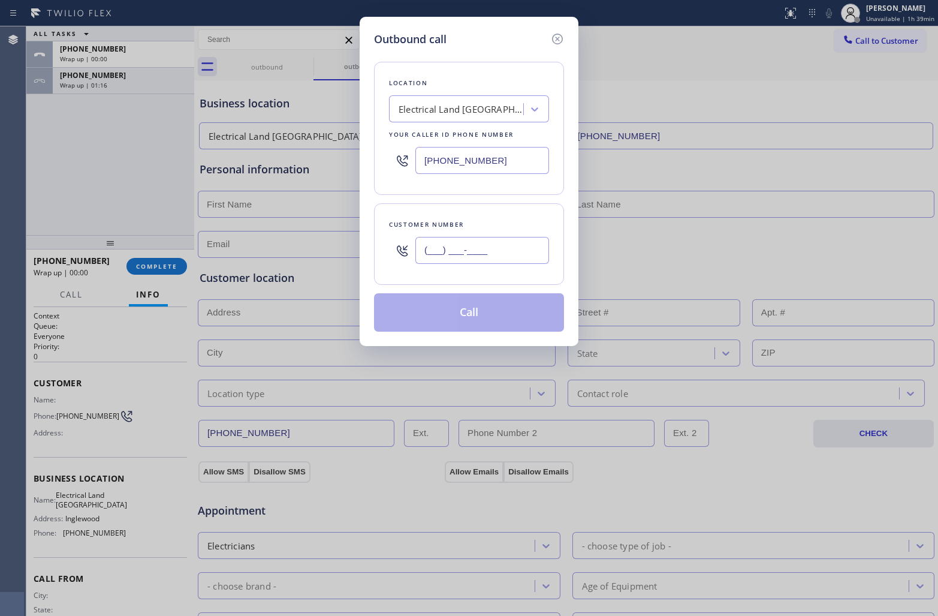
click at [482, 251] on input "(___) ___-____" at bounding box center [483, 250] width 134 height 27
paste input "310) 985-8300"
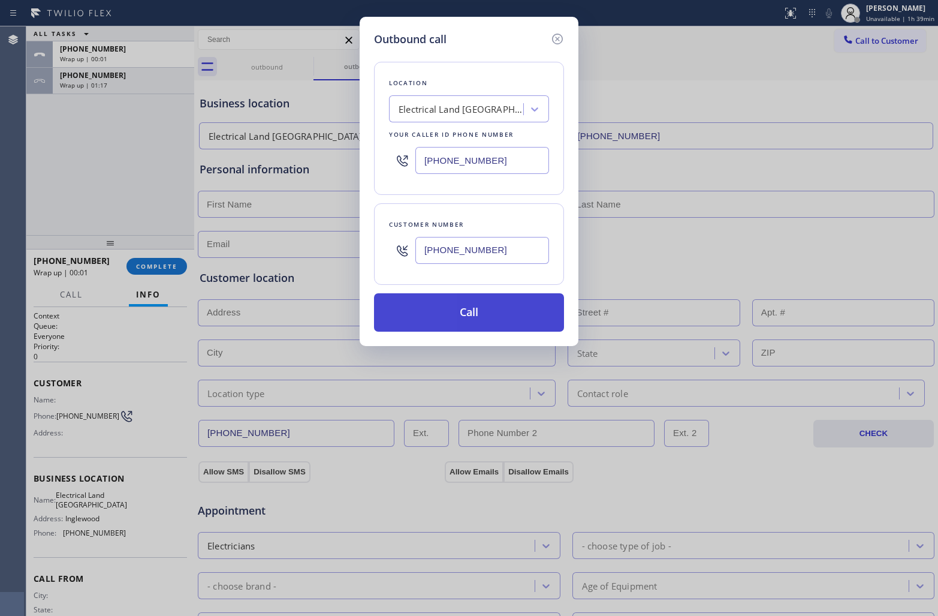
click at [457, 318] on button "Call" at bounding box center [469, 312] width 190 height 38
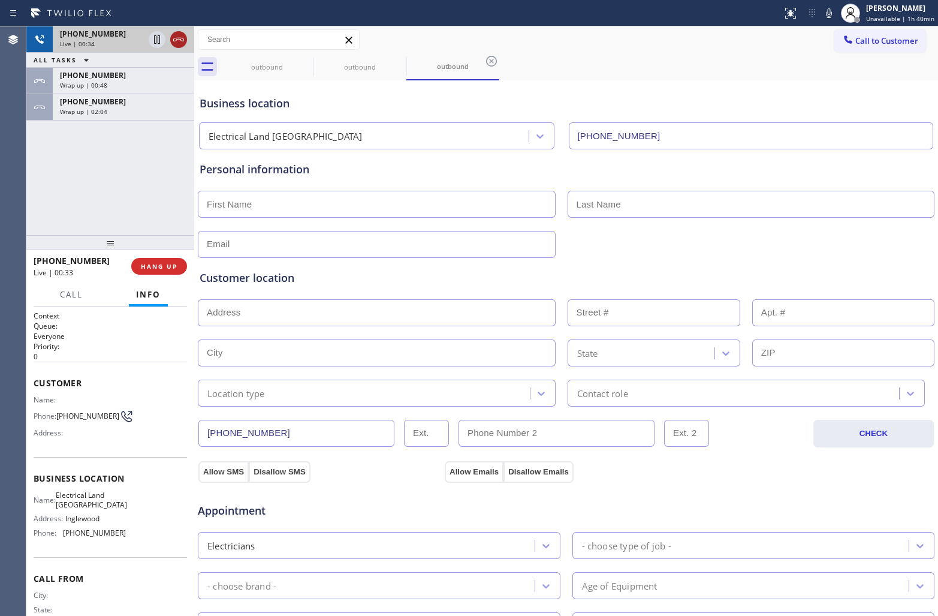
click at [173, 37] on icon at bounding box center [179, 39] width 14 height 14
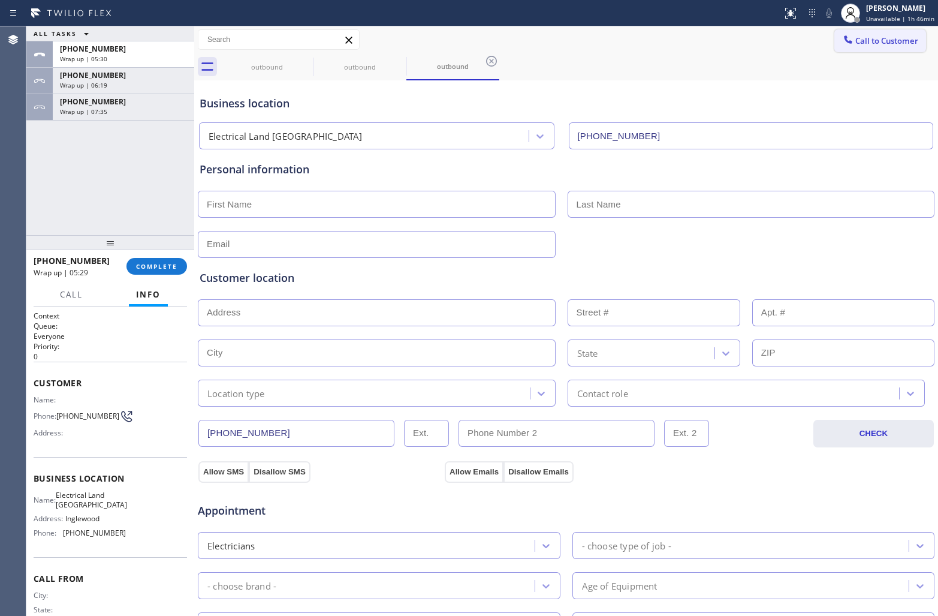
click at [898, 47] on button "Call to Customer" at bounding box center [881, 40] width 92 height 23
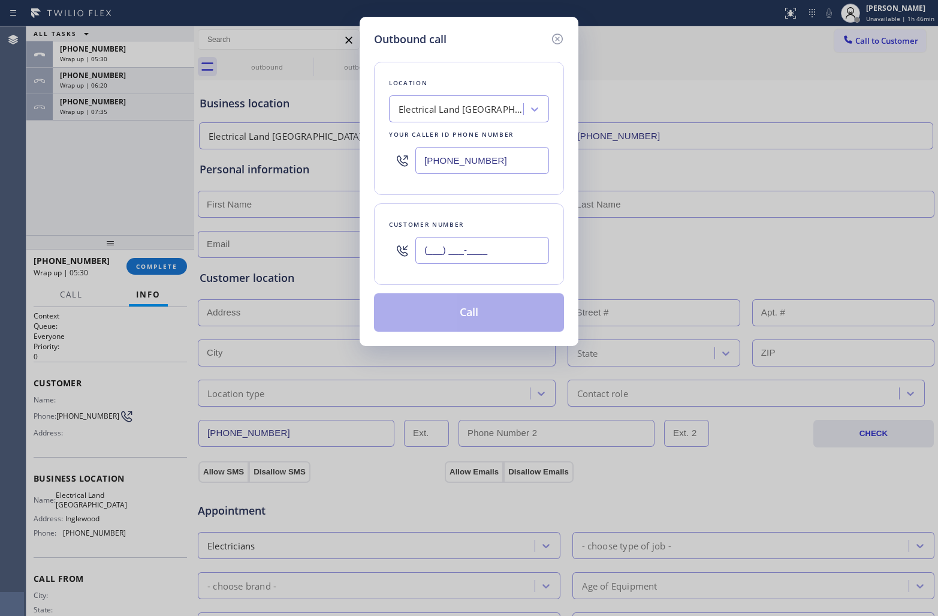
click at [474, 243] on input "(___) ___-____" at bounding box center [483, 250] width 134 height 27
paste input "714) 493-8679"
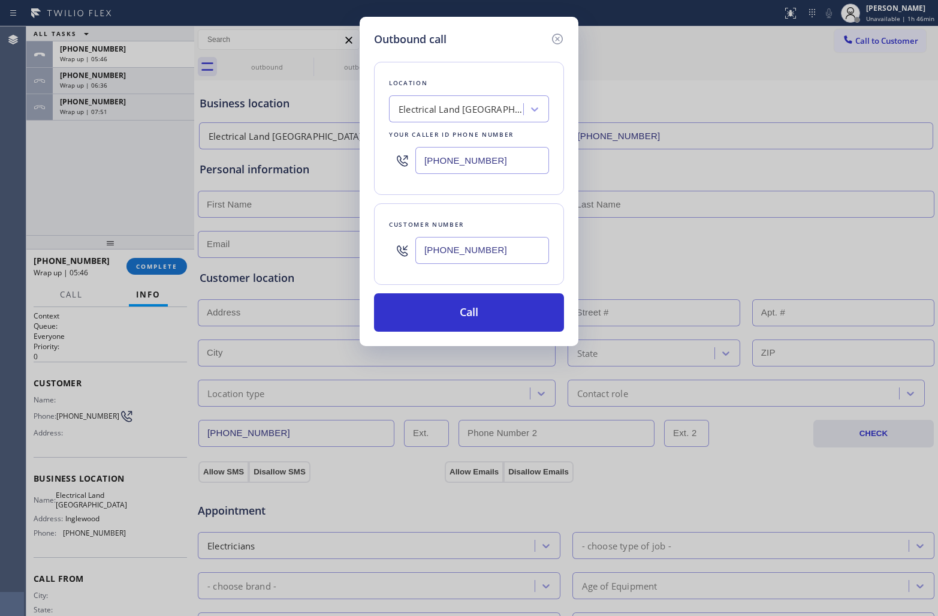
drag, startPoint x: 465, startPoint y: 165, endPoint x: 481, endPoint y: 176, distance: 19.0
click at [465, 164] on input "[PHONE_NUMBER]" at bounding box center [483, 160] width 134 height 27
paste input "855) 662-5332"
click at [510, 308] on button "Call" at bounding box center [469, 312] width 190 height 38
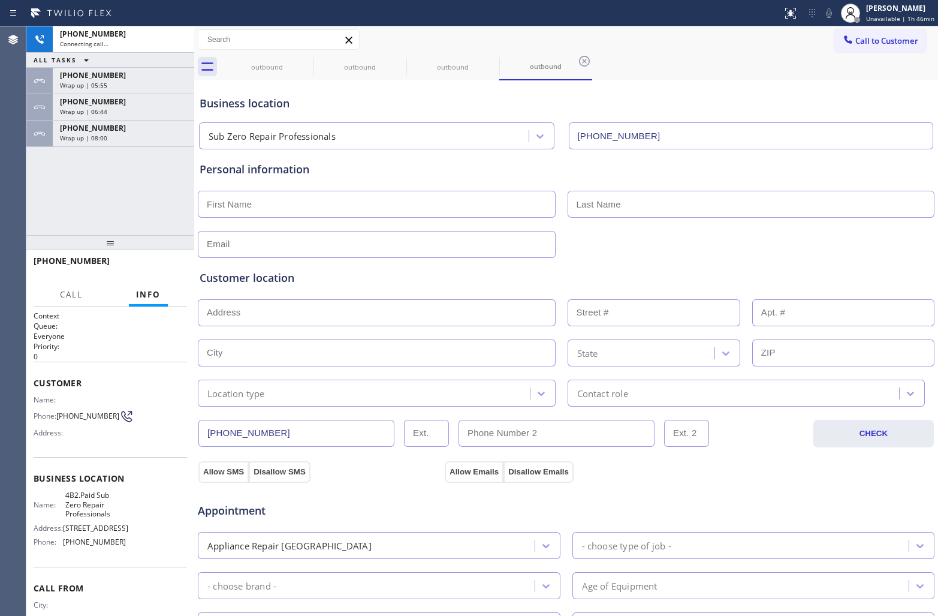
click at [73, 192] on div "[PHONE_NUMBER] Connecting call… ALL TASKS ALL TASKS ACTIVE TASKS TASKS IN WRAP …" at bounding box center [110, 130] width 168 height 209
drag, startPoint x: 115, startPoint y: 517, endPoint x: 96, endPoint y: 492, distance: 31.3
click at [96, 492] on span "4B2.Paid Sub Zero Repair Professionals" at bounding box center [95, 505] width 60 height 28
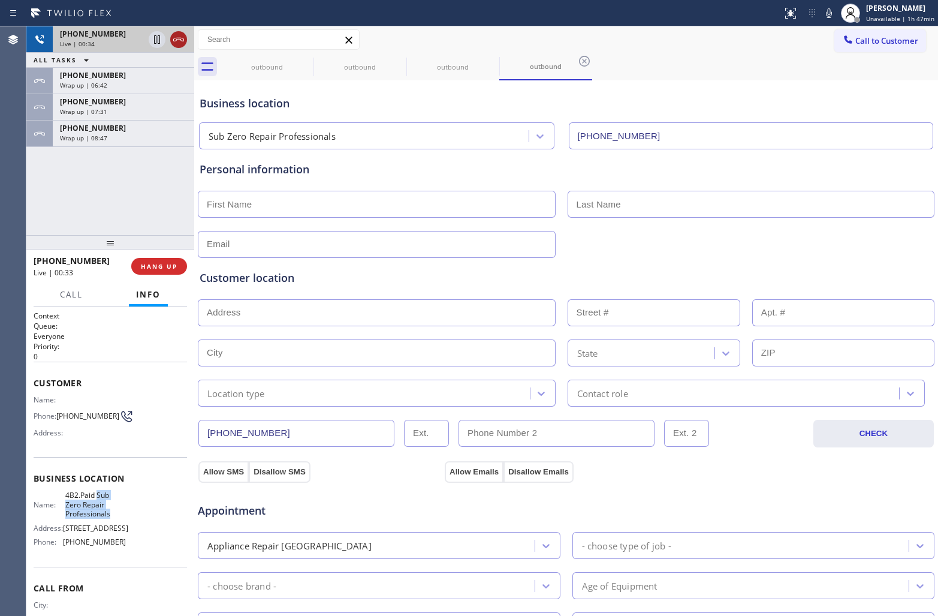
click at [183, 36] on icon at bounding box center [179, 39] width 14 height 14
click at [178, 266] on button "HANG UP" at bounding box center [159, 266] width 56 height 17
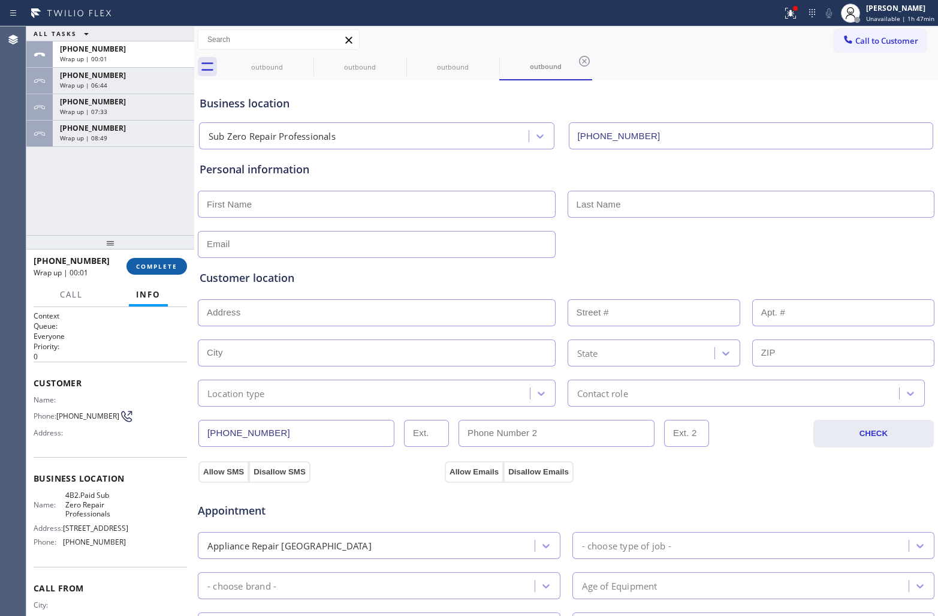
click at [179, 274] on div "[PHONE_NUMBER] Wrap up | 00:01 COMPLETE" at bounding box center [111, 266] width 154 height 31
click at [174, 270] on button "COMPLETE" at bounding box center [157, 266] width 61 height 17
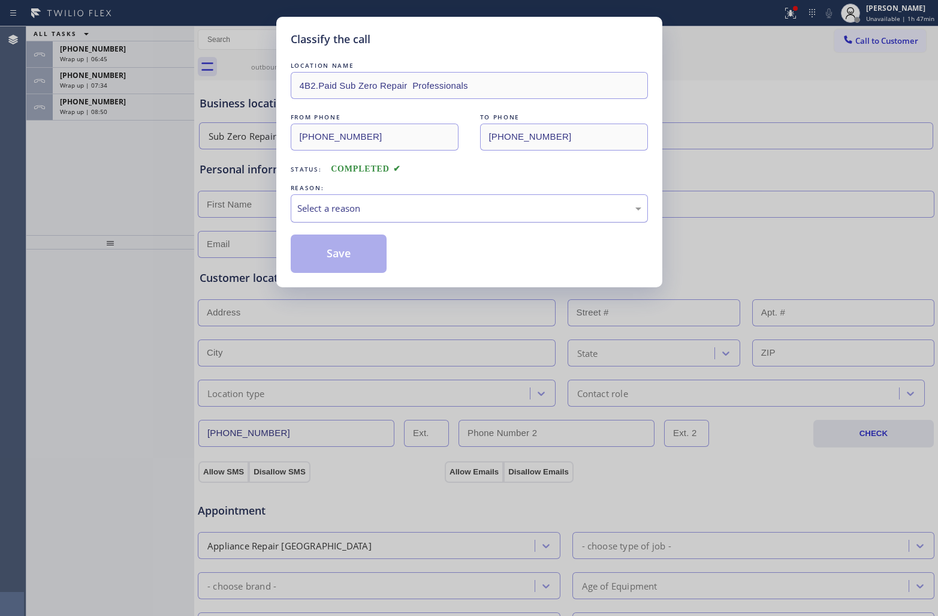
click at [343, 209] on div "Select a reason" at bounding box center [469, 208] width 357 height 28
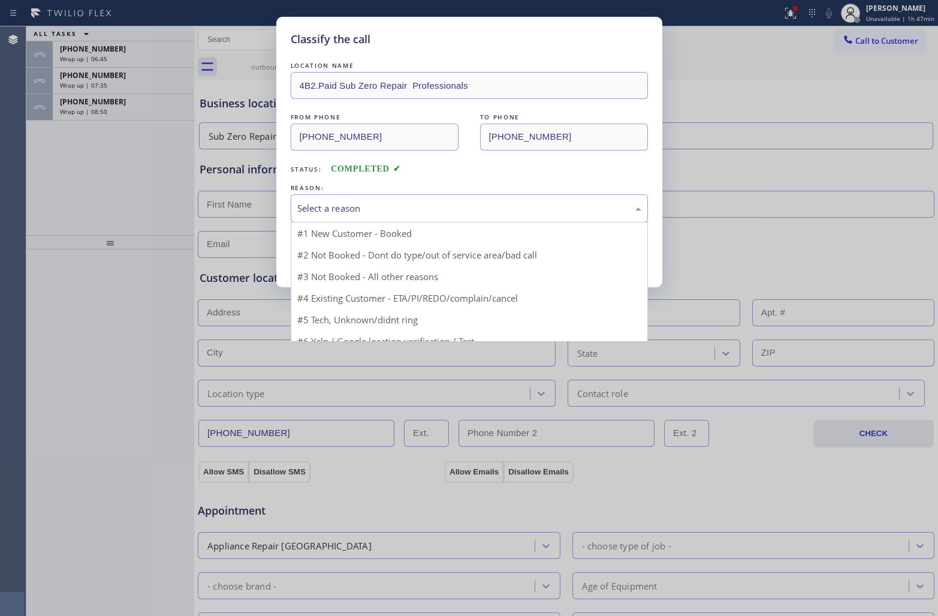
click at [384, 217] on div "Select a reason" at bounding box center [469, 208] width 357 height 28
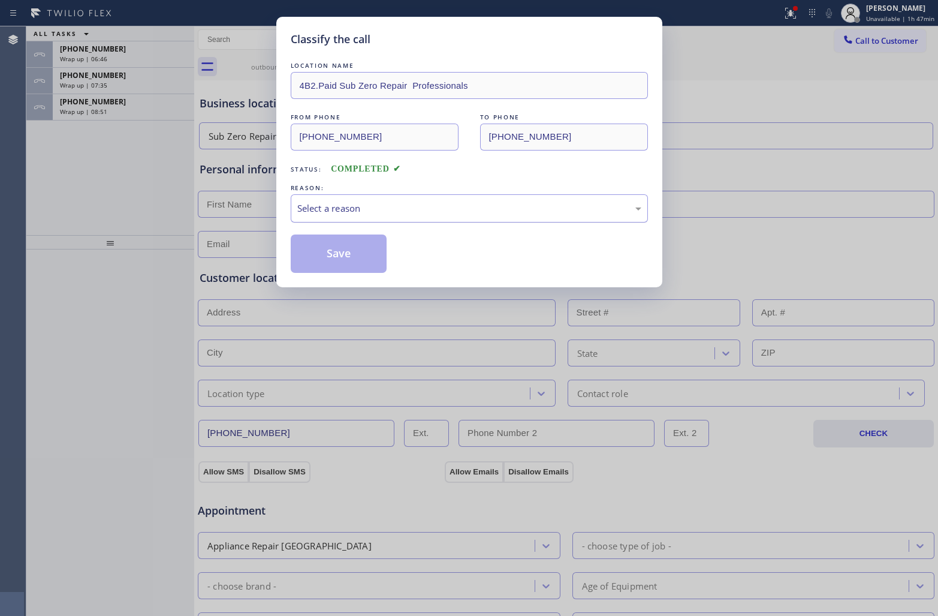
click at [331, 219] on div "Select a reason" at bounding box center [469, 208] width 357 height 28
click at [338, 257] on button "Save" at bounding box center [339, 253] width 97 height 38
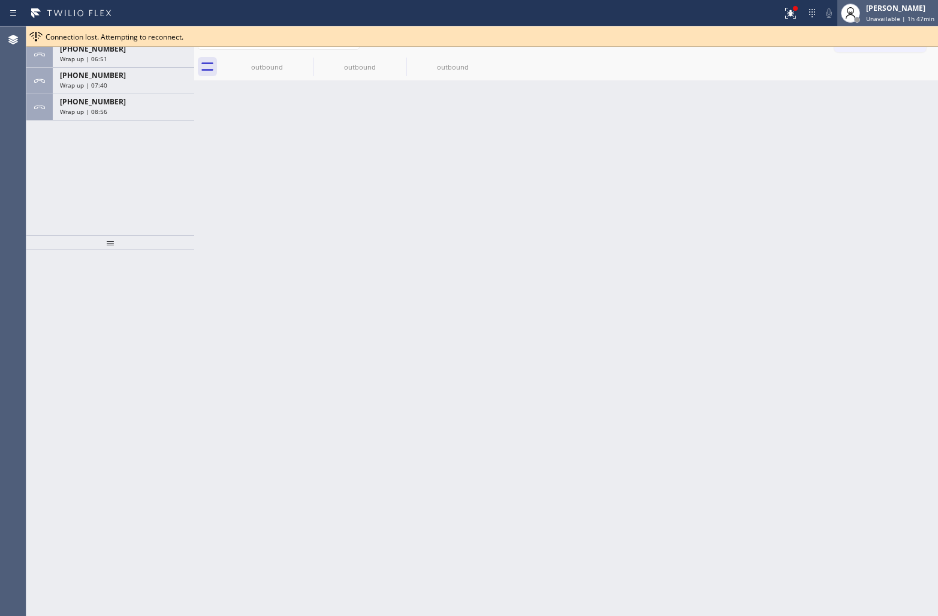
click at [874, 16] on span "Unavailable | 1h 47min" at bounding box center [901, 18] width 68 height 8
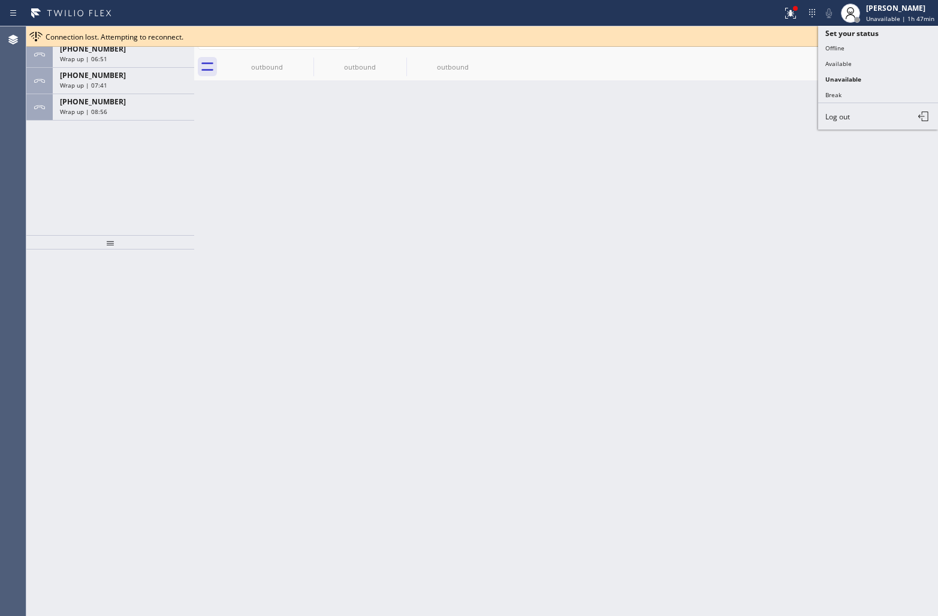
click at [790, 118] on div "Back to Dashboard Change Sender ID Customers Technicians Select a contact Outbo…" at bounding box center [566, 320] width 744 height 589
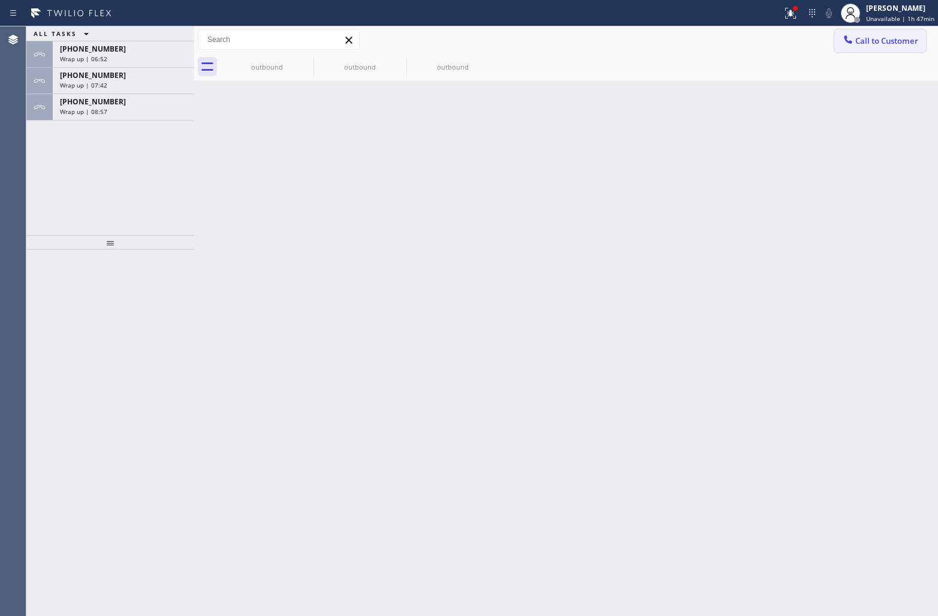
click at [867, 47] on button "Call to Customer" at bounding box center [881, 40] width 92 height 23
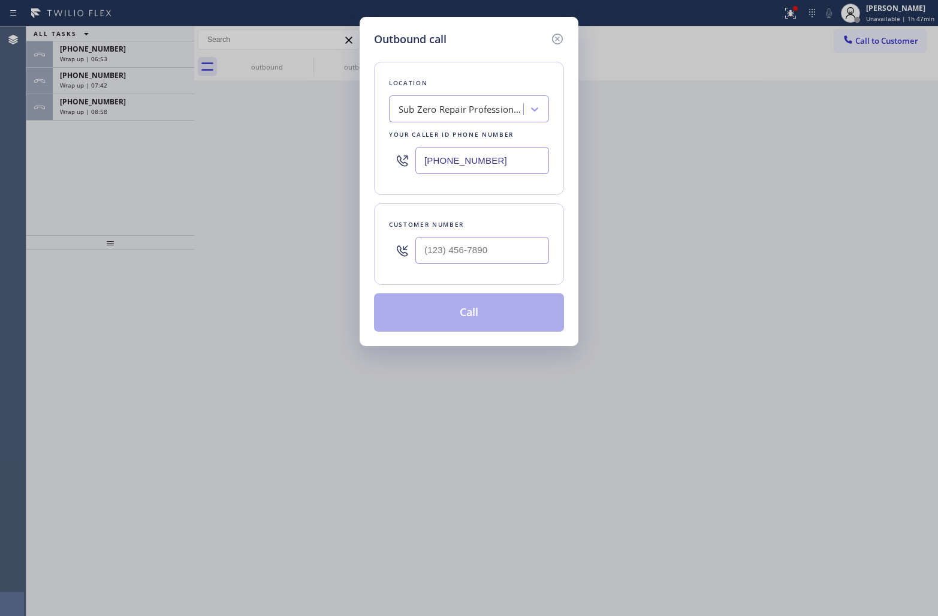
click at [462, 169] on input "[PHONE_NUMBER]" at bounding box center [483, 160] width 134 height 27
paste input "731-495"
click at [471, 251] on input "(___) ___-____" at bounding box center [483, 250] width 134 height 27
paste input "310) 728-3294"
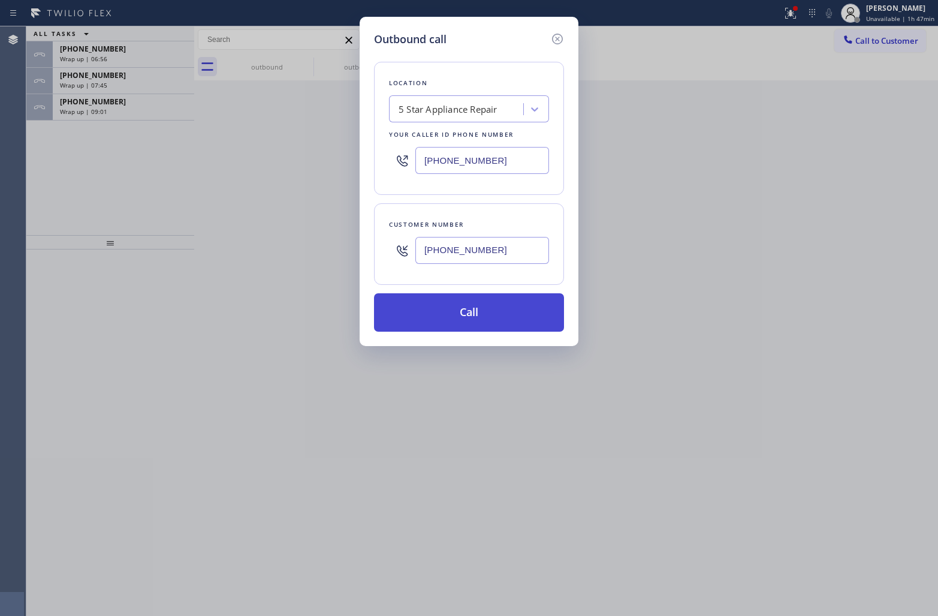
click at [503, 319] on button "Call" at bounding box center [469, 312] width 190 height 38
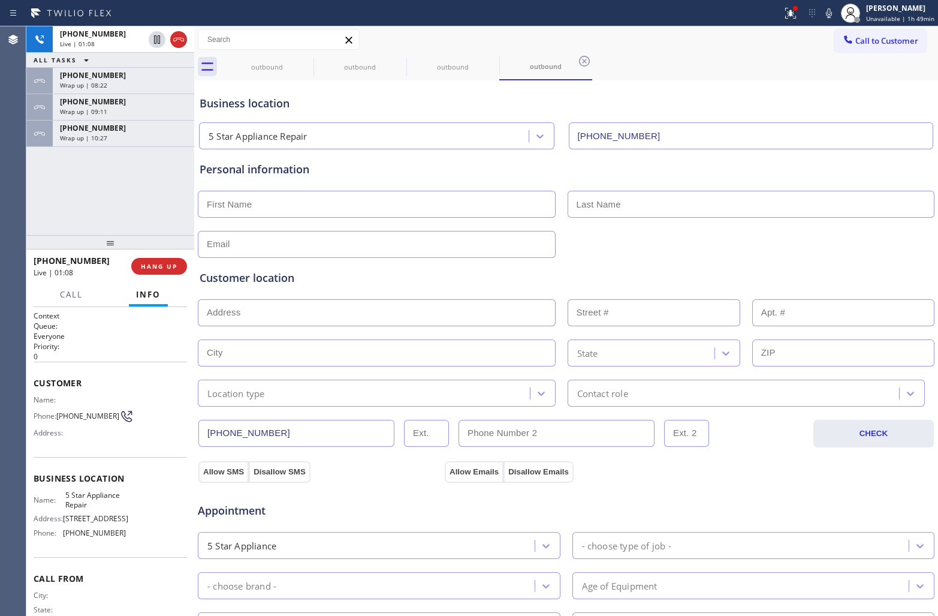
click at [73, 420] on span "[PHONE_NUMBER]" at bounding box center [87, 415] width 63 height 9
click at [835, 9] on icon at bounding box center [827, 13] width 14 height 14
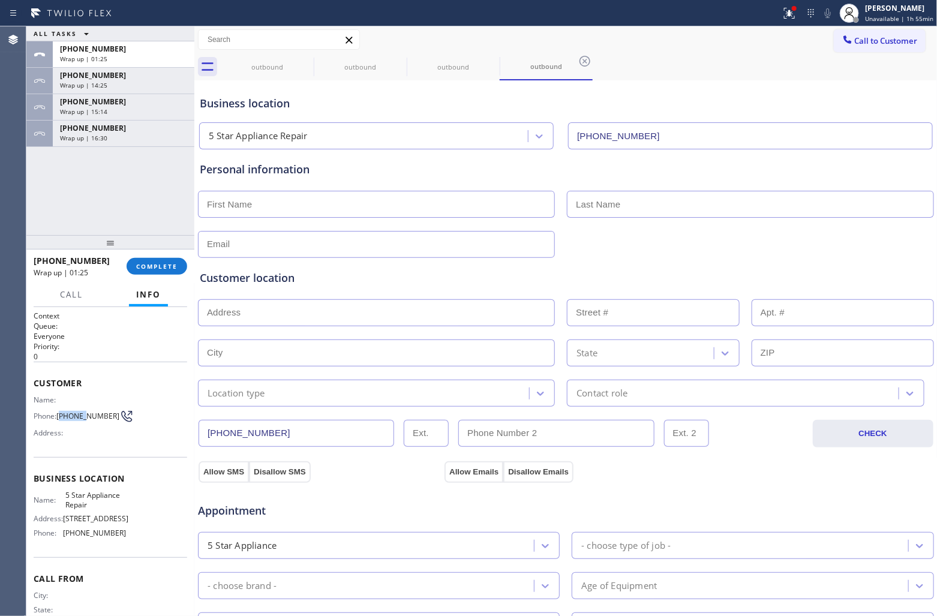
drag, startPoint x: 80, startPoint y: 416, endPoint x: 94, endPoint y: 426, distance: 18.0
click at [66, 411] on span "[PHONE_NUMBER]" at bounding box center [87, 415] width 63 height 9
click at [94, 426] on div "Name: Phone: [PHONE_NUMBER] Address:" at bounding box center [80, 418] width 92 height 47
drag, startPoint x: 92, startPoint y: 425, endPoint x: 58, endPoint y: 409, distance: 37.6
click at [58, 411] on span "[PHONE_NUMBER]" at bounding box center [87, 415] width 63 height 9
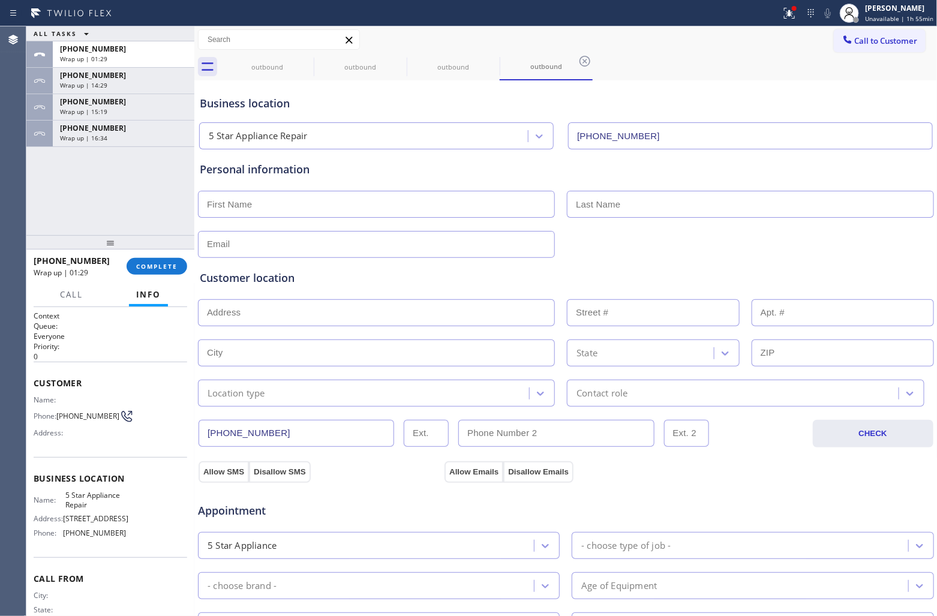
drag, startPoint x: 16, startPoint y: 201, endPoint x: 321, endPoint y: 194, distance: 305.3
click at [16, 201] on div "Agent Desktop" at bounding box center [13, 320] width 26 height 589
drag, startPoint x: 870, startPoint y: 43, endPoint x: 429, endPoint y: 160, distance: 456.0
click at [862, 44] on span "Call to Customer" at bounding box center [886, 40] width 63 height 11
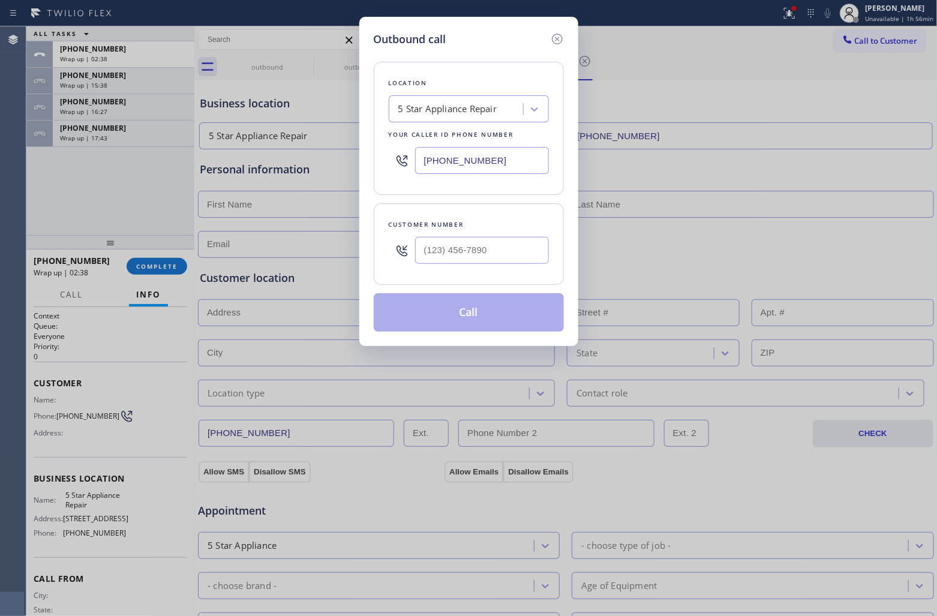
click at [451, 153] on input "[PHONE_NUMBER]" at bounding box center [482, 160] width 134 height 27
paste input "347) 404-5804"
click at [476, 262] on input "text" at bounding box center [482, 250] width 134 height 27
paste input "754) 336-6817"
click at [492, 318] on button "Call" at bounding box center [469, 312] width 190 height 38
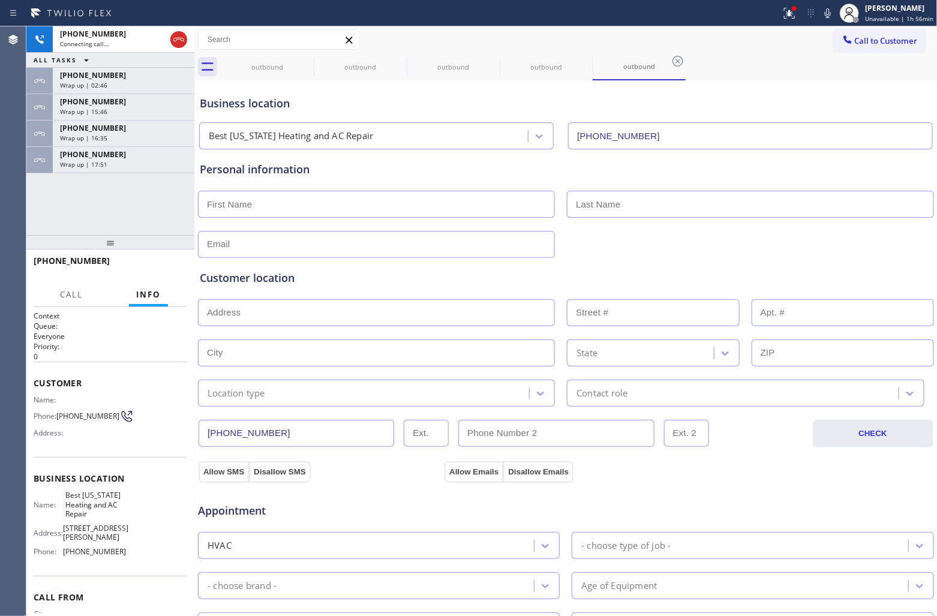
click at [31, 235] on div at bounding box center [110, 242] width 168 height 14
click at [58, 157] on div "[PHONE_NUMBER] Wrap up | 17:52" at bounding box center [121, 160] width 137 height 26
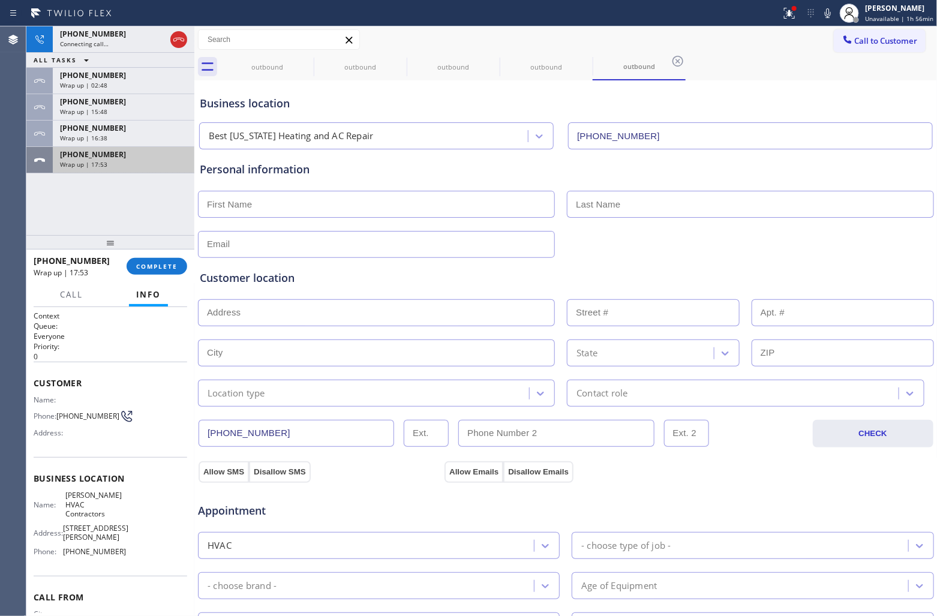
click at [117, 149] on div "[PHONE_NUMBER]" at bounding box center [123, 154] width 127 height 10
drag, startPoint x: 165, startPoint y: 265, endPoint x: 160, endPoint y: 268, distance: 6.2
click at [161, 267] on span "COMPLETE" at bounding box center [156, 266] width 41 height 8
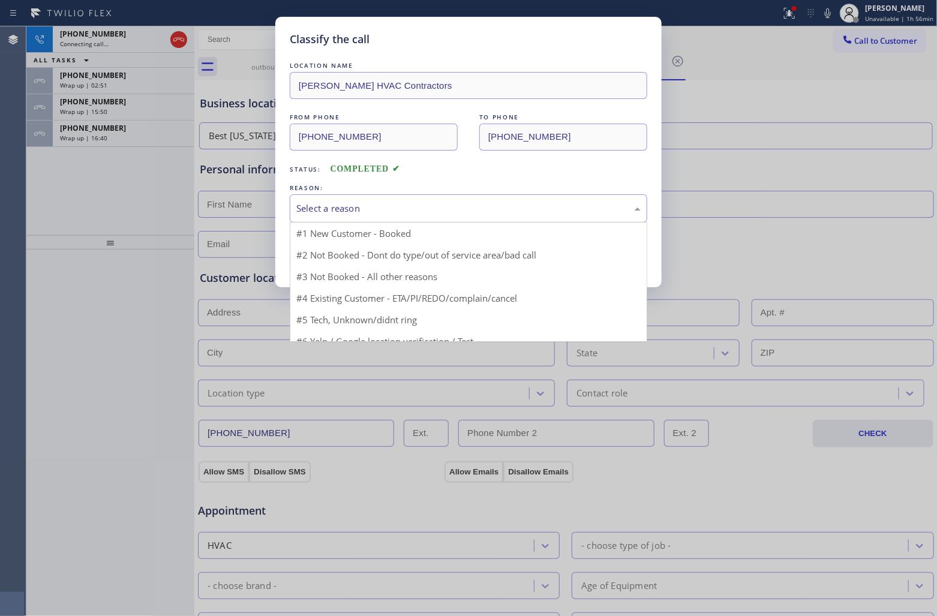
click at [414, 205] on div "Select a reason" at bounding box center [468, 208] width 344 height 14
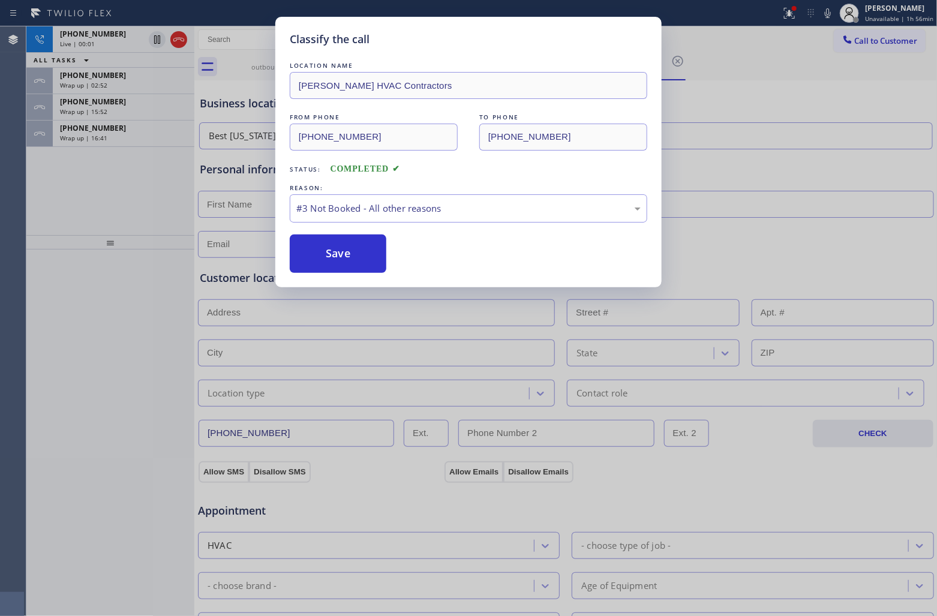
click at [342, 274] on div "Classify the call LOCATION NAME [PERSON_NAME] HVAC Contractors FROM PHONE [PHON…" at bounding box center [468, 152] width 386 height 270
click at [329, 247] on button "Save" at bounding box center [338, 253] width 97 height 38
click at [103, 142] on div "Classify the call LOCATION NAME [PERSON_NAME] HVAC Contractors FROM PHONE [PHON…" at bounding box center [468, 308] width 937 height 616
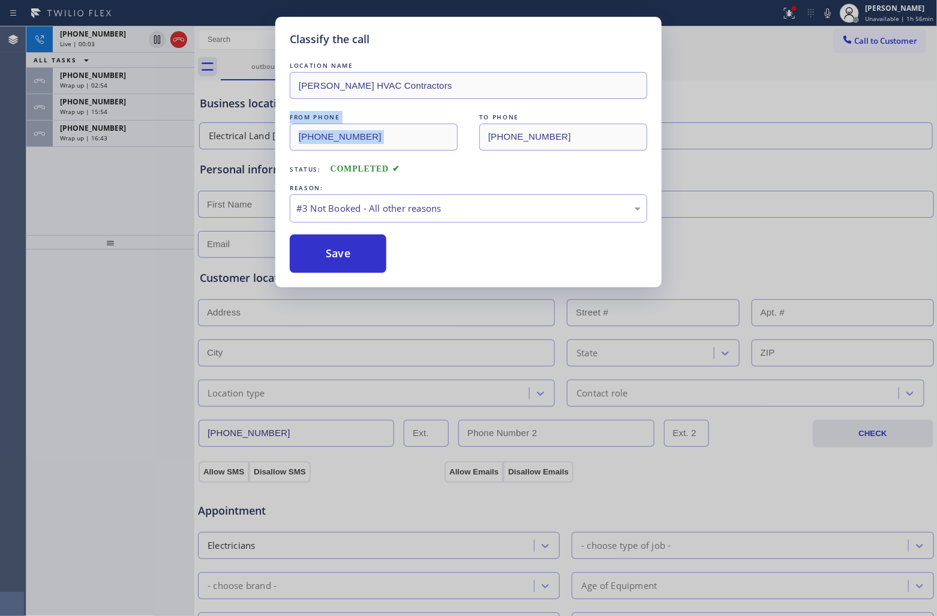
click at [103, 142] on div "Classify the call LOCATION NAME [PERSON_NAME] HVAC Contractors FROM PHONE [PHON…" at bounding box center [468, 308] width 937 height 616
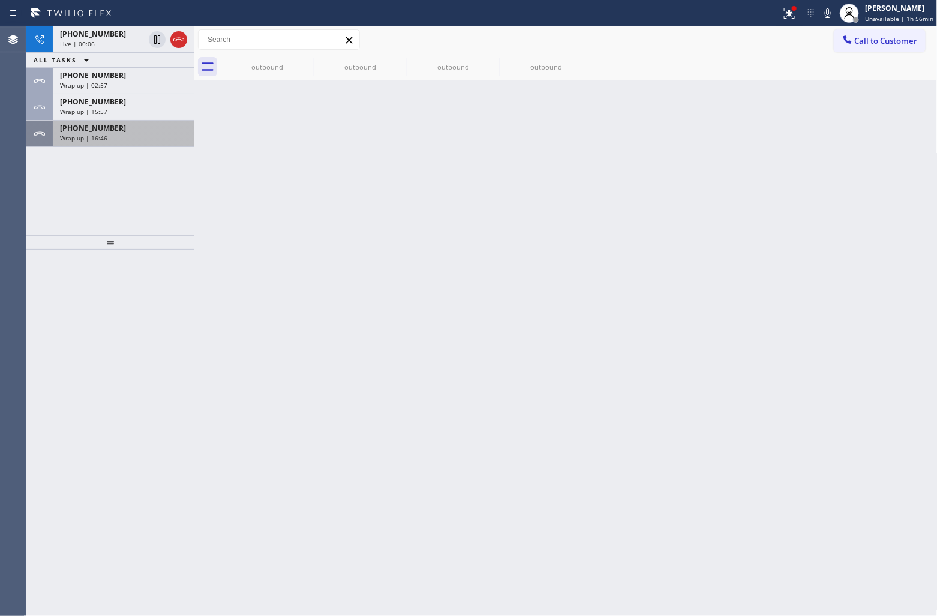
click at [148, 140] on div "Wrap up | 16:46" at bounding box center [123, 138] width 127 height 8
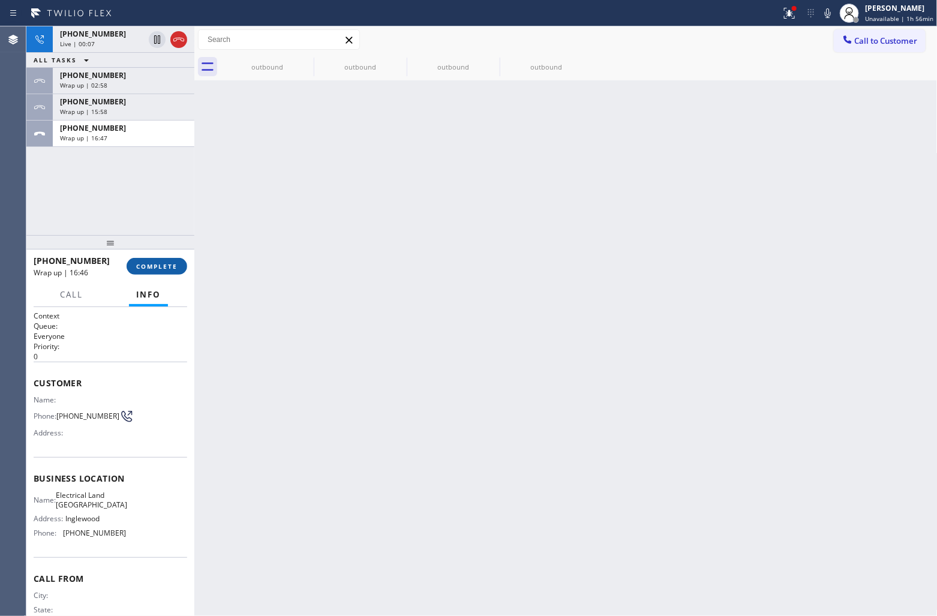
click at [151, 262] on span "COMPLETE" at bounding box center [156, 266] width 41 height 8
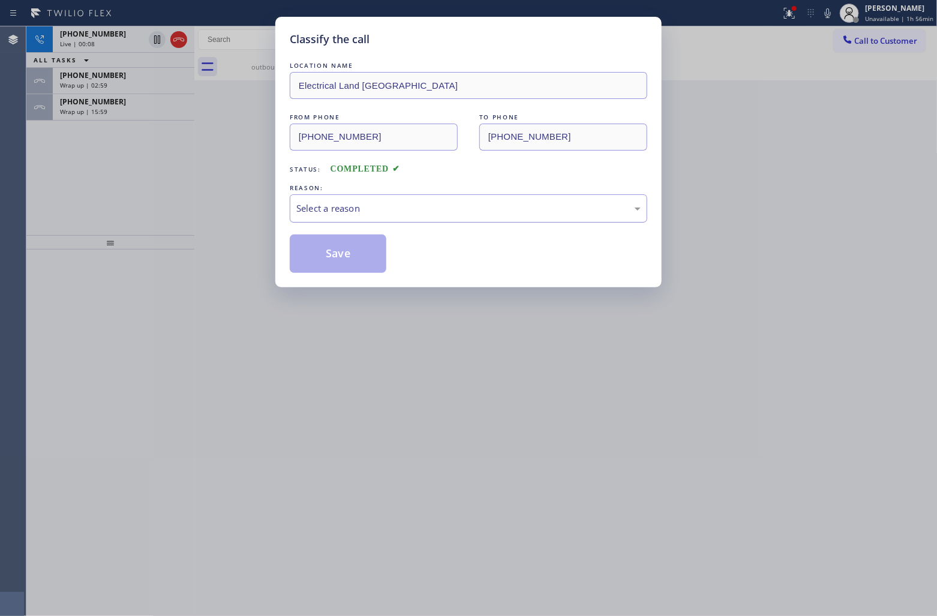
click at [390, 209] on div "Select a reason" at bounding box center [468, 208] width 344 height 14
drag, startPoint x: 362, startPoint y: 207, endPoint x: 365, endPoint y: 215, distance: 7.8
click at [363, 213] on div "Existing Customer - ETA/PI/REDO/complain/cancel" at bounding box center [468, 208] width 344 height 14
click at [332, 252] on button "Save" at bounding box center [338, 253] width 97 height 38
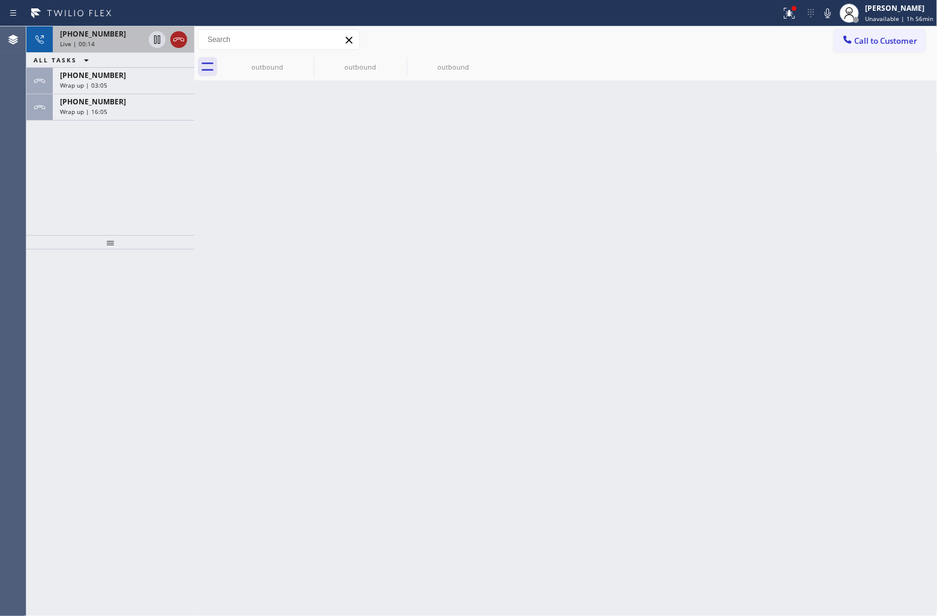
click at [181, 42] on icon at bounding box center [179, 39] width 14 height 14
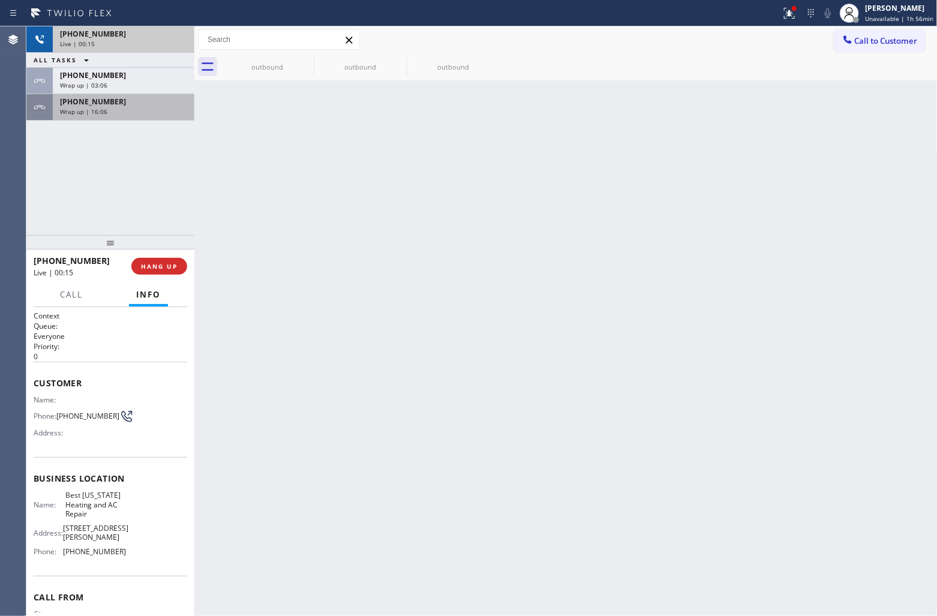
click at [109, 110] on div "Wrap up | 16:06" at bounding box center [123, 111] width 127 height 8
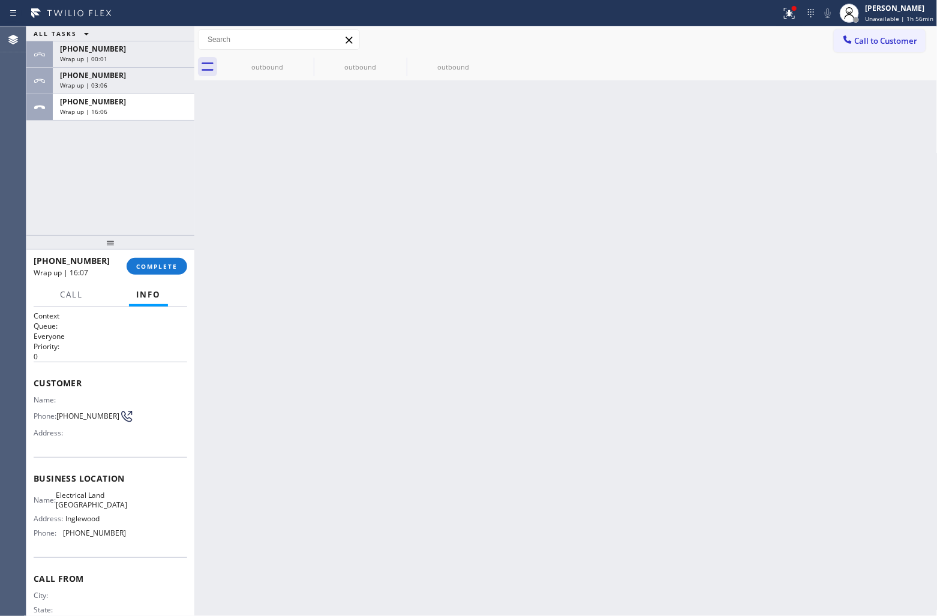
drag, startPoint x: 158, startPoint y: 262, endPoint x: 196, endPoint y: 264, distance: 38.4
click at [158, 262] on span "COMPLETE" at bounding box center [156, 266] width 41 height 8
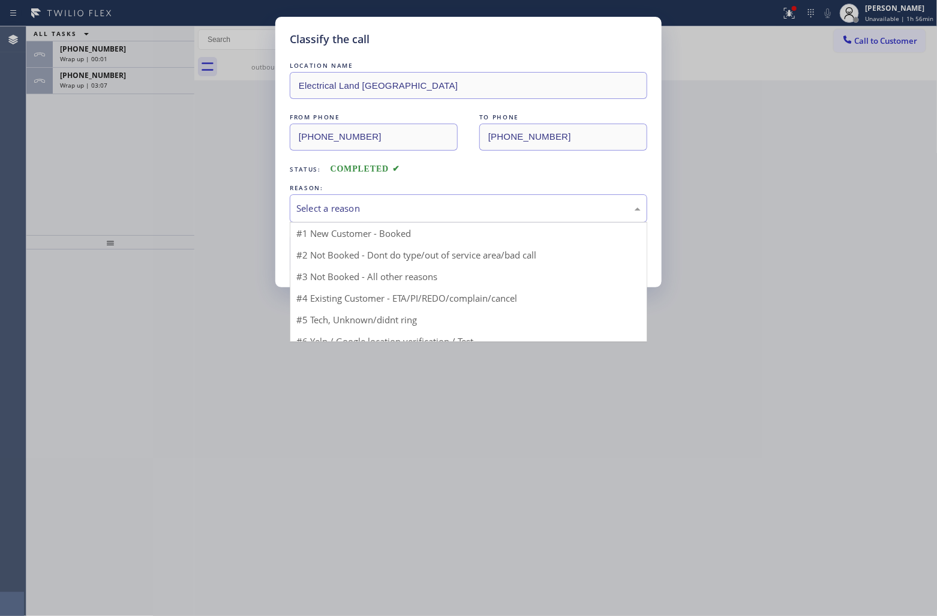
click at [401, 200] on div "Select a reason" at bounding box center [468, 208] width 357 height 28
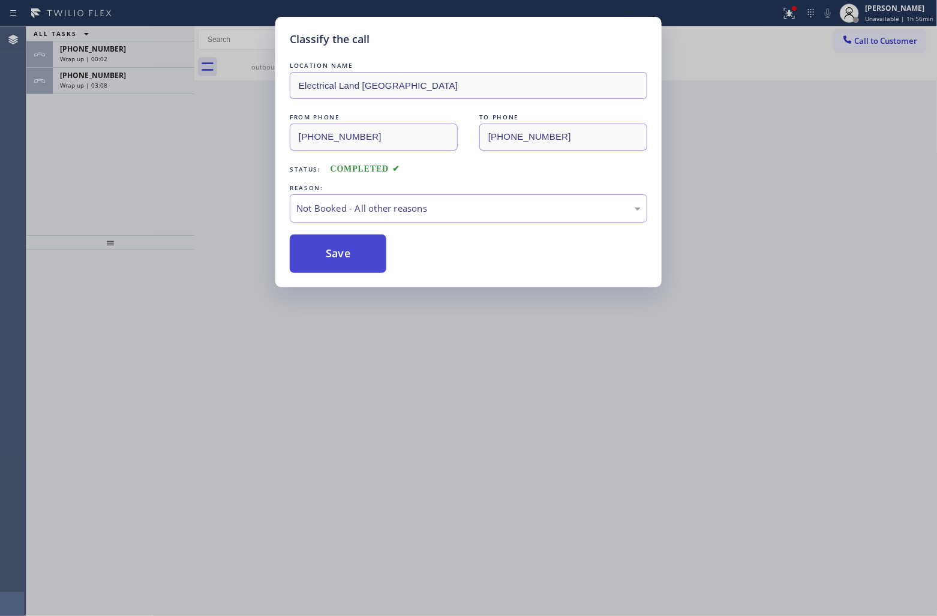
click at [326, 252] on button "Save" at bounding box center [338, 253] width 97 height 38
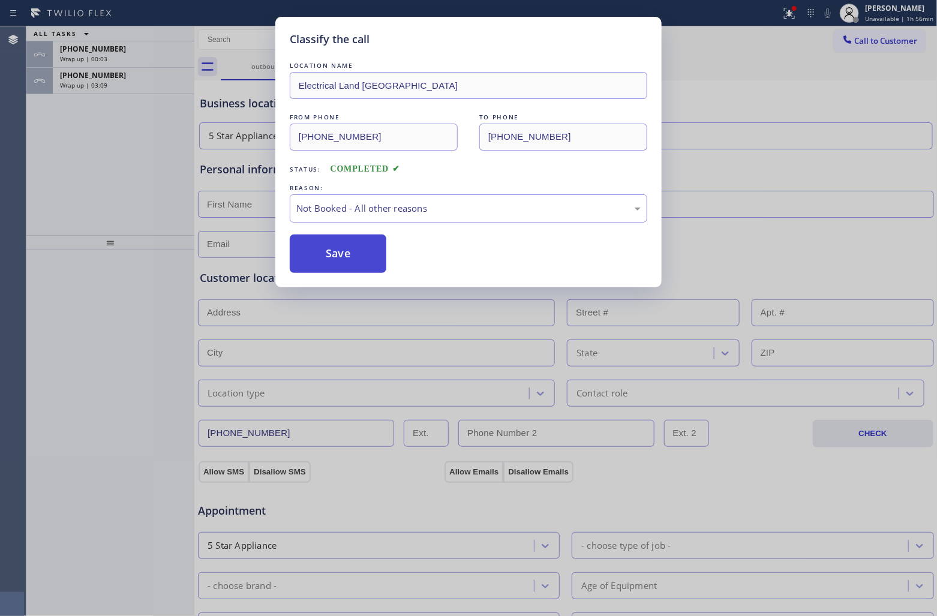
click at [327, 254] on button "Save" at bounding box center [338, 253] width 97 height 38
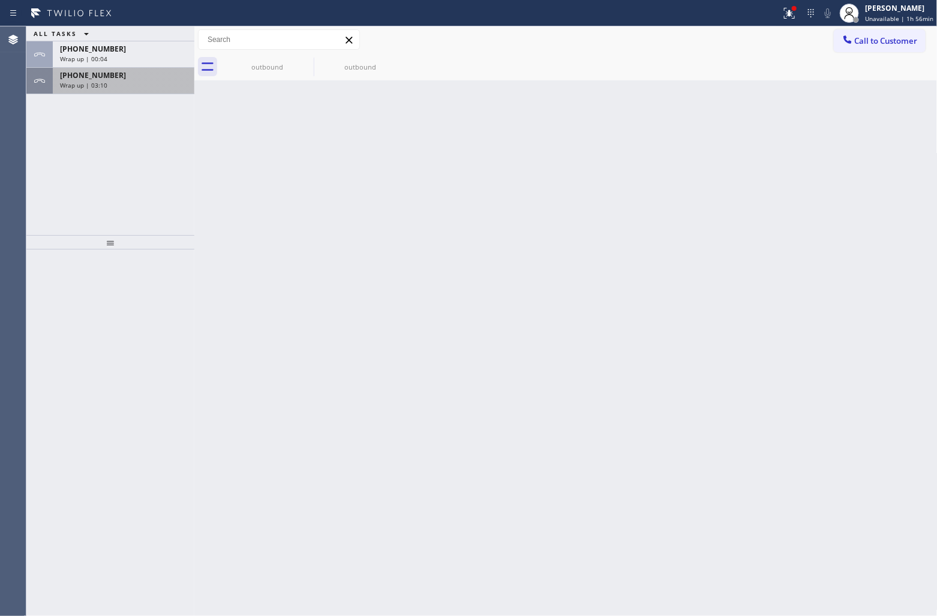
click at [145, 86] on div "Wrap up | 03:10" at bounding box center [123, 85] width 127 height 8
drag, startPoint x: 145, startPoint y: 86, endPoint x: 198, endPoint y: 231, distance: 154.6
click at [151, 95] on div "ALL TASKS ALL TASKS ACTIVE TASKS TASKS IN WRAP UP [PHONE_NUMBER] Wrap up | 00:0…" at bounding box center [110, 130] width 168 height 209
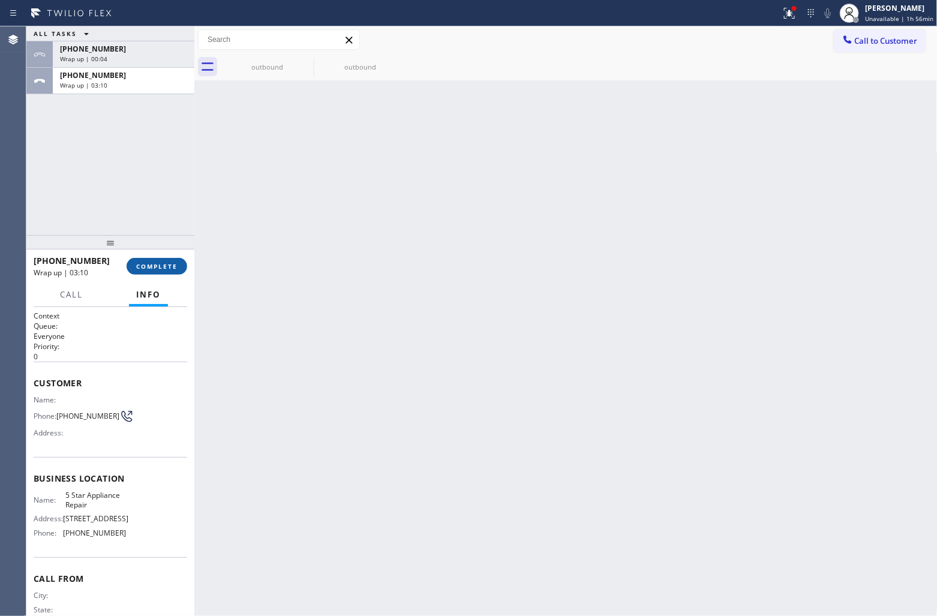
click at [166, 267] on span "COMPLETE" at bounding box center [156, 266] width 41 height 8
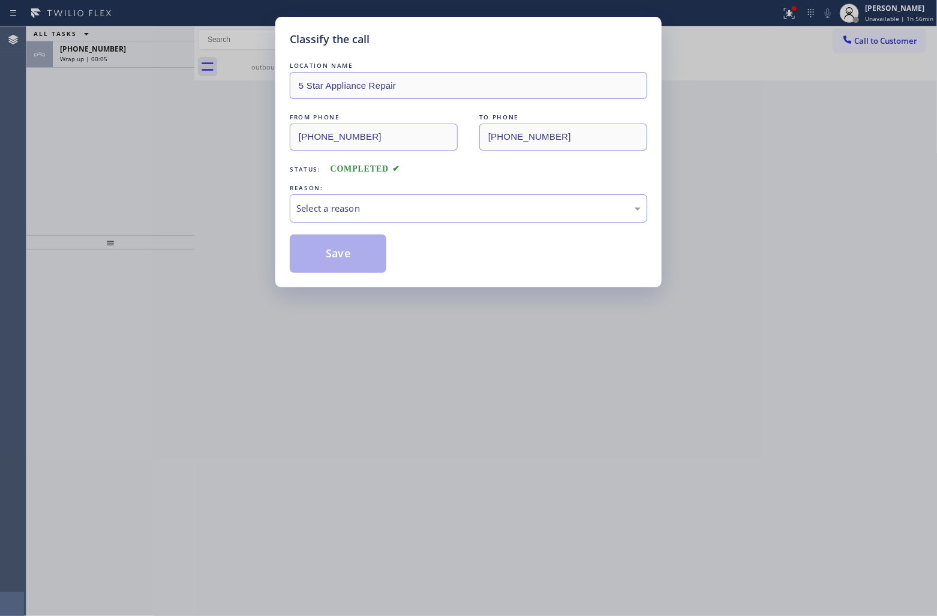
click at [358, 218] on div "Select a reason" at bounding box center [468, 208] width 357 height 28
drag, startPoint x: 341, startPoint y: 254, endPoint x: 186, endPoint y: 201, distance: 163.3
click at [341, 253] on button "Save" at bounding box center [338, 253] width 97 height 38
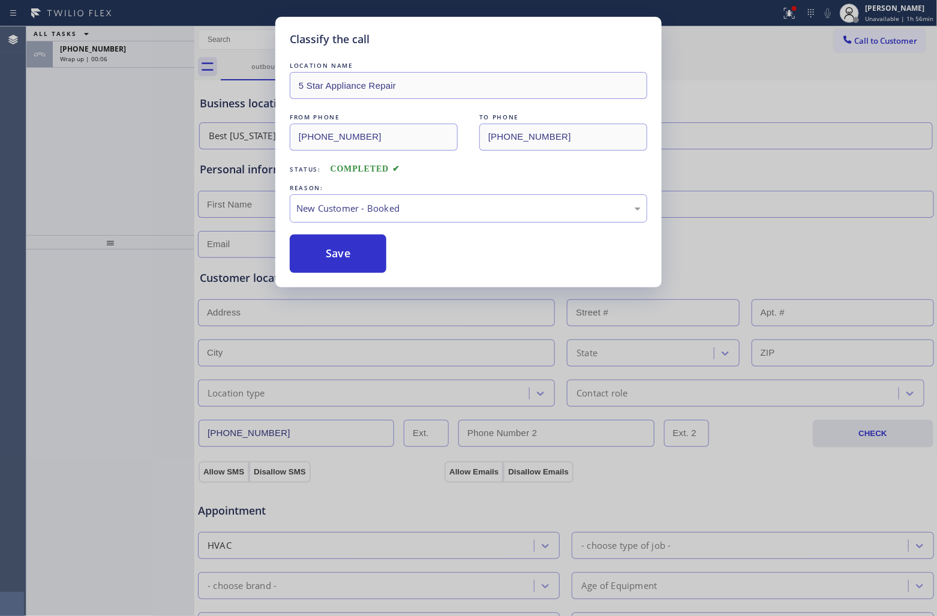
click at [114, 58] on div "Wrap up | 00:06" at bounding box center [123, 59] width 127 height 8
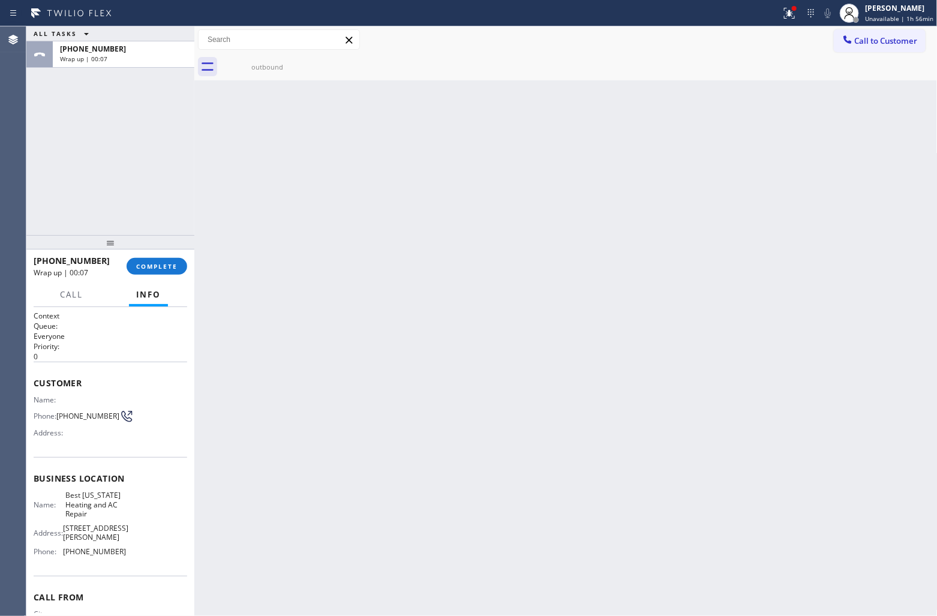
click at [114, 58] on div "Wrap up | 00:07" at bounding box center [123, 59] width 127 height 8
drag, startPoint x: 151, startPoint y: 249, endPoint x: 156, endPoint y: 267, distance: 19.4
click at [152, 249] on div at bounding box center [110, 242] width 168 height 14
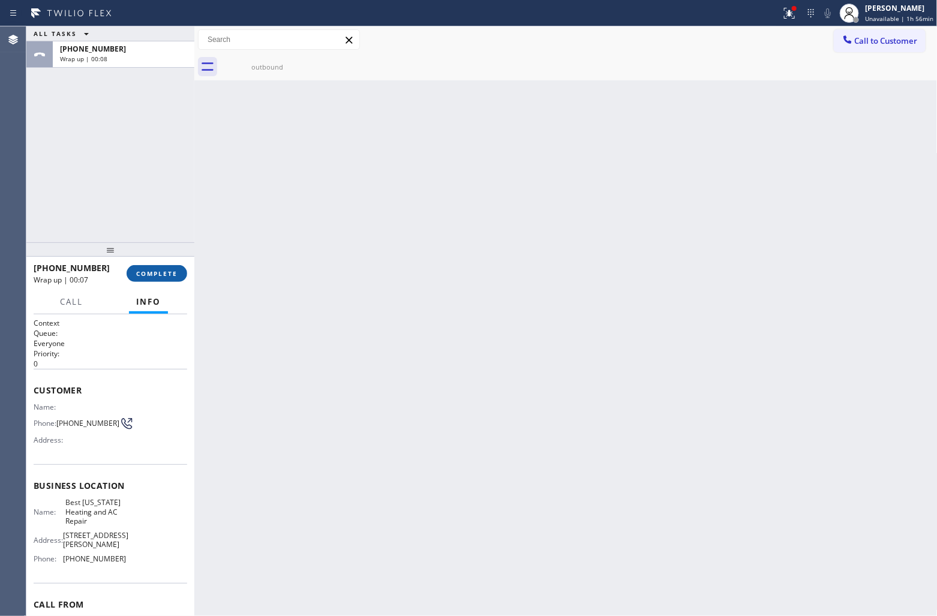
click at [156, 267] on button "COMPLETE" at bounding box center [157, 273] width 61 height 17
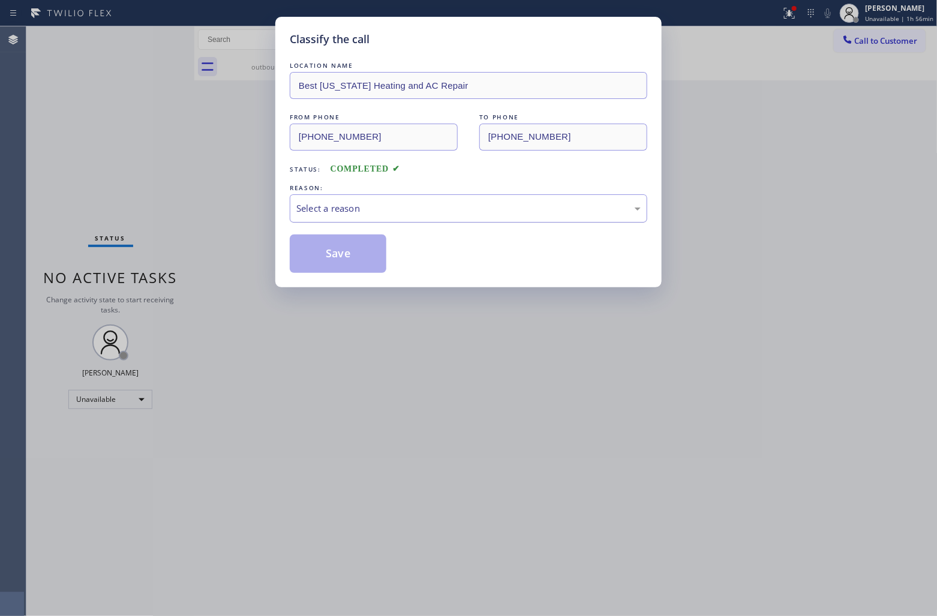
drag, startPoint x: 326, startPoint y: 211, endPoint x: 342, endPoint y: 218, distance: 18.0
click at [333, 210] on div "Select a reason" at bounding box center [468, 208] width 344 height 14
click at [333, 245] on button "Save" at bounding box center [338, 253] width 97 height 38
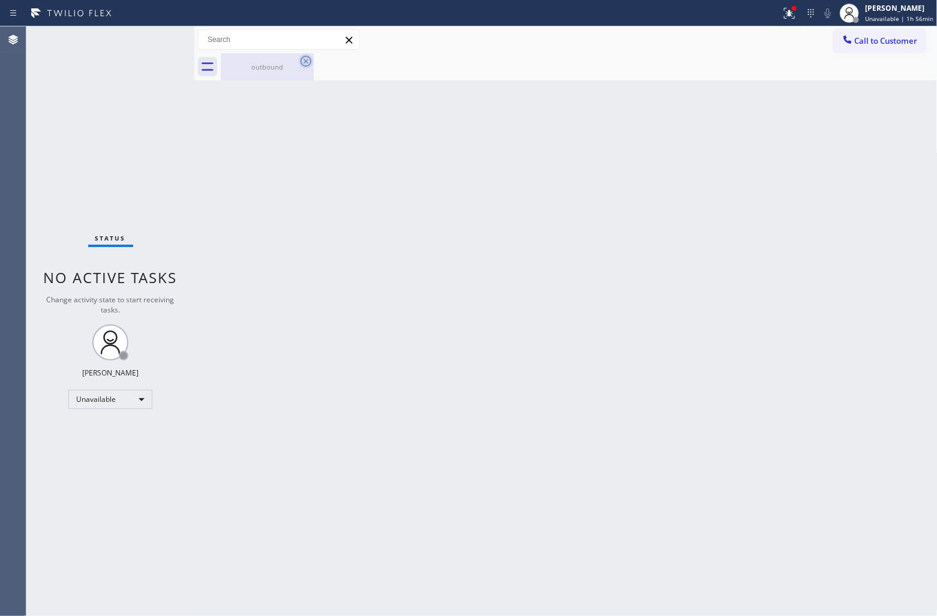
click at [309, 64] on div "outbound" at bounding box center [579, 66] width 717 height 27
click at [306, 64] on icon at bounding box center [306, 61] width 14 height 14
click at [305, 64] on icon at bounding box center [306, 61] width 14 height 14
drag, startPoint x: 45, startPoint y: 87, endPoint x: 87, endPoint y: 5, distance: 92.3
click at [46, 87] on div "Status No active tasks Change activity state to start receiving tasks. [PERSON_…" at bounding box center [110, 320] width 168 height 589
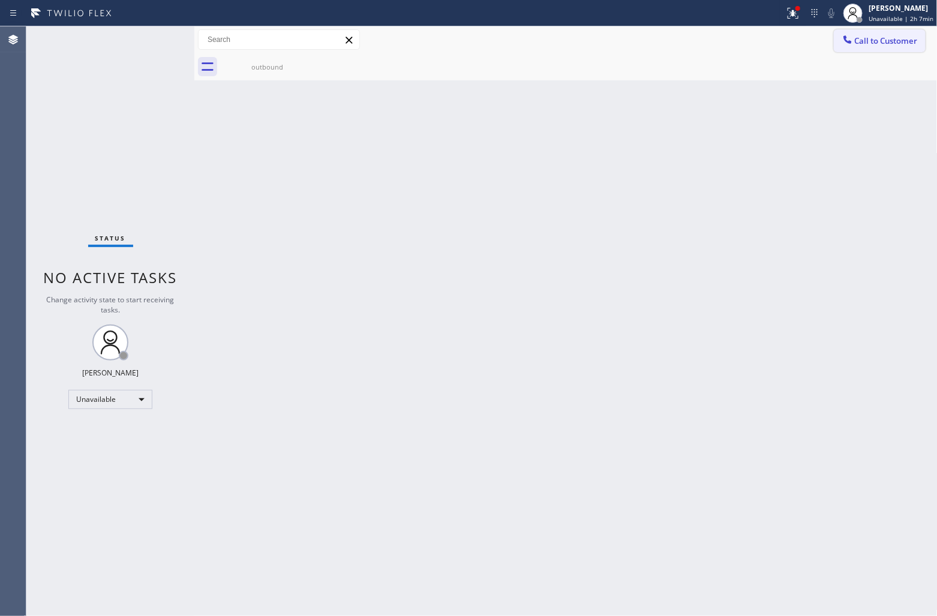
click at [901, 43] on span "Call to Customer" at bounding box center [886, 40] width 63 height 11
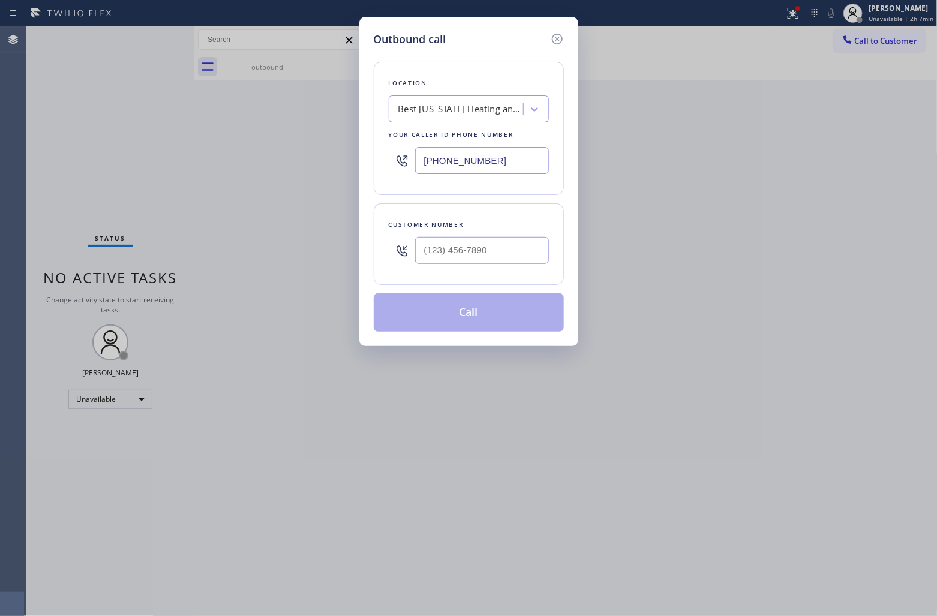
click at [518, 161] on input "[PHONE_NUMBER]" at bounding box center [482, 160] width 134 height 27
paste input "213) 292-5480"
click at [453, 242] on input "text" at bounding box center [482, 250] width 134 height 27
click at [459, 253] on input "(___) ___-____" at bounding box center [482, 250] width 134 height 27
paste input "754) 336-6799"
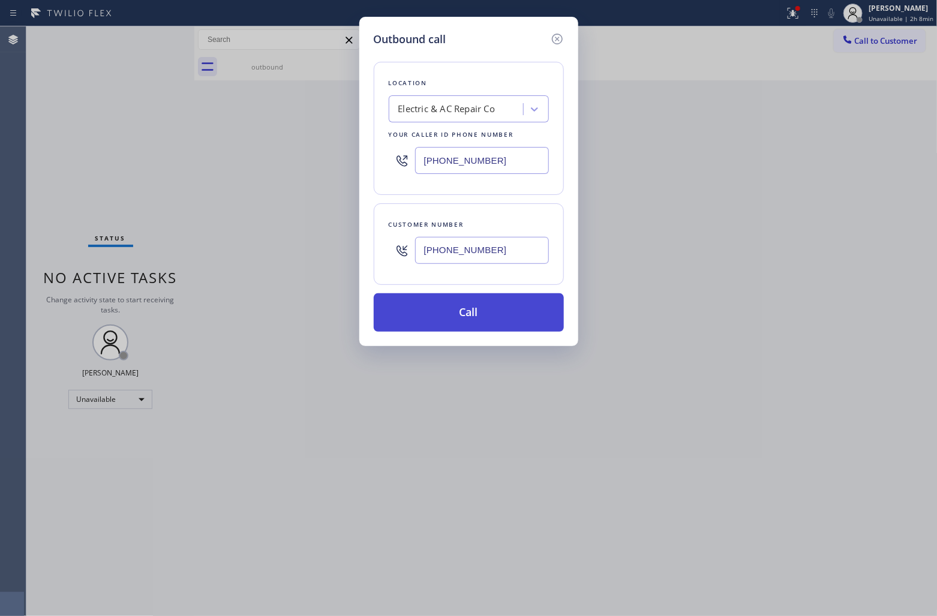
click at [492, 313] on button "Call" at bounding box center [469, 312] width 190 height 38
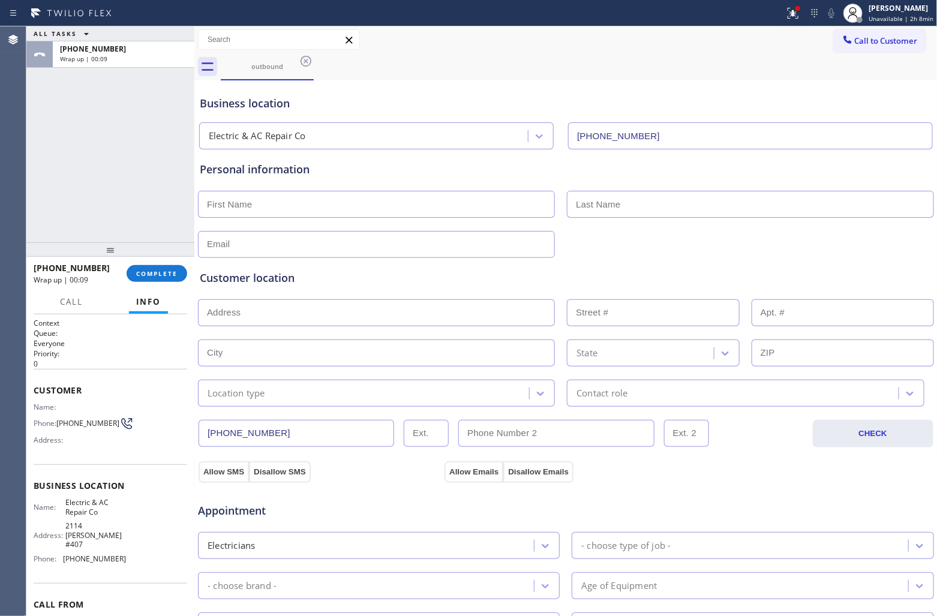
click at [29, 141] on div "ALL TASKS ALL TASKS ACTIVE TASKS TASKS IN WRAP UP [PHONE_NUMBER] Wrap up | 00:09" at bounding box center [110, 134] width 168 height 216
click at [874, 38] on span "Call to Customer" at bounding box center [886, 40] width 63 height 11
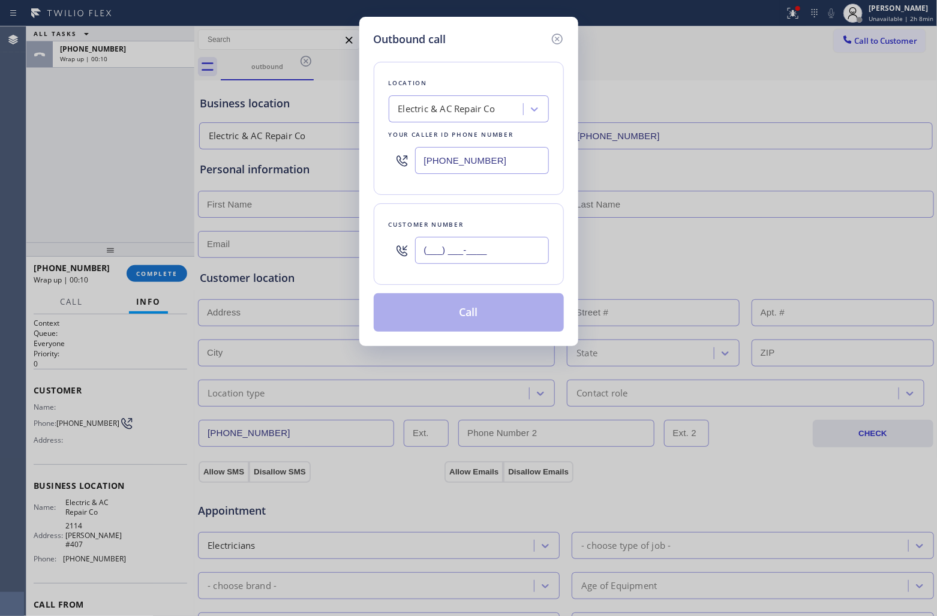
drag, startPoint x: 502, startPoint y: 254, endPoint x: 670, endPoint y: 51, distance: 263.2
click at [501, 251] on input "(___) ___-____" at bounding box center [482, 250] width 134 height 27
paste input "714) 493-8679"
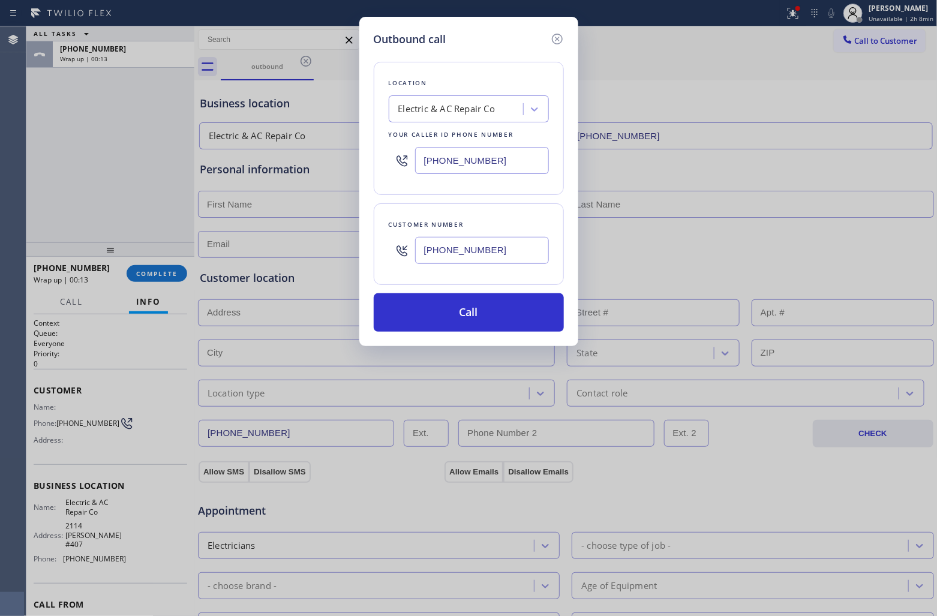
click at [450, 160] on input "[PHONE_NUMBER]" at bounding box center [482, 160] width 134 height 27
paste input "855) 662-5332"
click at [487, 312] on button "Call" at bounding box center [469, 312] width 190 height 38
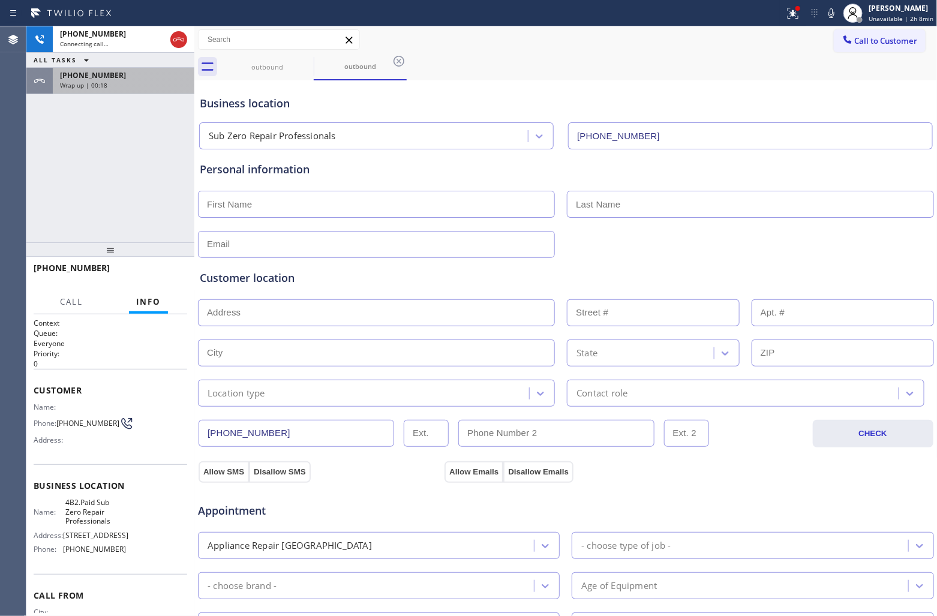
click at [55, 72] on div "[PHONE_NUMBER] Wrap up | 00:18" at bounding box center [121, 81] width 137 height 26
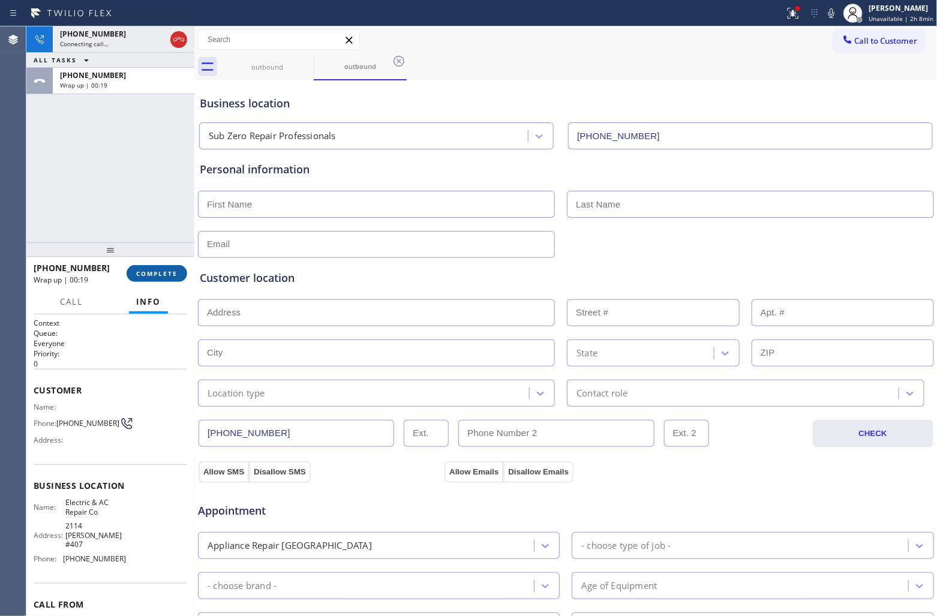
click at [152, 272] on span "COMPLETE" at bounding box center [156, 273] width 41 height 8
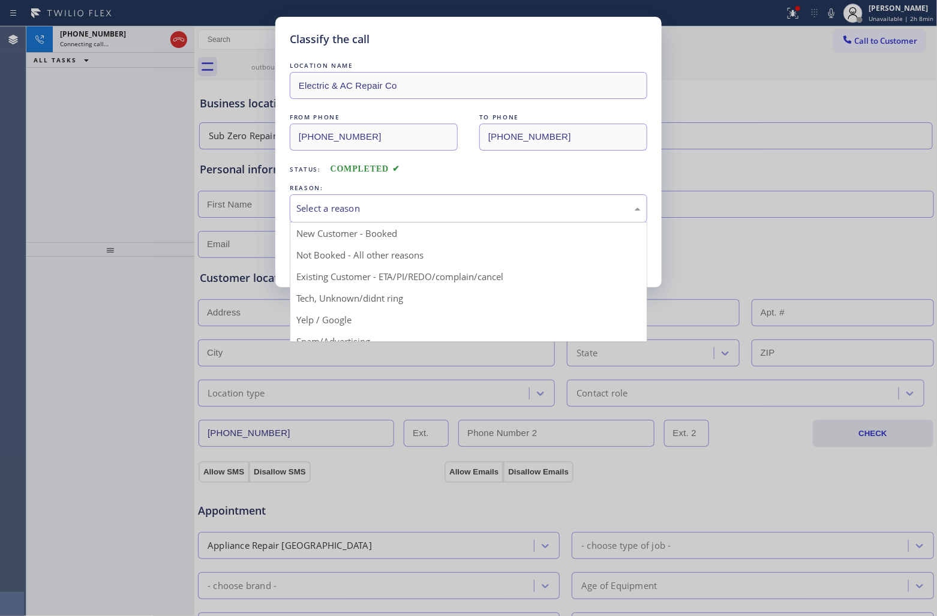
click at [420, 208] on div "Select a reason" at bounding box center [468, 208] width 344 height 14
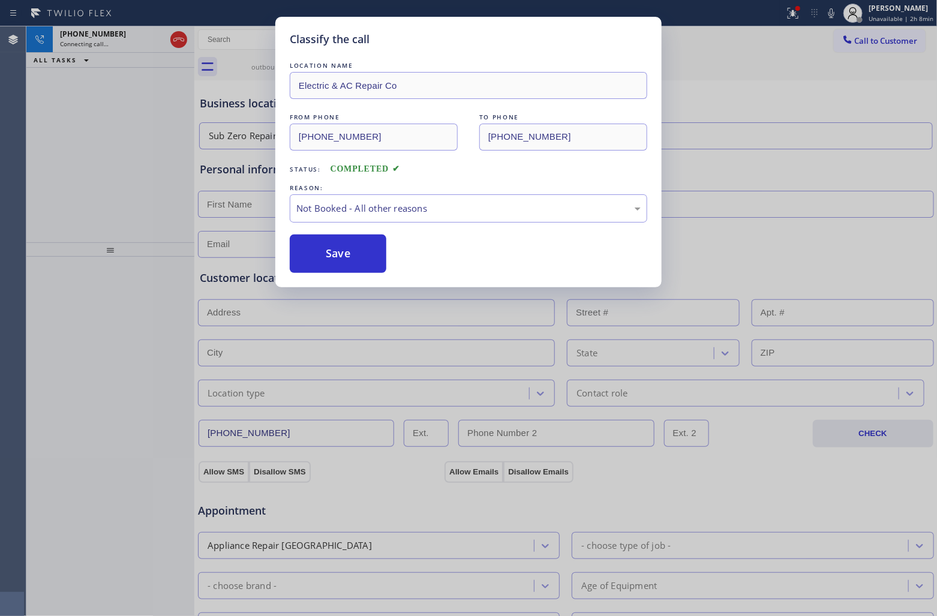
click at [327, 256] on button "Save" at bounding box center [338, 253] width 97 height 38
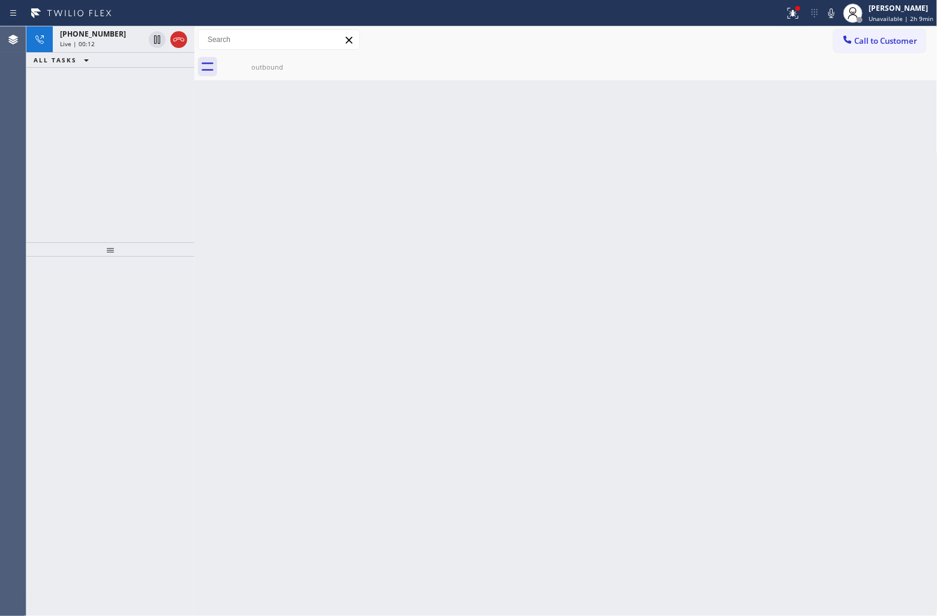
drag, startPoint x: 64, startPoint y: 120, endPoint x: 192, endPoint y: 49, distance: 146.0
click at [67, 117] on div "[PHONE_NUMBER] Live | 00:12 ALL TASKS ALL TASKS ACTIVE TASKS TASKS IN WRAP UP" at bounding box center [110, 134] width 168 height 216
click at [180, 37] on icon at bounding box center [179, 39] width 14 height 14
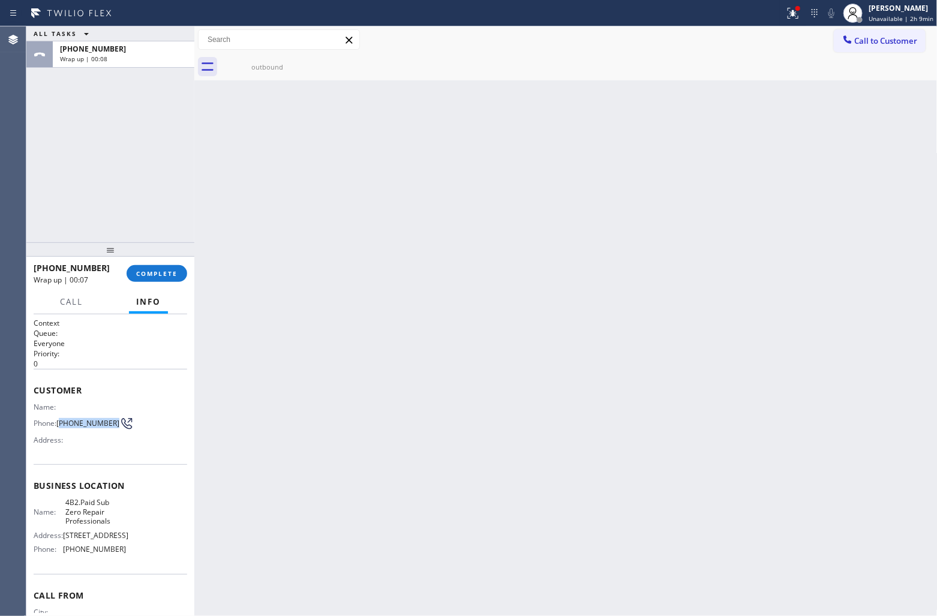
drag, startPoint x: 82, startPoint y: 432, endPoint x: 60, endPoint y: 419, distance: 25.6
click at [60, 419] on span "[PHONE_NUMBER]" at bounding box center [87, 423] width 63 height 9
copy span "714) 493-8679"
click at [849, 38] on icon at bounding box center [847, 40] width 12 height 12
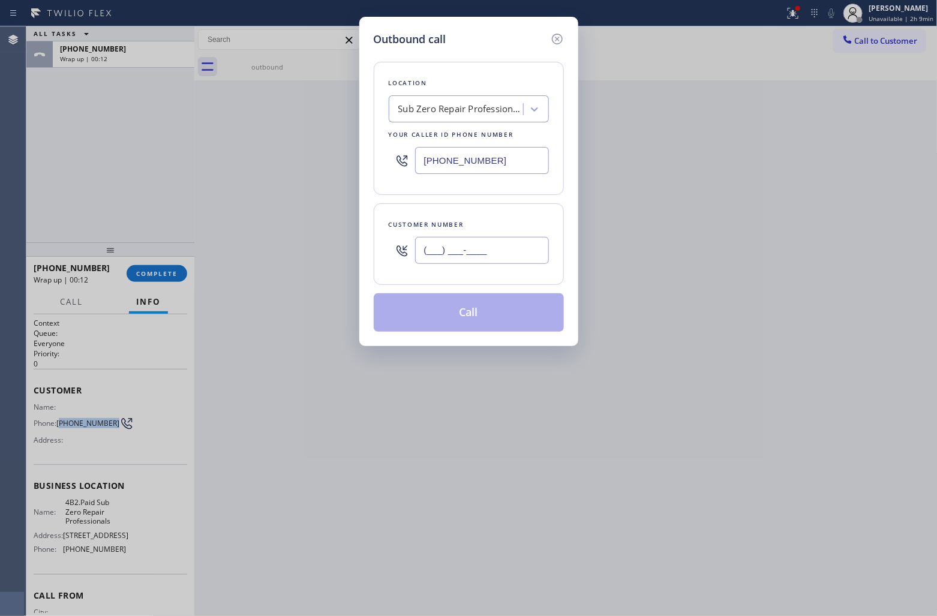
click at [498, 259] on input "(___) ___-____" at bounding box center [482, 250] width 134 height 27
paste input "714) 493-8679"
type input "[PHONE_NUMBER]"
click at [486, 320] on button "Call" at bounding box center [469, 312] width 190 height 38
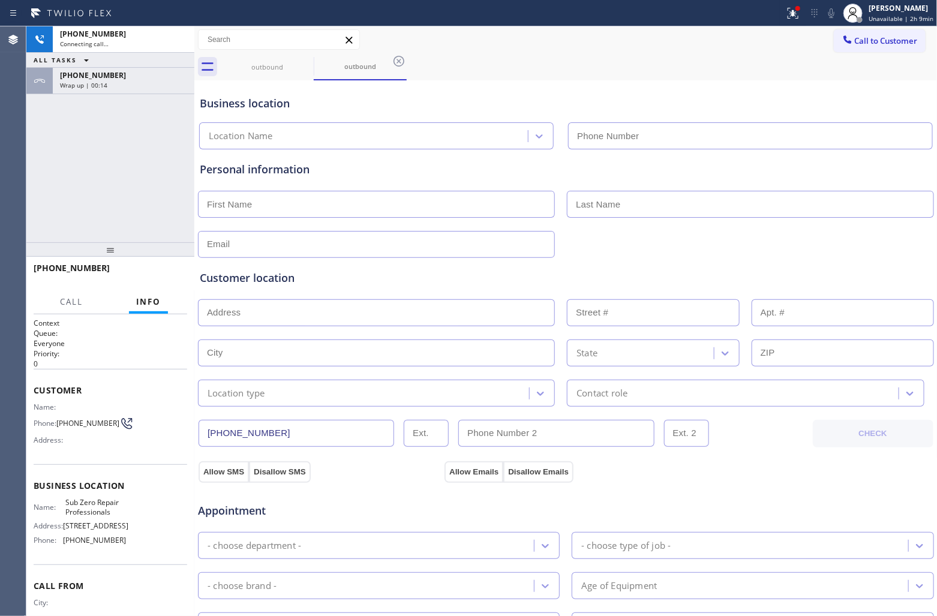
type input "[PHONE_NUMBER]"
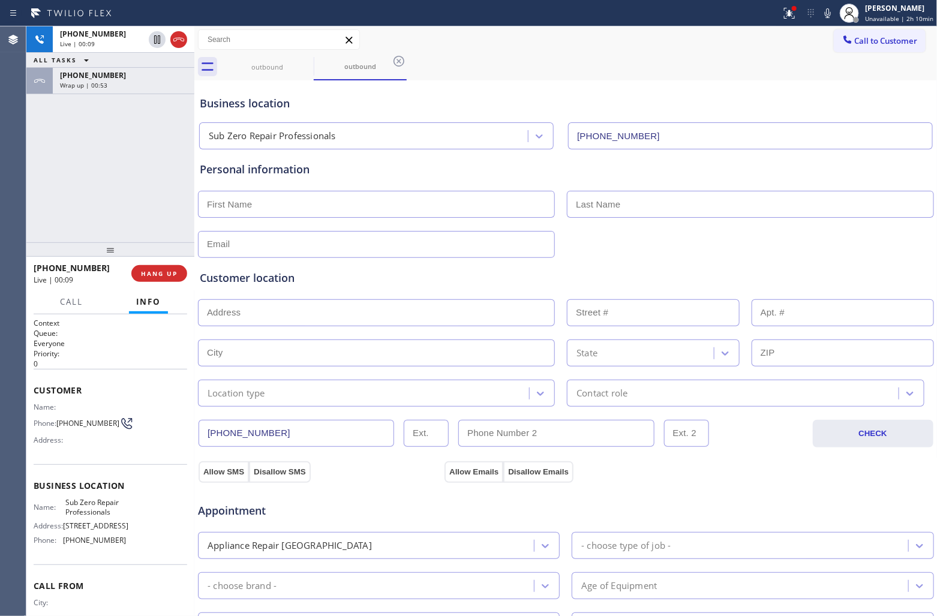
click at [43, 178] on div "+17144938679 Live | 00:09 ALL TASKS ALL TASKS ACTIVE TASKS TASKS IN WRAP UP +17…" at bounding box center [110, 134] width 168 height 216
drag, startPoint x: 31, startPoint y: 187, endPoint x: 54, endPoint y: 235, distance: 53.4
click at [31, 187] on div "+17144938679 Live | 00:23 ALL TASKS ALL TASKS ACTIVE TASKS TASKS IN WRAP UP +17…" at bounding box center [110, 134] width 168 height 216
click at [169, 277] on span "HANG UP" at bounding box center [159, 273] width 37 height 8
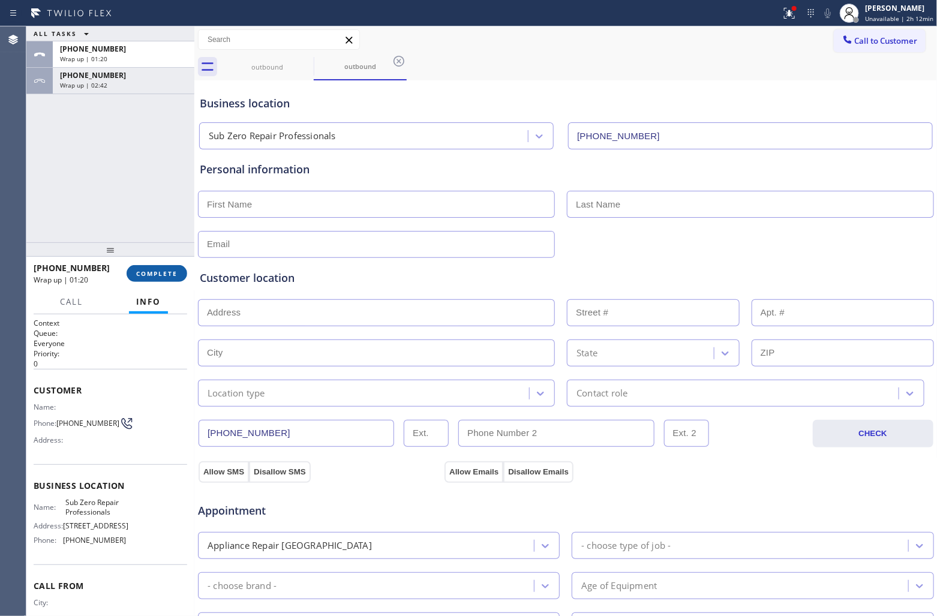
click at [162, 270] on span "COMPLETE" at bounding box center [156, 273] width 41 height 8
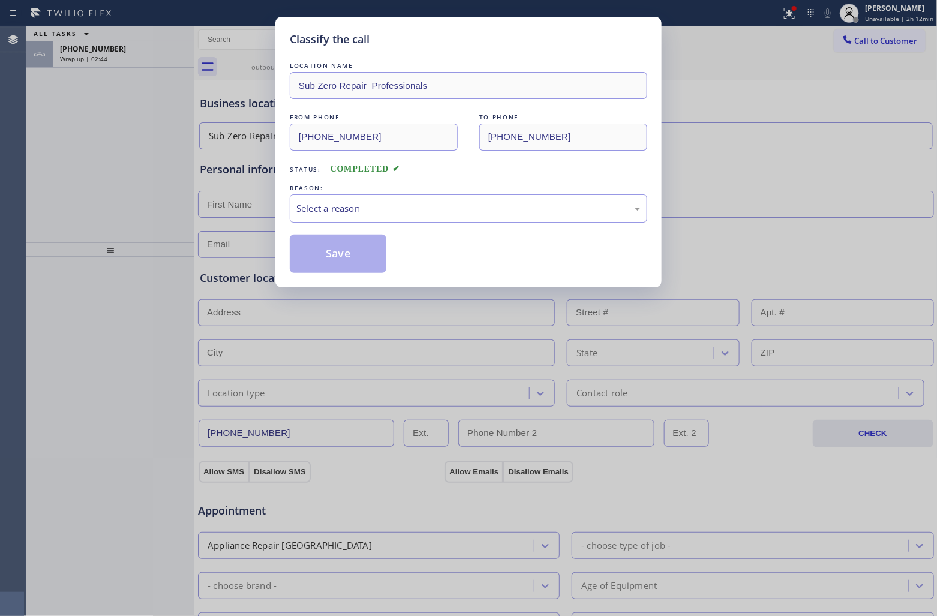
click at [412, 208] on div "Select a reason" at bounding box center [468, 208] width 344 height 14
click at [350, 258] on button "Save" at bounding box center [338, 253] width 97 height 38
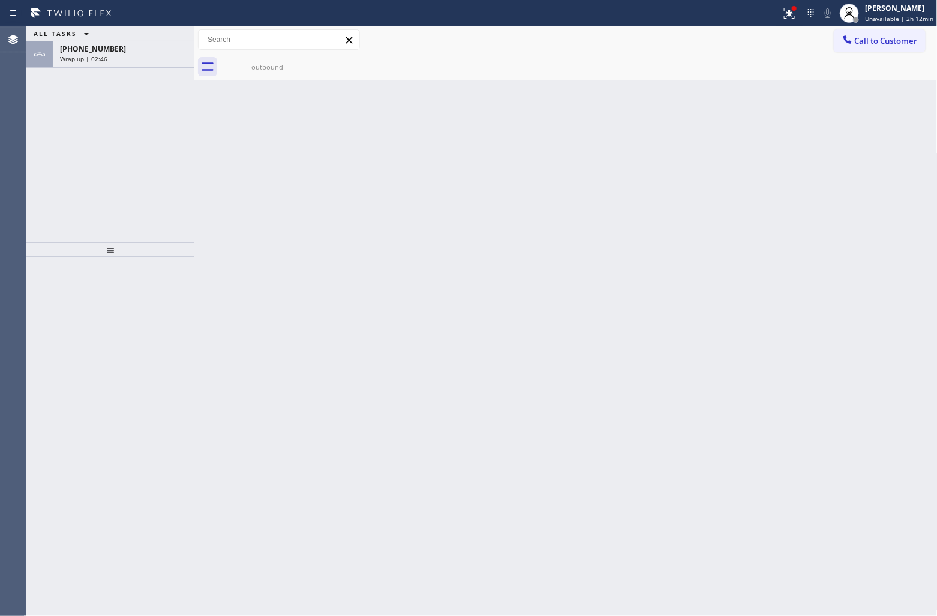
click at [31, 118] on div "ALL TASKS ALL TASKS ACTIVE TASKS TASKS IN WRAP UP +17144938679 Wrap up | 02:46" at bounding box center [110, 134] width 168 height 216
click at [100, 62] on span "Wrap up | 02:46" at bounding box center [83, 59] width 47 height 8
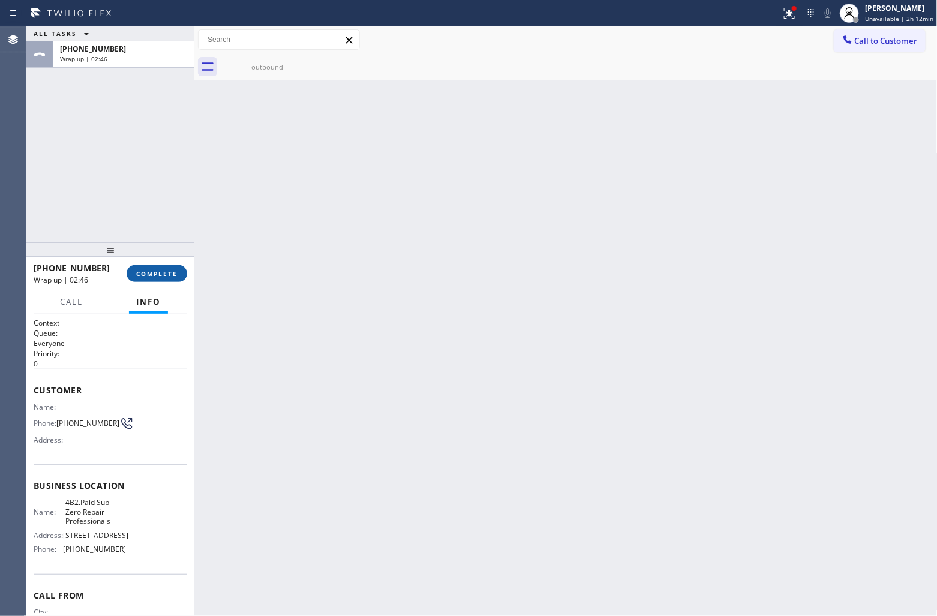
click at [146, 270] on button "COMPLETE" at bounding box center [157, 273] width 61 height 17
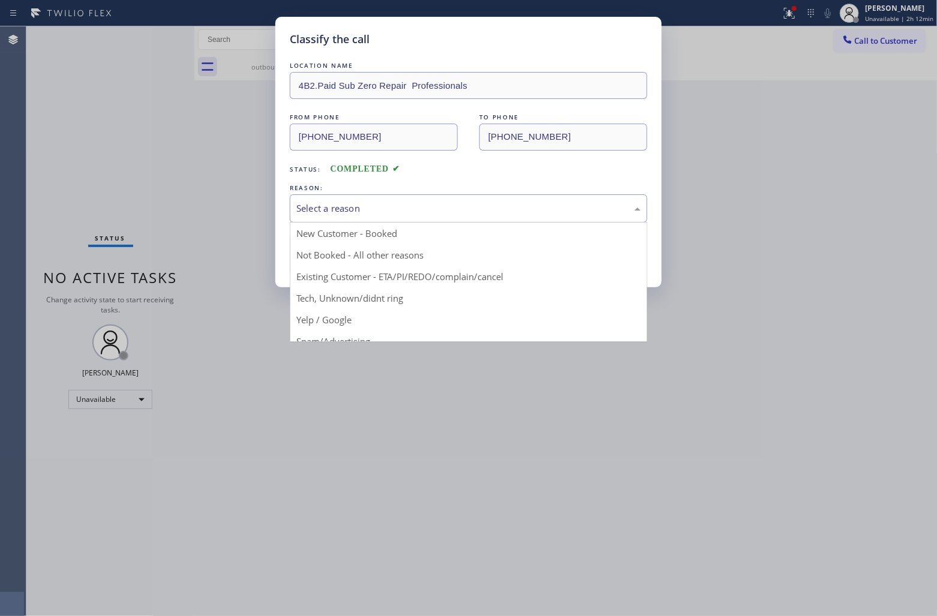
click at [435, 206] on div "Select a reason" at bounding box center [468, 208] width 344 height 14
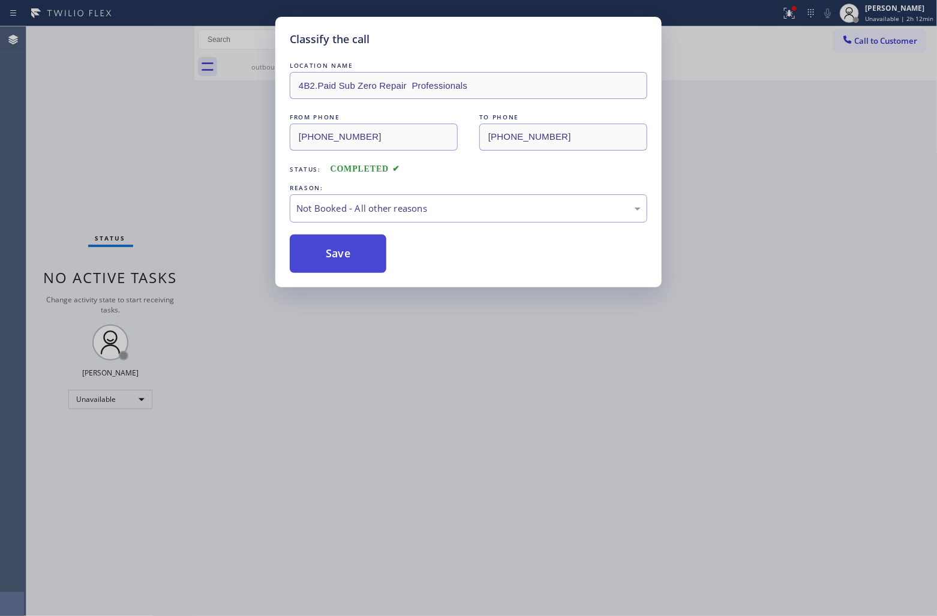
click at [370, 255] on button "Save" at bounding box center [338, 253] width 97 height 38
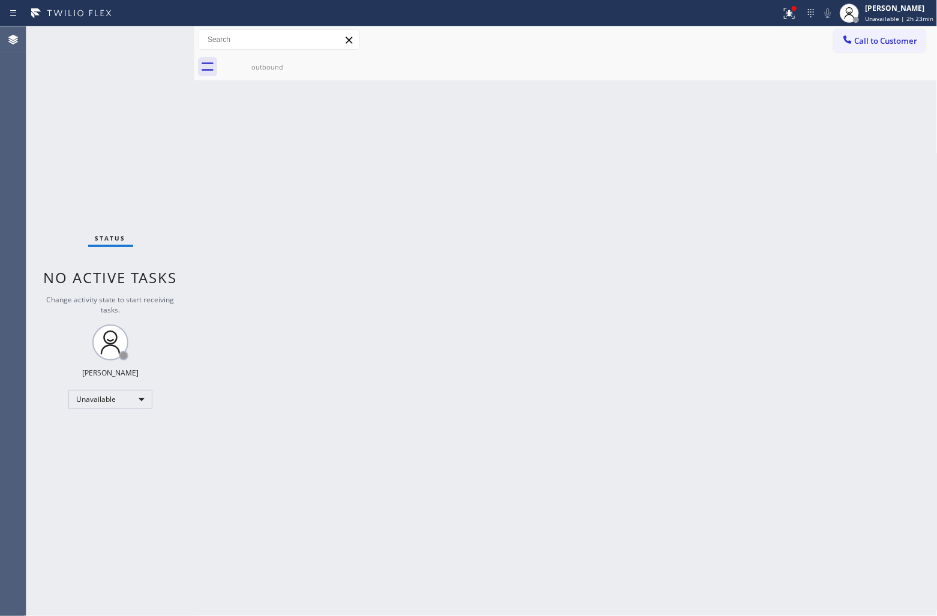
drag, startPoint x: 38, startPoint y: 124, endPoint x: 594, endPoint y: 115, distance: 556.0
click at [40, 124] on div "Status No active tasks Change activity state to start receiving tasks. [PERSON_…" at bounding box center [110, 320] width 168 height 589
click at [879, 32] on button "Call to Customer" at bounding box center [880, 40] width 92 height 23
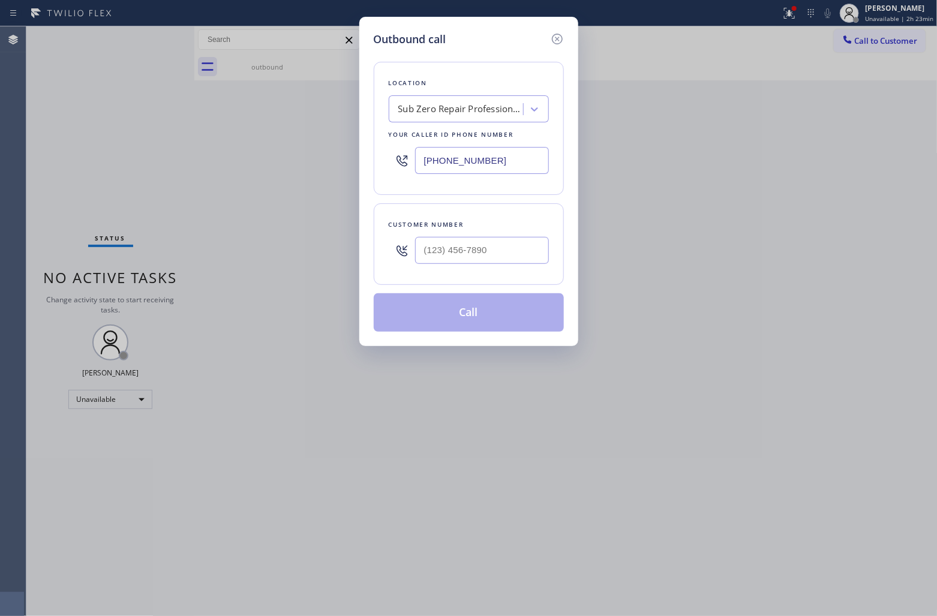
click at [524, 160] on input "[PHONE_NUMBER]" at bounding box center [482, 160] width 134 height 27
paste input "323) 991-9198"
type input "(323) 991-9198"
type input "(___) ___-____"
click at [465, 258] on input "text" at bounding box center [482, 250] width 134 height 27
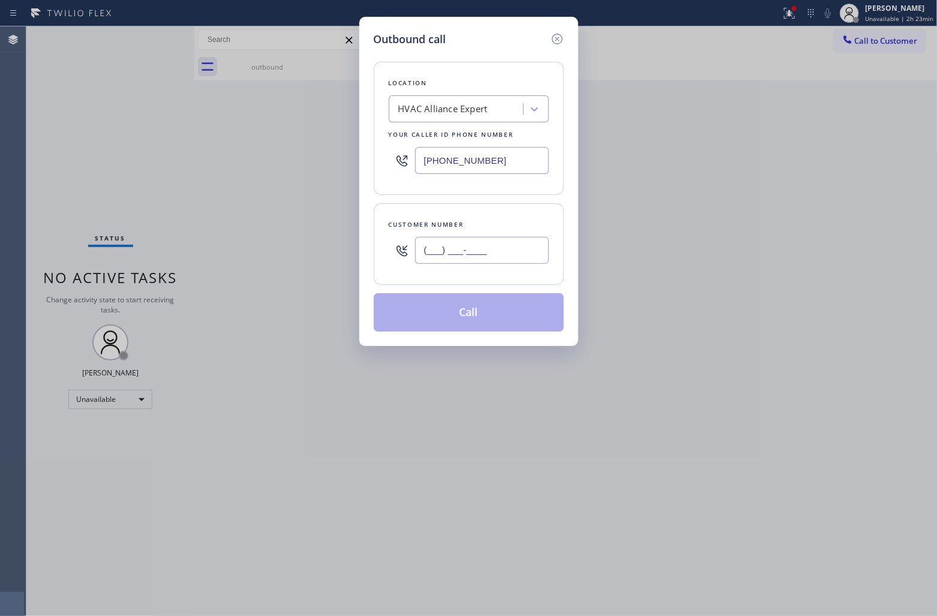
paste input "626) 786-1611"
type input "(626) 786-1611"
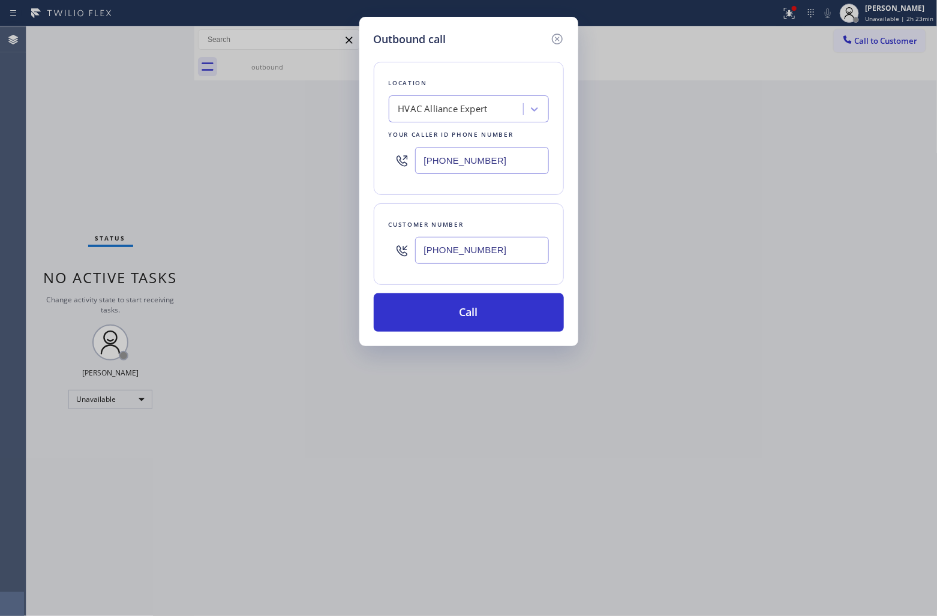
click at [485, 289] on div "Location HVAC Alliance Expert Your caller id phone number (323) 991-9198 Custom…" at bounding box center [469, 189] width 190 height 284
click at [491, 311] on button "Call" at bounding box center [469, 312] width 190 height 38
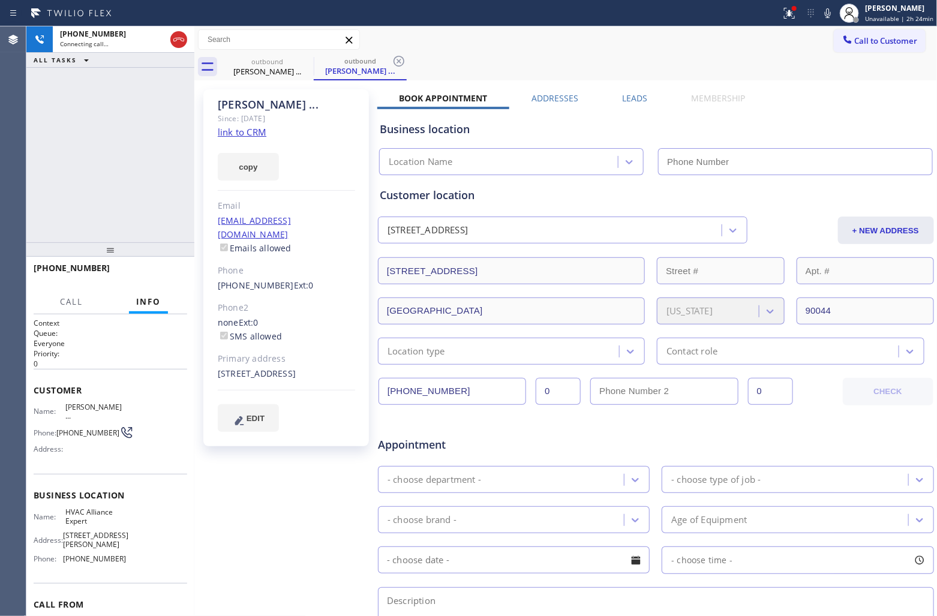
click at [246, 132] on link "link to CRM" at bounding box center [242, 132] width 49 height 12
type input "(323) 991-9198"
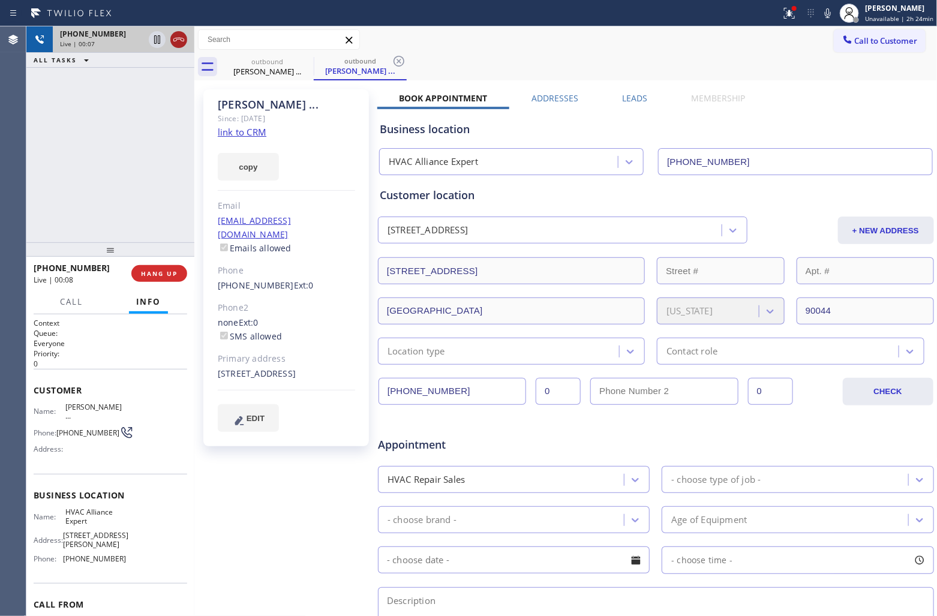
drag, startPoint x: 186, startPoint y: 37, endPoint x: 537, endPoint y: 70, distance: 352.4
click at [186, 37] on div at bounding box center [178, 39] width 17 height 14
drag, startPoint x: 849, startPoint y: 37, endPoint x: 544, endPoint y: 255, distance: 375.6
click at [855, 38] on span "Call to Customer" at bounding box center [886, 40] width 63 height 11
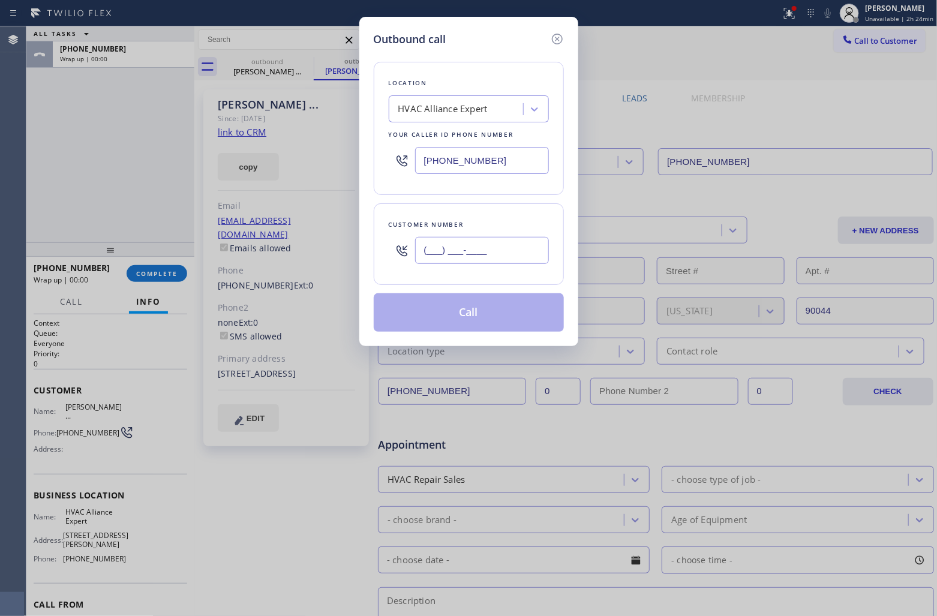
click at [513, 246] on input "(___) ___-____" at bounding box center [482, 250] width 134 height 27
paste input "626) 786-1611"
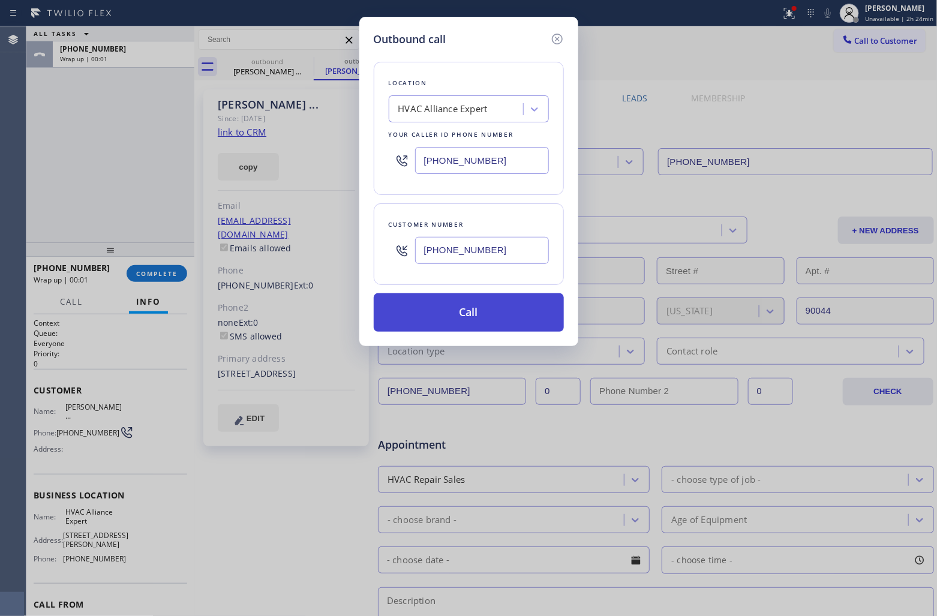
type input "(626) 786-1611"
click at [461, 315] on button "Call" at bounding box center [469, 312] width 190 height 38
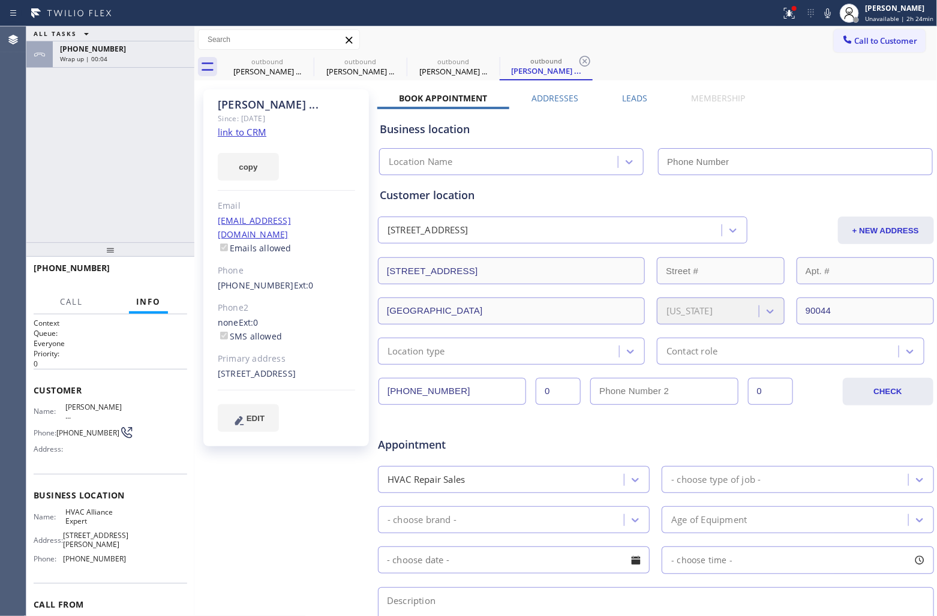
type input "(323) 991-9198"
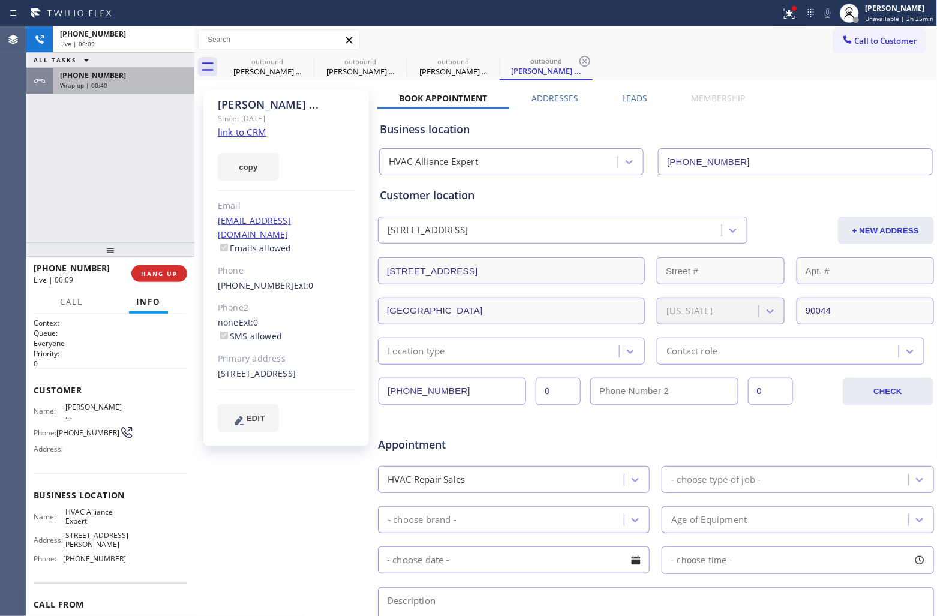
click at [34, 156] on div "+16267861611 Live | 00:09 ALL TASKS ALL TASKS ACTIVE TASKS TASKS IN WRAP UP +16…" at bounding box center [110, 134] width 168 height 216
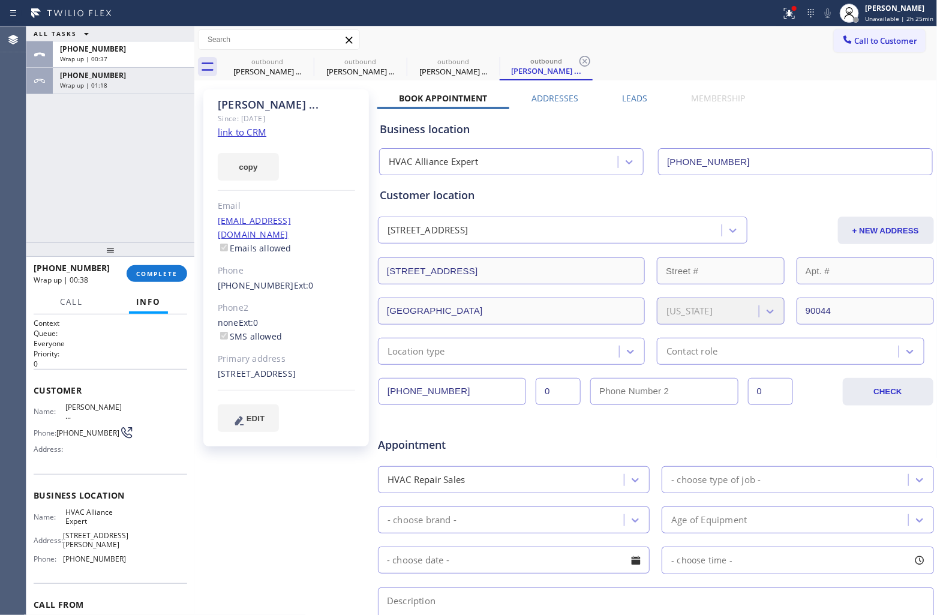
click at [160, 282] on div "+16267861611 Wrap up | 00:38 COMPLETE" at bounding box center [111, 273] width 154 height 31
click at [157, 277] on button "COMPLETE" at bounding box center [157, 273] width 61 height 17
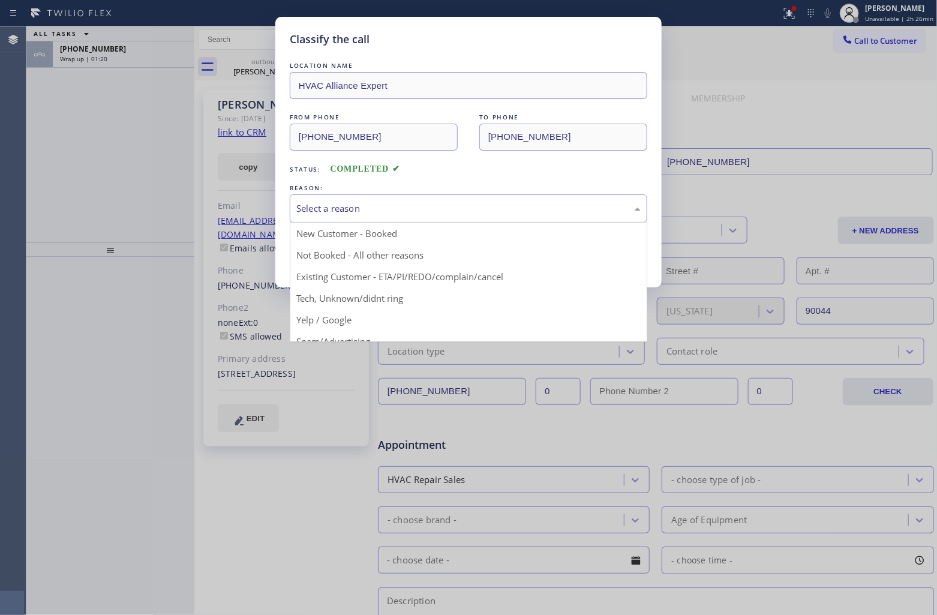
click at [348, 210] on div "Select a reason" at bounding box center [468, 208] width 344 height 14
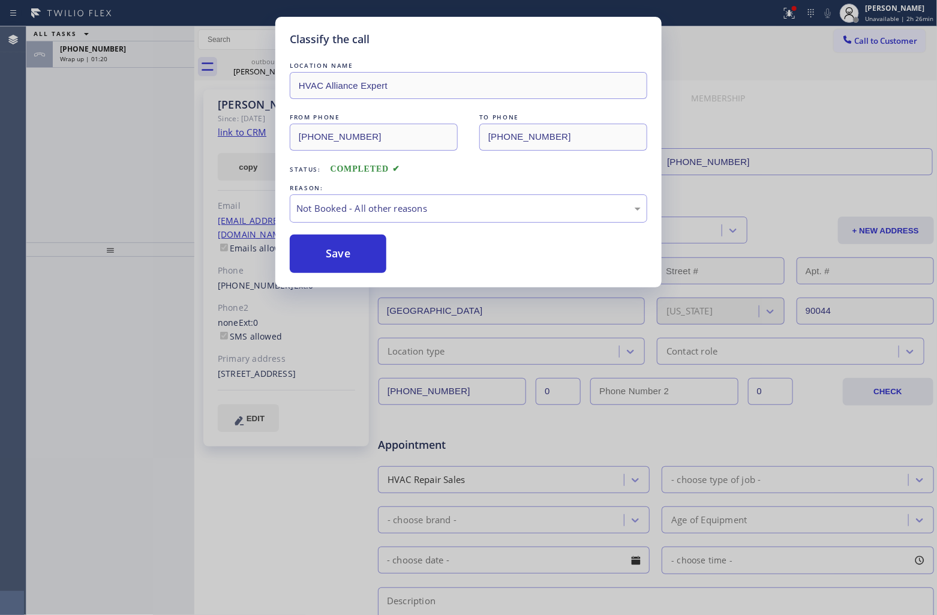
click at [349, 254] on button "Save" at bounding box center [338, 253] width 97 height 38
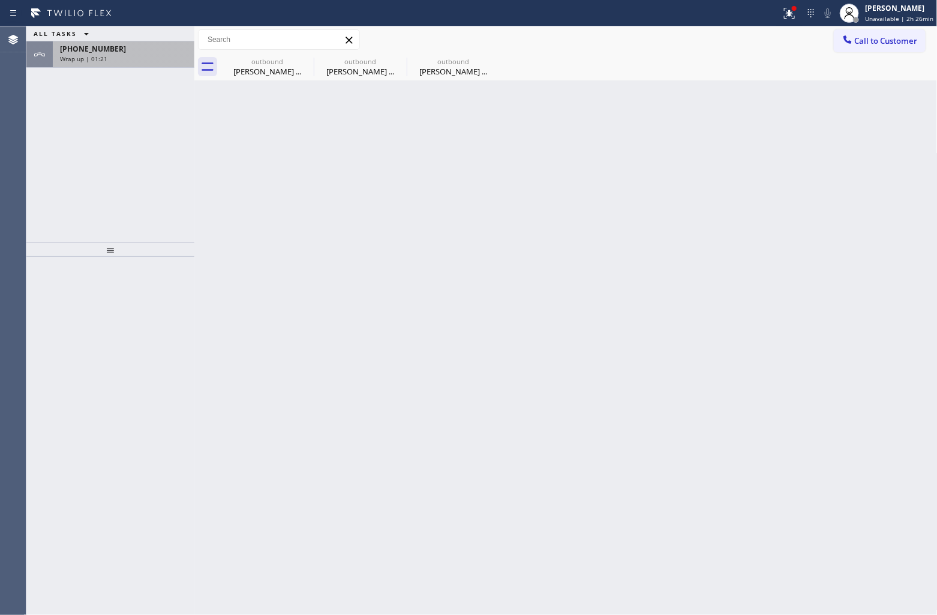
click at [91, 50] on span "+16267861611" at bounding box center [93, 49] width 66 height 10
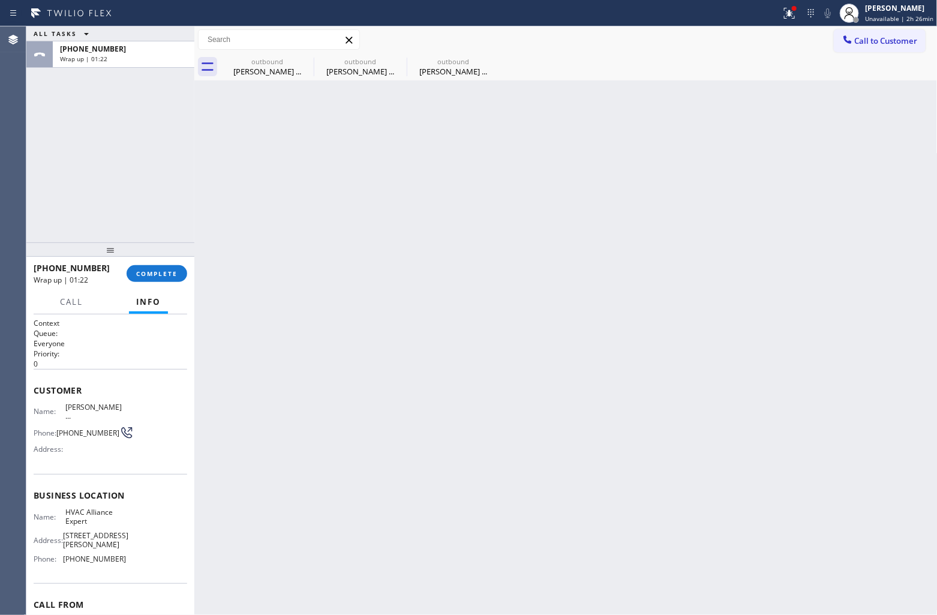
click at [173, 263] on div "+16267861611 Wrap up | 01:22 COMPLETE" at bounding box center [111, 273] width 154 height 31
click at [172, 273] on span "COMPLETE" at bounding box center [156, 273] width 41 height 8
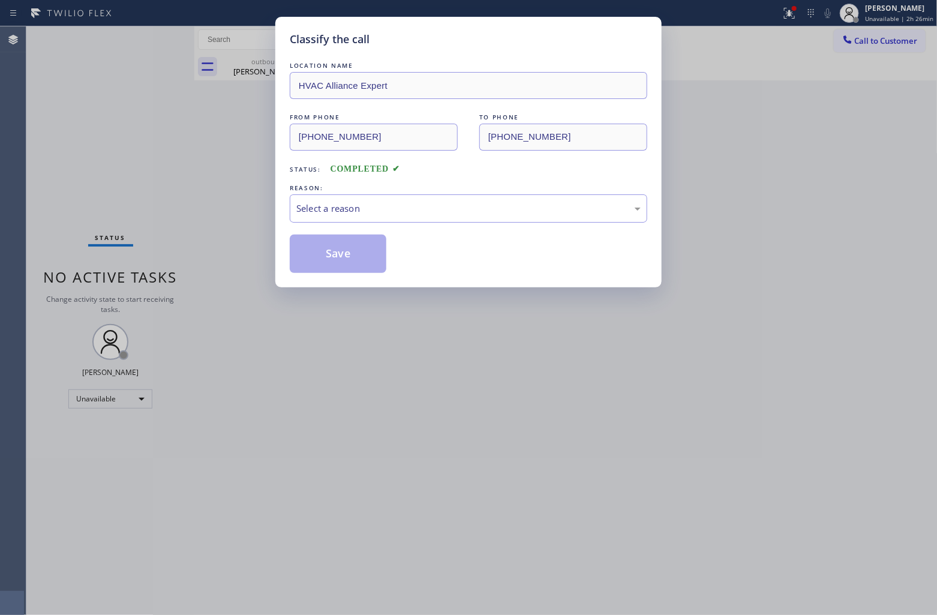
drag, startPoint x: 331, startPoint y: 191, endPoint x: 384, endPoint y: 238, distance: 71.4
click at [348, 205] on div "REASON: Select a reason" at bounding box center [468, 202] width 357 height 41
click at [374, 209] on div "Select a reason" at bounding box center [468, 208] width 344 height 14
click at [333, 256] on button "Save" at bounding box center [338, 253] width 97 height 38
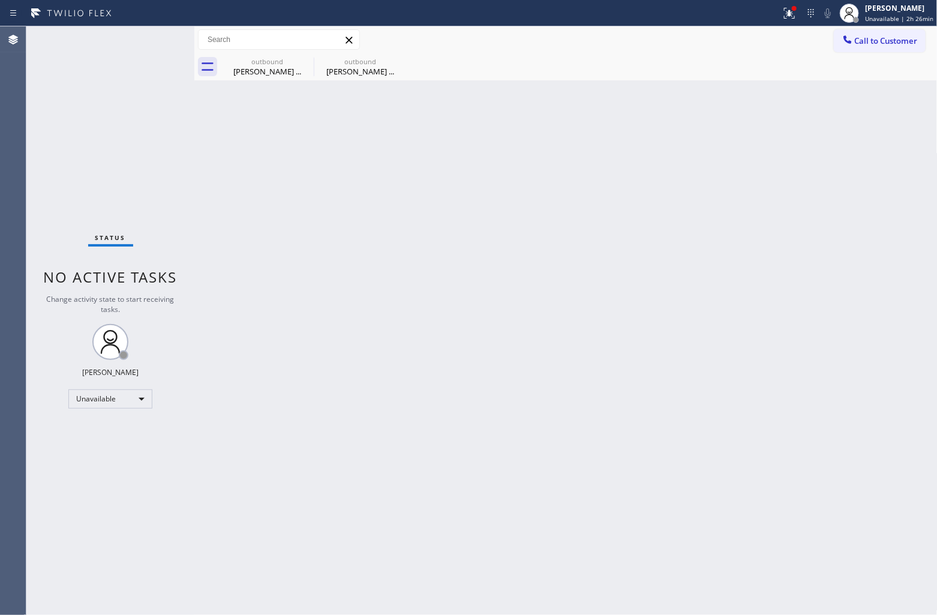
click at [29, 123] on div "Status No active tasks Change activity state to start receiving tasks. [PERSON_…" at bounding box center [110, 320] width 168 height 588
click at [882, 35] on span "Call to Customer" at bounding box center [886, 40] width 63 height 11
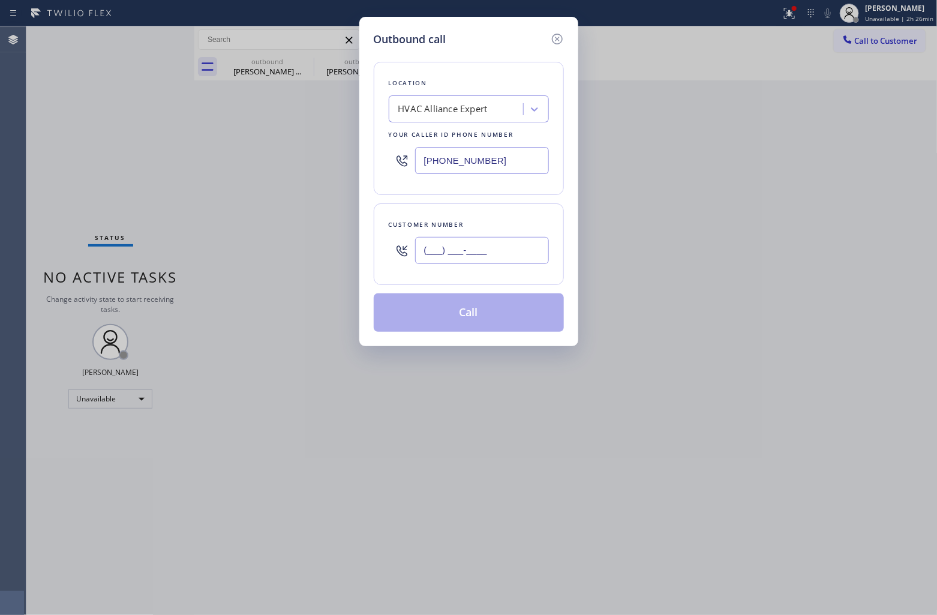
click at [497, 253] on input "(___) ___-____" at bounding box center [482, 250] width 134 height 27
paste input "626) 786-1611"
type input "(626) 786-1611"
click at [428, 115] on div "HVAC Alliance Expert" at bounding box center [442, 110] width 89 height 14
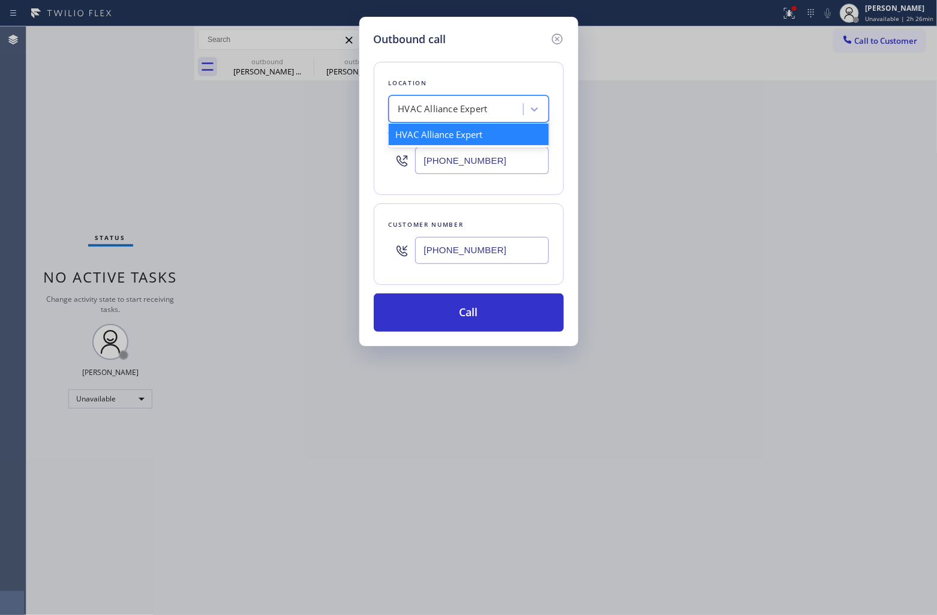
type input "5"
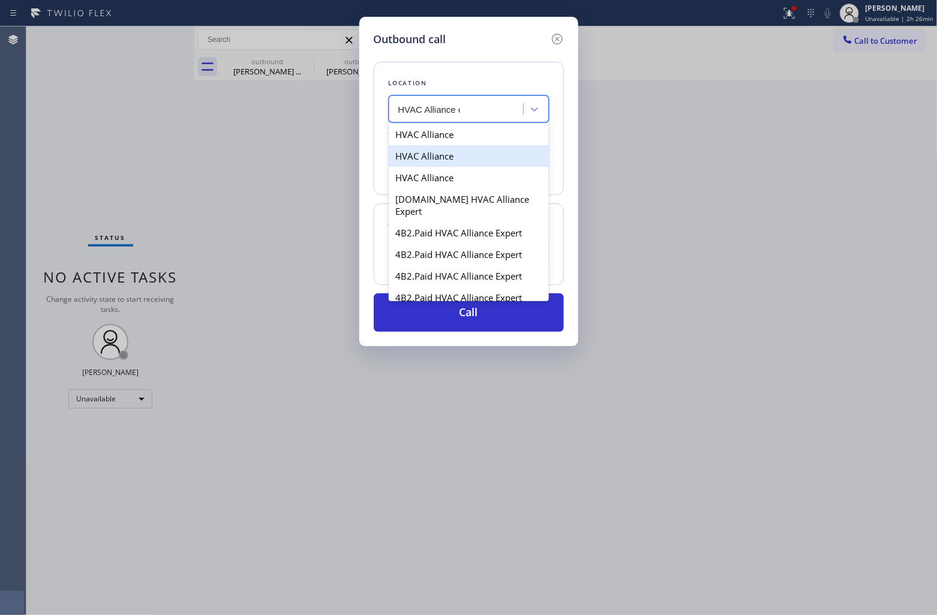
type input "HVAC Alliance ex"
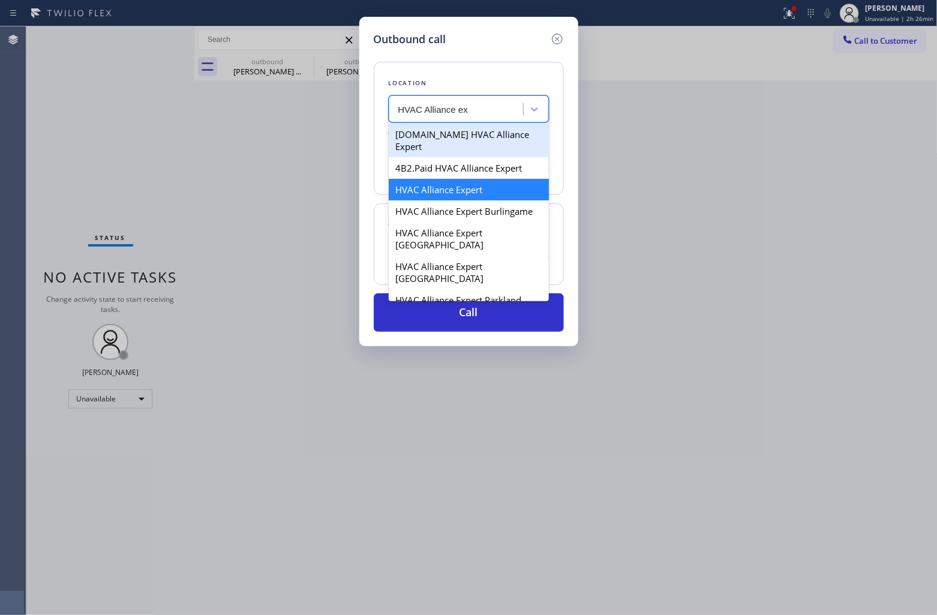
click at [468, 141] on div "4C.Email HVAC Alliance Expert" at bounding box center [469, 141] width 160 height 34
type input "(866) 875-2471"
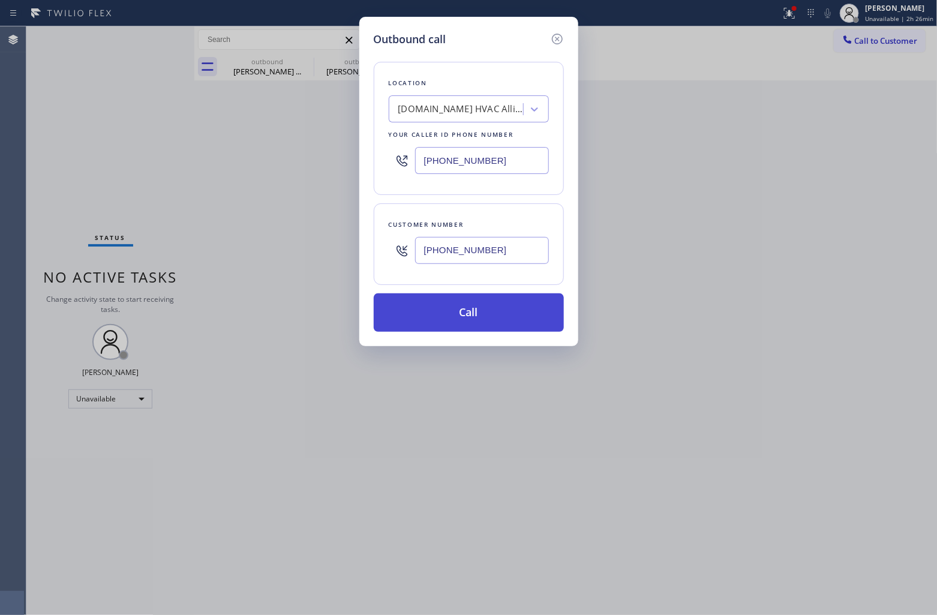
click at [522, 321] on button "Call" at bounding box center [469, 312] width 190 height 38
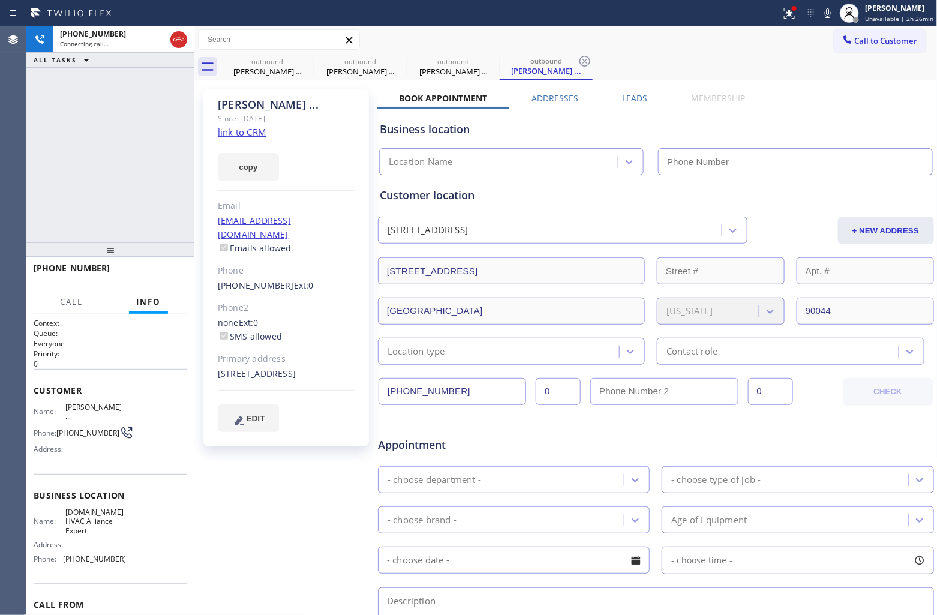
type input "(866) 875-2471"
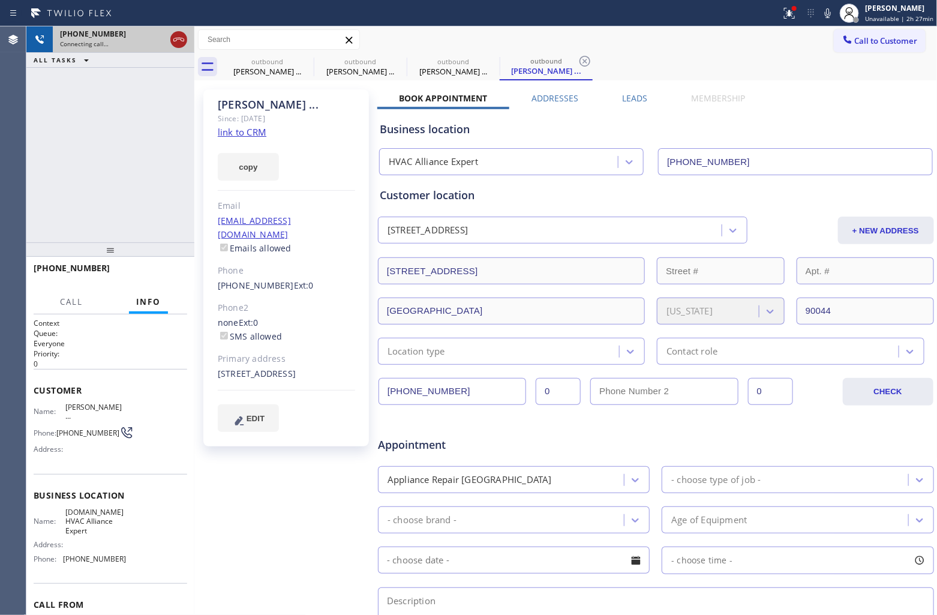
click at [175, 40] on icon at bounding box center [179, 39] width 14 height 14
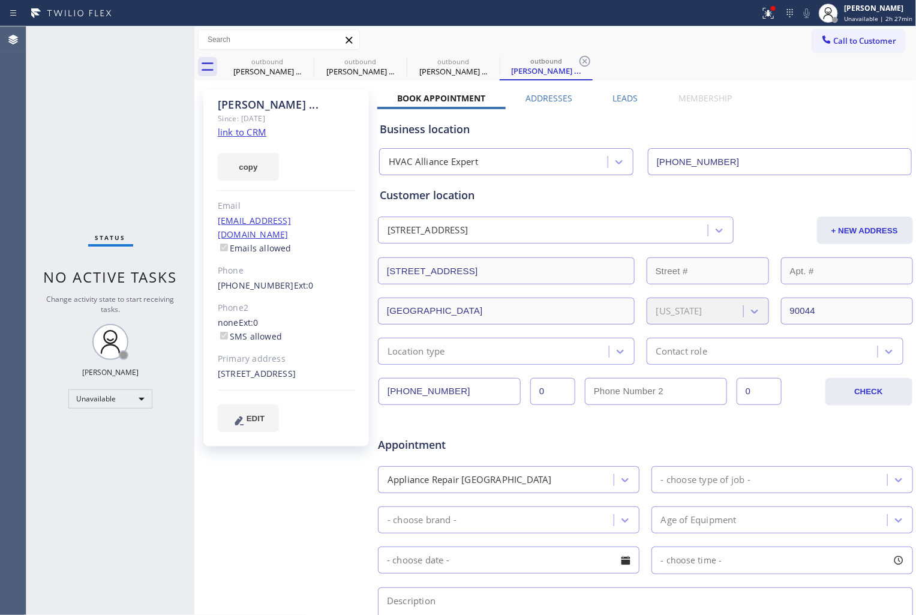
click at [867, 28] on div "Call to Customer Outbound call Location HVAC Alliance Expert Your caller id pho…" at bounding box center [555, 39] width 722 height 27
click at [858, 40] on span "Call to Customer" at bounding box center [865, 40] width 63 height 11
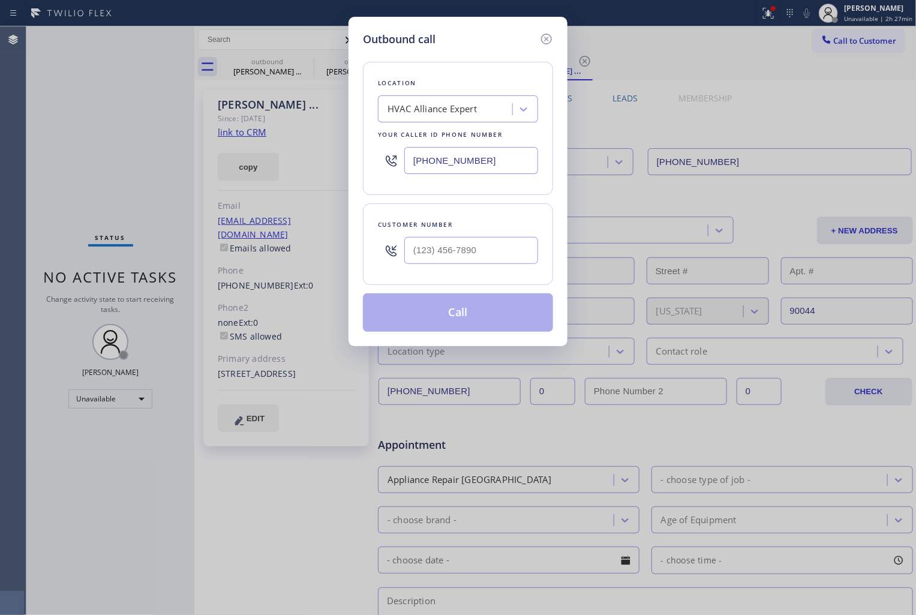
drag, startPoint x: 465, startPoint y: 163, endPoint x: 313, endPoint y: 161, distance: 152.3
click at [465, 163] on input "(866) 875-2471" at bounding box center [471, 160] width 134 height 27
paste input "714) 804-0533"
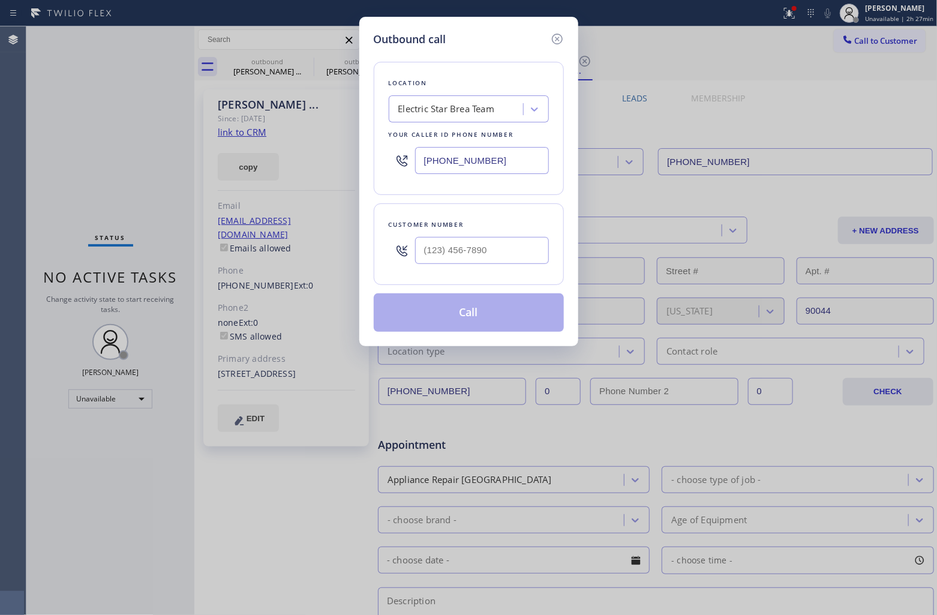
type input "(714) 804-0533"
click at [498, 246] on input "text" at bounding box center [482, 250] width 134 height 27
paste input "714) 323-5368"
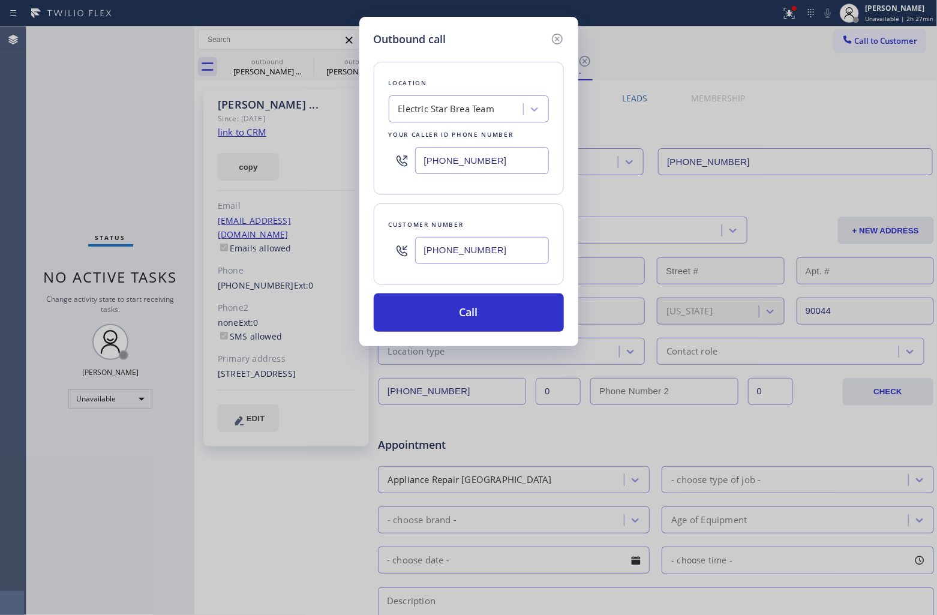
type input "(714) 323-5368"
click at [505, 312] on button "Call" at bounding box center [469, 312] width 190 height 38
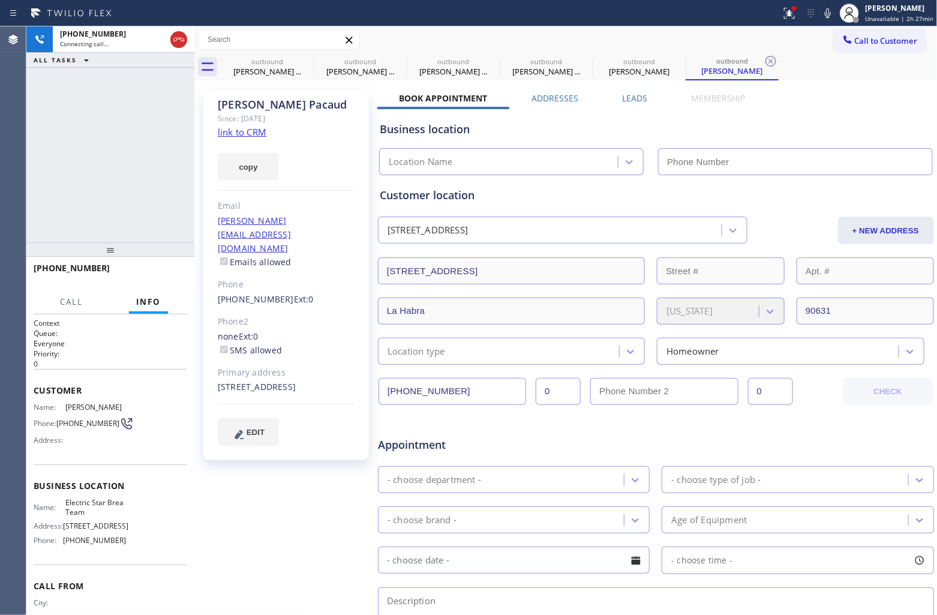
type input "(714) 804-0533"
click at [50, 134] on div "+17143235368 Connecting call… ALL TASKS ALL TASKS ACTIVE TASKS TASKS IN WRAP UP" at bounding box center [110, 134] width 168 height 216
click at [256, 128] on link "link to CRM" at bounding box center [242, 132] width 49 height 12
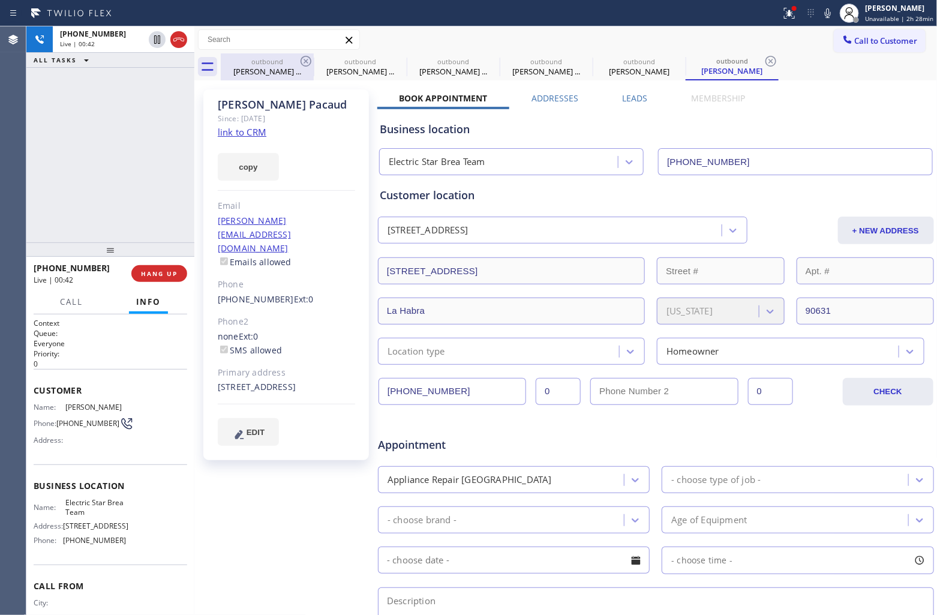
drag, startPoint x: 186, startPoint y: 40, endPoint x: 275, endPoint y: 79, distance: 96.1
click at [185, 40] on div at bounding box center [178, 39] width 17 height 14
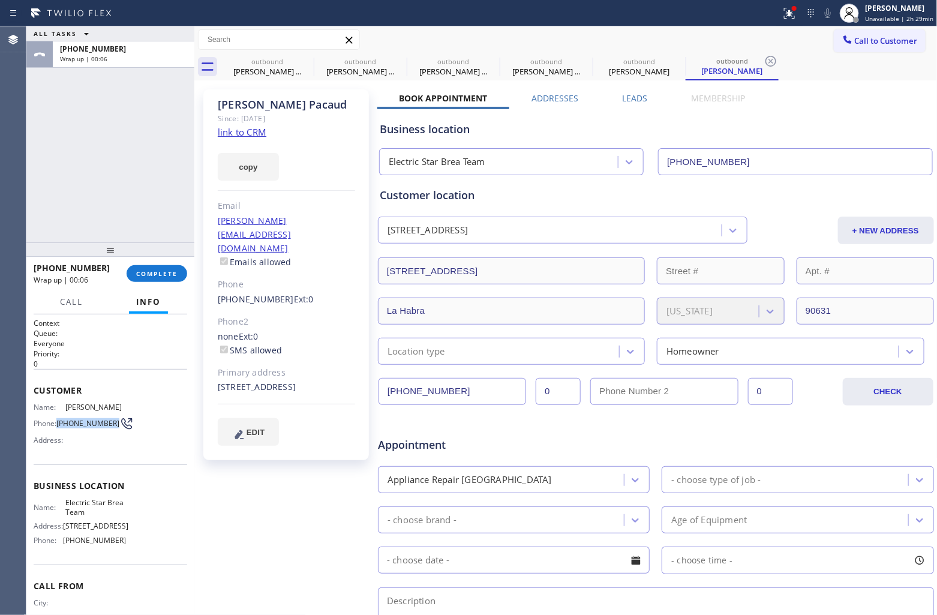
drag, startPoint x: 83, startPoint y: 438, endPoint x: 58, endPoint y: 429, distance: 26.2
click at [58, 428] on span "(714) 323-5368" at bounding box center [87, 423] width 63 height 9
copy span "(714) 323-5368"
click at [859, 41] on span "Call to Customer" at bounding box center [886, 40] width 63 height 11
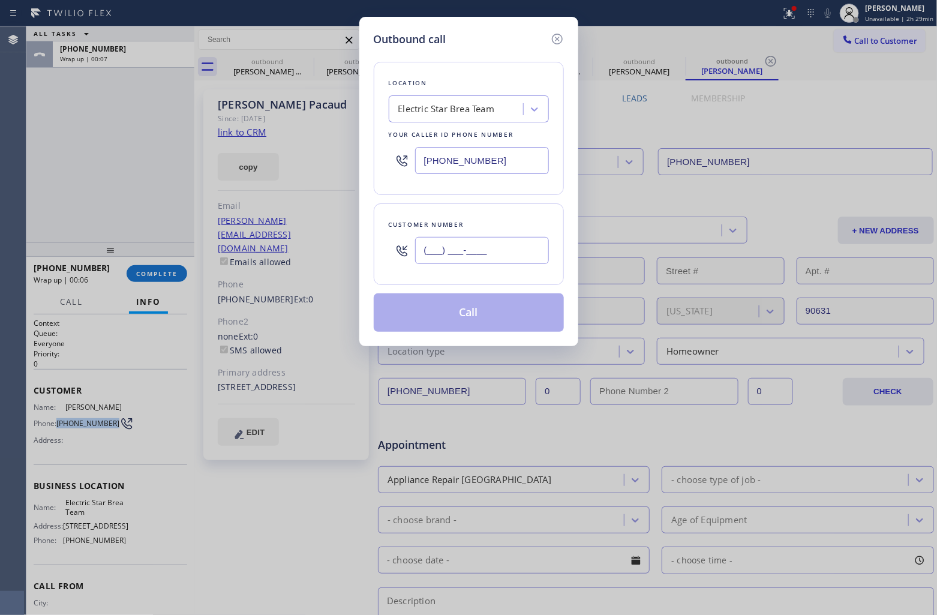
click at [497, 249] on input "(___) ___-____" at bounding box center [482, 250] width 134 height 27
paste input "714) 323-5368"
type input "(714) 323-5368"
click at [450, 315] on button "Call" at bounding box center [469, 312] width 190 height 38
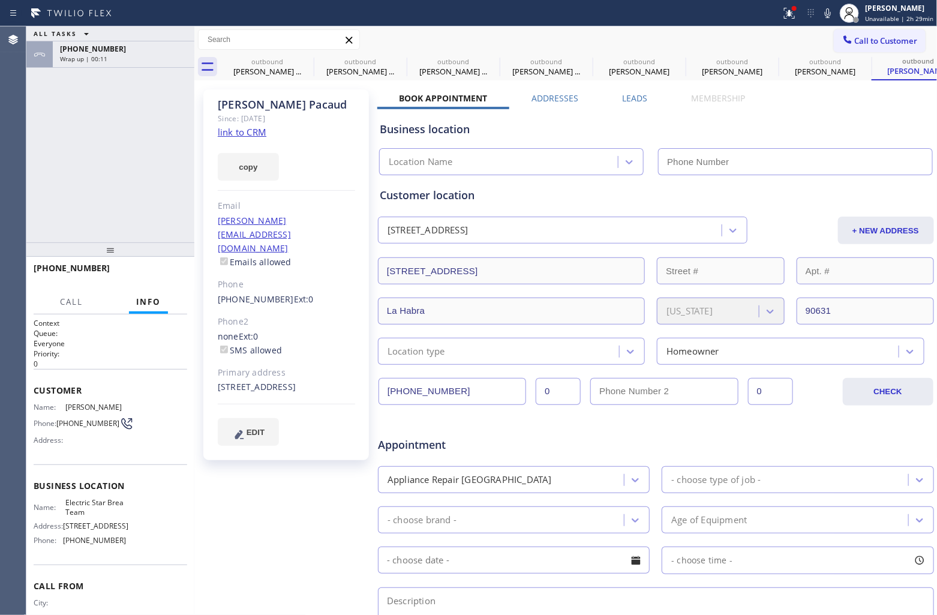
type input "(714) 804-0533"
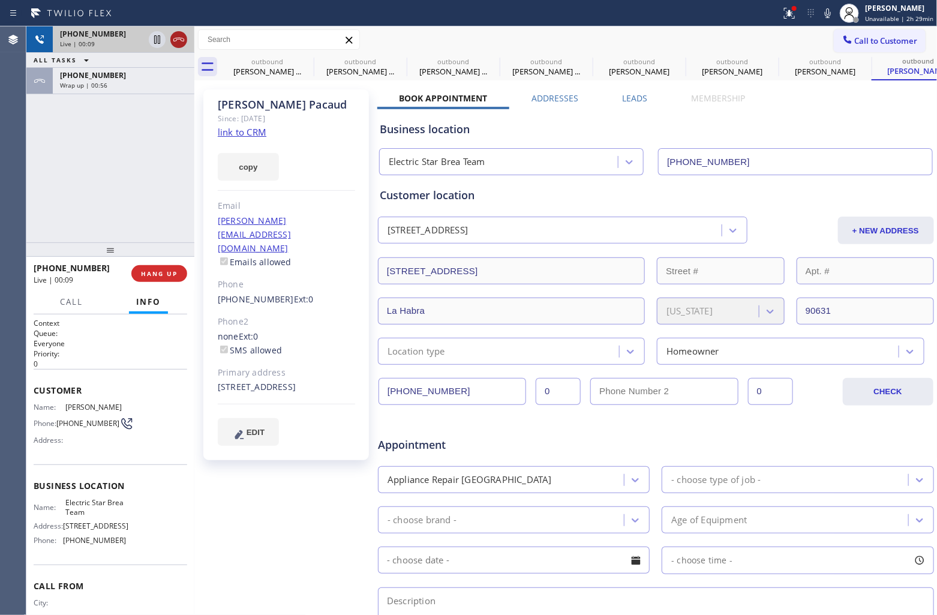
click at [186, 37] on div at bounding box center [178, 39] width 17 height 14
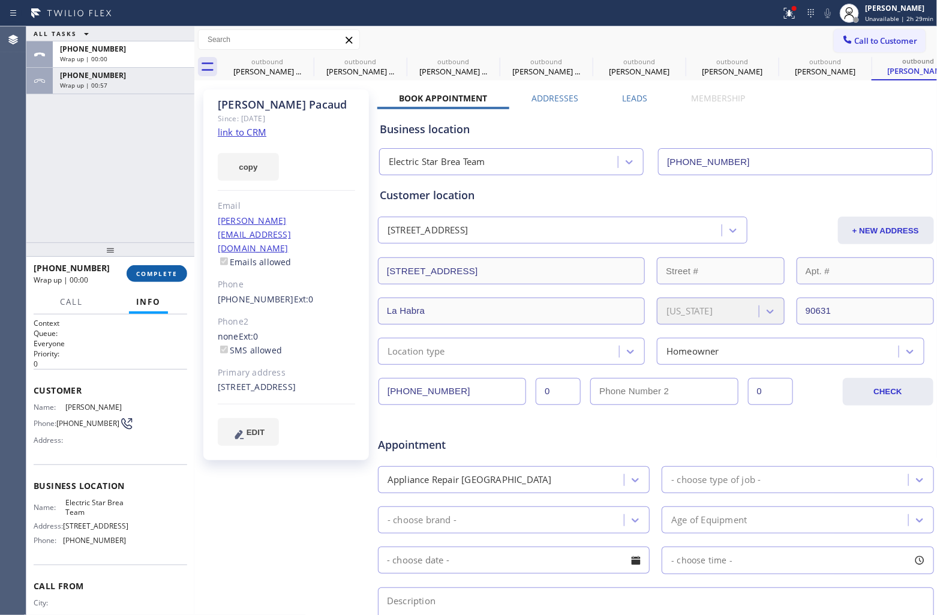
click at [155, 270] on span "COMPLETE" at bounding box center [156, 273] width 41 height 8
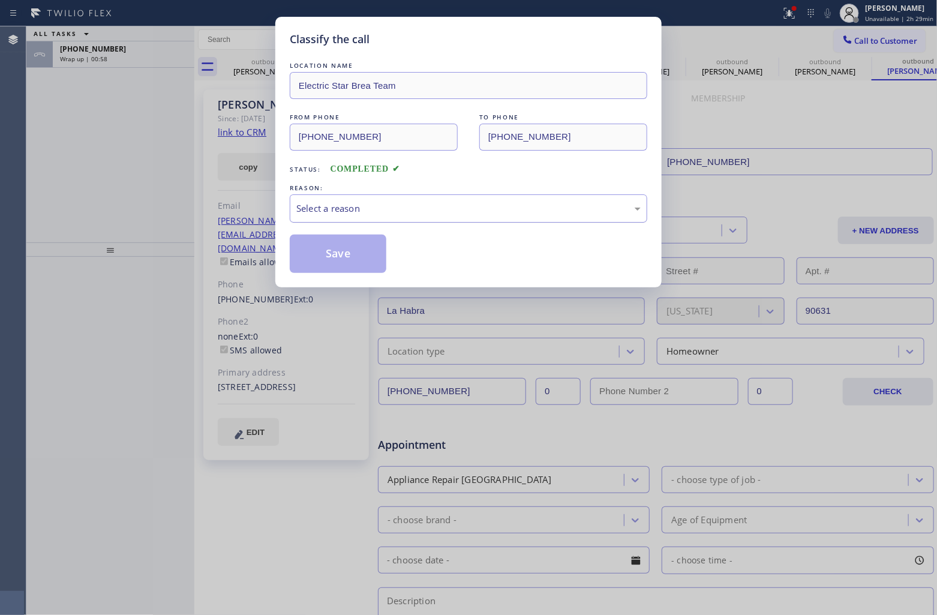
click at [423, 219] on div "Select a reason" at bounding box center [468, 208] width 357 height 28
click at [347, 261] on button "Save" at bounding box center [338, 253] width 97 height 38
click at [91, 58] on span "Wrap up | 00:59" at bounding box center [83, 59] width 47 height 8
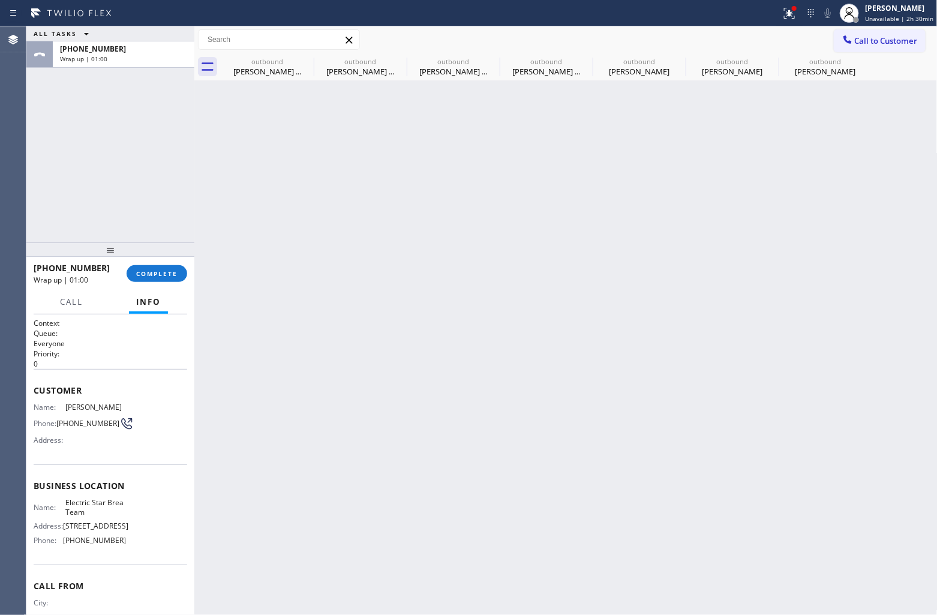
click at [91, 58] on span "Wrap up | 01:00" at bounding box center [83, 59] width 47 height 8
click at [148, 278] on button "COMPLETE" at bounding box center [157, 273] width 61 height 17
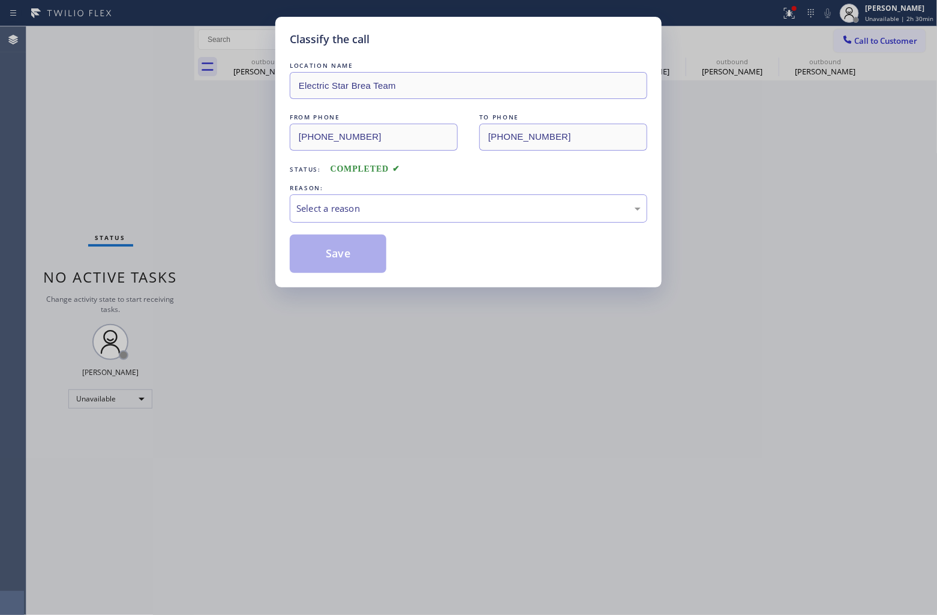
drag, startPoint x: 378, startPoint y: 175, endPoint x: 381, endPoint y: 182, distance: 7.5
click at [378, 176] on div "Status: COMPLETED" at bounding box center [468, 166] width 357 height 19
click at [381, 198] on div "Select a reason" at bounding box center [468, 208] width 357 height 28
drag, startPoint x: 349, startPoint y: 252, endPoint x: 898, endPoint y: 348, distance: 557.0
click at [357, 252] on button "Save" at bounding box center [338, 253] width 97 height 38
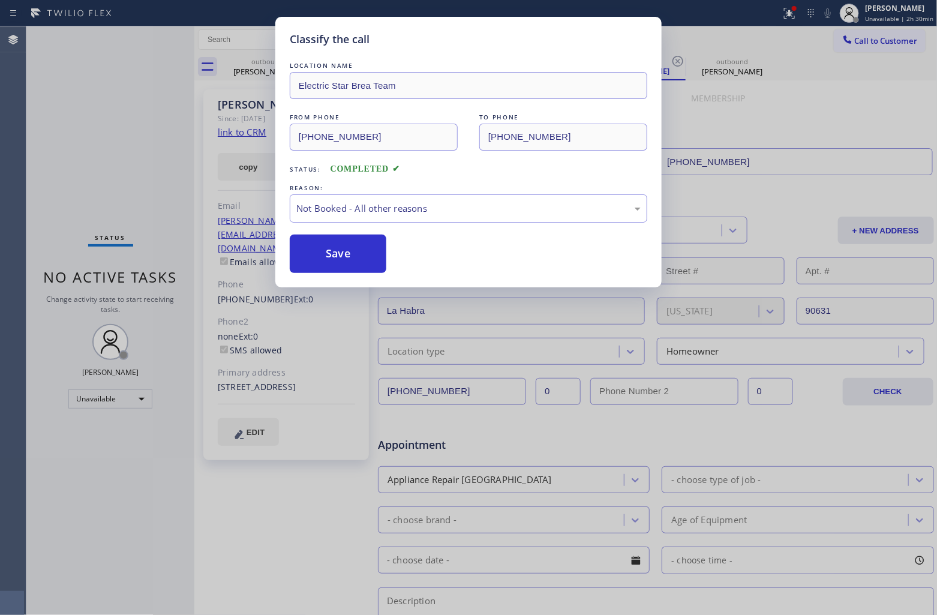
click at [344, 259] on div "Back to Dashboard Change Sender ID Customers Technicians Select a contact Outbo…" at bounding box center [565, 320] width 743 height 588
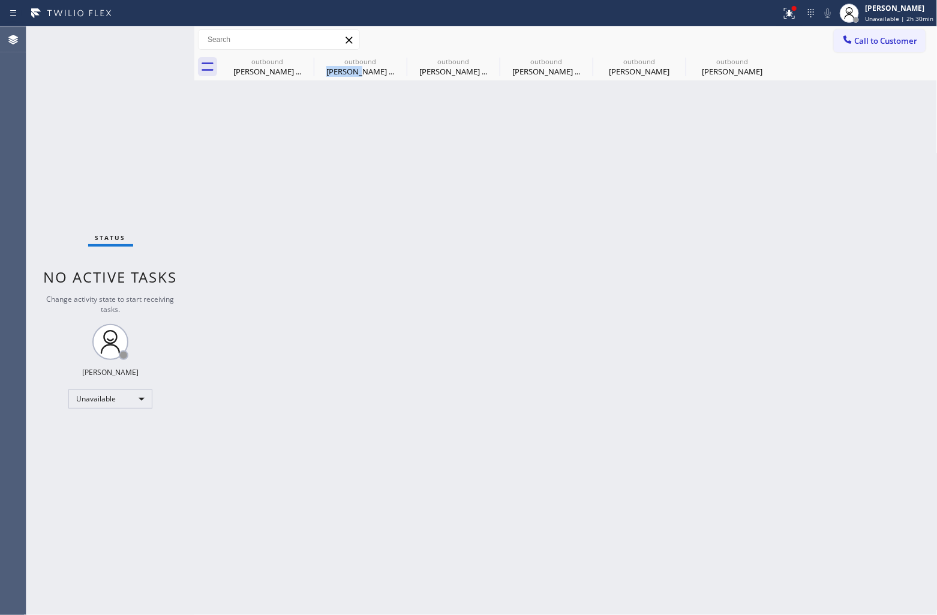
click at [344, 259] on div "Back to Dashboard Change Sender ID Customers Technicians Select a contact Outbo…" at bounding box center [565, 320] width 743 height 588
click at [0, 0] on icon at bounding box center [0, 0] width 0 height 0
type input "(323) 991-9198"
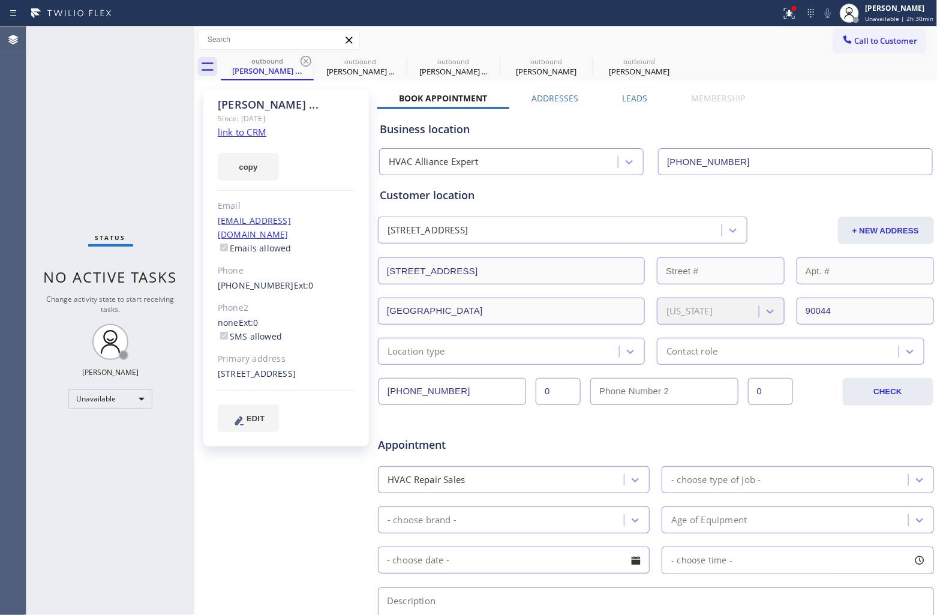
drag, startPoint x: 53, startPoint y: 172, endPoint x: 192, endPoint y: 14, distance: 211.2
click at [53, 172] on div "Status No active tasks Change activity state to start receiving tasks. [PERSON_…" at bounding box center [110, 320] width 168 height 588
click at [874, 35] on span "Call to Customer" at bounding box center [886, 40] width 63 height 11
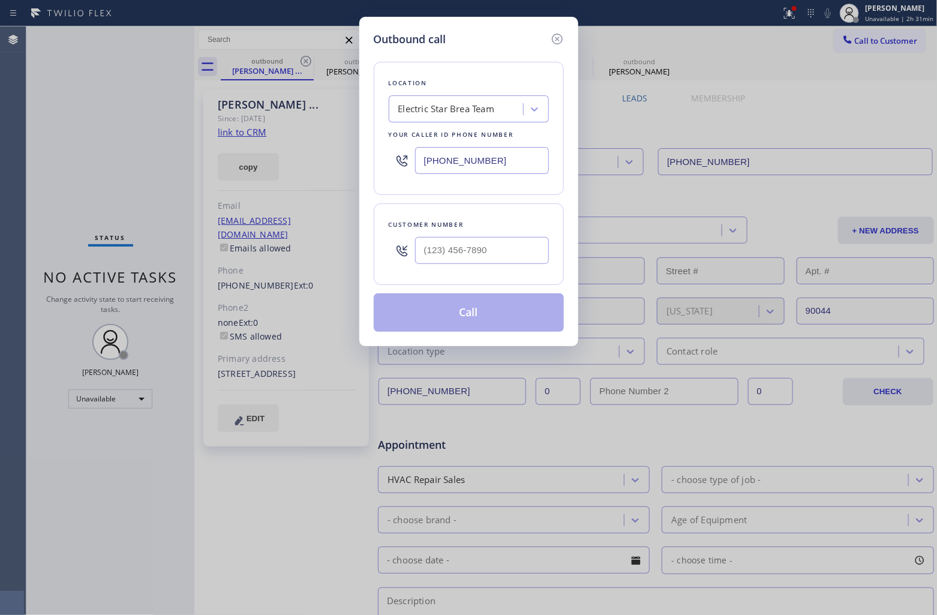
click at [520, 167] on input "(714) 804-0533" at bounding box center [482, 160] width 134 height 27
paste input "323) 991-9198"
type input "(323) 991-9198"
type input "(___) ___-____"
click at [468, 254] on input "(___) ___-____" at bounding box center [482, 250] width 134 height 27
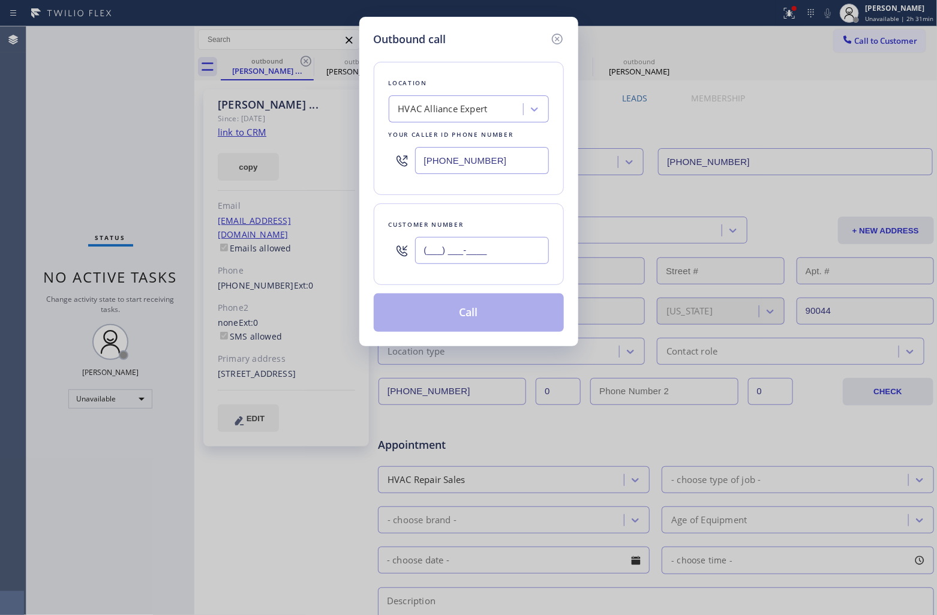
paste input "626) 786-1611"
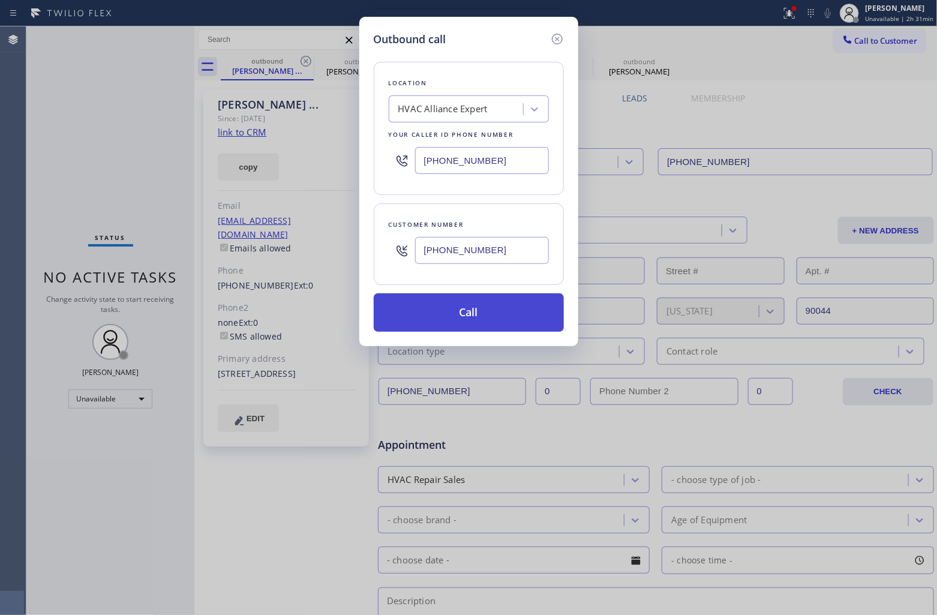
type input "(626) 786-1611"
drag, startPoint x: 505, startPoint y: 312, endPoint x: 828, endPoint y: 286, distance: 324.3
click at [519, 313] on button "Call" at bounding box center [469, 312] width 190 height 38
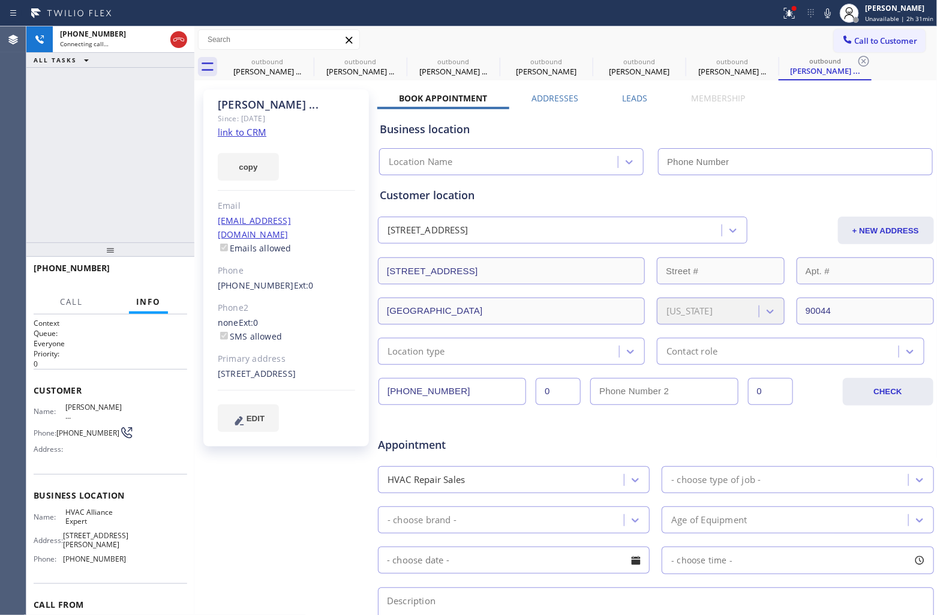
type input "(323) 991-9198"
click at [832, 7] on icon at bounding box center [827, 13] width 14 height 14
click at [828, 16] on rect at bounding box center [827, 12] width 8 height 8
click at [43, 171] on div "+16267861611 Live | 00:02 ALL TASKS ALL TASKS ACTIVE TASKS TASKS IN WRAP UP" at bounding box center [110, 134] width 168 height 216
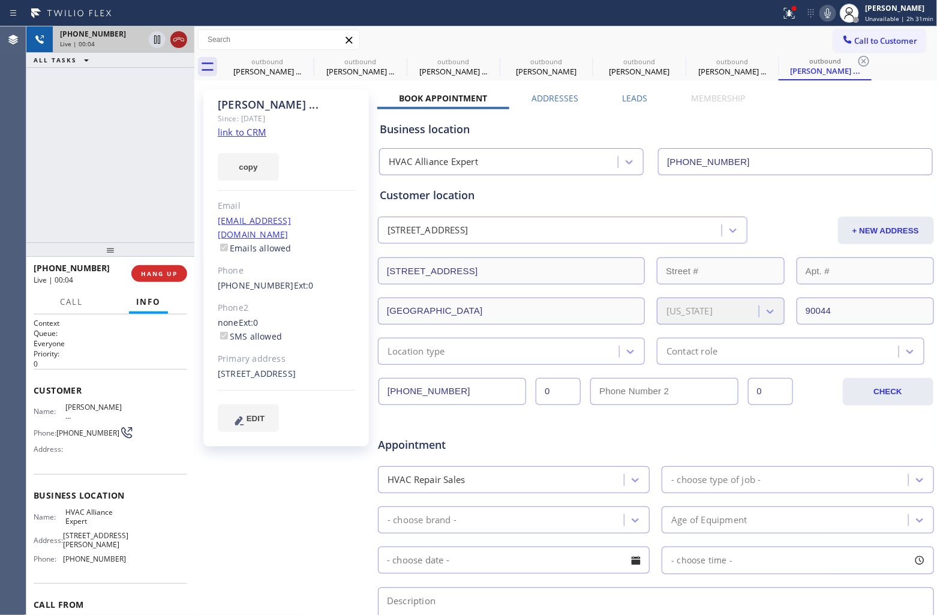
click at [177, 31] on button at bounding box center [178, 39] width 17 height 17
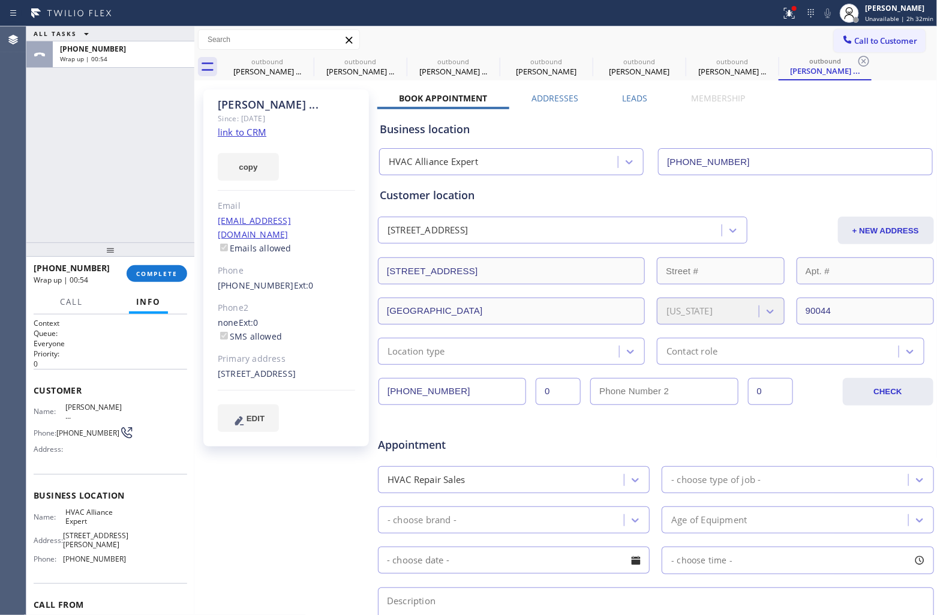
click at [30, 127] on div "ALL TASKS ALL TASKS ACTIVE TASKS TASKS IN WRAP UP +16267861611 Wrap up | 00:54" at bounding box center [110, 134] width 168 height 216
click at [92, 66] on div "+16267861611 Wrap up | 00:54" at bounding box center [121, 54] width 137 height 26
drag, startPoint x: 189, startPoint y: 279, endPoint x: 179, endPoint y: 278, distance: 10.4
click at [184, 280] on div "+16267861611 Wrap up | 00:55 COMPLETE" at bounding box center [110, 274] width 168 height 34
click at [178, 278] on button "COMPLETE" at bounding box center [157, 273] width 61 height 17
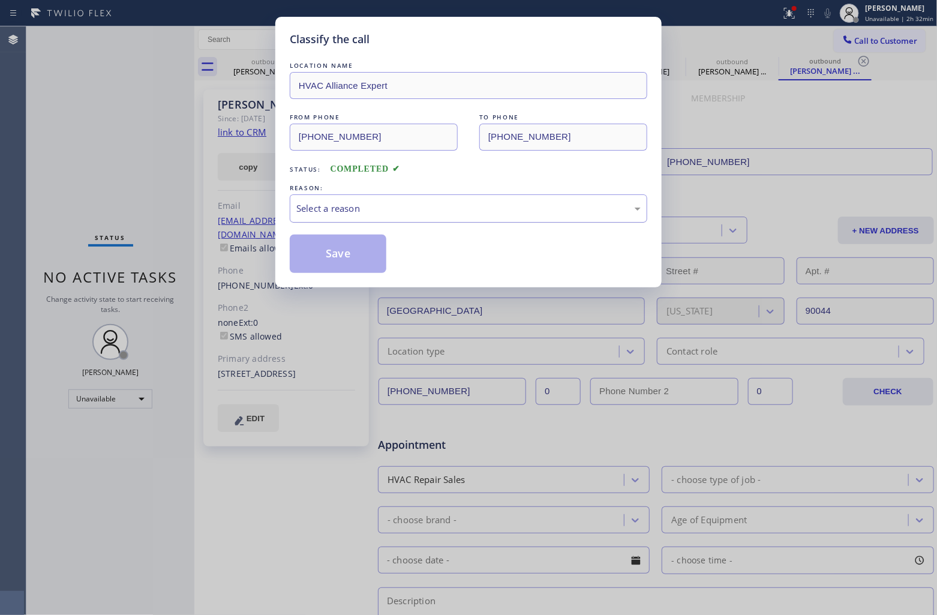
click at [381, 222] on div "Select a reason" at bounding box center [468, 208] width 357 height 28
click at [318, 258] on button "Save" at bounding box center [338, 253] width 97 height 38
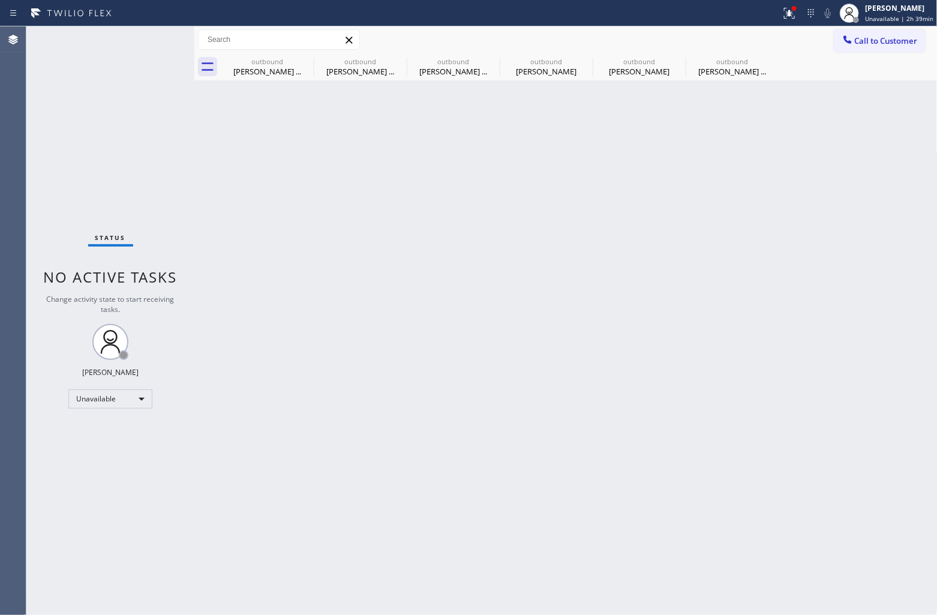
click at [488, 290] on div "Back to Dashboard Change Sender ID Customers Technicians Select a contact Outbo…" at bounding box center [565, 320] width 743 height 588
drag, startPoint x: 37, startPoint y: 178, endPoint x: 236, endPoint y: 55, distance: 234.0
click at [37, 177] on div "Status No active tasks Change activity state to start receiving tasks. [PERSON_…" at bounding box center [110, 320] width 168 height 588
drag, startPoint x: 897, startPoint y: 38, endPoint x: 603, endPoint y: 140, distance: 311.0
click at [894, 39] on span "Call to Customer" at bounding box center [886, 40] width 63 height 11
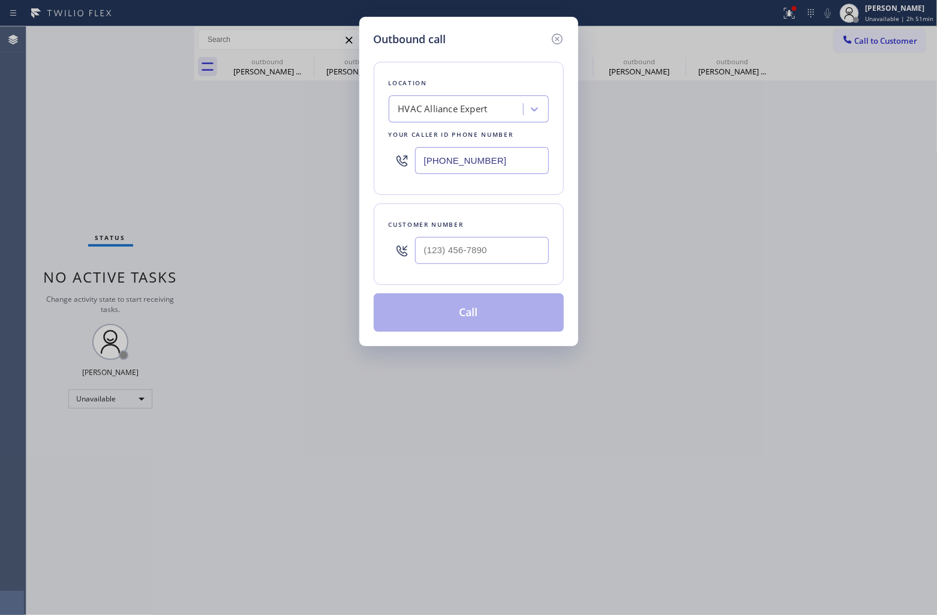
click at [501, 163] on input "(323) 991-9198" at bounding box center [482, 160] width 134 height 27
paste input "text"
type input "(323) 991-9198"
type input "(___) ___-____"
click at [53, 163] on div "Outbound call Location HVAC Alliance Expert Your caller id phone number (323) 9…" at bounding box center [468, 307] width 937 height 615
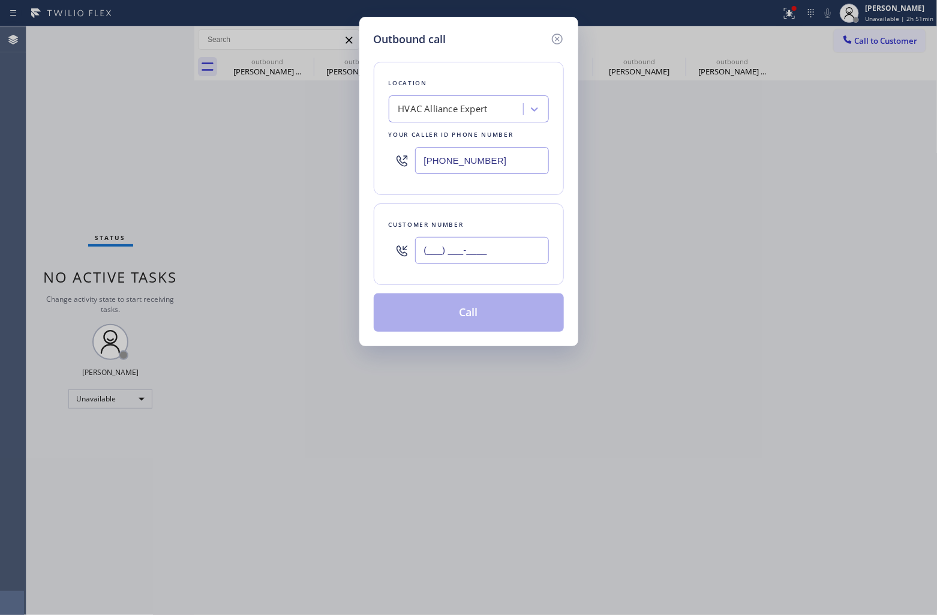
click at [474, 260] on input "(___) ___-____" at bounding box center [482, 250] width 134 height 27
paste input "626) 786-1611"
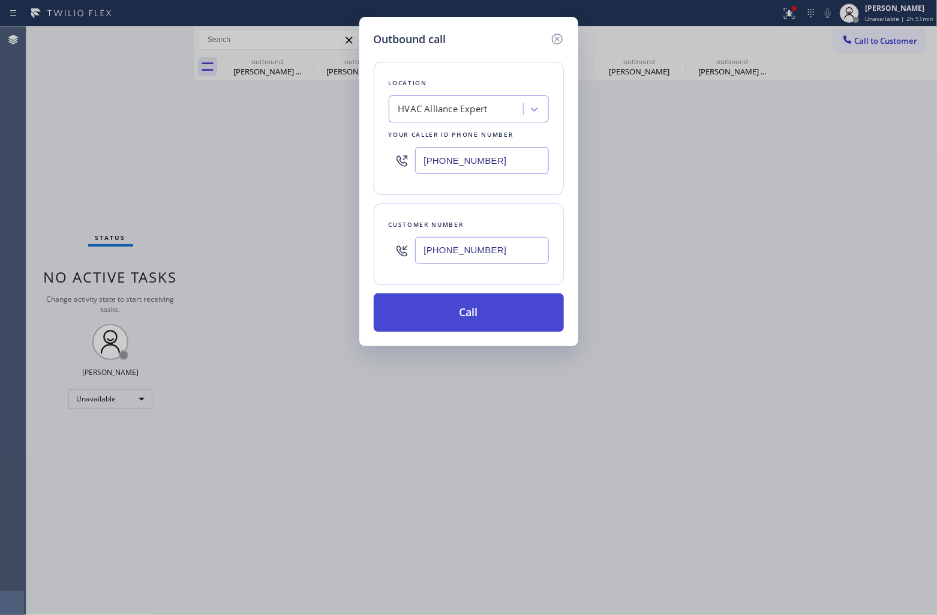
type input "(626) 786-1611"
click at [496, 313] on button "Call" at bounding box center [469, 312] width 190 height 38
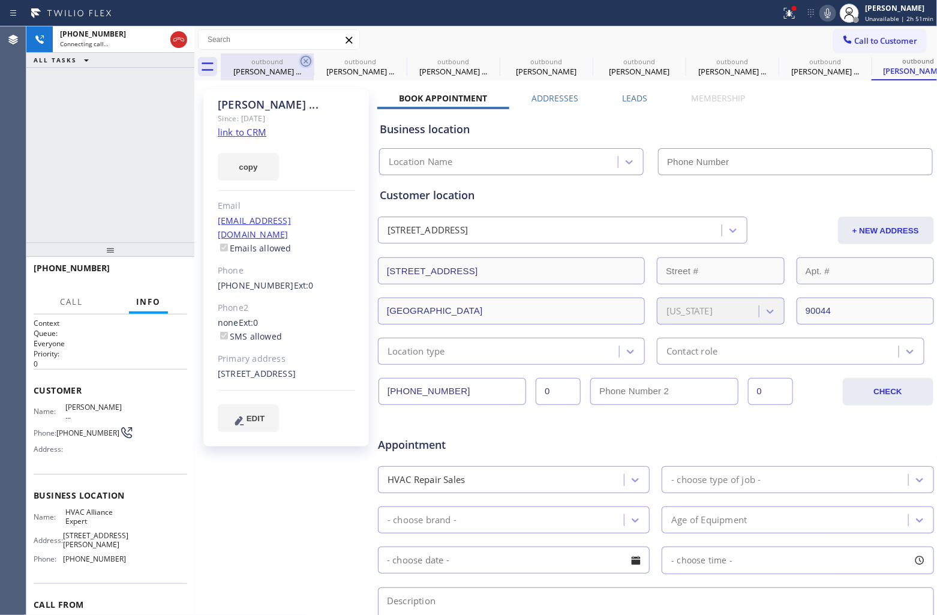
click at [306, 59] on icon at bounding box center [306, 61] width 14 height 14
click at [0, 0] on icon at bounding box center [0, 0] width 0 height 0
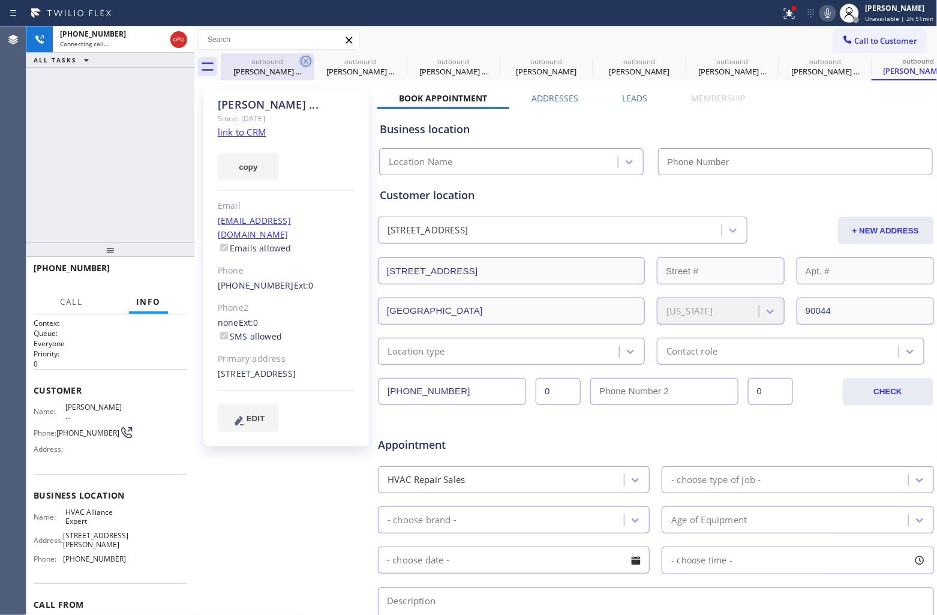
click at [0, 0] on icon at bounding box center [0, 0] width 0 height 0
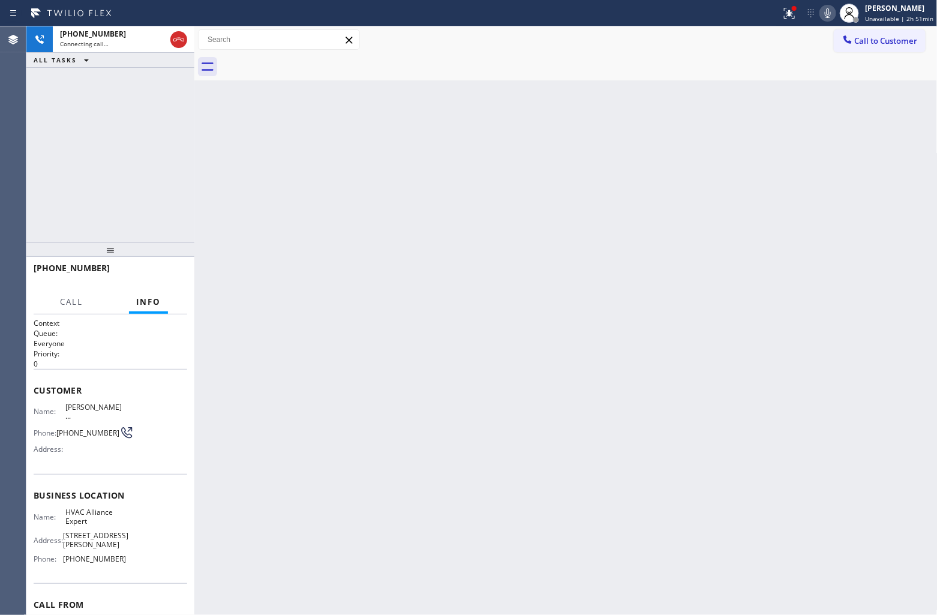
click at [297, 60] on div at bounding box center [579, 66] width 717 height 27
click at [870, 39] on span "Call to Customer" at bounding box center [886, 40] width 63 height 11
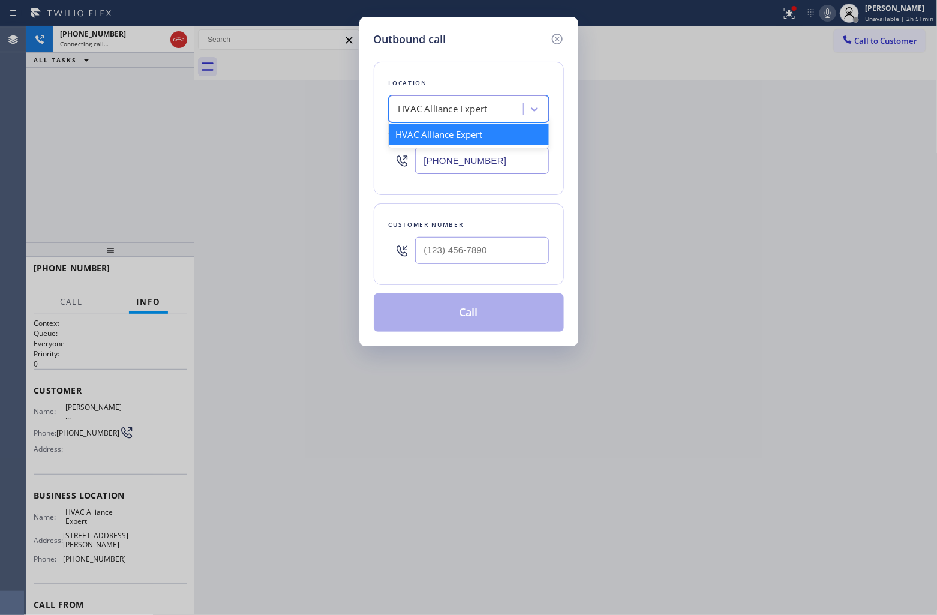
click at [471, 113] on div "HVAC Alliance Expert" at bounding box center [442, 110] width 89 height 14
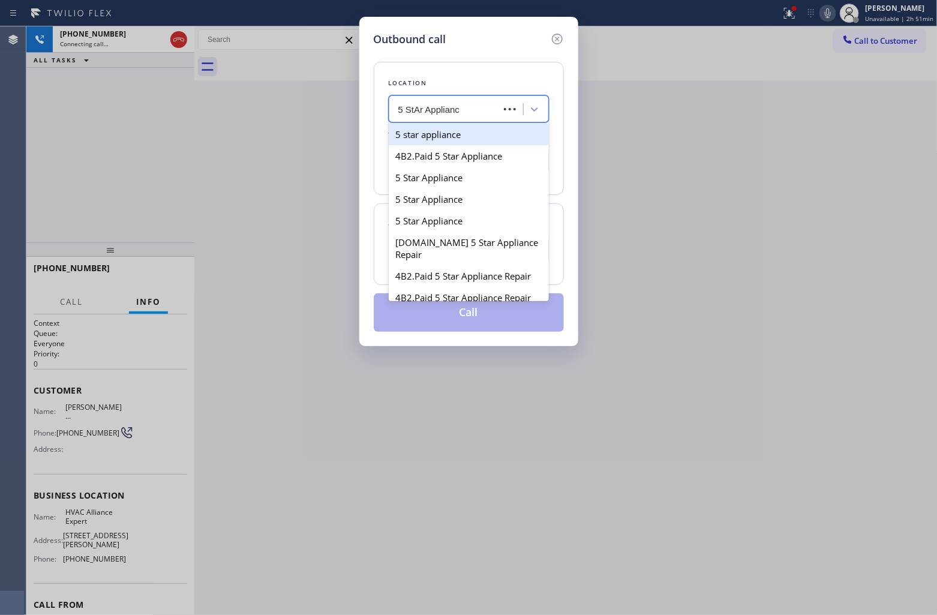
type input "5 StAr Appliance"
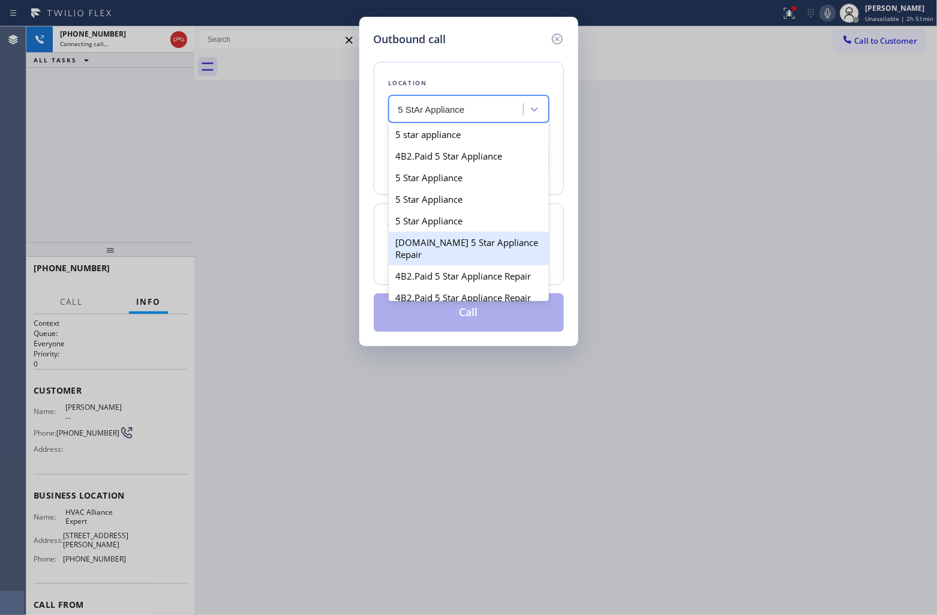
click at [476, 262] on div "[DOMAIN_NAME] 5 Star Appliance Repair" at bounding box center [469, 248] width 160 height 34
type input "[PHONE_NUMBER]"
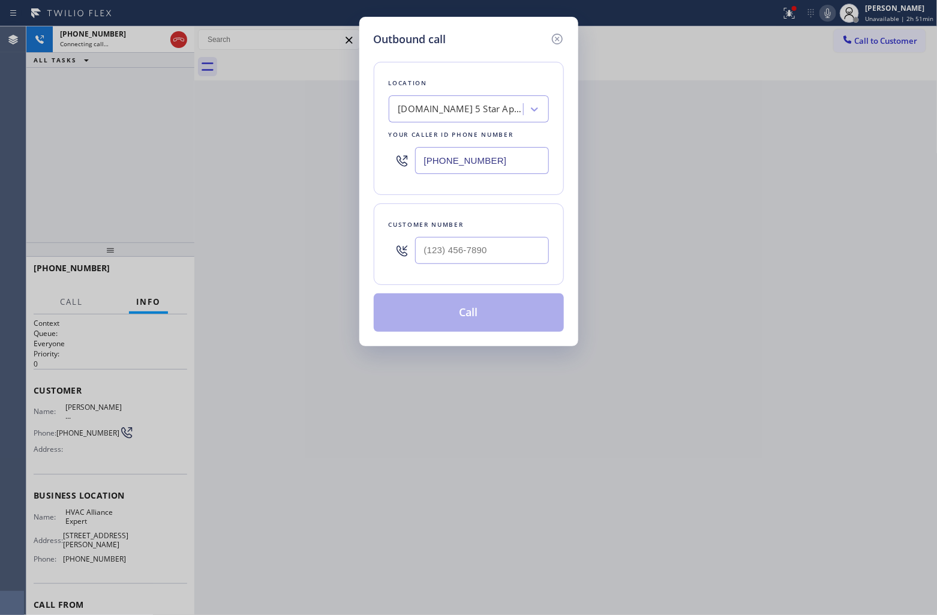
click at [49, 164] on div "Outbound call Location 4C.Email 5 Star Appliance Repair Your caller id phone nu…" at bounding box center [468, 307] width 937 height 615
click at [485, 275] on div "Customer number" at bounding box center [469, 244] width 190 height 82
type input "(___) ___-____"
click at [486, 255] on input "(___) ___-____" at bounding box center [482, 250] width 134 height 27
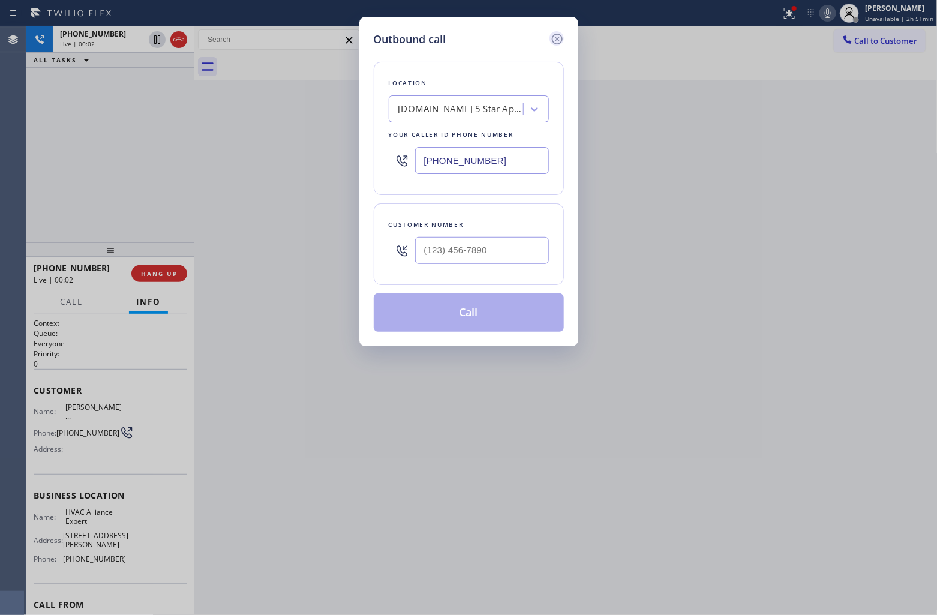
click at [555, 38] on icon at bounding box center [557, 39] width 14 height 14
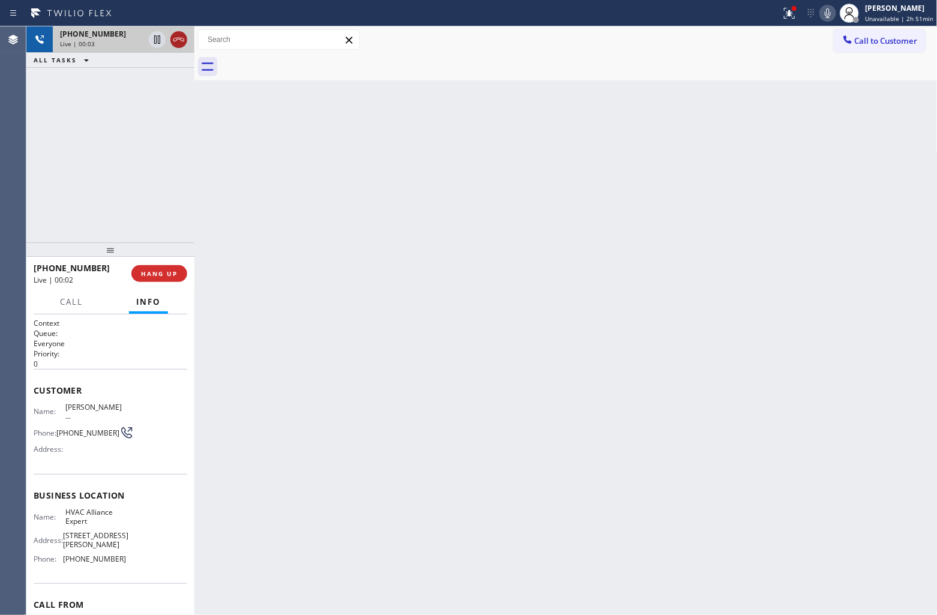
click at [181, 44] on icon at bounding box center [179, 39] width 14 height 14
click at [894, 42] on span "Call to Customer" at bounding box center [886, 40] width 63 height 11
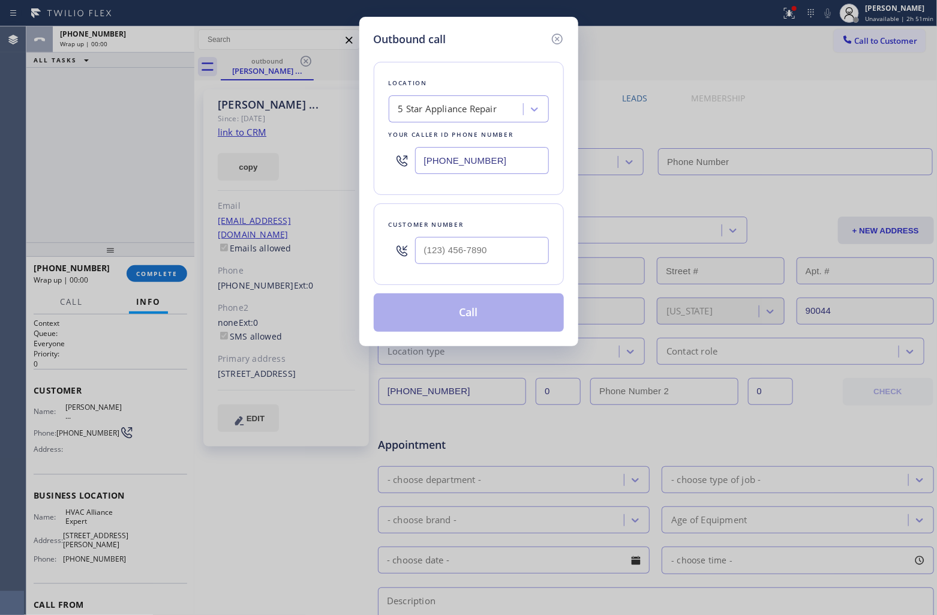
type input "(___) ___-____"
click at [479, 243] on input "(___) ___-____" at bounding box center [482, 250] width 134 height 27
type input "(323) 991-9198"
paste input "626) 786-1611"
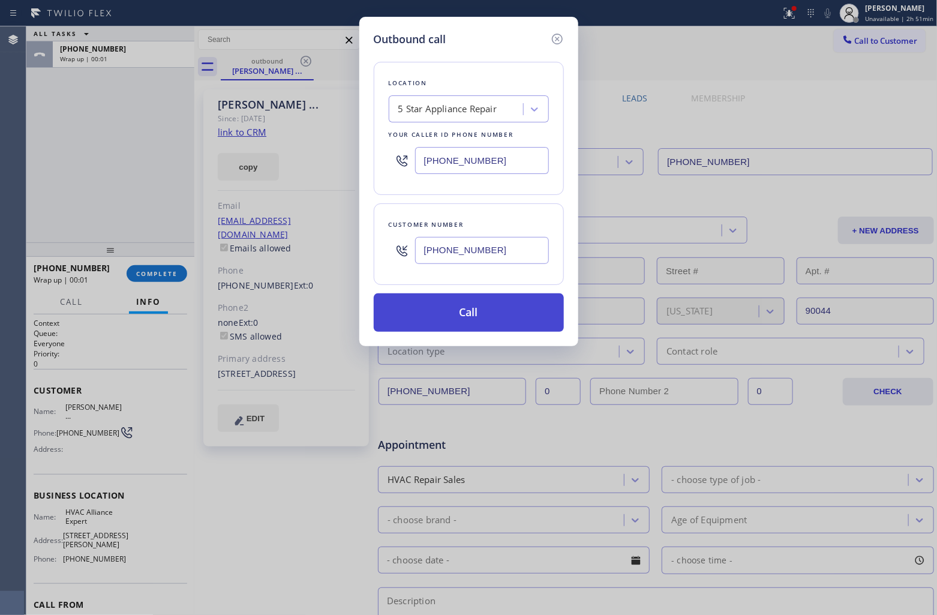
type input "(626) 786-1611"
click at [481, 323] on button "Call" at bounding box center [469, 312] width 190 height 38
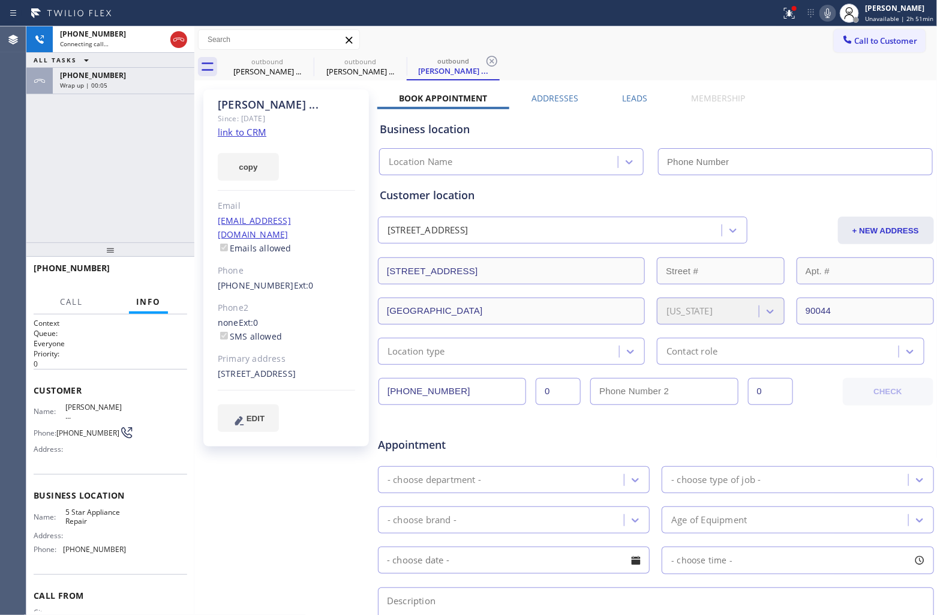
type input "[PHONE_NUMBER]"
drag, startPoint x: 41, startPoint y: 133, endPoint x: 48, endPoint y: 136, distance: 8.0
click at [41, 133] on div "+16267861611 Live | 00:01 ALL TASKS ALL TASKS ACTIVE TASKS TASKS IN WRAP UP +16…" at bounding box center [110, 134] width 168 height 216
click at [169, 269] on span "HANG UP" at bounding box center [159, 273] width 37 height 8
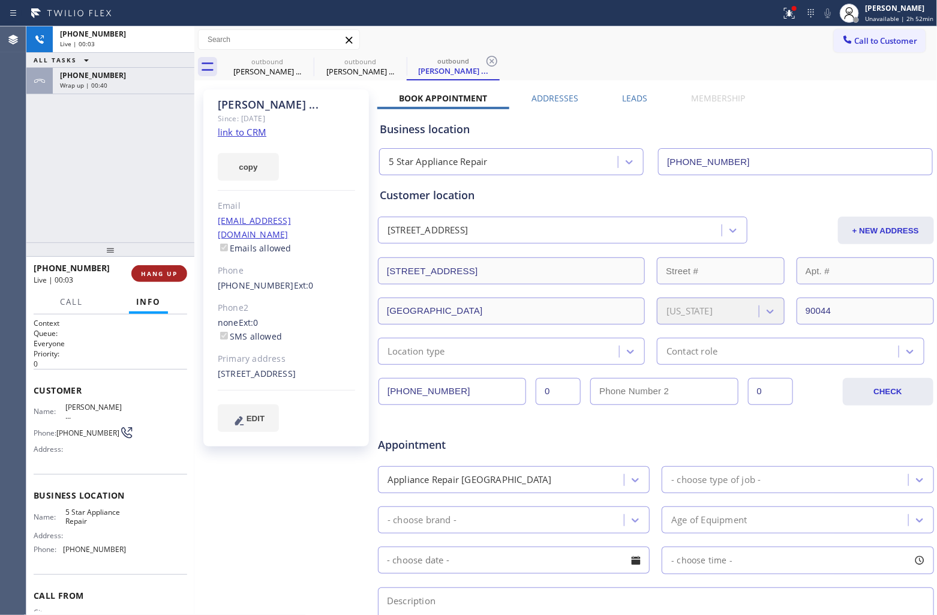
click at [169, 269] on span "HANG UP" at bounding box center [159, 273] width 37 height 8
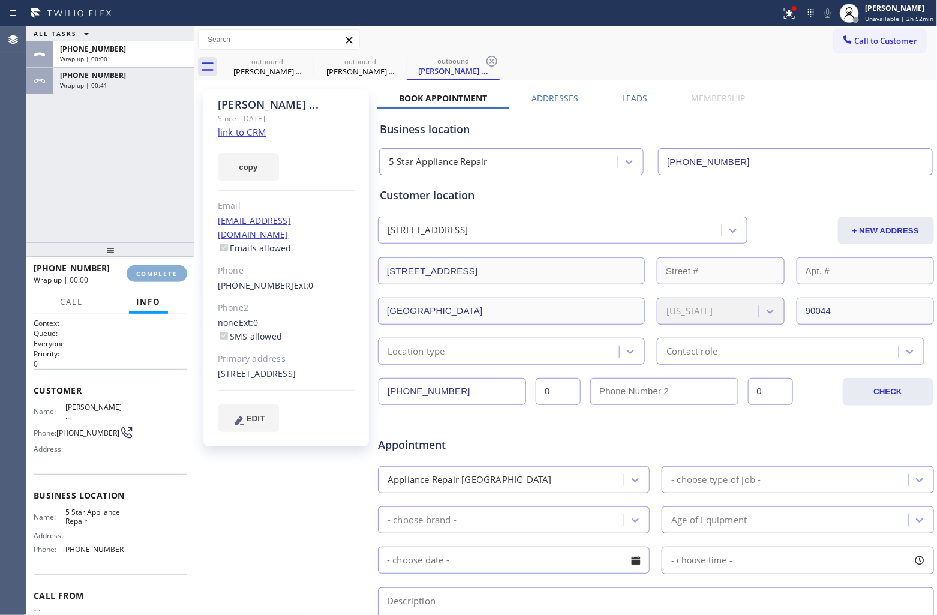
click at [169, 269] on span "COMPLETE" at bounding box center [156, 273] width 41 height 8
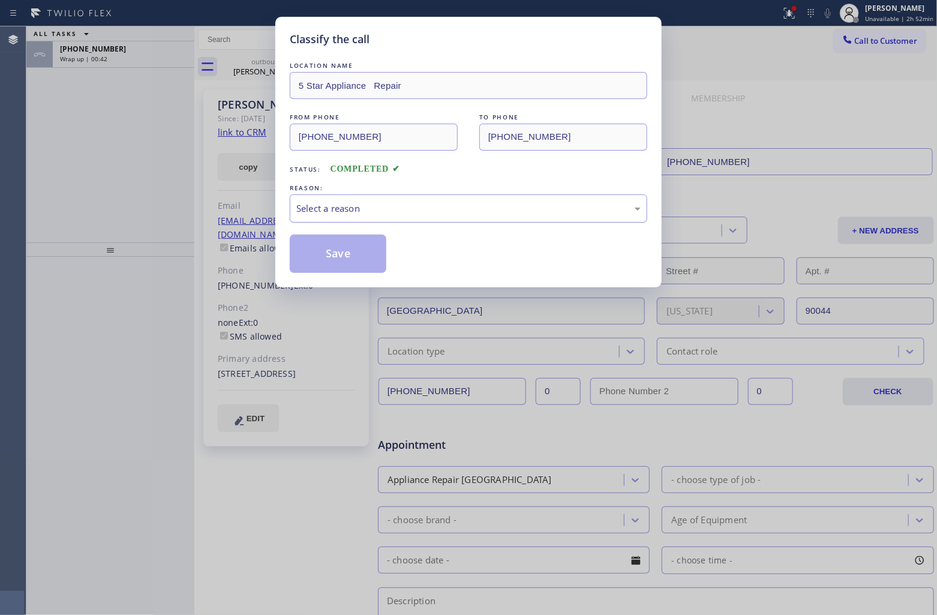
click at [405, 210] on div "Select a reason" at bounding box center [468, 208] width 344 height 14
click at [338, 262] on button "Save" at bounding box center [338, 253] width 97 height 38
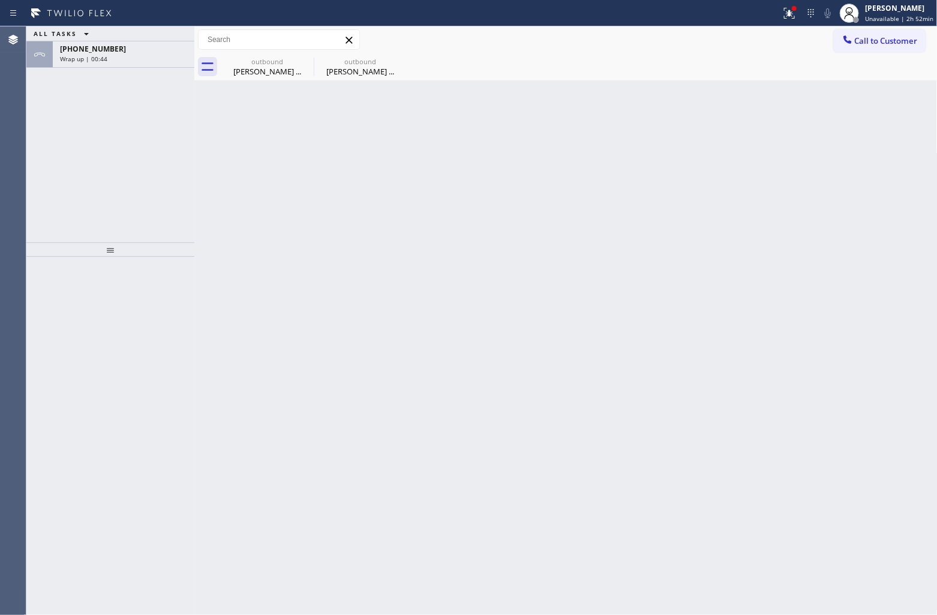
click at [138, 62] on div "Wrap up | 00:44" at bounding box center [123, 59] width 127 height 8
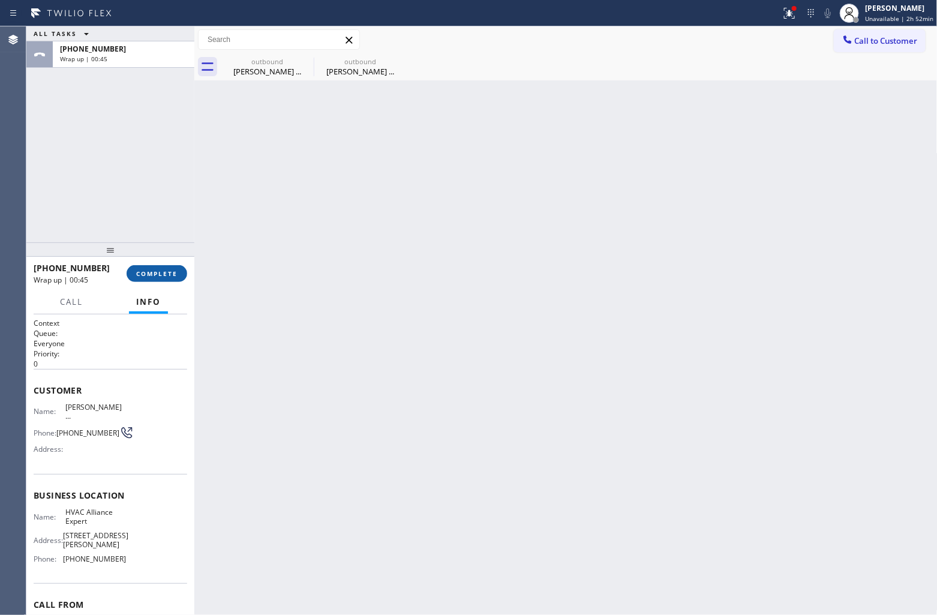
click at [156, 267] on button "COMPLETE" at bounding box center [157, 273] width 61 height 17
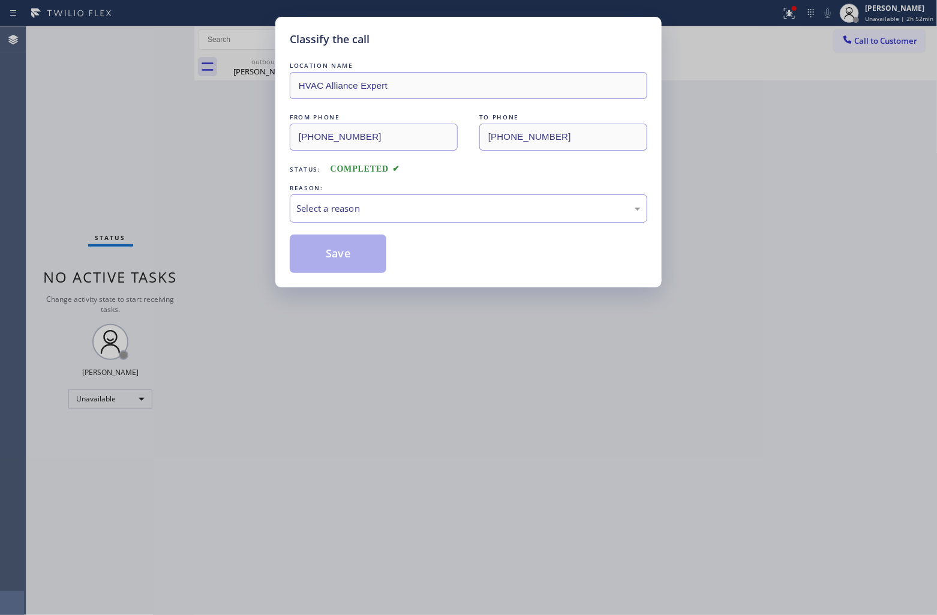
click at [356, 218] on div "Select a reason" at bounding box center [468, 208] width 357 height 28
click at [354, 250] on button "Save" at bounding box center [338, 253] width 97 height 38
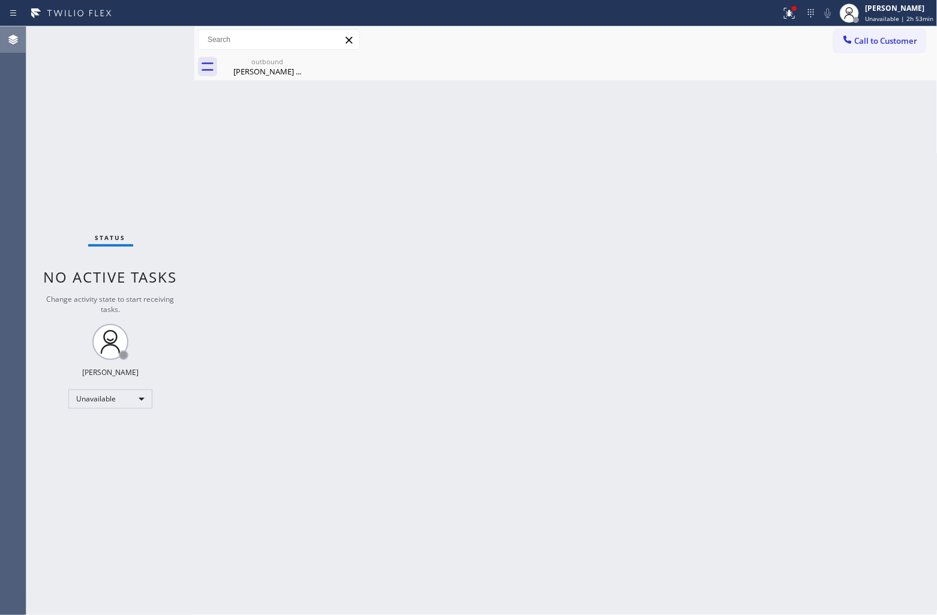
click at [18, 43] on icon at bounding box center [13, 39] width 14 height 14
click at [270, 64] on div "outbound" at bounding box center [267, 61] width 91 height 9
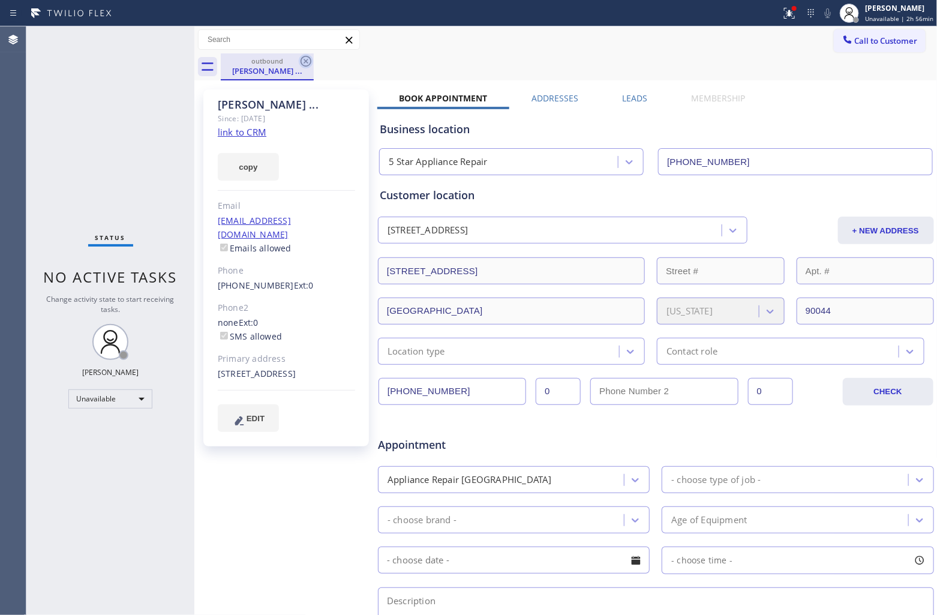
click at [309, 61] on icon at bounding box center [306, 61] width 14 height 14
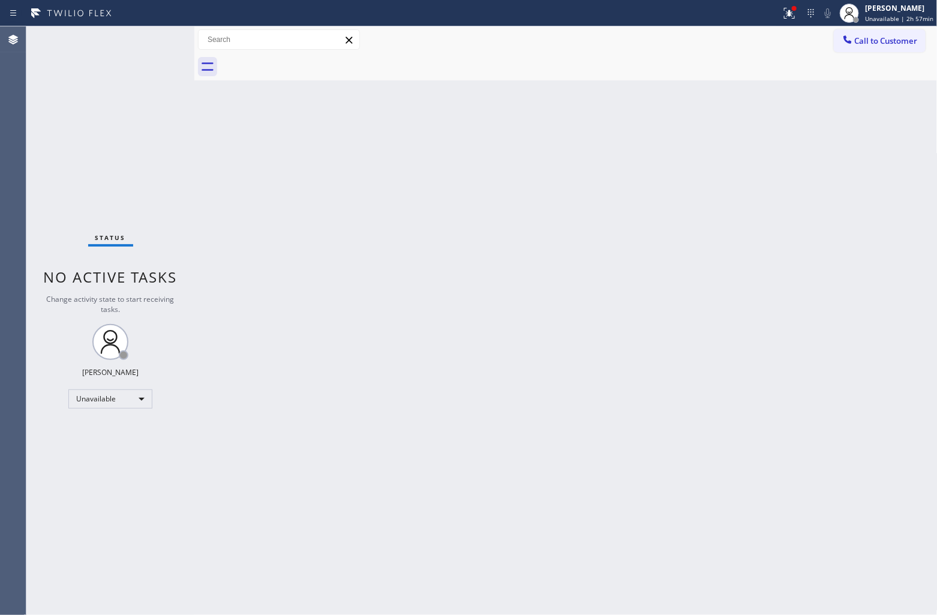
click at [61, 83] on div "Status No active tasks Change activity state to start receiving tasks. [PERSON_…" at bounding box center [110, 320] width 168 height 588
drag, startPoint x: 45, startPoint y: 103, endPoint x: 152, endPoint y: 166, distance: 123.6
click at [45, 103] on div "Status No active tasks Change activity state to start receiving tasks. [PERSON_…" at bounding box center [110, 320] width 168 height 588
drag, startPoint x: 43, startPoint y: 110, endPoint x: 82, endPoint y: 115, distance: 39.9
click at [43, 110] on div "Status No active tasks Change activity state to start receiving tasks. [PERSON_…" at bounding box center [110, 320] width 168 height 588
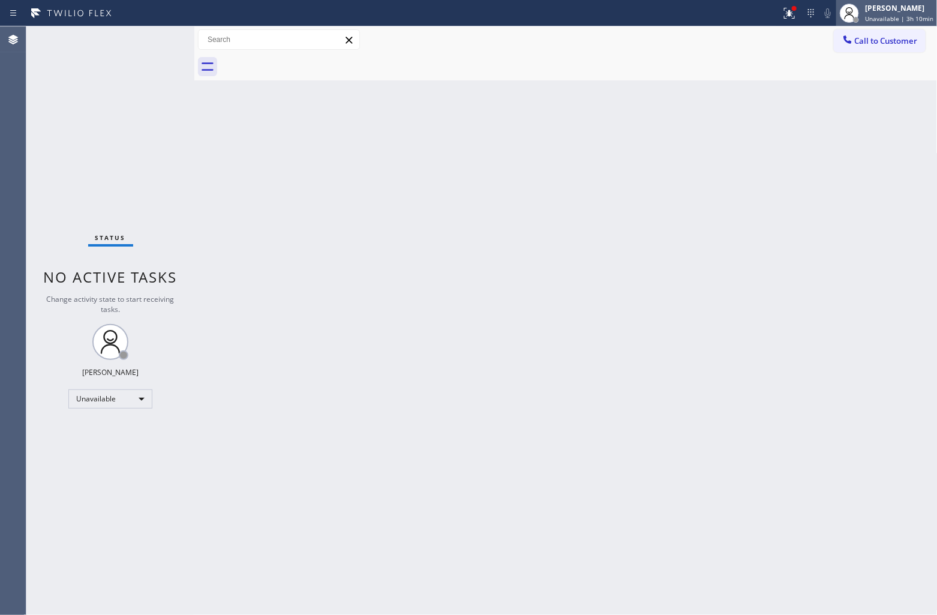
click at [889, 18] on span "Unavailable | 3h 10min" at bounding box center [899, 18] width 68 height 8
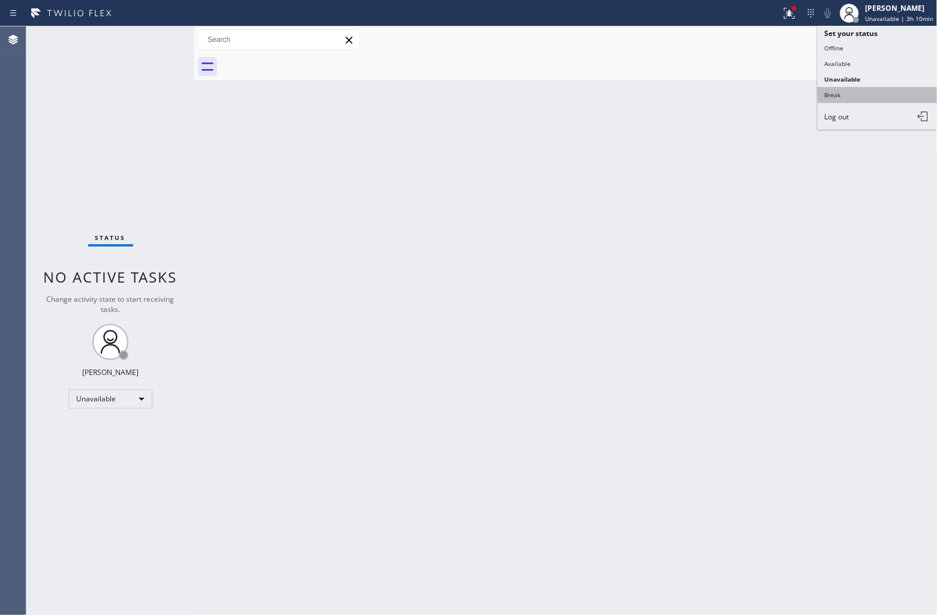
click at [850, 91] on button "Break" at bounding box center [877, 95] width 120 height 16
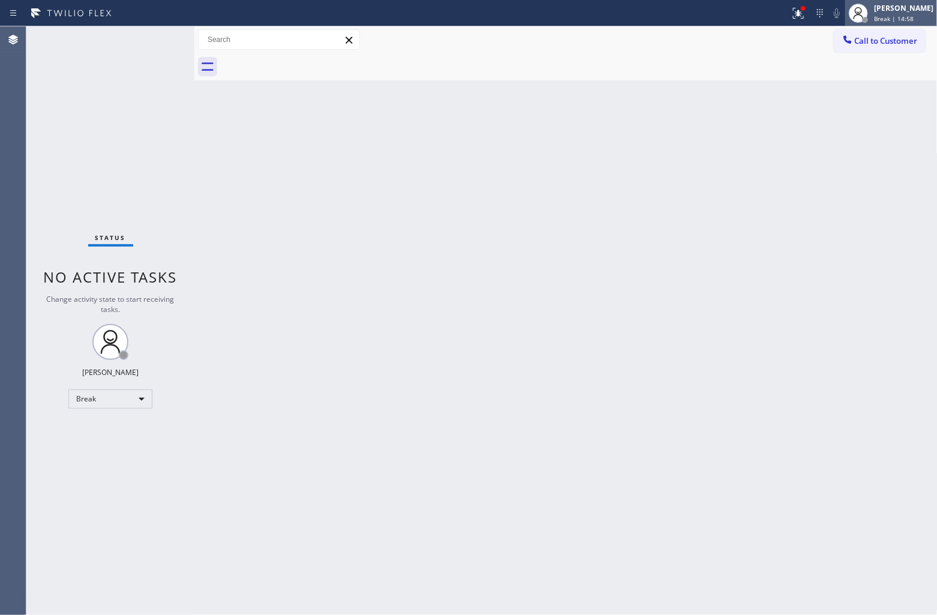
click at [897, 13] on div "[PERSON_NAME]" at bounding box center [903, 8] width 59 height 10
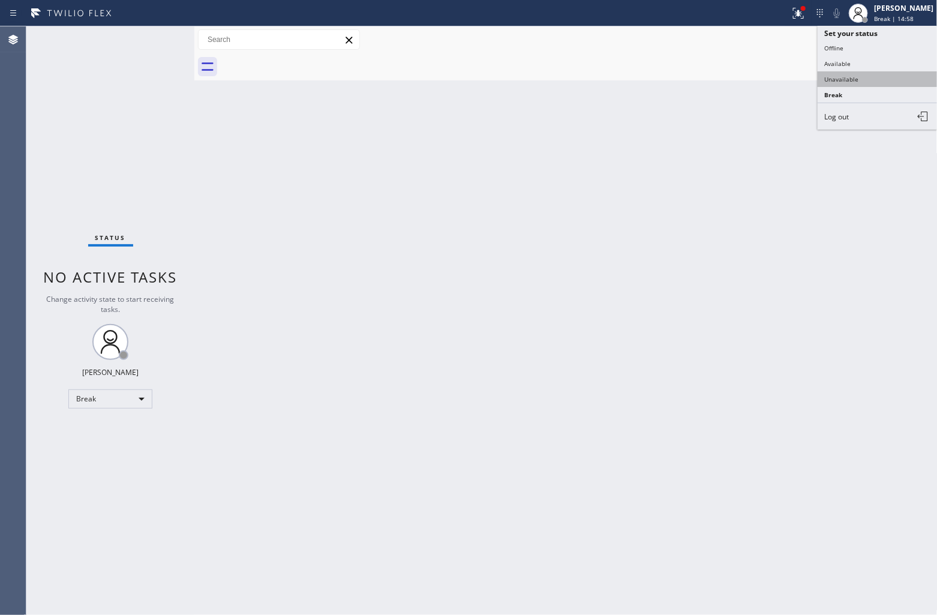
click at [862, 85] on button "Unavailable" at bounding box center [877, 79] width 120 height 16
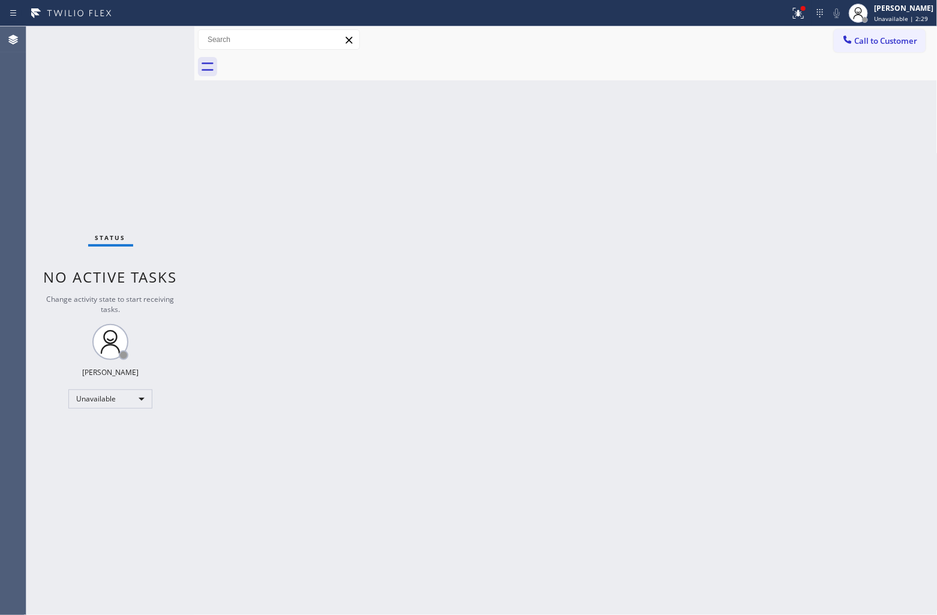
click at [65, 154] on div "Status No active tasks Change activity state to start receiving tasks. [PERSON_…" at bounding box center [110, 320] width 168 height 588
click at [59, 204] on div "Status No active tasks Change activity state to start receiving tasks. [PERSON_…" at bounding box center [110, 320] width 168 height 588
click at [882, 45] on span "Call to Customer" at bounding box center [886, 40] width 63 height 11
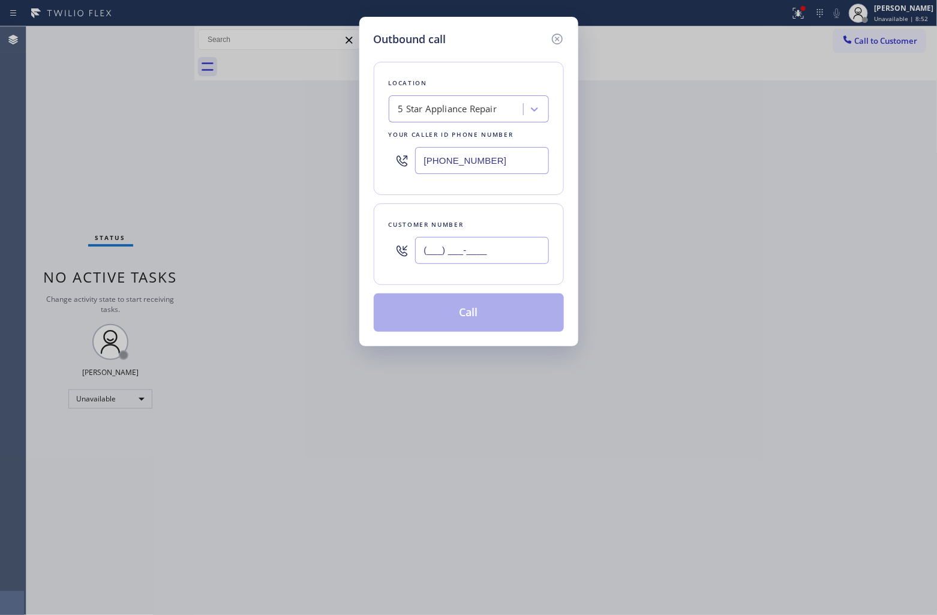
click at [511, 255] on input "(___) ___-____" at bounding box center [482, 250] width 134 height 27
paste input "323) 868-2000"
type input "(323) 868-2000"
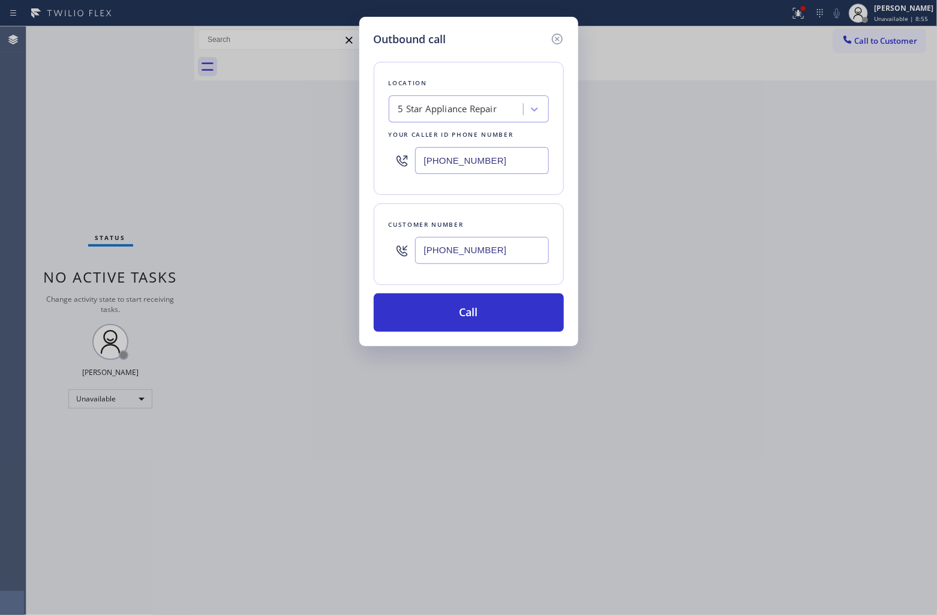
click at [495, 157] on input "[PHONE_NUMBER]" at bounding box center [482, 160] width 134 height 27
paste input "619) 492-3651"
type input "(619) 492-3651"
click at [523, 316] on button "Call" at bounding box center [469, 312] width 190 height 38
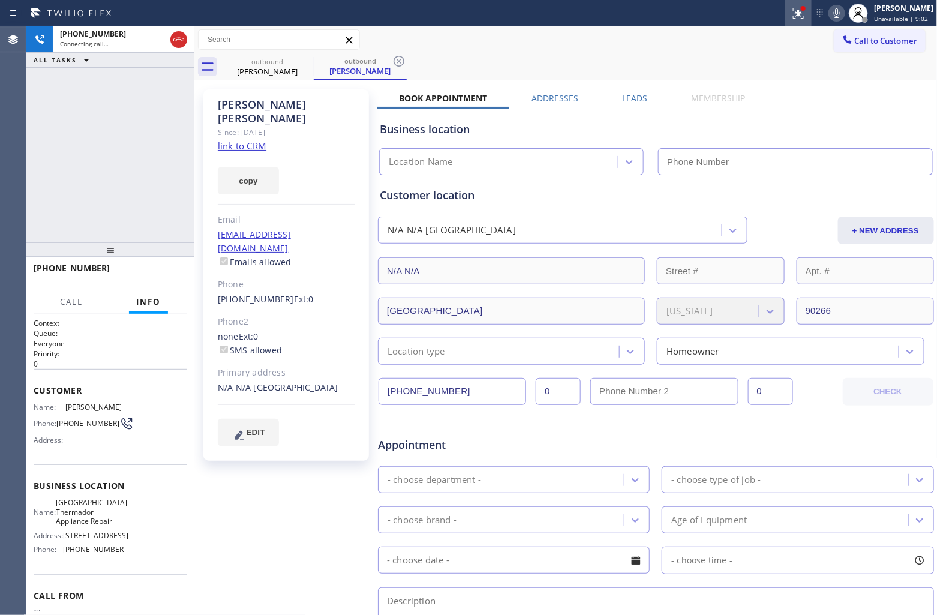
type input "(619) 492-3651"
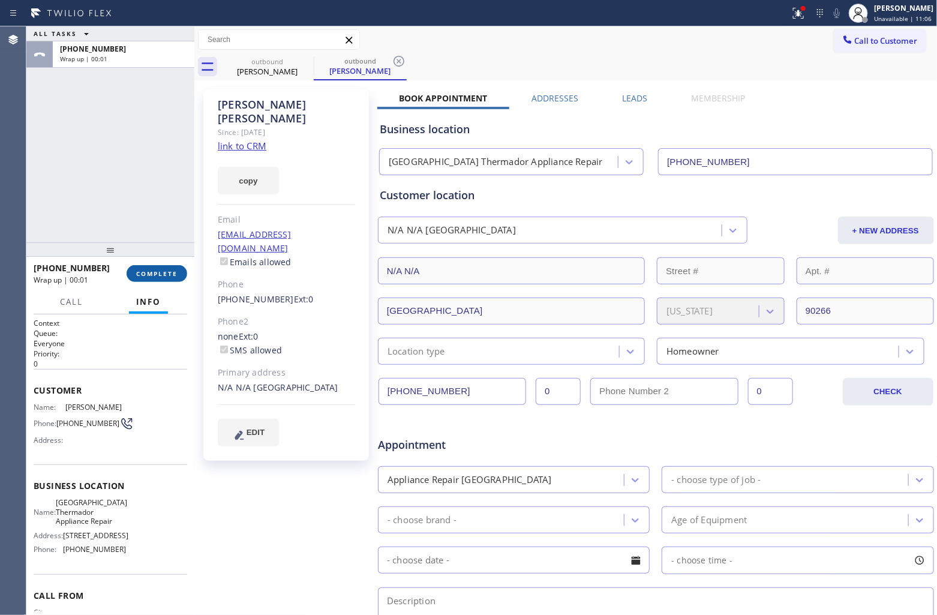
click at [144, 270] on span "COMPLETE" at bounding box center [156, 273] width 41 height 8
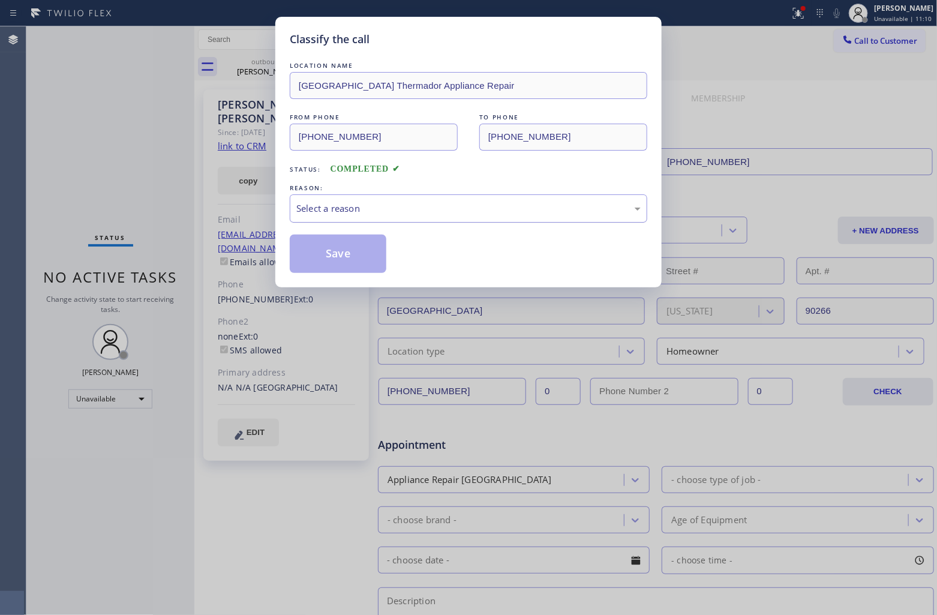
click at [434, 204] on div "Select a reason" at bounding box center [468, 208] width 344 height 14
click at [342, 252] on button "Save" at bounding box center [338, 253] width 97 height 38
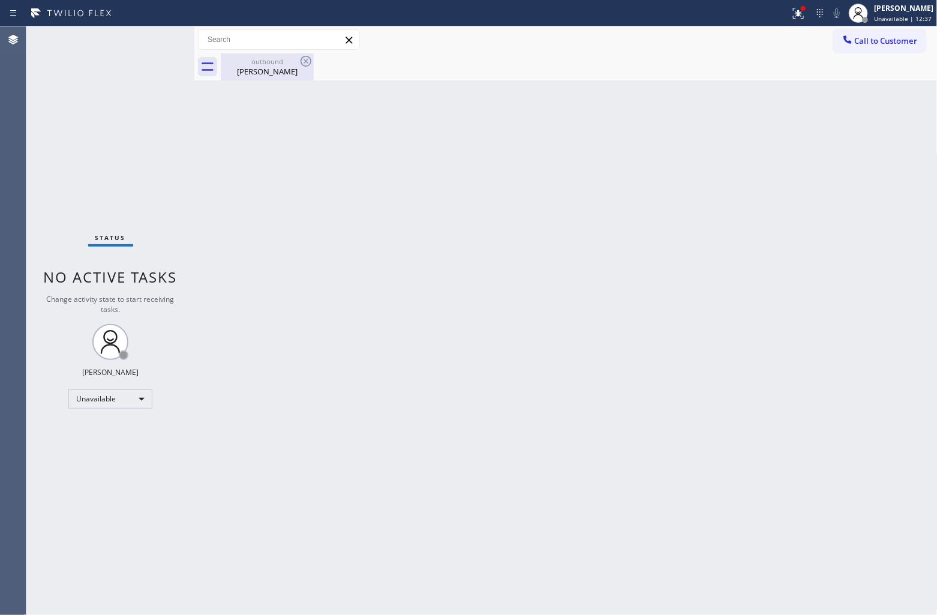
click at [277, 70] on div "Leon Katz" at bounding box center [267, 71] width 91 height 11
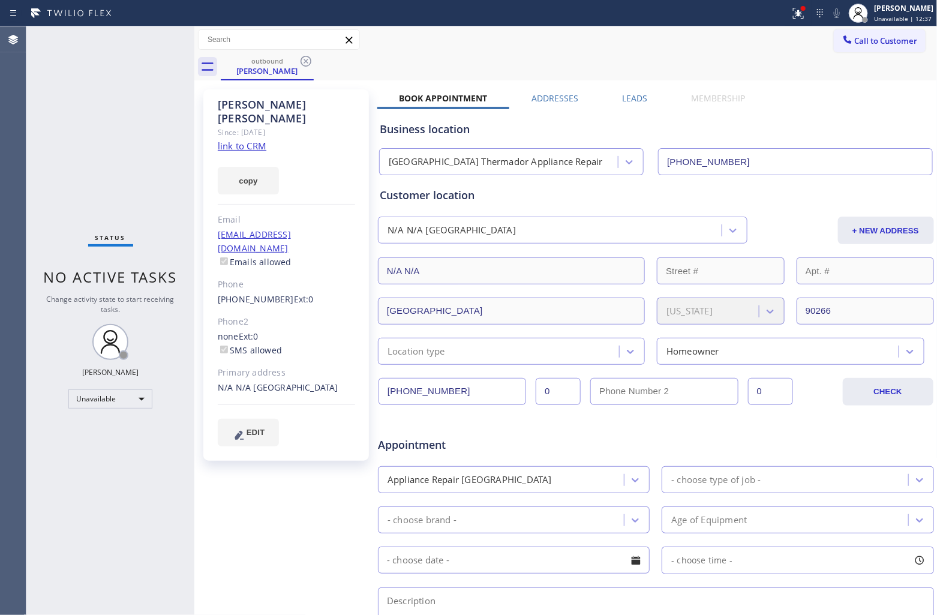
click at [306, 62] on icon at bounding box center [305, 61] width 11 height 11
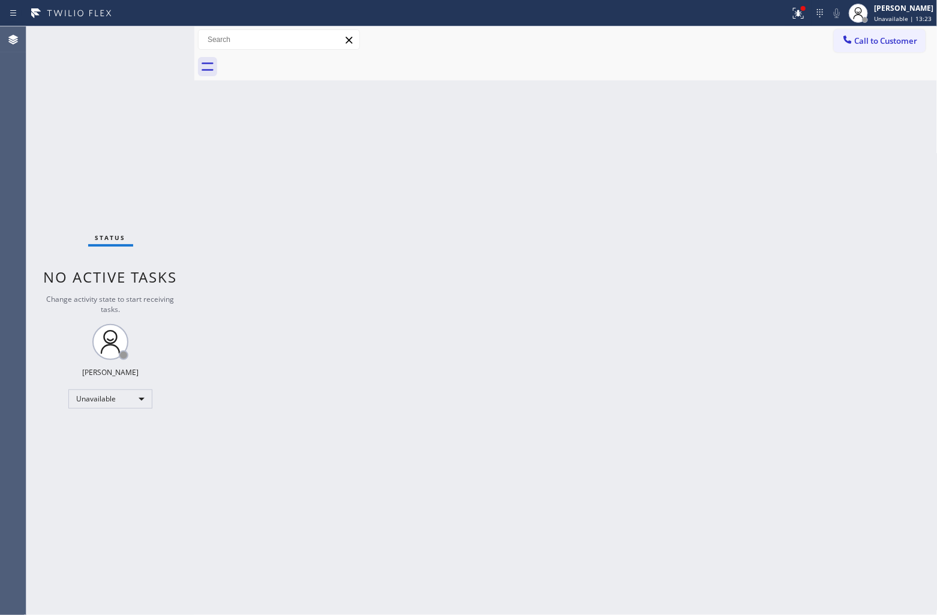
click at [0, 191] on div "Agent Desktop" at bounding box center [13, 320] width 26 height 588
click at [48, 136] on div "Status No active tasks Change activity state to start receiving tasks. [PERSON_…" at bounding box center [110, 320] width 168 height 588
click at [49, 81] on div "Status No active tasks Change activity state to start receiving tasks. [PERSON_…" at bounding box center [110, 320] width 168 height 588
click at [862, 45] on span "Call to Customer" at bounding box center [886, 40] width 63 height 11
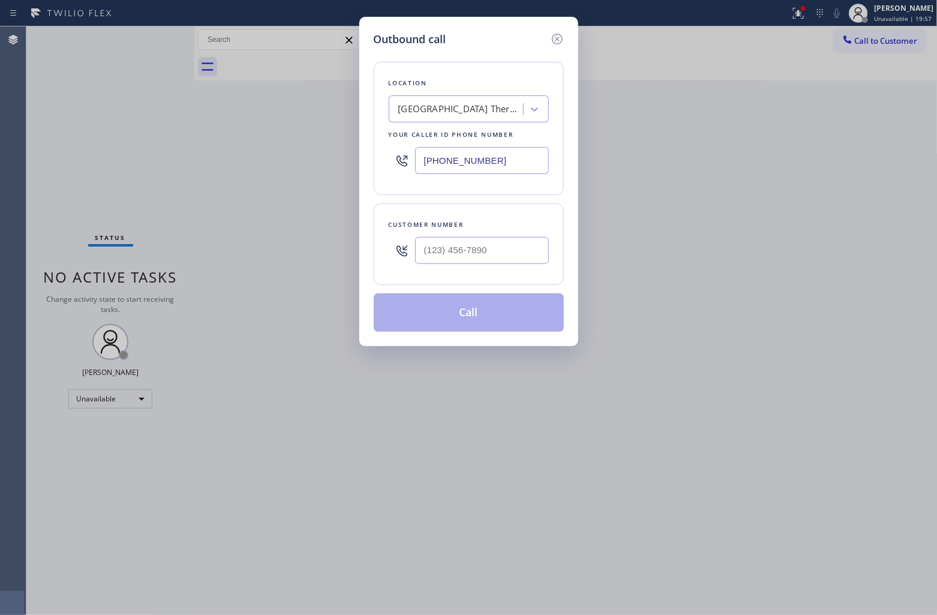
click at [497, 163] on input "(619) 492-3651" at bounding box center [482, 160] width 134 height 27
paste input "855) 731-4952"
type input "[PHONE_NUMBER]"
type input "(___) ___-____"
click at [486, 240] on input "(___) ___-____" at bounding box center [482, 250] width 134 height 27
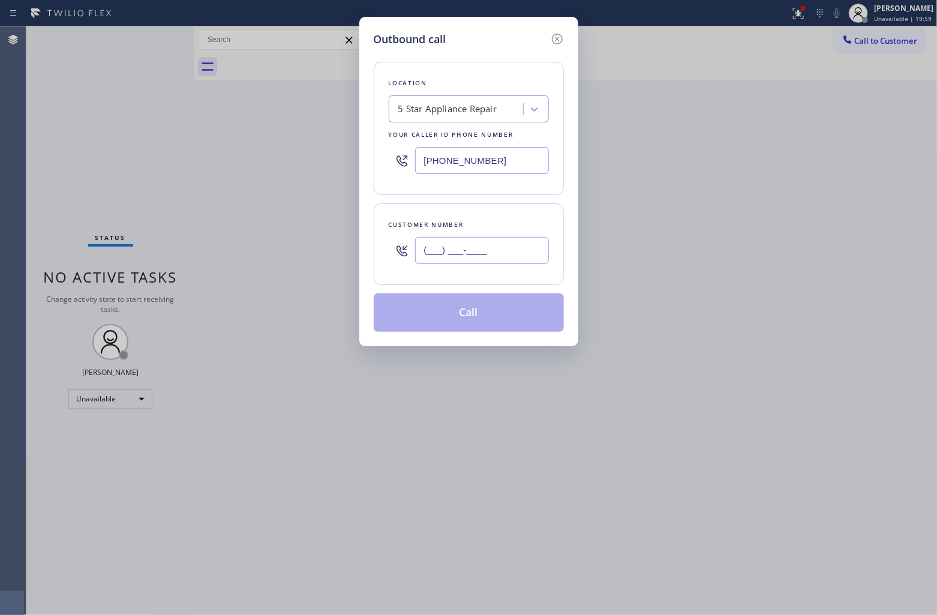
paste input "206) 601-8668"
type input "(206) 601-8668"
click at [494, 309] on button "Call" at bounding box center [469, 312] width 190 height 38
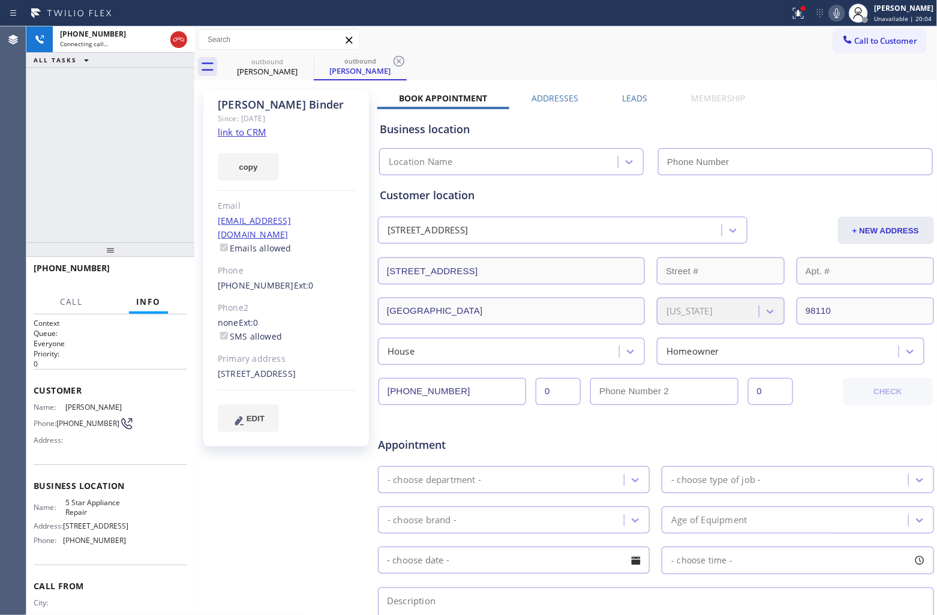
click at [246, 138] on link "link to CRM" at bounding box center [242, 132] width 49 height 12
type input "[PHONE_NUMBER]"
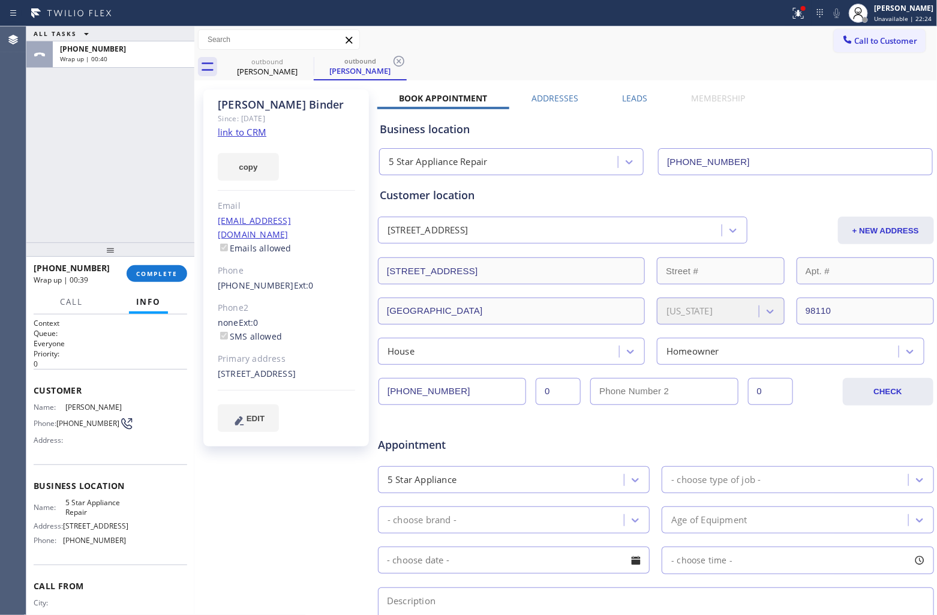
click at [153, 296] on span "Info" at bounding box center [148, 301] width 25 height 11
click at [154, 284] on div "+12066018668 Wrap up | 00:40 COMPLETE" at bounding box center [111, 273] width 154 height 31
click at [157, 265] on button "COMPLETE" at bounding box center [157, 273] width 61 height 17
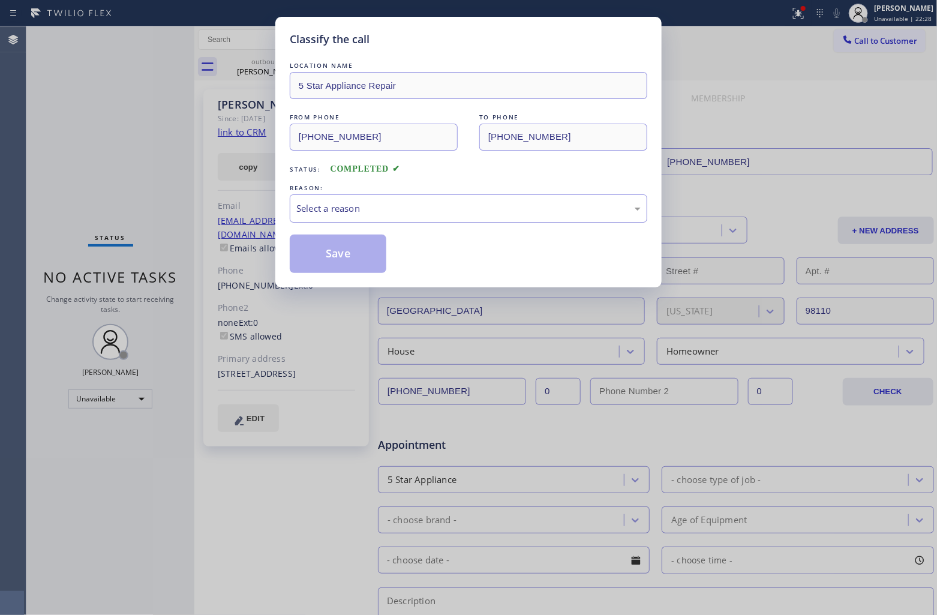
click at [390, 200] on div "Select a reason" at bounding box center [468, 208] width 357 height 28
click at [347, 259] on button "Save" at bounding box center [338, 253] width 97 height 38
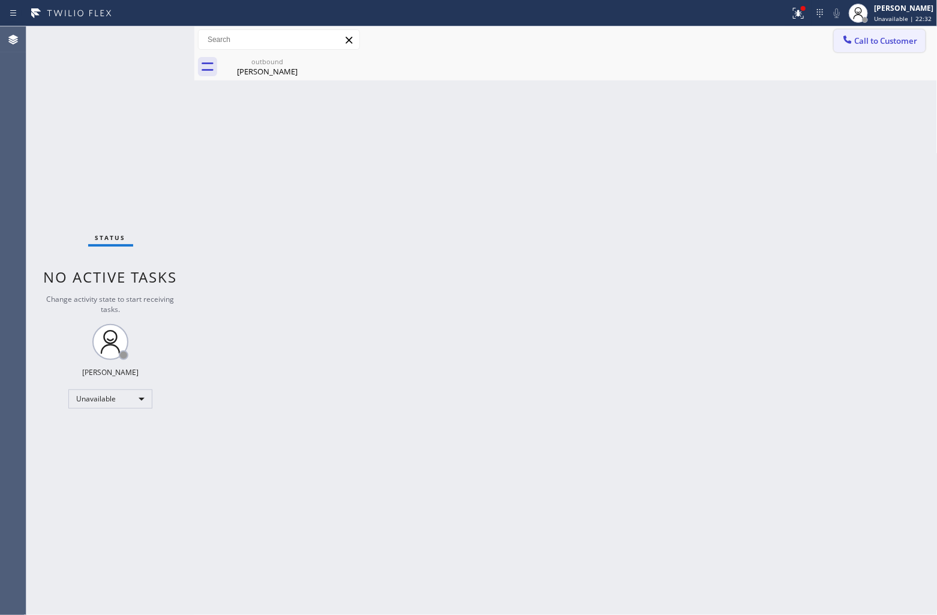
click at [861, 43] on span "Call to Customer" at bounding box center [886, 40] width 63 height 11
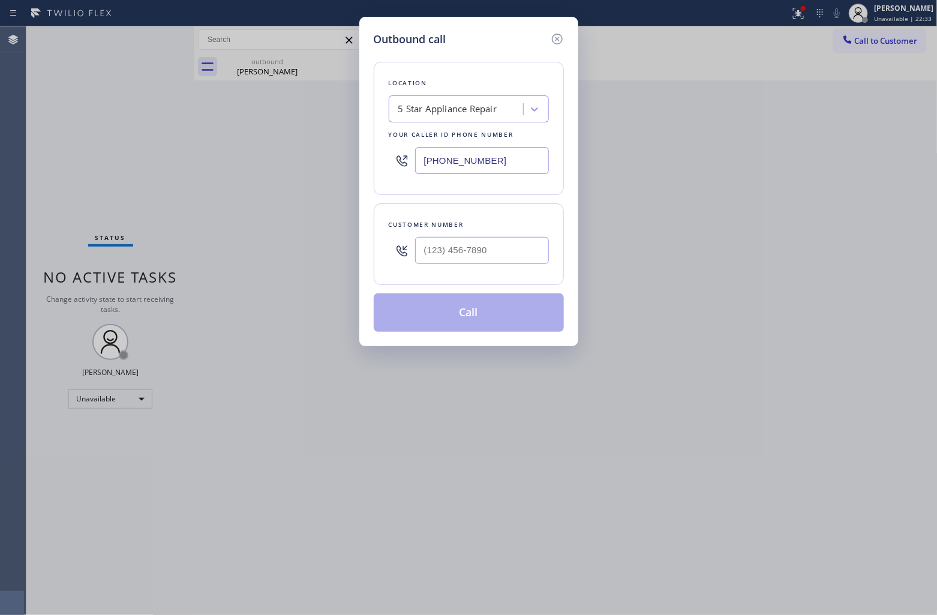
click at [477, 167] on input "[PHONE_NUMBER]" at bounding box center [482, 160] width 134 height 27
paste input "760) 350-3337"
type input "(760) 350-3337"
type input "(___) ___-____"
click at [447, 255] on input "text" at bounding box center [482, 250] width 134 height 27
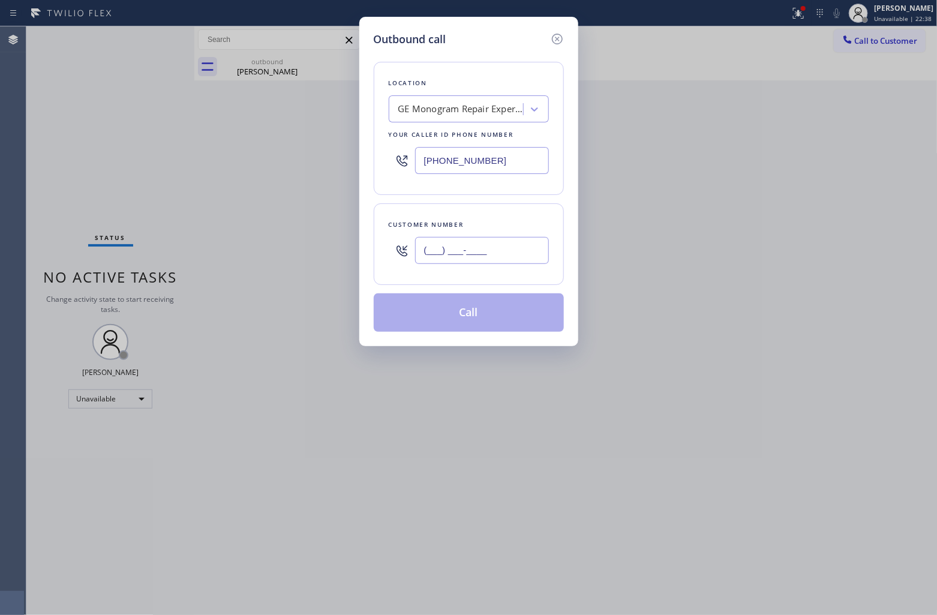
paste input "951) 663-7627"
type input "(951) 663-7627"
click at [468, 304] on button "Call" at bounding box center [469, 312] width 190 height 38
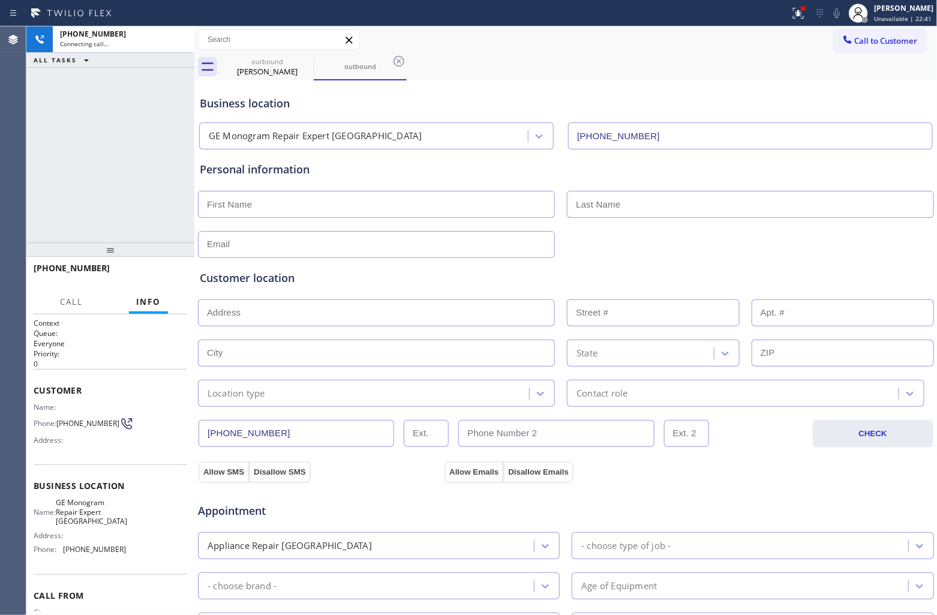
type input "(760) 350-3337"
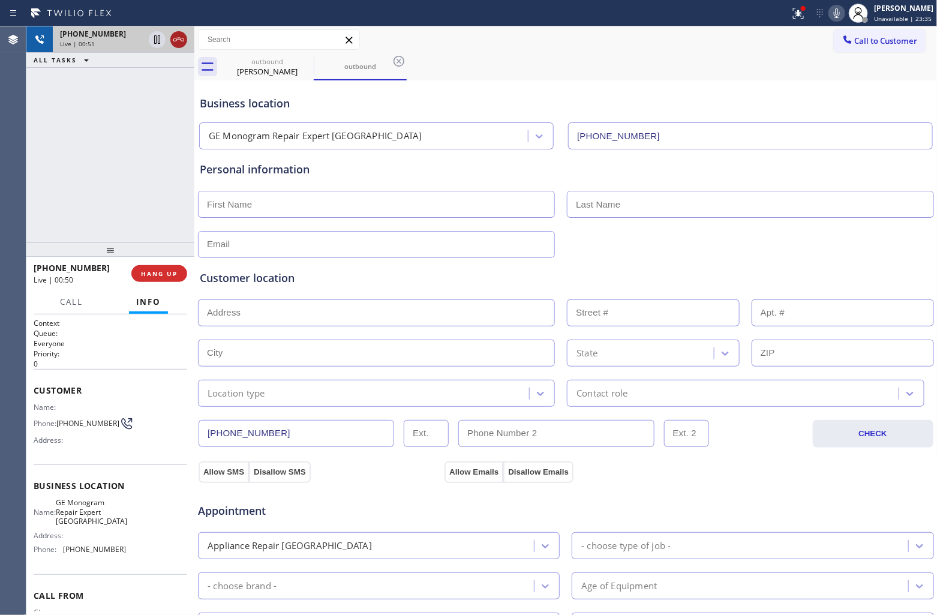
click at [178, 40] on icon at bounding box center [179, 39] width 14 height 14
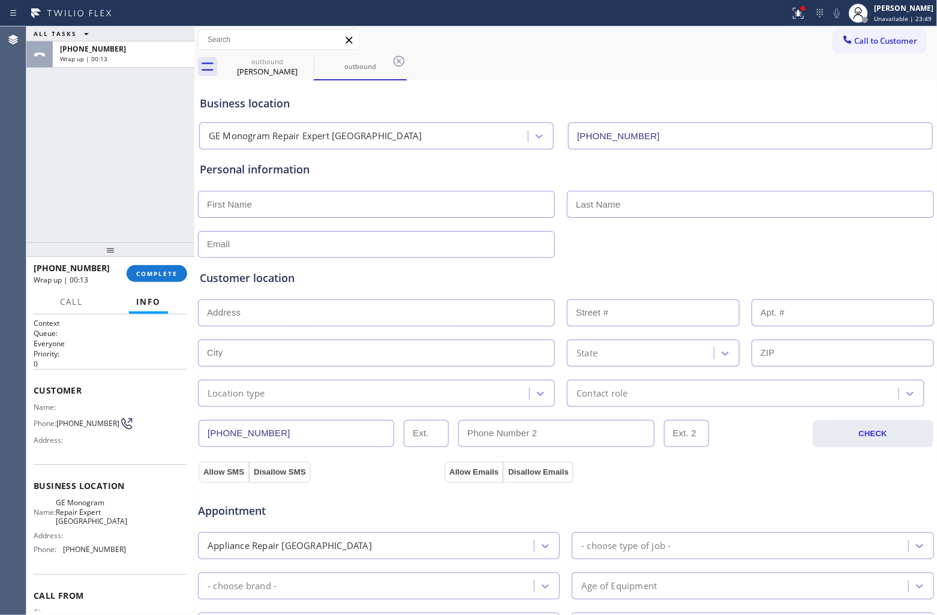
drag, startPoint x: 46, startPoint y: 156, endPoint x: 198, endPoint y: 144, distance: 152.8
click at [46, 156] on div "ALL TASKS ALL TASKS ACTIVE TASKS TASKS IN WRAP UP +19516637627 Wrap up | 00:13" at bounding box center [110, 134] width 168 height 216
drag, startPoint x: 901, startPoint y: 42, endPoint x: 546, endPoint y: 226, distance: 399.4
click at [900, 42] on span "Call to Customer" at bounding box center [886, 40] width 63 height 11
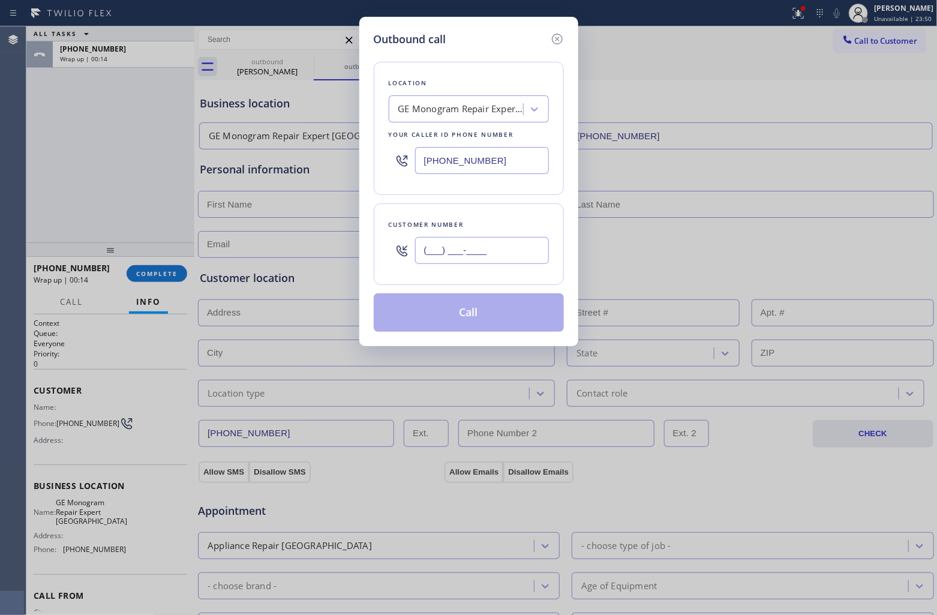
drag, startPoint x: 498, startPoint y: 245, endPoint x: 469, endPoint y: 142, distance: 106.5
click at [496, 243] on input "(___) ___-____" at bounding box center [482, 250] width 134 height 27
paste input "951) 663-7627"
type input "(951) 663-7627"
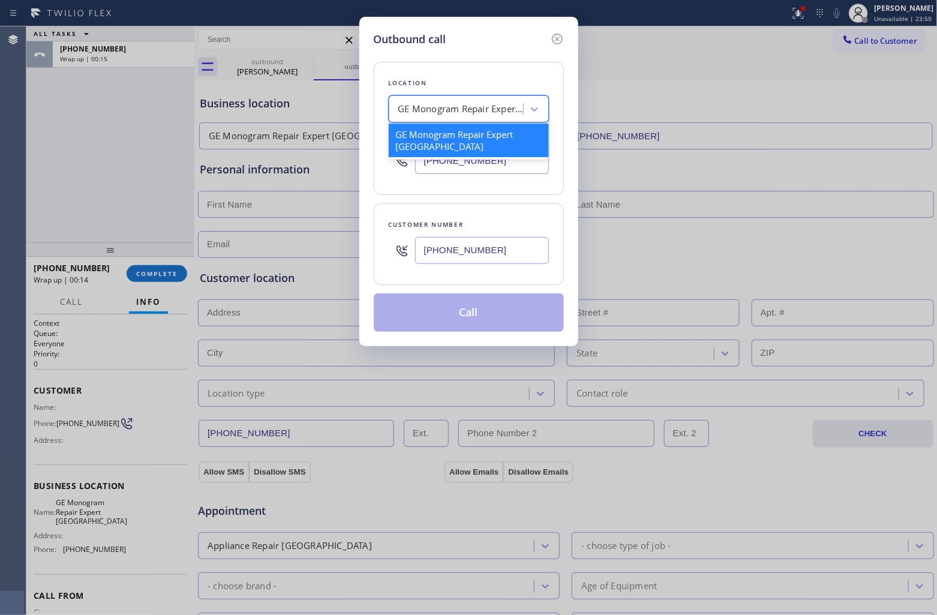
click at [456, 118] on div "GE Monogram Repair Expert Cathedral City" at bounding box center [457, 109] width 131 height 21
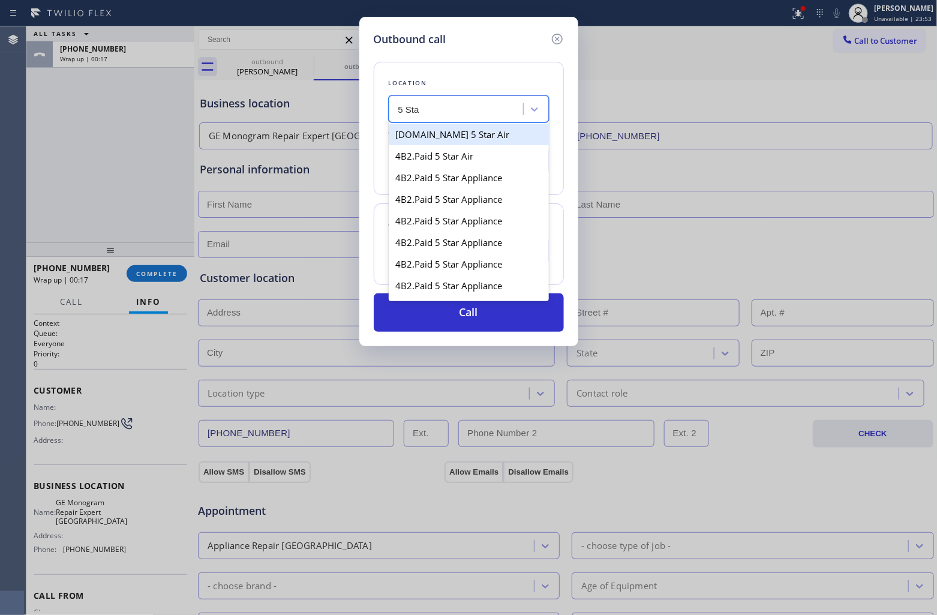
type input "5 Sta"
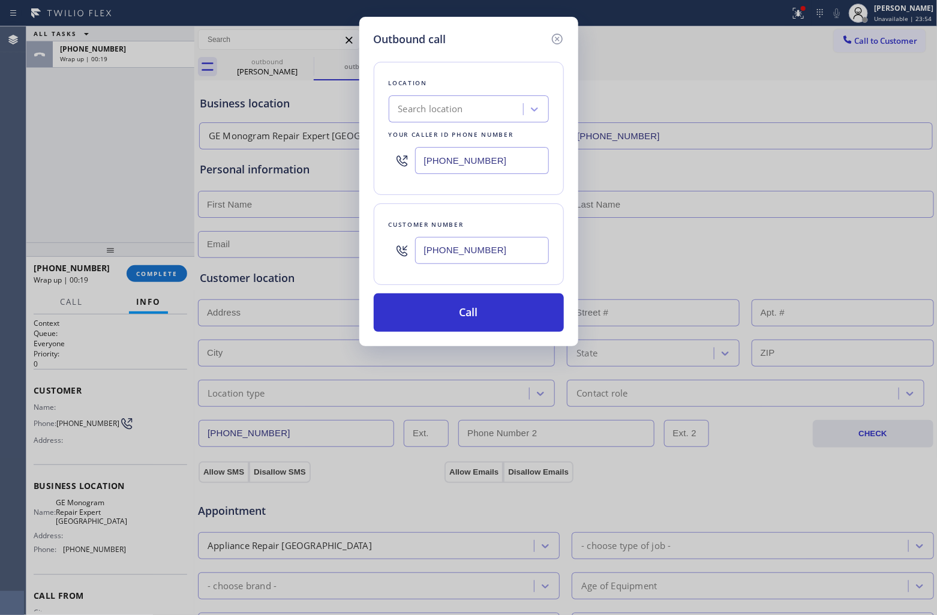
click at [452, 167] on input "(760) 350-3337" at bounding box center [482, 160] width 134 height 27
paste input "text"
type input "(760) 350-3337"
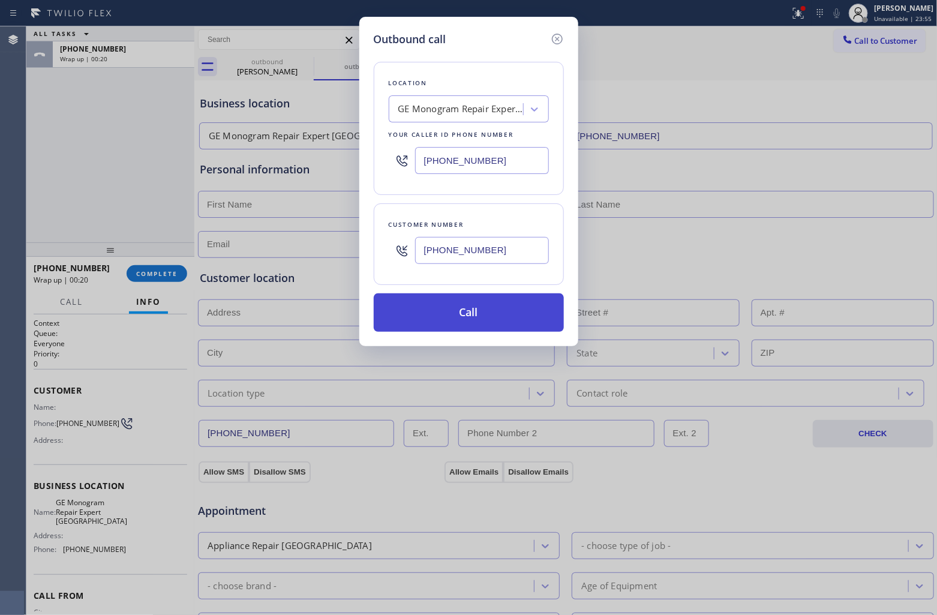
click at [513, 308] on button "Call" at bounding box center [469, 312] width 190 height 38
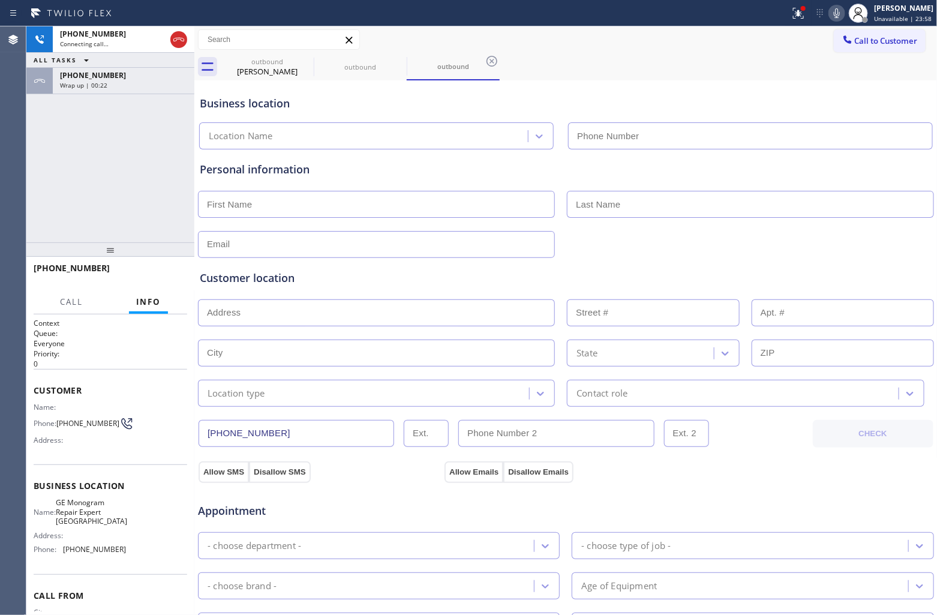
type input "(760) 350-3337"
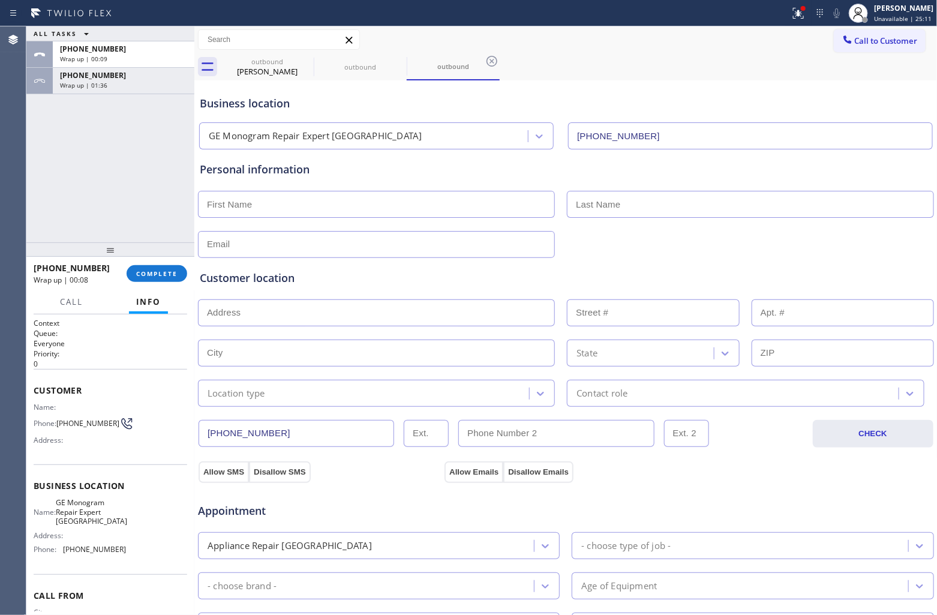
click at [37, 165] on div "ALL TASKS ALL TASKS ACTIVE TASKS TASKS IN WRAP UP +19516637627 Wrap up | 00:09 …" at bounding box center [110, 134] width 168 height 216
drag, startPoint x: 867, startPoint y: 43, endPoint x: 670, endPoint y: 136, distance: 217.5
click at [868, 44] on span "Call to Customer" at bounding box center [886, 40] width 63 height 11
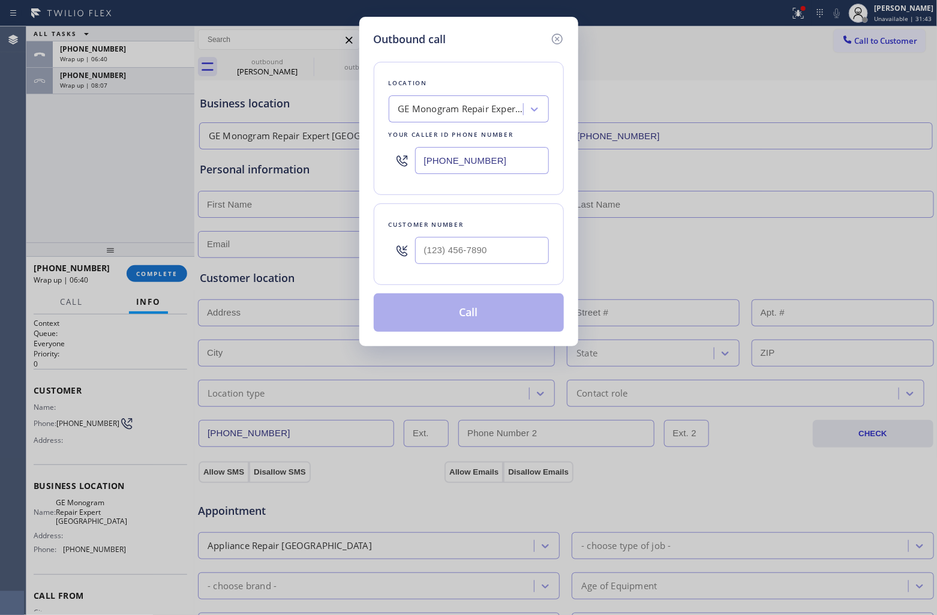
click at [492, 157] on input "(760) 350-3337" at bounding box center [482, 160] width 134 height 27
paste input "20) 637-1164"
type input "(720) 637-1164"
type input "(___) ___-____"
drag, startPoint x: 474, startPoint y: 244, endPoint x: 483, endPoint y: 255, distance: 13.7
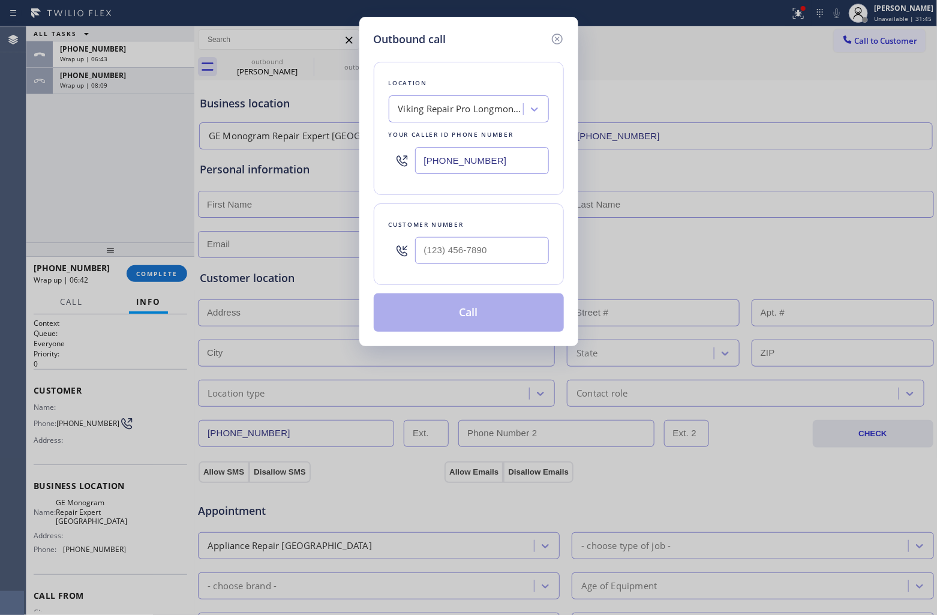
click at [474, 244] on input "text" at bounding box center [482, 250] width 134 height 27
paste input "972) 979-8597"
type input "(972) 979-8597"
click at [501, 321] on button "Call" at bounding box center [469, 312] width 190 height 38
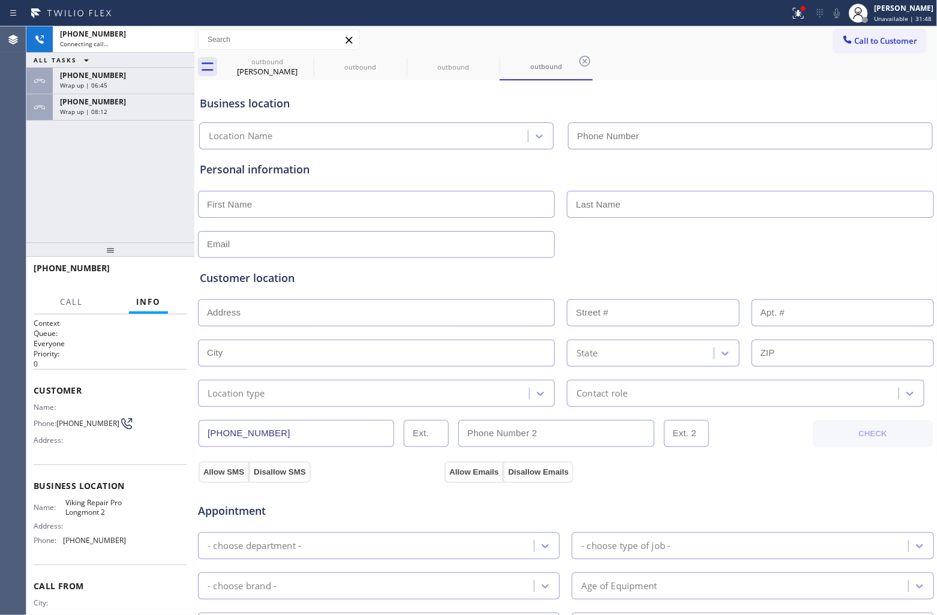
type input "(720) 637-1164"
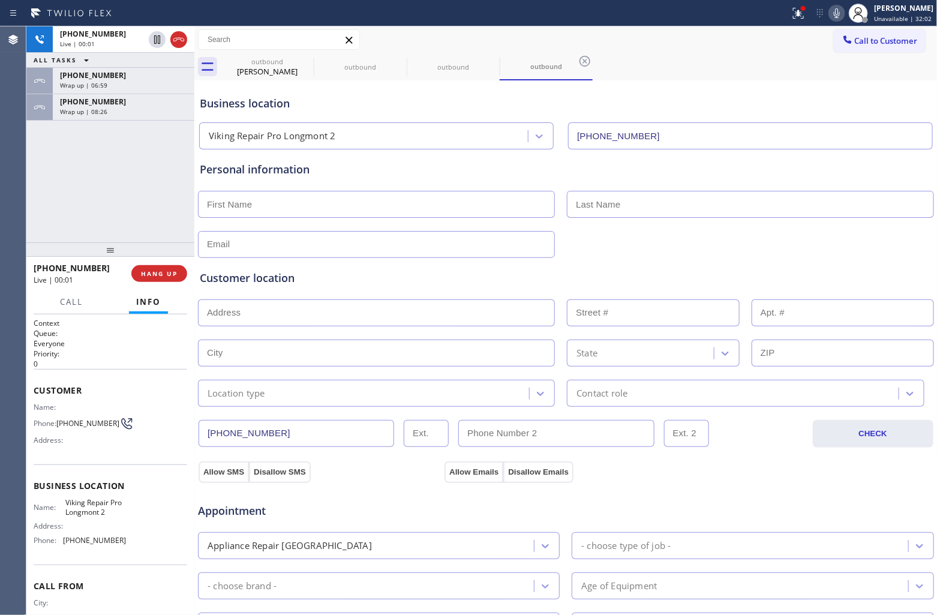
click at [72, 192] on div "+19729798597 Live | 00:01 ALL TASKS ALL TASKS ACTIVE TASKS TASKS IN WRAP UP +19…" at bounding box center [110, 134] width 168 height 216
click at [181, 40] on icon at bounding box center [178, 40] width 11 height 4
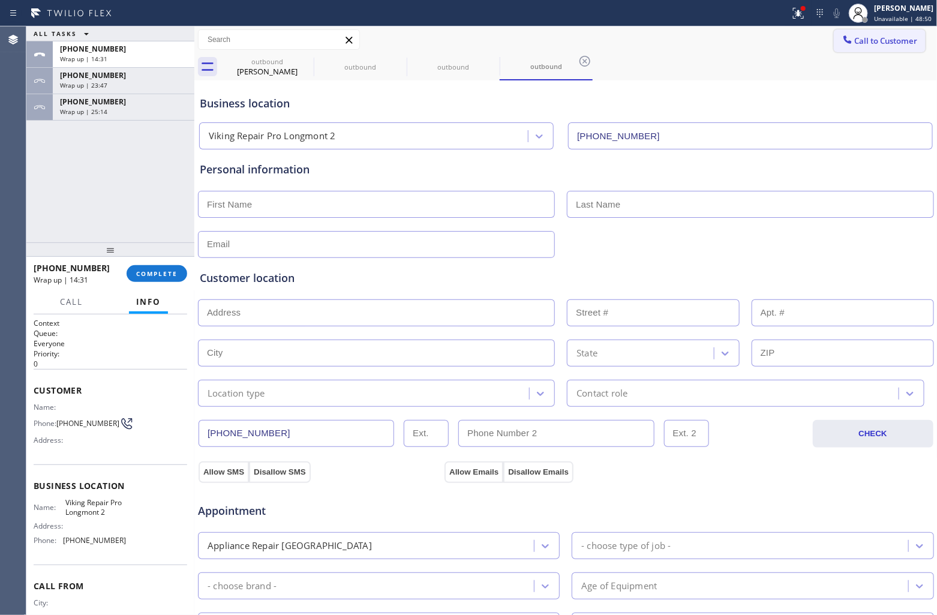
click at [870, 38] on span "Call to Customer" at bounding box center [886, 40] width 63 height 11
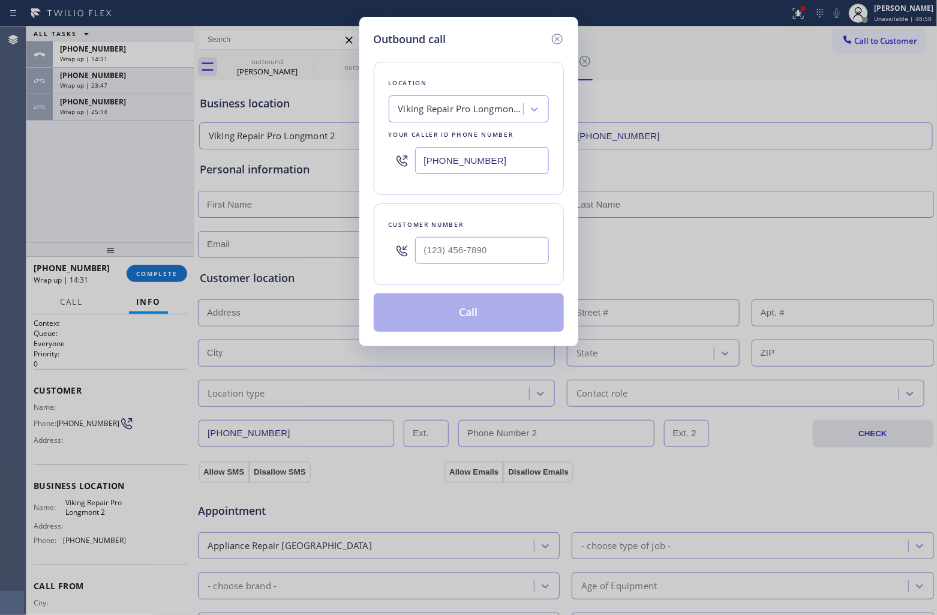
drag, startPoint x: 460, startPoint y: 156, endPoint x: 885, endPoint y: 190, distance: 425.9
click at [465, 157] on input "(720) 637-1164" at bounding box center [482, 160] width 134 height 27
paste input "805) 549-4266"
type input "(805) 549-4266"
type input "(___) ___-____"
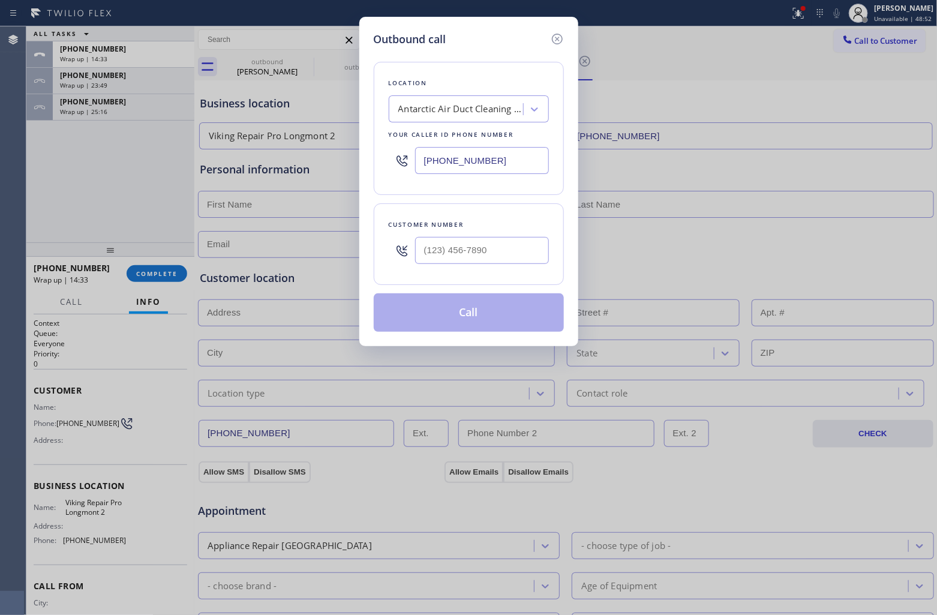
click at [491, 245] on input "text" at bounding box center [482, 250] width 134 height 27
paste input "805) 293-5824"
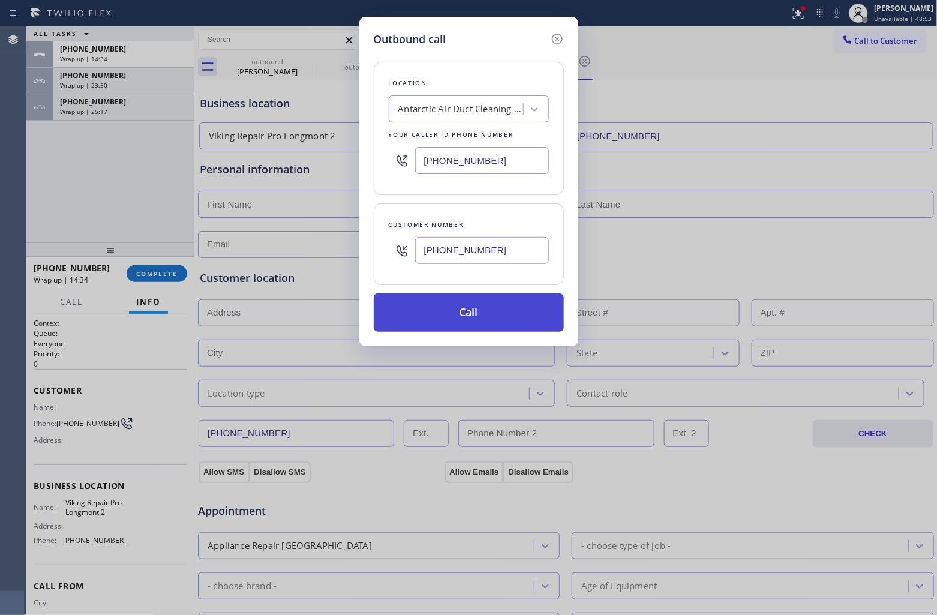
type input "(805) 293-5824"
click at [480, 317] on button "Call" at bounding box center [469, 312] width 190 height 38
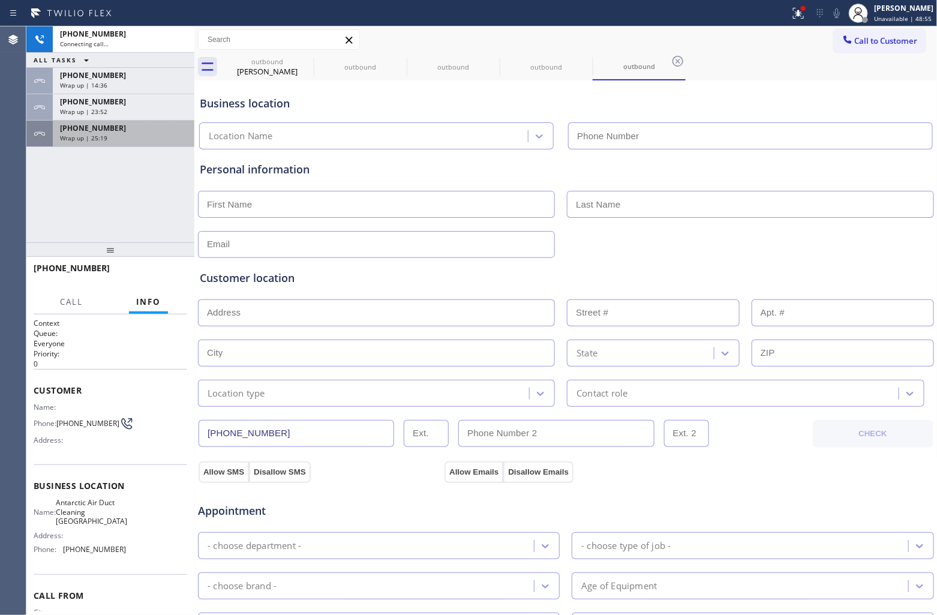
type input "(805) 549-4266"
click at [97, 139] on span "Wrap up | 25:19" at bounding box center [83, 138] width 47 height 8
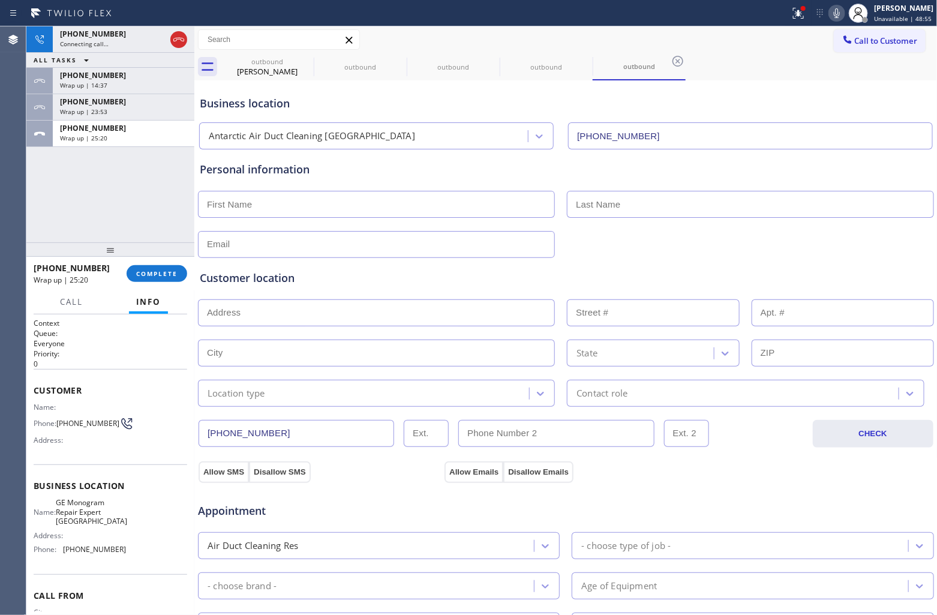
drag, startPoint x: 182, startPoint y: 266, endPoint x: 172, endPoint y: 285, distance: 22.3
click at [178, 276] on button "COMPLETE" at bounding box center [157, 273] width 61 height 17
click at [163, 284] on div "+19516637627 Wrap up | 25:20 COMPLETE" at bounding box center [111, 273] width 154 height 31
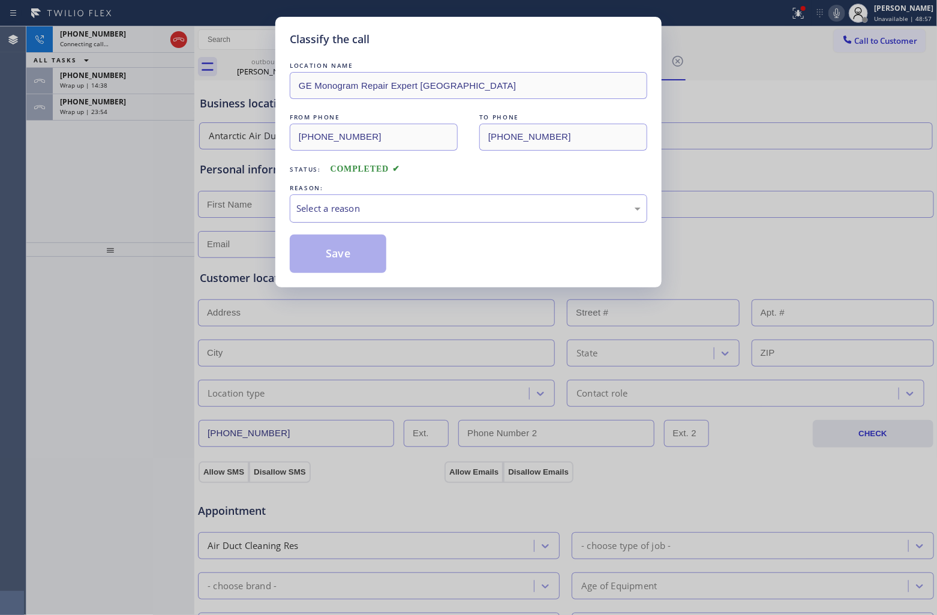
click at [378, 213] on div "Select a reason" at bounding box center [468, 208] width 344 height 14
click at [345, 251] on button "Save" at bounding box center [338, 253] width 97 height 38
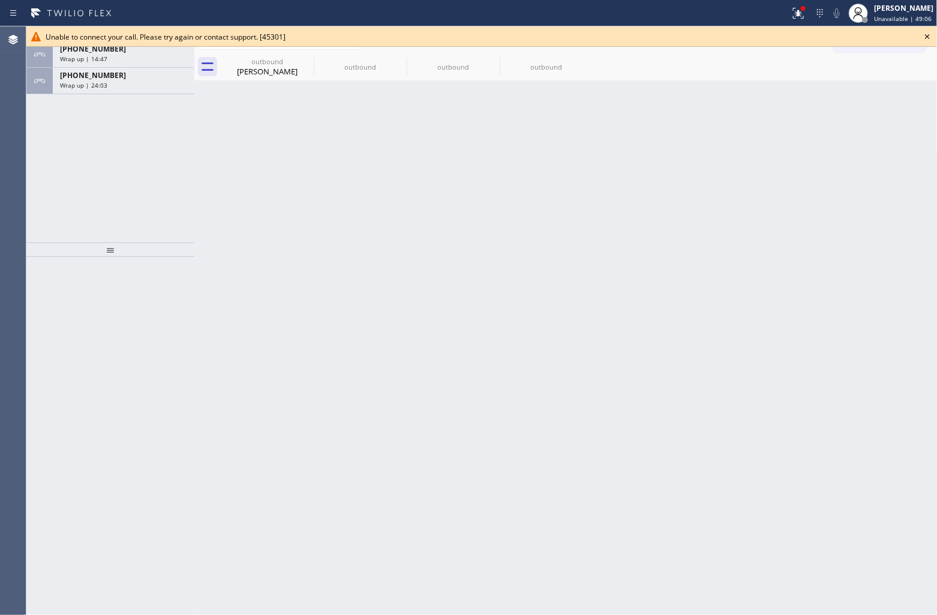
drag, startPoint x: 5, startPoint y: 220, endPoint x: 22, endPoint y: 214, distance: 18.4
click at [14, 218] on div "Agent Desktop" at bounding box center [13, 320] width 26 height 588
click at [102, 85] on span "Wrap up | 24:04" at bounding box center [83, 85] width 47 height 8
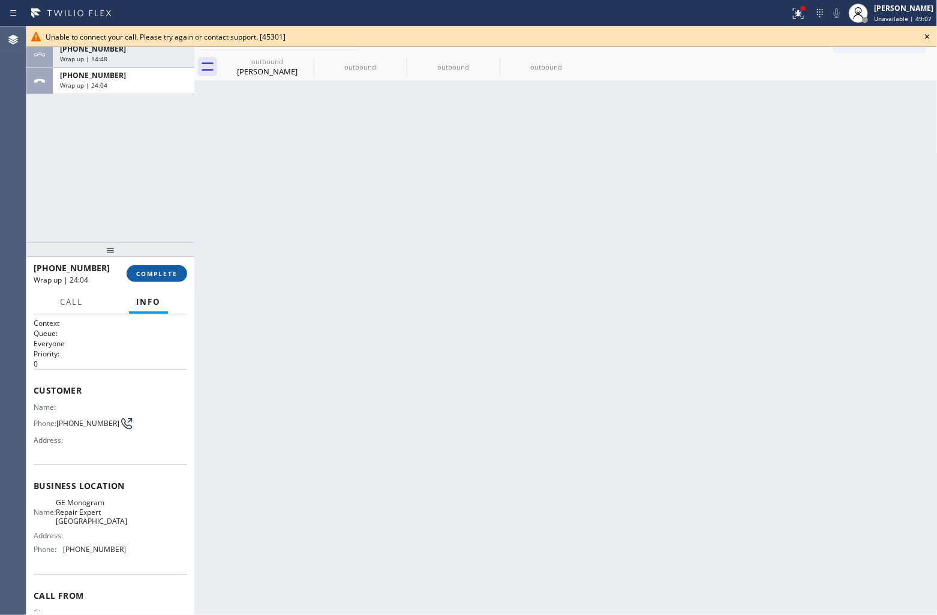
click at [160, 272] on span "COMPLETE" at bounding box center [156, 273] width 41 height 8
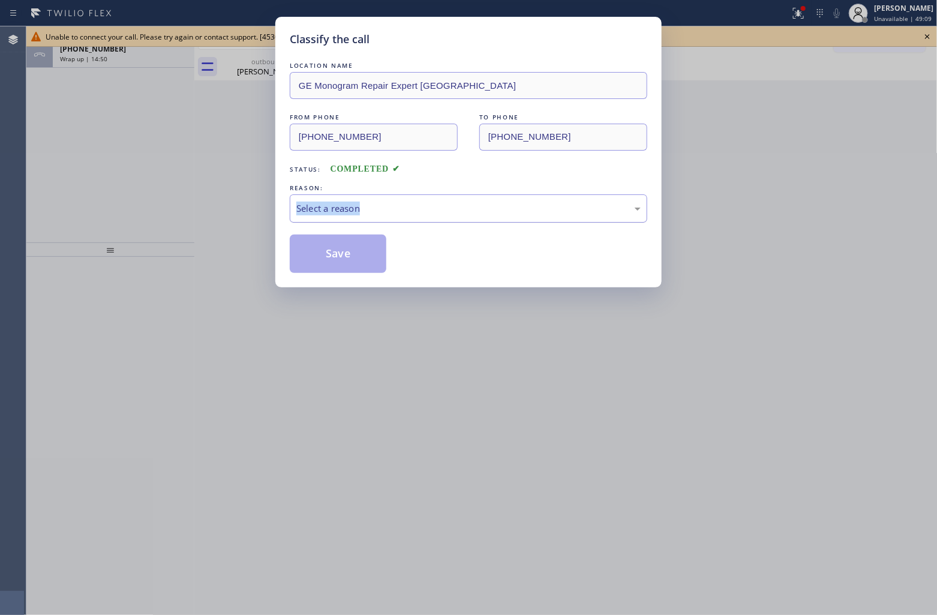
drag, startPoint x: 368, startPoint y: 192, endPoint x: 377, endPoint y: 203, distance: 13.6
click at [376, 202] on div "REASON: Select a reason" at bounding box center [468, 202] width 357 height 41
click at [382, 209] on div "Select a reason" at bounding box center [468, 208] width 344 height 14
click at [343, 252] on button "Save" at bounding box center [338, 253] width 97 height 38
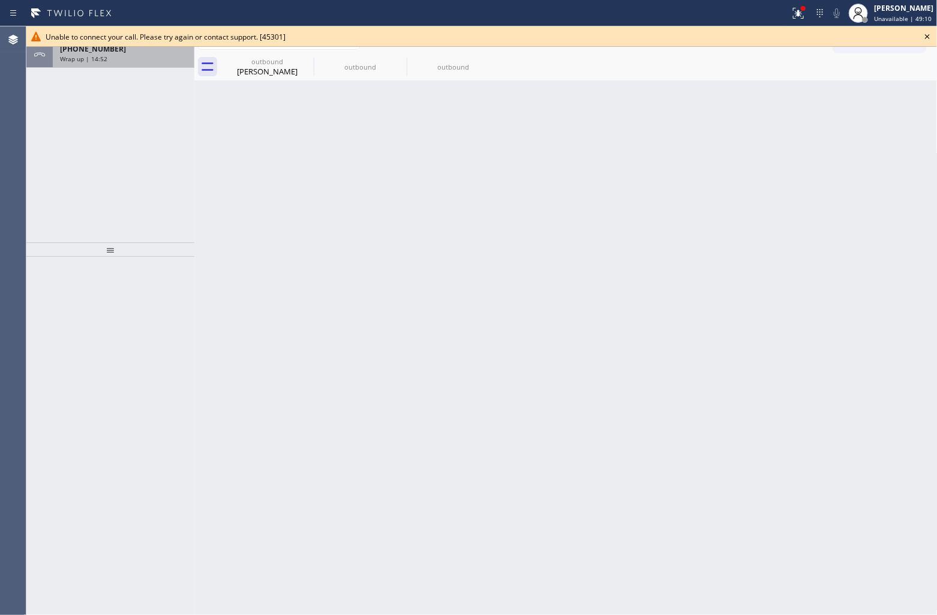
click at [118, 53] on div "+19729798597" at bounding box center [123, 49] width 127 height 10
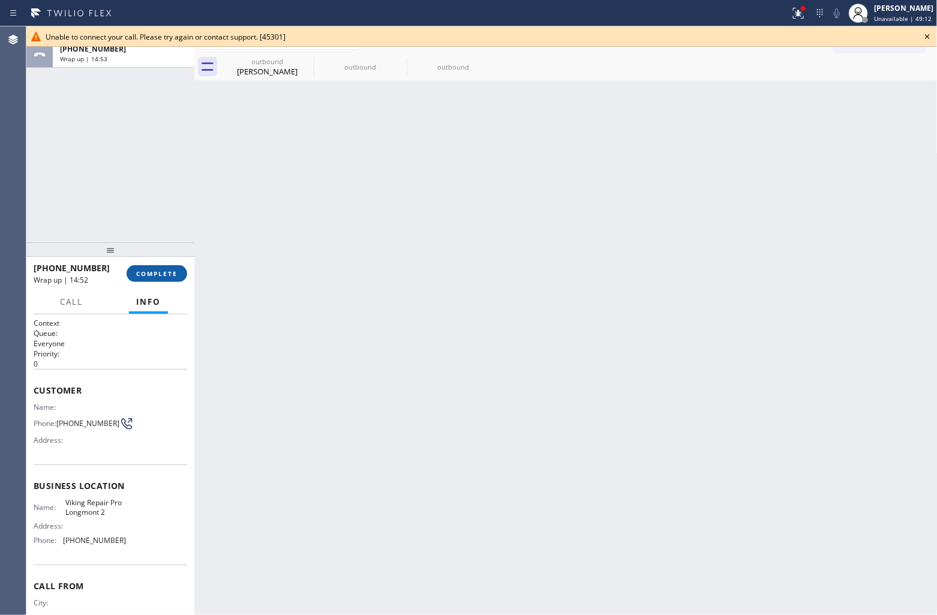
click at [153, 274] on span "COMPLETE" at bounding box center [156, 273] width 41 height 8
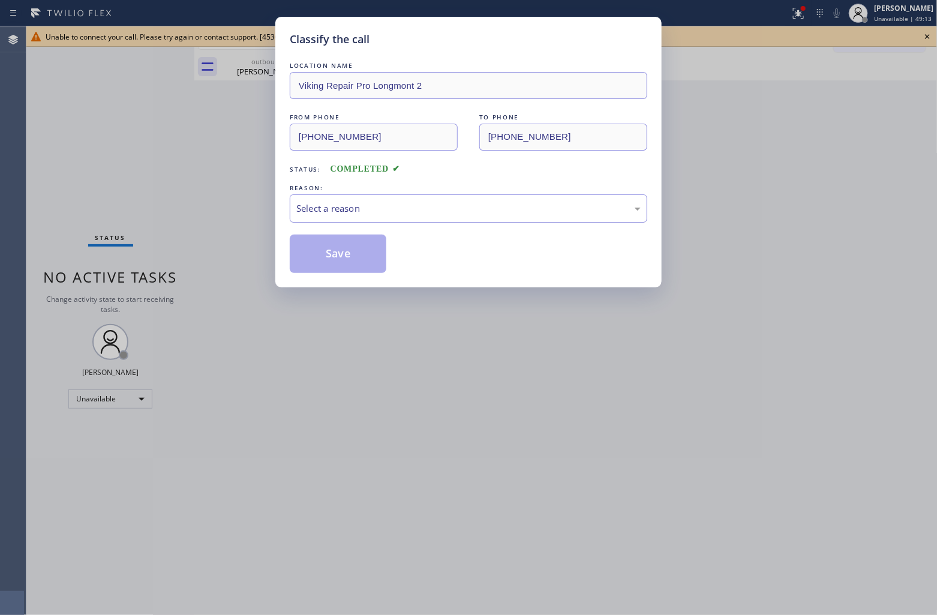
click at [400, 201] on div "Select a reason" at bounding box center [468, 208] width 357 height 28
click at [333, 252] on button "Save" at bounding box center [338, 253] width 97 height 38
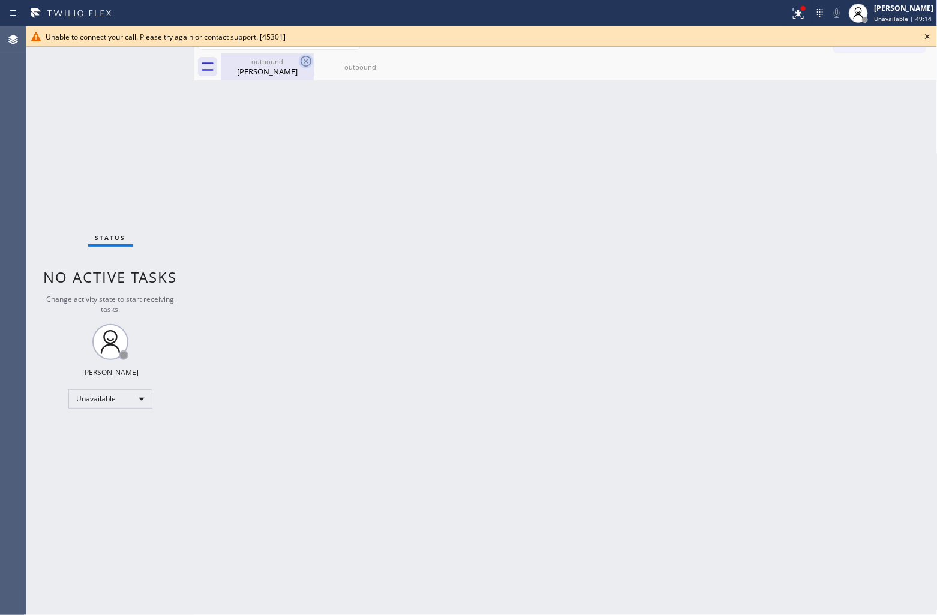
drag, startPoint x: 313, startPoint y: 54, endPoint x: 304, endPoint y: 54, distance: 9.0
click at [310, 54] on div "outbound Carl Binder outbound" at bounding box center [579, 66] width 717 height 27
click at [304, 54] on icon at bounding box center [306, 61] width 14 height 14
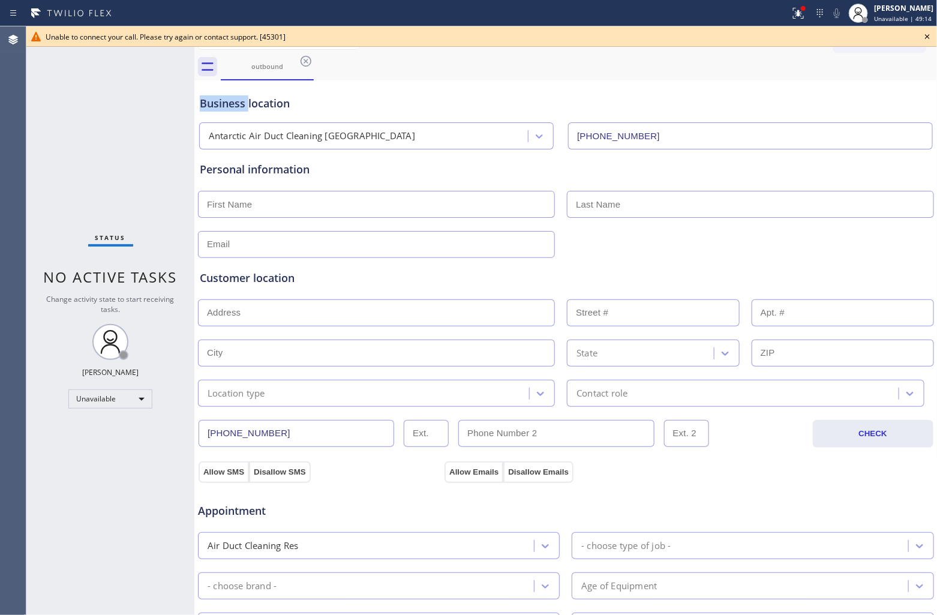
click at [304, 54] on icon at bounding box center [306, 61] width 14 height 14
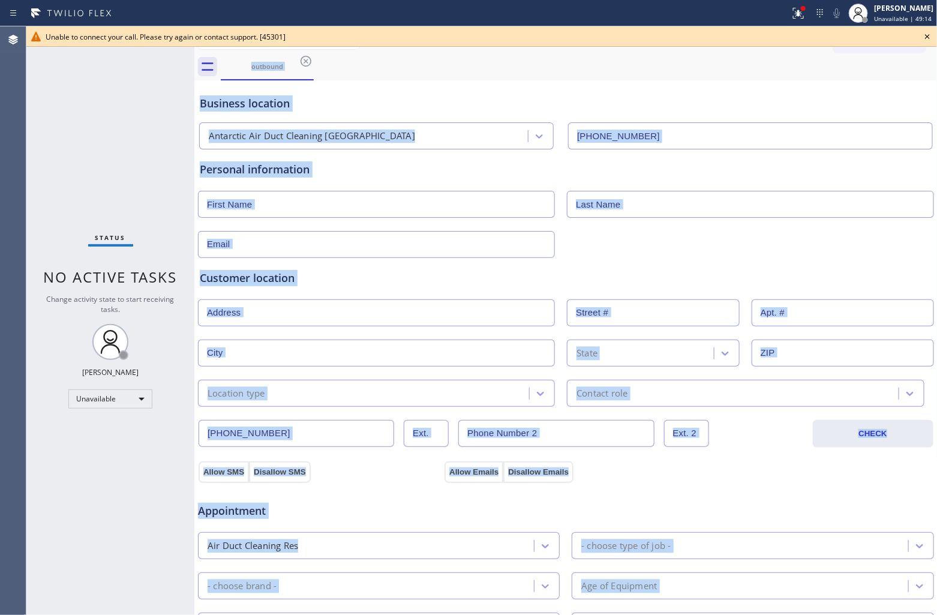
drag, startPoint x: 304, startPoint y: 54, endPoint x: 519, endPoint y: 232, distance: 278.9
click at [306, 56] on div "outbound" at bounding box center [579, 66] width 717 height 27
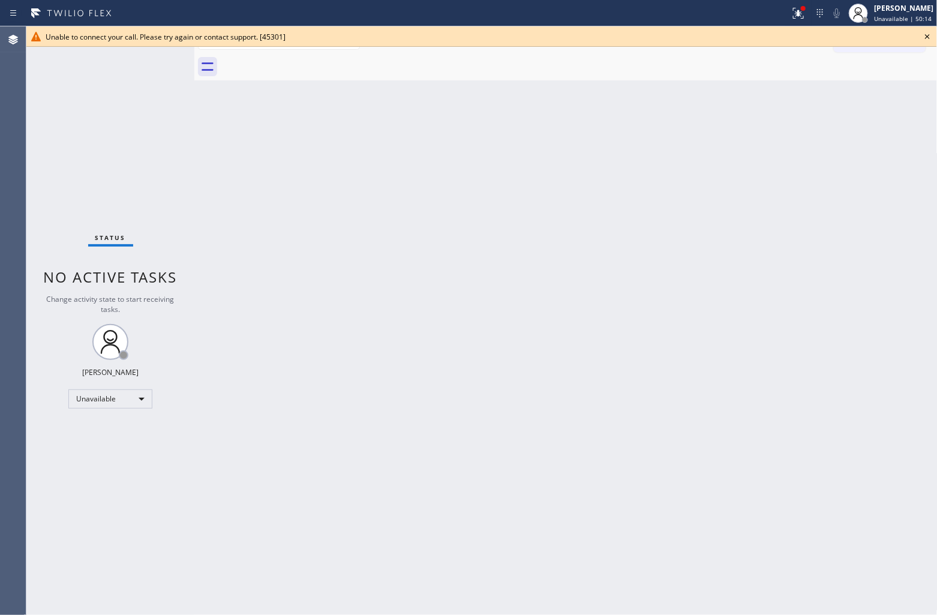
click at [0, 106] on div "Agent Desktop" at bounding box center [13, 320] width 26 height 588
click at [930, 36] on icon at bounding box center [927, 36] width 14 height 14
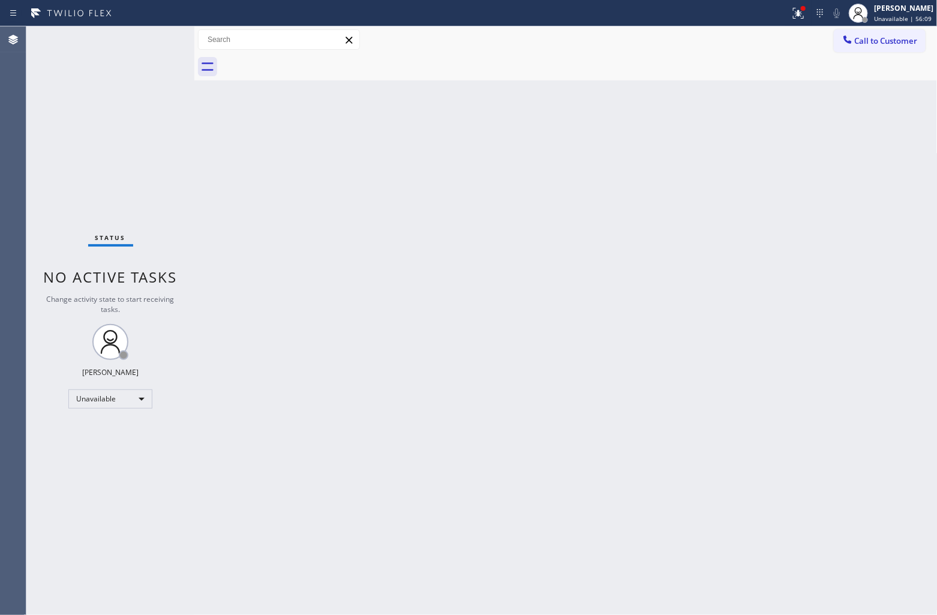
drag, startPoint x: 31, startPoint y: 144, endPoint x: 143, endPoint y: 10, distance: 174.5
click at [38, 142] on div "Status No active tasks Change activity state to start receiving tasks. [PERSON_…" at bounding box center [110, 320] width 168 height 588
click at [883, 37] on span "Call to Customer" at bounding box center [886, 40] width 63 height 11
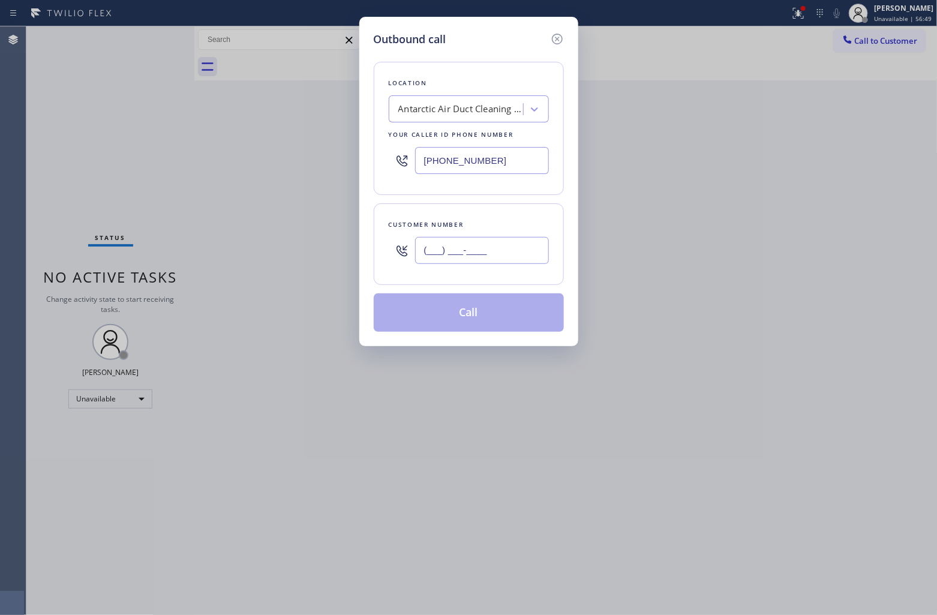
drag, startPoint x: 477, startPoint y: 255, endPoint x: 461, endPoint y: 144, distance: 112.7
click at [477, 252] on input "(___) ___-____" at bounding box center [482, 250] width 134 height 27
paste input "305) 761-8338"
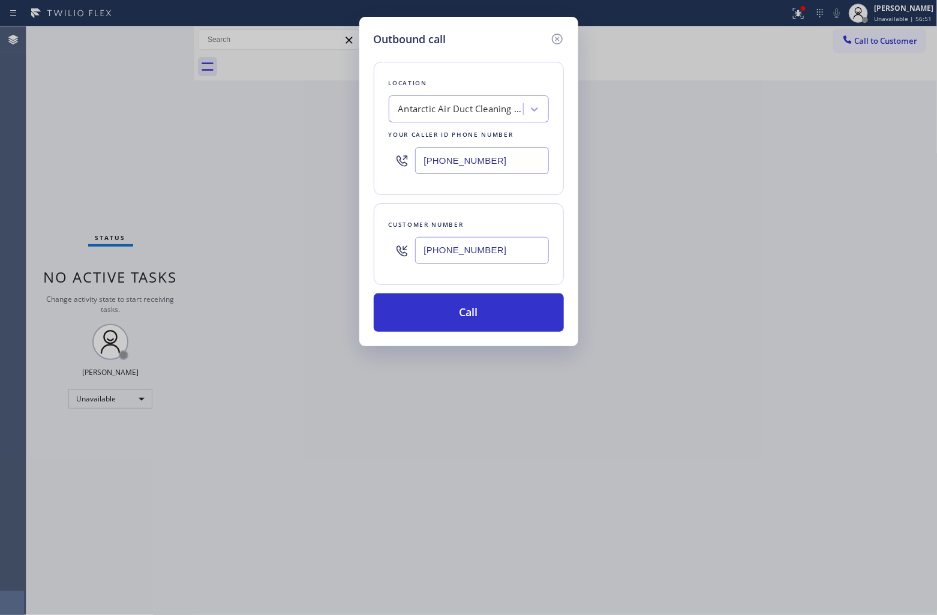
type input "[PHONE_NUMBER]"
click at [460, 152] on input "(805) 549-4266" at bounding box center [482, 160] width 134 height 27
paste input "305) 239-8487"
type input "[PHONE_NUMBER]"
click at [501, 311] on button "Call" at bounding box center [469, 312] width 190 height 38
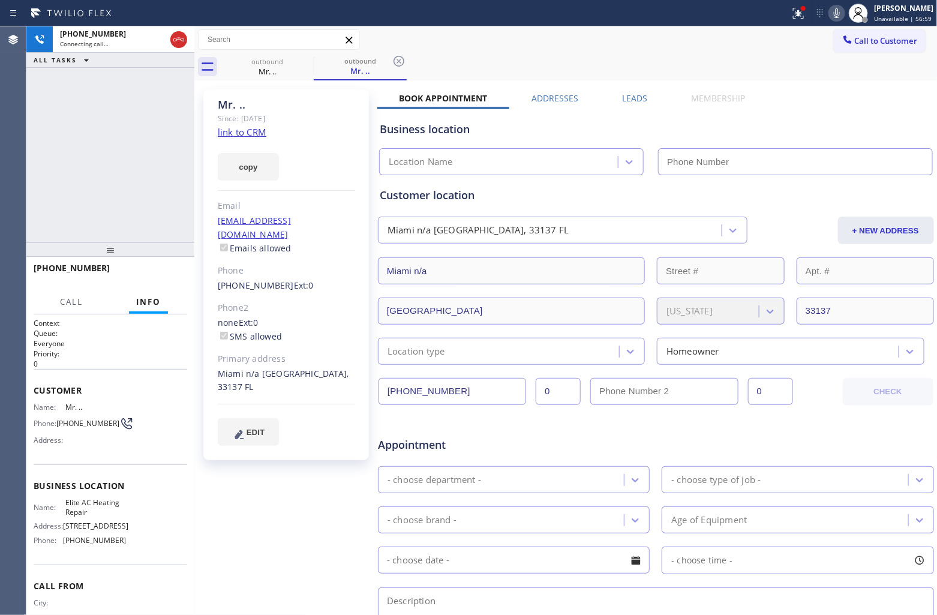
type input "[PHONE_NUMBER]"
click at [58, 158] on div "+13057618338 Connecting call… ALL TASKS ALL TASKS ACTIVE TASKS TASKS IN WRAP UP" at bounding box center [110, 134] width 168 height 216
click at [36, 162] on div "+13057618338 Connecting call… ALL TASKS ALL TASKS ACTIVE TASKS TASKS IN WRAP UP" at bounding box center [110, 134] width 168 height 216
click at [55, 163] on div "+13057618338 Live | 00:00 ALL TASKS ALL TASKS ACTIVE TASKS TASKS IN WRAP UP" at bounding box center [110, 134] width 168 height 216
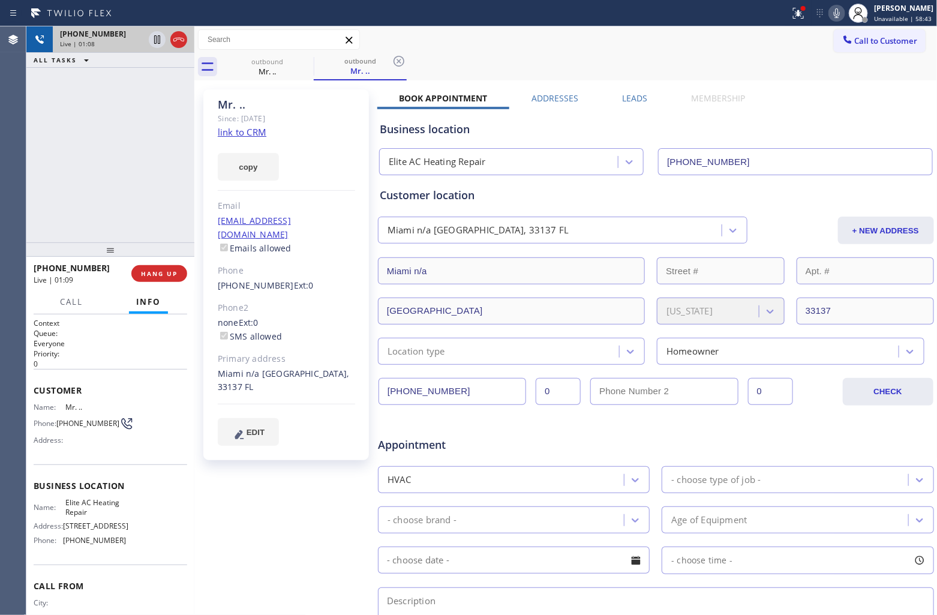
click at [169, 40] on div at bounding box center [167, 39] width 43 height 26
click at [175, 40] on icon at bounding box center [179, 39] width 14 height 14
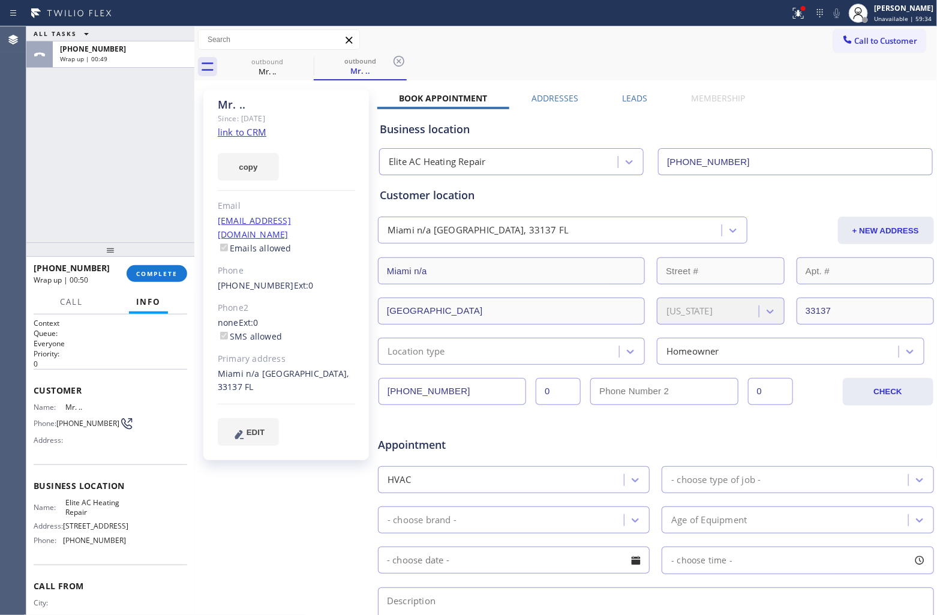
drag, startPoint x: 879, startPoint y: 53, endPoint x: 858, endPoint y: 55, distance: 21.1
click at [870, 53] on div "outbound Mr. .. outbound Mr. .." at bounding box center [579, 66] width 717 height 27
click at [873, 29] on button "Call to Customer" at bounding box center [880, 40] width 92 height 23
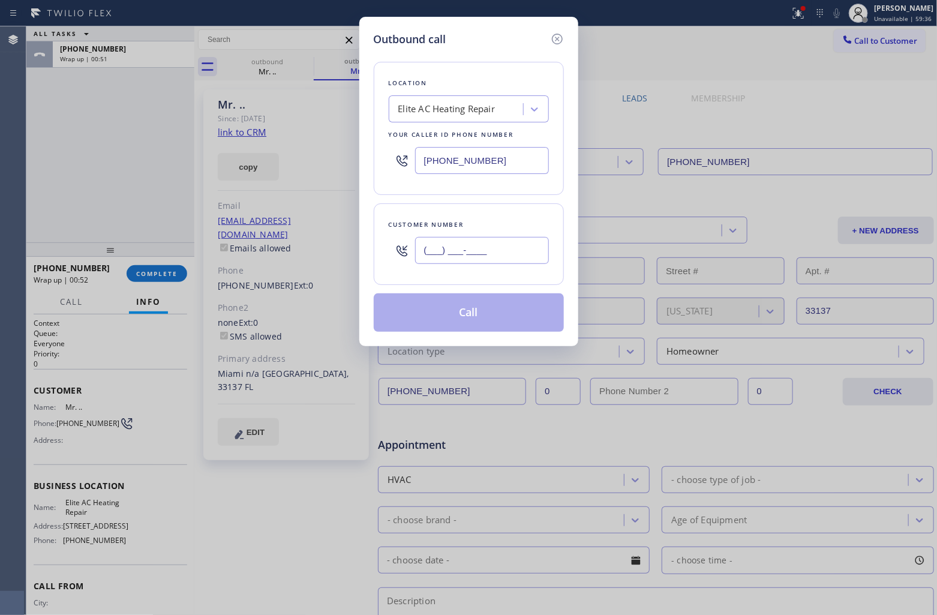
click at [480, 249] on input "(___) ___-____" at bounding box center [482, 250] width 134 height 27
paste input "609) 647-6412"
type input "[PHONE_NUMBER]"
click at [436, 103] on div "Elite AC Heating Repair" at bounding box center [446, 110] width 97 height 14
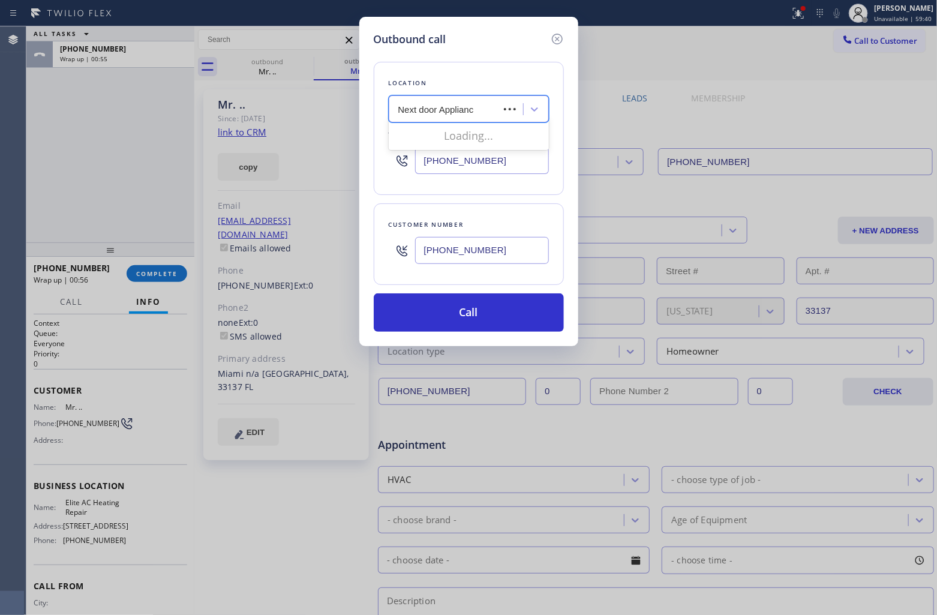
type input "Next door Appliance"
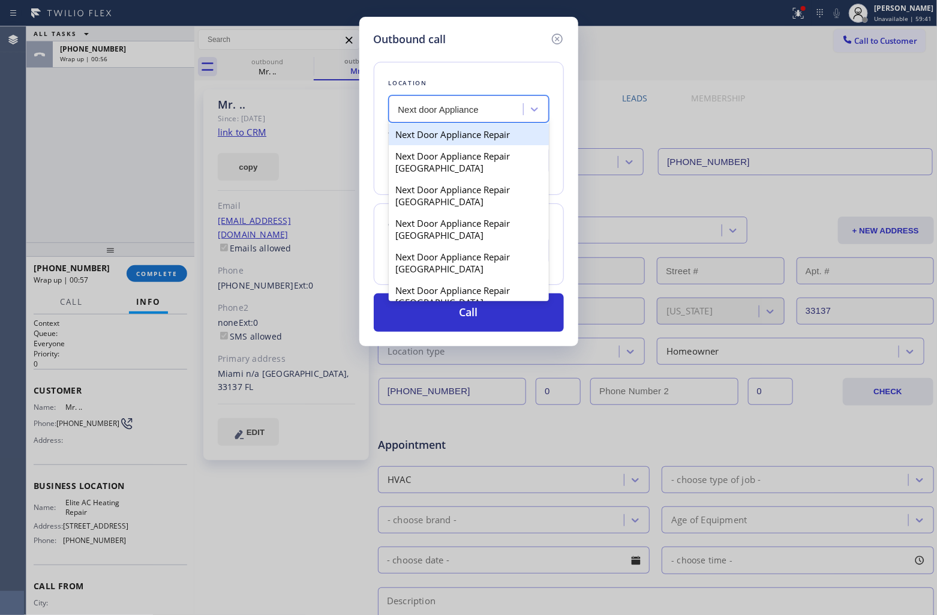
click at [471, 139] on div "Next Door Appliance Repair" at bounding box center [469, 135] width 160 height 22
type input "[PHONE_NUMBER]"
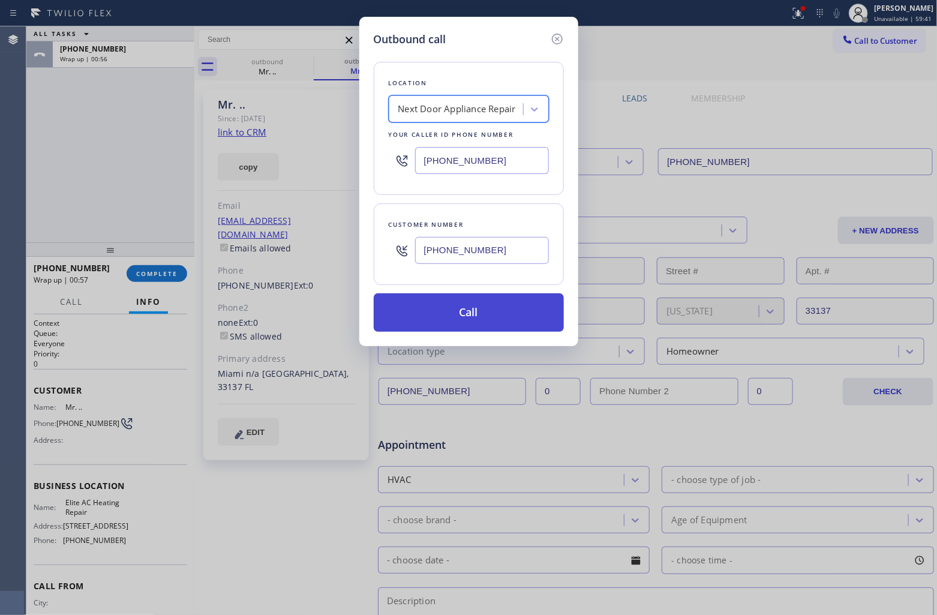
click at [492, 324] on button "Call" at bounding box center [469, 312] width 190 height 38
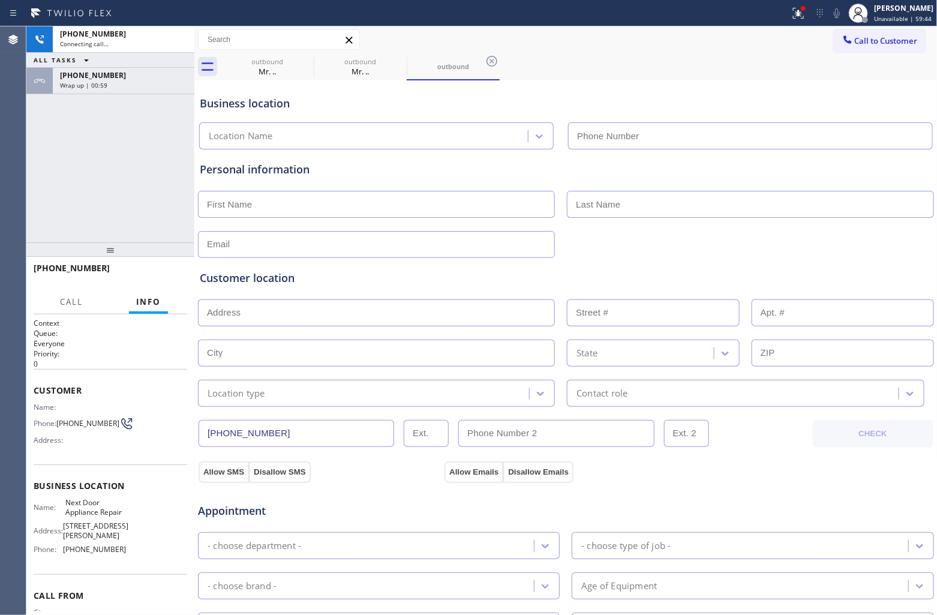
type input "[PHONE_NUMBER]"
click at [10, 163] on div "Agent Desktop" at bounding box center [13, 320] width 26 height 588
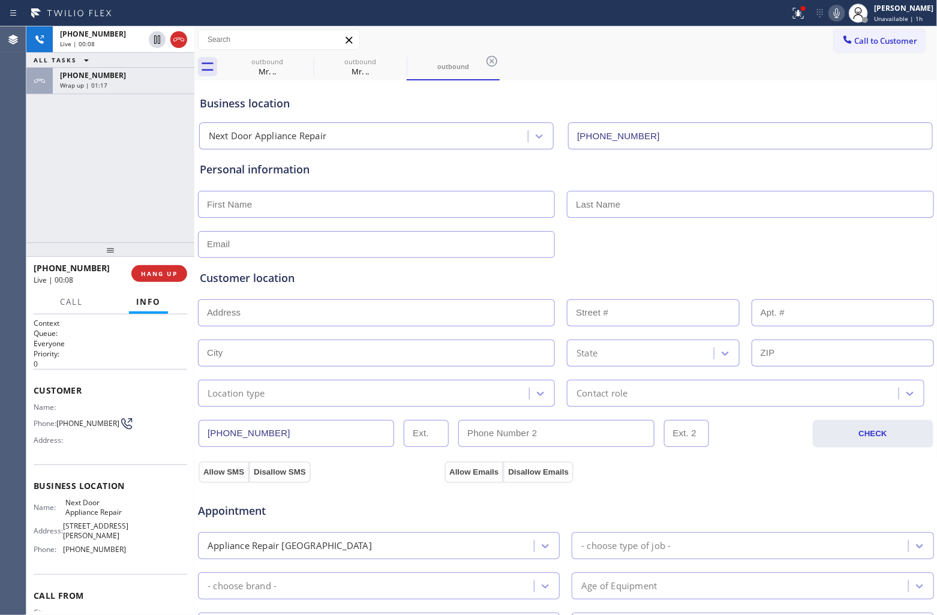
click at [37, 191] on div "+16096476412 Live | 00:08 ALL TASKS ALL TASKS ACTIVE TASKS TASKS IN WRAP UP +13…" at bounding box center [110, 134] width 168 height 216
click at [56, 194] on div "+16096476412 Live | 00:23 ALL TASKS ALL TASKS ACTIVE TASKS TASKS IN WRAP UP +13…" at bounding box center [110, 134] width 168 height 216
click at [28, 211] on div "+16096476412 Live | 00:29 ALL TASKS ALL TASKS ACTIVE TASKS TASKS IN WRAP UP +13…" at bounding box center [110, 134] width 168 height 216
click at [38, 174] on div "+16096476412 Live | 00:32 ALL TASKS ALL TASKS ACTIVE TASKS TASKS IN WRAP UP +13…" at bounding box center [110, 134] width 168 height 216
click at [164, 265] on button "HANG UP" at bounding box center [159, 273] width 56 height 17
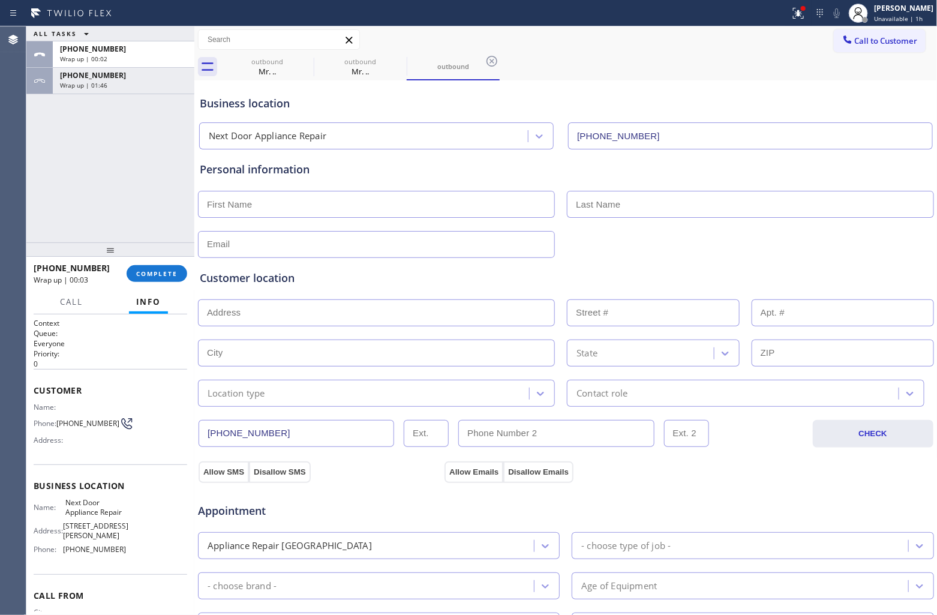
drag, startPoint x: 29, startPoint y: 167, endPoint x: 375, endPoint y: 109, distance: 351.4
click at [38, 166] on div "ALL TASKS ALL TASKS ACTIVE TASKS TASKS IN WRAP UP +16096476412 Wrap up | 00:02 …" at bounding box center [110, 134] width 168 height 216
click at [868, 36] on span "Call to Customer" at bounding box center [886, 40] width 63 height 11
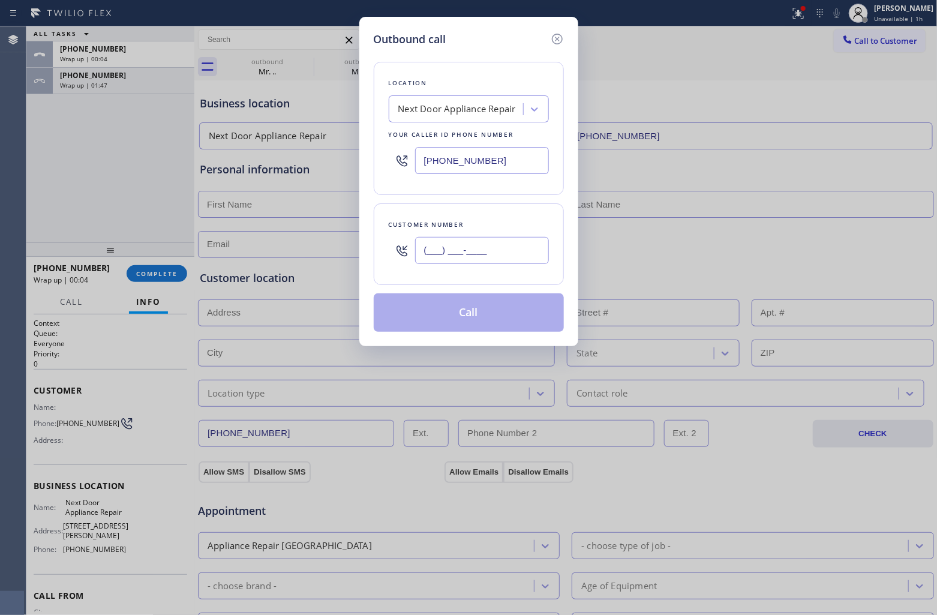
click at [523, 252] on input "(___) ___-____" at bounding box center [482, 250] width 134 height 27
paste input "714) 493-8679"
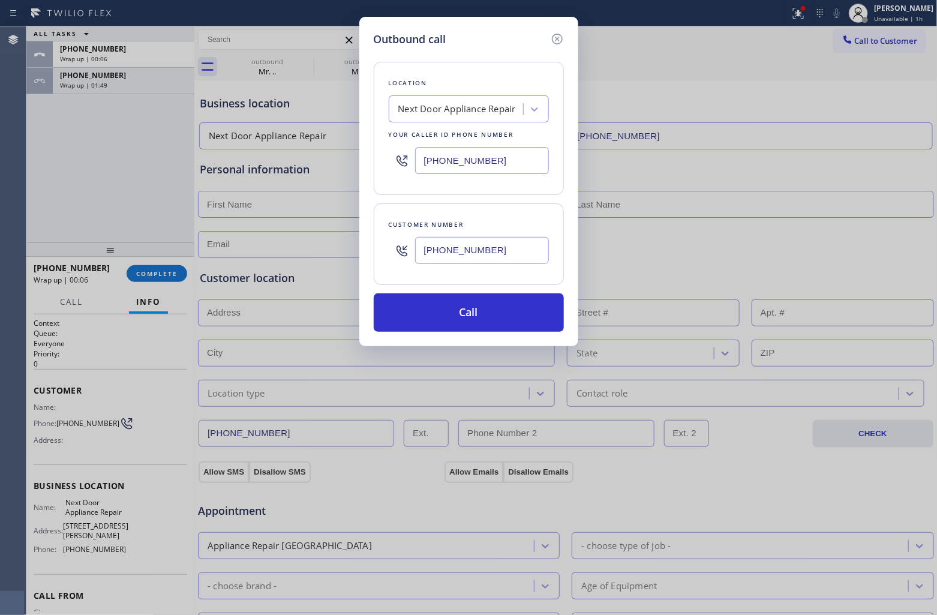
type input "[PHONE_NUMBER]"
click at [483, 158] on input "[PHONE_NUMBER]" at bounding box center [482, 160] width 134 height 27
paste input "55) 662-5332"
type input "[PHONE_NUMBER]"
click at [512, 260] on input "[PHONE_NUMBER]" at bounding box center [482, 250] width 134 height 27
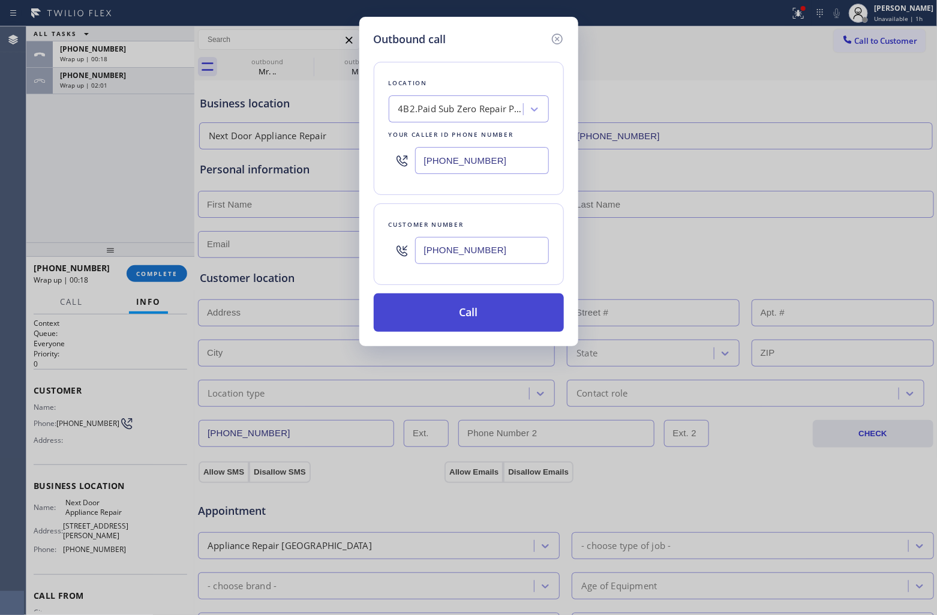
click at [480, 321] on button "Call" at bounding box center [469, 312] width 190 height 38
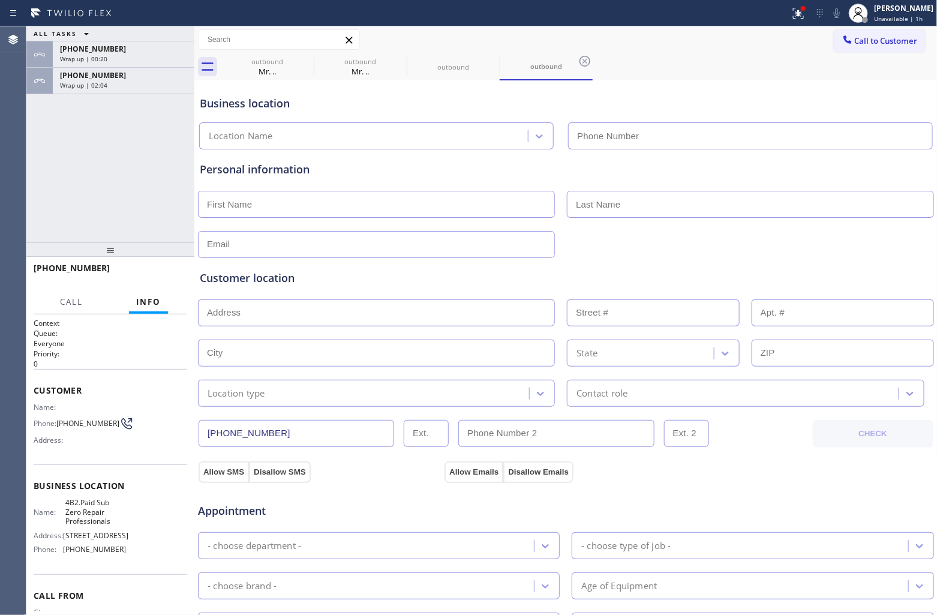
type input "[PHONE_NUMBER]"
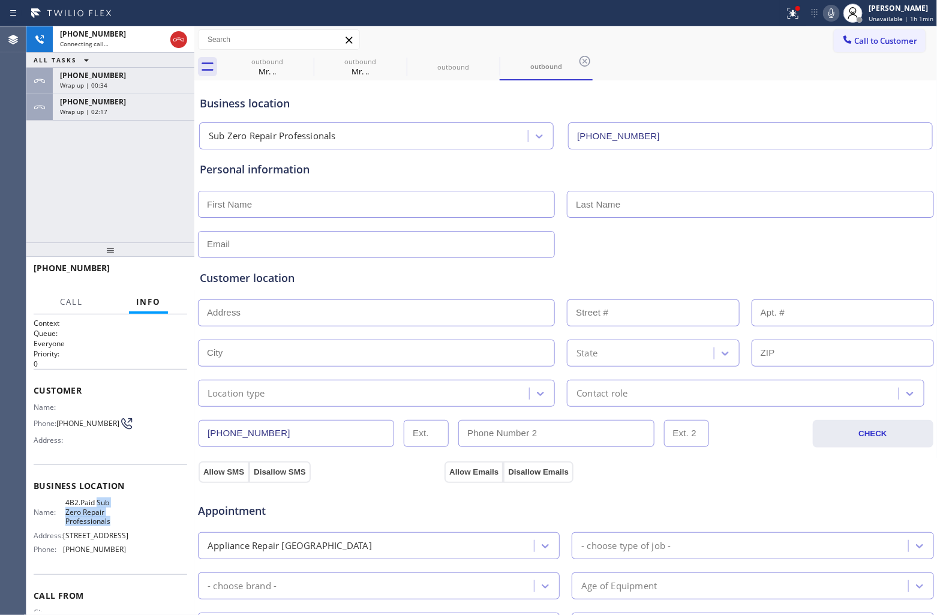
drag, startPoint x: 113, startPoint y: 520, endPoint x: 94, endPoint y: 502, distance: 25.9
click at [94, 502] on span "4B2.Paid Sub Zero Repair Professionals" at bounding box center [95, 512] width 60 height 28
copy span "Sub Zero Repair Professionals"
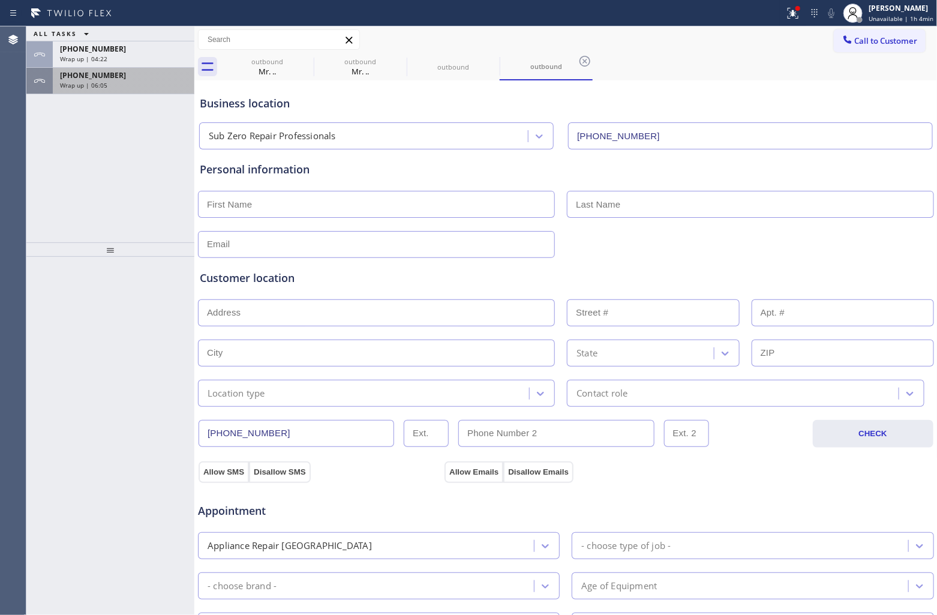
click at [97, 85] on span "Wrap up | 06:05" at bounding box center [83, 85] width 47 height 8
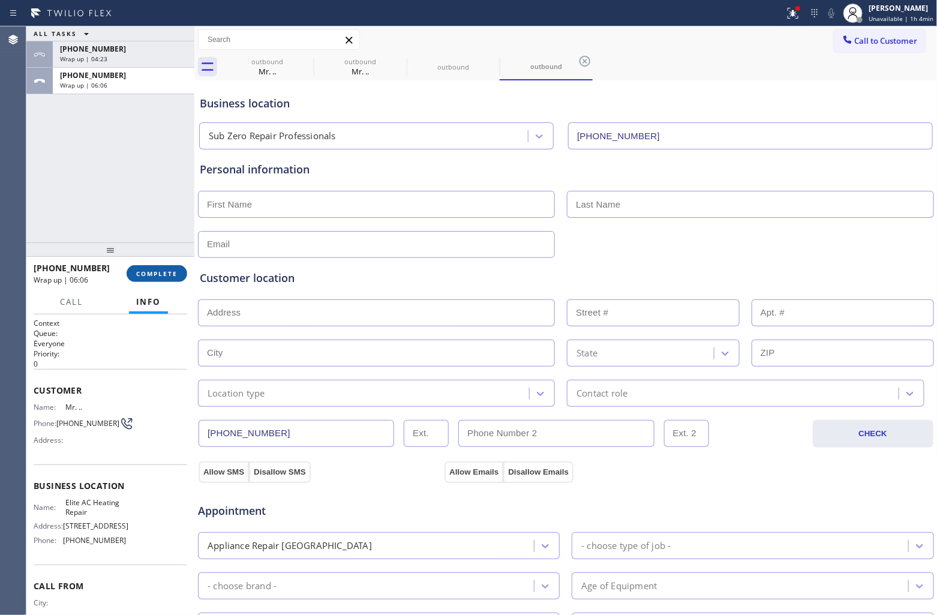
click at [143, 272] on span "COMPLETE" at bounding box center [156, 273] width 41 height 8
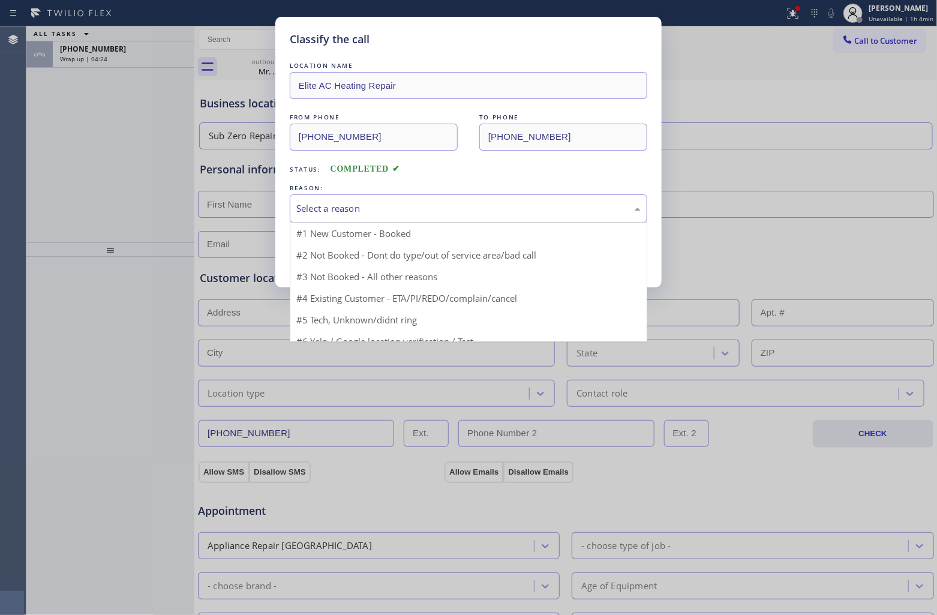
click at [376, 208] on div "Select a reason" at bounding box center [468, 208] width 344 height 14
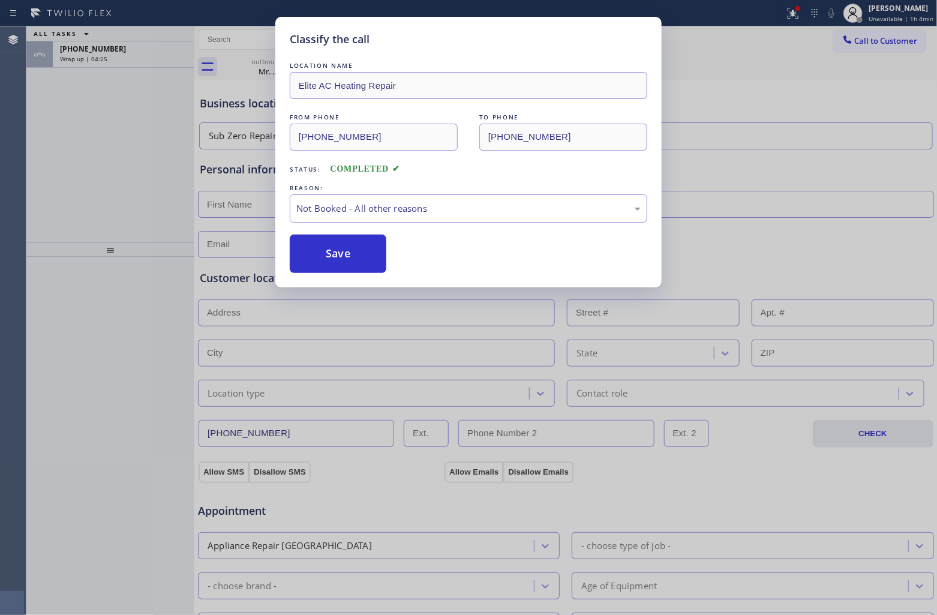
click at [342, 251] on button "Save" at bounding box center [338, 253] width 97 height 38
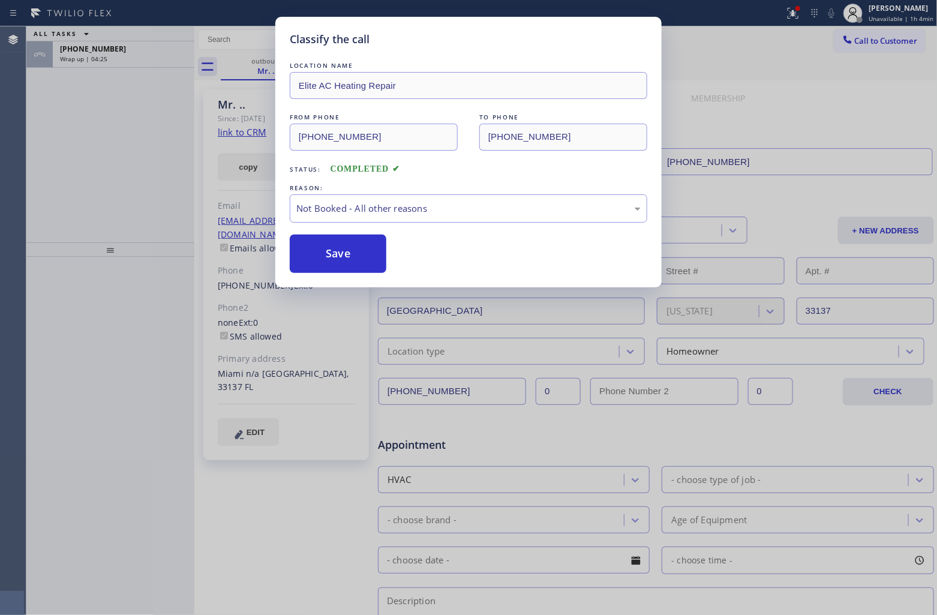
click at [103, 50] on div "Classify the call LOCATION NAME Elite AC Heating Repair FROM PHONE (305) 239-84…" at bounding box center [468, 307] width 937 height 615
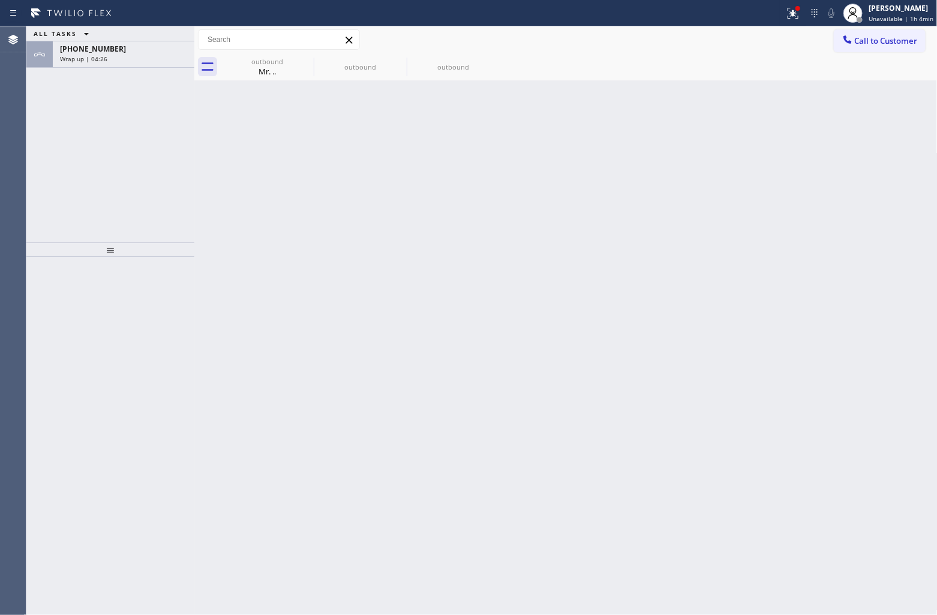
click at [103, 50] on span "[PHONE_NUMBER]" at bounding box center [93, 49] width 66 height 10
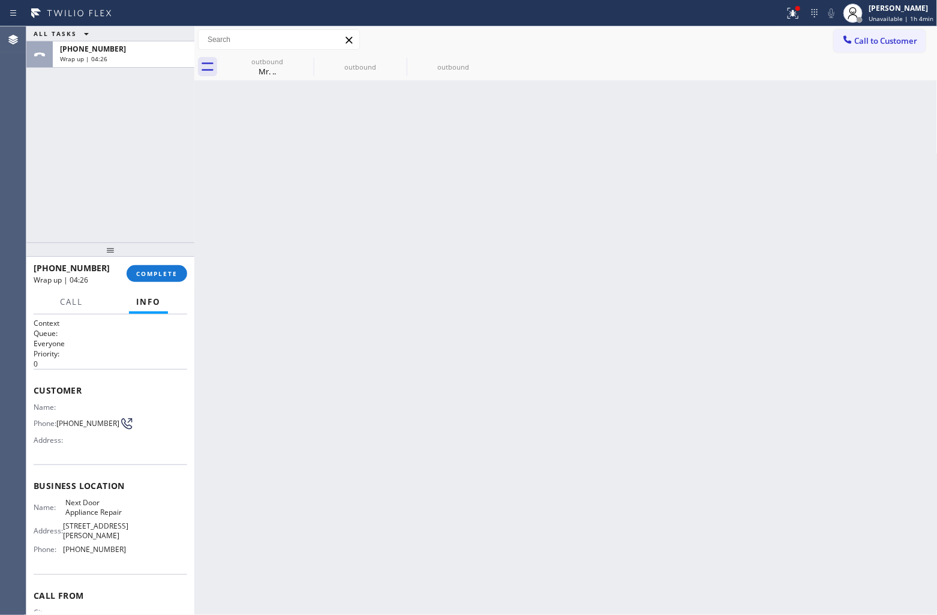
click at [103, 50] on span "[PHONE_NUMBER]" at bounding box center [93, 49] width 66 height 10
click at [169, 276] on span "COMPLETE" at bounding box center [156, 273] width 41 height 8
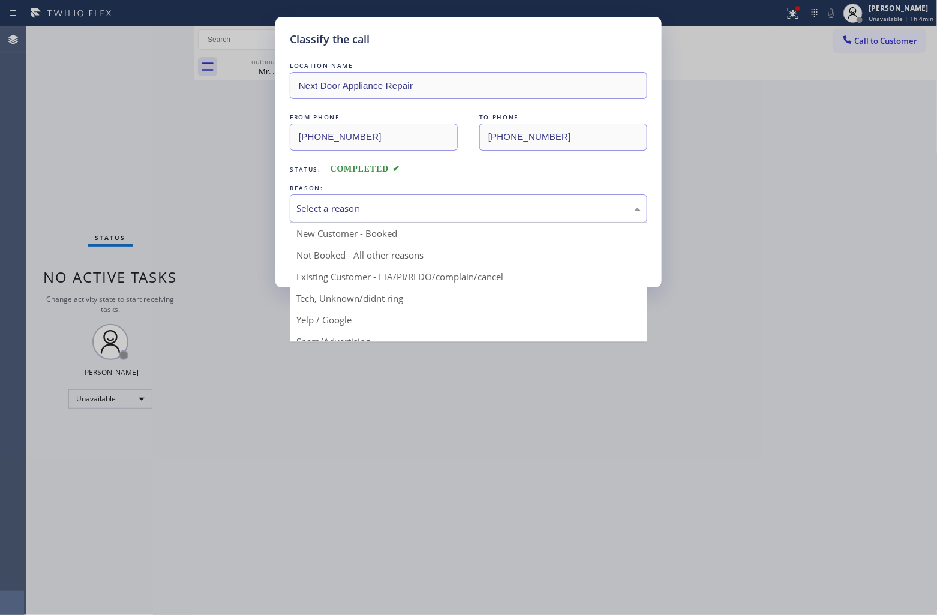
click at [387, 219] on div "Select a reason" at bounding box center [468, 208] width 357 height 28
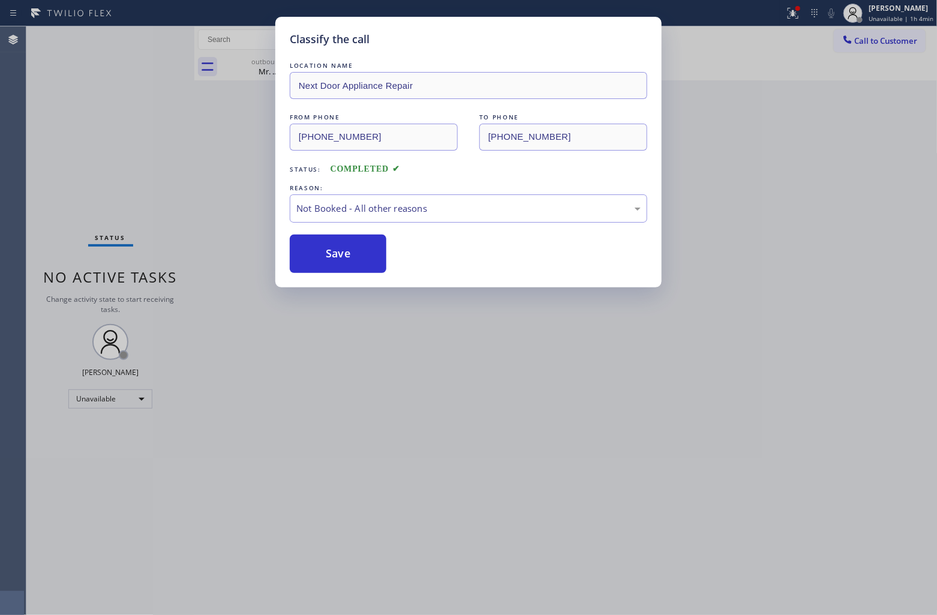
click at [354, 252] on button "Save" at bounding box center [338, 253] width 97 height 38
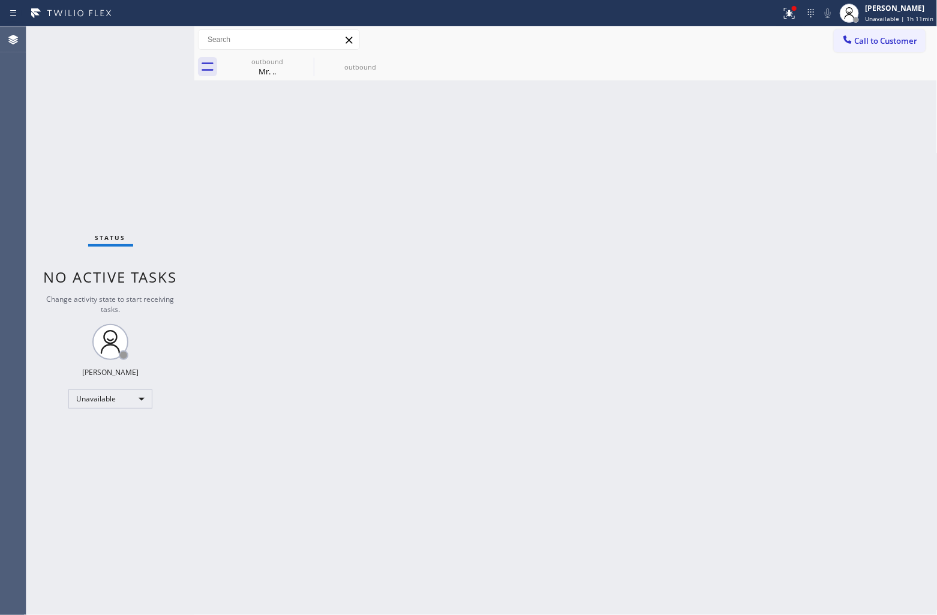
drag, startPoint x: 45, startPoint y: 264, endPoint x: 453, endPoint y: 124, distance: 431.8
click at [45, 264] on div "Status No active tasks Change activity state to start receiving tasks. [PERSON_…" at bounding box center [110, 320] width 168 height 588
click at [900, 13] on div "[PERSON_NAME]" at bounding box center [899, 8] width 68 height 10
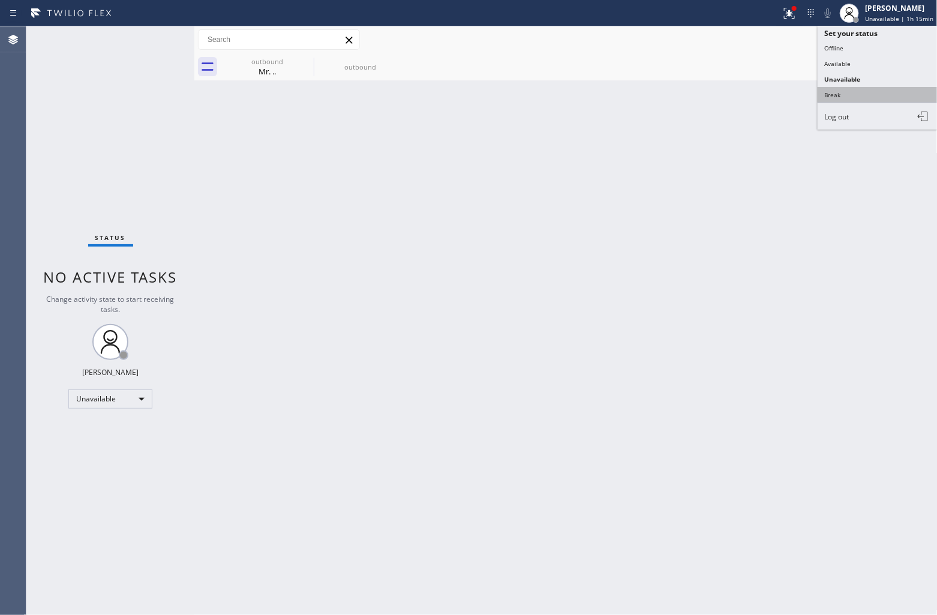
click at [847, 93] on button "Break" at bounding box center [877, 95] width 120 height 16
